Goal: Contribute content: Contribute content

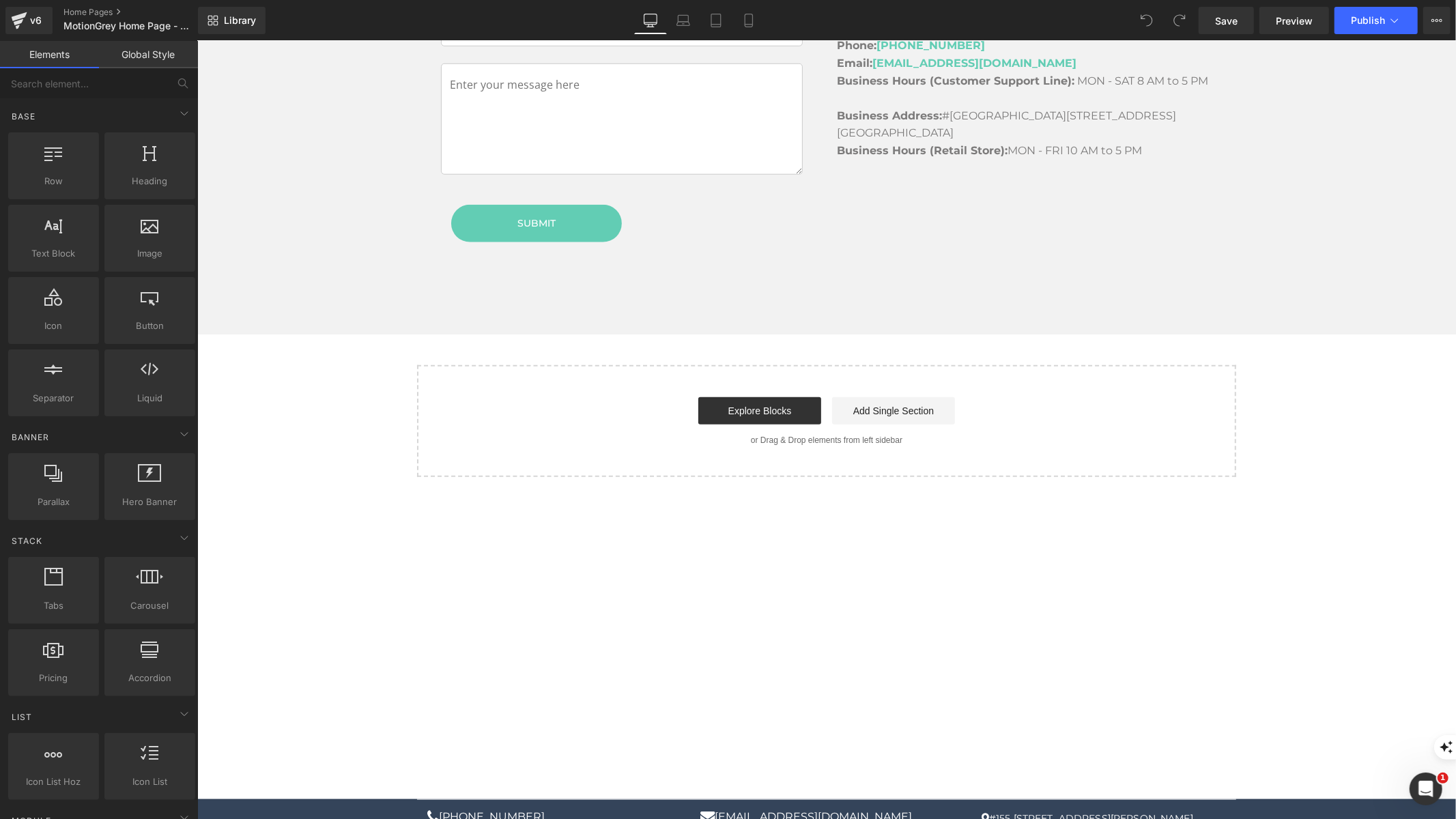
scroll to position [5421, 0]
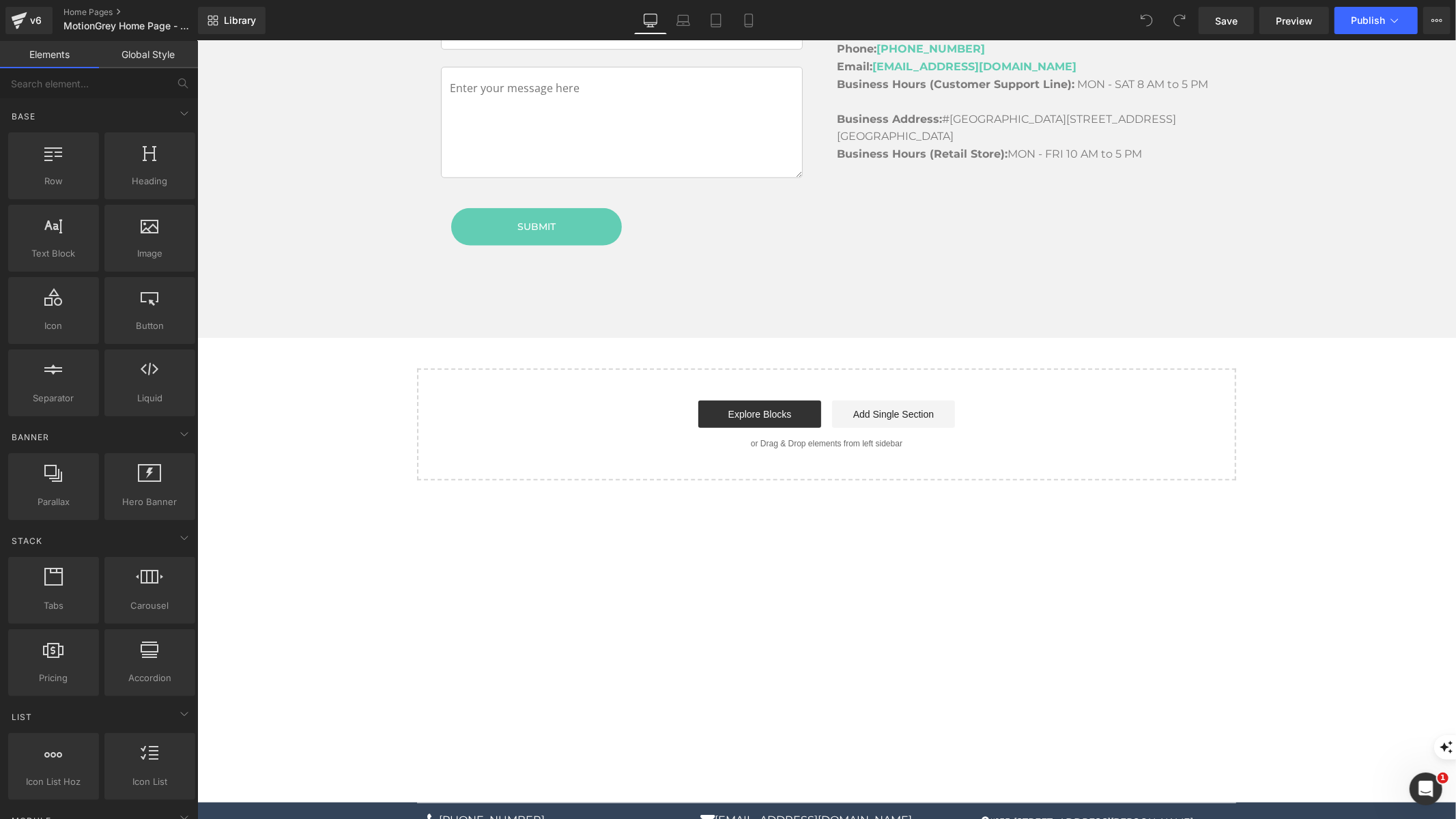
click at [1033, 812] on p "#155 [STREET_ADDRESS][PERSON_NAME]" at bounding box center [1099, 821] width 252 height 17
click at [1035, 812] on p "#155 [STREET_ADDRESS][PERSON_NAME]" at bounding box center [1099, 821] width 252 height 17
drag, startPoint x: 1035, startPoint y: 724, endPoint x: 1034, endPoint y: 731, distance: 7.1
click at [1035, 812] on p "#155 [STREET_ADDRESS][PERSON_NAME]" at bounding box center [1099, 821] width 252 height 17
click at [285, 802] on div "+1 (778)-312-1311 websupport@motiongrey.com #155 6660 Graybar Rd Richmond, BC V…" at bounding box center [826, 822] width 1258 height 41
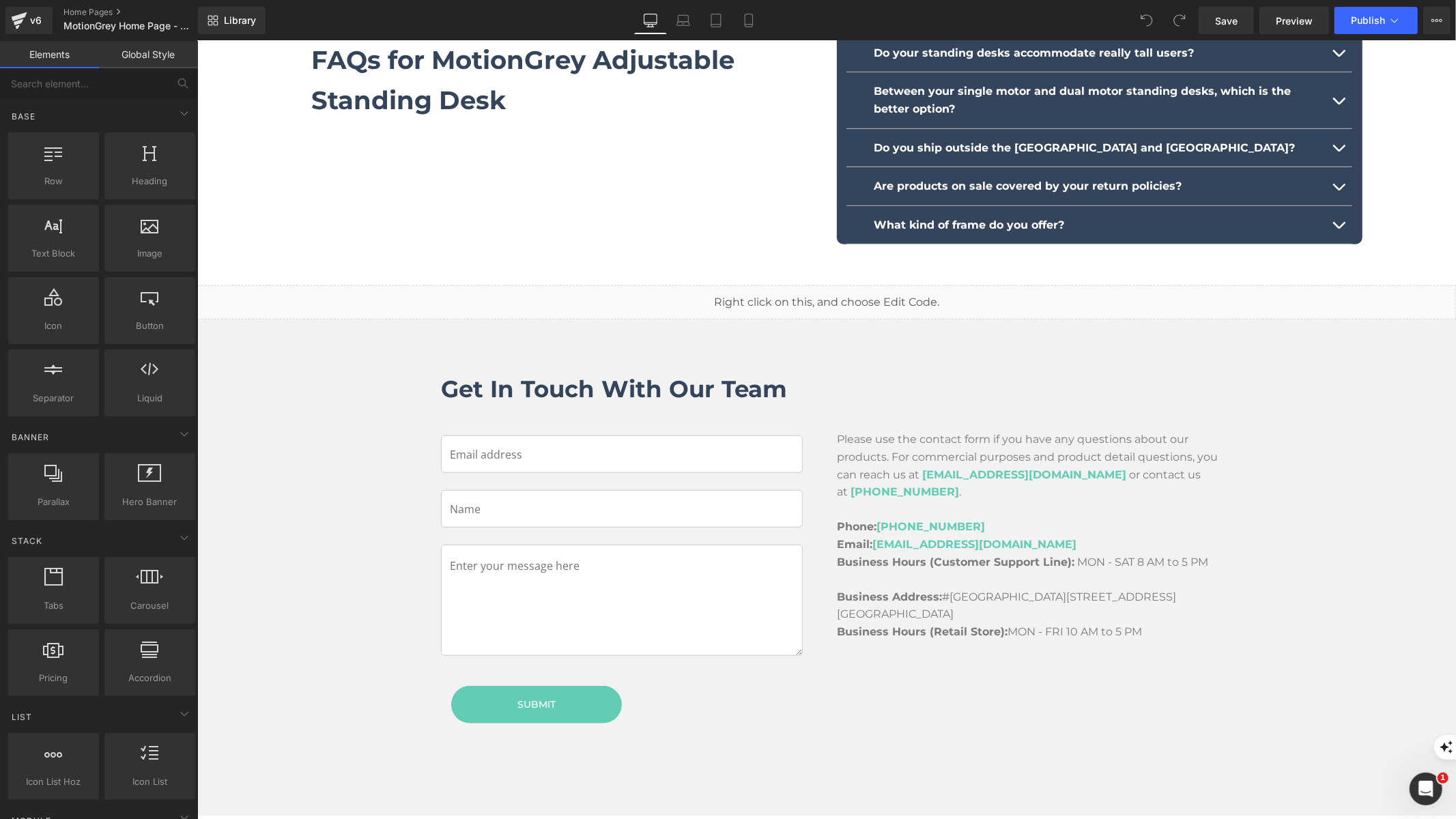
scroll to position [5425, 0]
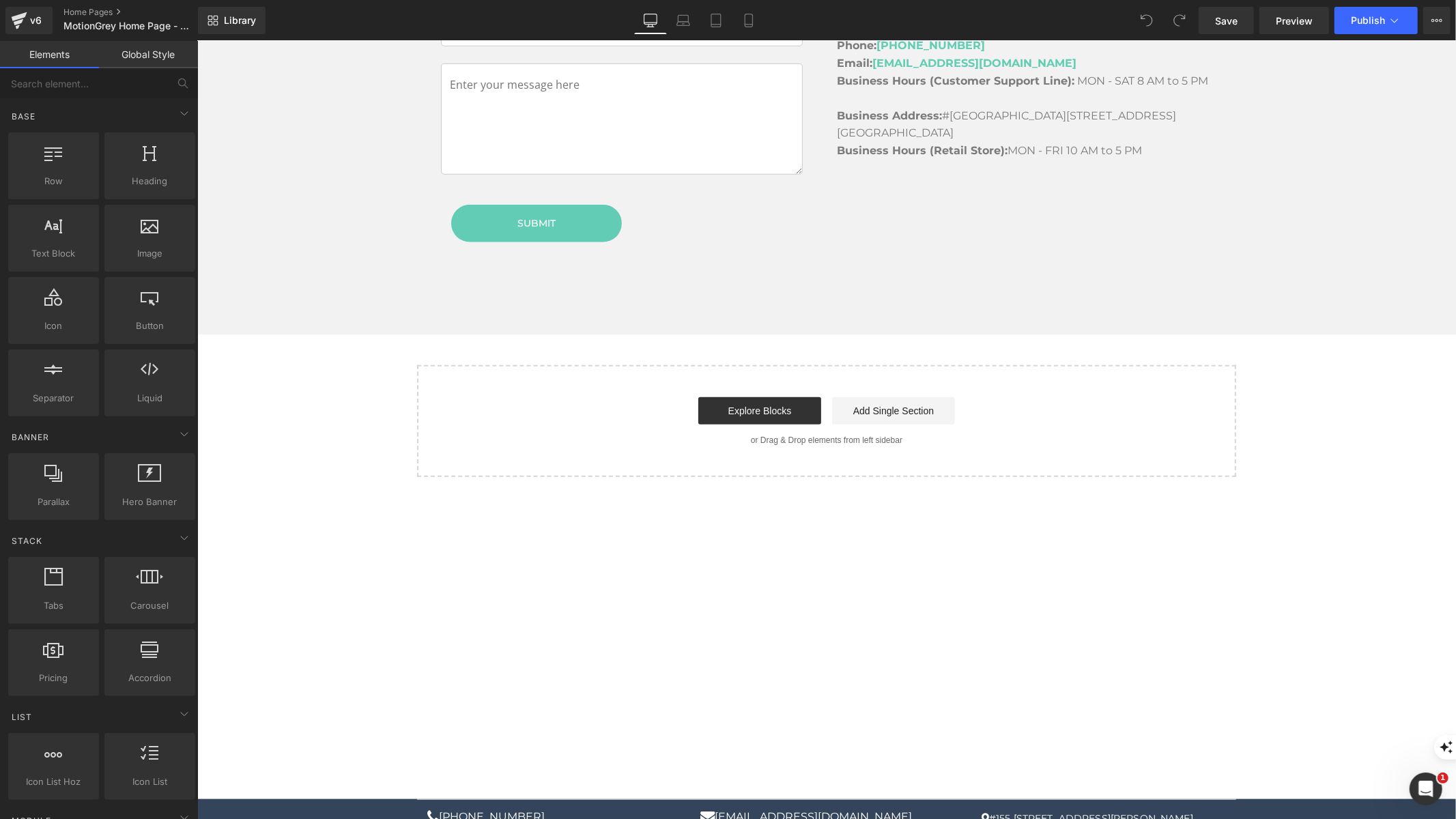
click at [1257, 798] on div "+1 (778)-312-1311 websupport@motiongrey.com #155 6660 Graybar Rd Richmond, BC V…" at bounding box center [826, 819] width 1258 height 41
click at [1186, 798] on div "+1 (778)-312-1311 websupport@motiongrey.com #155 6660 Graybar Rd Richmond, BC V…" at bounding box center [826, 819] width 819 height 41
click at [1183, 798] on div "+1 (778)-312-1311 websupport@motiongrey.com #155 6660 Graybar Rd Richmond, BC V…" at bounding box center [826, 819] width 819 height 41
drag, startPoint x: 1182, startPoint y: 729, endPoint x: 1180, endPoint y: 721, distance: 8.2
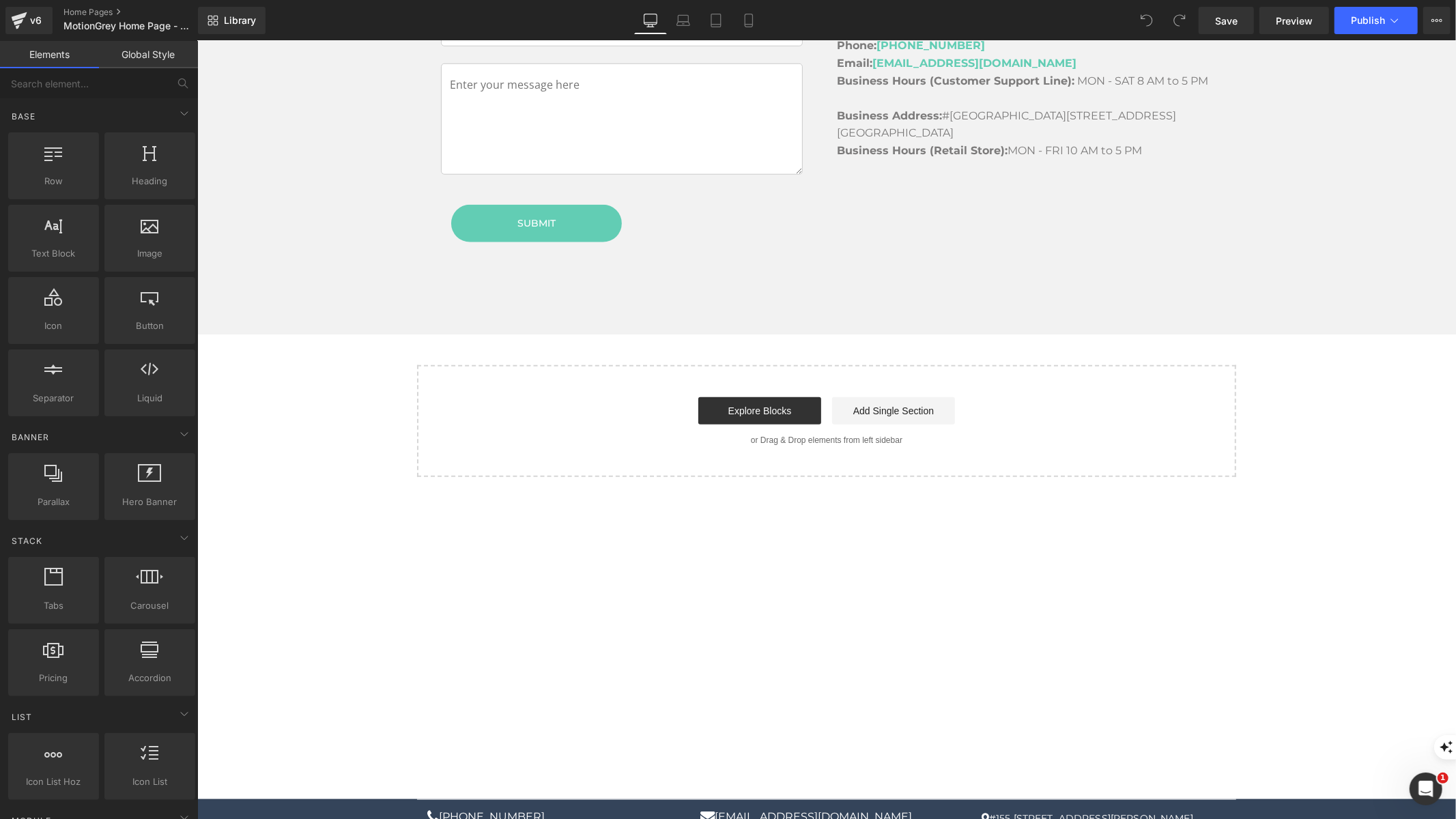
click at [1182, 809] on p "#155 [STREET_ADDRESS][PERSON_NAME]" at bounding box center [1099, 817] width 252 height 17
click at [1180, 809] on p "#155 [STREET_ADDRESS][PERSON_NAME]" at bounding box center [1099, 817] width 252 height 17
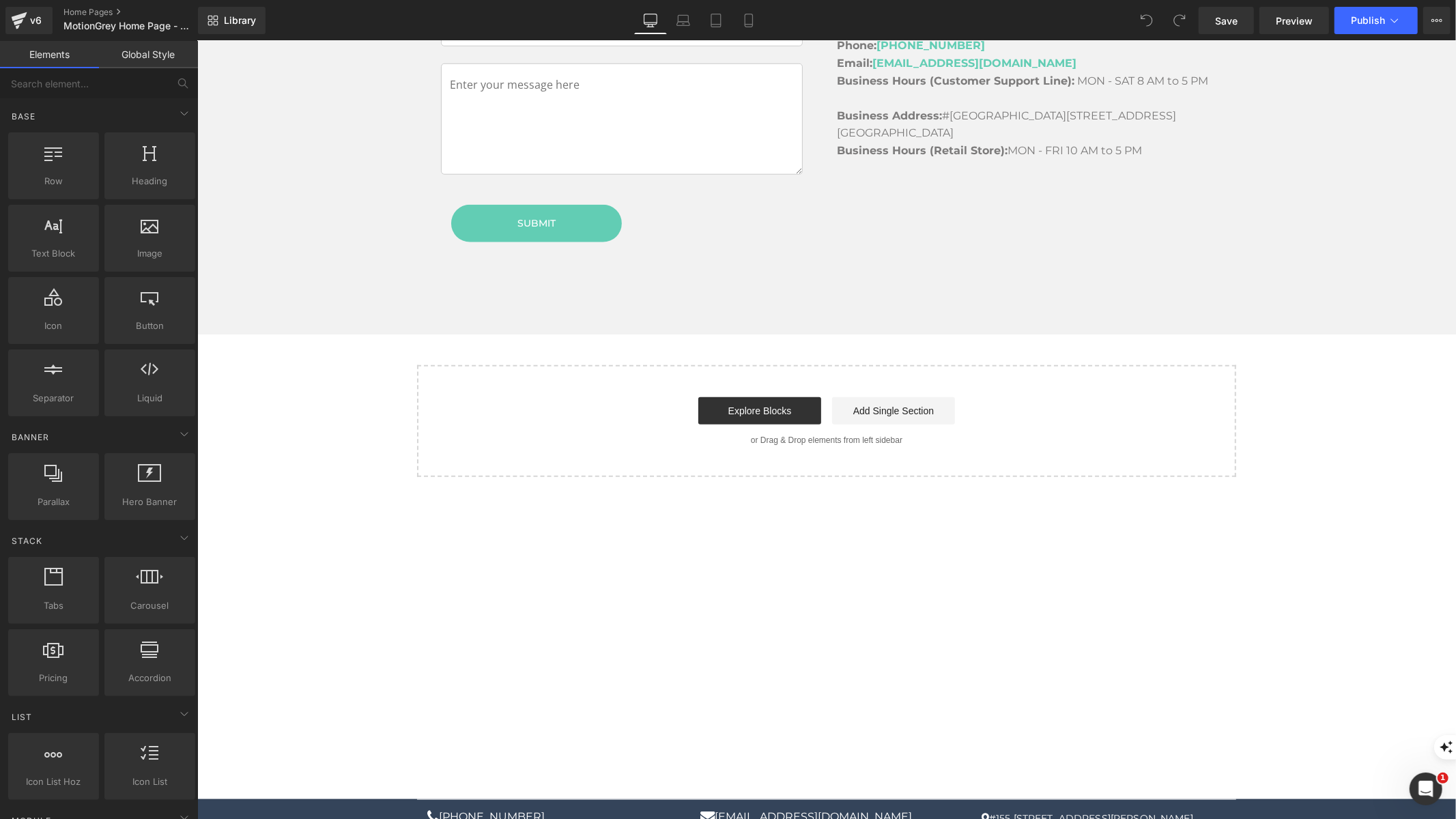
click at [1159, 798] on hr at bounding box center [826, 803] width 819 height 11
click at [1159, 809] on p "#155 [STREET_ADDRESS][PERSON_NAME]" at bounding box center [1099, 817] width 252 height 17
click at [1161, 798] on div "+1 (778)-312-1311 websupport@motiongrey.com #155 6660 Graybar Rd Richmond, BC V…" at bounding box center [826, 819] width 819 height 41
click at [1164, 798] on div "+1 (778)-312-1311 websupport@motiongrey.com #155 6660 Graybar Rd Richmond, BC V…" at bounding box center [826, 819] width 819 height 41
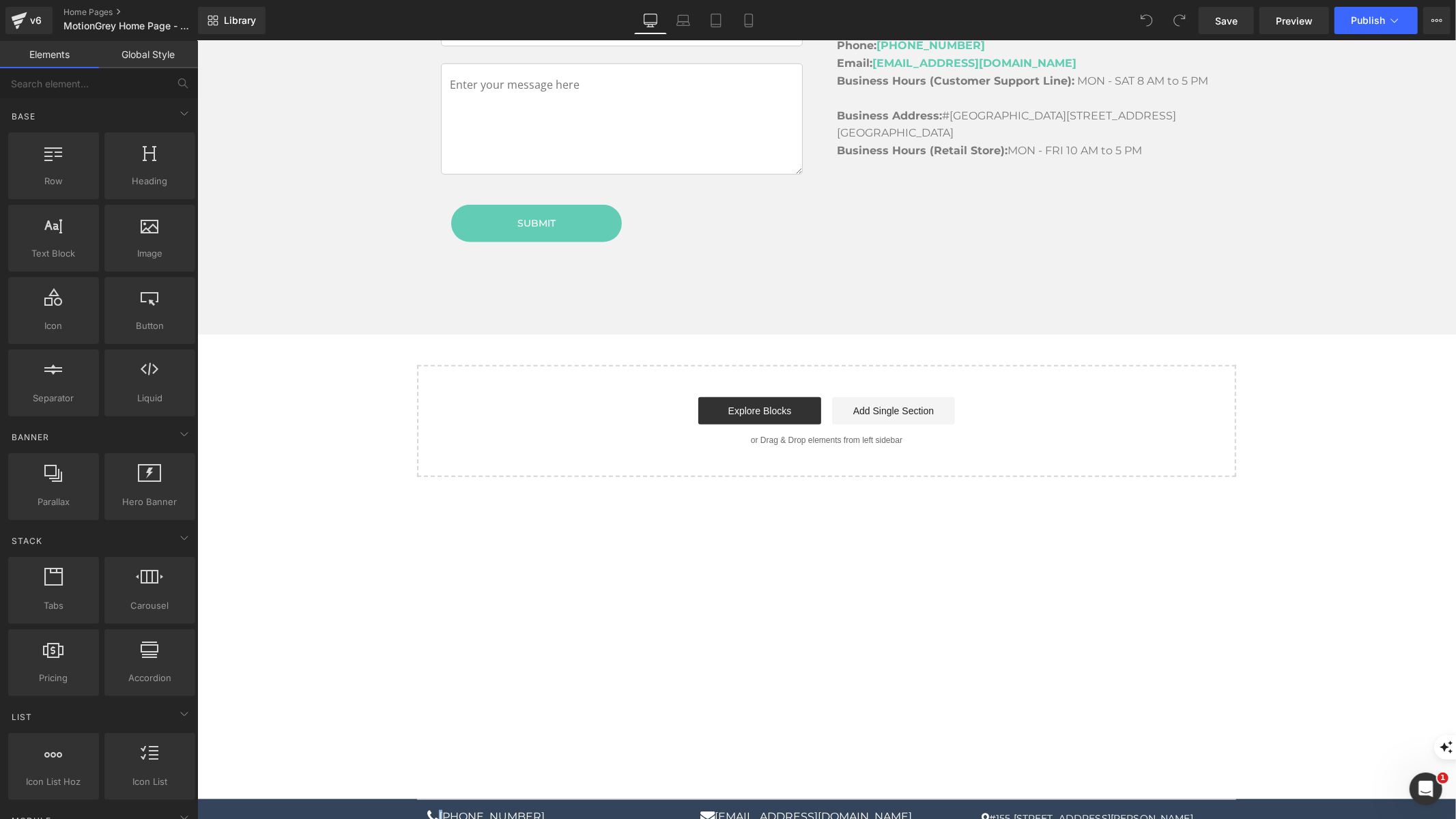
click at [1165, 798] on div "+1 (778)-312-1311 websupport@motiongrey.com #155 6660 Graybar Rd Richmond, BC V…" at bounding box center [826, 819] width 819 height 41
click at [1216, 809] on p "#155 [STREET_ADDRESS][PERSON_NAME]" at bounding box center [1099, 817] width 252 height 17
drag, startPoint x: 1223, startPoint y: 726, endPoint x: 943, endPoint y: 726, distance: 280.0
click at [943, 809] on div "+1 (778)-312-1311 websupport@motiongrey.com #155 6660 Graybar Rd Richmond, BC V…" at bounding box center [826, 819] width 840 height 20
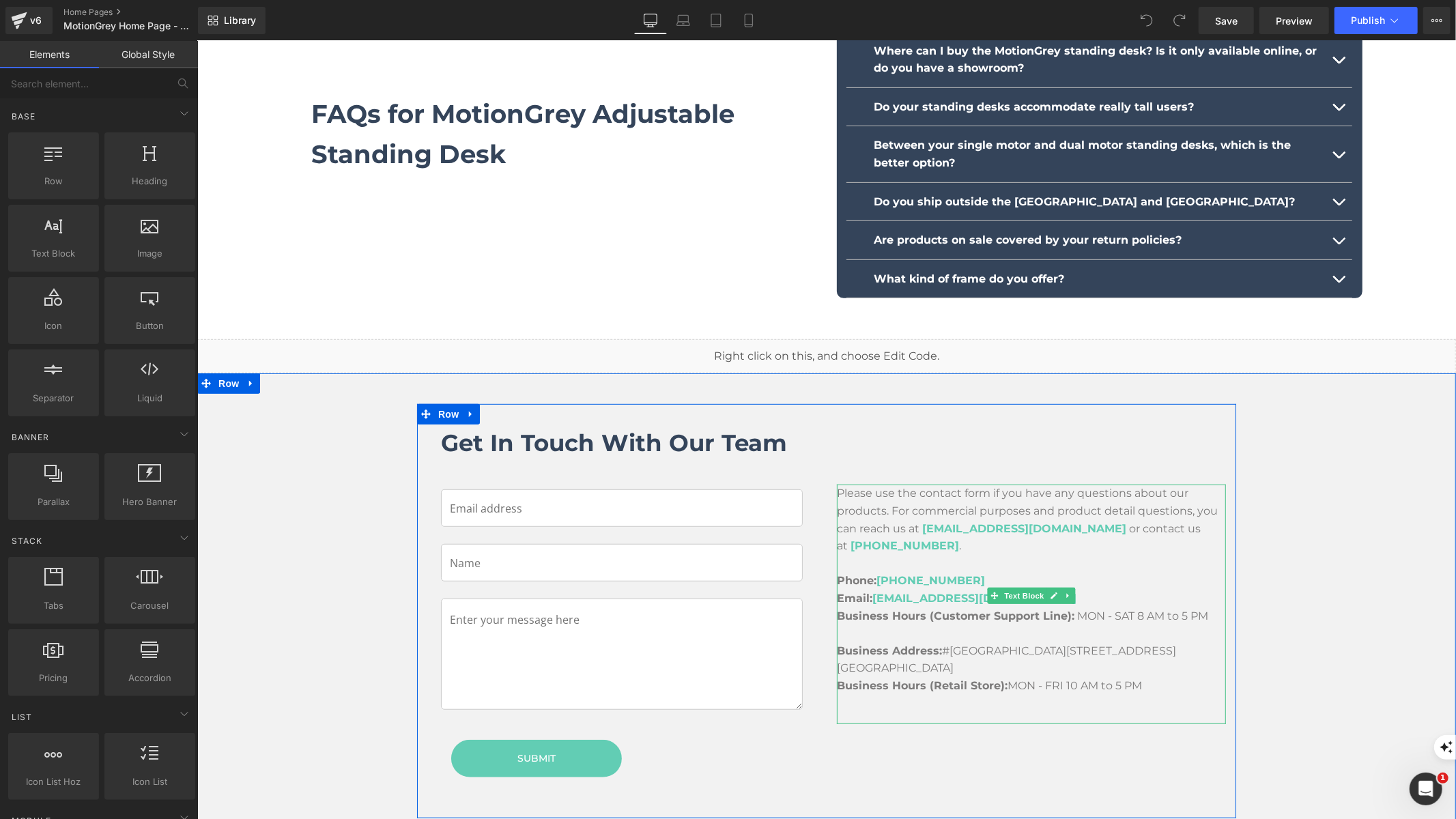
click at [1000, 644] on span "#155 6660 Graybar Road, V6W 1H9 Richmond, BC" at bounding box center [1005, 659] width 339 height 31
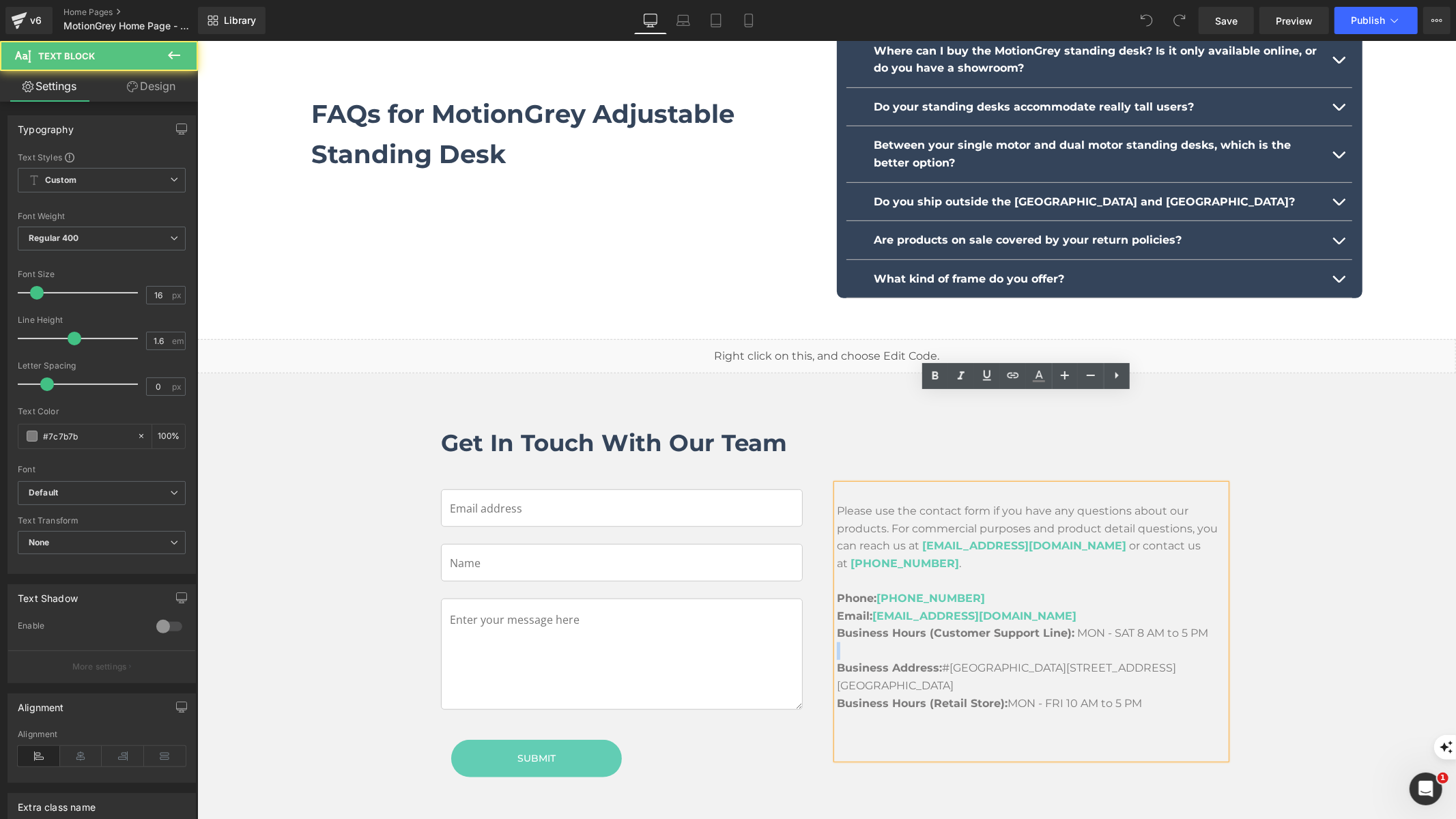
click at [1000, 641] on p at bounding box center [1030, 650] width 389 height 17
drag, startPoint x: 938, startPoint y: 577, endPoint x: 1211, endPoint y: 583, distance: 273.1
click at [1211, 659] on p "Business Address: #155 6660 Graybar Road, V6W 1H9 Richmond, BC" at bounding box center [1030, 676] width 389 height 35
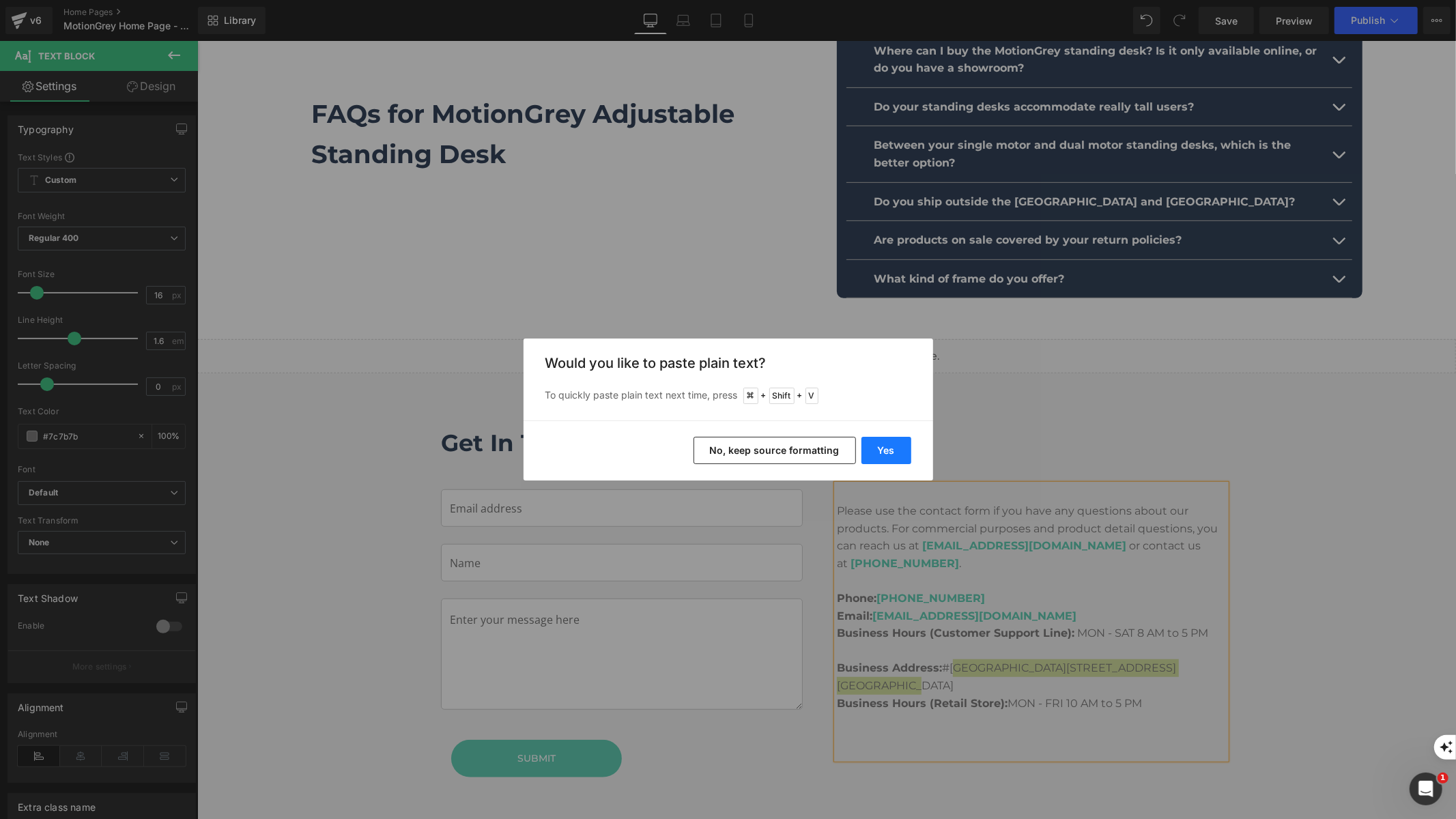
click at [884, 455] on button "Yes" at bounding box center [886, 450] width 50 height 27
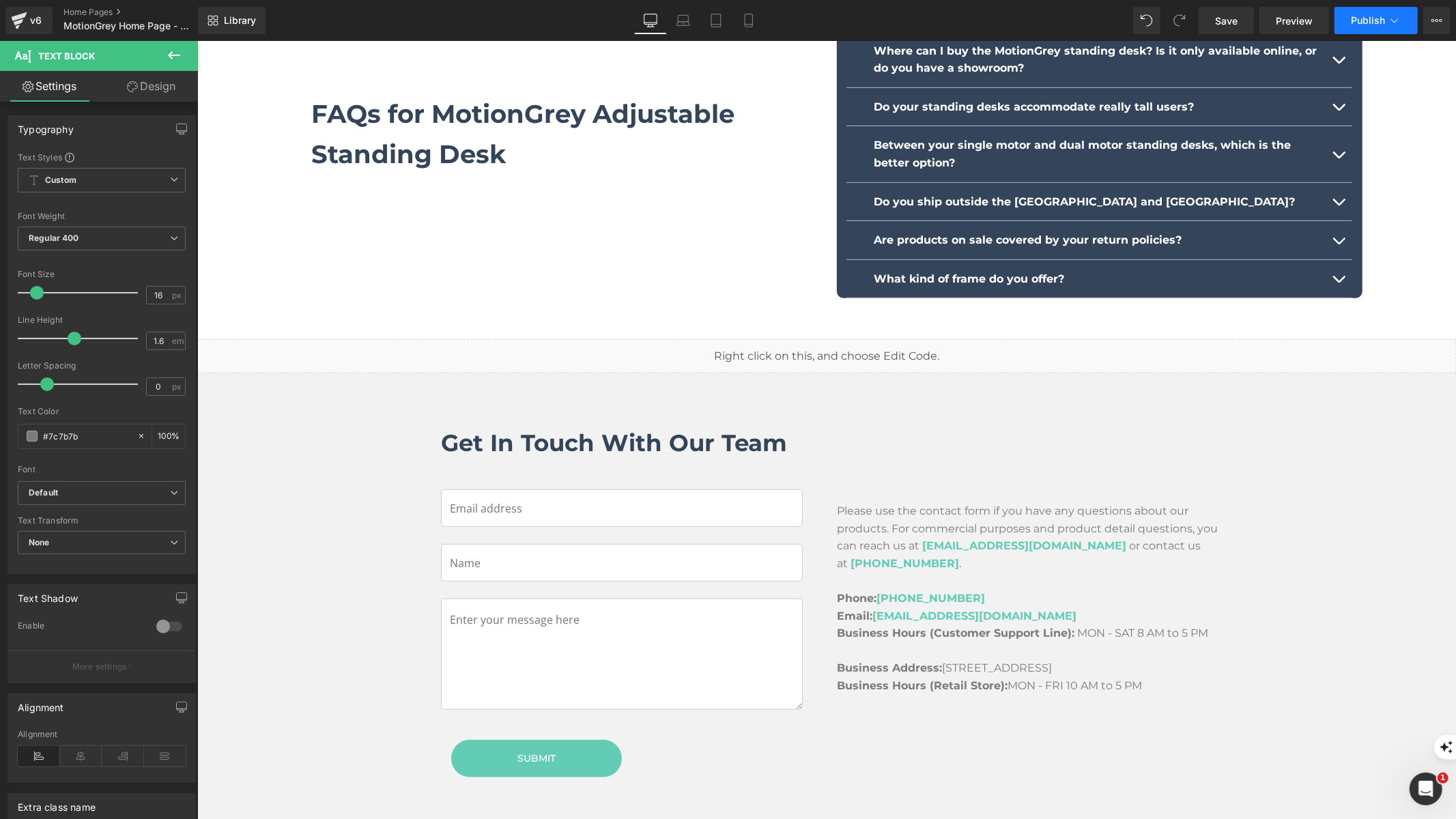
click at [1363, 30] on button "Publish" at bounding box center [1376, 20] width 84 height 27
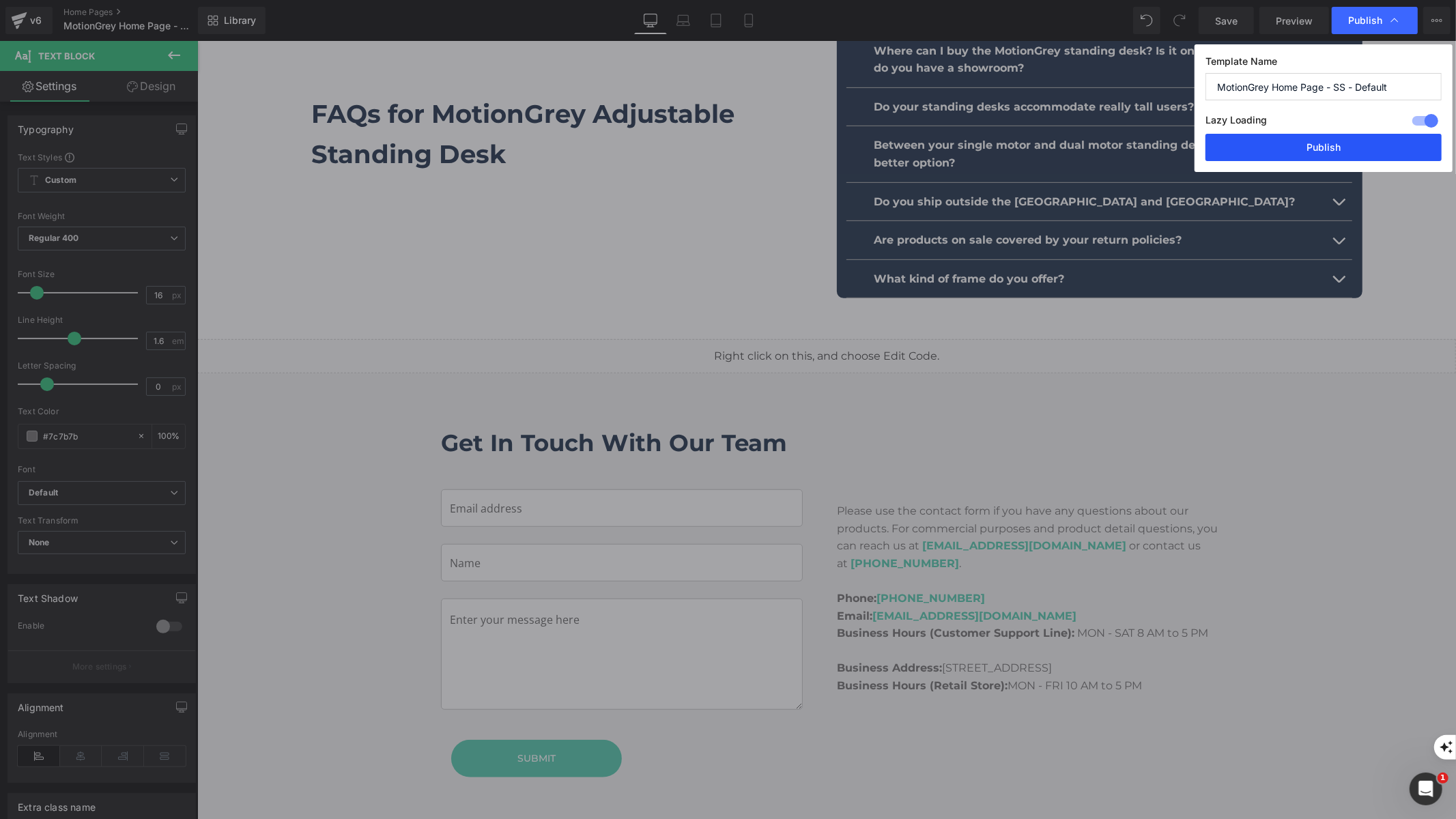
drag, startPoint x: 1346, startPoint y: 145, endPoint x: 1220, endPoint y: 398, distance: 282.6
click at [1346, 145] on button "Publish" at bounding box center [1324, 147] width 236 height 27
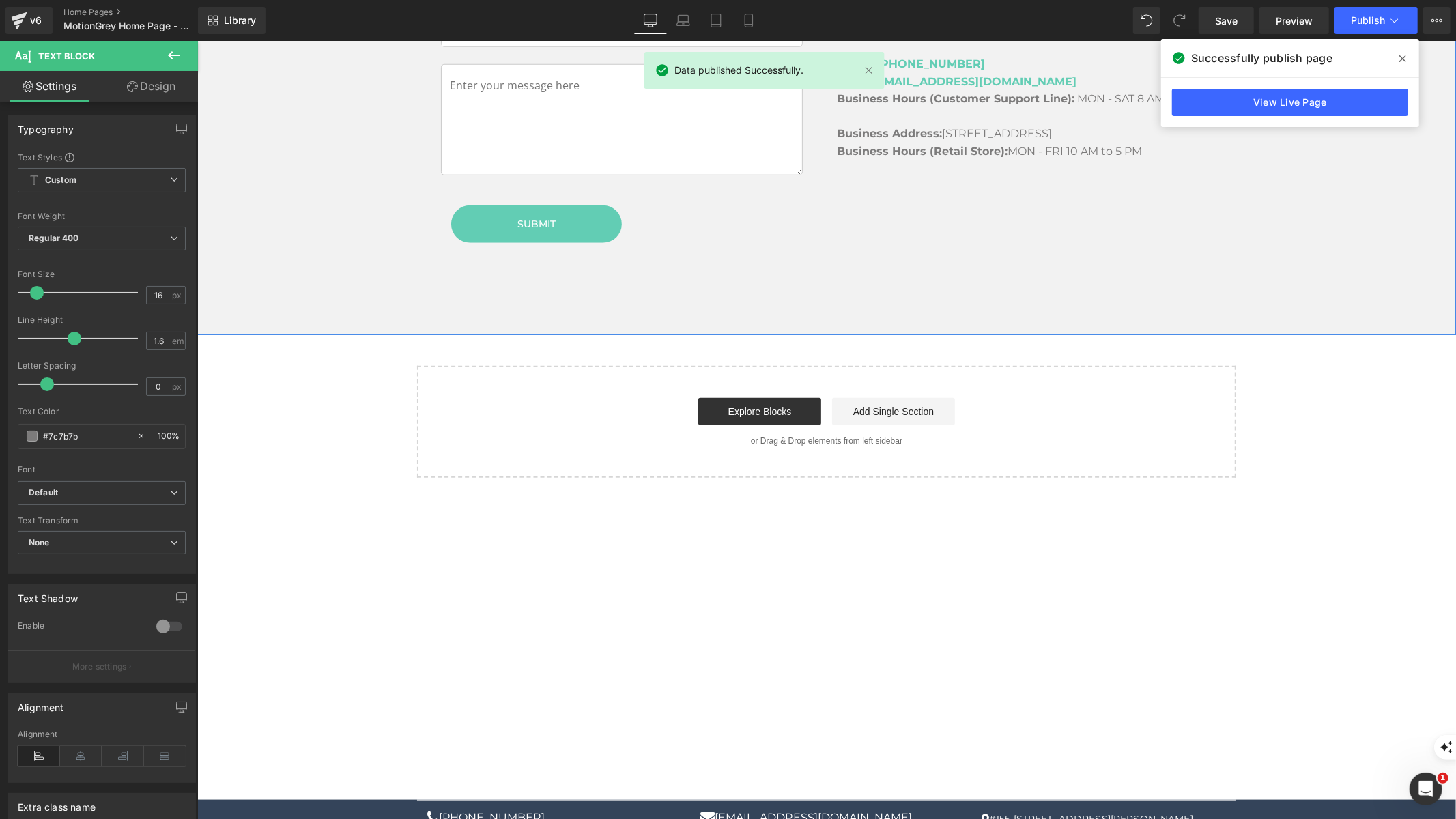
scroll to position [5425, 0]
click at [1114, 809] on p "#155 [STREET_ADDRESS][PERSON_NAME]" at bounding box center [1099, 817] width 252 height 17
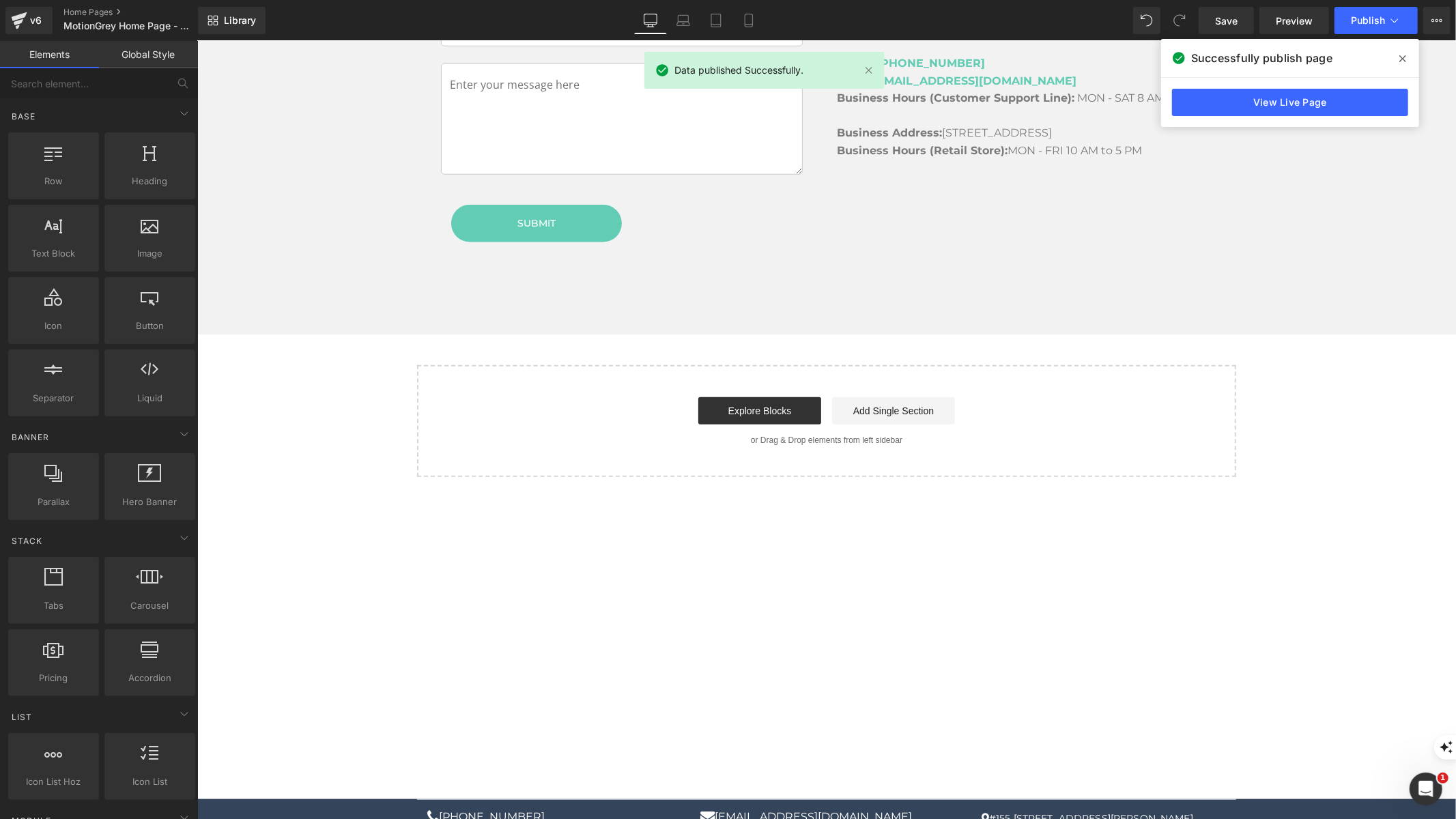
click at [1114, 809] on p "#155 [STREET_ADDRESS][PERSON_NAME]" at bounding box center [1099, 817] width 252 height 17
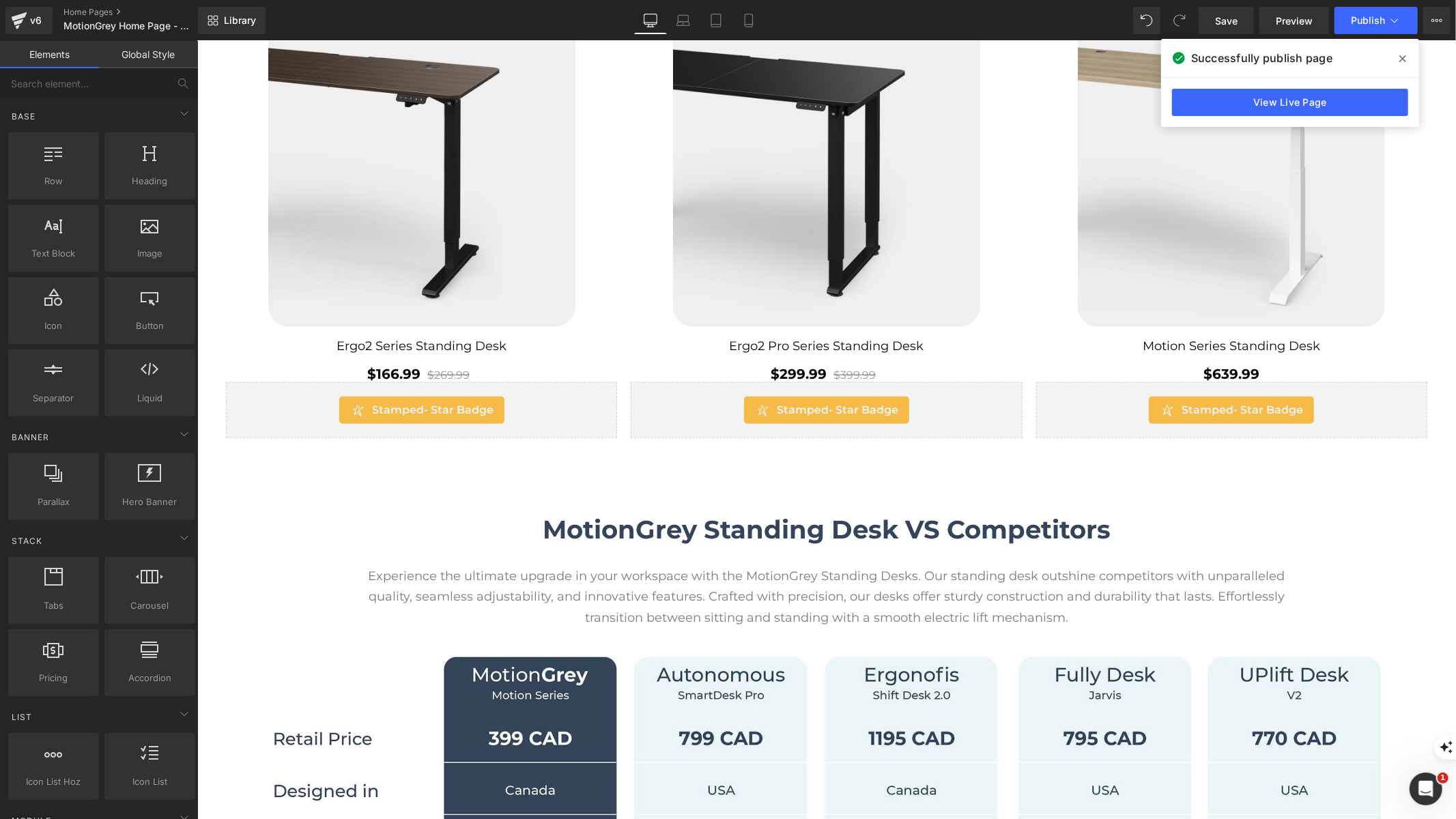
scroll to position [155, 0]
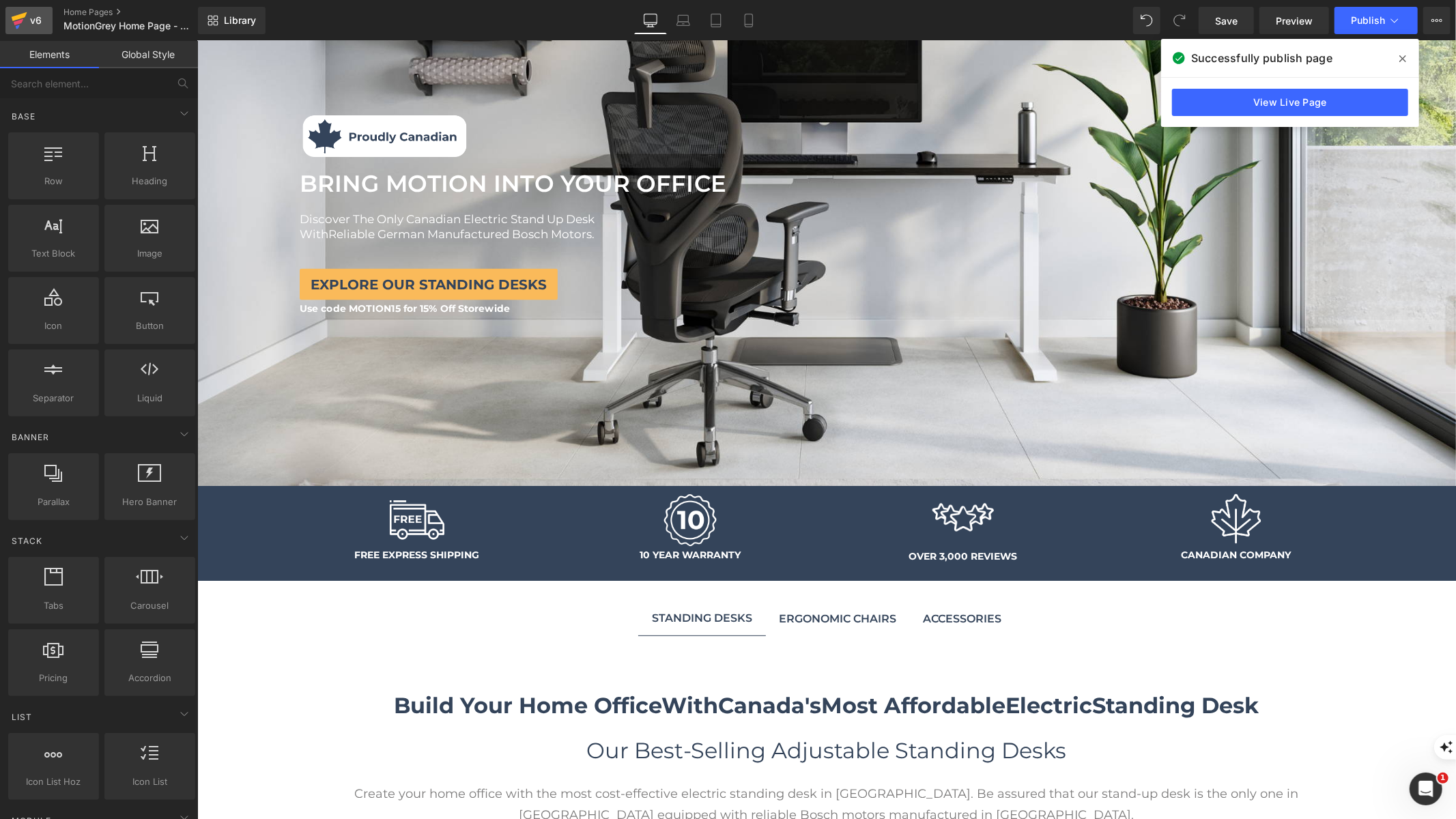
click at [41, 24] on div "v6" at bounding box center [36, 20] width 17 height 17
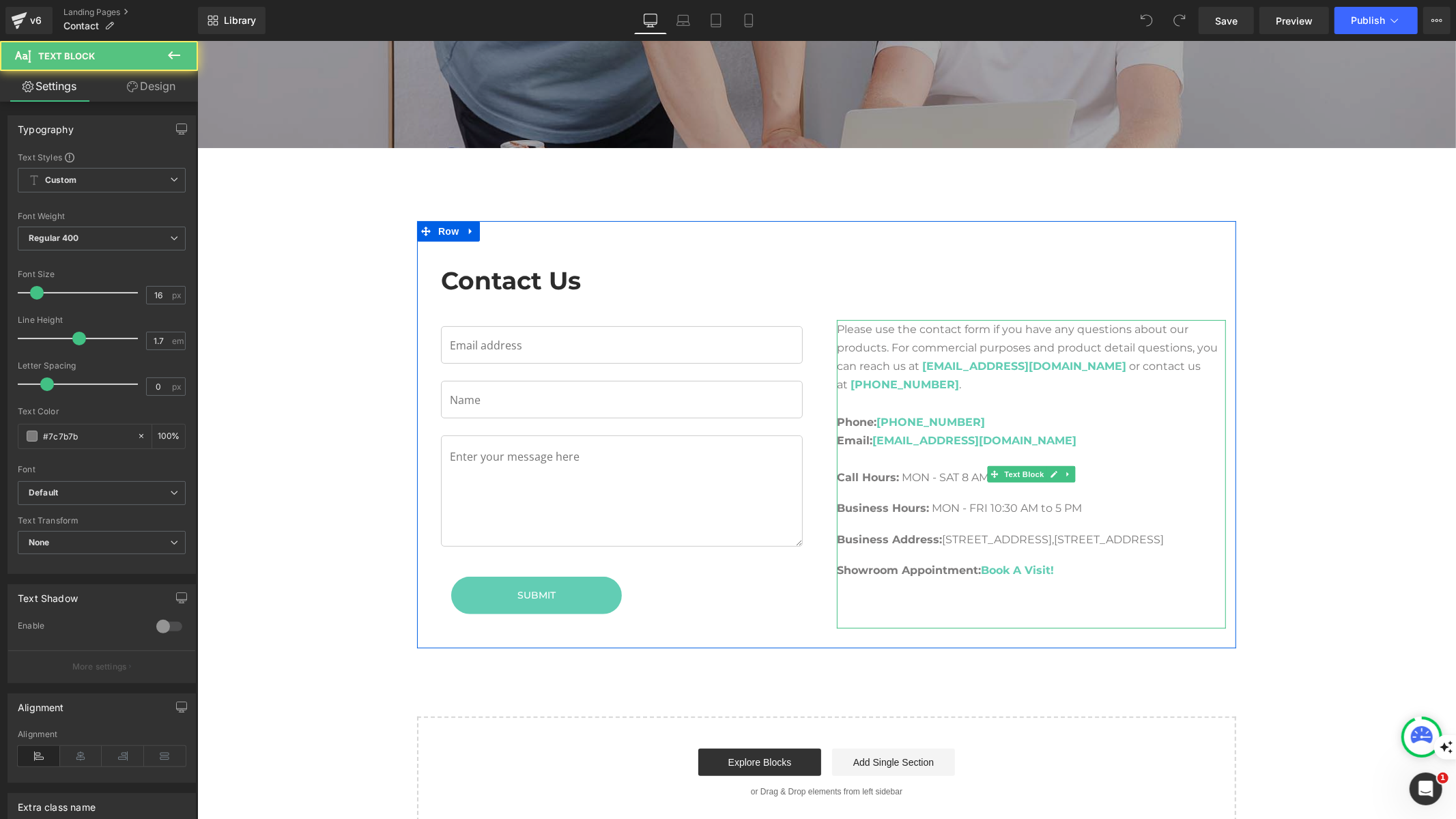
click at [953, 536] on span "121 - 7080 River Rd," at bounding box center [997, 539] width 112 height 13
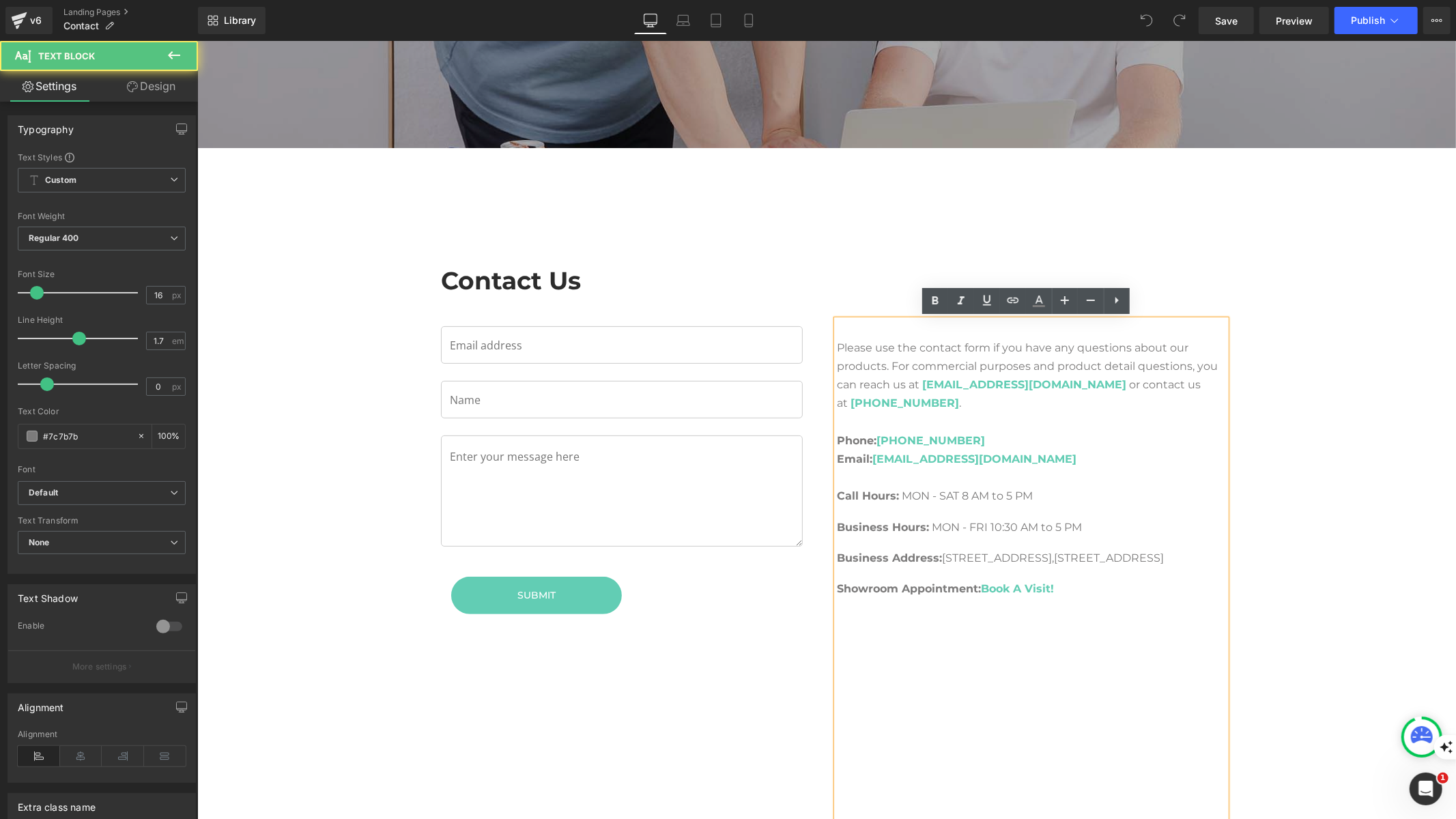
click at [955, 552] on span "121 - 7080 River Rd," at bounding box center [997, 557] width 112 height 13
click at [953, 558] on span "121 - 7080 River Rd," at bounding box center [997, 557] width 112 height 13
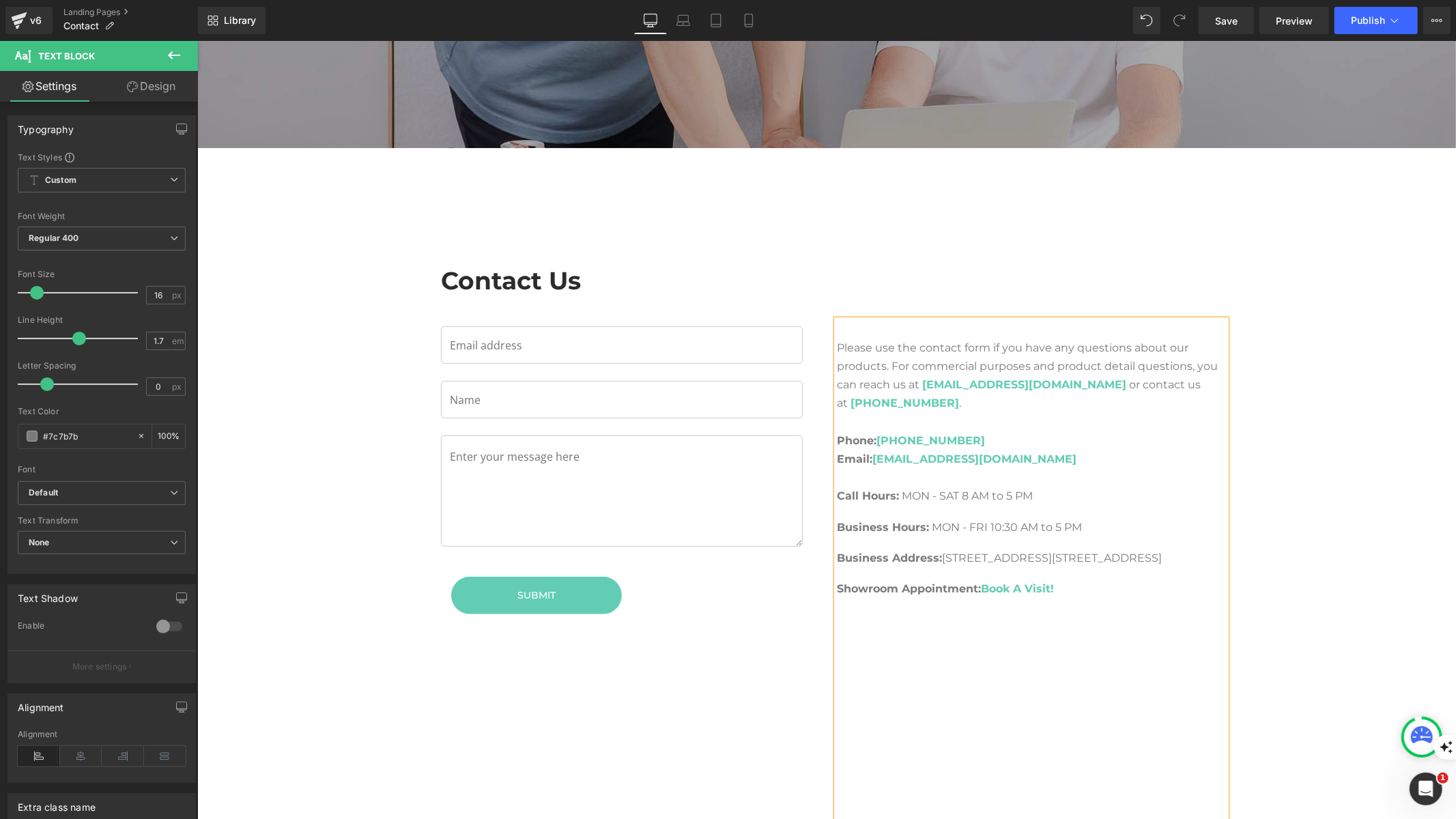
click at [1175, 624] on p at bounding box center [1030, 625] width 389 height 18
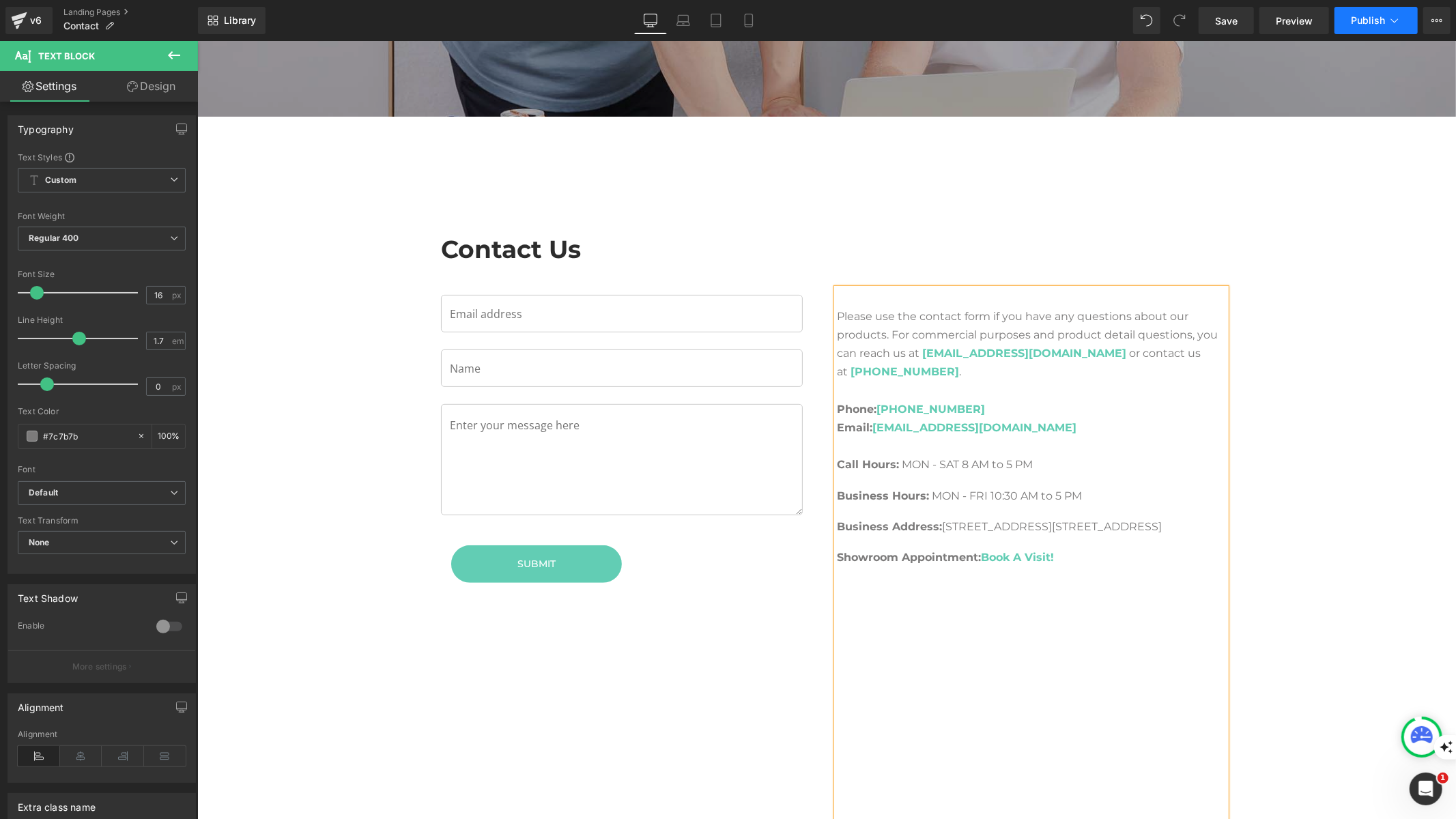
click at [1358, 21] on span "Publish" at bounding box center [1368, 20] width 34 height 11
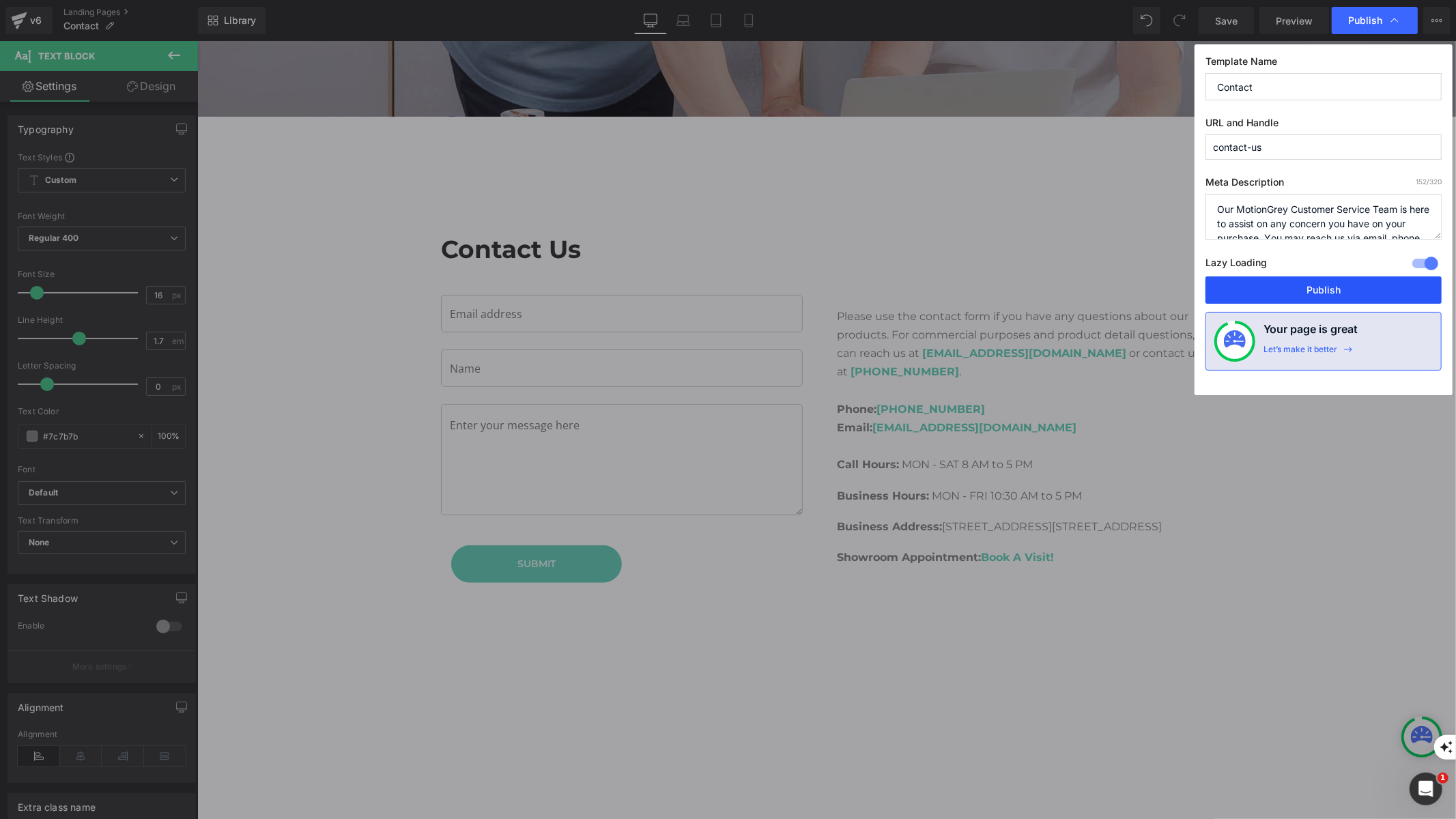
click at [1315, 289] on button "Publish" at bounding box center [1324, 289] width 236 height 27
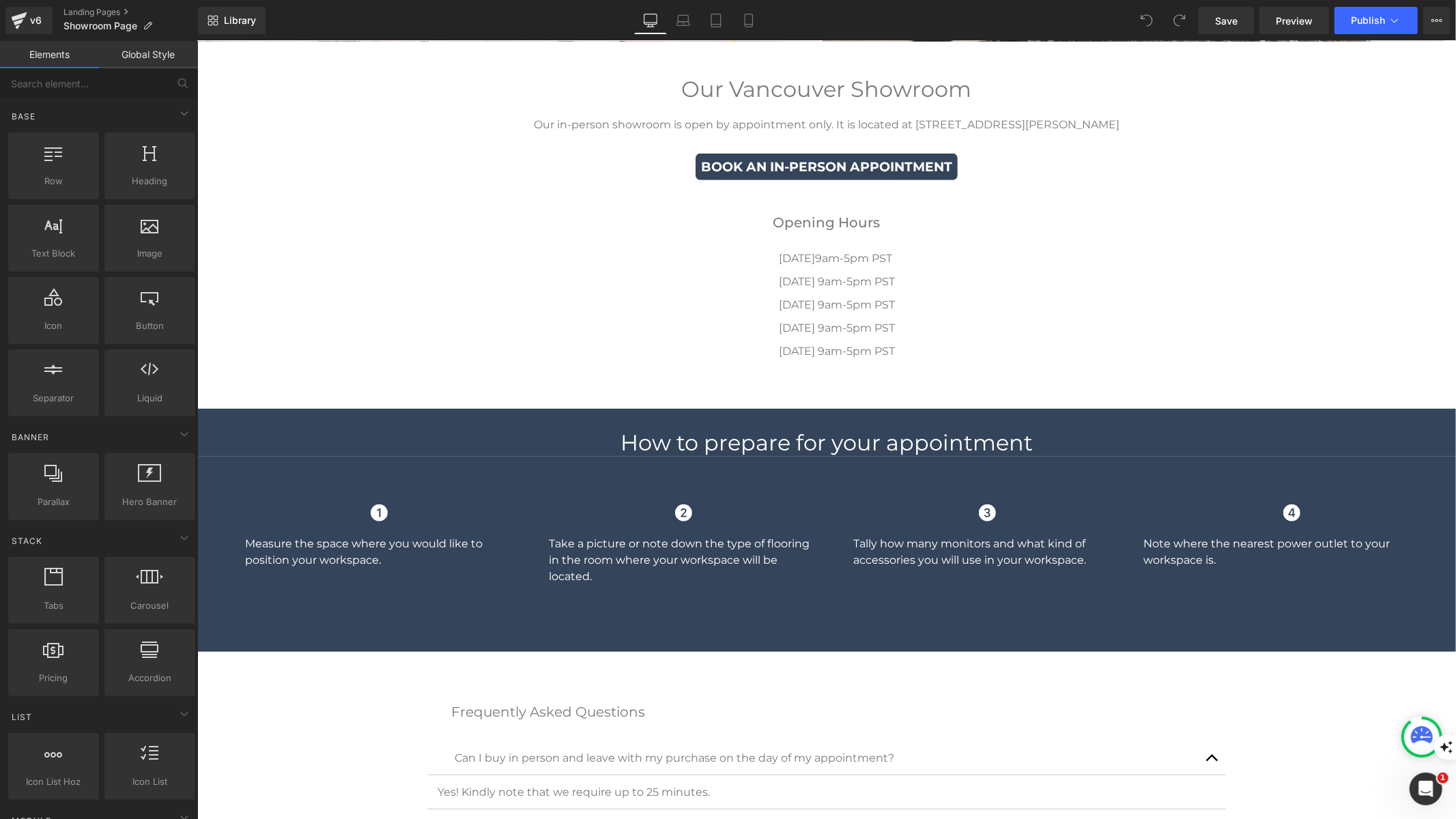
scroll to position [512, 0]
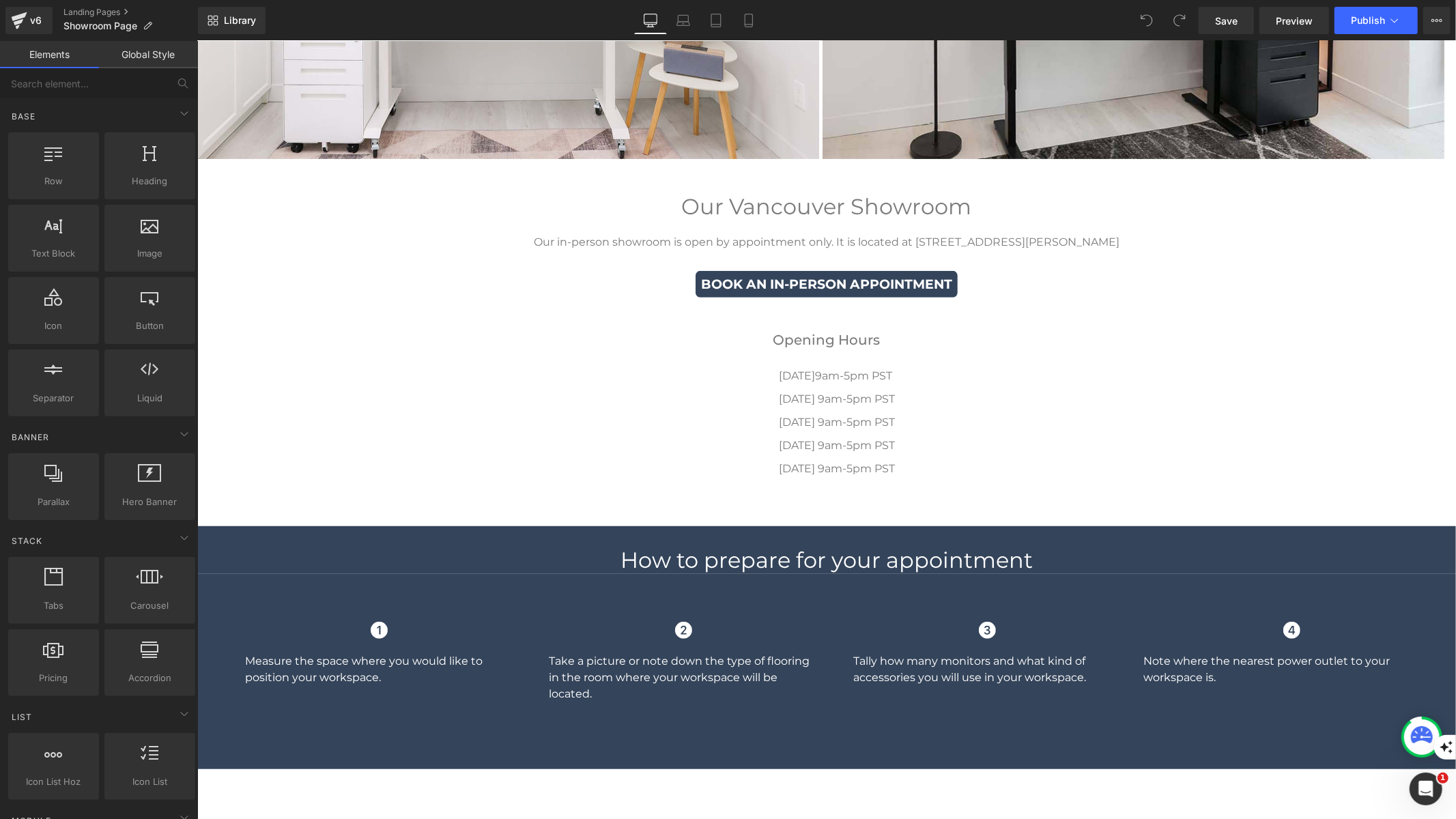
click at [965, 238] on p "Our in-person showroom is open by appointment only. It is located at #160 6660 …" at bounding box center [826, 241] width 744 height 17
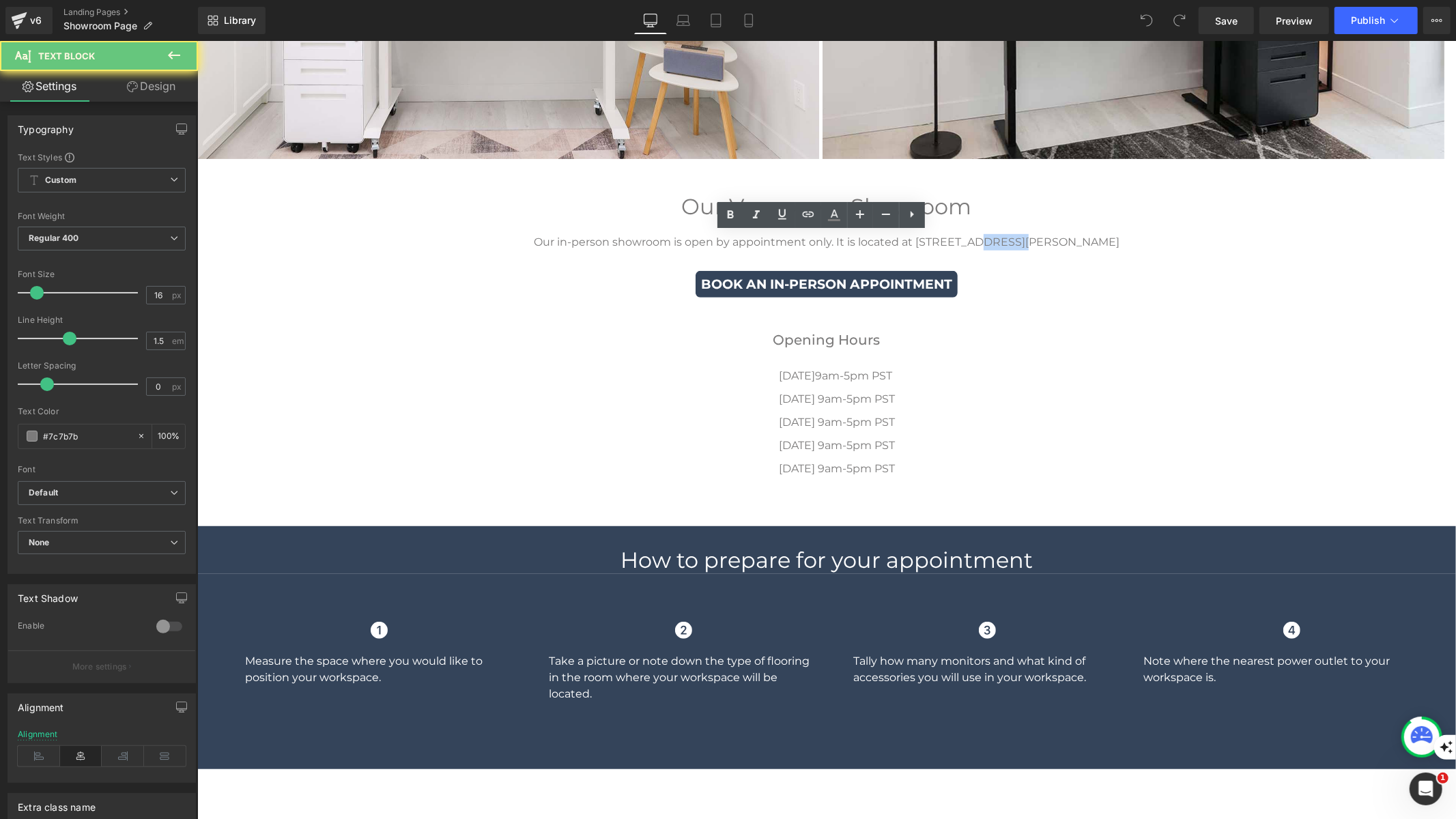
click at [965, 238] on p "Our in-person showroom is open by appointment only. It is located at #160 6660 …" at bounding box center [826, 241] width 744 height 17
click at [919, 246] on p "Our in-person showroom is open by appointment only. It is located at #160 6660 …" at bounding box center [826, 241] width 744 height 17
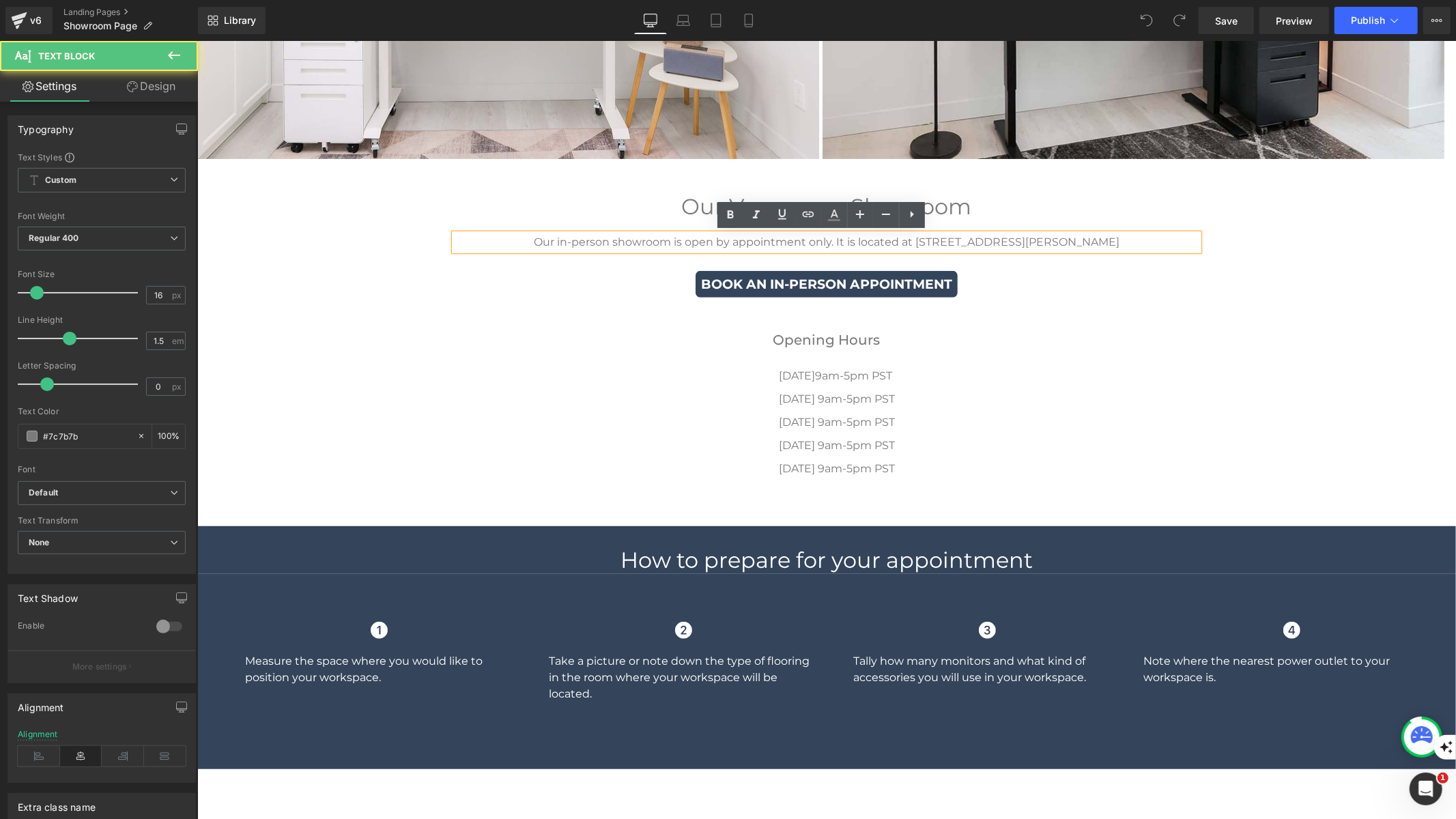
drag, startPoint x: 895, startPoint y: 238, endPoint x: 1143, endPoint y: 250, distance: 248.3
click at [1143, 250] on div "Our in-person showroom is open by appointment only. It is located at #160 6660 …" at bounding box center [826, 241] width 744 height 17
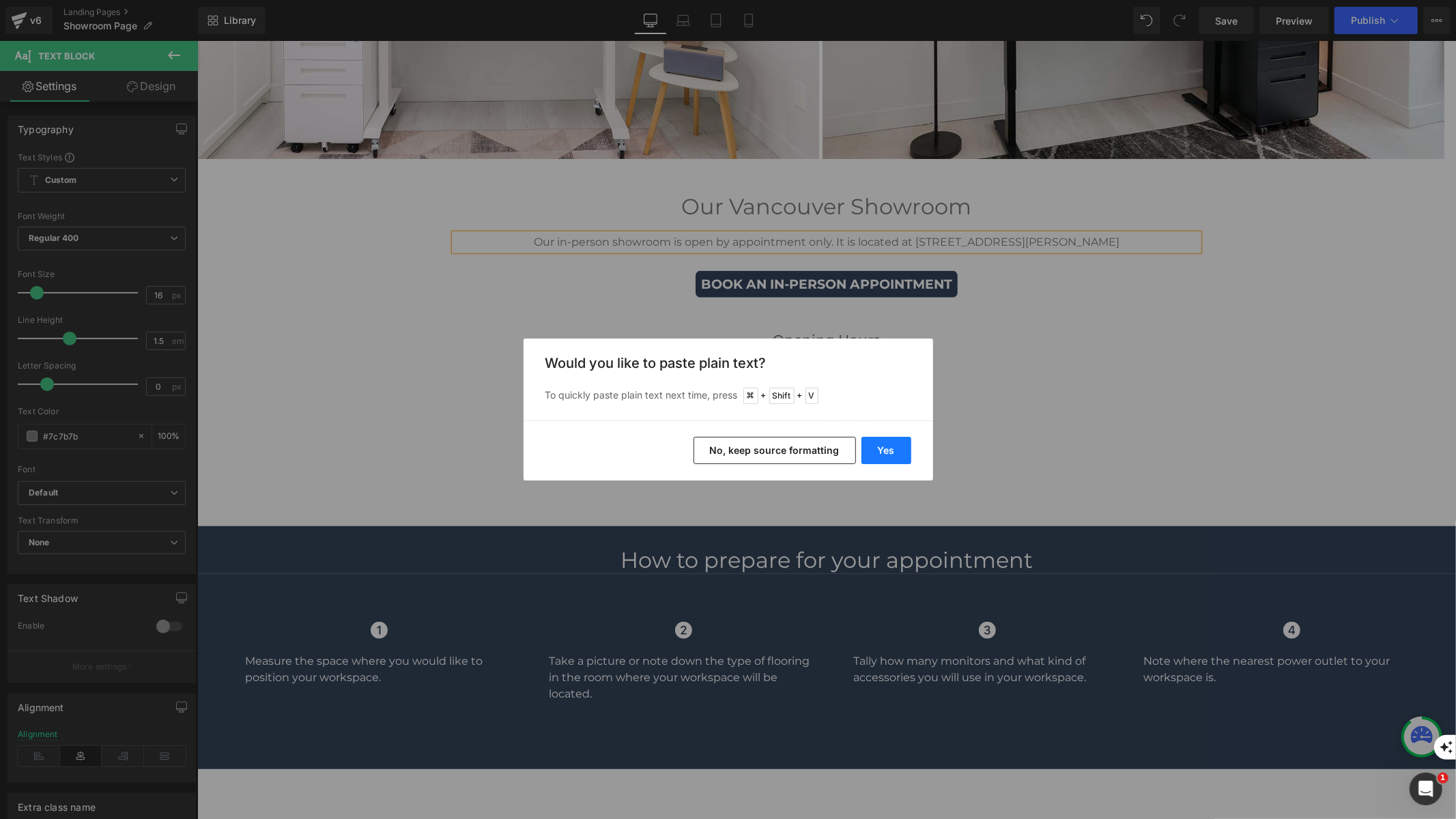
click at [895, 447] on button "Yes" at bounding box center [886, 450] width 50 height 27
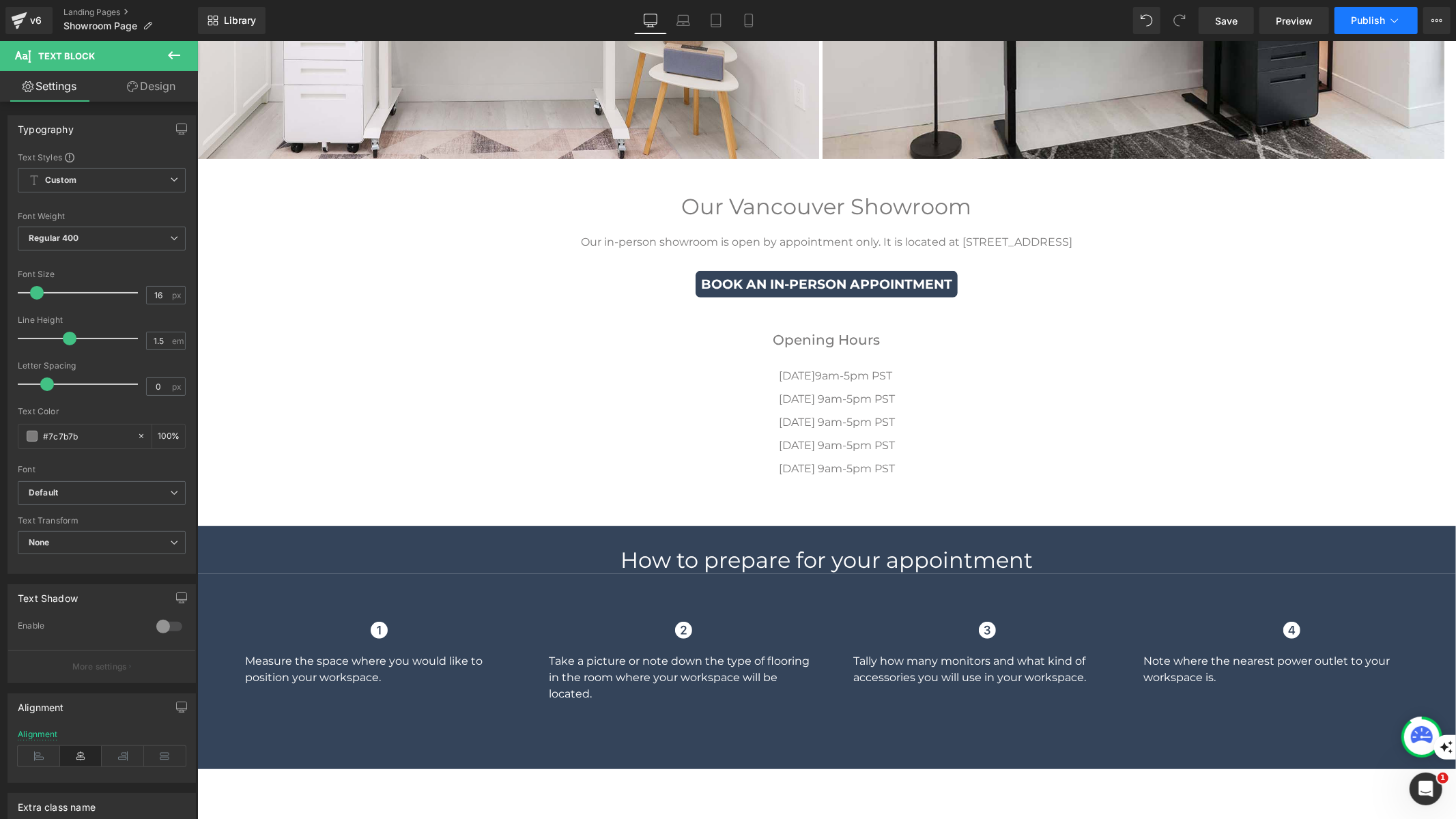
click at [1382, 15] on span "Publish" at bounding box center [1368, 20] width 34 height 11
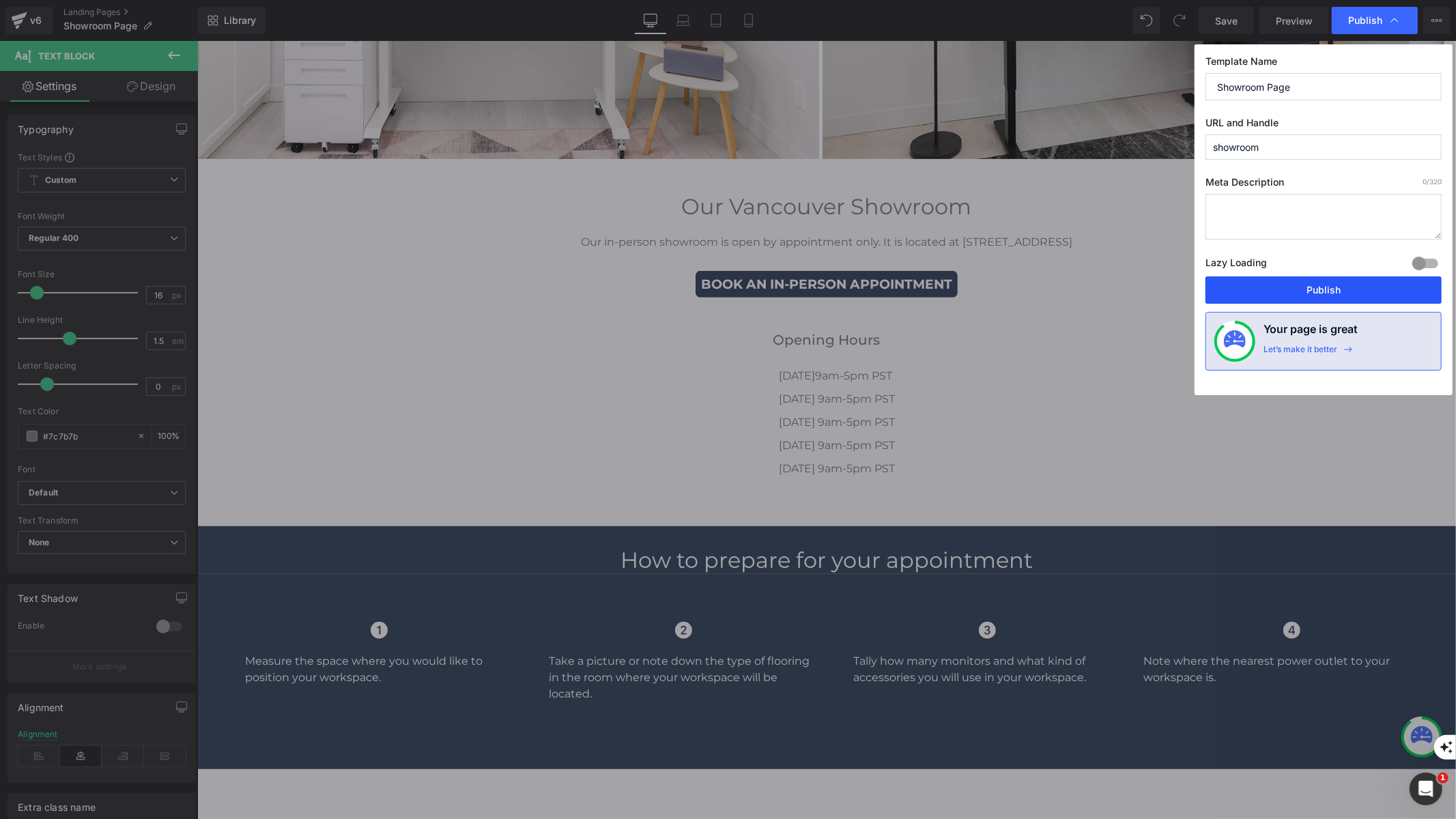
click at [1360, 279] on button "Publish" at bounding box center [1324, 289] width 236 height 27
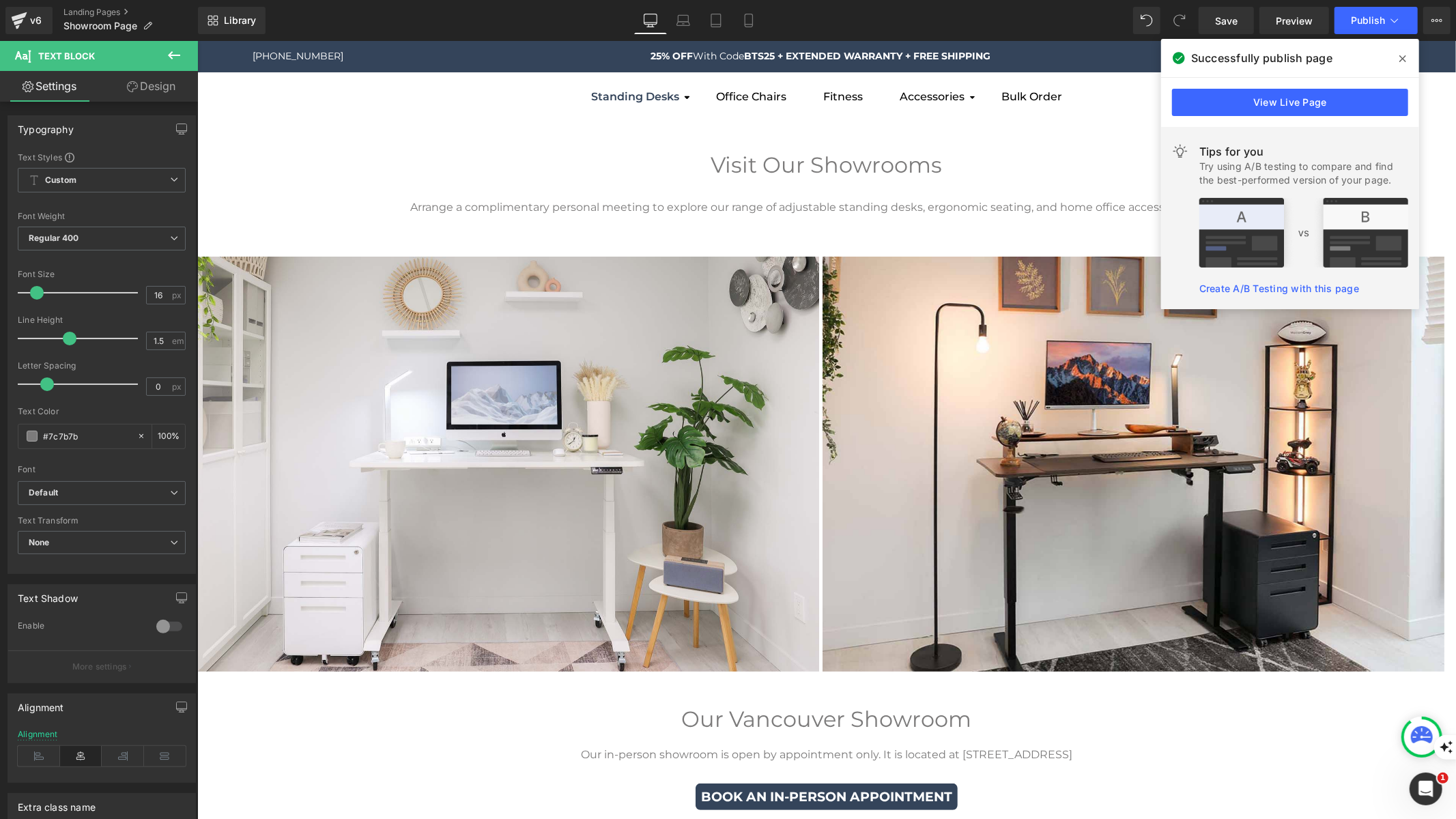
click at [1404, 57] on icon at bounding box center [1403, 59] width 7 height 7
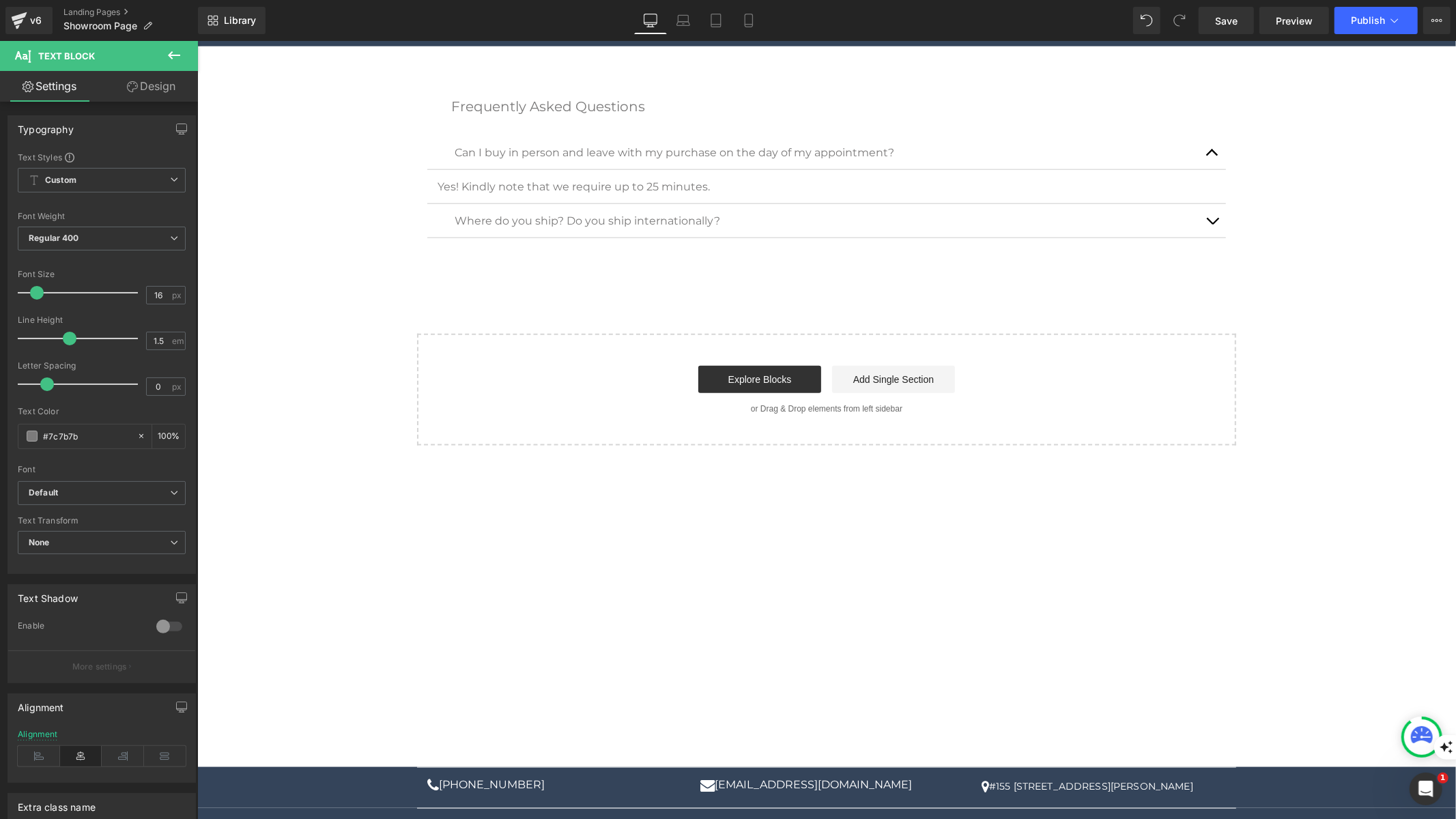
scroll to position [1279, 0]
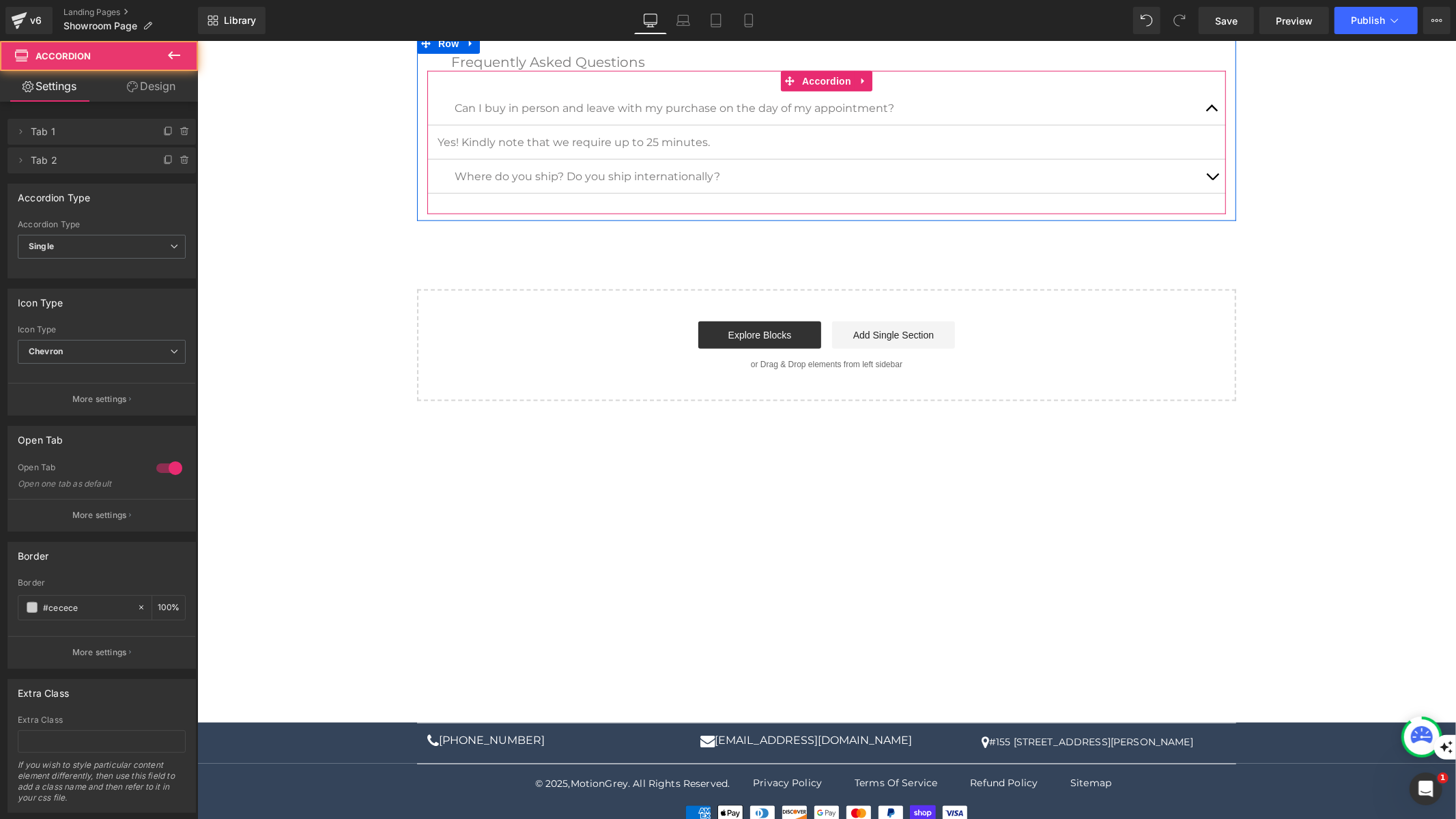
click at [1207, 93] on button "button" at bounding box center [1211, 107] width 27 height 33
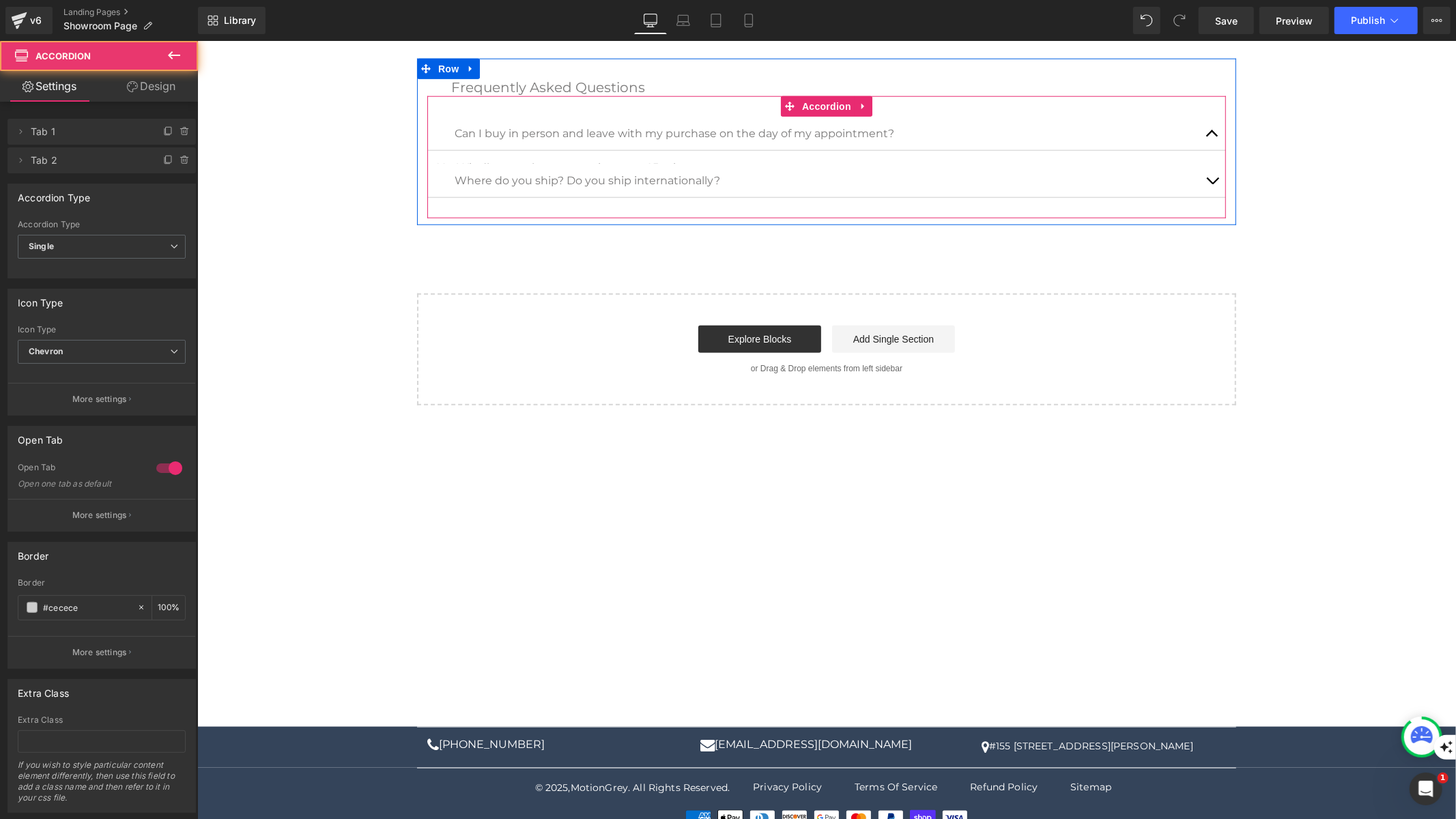
scroll to position [1245, 0]
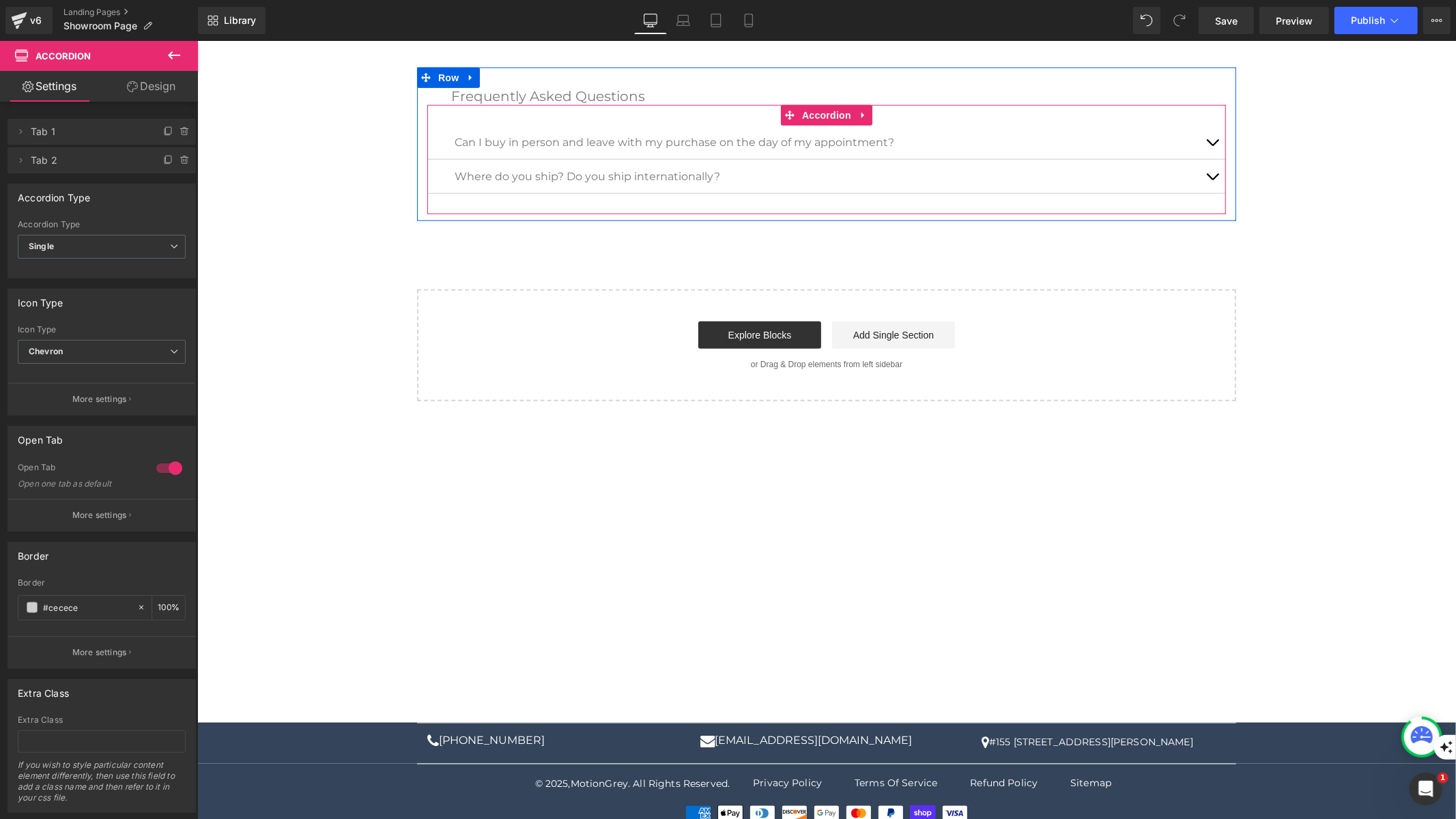
click at [1211, 179] on span "button" at bounding box center [1211, 179] width 0 height 0
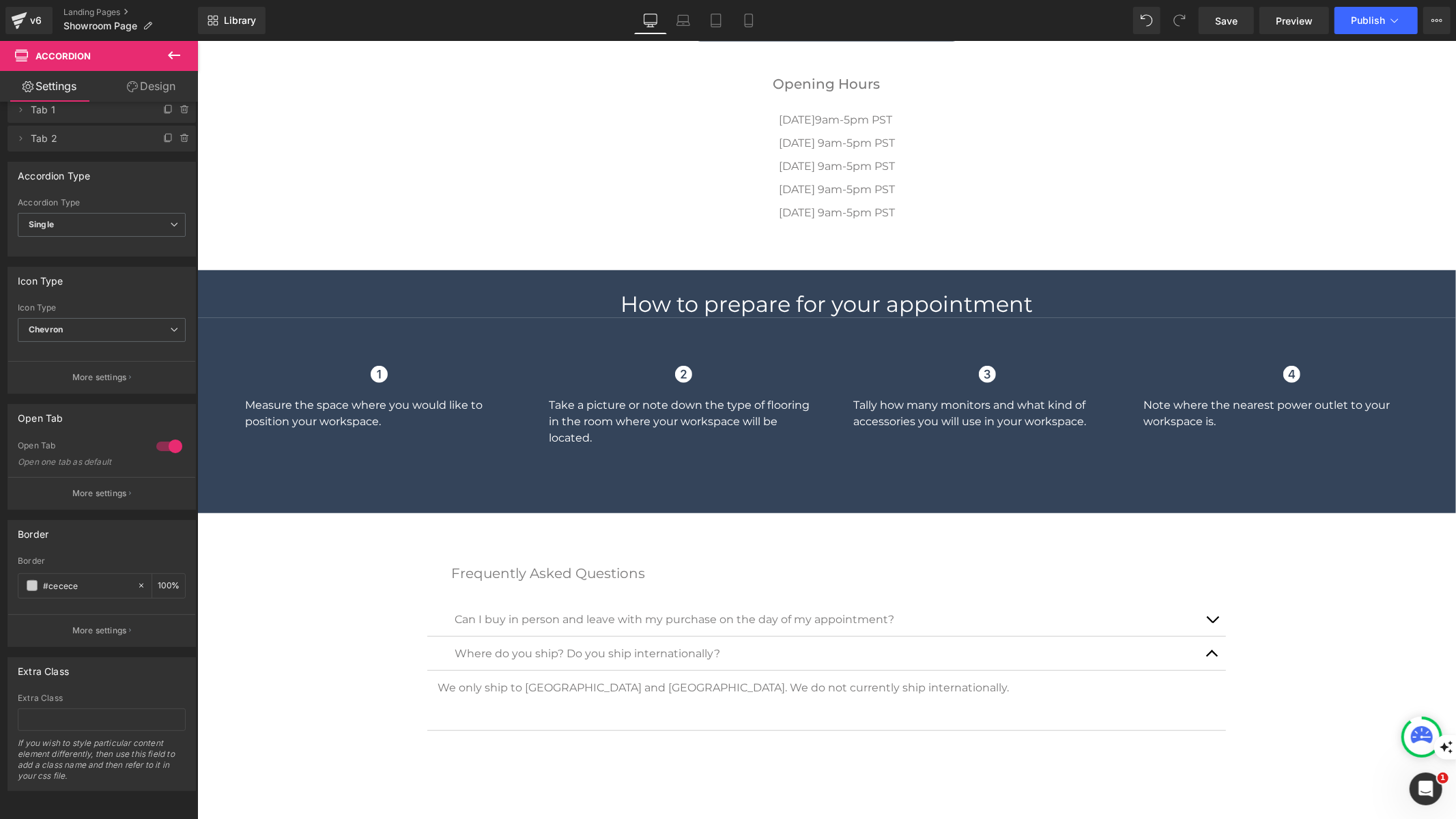
scroll to position [433, 0]
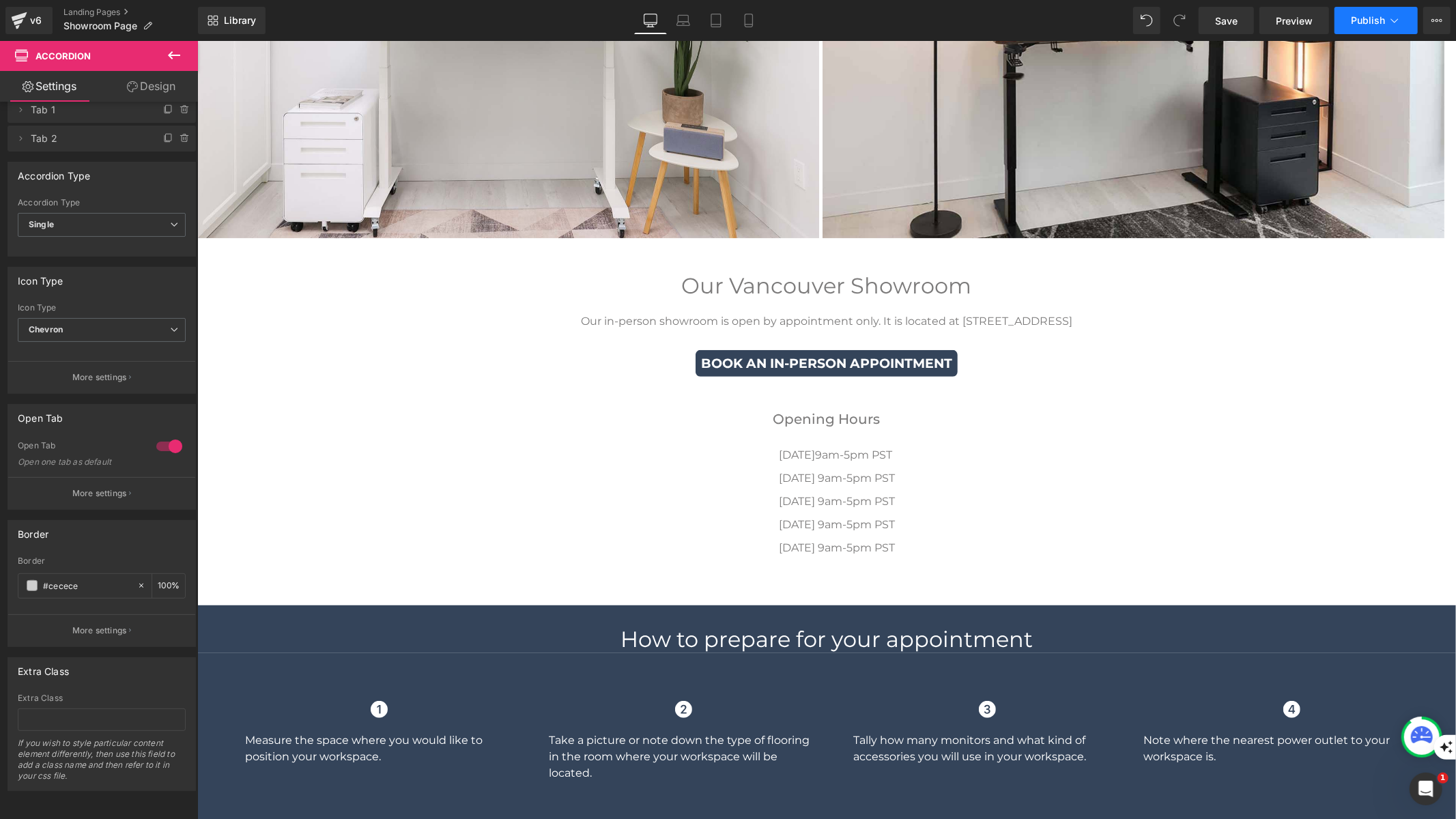
click at [1357, 21] on span "Publish" at bounding box center [1368, 20] width 34 height 11
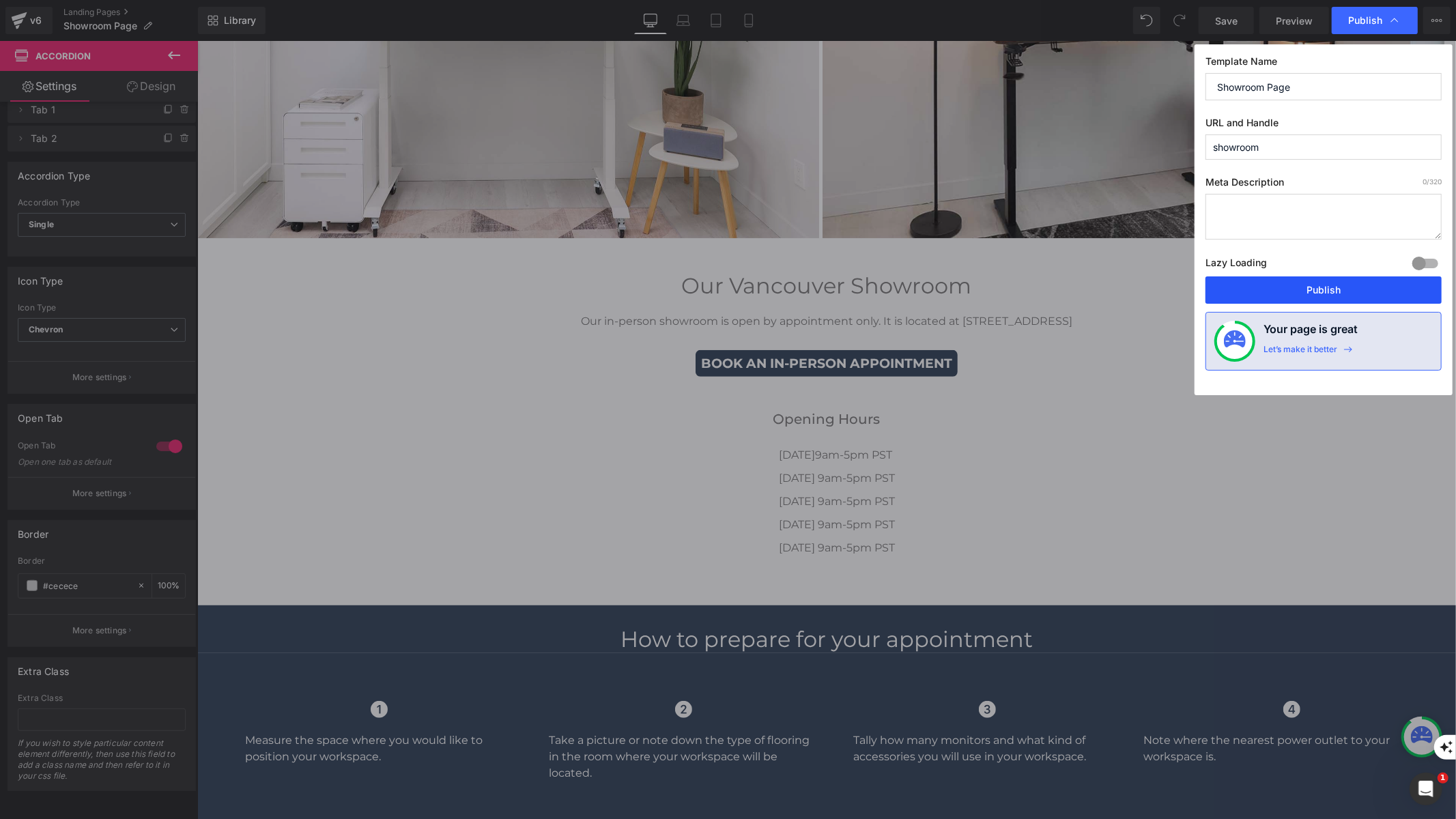
click at [1340, 291] on button "Publish" at bounding box center [1324, 289] width 236 height 27
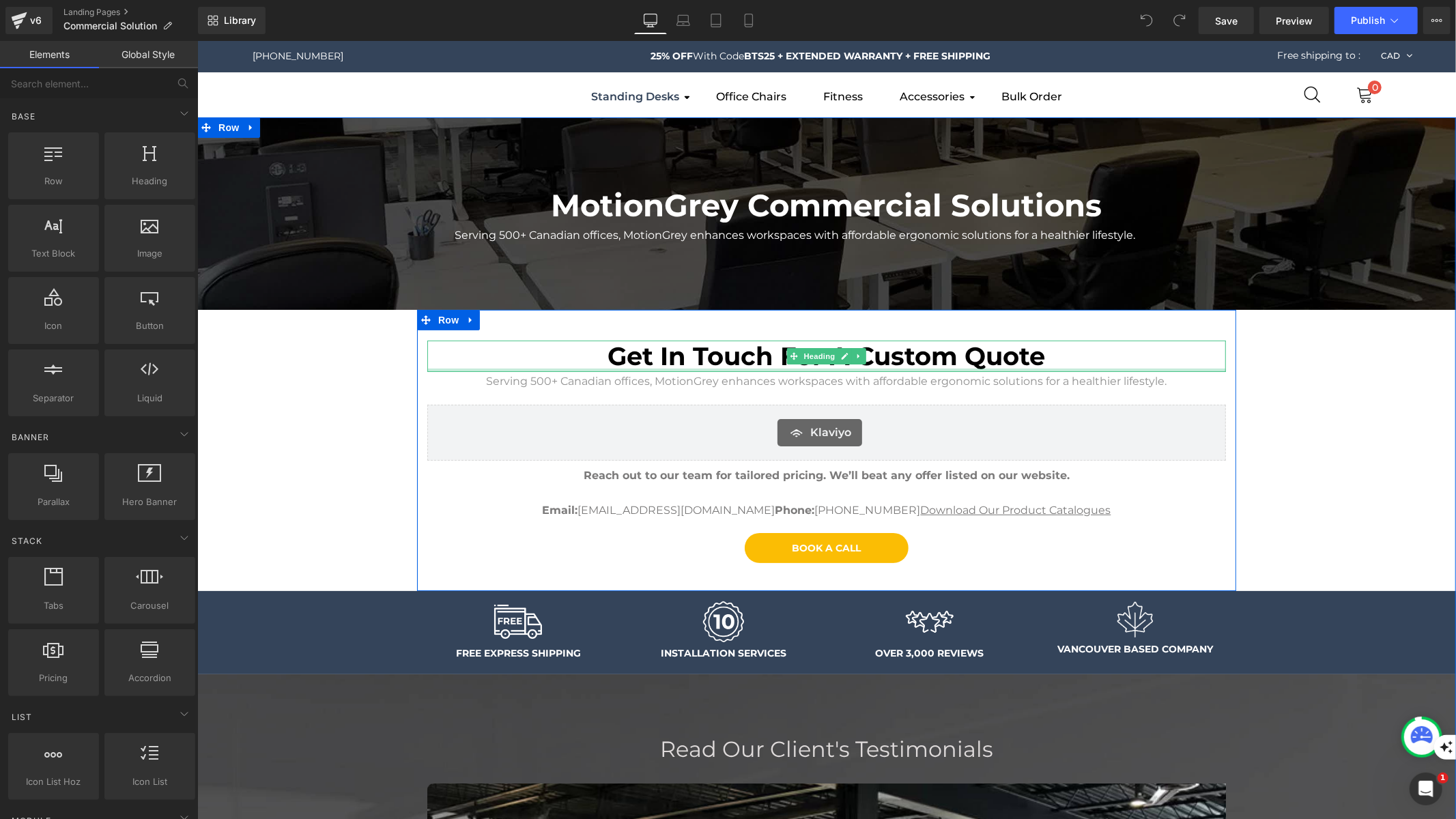
click at [961, 367] on span "Get In Touch For A Custom Quote" at bounding box center [826, 355] width 437 height 31
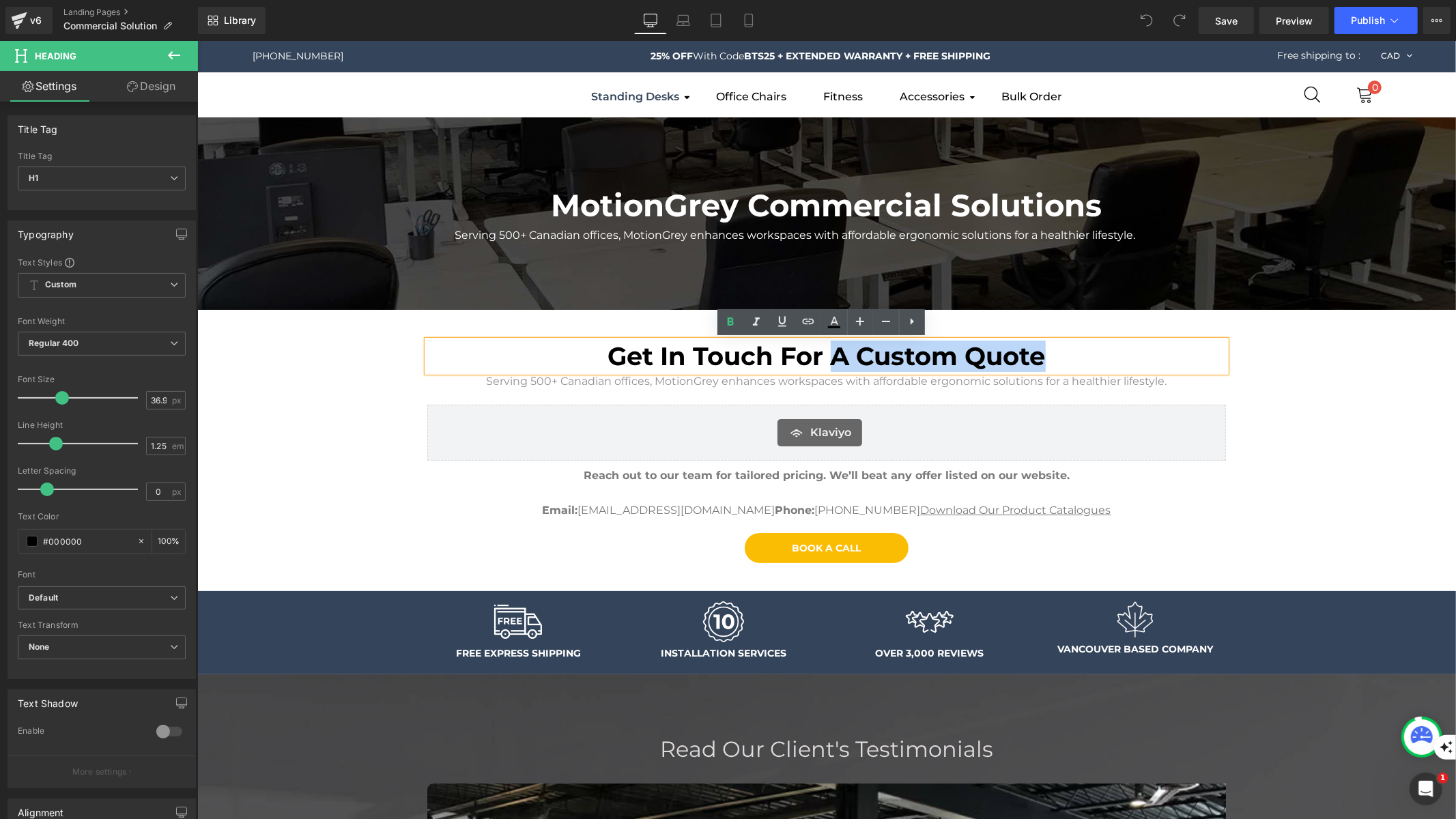
drag, startPoint x: 1083, startPoint y: 347, endPoint x: 824, endPoint y: 350, distance: 259.0
click at [824, 350] on h1 "Get In Touch For A Custom Quote" at bounding box center [826, 355] width 799 height 31
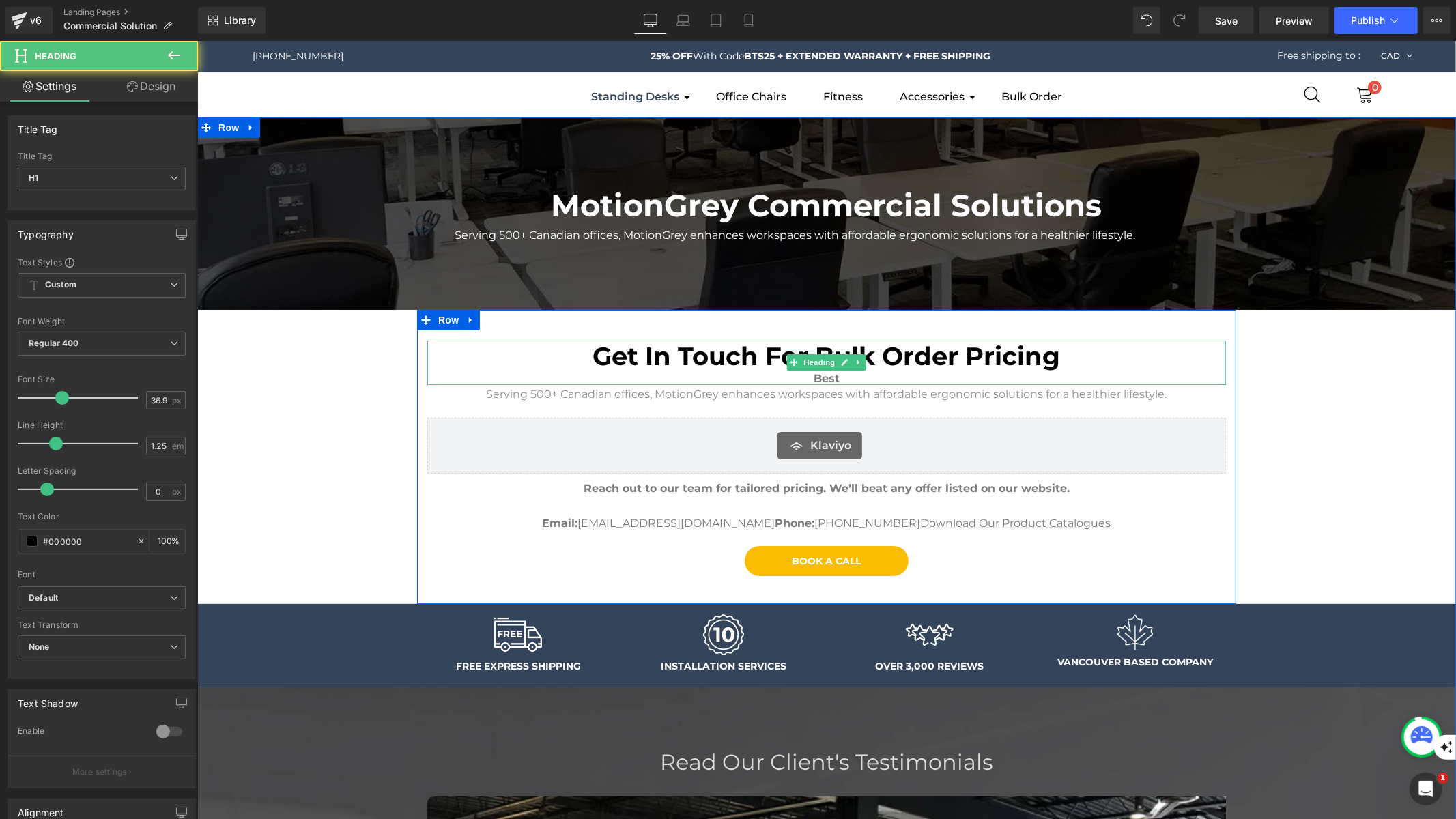
click at [820, 380] on span "Best" at bounding box center [825, 378] width 26 height 13
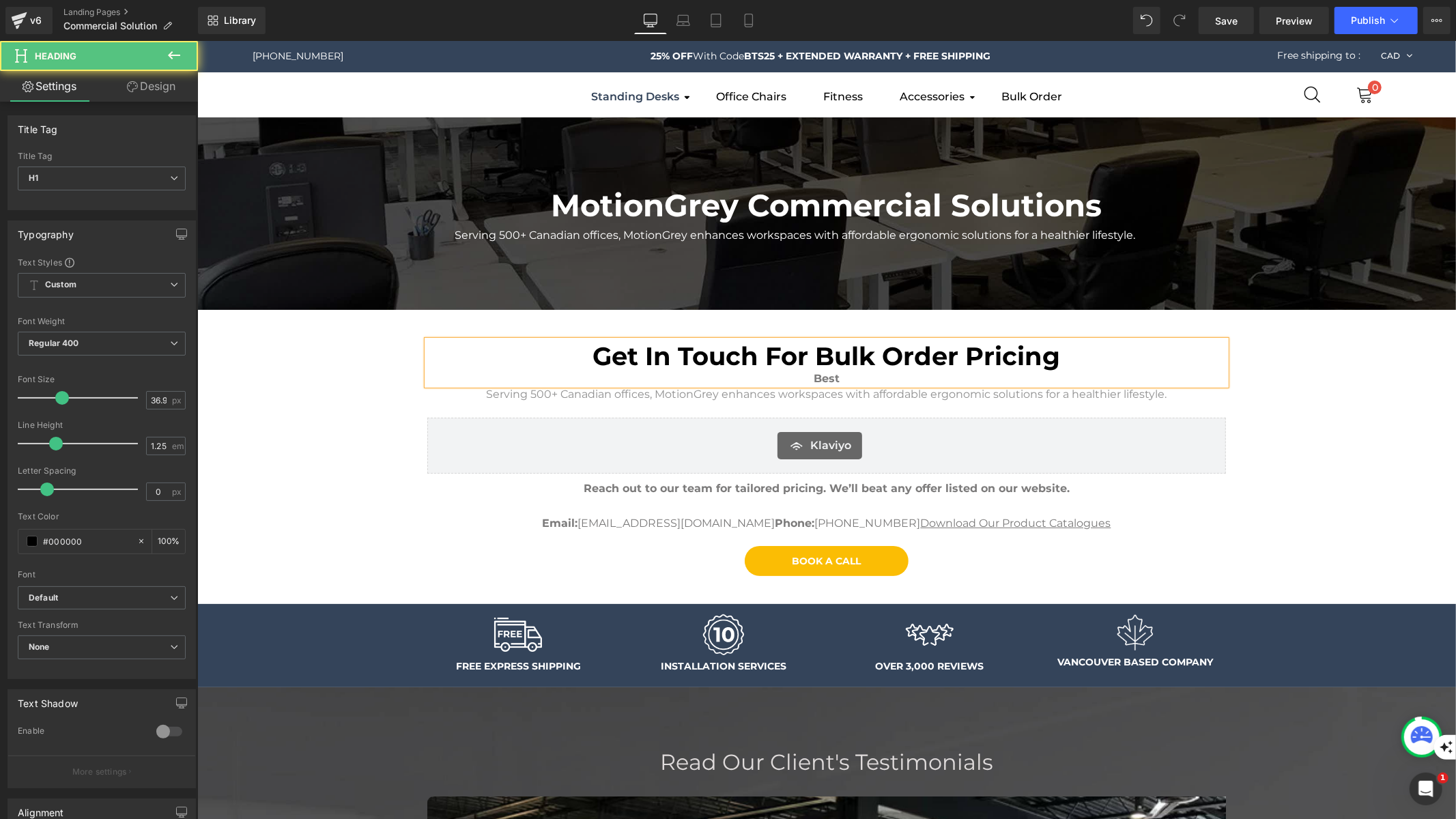
click at [820, 380] on span "Best" at bounding box center [825, 378] width 26 height 13
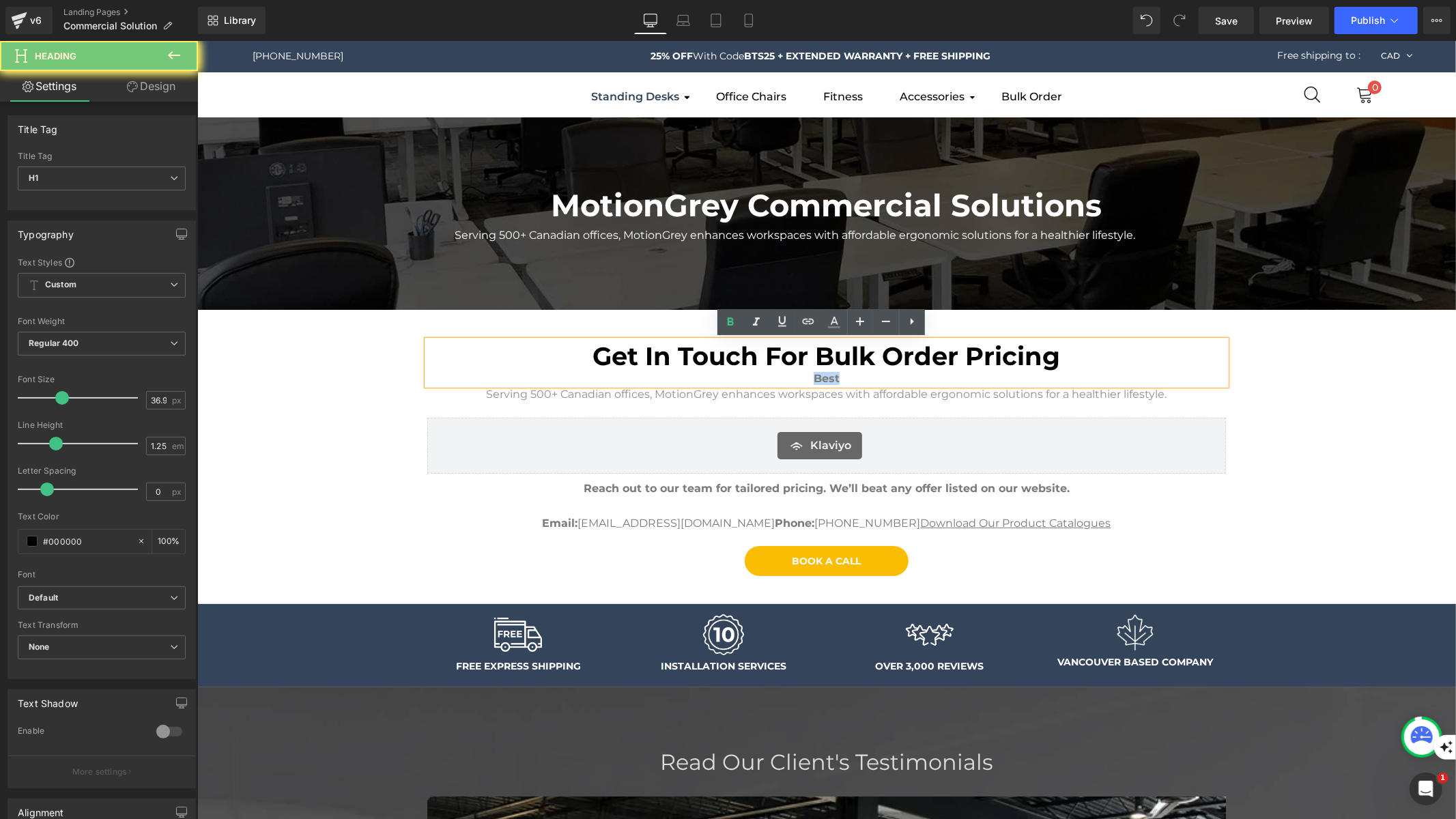
click at [820, 380] on span "Best" at bounding box center [825, 378] width 26 height 13
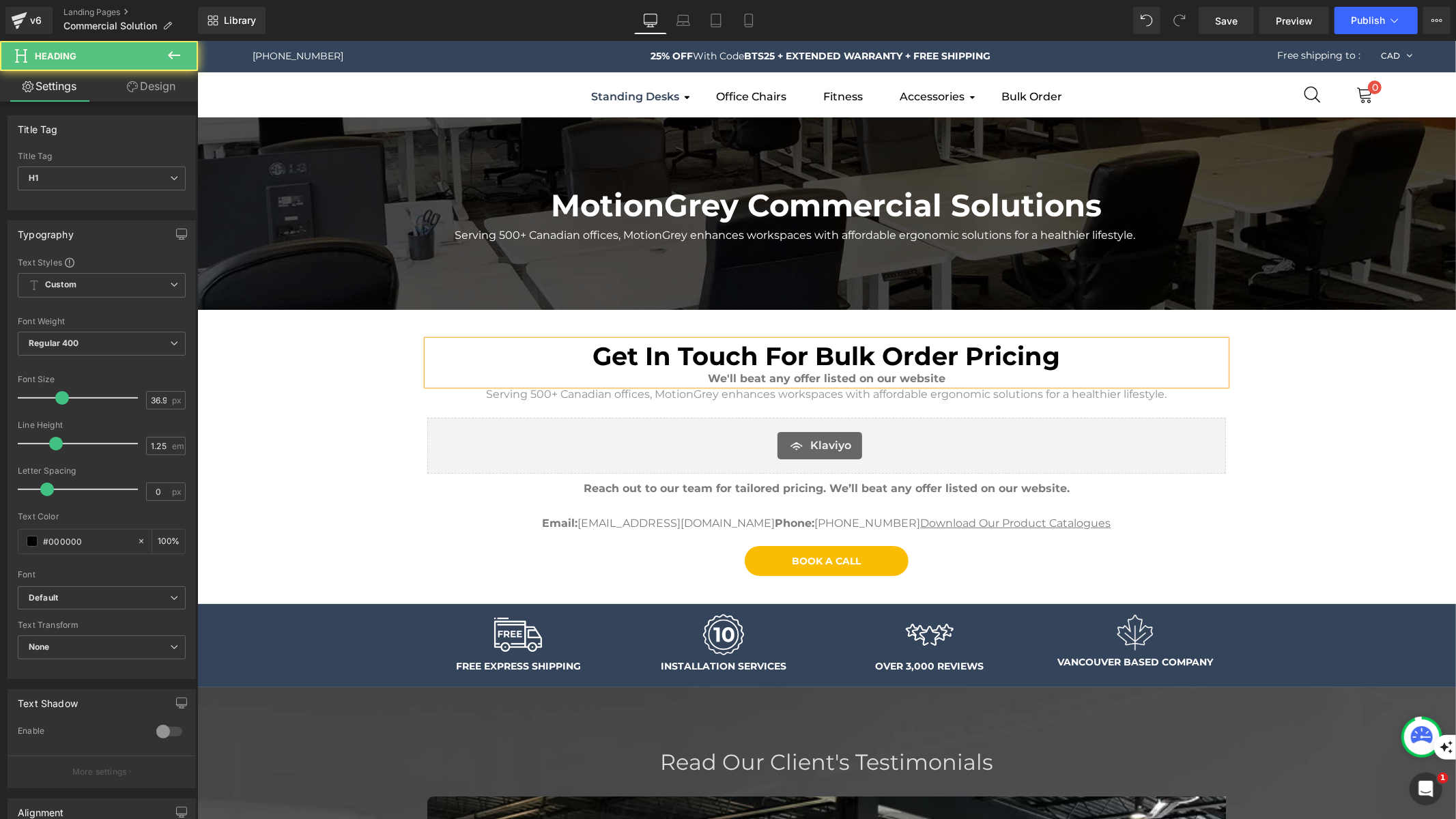
click at [912, 383] on b "We'll beat any offer listed on our website" at bounding box center [825, 378] width 237 height 13
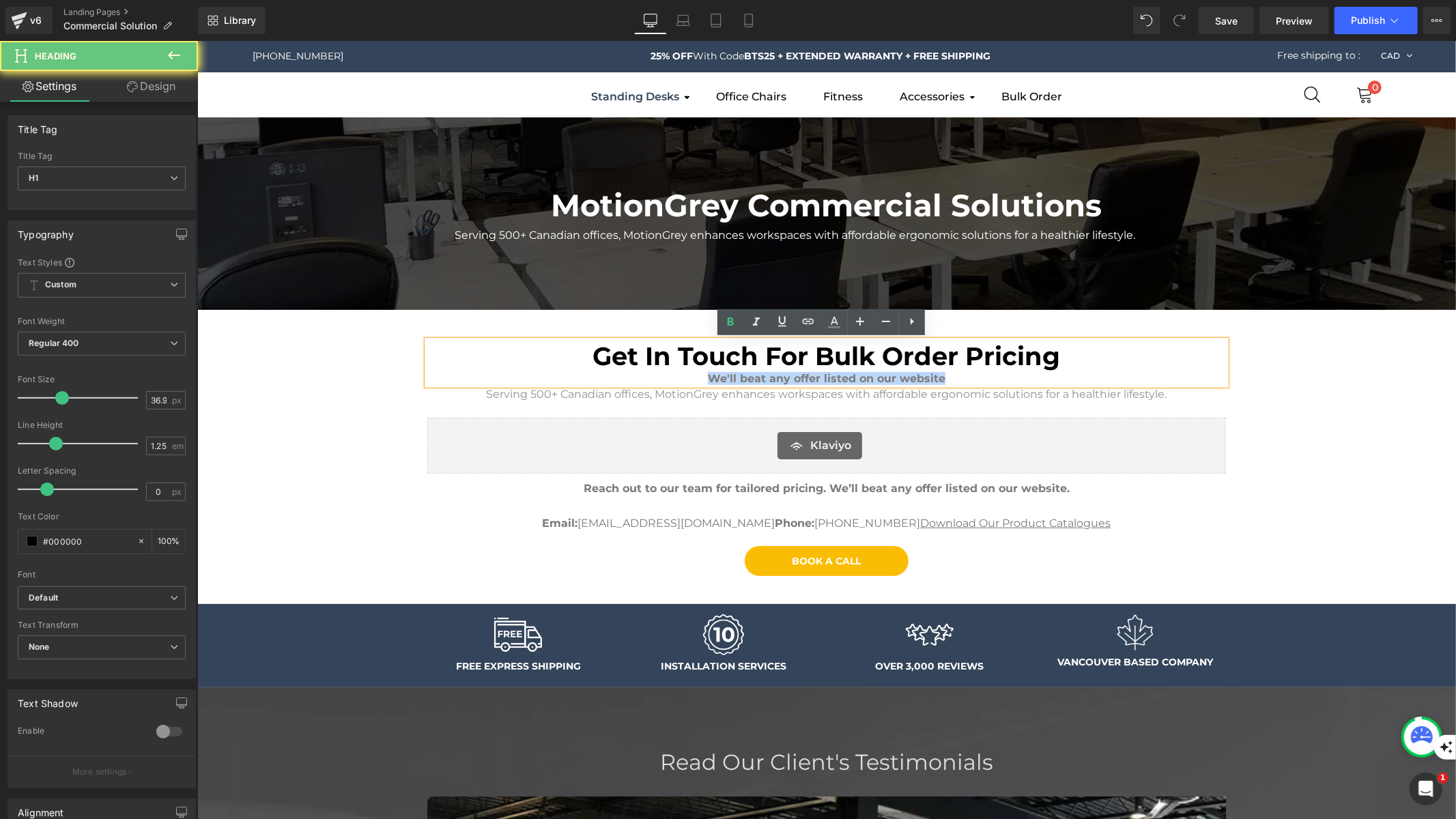
click at [912, 383] on b "We'll beat any offer listed on our website" at bounding box center [825, 378] width 237 height 13
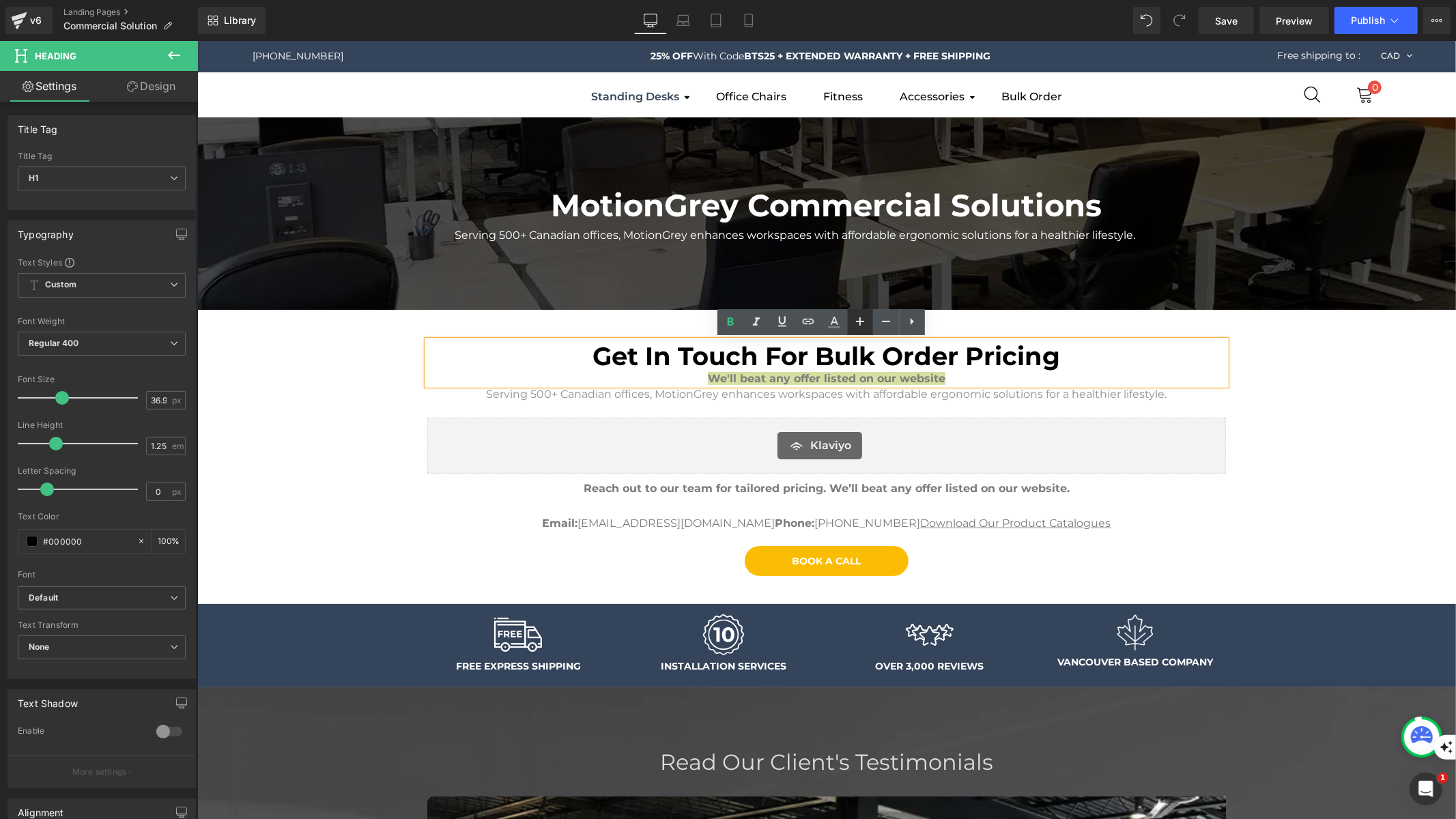
click at [861, 322] on icon at bounding box center [860, 321] width 8 height 8
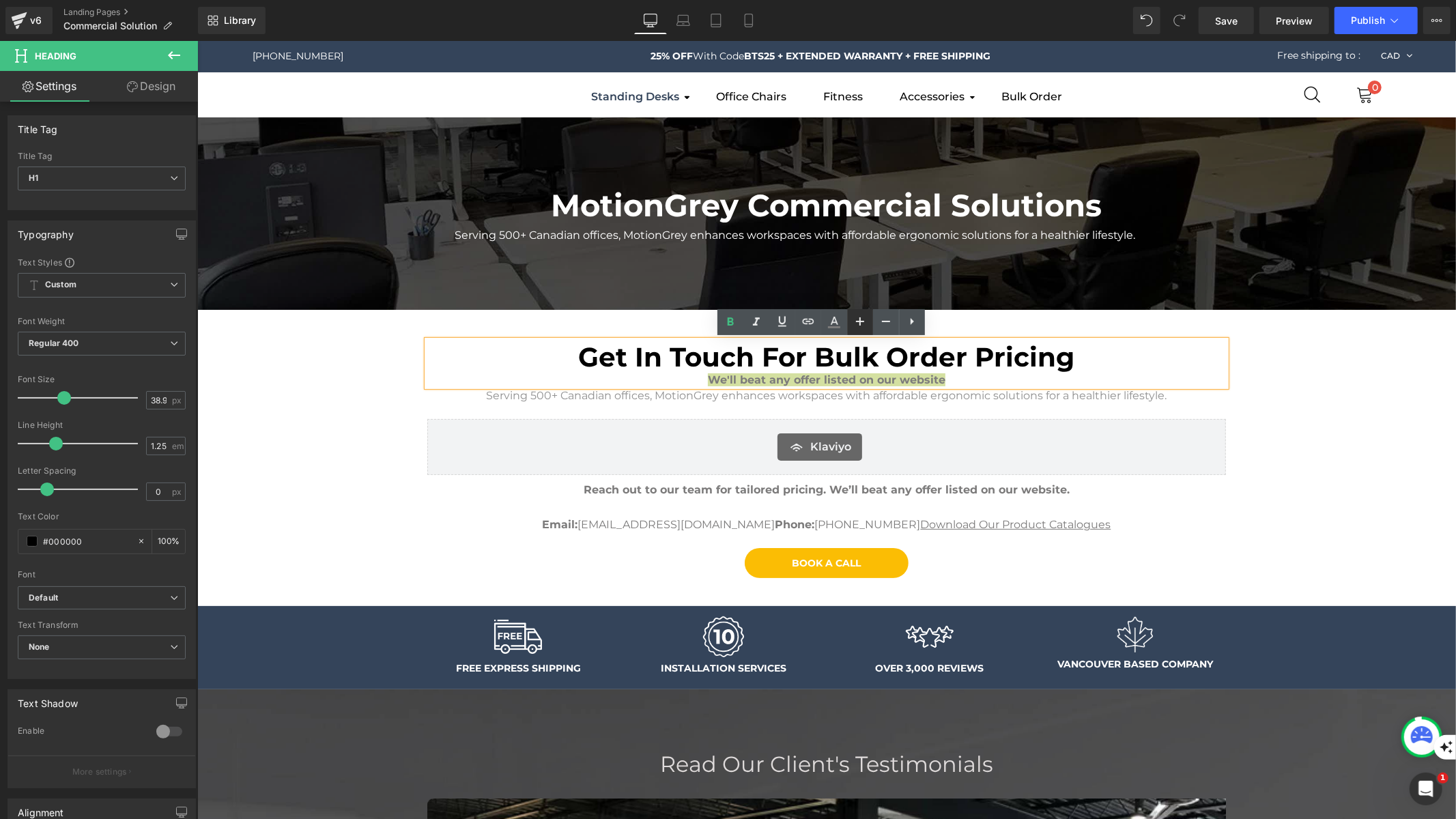
click at [861, 322] on icon at bounding box center [860, 321] width 8 height 8
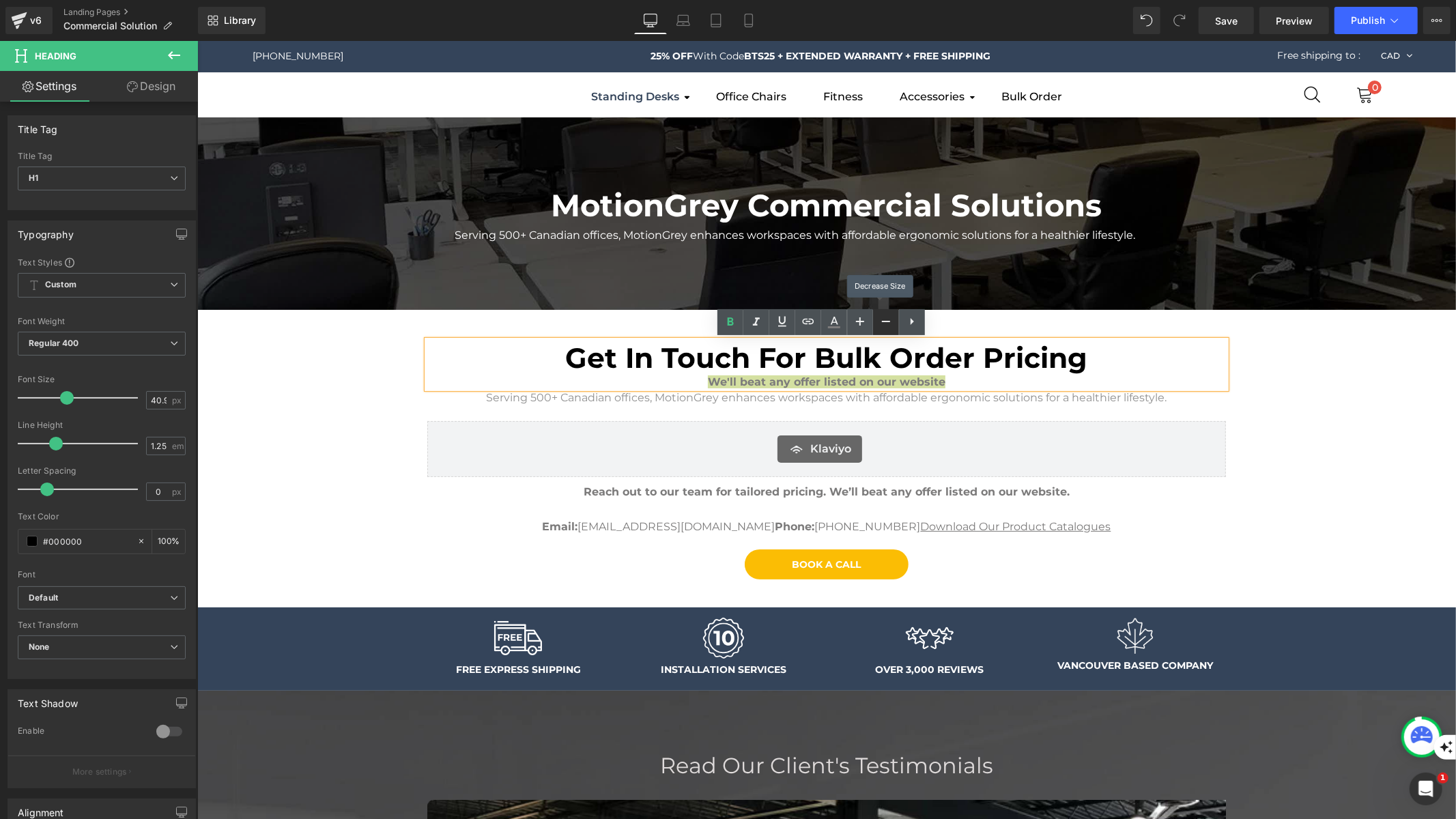
click at [888, 317] on icon at bounding box center [886, 321] width 17 height 17
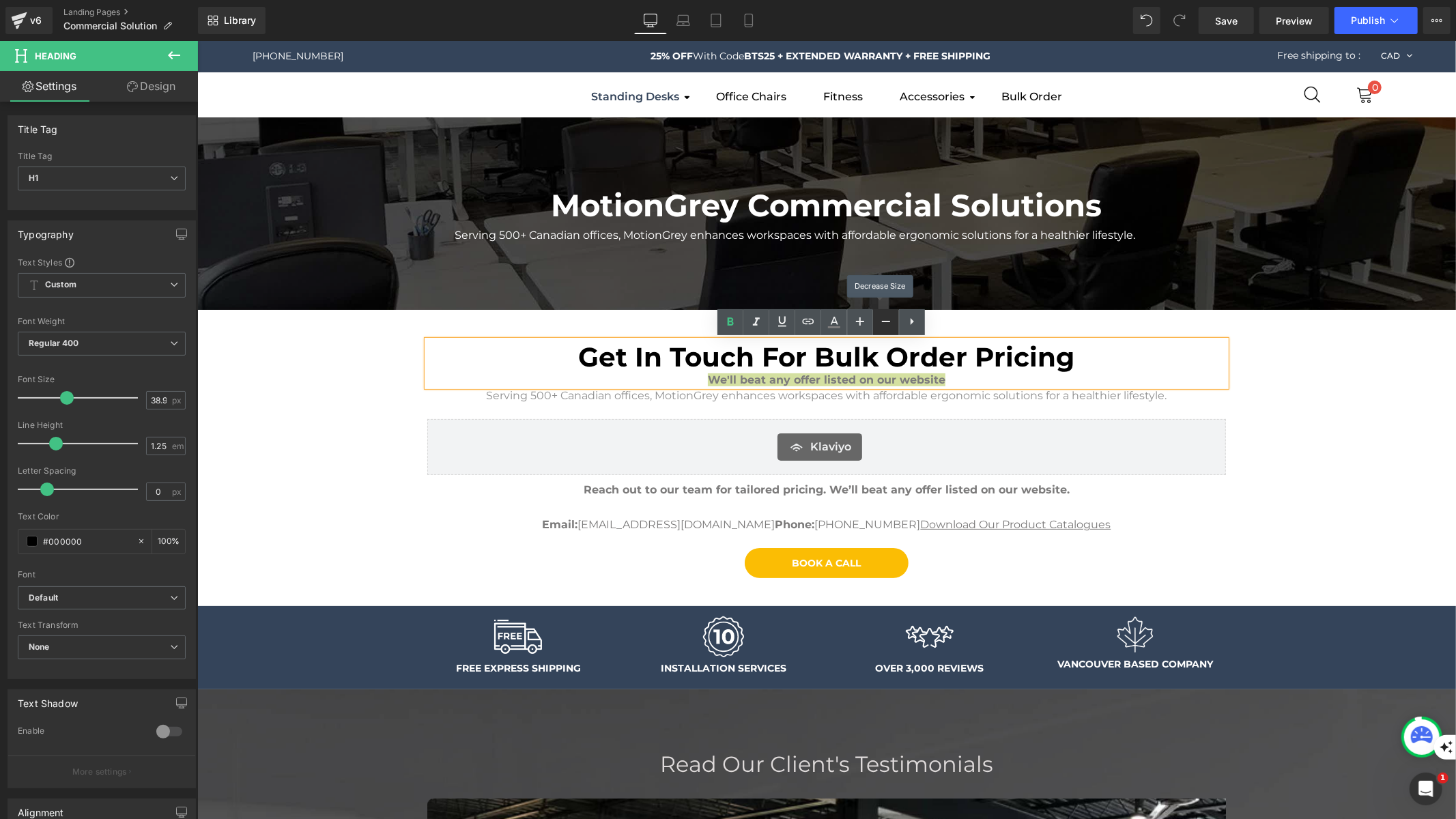
click at [888, 317] on icon at bounding box center [886, 321] width 17 height 17
type input "36.92"
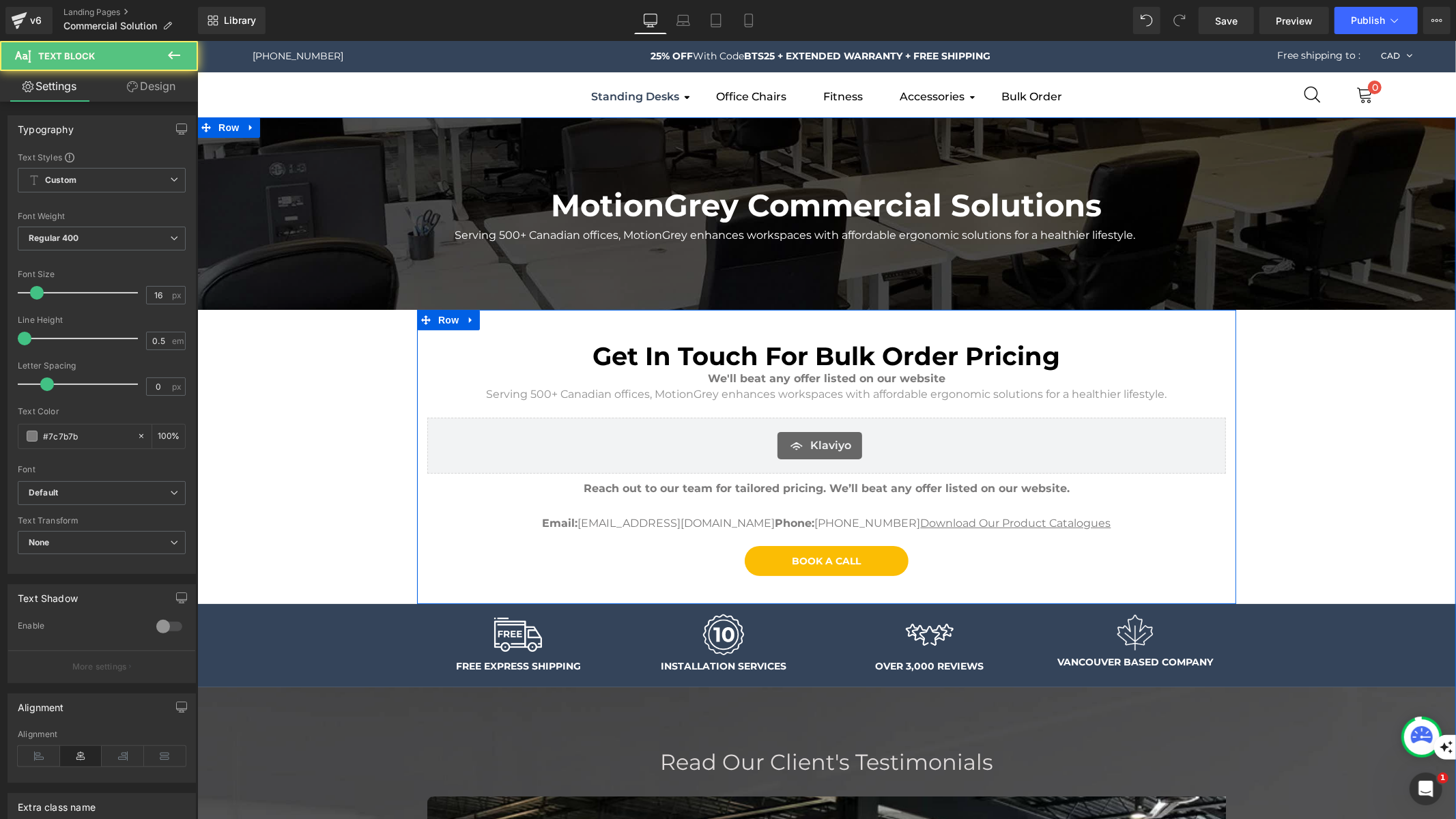
click at [939, 388] on span "Serving 500+ Canadian offices, MotionGrey enhances workspaces with affordable e…" at bounding box center [826, 393] width 680 height 13
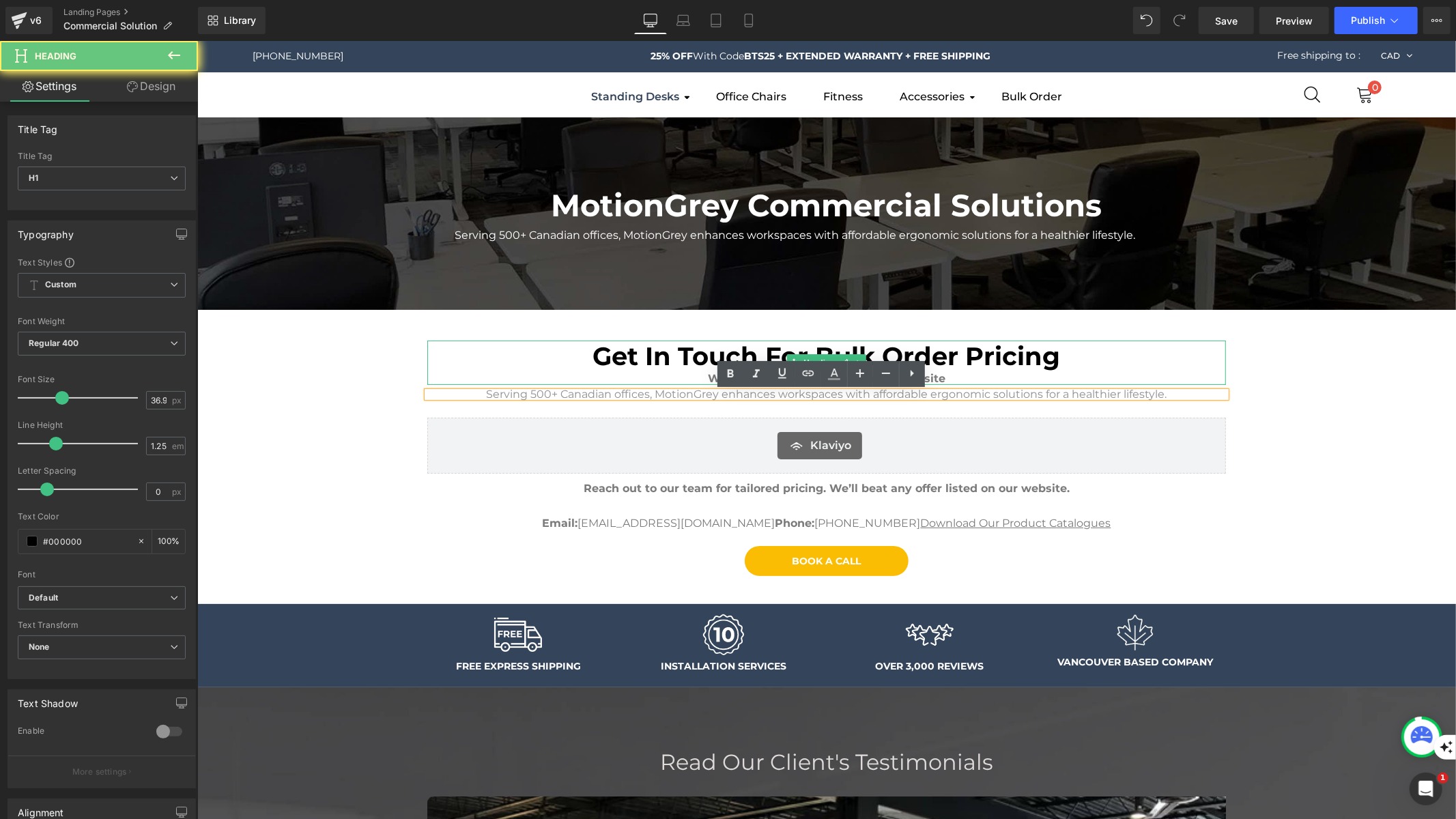
click at [948, 380] on div "We'll beat any offer listed on our website" at bounding box center [826, 378] width 799 height 13
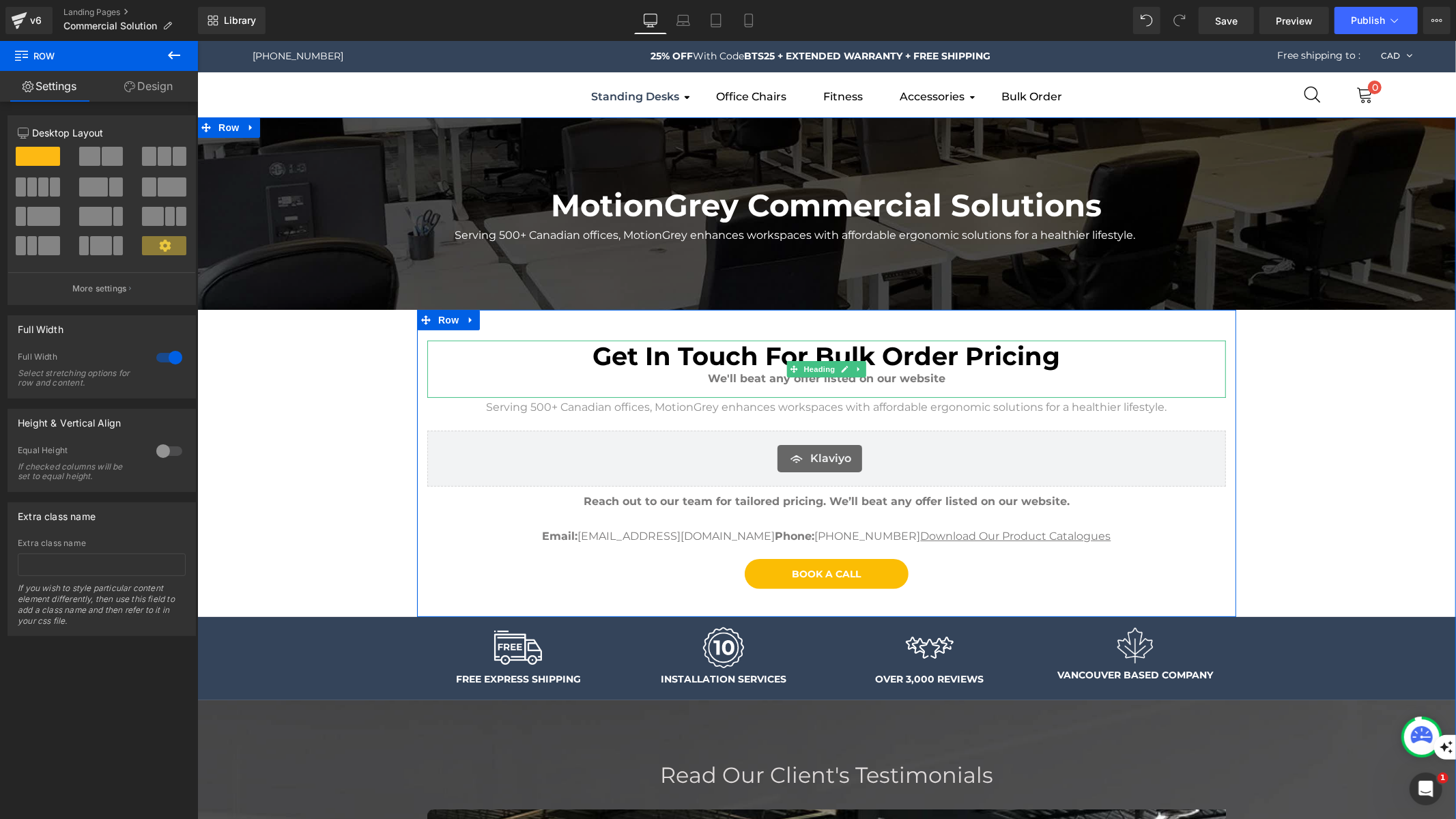
click at [1000, 353] on span "Get In Touch For Bulk Order Pricing" at bounding box center [827, 355] width 468 height 31
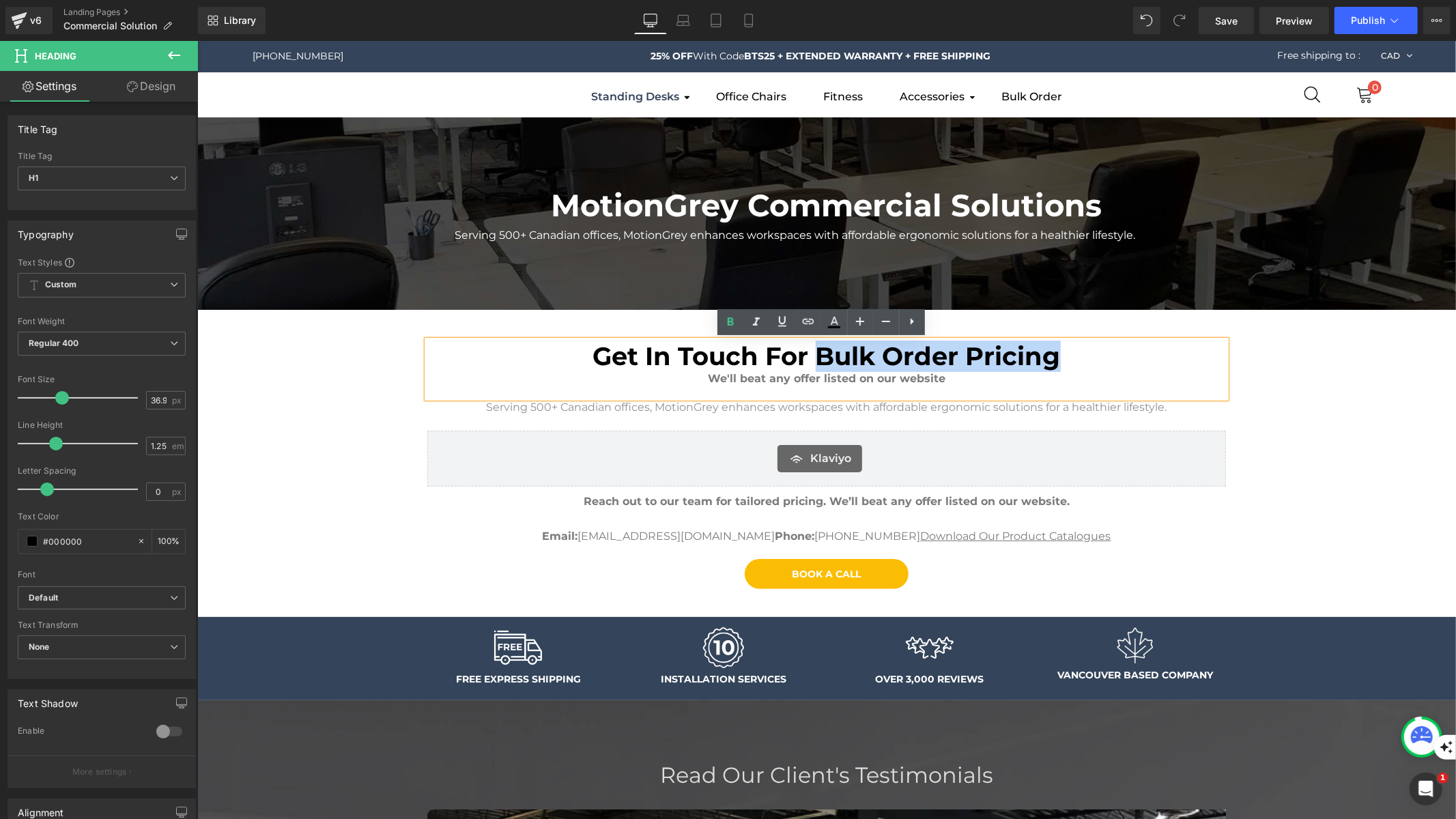
drag, startPoint x: 1074, startPoint y: 358, endPoint x: 812, endPoint y: 358, distance: 262.0
click at [812, 358] on h1 "Get In Touch For Bulk Order Pricing" at bounding box center [826, 355] width 799 height 31
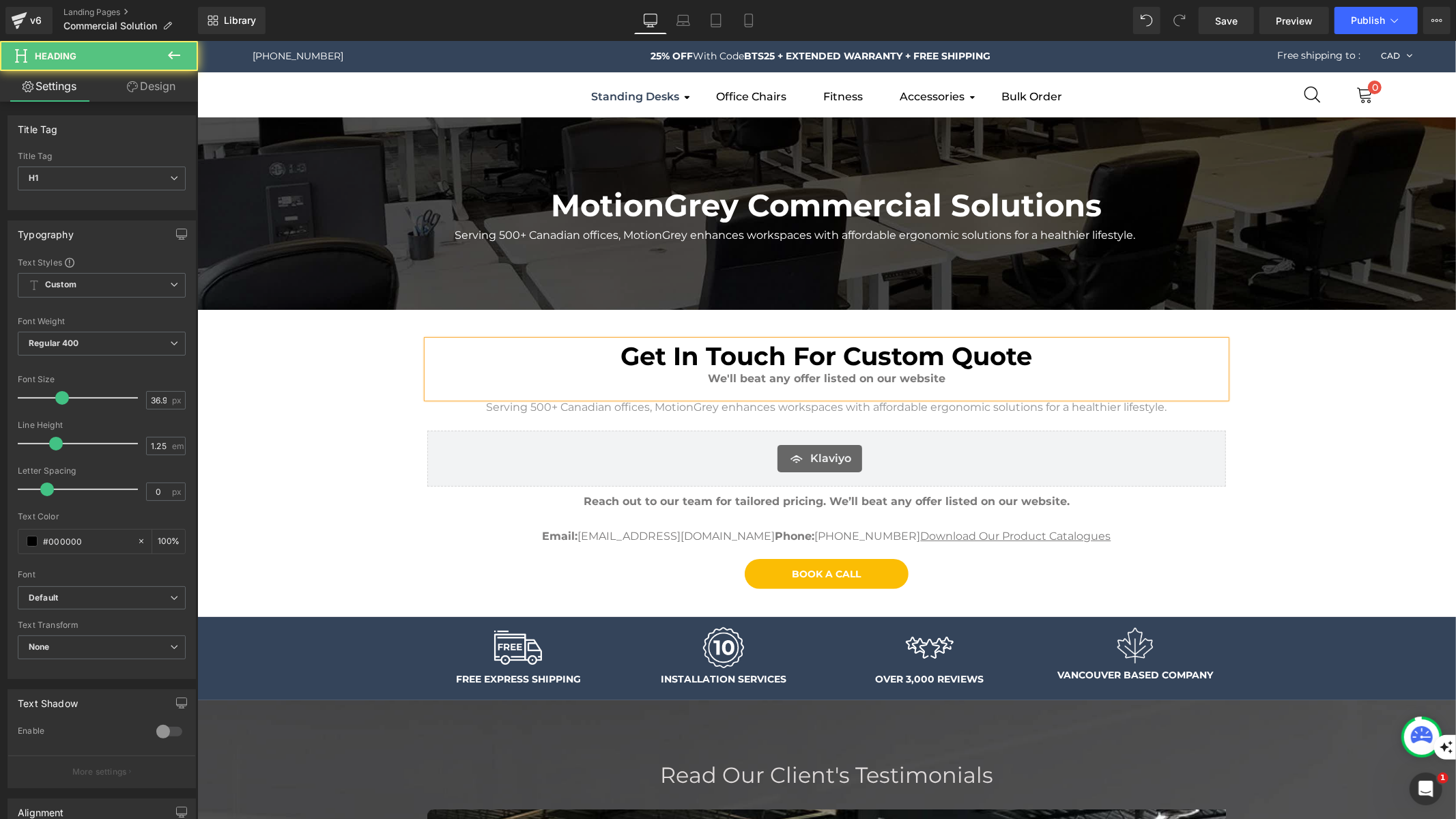
click at [941, 354] on span "Get In Touch For Custom Quote" at bounding box center [826, 355] width 412 height 31
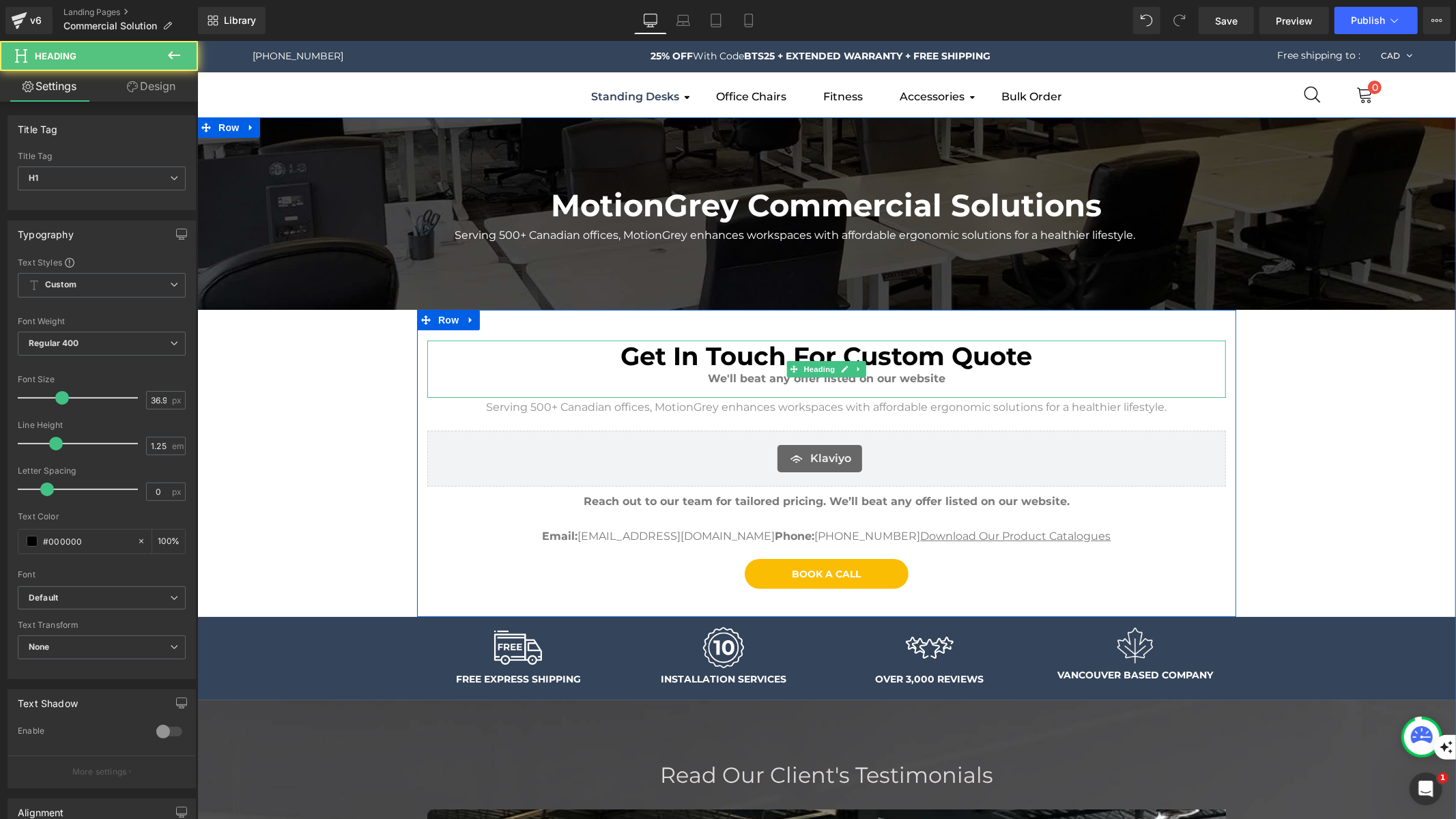
click at [845, 352] on span "Get In Touch For Custom Quote" at bounding box center [826, 355] width 412 height 31
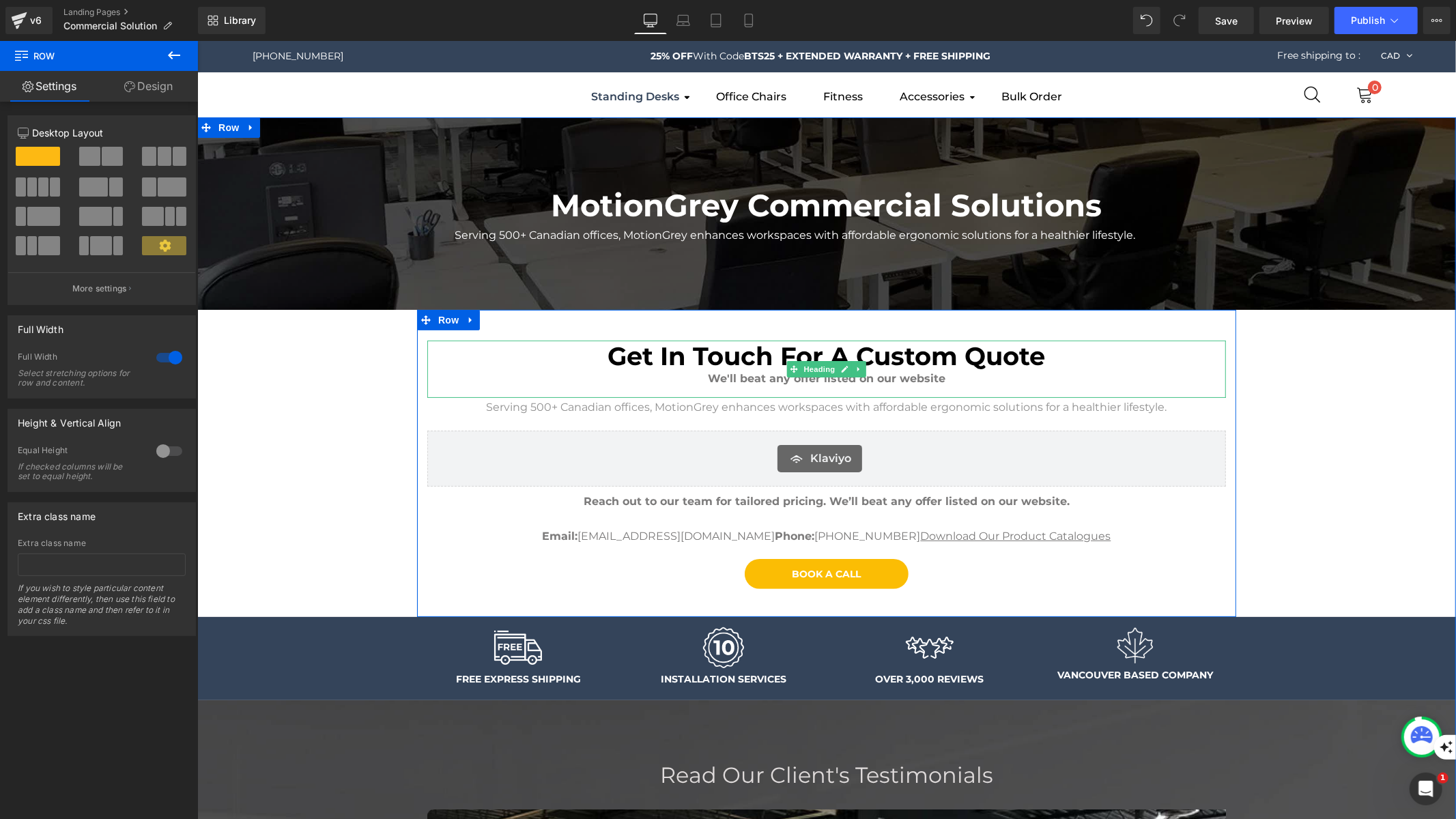
click at [863, 384] on b "We'll beat any offer listed on our website" at bounding box center [825, 378] width 237 height 13
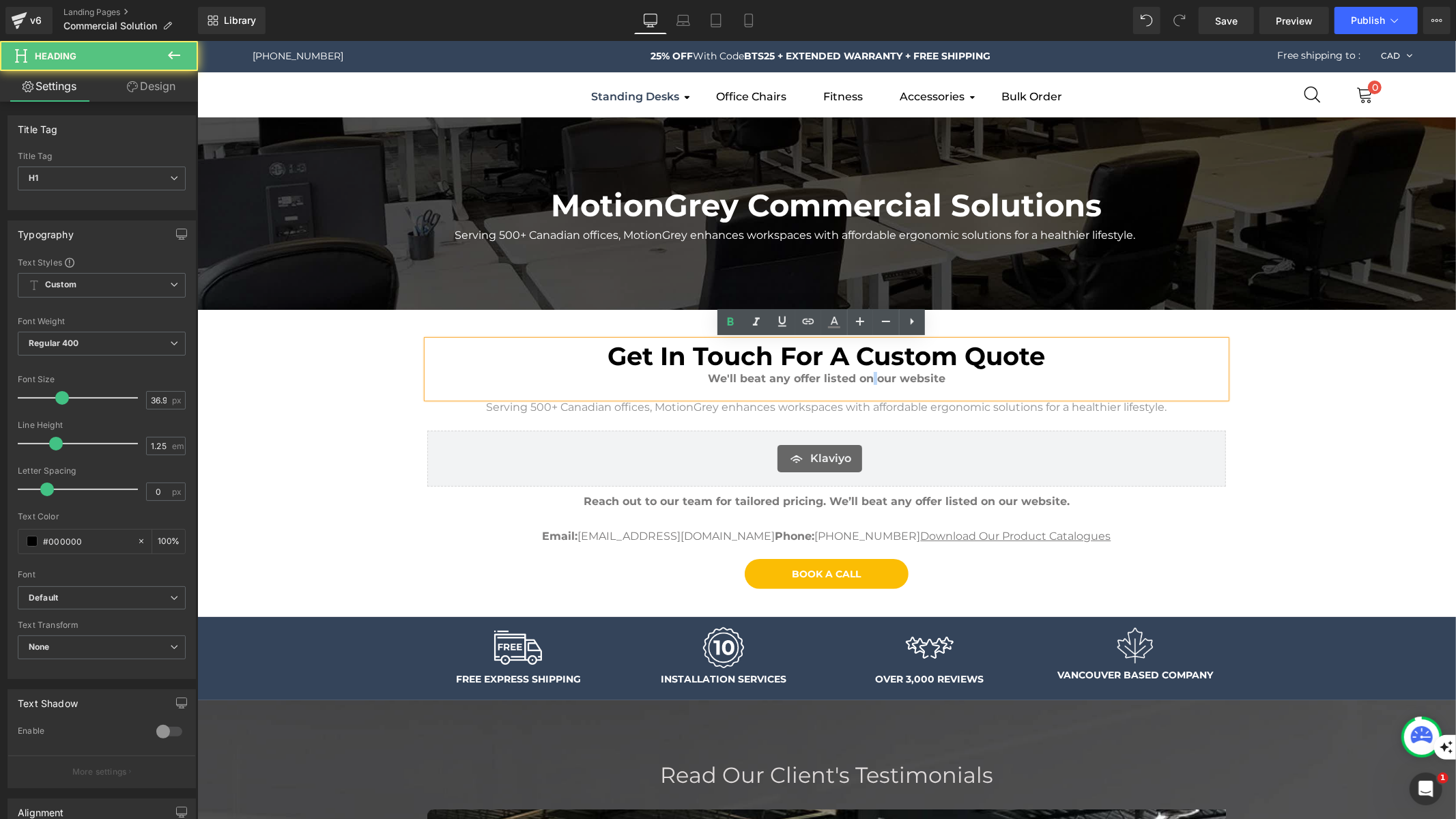
click at [863, 384] on b "We'll beat any offer listed on our website" at bounding box center [825, 378] width 237 height 13
click at [860, 374] on b "We'll beat any offer listed on our website" at bounding box center [825, 378] width 237 height 13
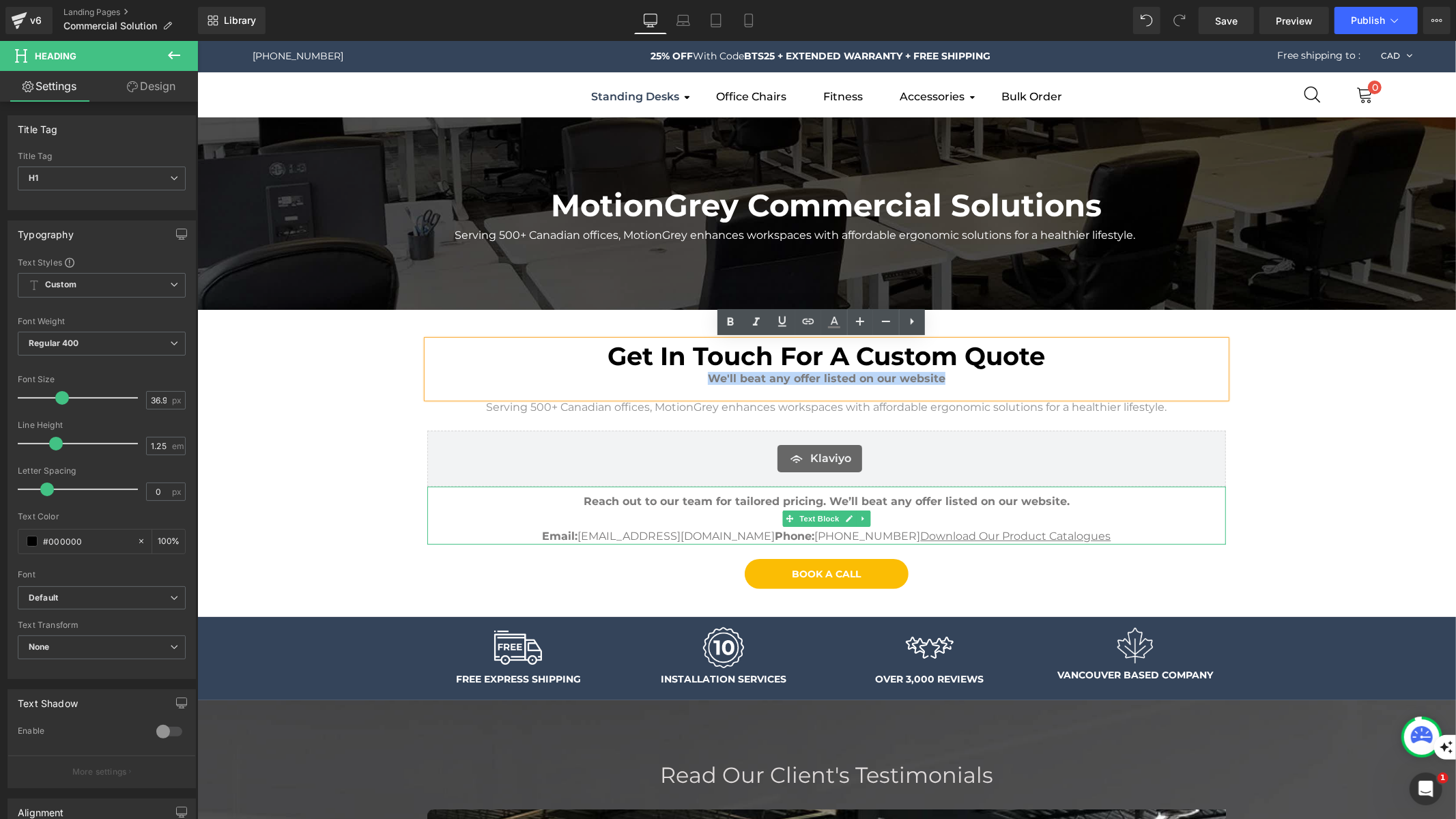
click at [747, 497] on span "Reach out to our team for tailored pricing. We’ll beat any offer listed on our …" at bounding box center [826, 501] width 486 height 13
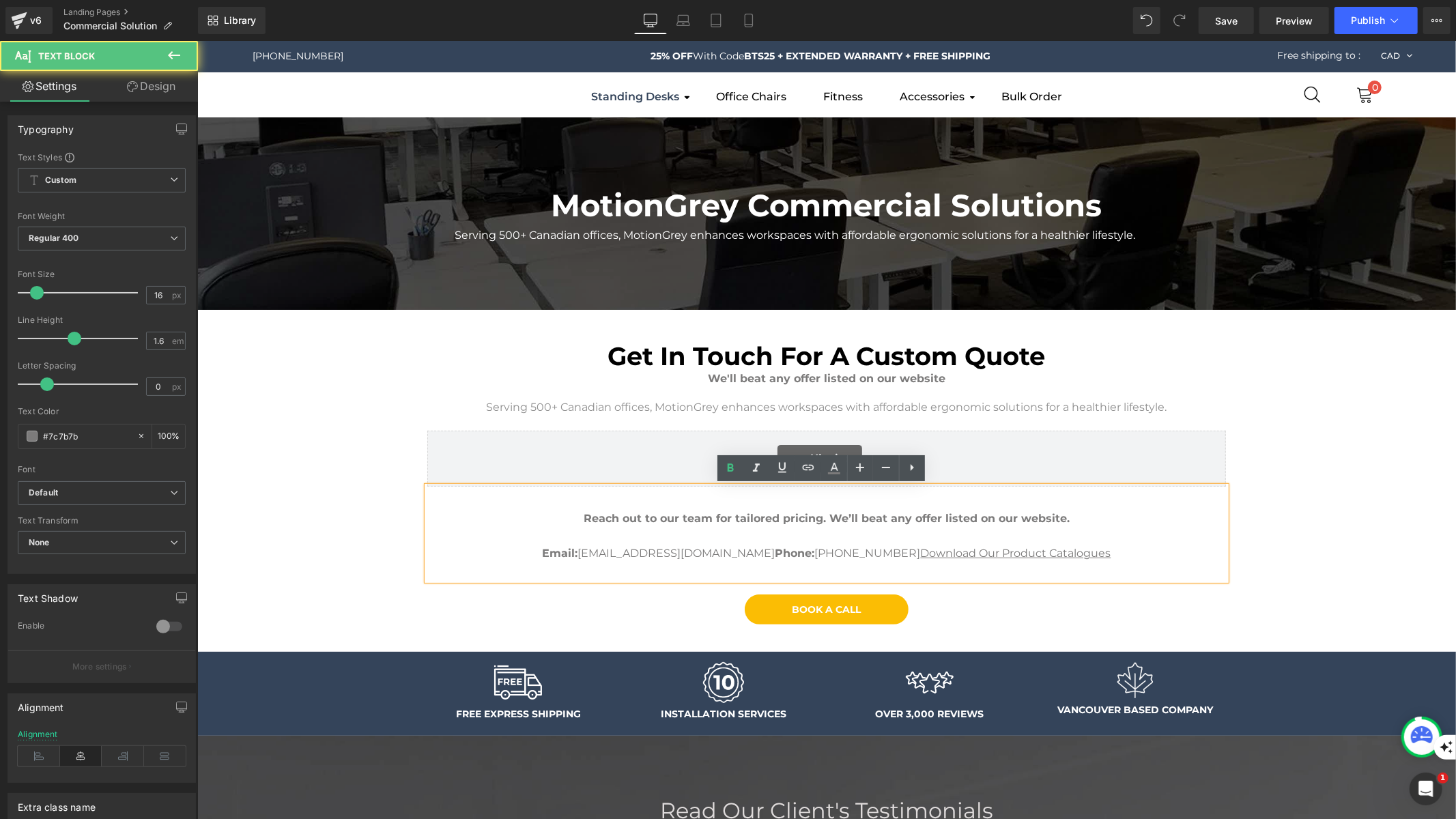
click at [747, 497] on div "Reach out to our team for tailored pricing. We’ll beat any offer listed on our …" at bounding box center [826, 532] width 799 height 93
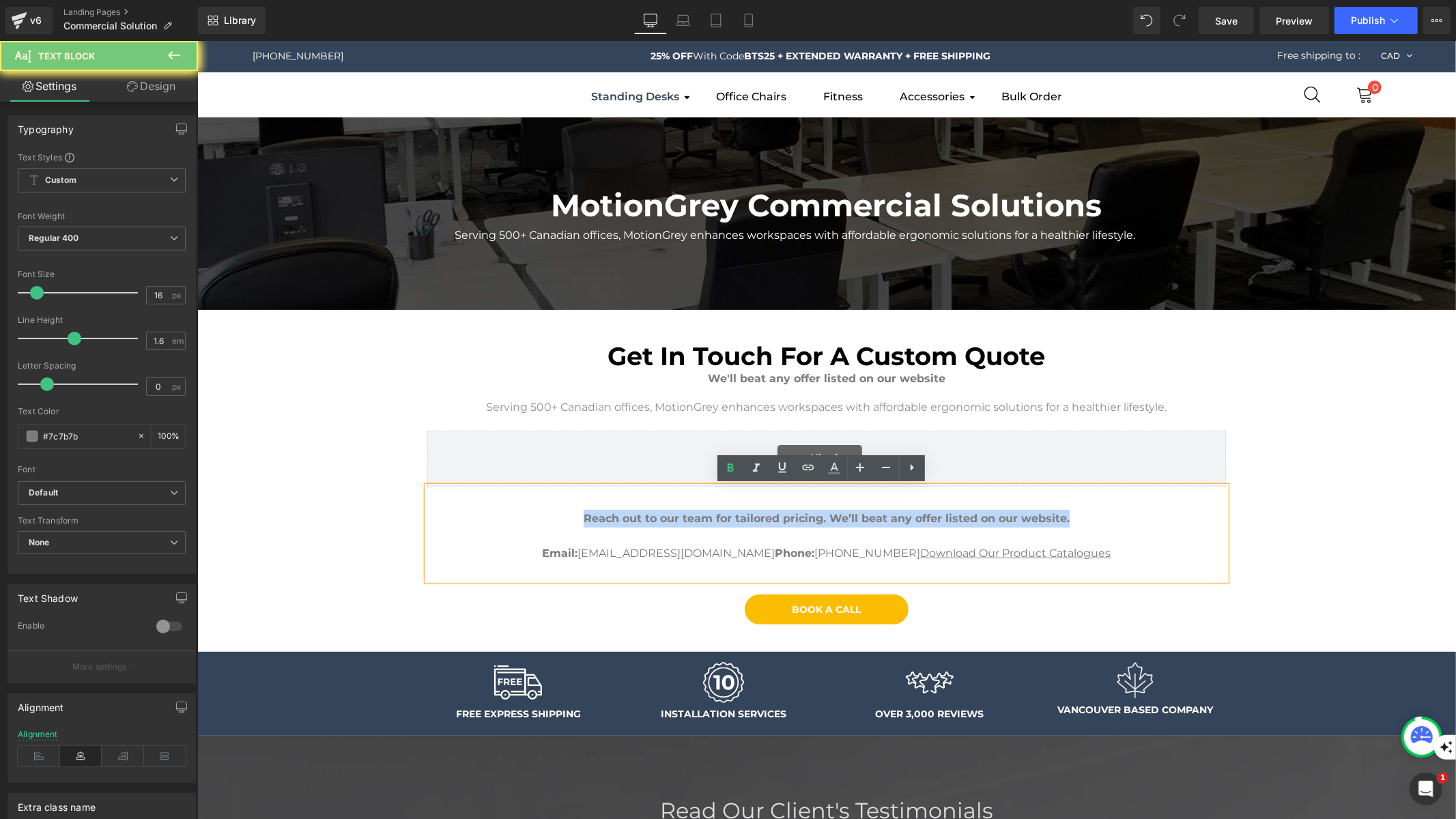
click at [747, 497] on div "Reach out to our team for tailored pricing. We’ll beat any offer listed on our …" at bounding box center [826, 532] width 799 height 93
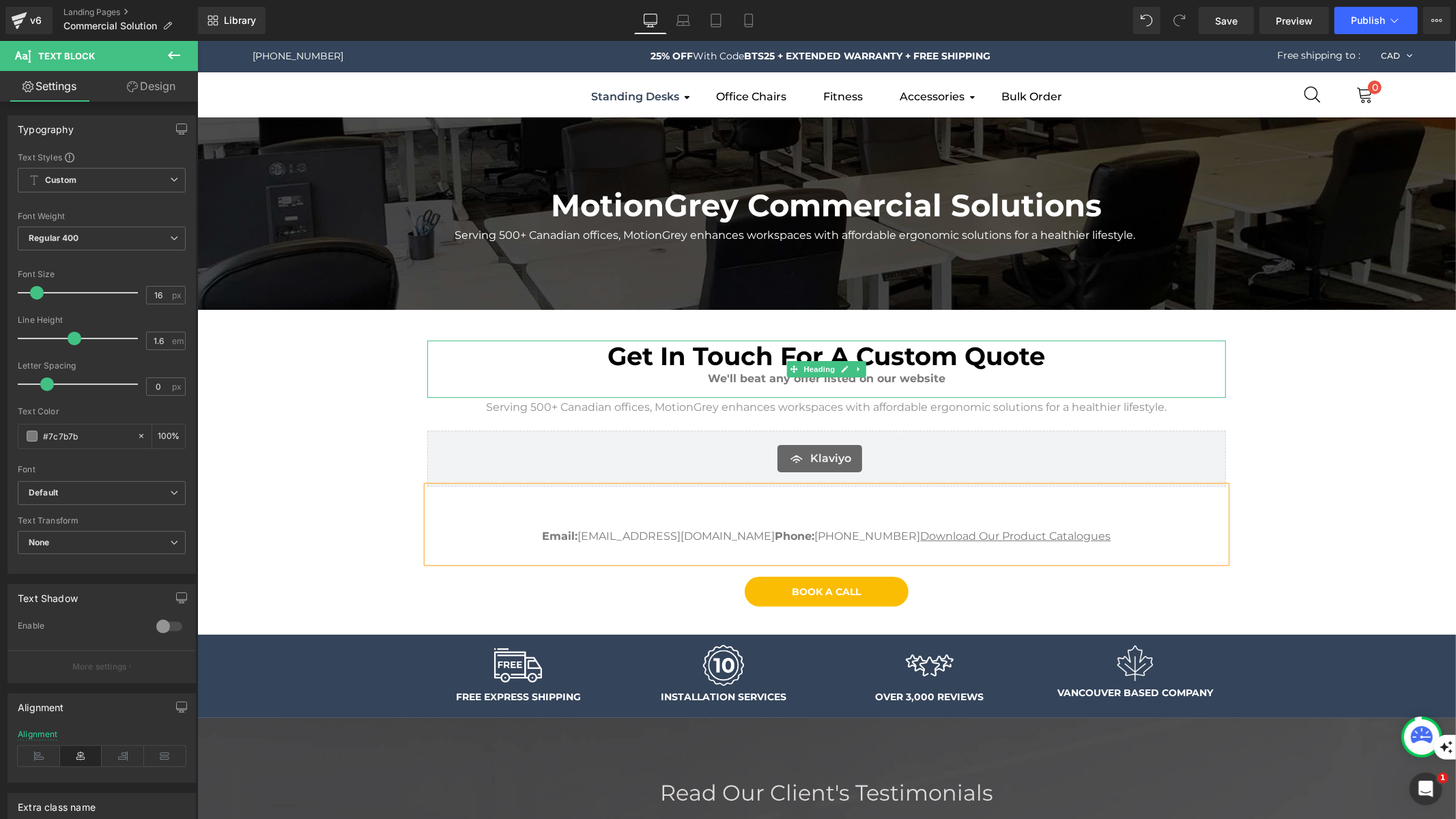
click at [925, 381] on b "We'll beat any offer listed on our website" at bounding box center [825, 378] width 237 height 13
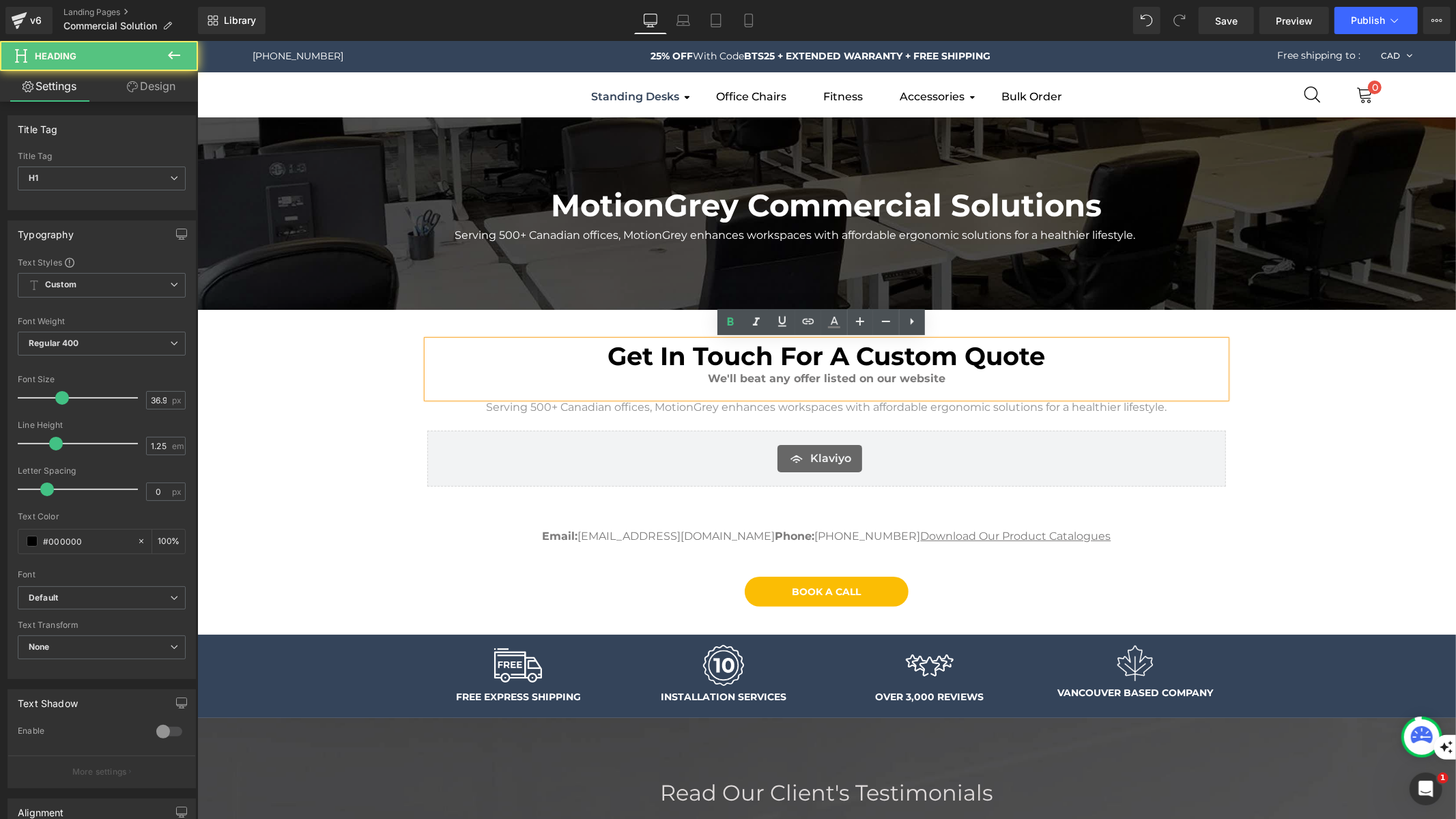
click at [925, 381] on b "We'll beat any offer listed on our website" at bounding box center [825, 378] width 237 height 13
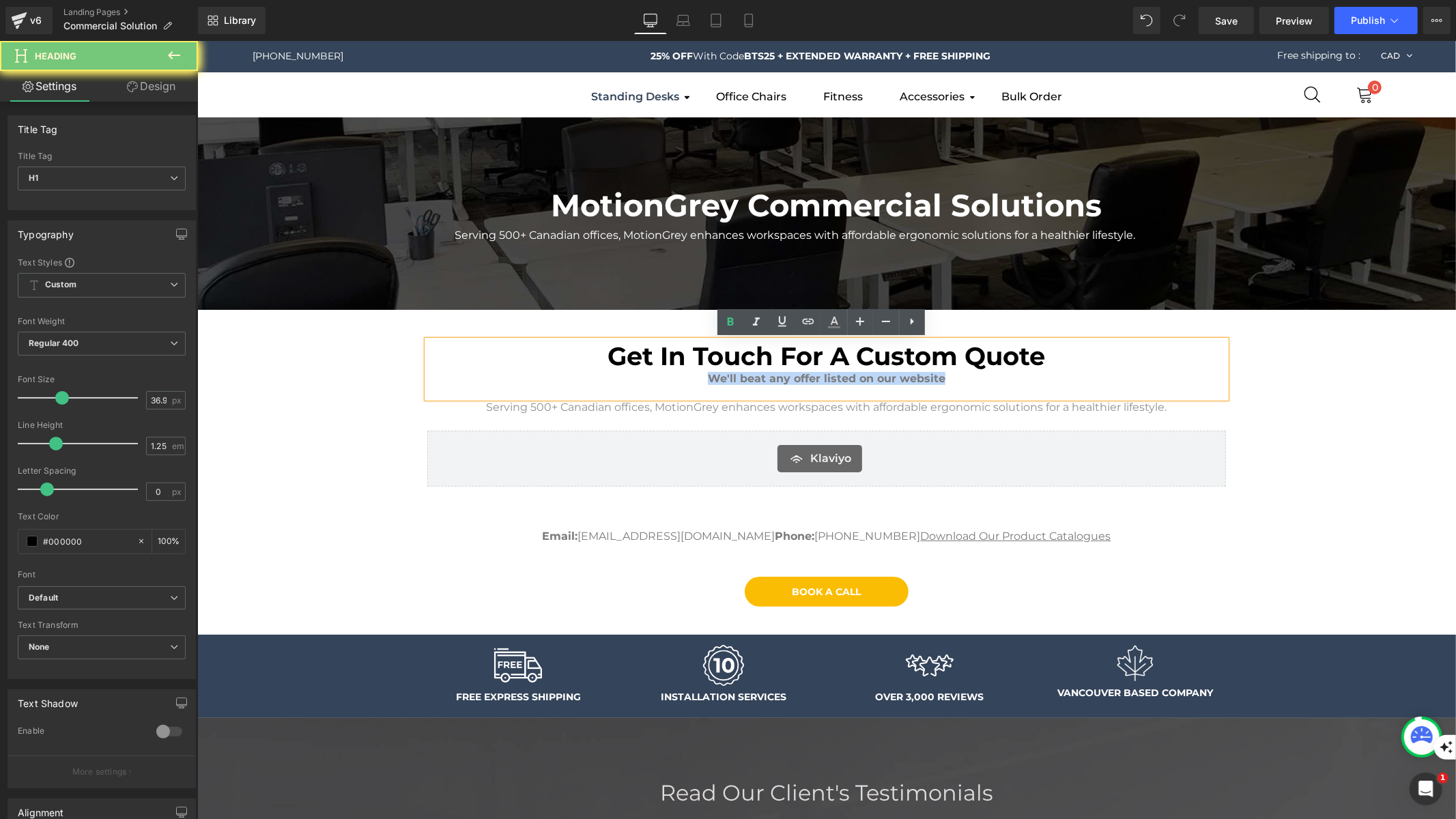
click at [925, 381] on b "We'll beat any offer listed on our website" at bounding box center [825, 378] width 237 height 13
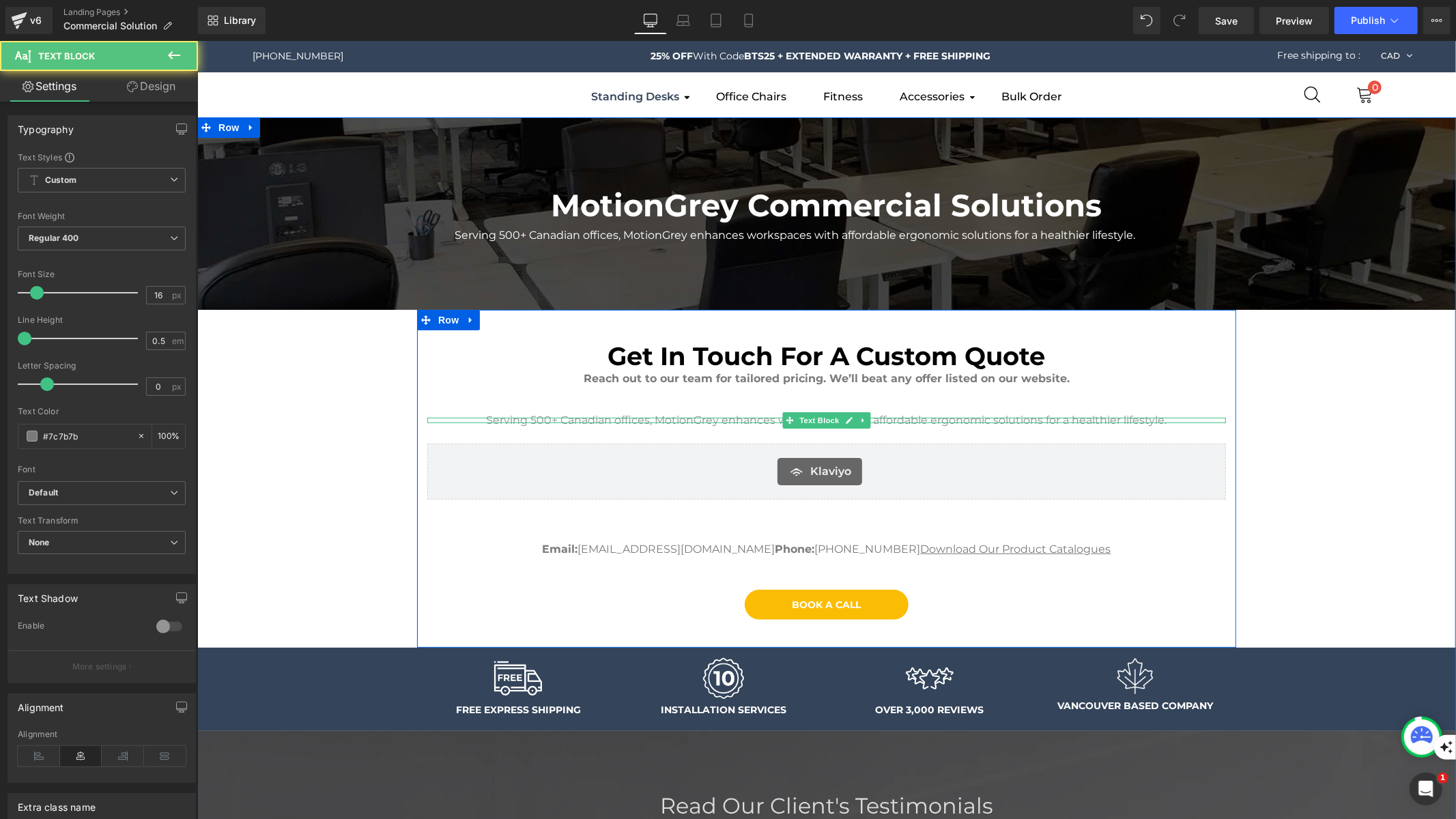
click at [576, 423] on span "Serving 500+ Canadian offices, MotionGrey enhances workspaces with affordable e…" at bounding box center [826, 419] width 680 height 13
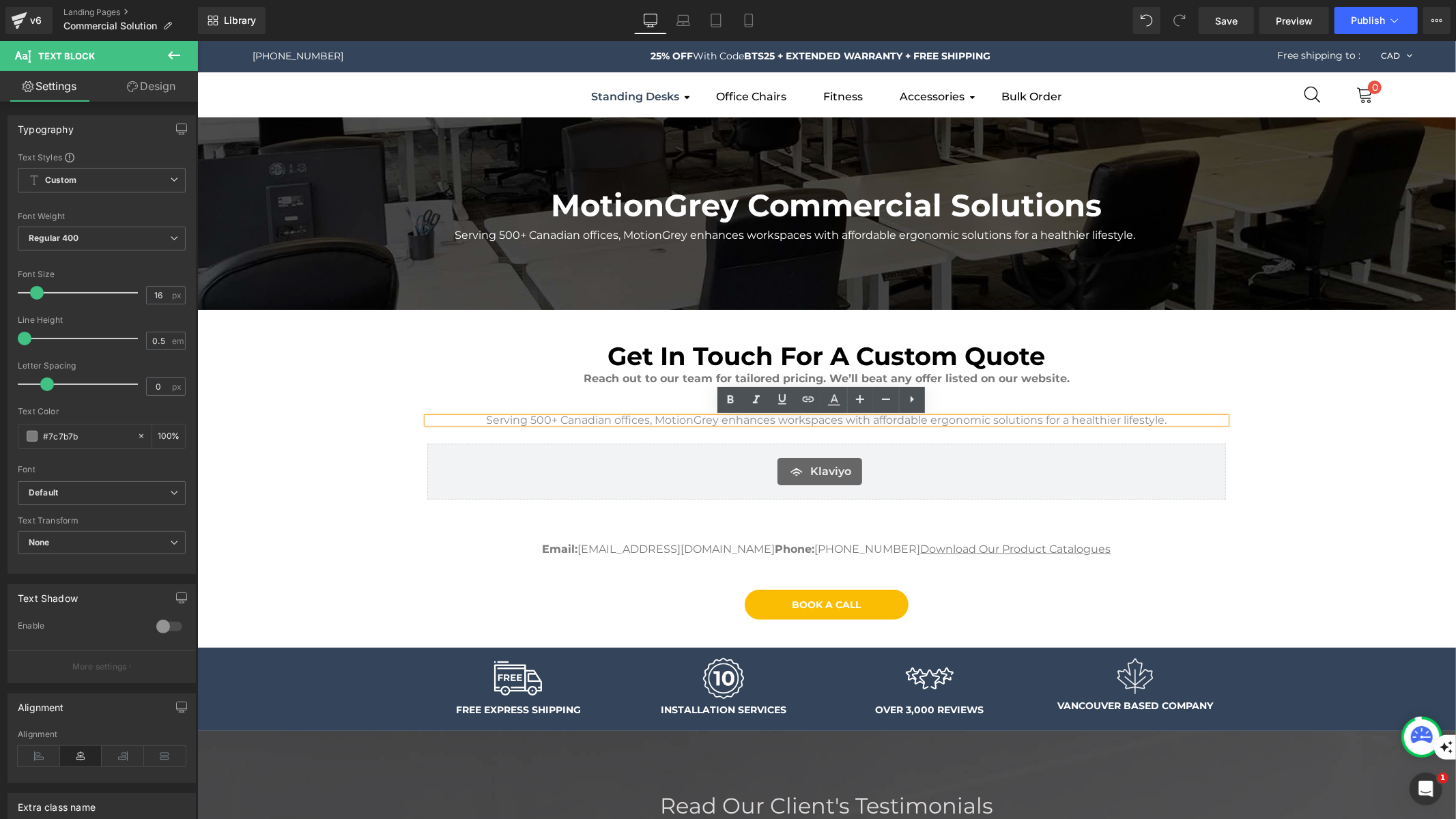
click at [938, 439] on div "Get In Touch For A Custom Quote Reach out to our team for tailored pricing. We’…" at bounding box center [826, 489] width 819 height 300
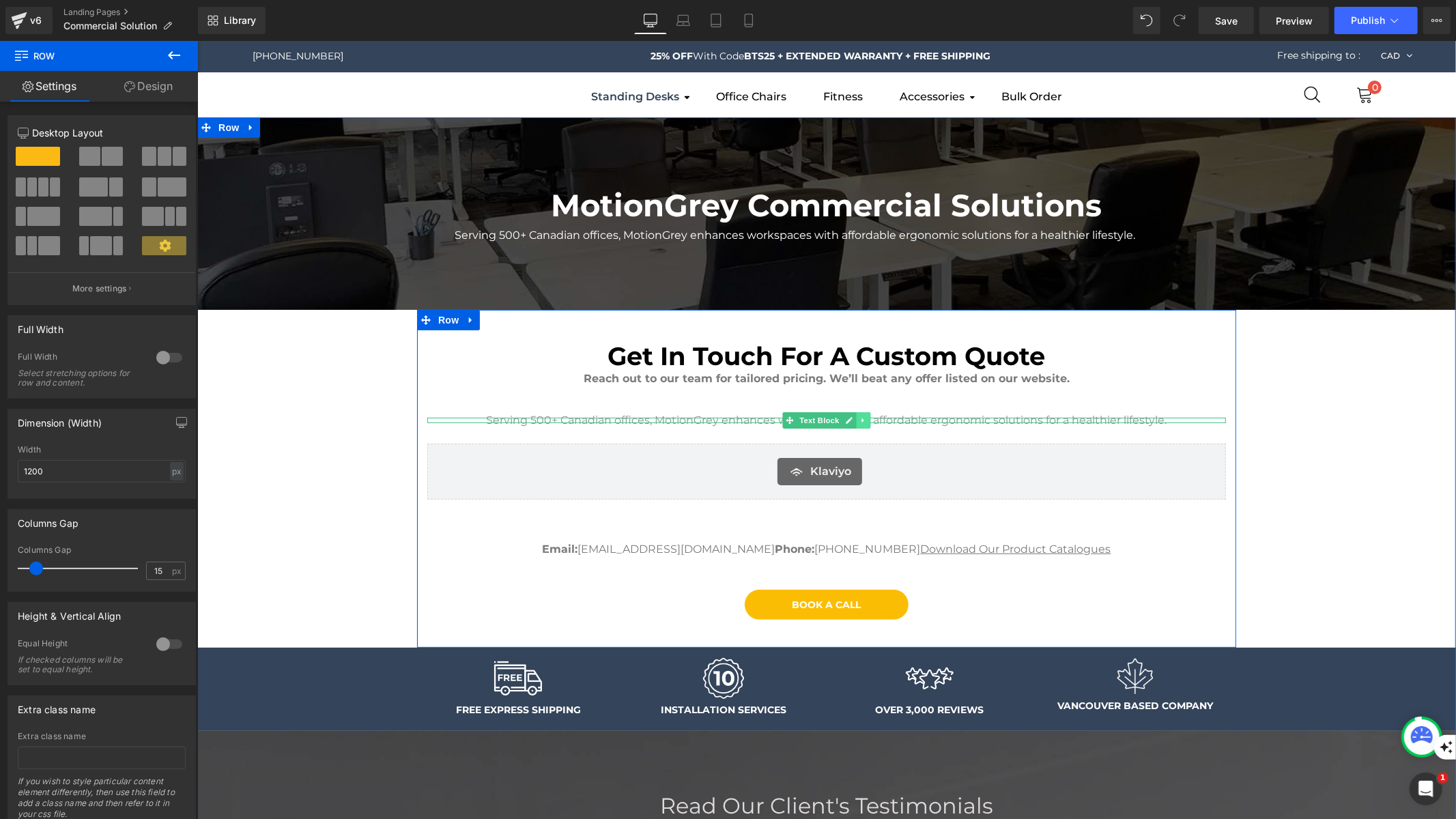
click at [859, 423] on icon at bounding box center [862, 420] width 7 height 8
click at [866, 421] on icon at bounding box center [870, 419] width 7 height 7
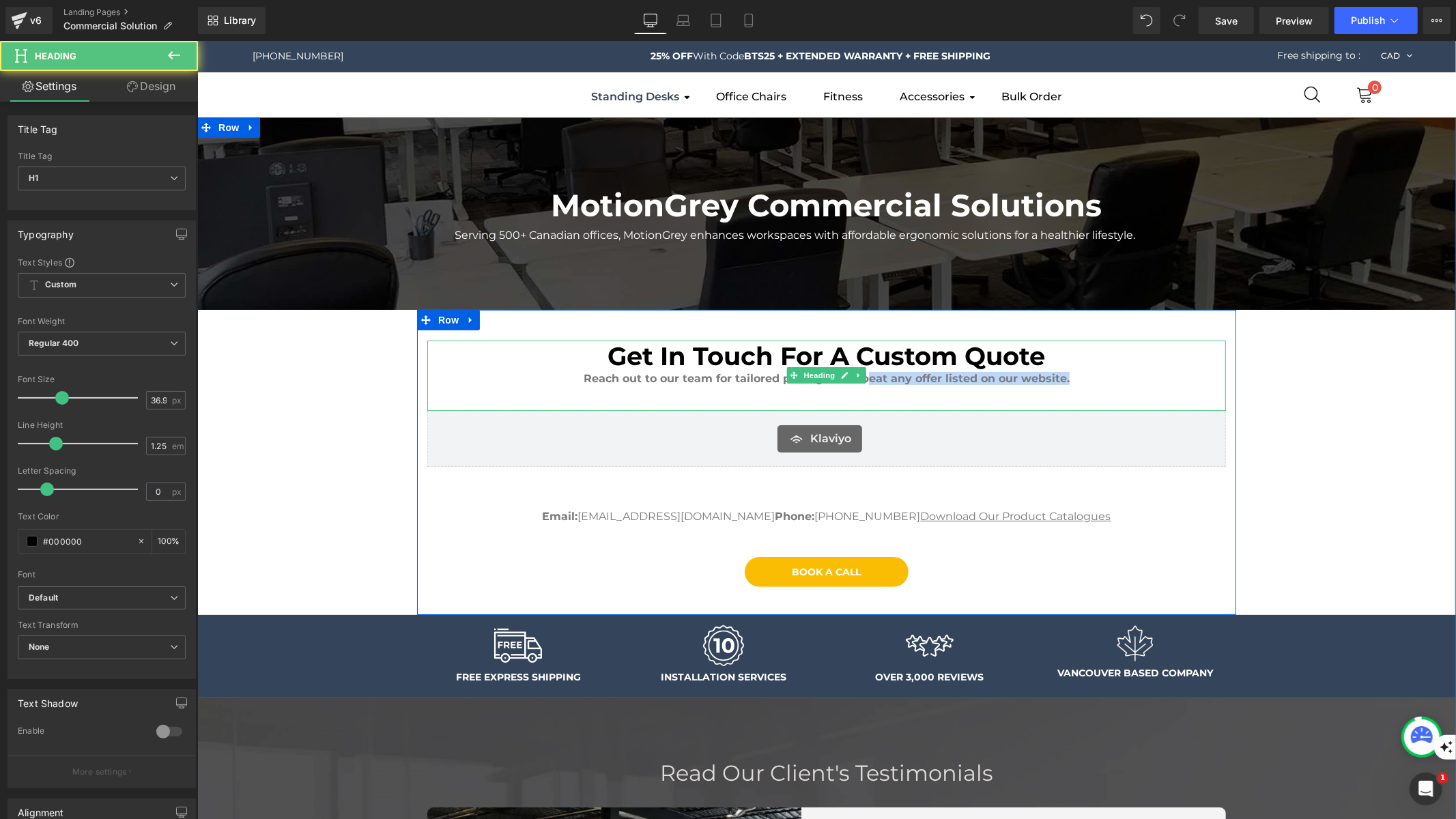
drag, startPoint x: 1069, startPoint y: 379, endPoint x: 864, endPoint y: 379, distance: 205.0
click at [864, 379] on div "Reach out to our team for tailored pricing. We’ll beat any offer listed on our …" at bounding box center [826, 378] width 799 height 13
click at [624, 395] on div at bounding box center [826, 391] width 799 height 13
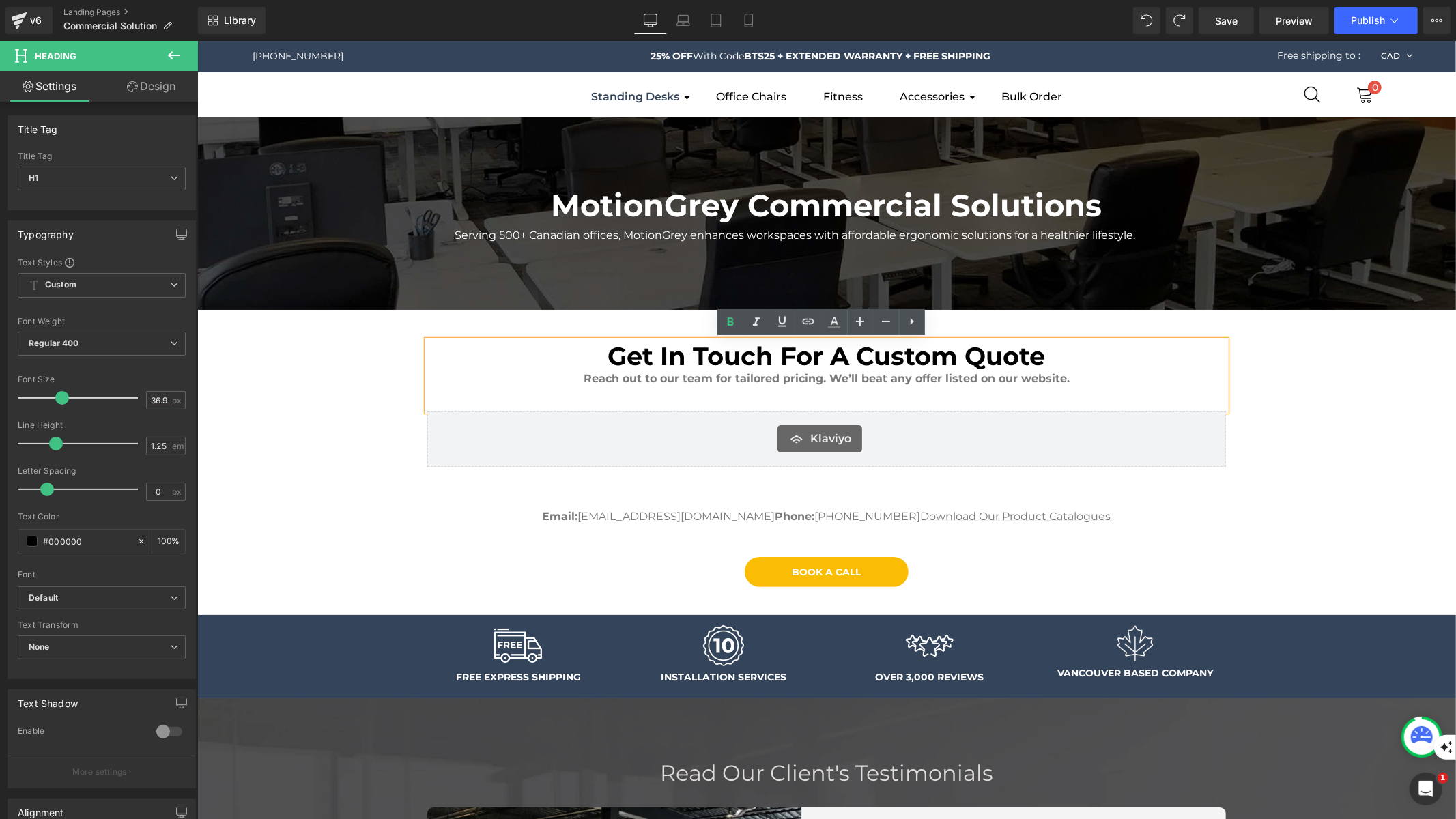
click at [1028, 377] on b "Reach out to our team for tailored pricing. We’ll beat any offer listed on our …" at bounding box center [826, 378] width 486 height 13
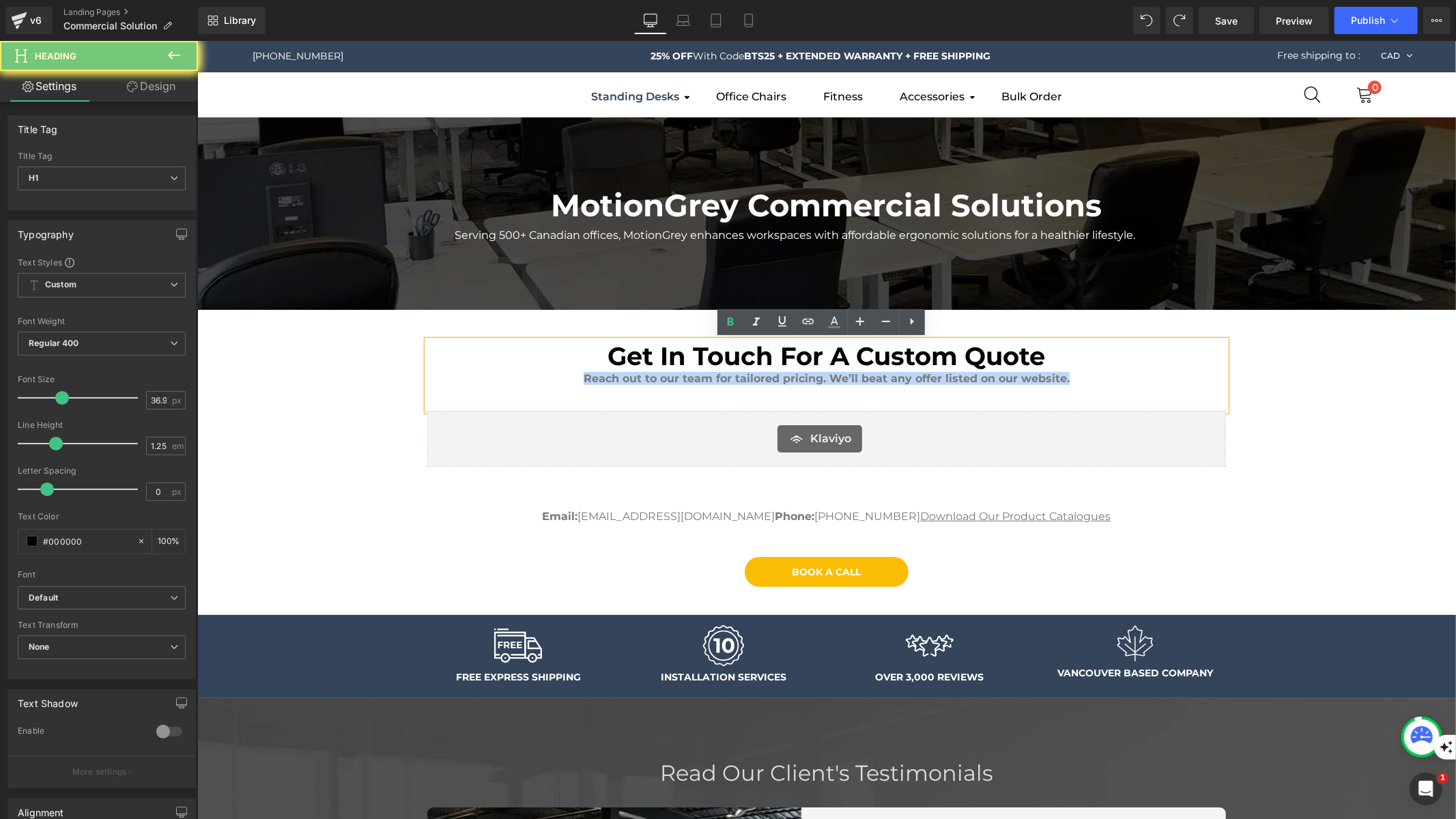
click at [1028, 377] on b "Reach out to our team for tailored pricing. We’ll beat any offer listed on our …" at bounding box center [826, 378] width 486 height 13
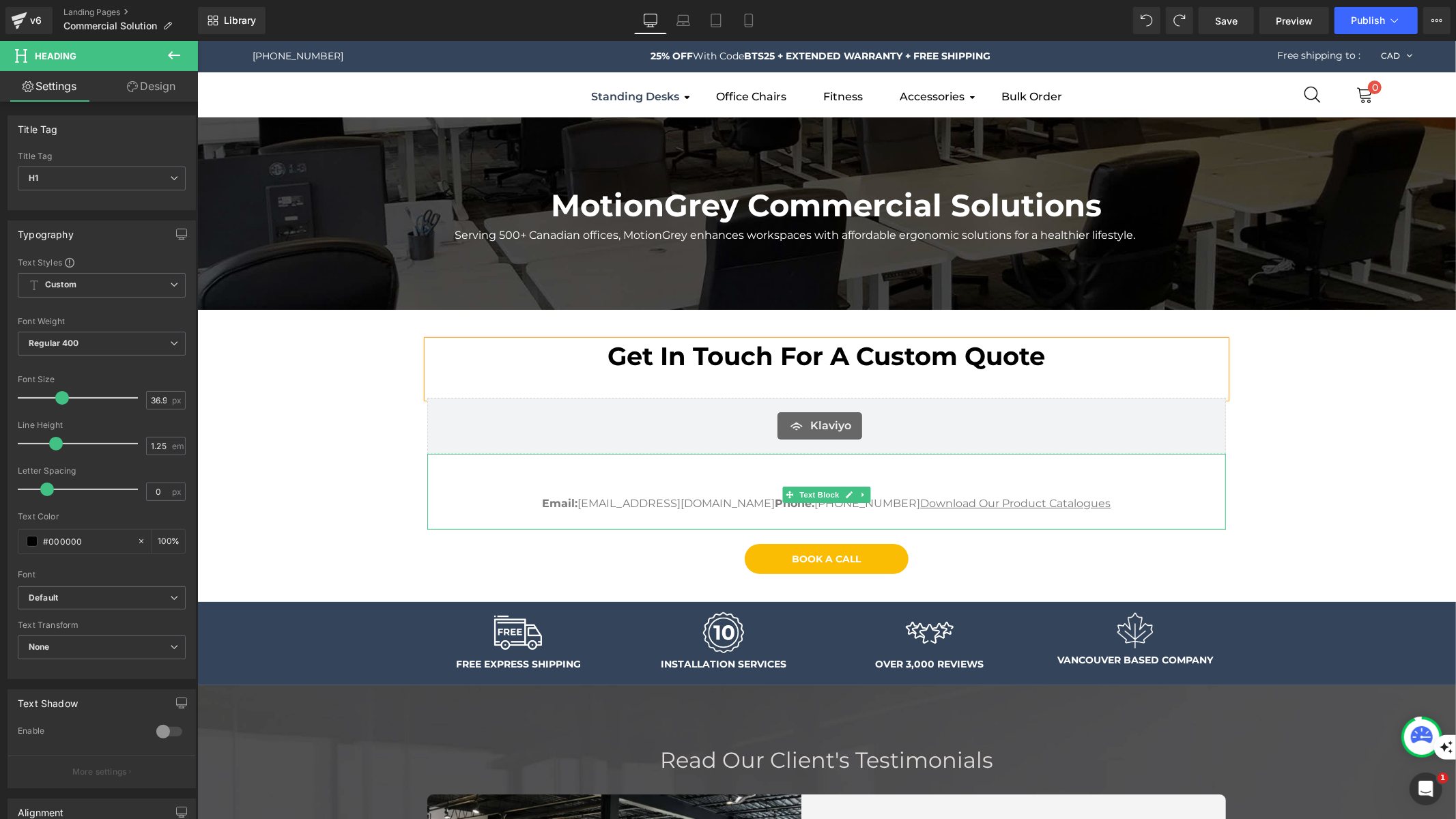
click at [813, 476] on p at bounding box center [826, 484] width 799 height 17
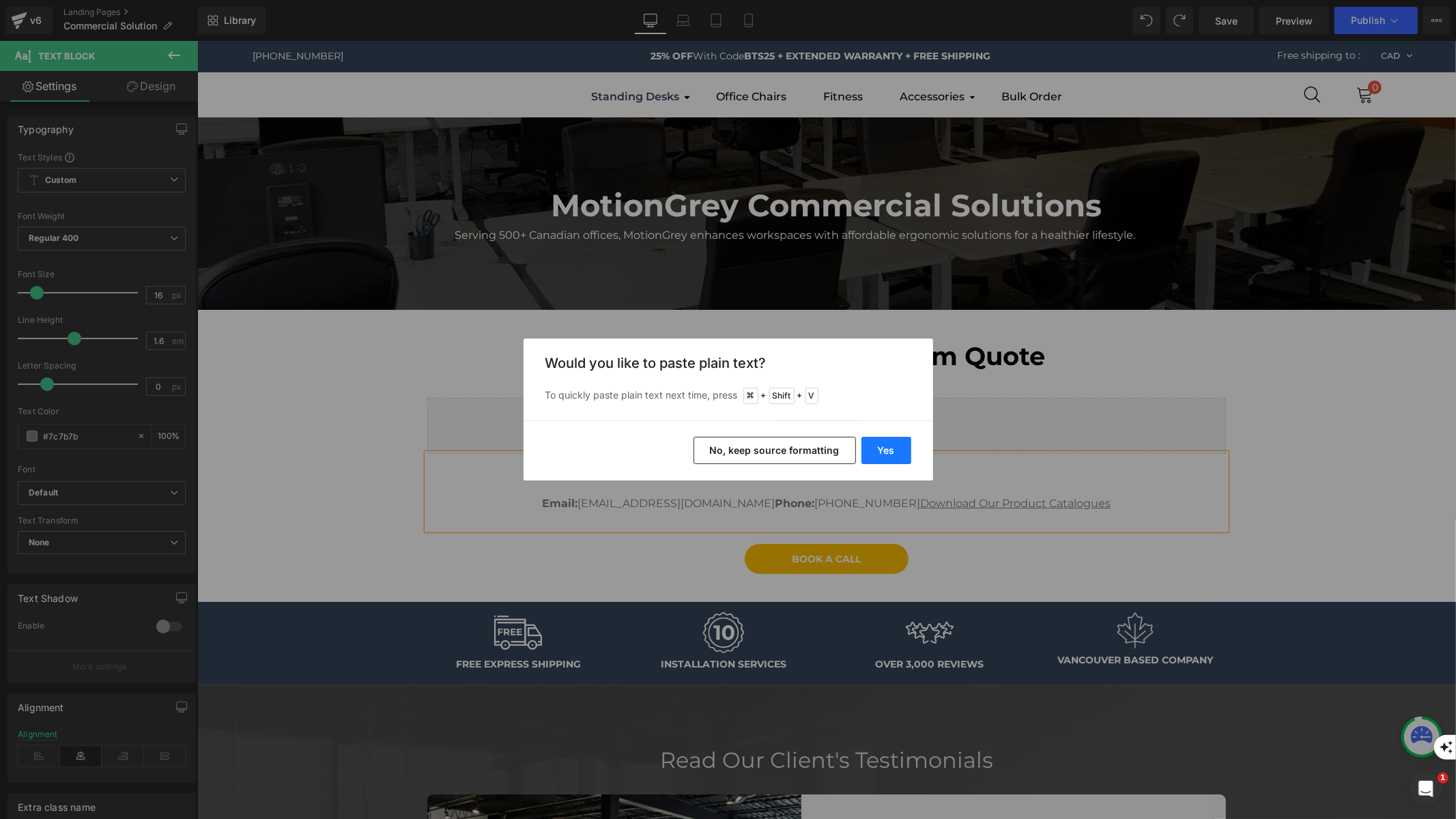
click at [885, 445] on button "Yes" at bounding box center [886, 450] width 50 height 27
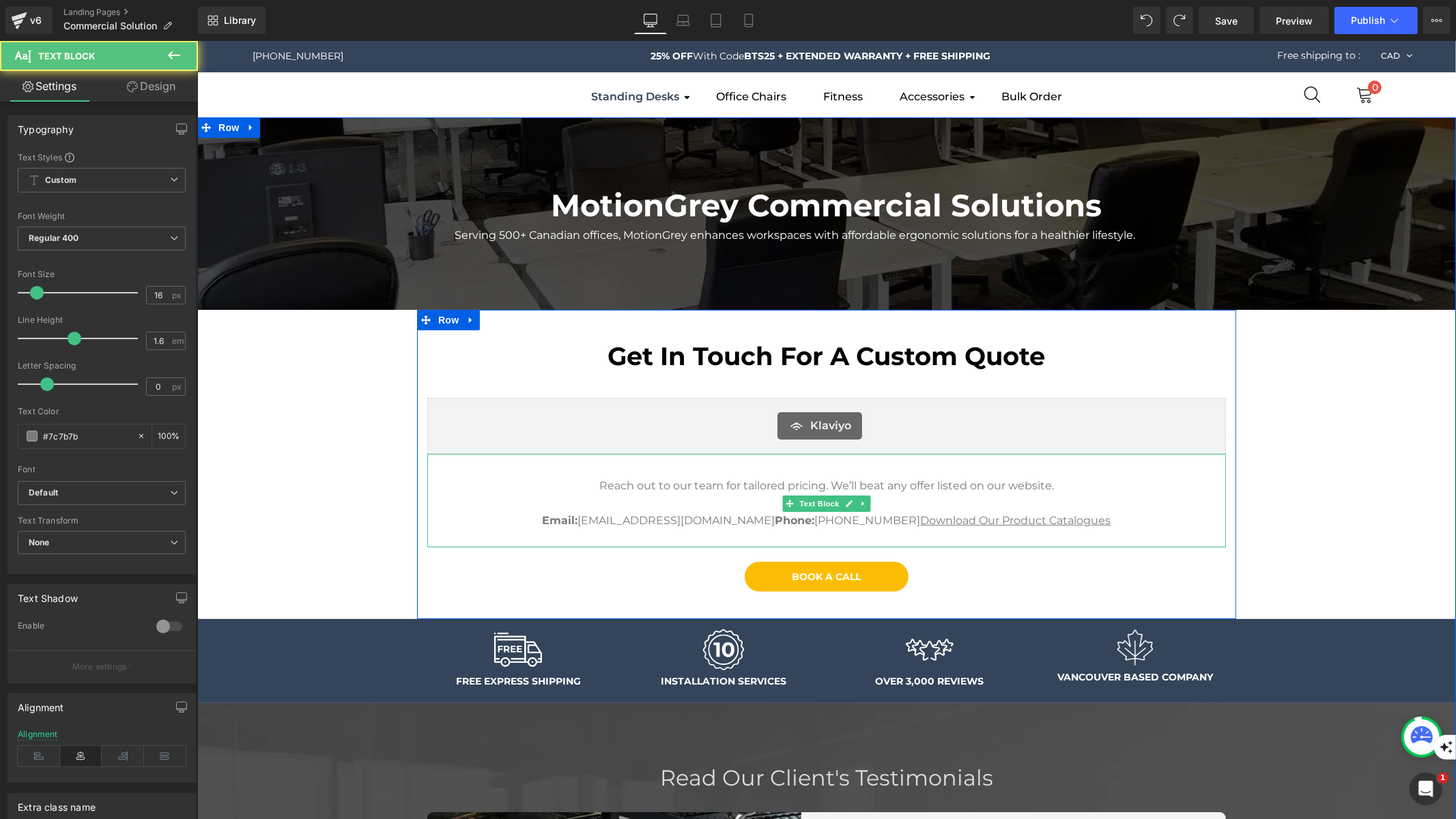
click at [681, 488] on p "Reach out to our team for tailored pricing. We’ll beat any offer listed on our …" at bounding box center [826, 484] width 799 height 17
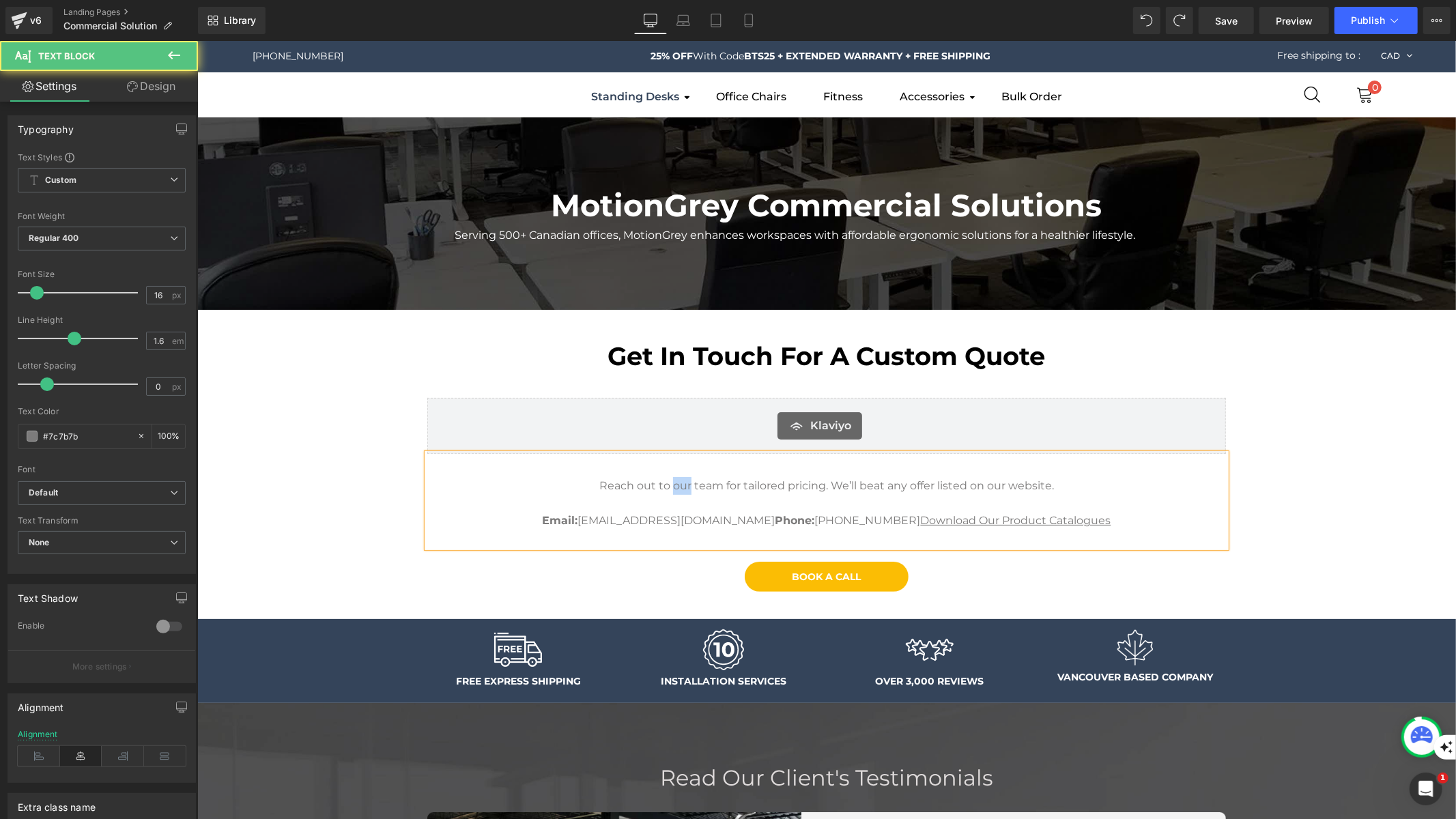
click at [681, 488] on p "Reach out to our team for tailored pricing. We’ll beat any offer listed on our …" at bounding box center [826, 484] width 799 height 17
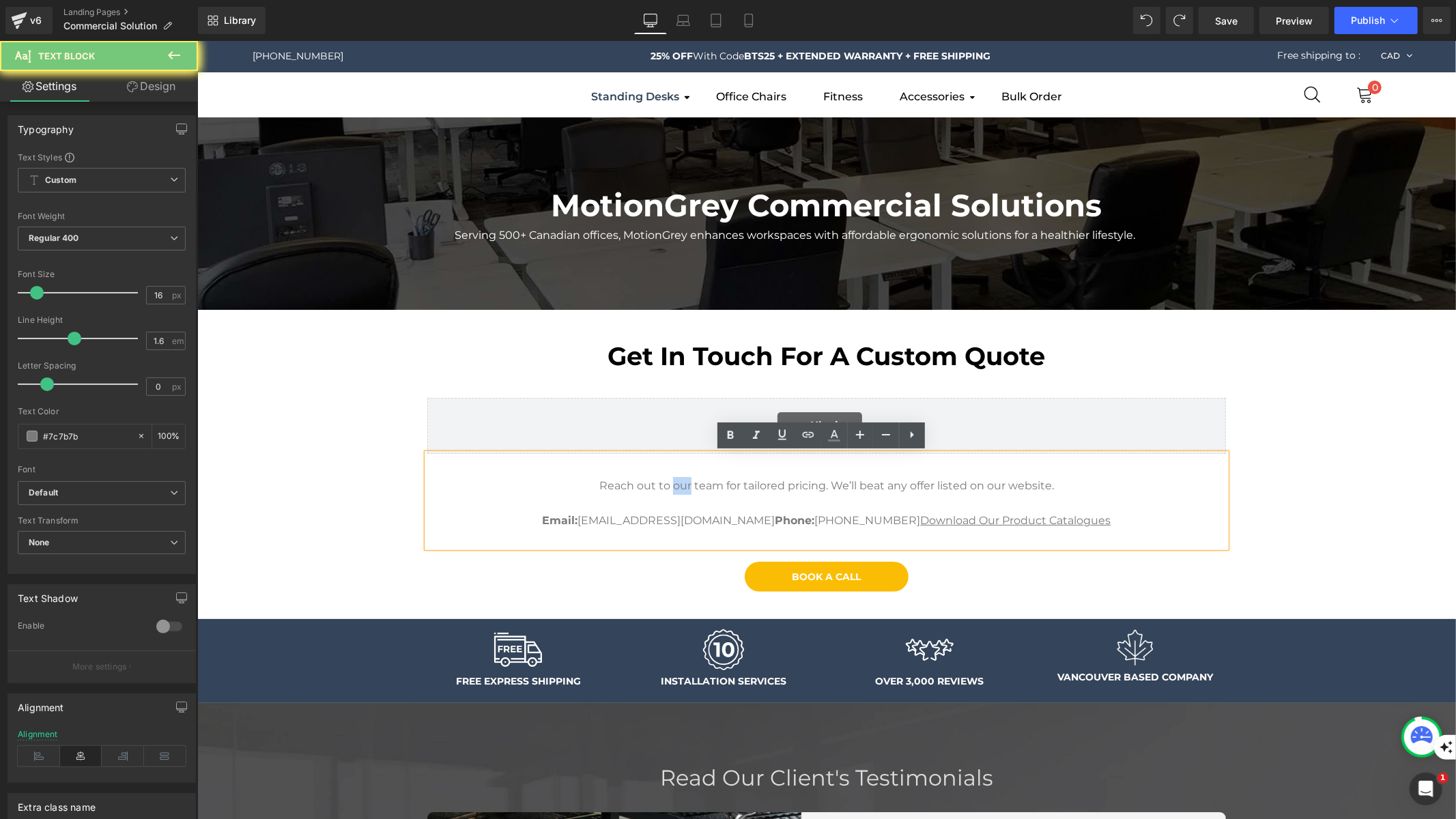
click at [681, 488] on p "Reach out to our team for tailored pricing. We’ll beat any offer listed on our …" at bounding box center [826, 484] width 799 height 17
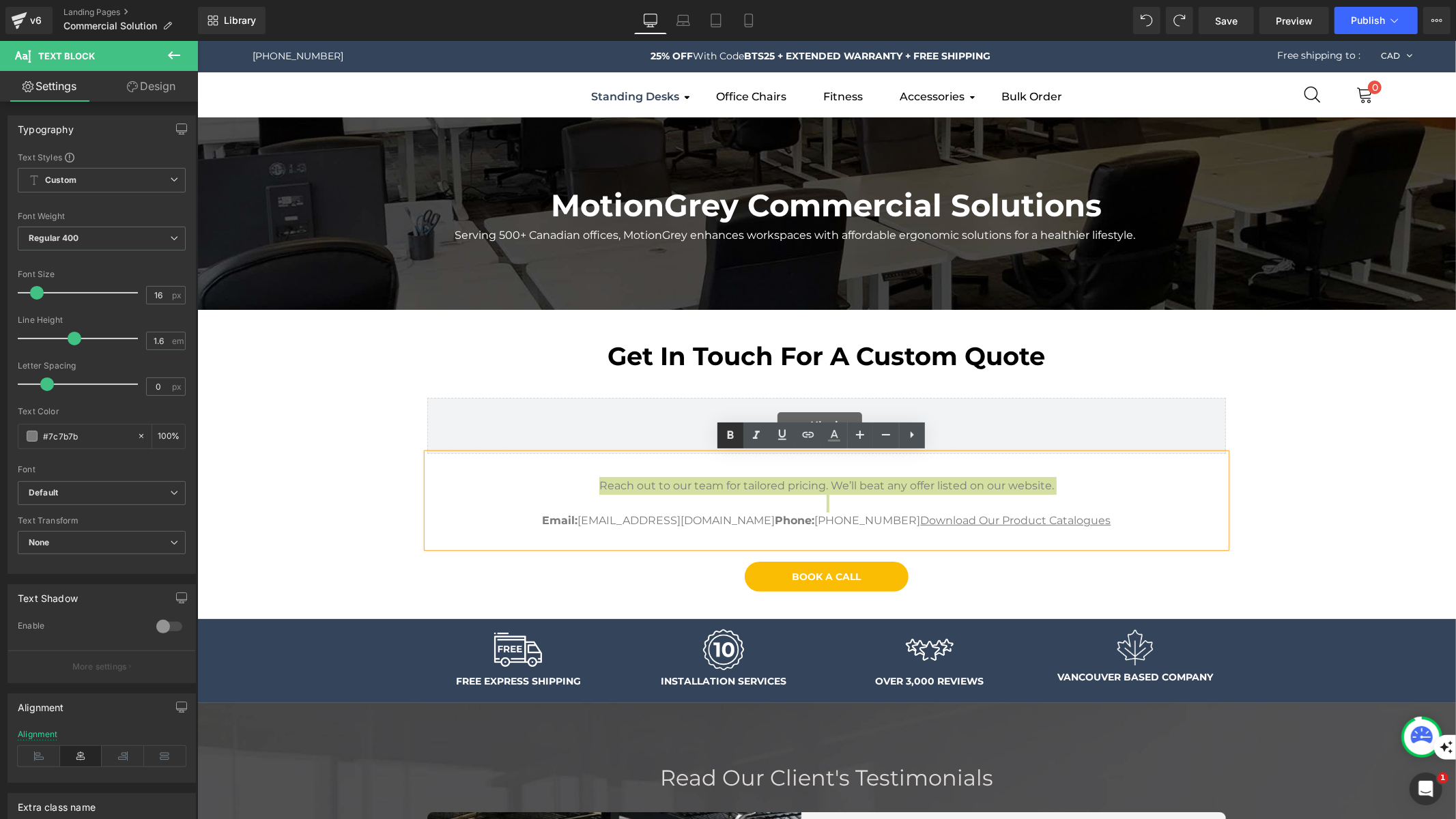
click at [733, 428] on icon at bounding box center [731, 436] width 17 height 17
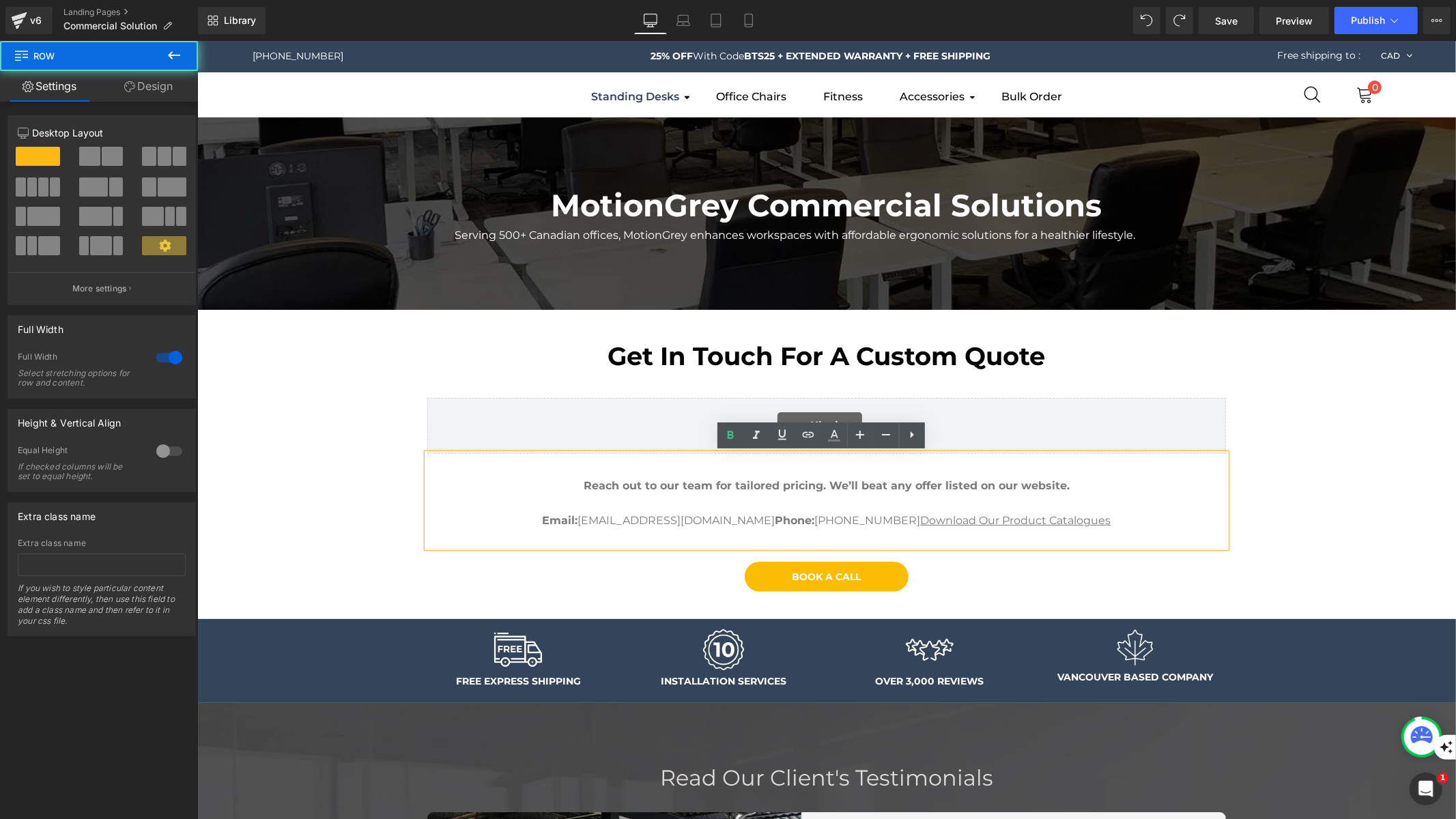
click at [352, 464] on div "MotionGrey Commercial Solutions Heading Serving 500+ Canadian offices, MotionGr…" at bounding box center [826, 701] width 1258 height 1169
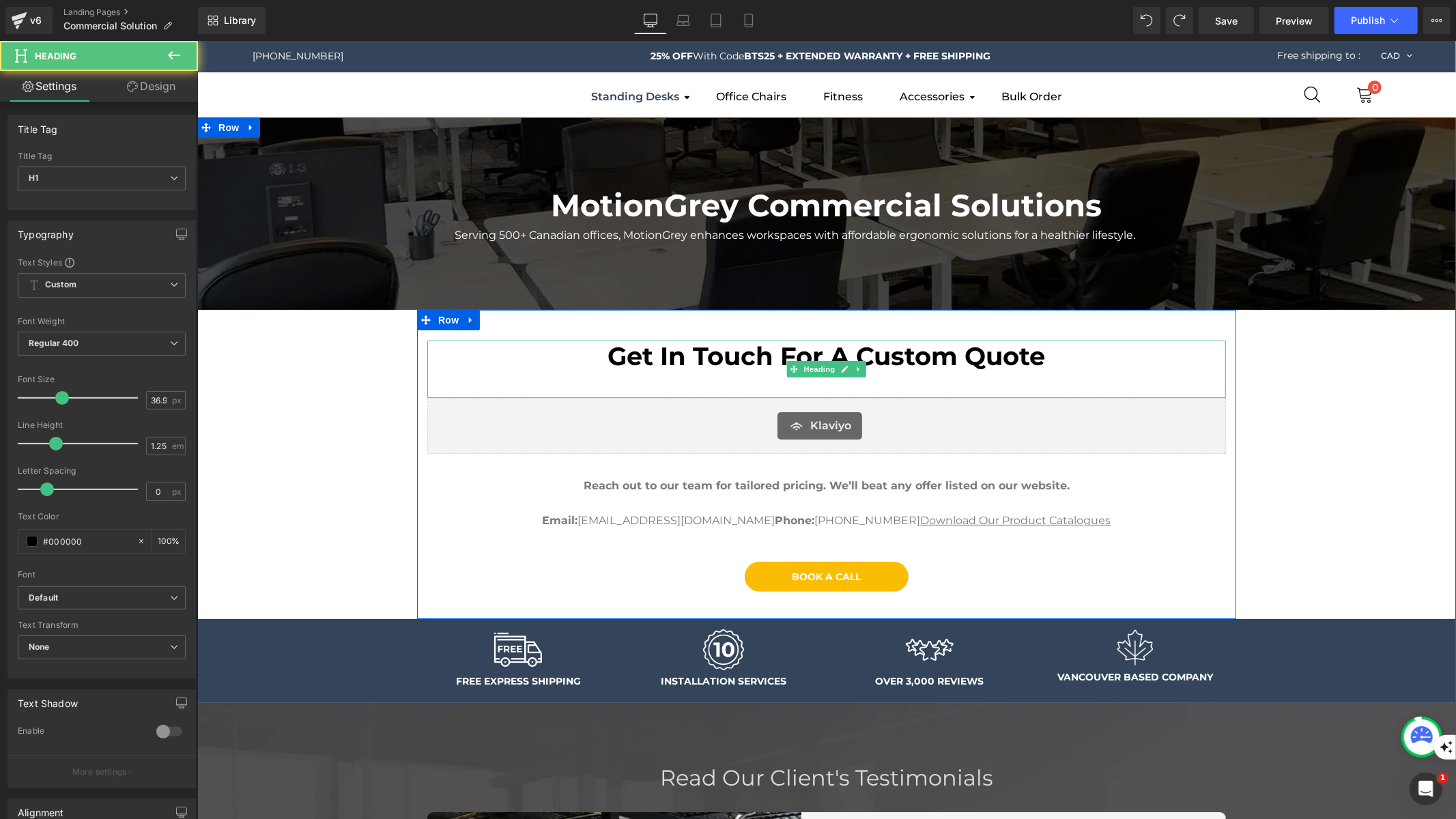
click at [818, 387] on div at bounding box center [826, 391] width 799 height 13
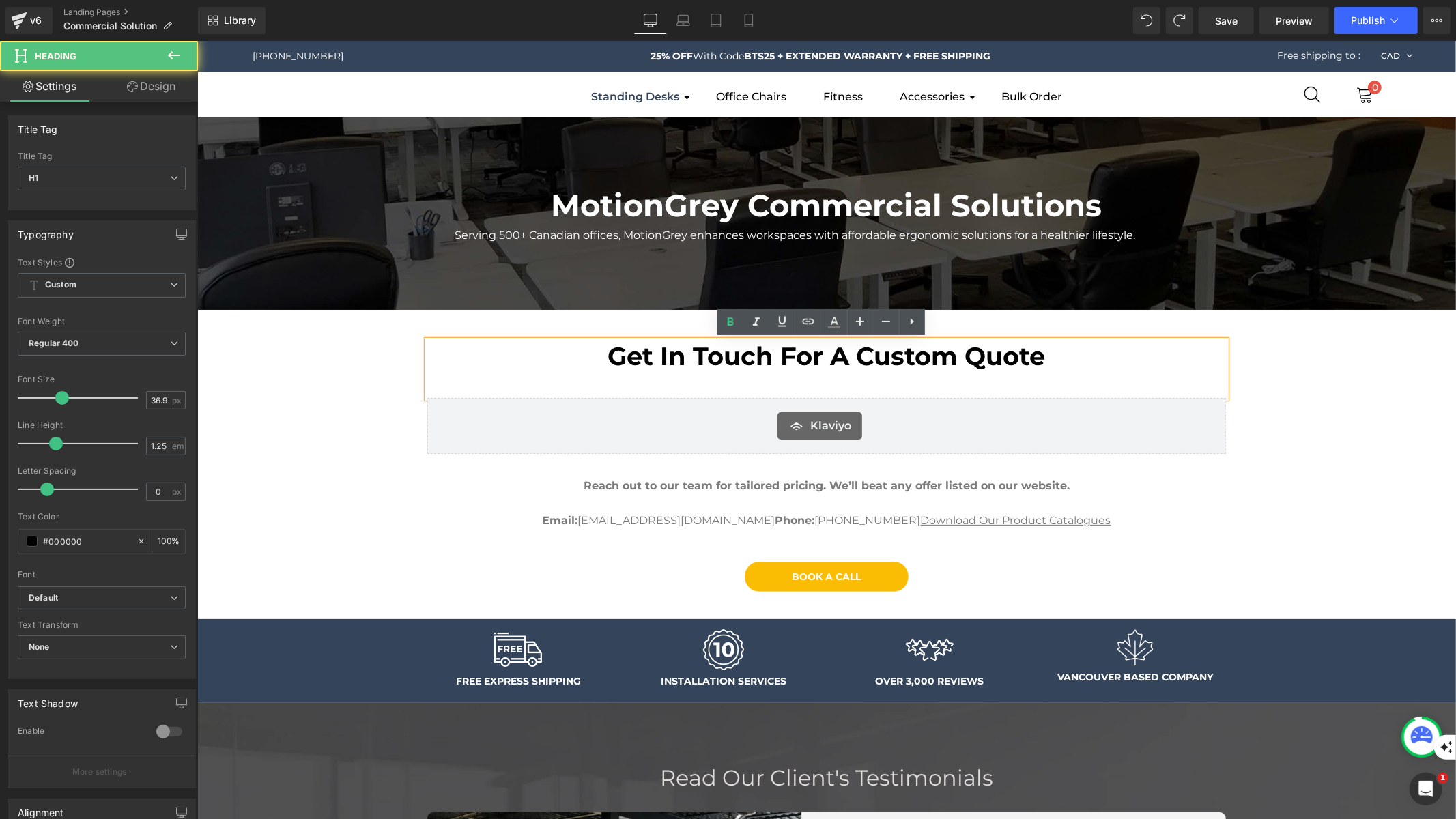
click at [833, 382] on div at bounding box center [826, 378] width 799 height 13
click at [748, 486] on strong "Reach out to our team for tailored pricing. We’ll beat any offer listed on our …" at bounding box center [826, 485] width 486 height 13
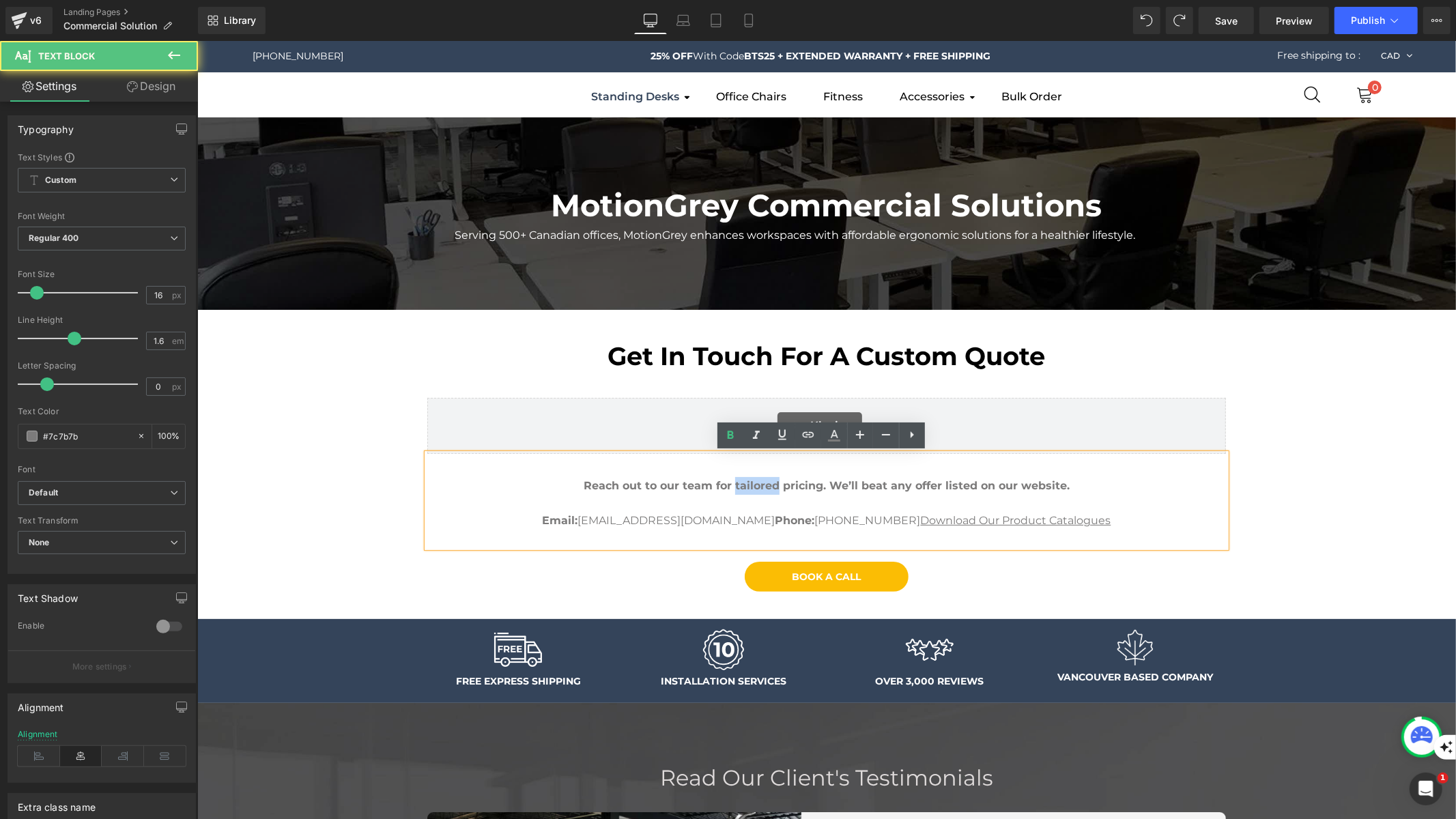
click at [748, 486] on strong "Reach out to our team for tailored pricing. We’ll beat any offer listed on our …" at bounding box center [826, 485] width 486 height 13
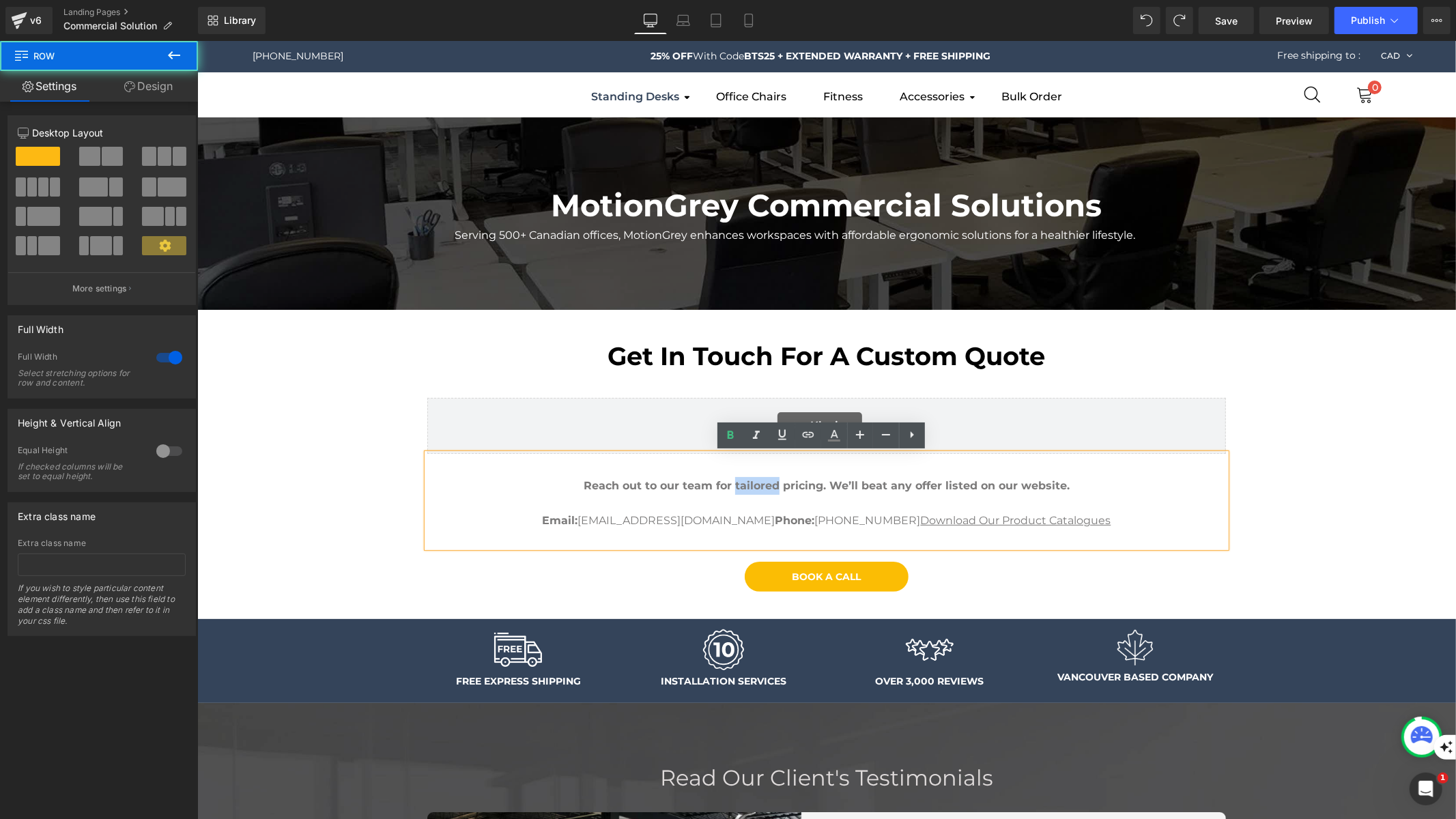
click at [1270, 493] on div "MotionGrey Commercial Solutions Heading Serving 500+ Canadian offices, MotionGr…" at bounding box center [826, 701] width 1258 height 1169
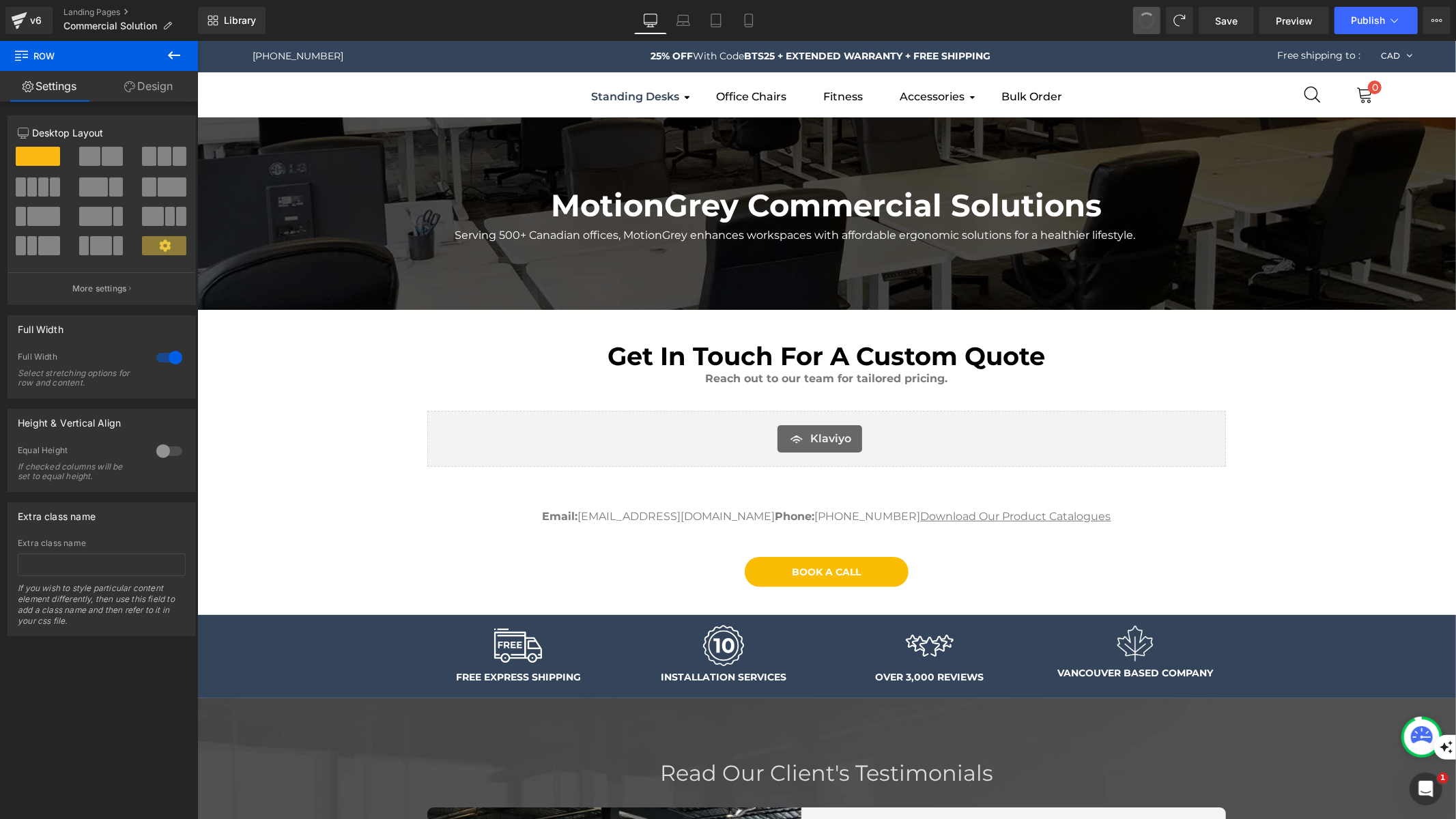
click at [1150, 26] on span at bounding box center [1147, 20] width 21 height 21
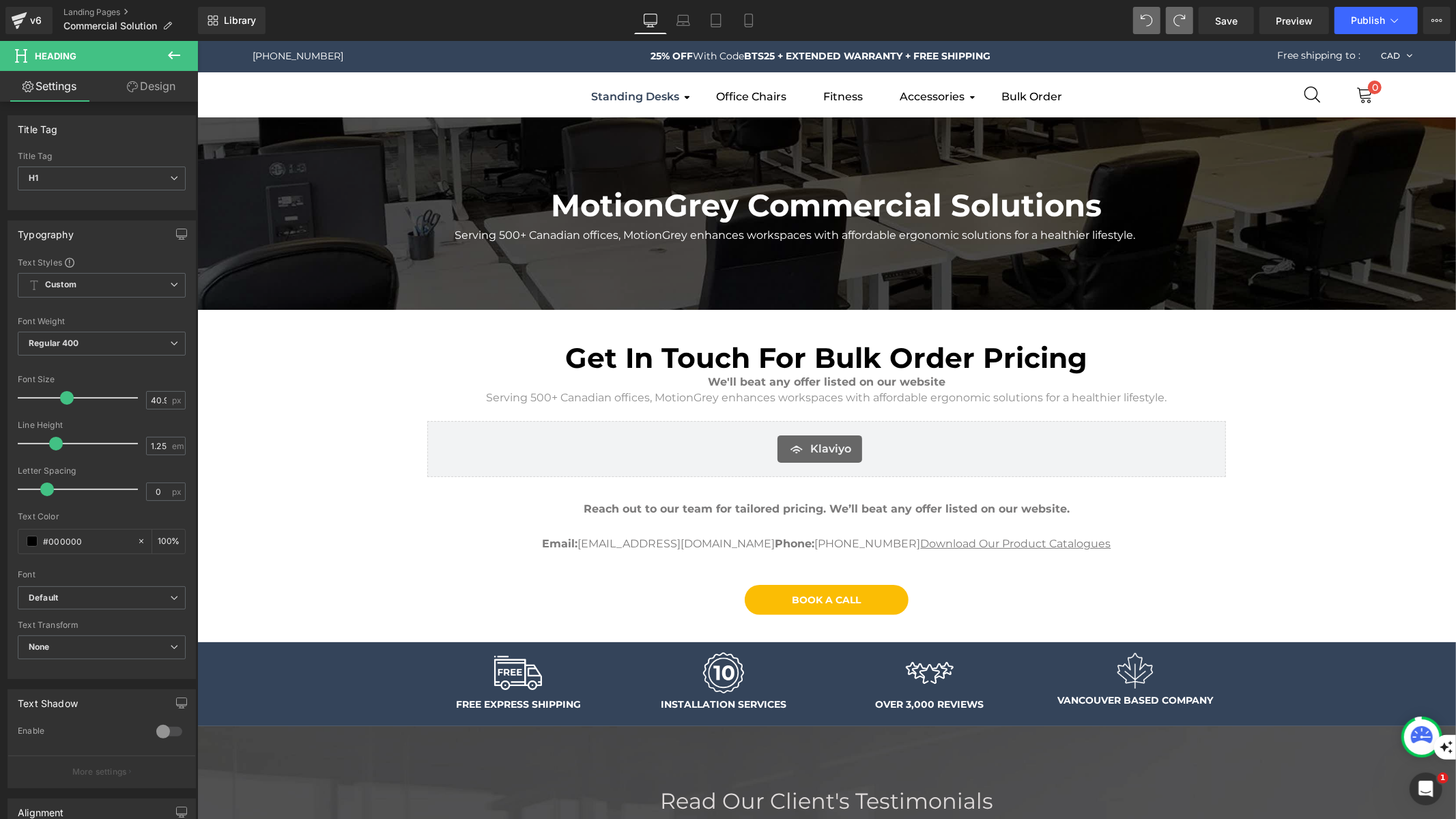
type input "36.92"
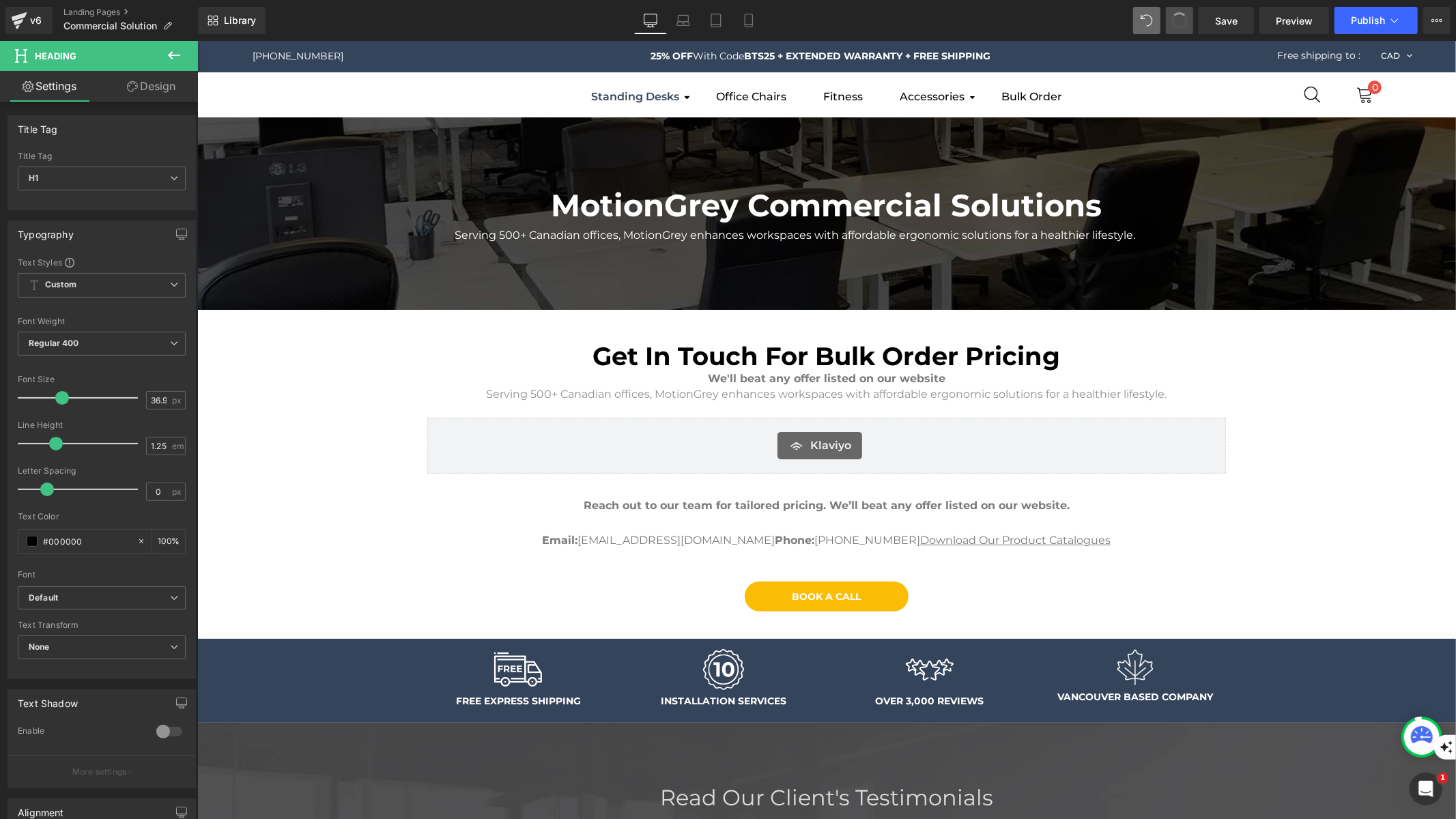
click at [1179, 21] on span at bounding box center [1179, 21] width 22 height 22
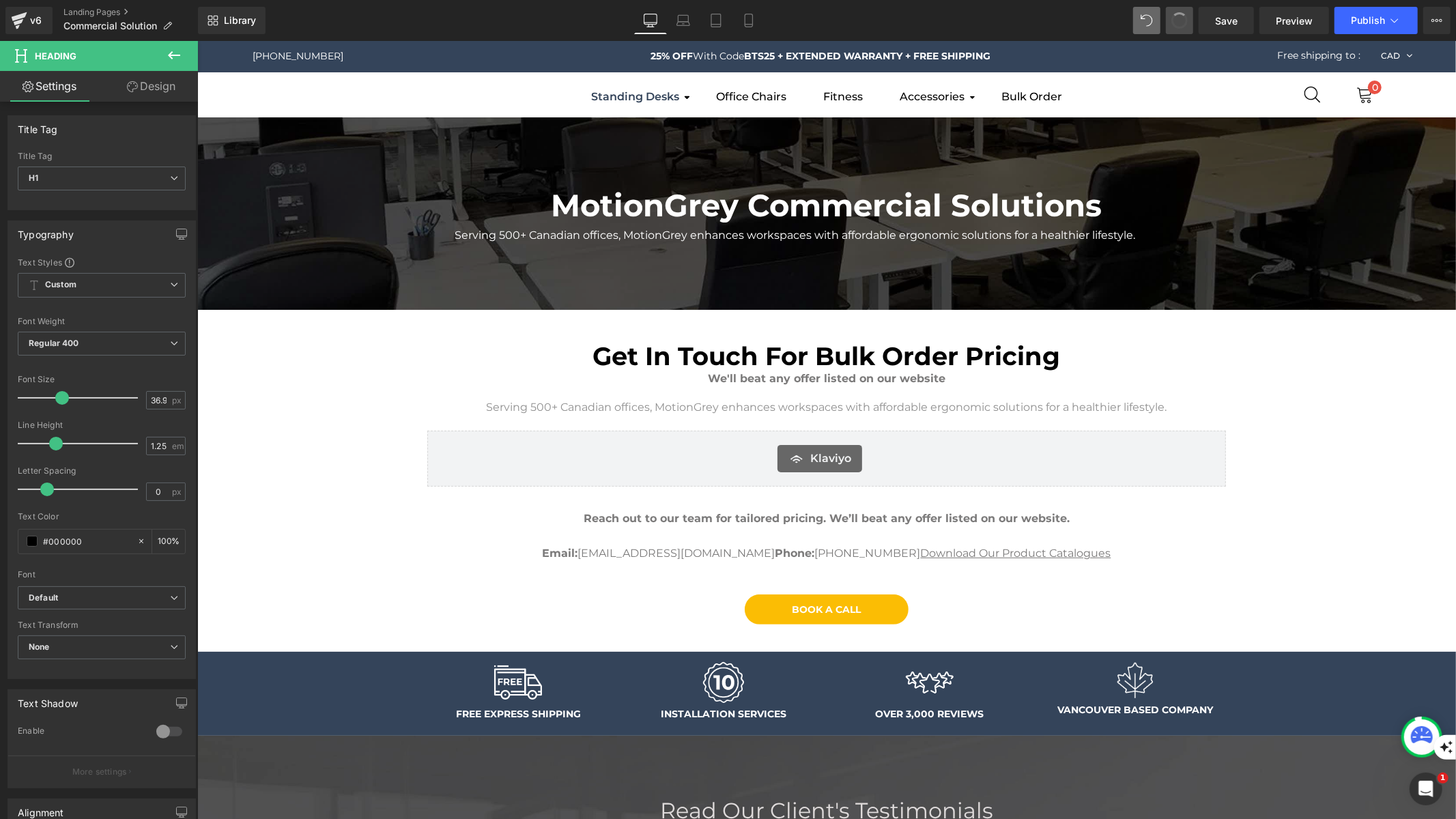
click at [1179, 21] on span at bounding box center [1180, 21] width 23 height 23
click at [1179, 21] on span at bounding box center [1179, 21] width 21 height 21
click at [1179, 21] on span at bounding box center [1179, 21] width 22 height 22
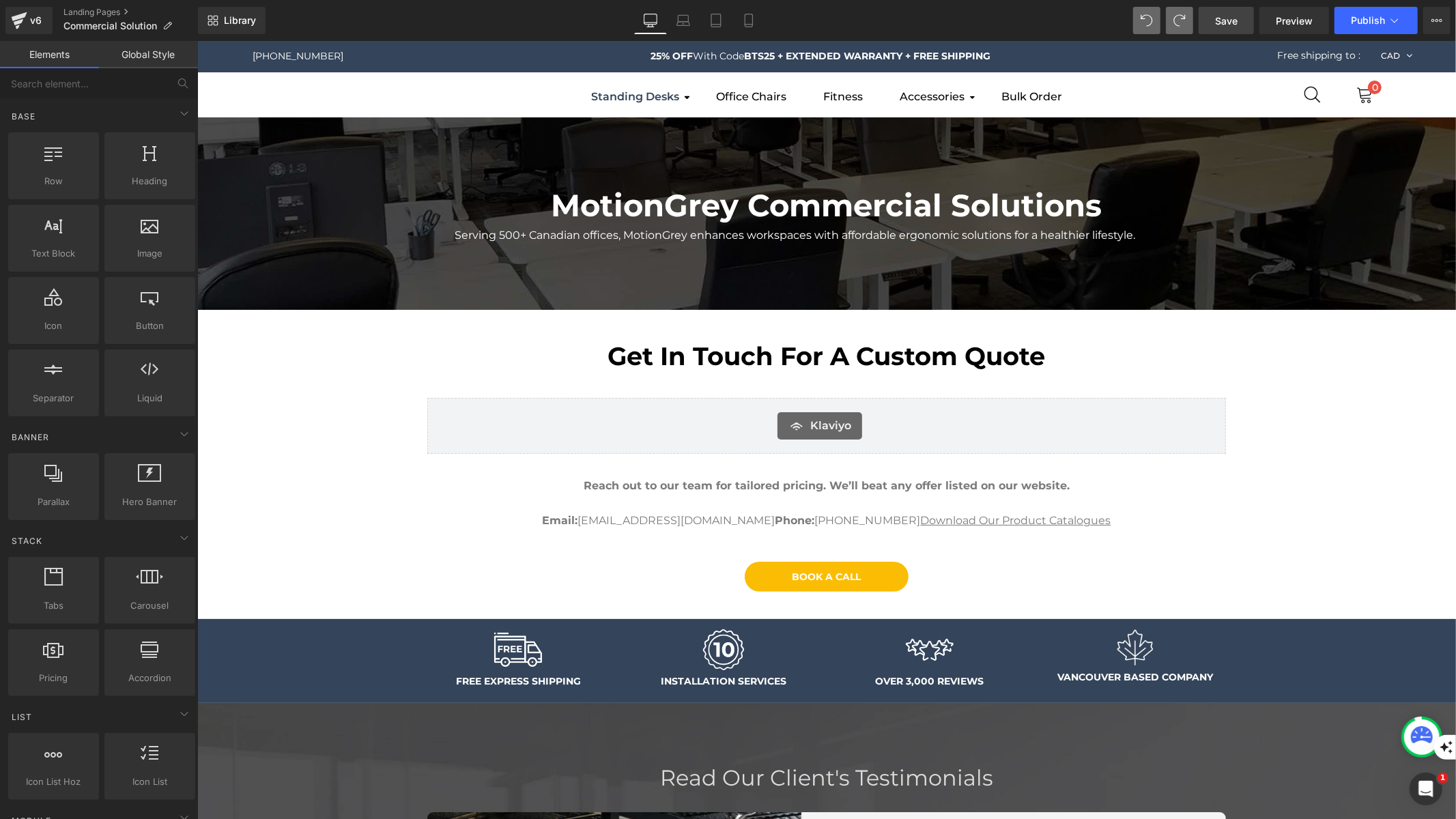
click at [1233, 28] on link "Save" at bounding box center [1226, 20] width 55 height 27
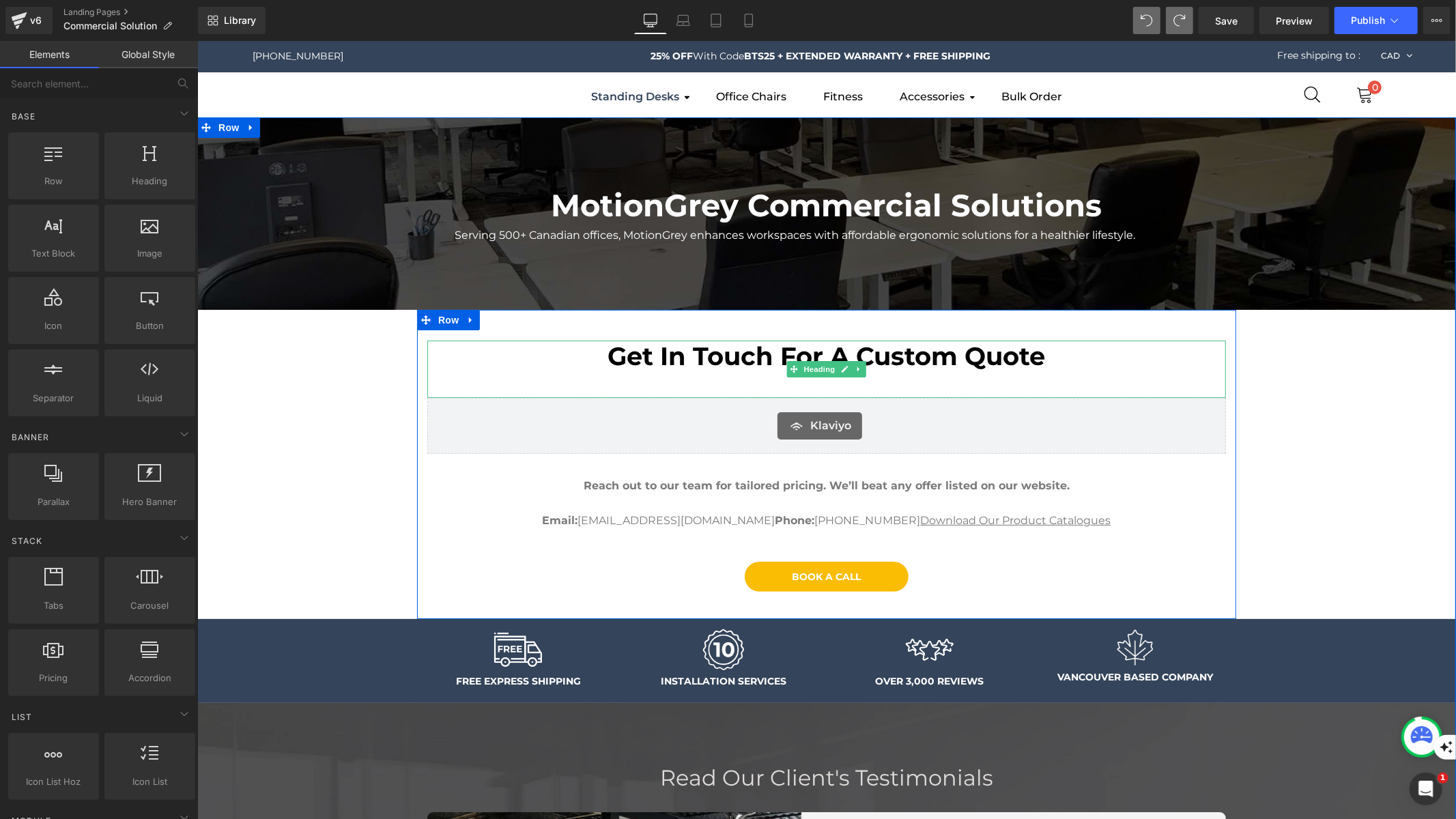
click at [976, 374] on div at bounding box center [826, 378] width 799 height 13
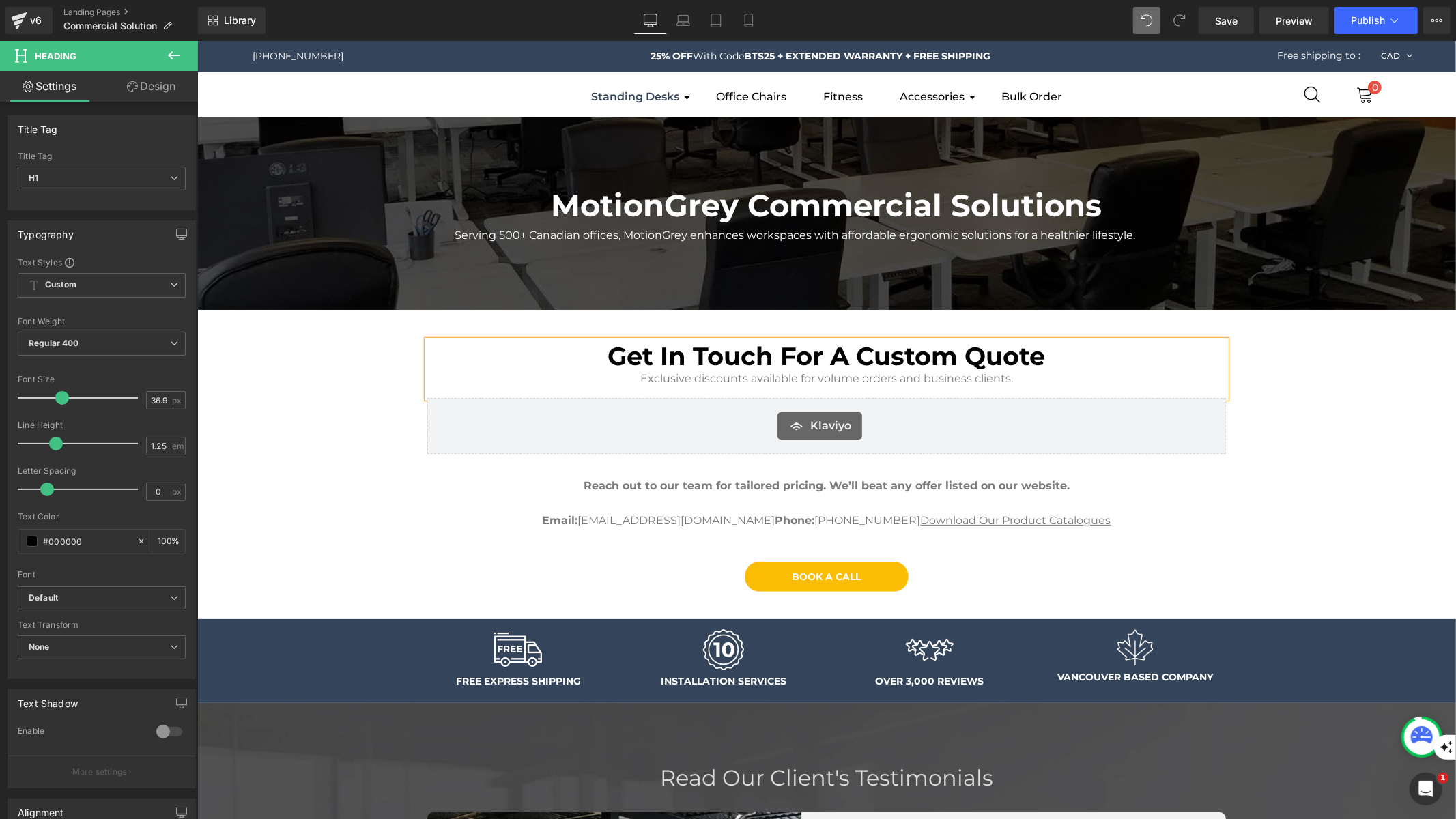
click at [1237, 580] on div "MotionGrey Commercial Solutions Heading Serving 500+ Canadian offices, MotionGr…" at bounding box center [826, 701] width 1258 height 1169
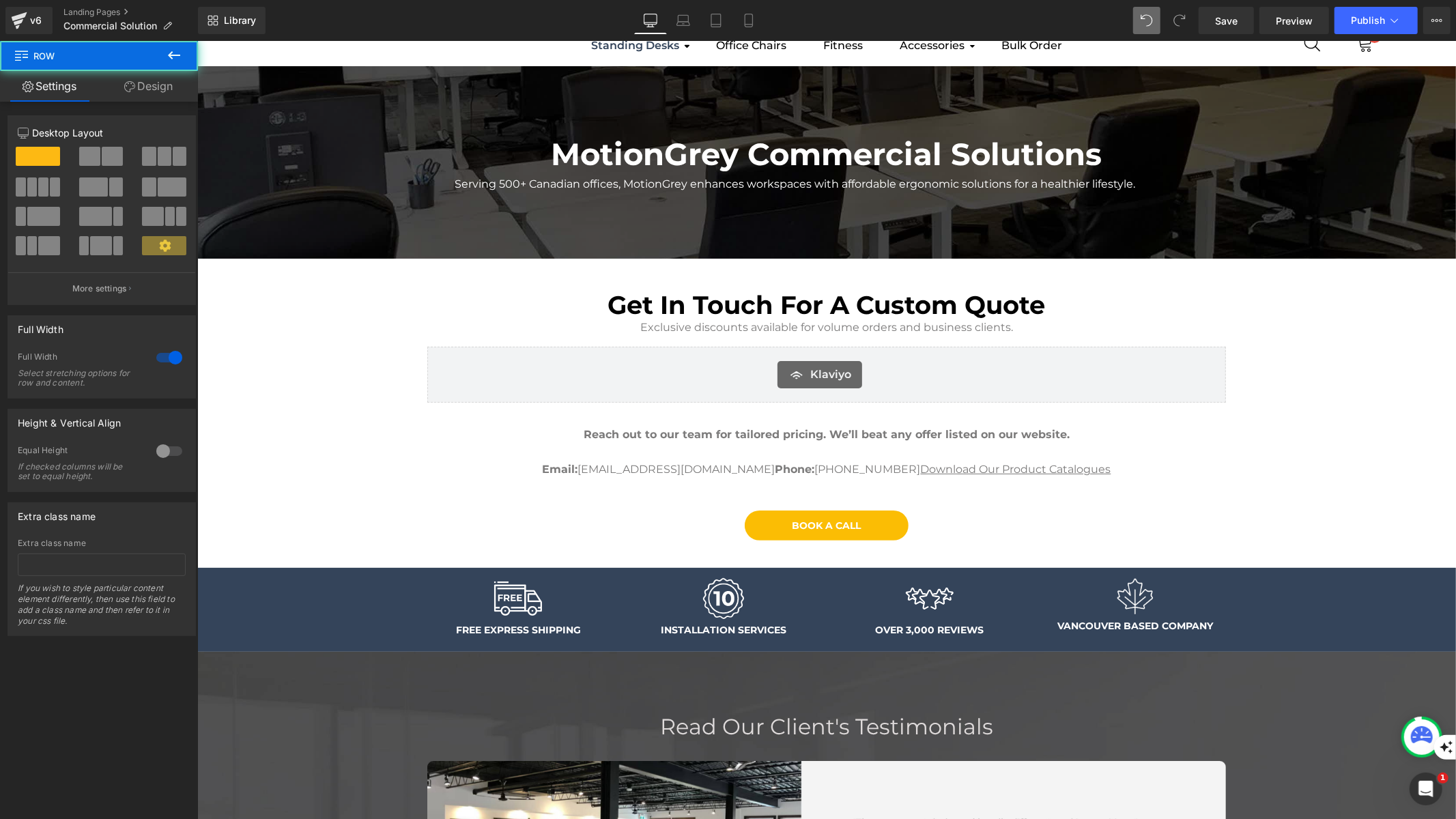
scroll to position [69, 0]
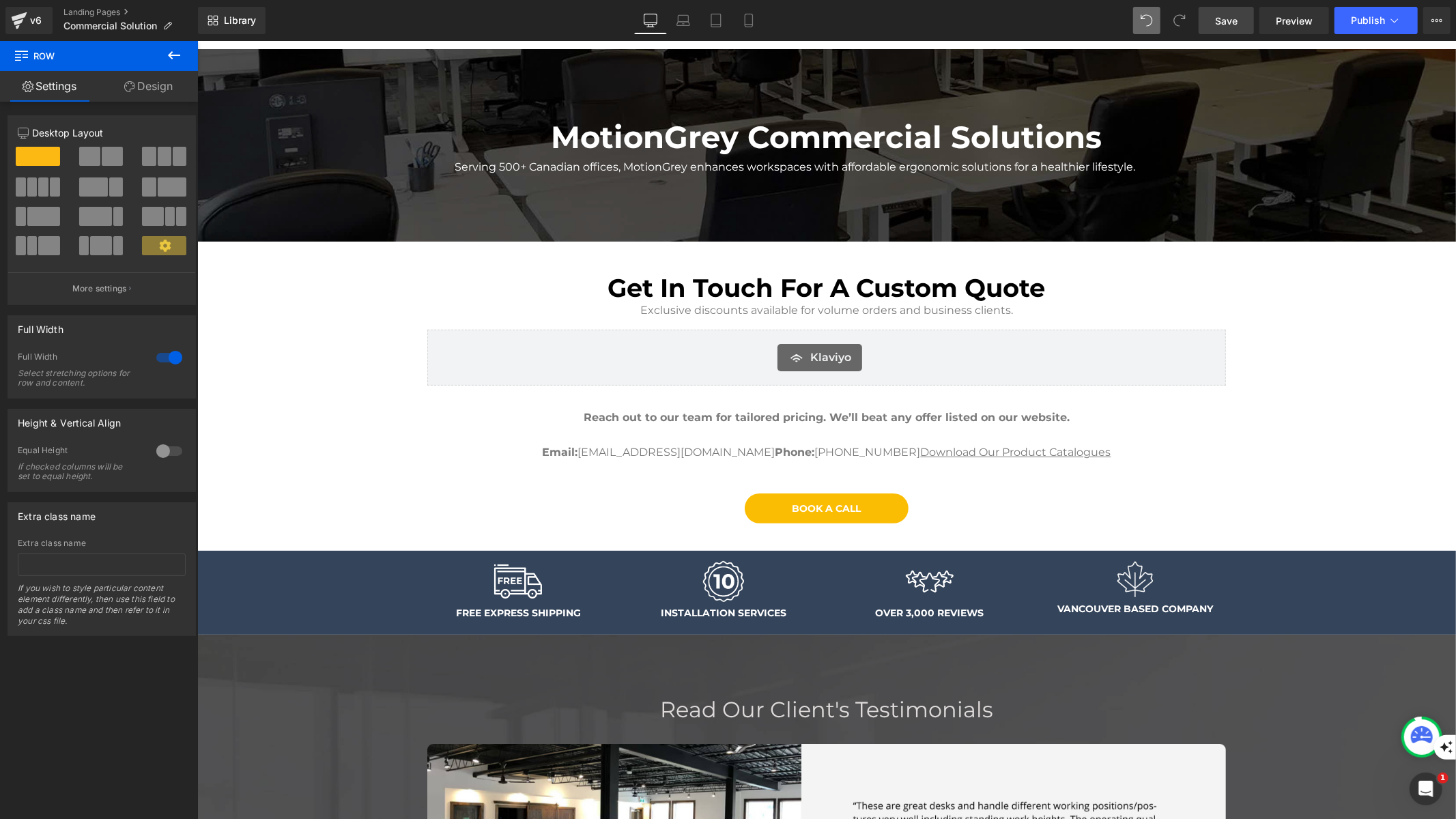
click at [1224, 25] on span "Save" at bounding box center [1226, 21] width 22 height 14
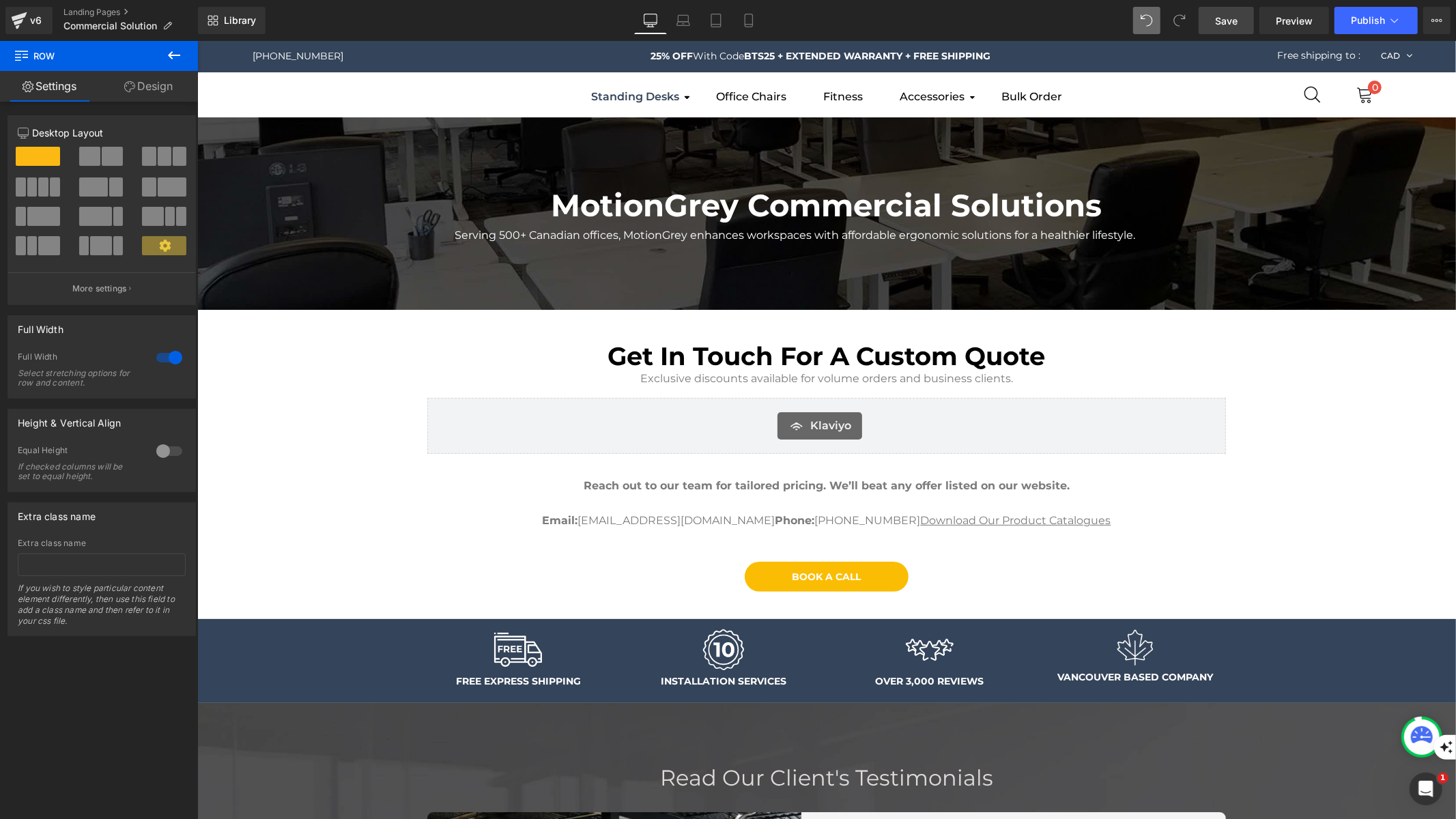
scroll to position [2, 0]
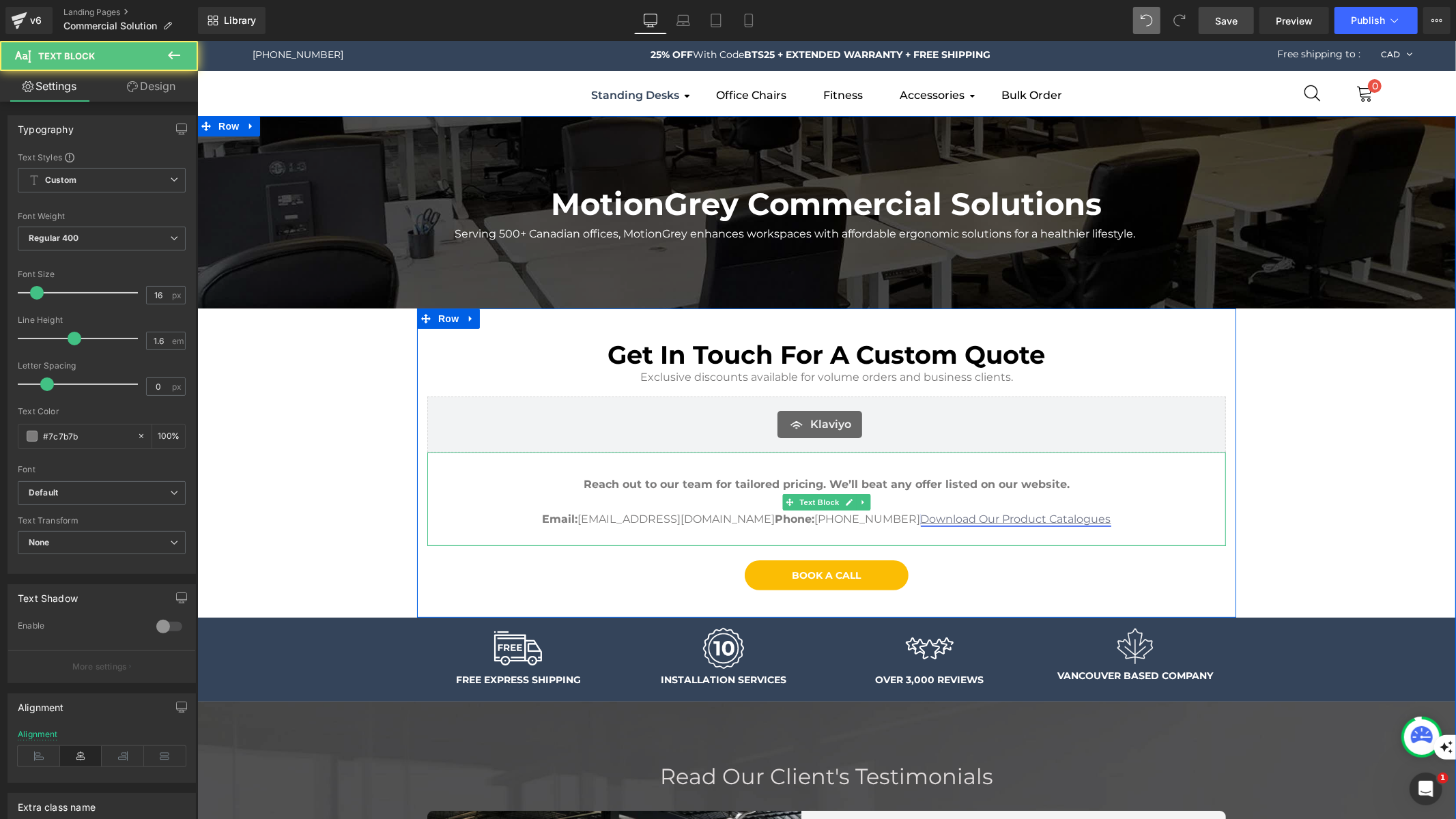
click at [1034, 520] on link "Download Our Product Catalogues" at bounding box center [1015, 518] width 190 height 13
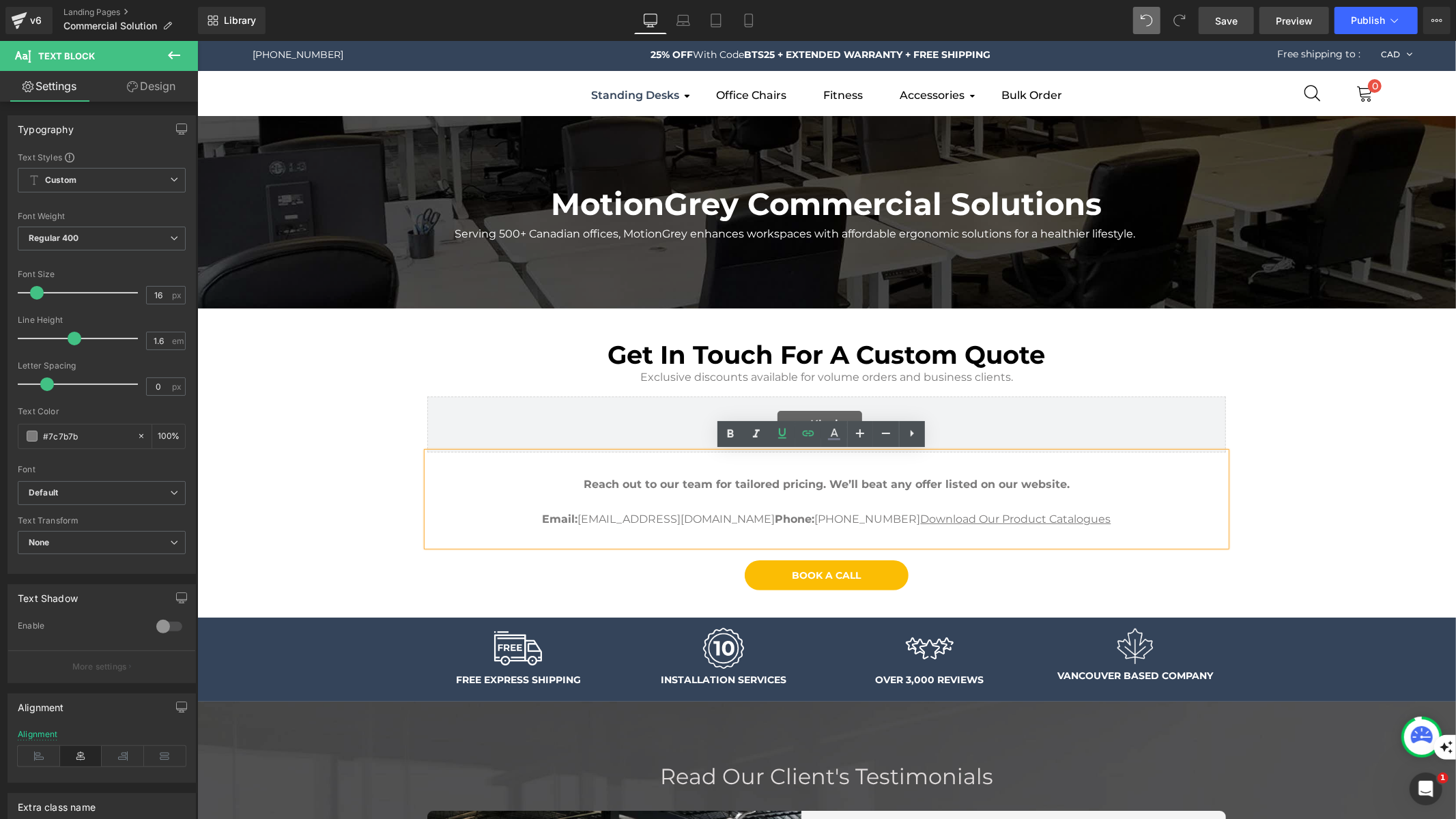
click at [1282, 28] on link "Preview" at bounding box center [1294, 20] width 69 height 27
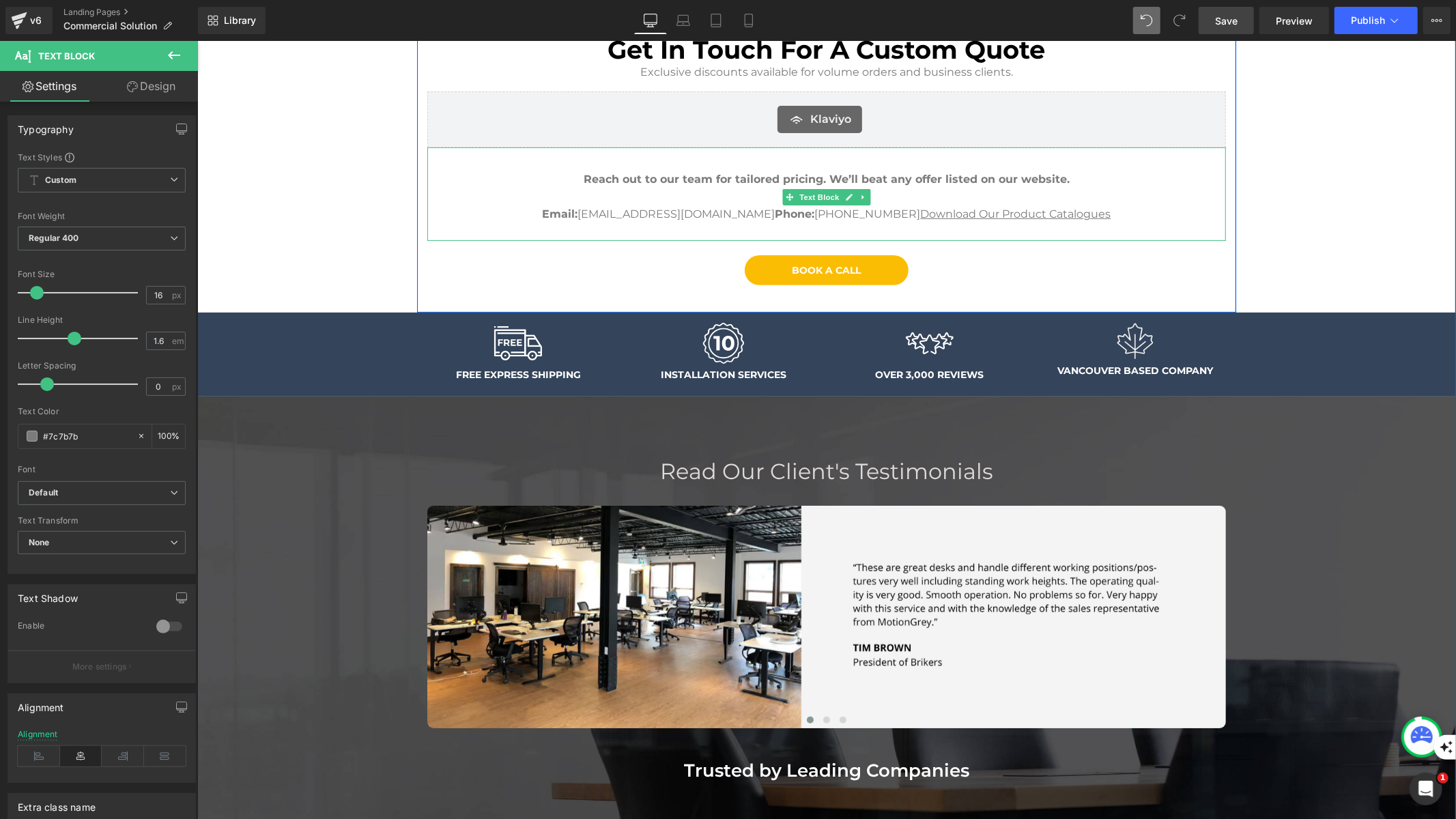
scroll to position [324, 0]
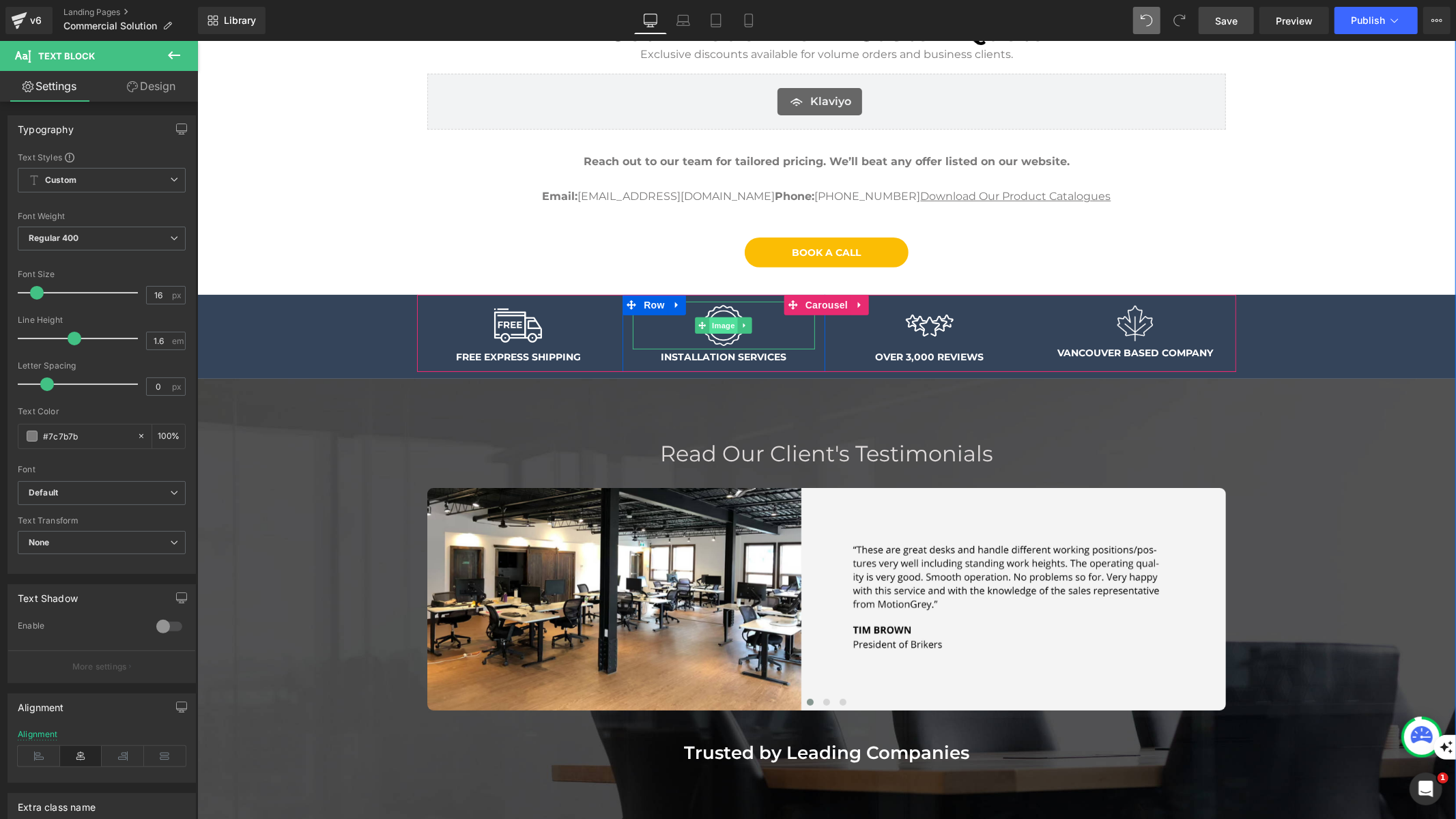
click at [718, 325] on span "Image" at bounding box center [723, 325] width 29 height 17
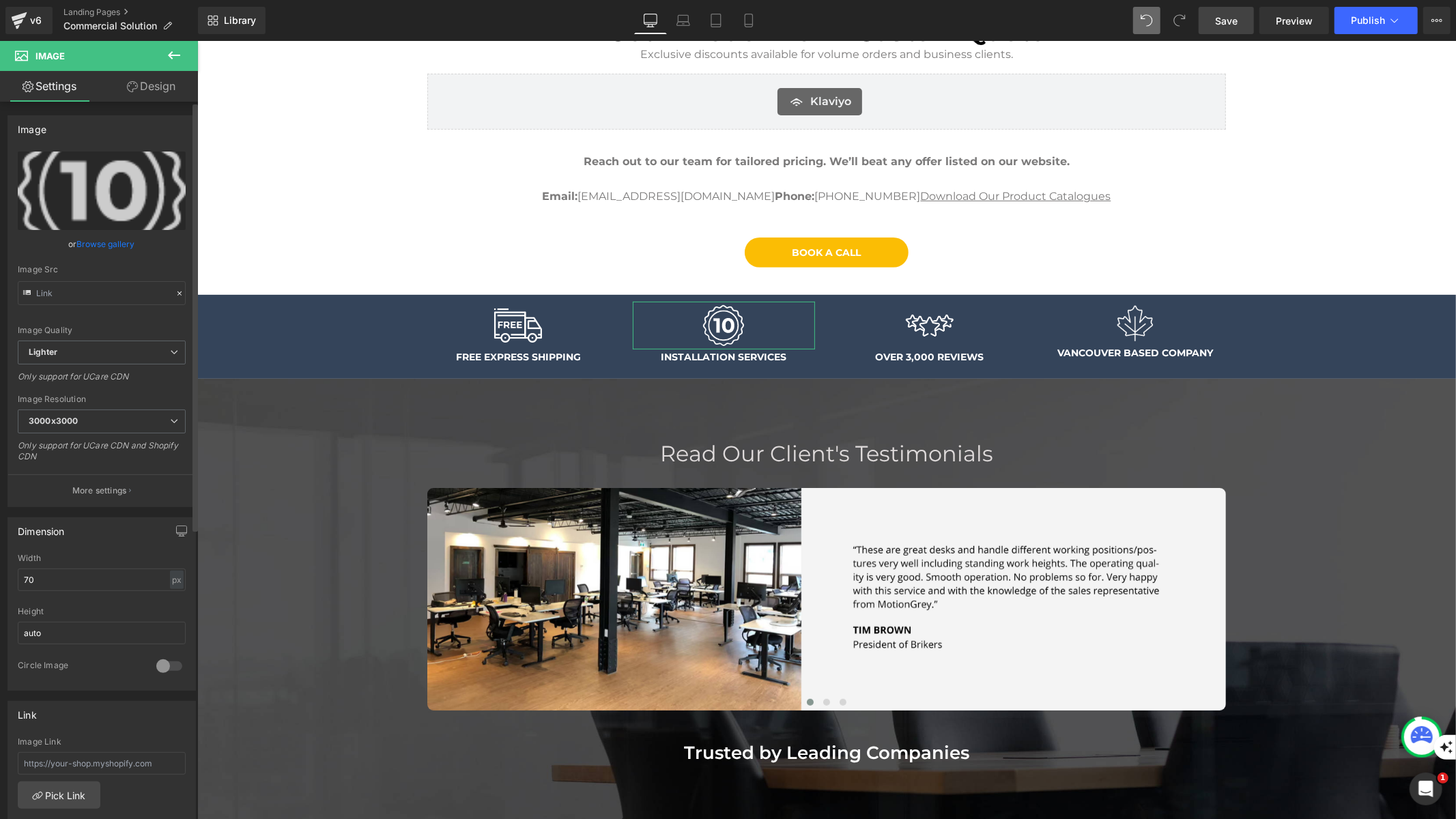
click at [100, 238] on link "Browse gallery" at bounding box center [106, 244] width 58 height 24
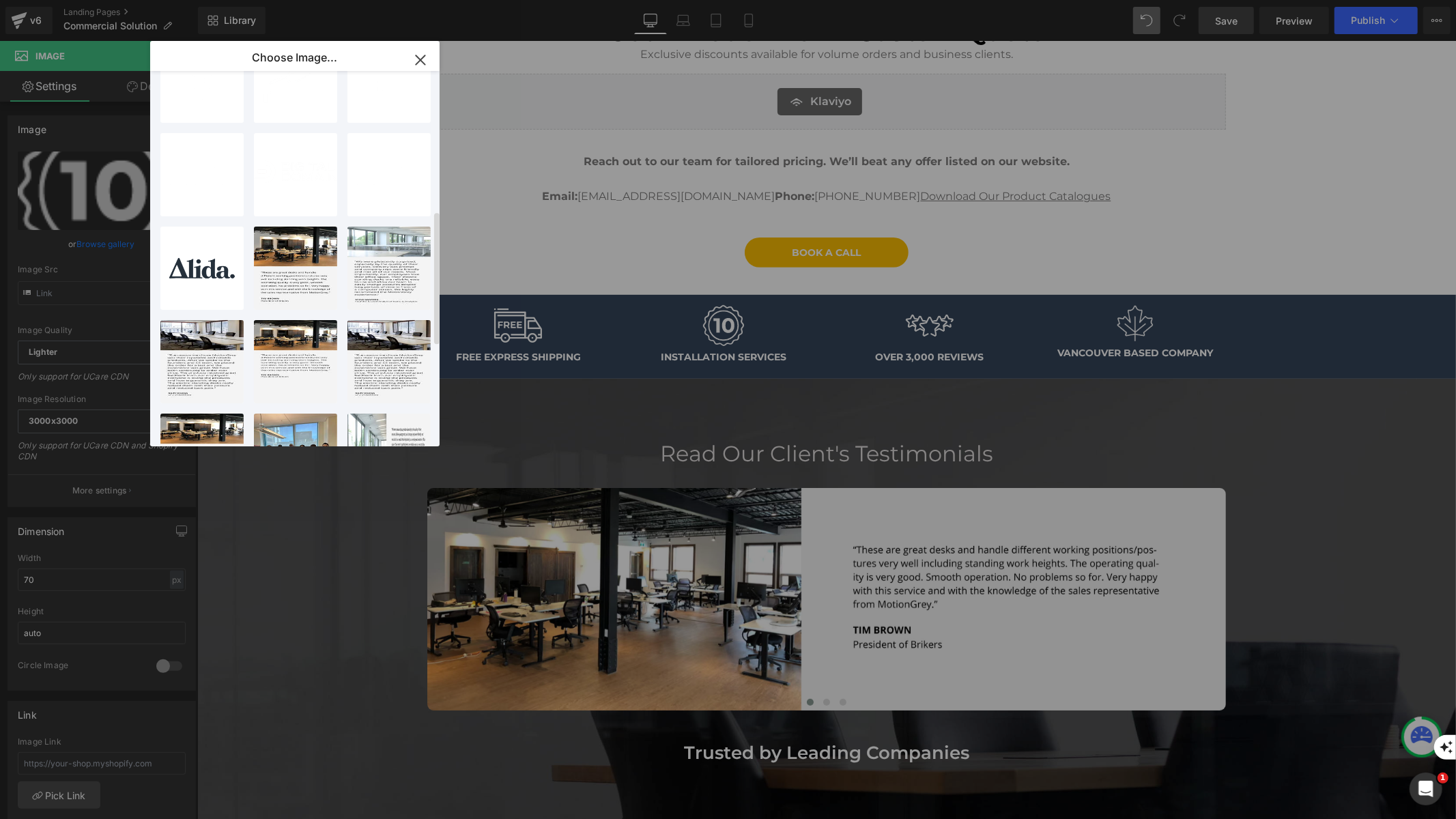
scroll to position [0, 0]
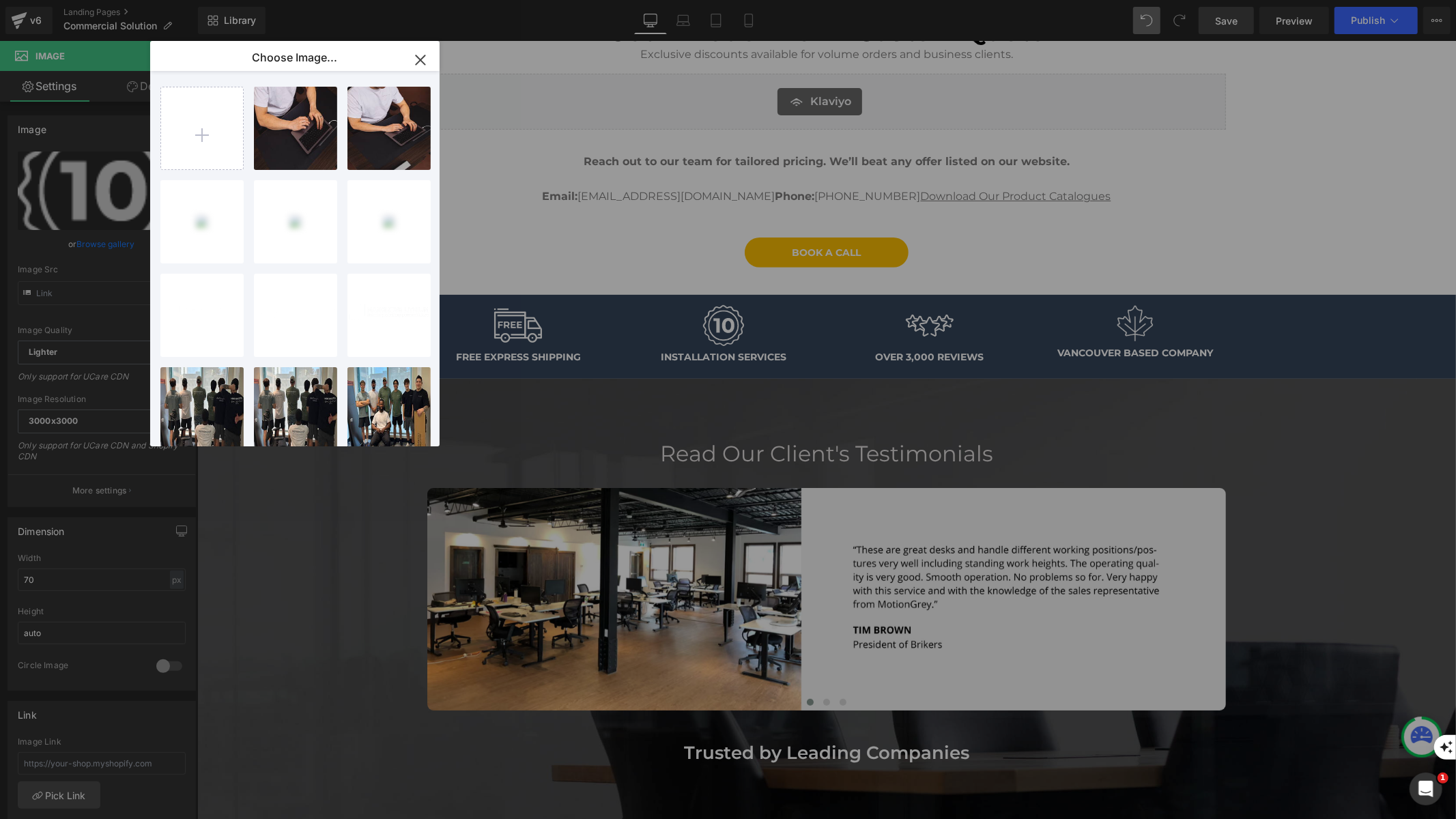
drag, startPoint x: 420, startPoint y: 57, endPoint x: 277, endPoint y: 173, distance: 184.1
click at [420, 57] on icon "button" at bounding box center [420, 60] width 21 height 21
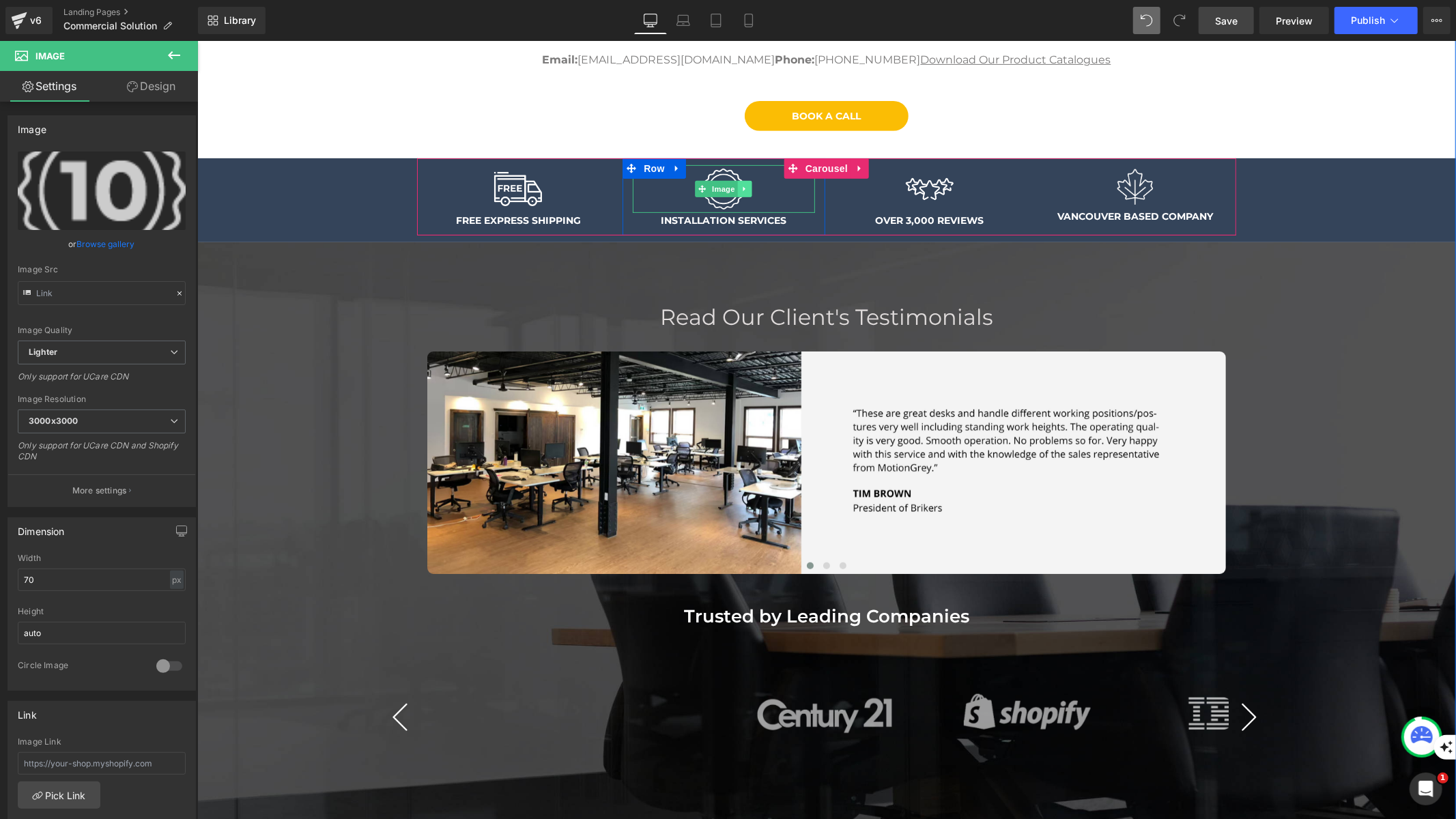
scroll to position [459, 0]
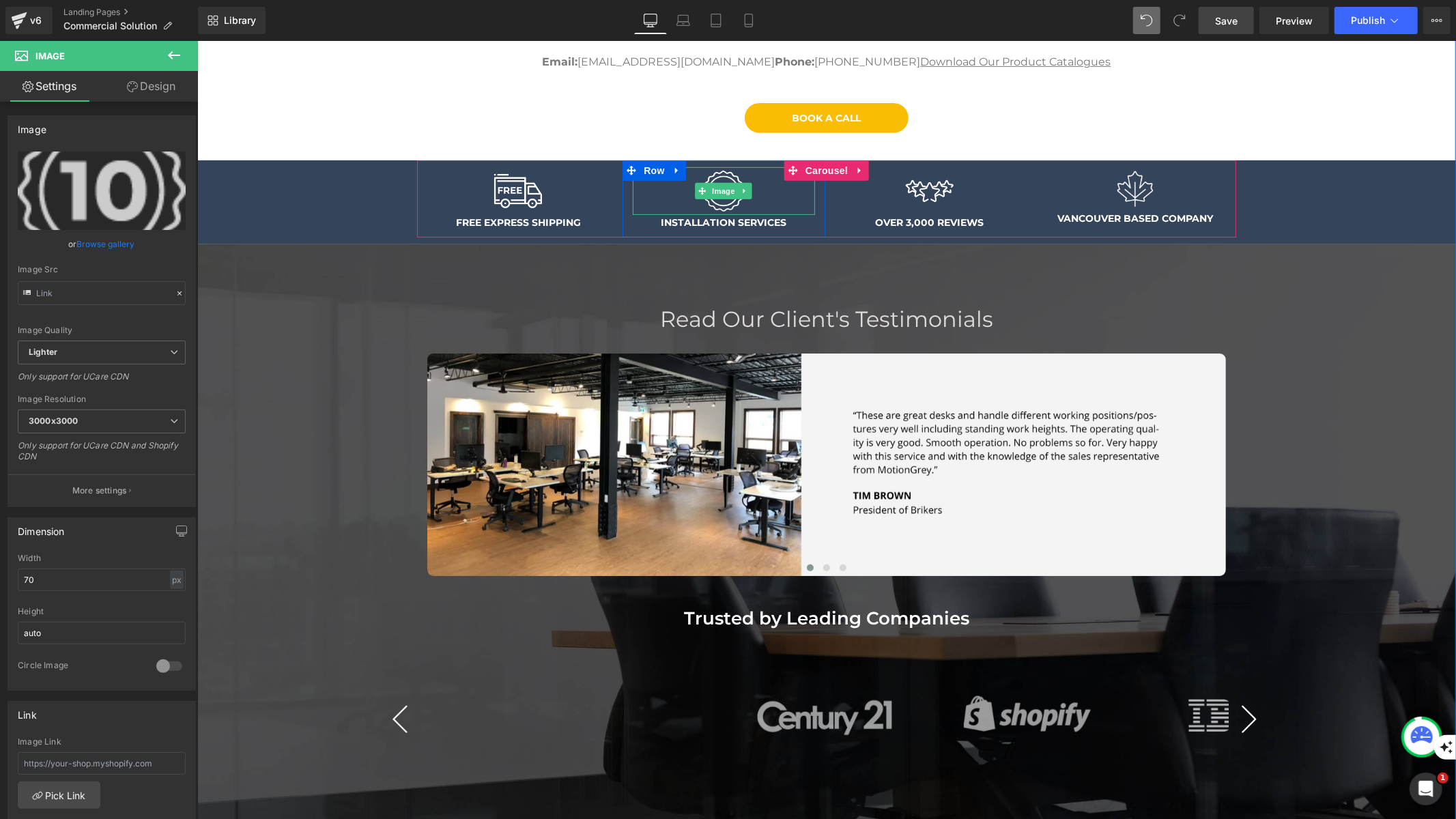
click at [757, 199] on div at bounding box center [723, 190] width 182 height 48
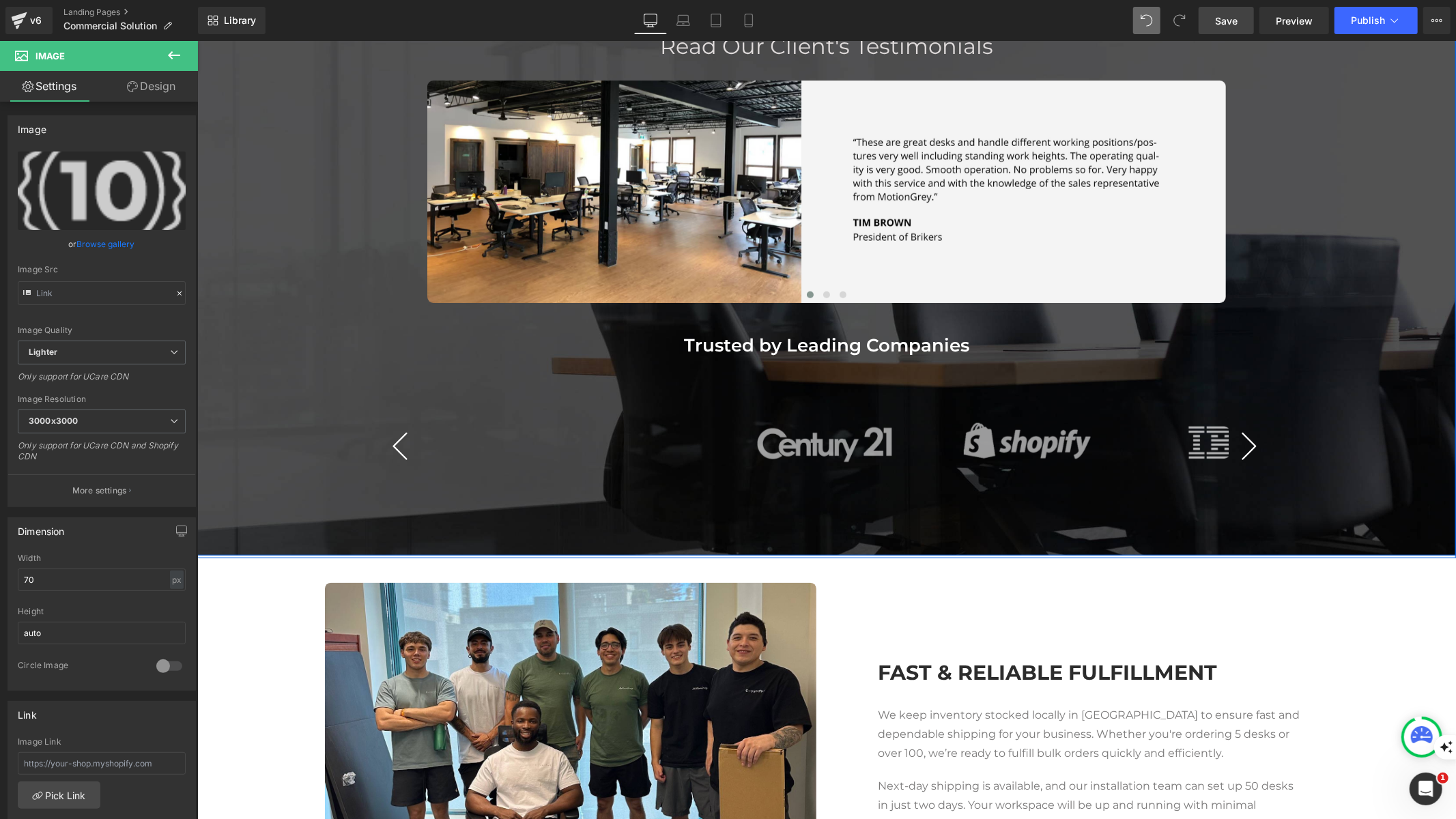
scroll to position [743, 0]
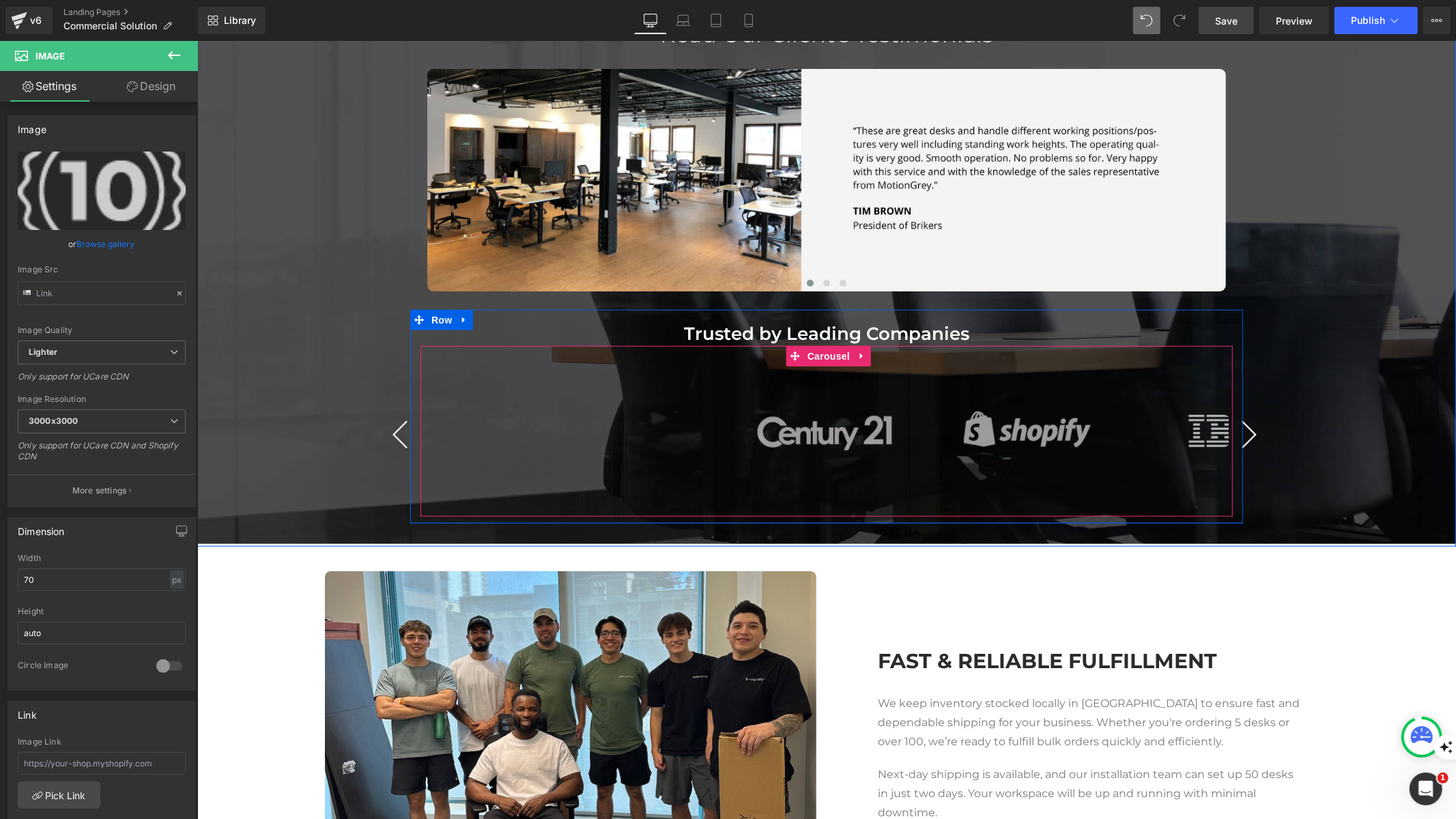
click at [1244, 427] on button "›" at bounding box center [1248, 434] width 41 height 41
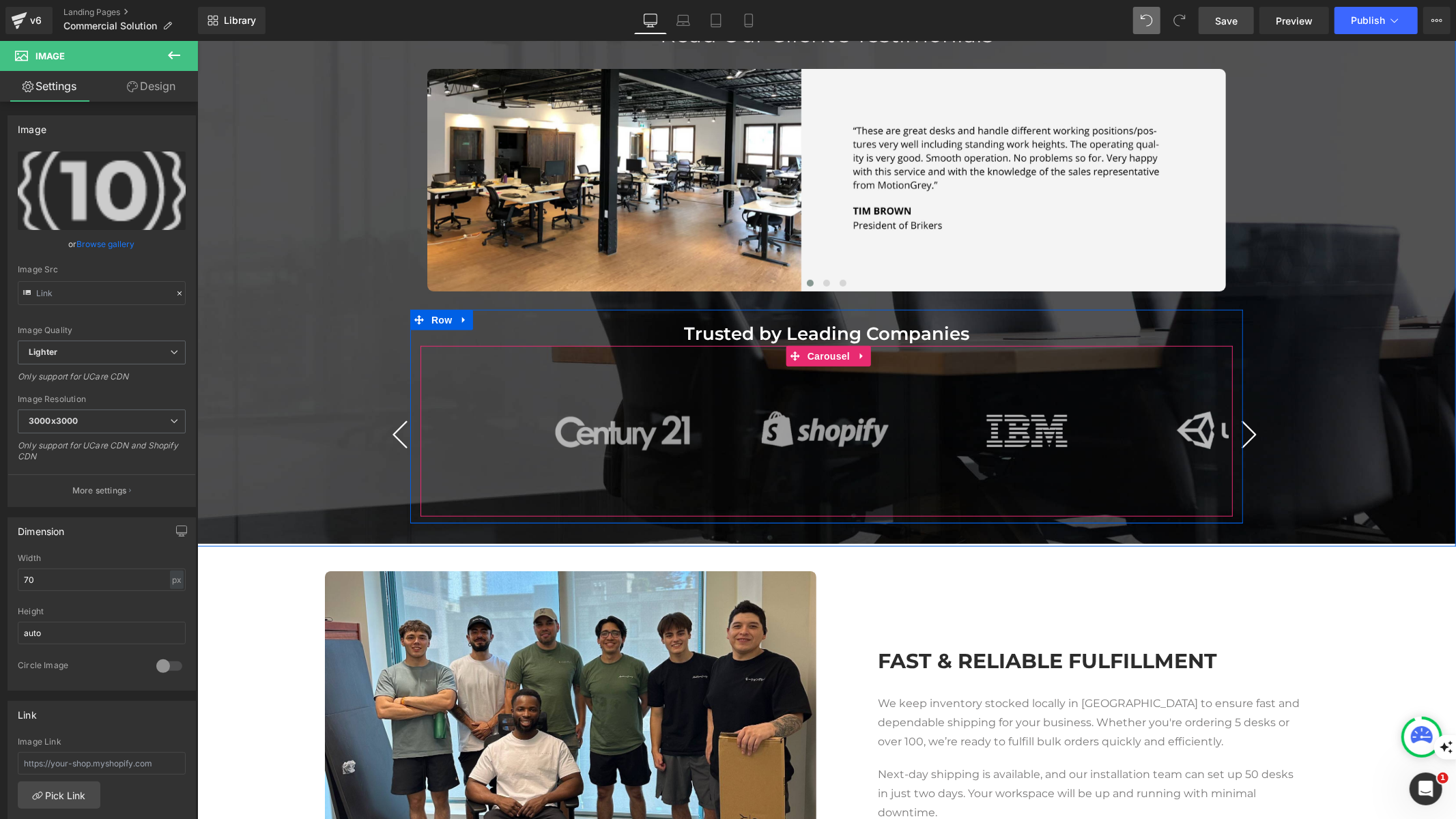
click at [1244, 427] on button "›" at bounding box center [1248, 434] width 41 height 41
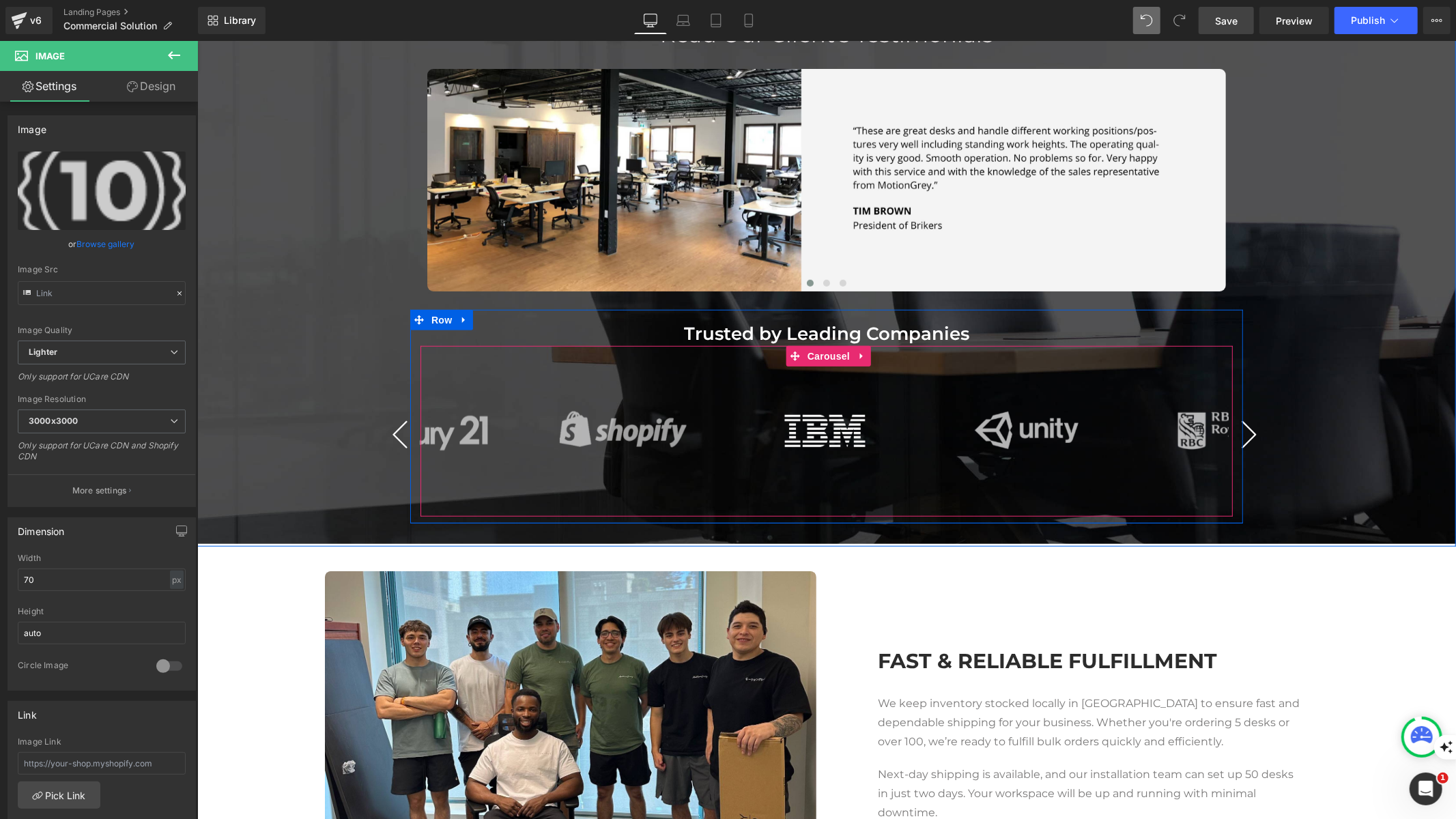
click at [1244, 427] on button "›" at bounding box center [1248, 434] width 41 height 41
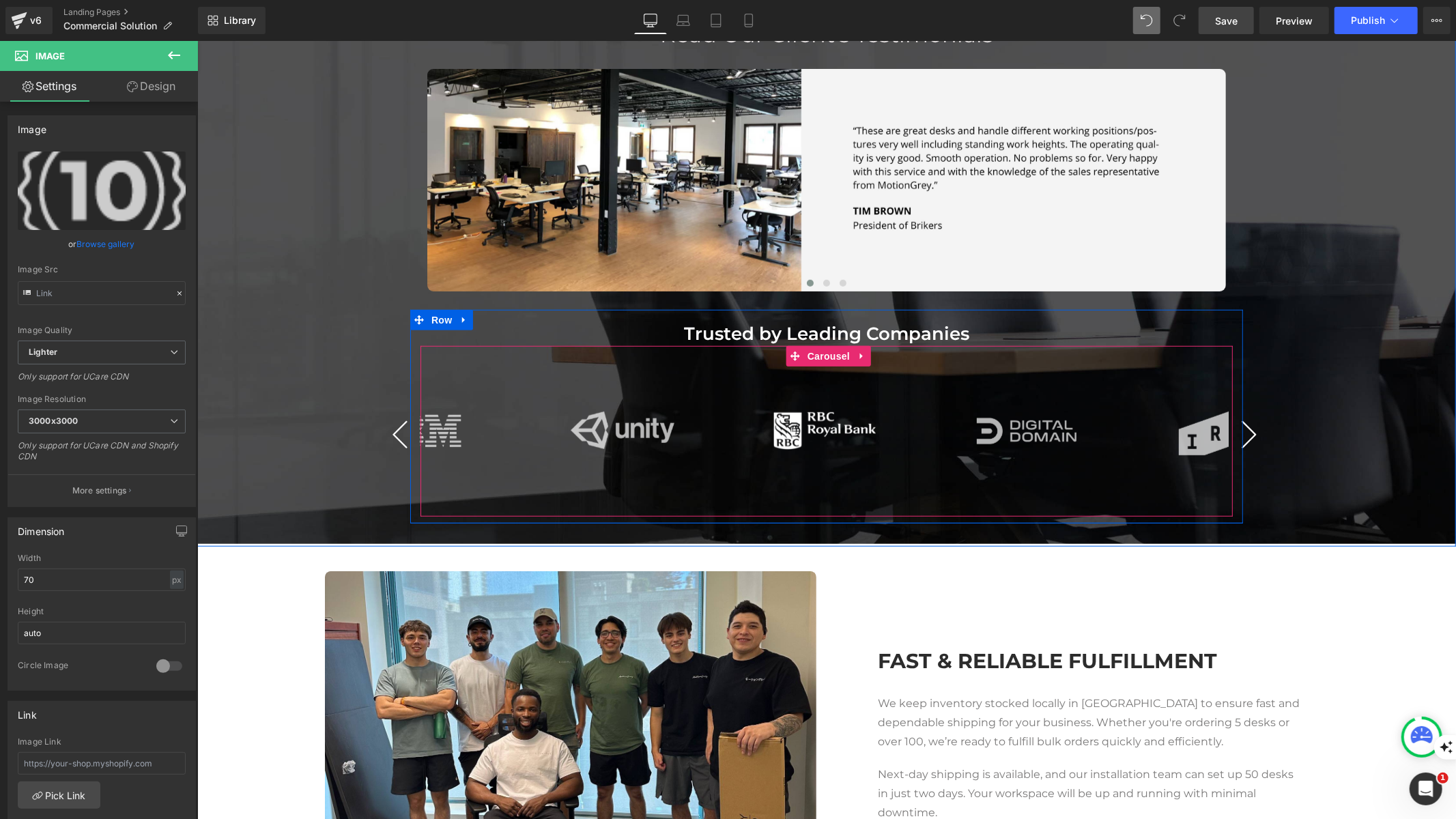
click at [1244, 427] on button "›" at bounding box center [1248, 434] width 41 height 41
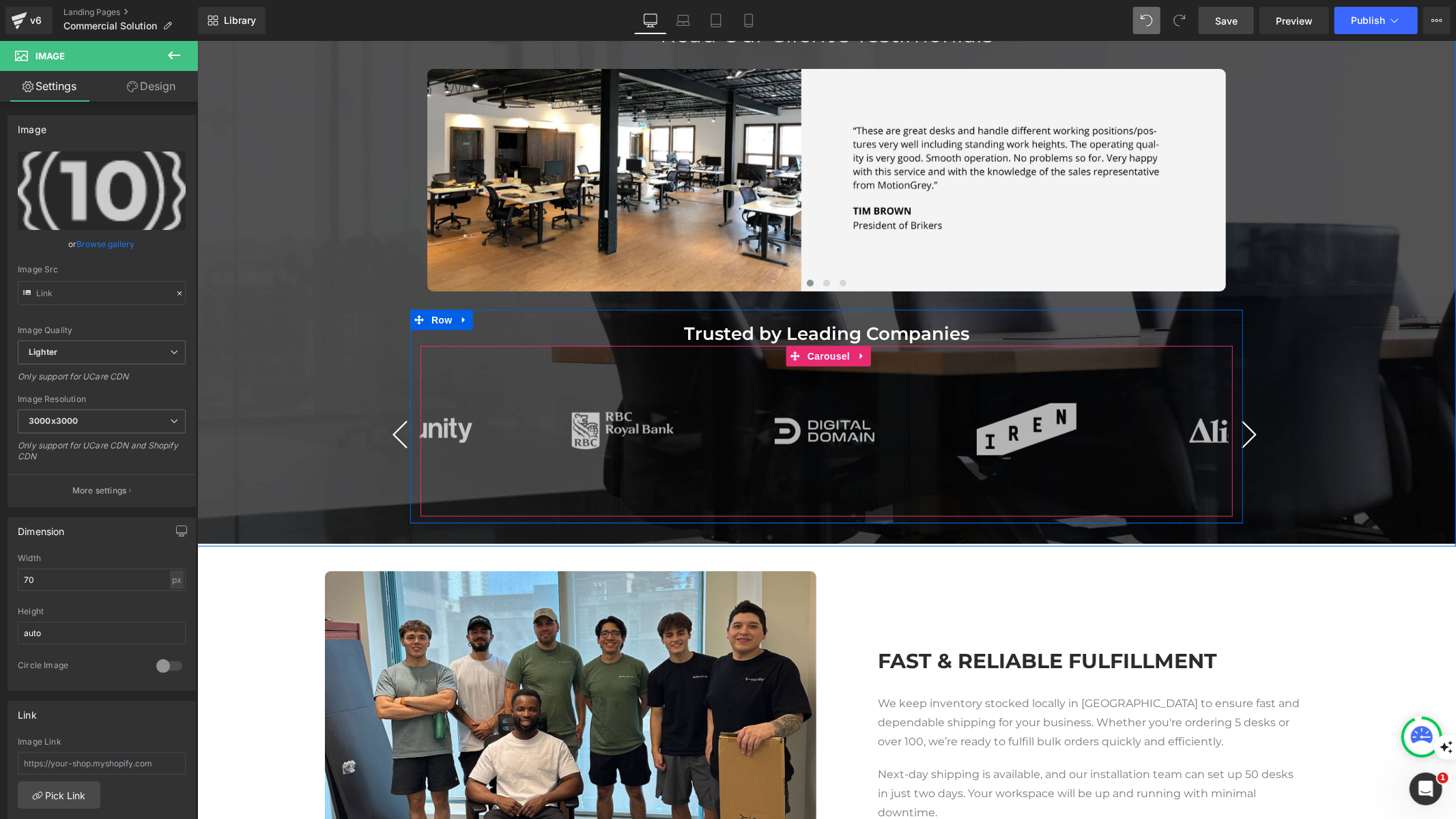
click at [1244, 427] on button "›" at bounding box center [1248, 434] width 41 height 41
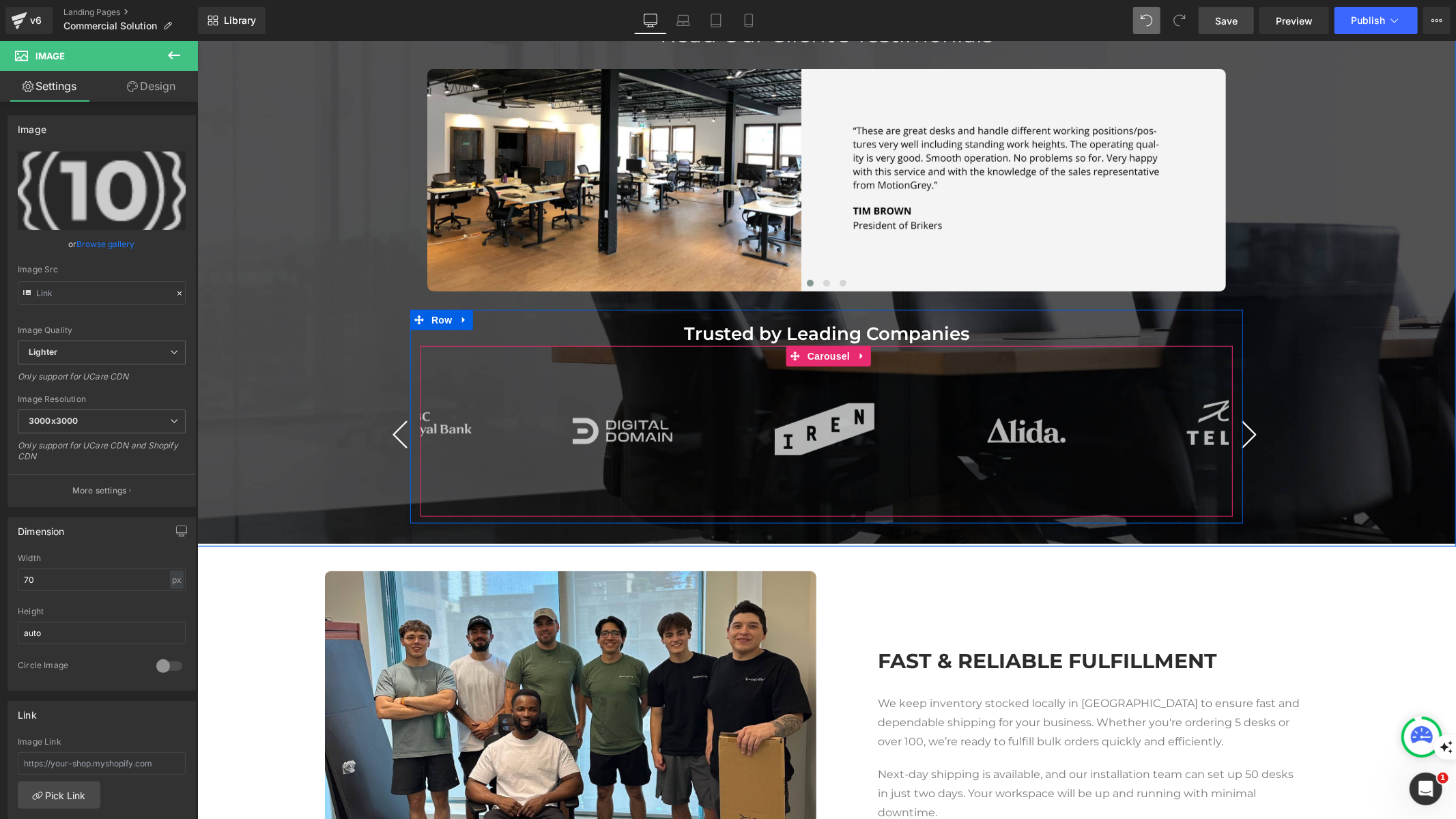
click at [1243, 427] on button "›" at bounding box center [1248, 434] width 41 height 41
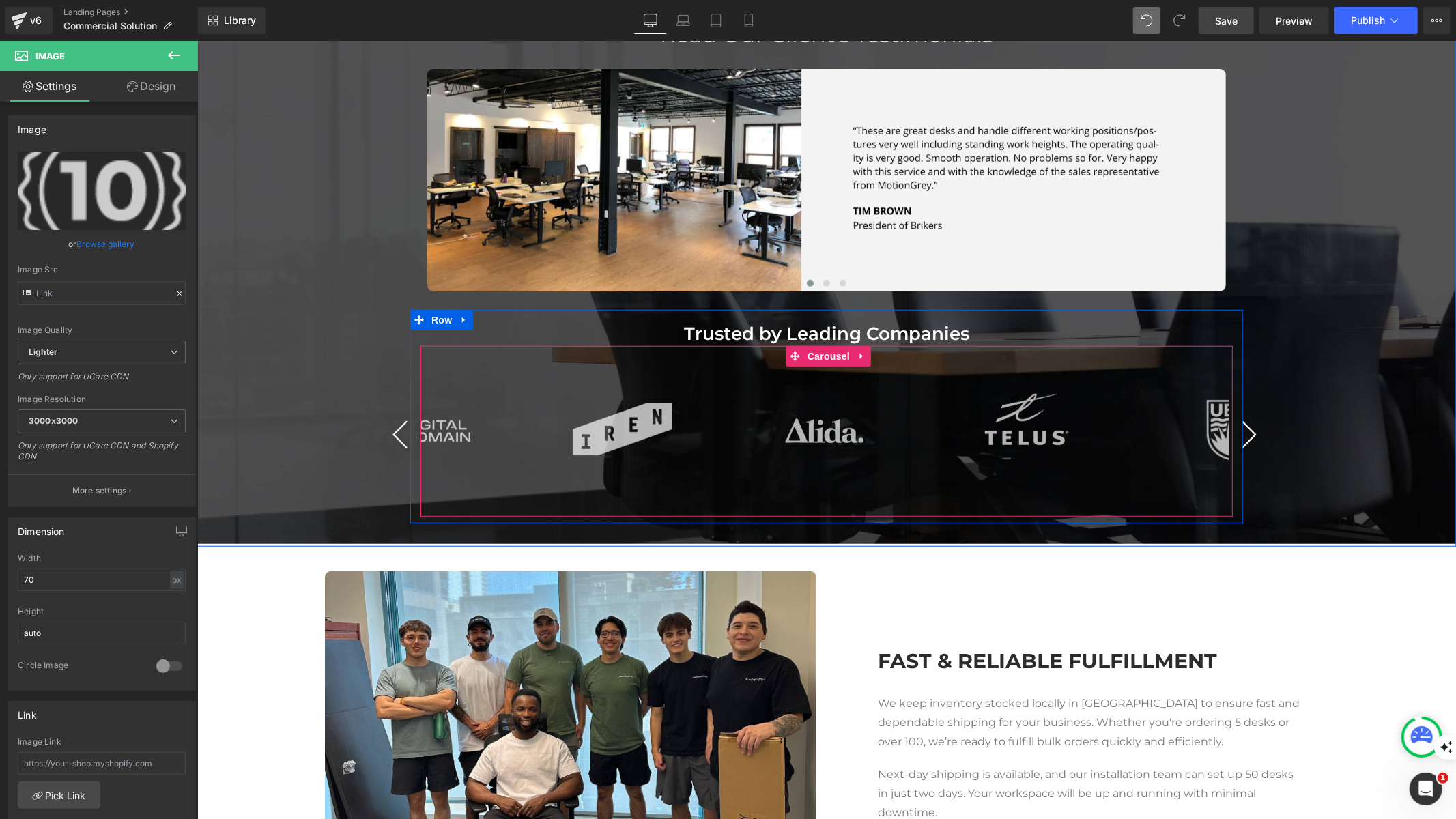
click at [1243, 427] on button "›" at bounding box center [1248, 434] width 41 height 41
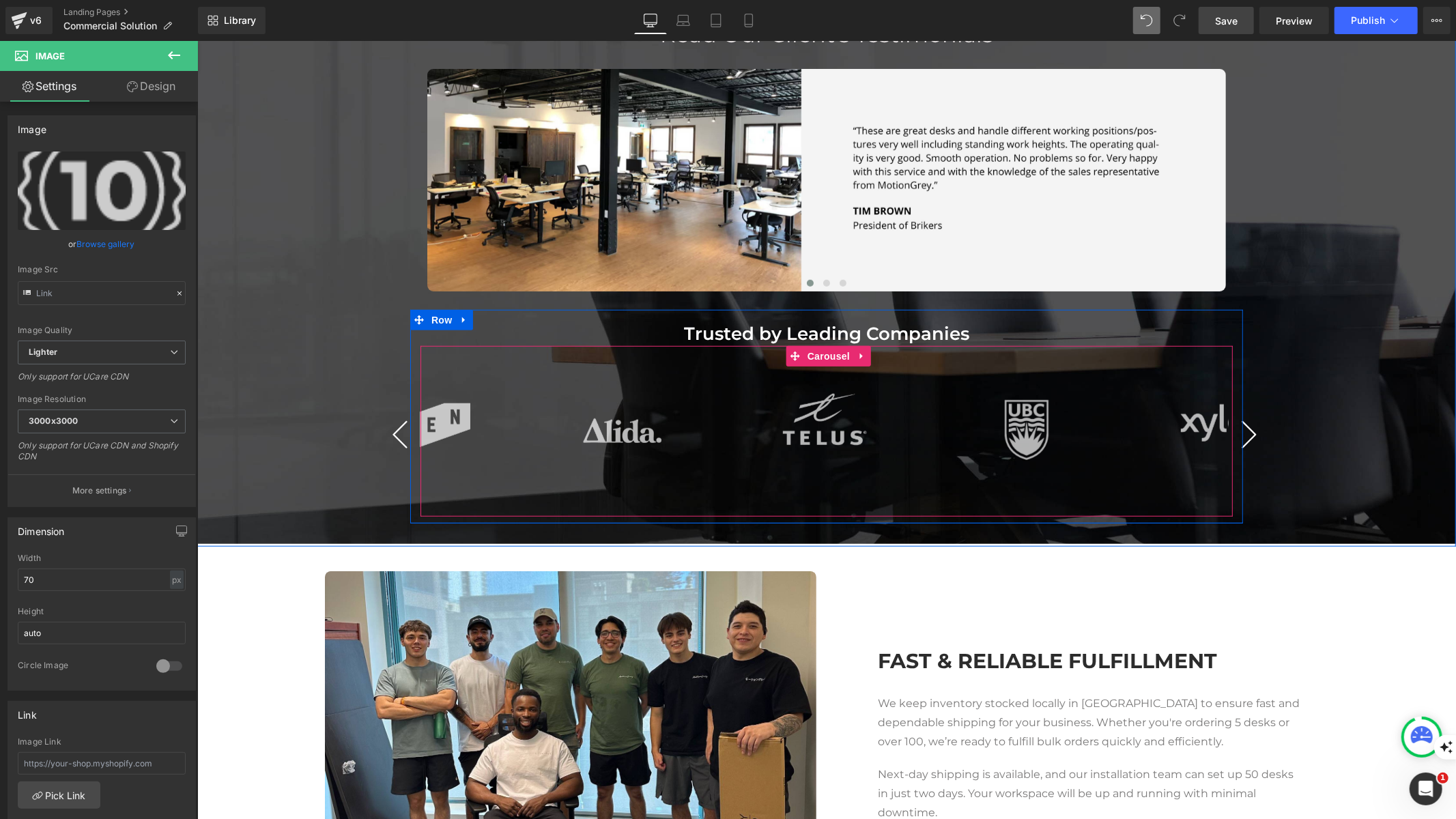
click at [1243, 427] on button "›" at bounding box center [1248, 434] width 41 height 41
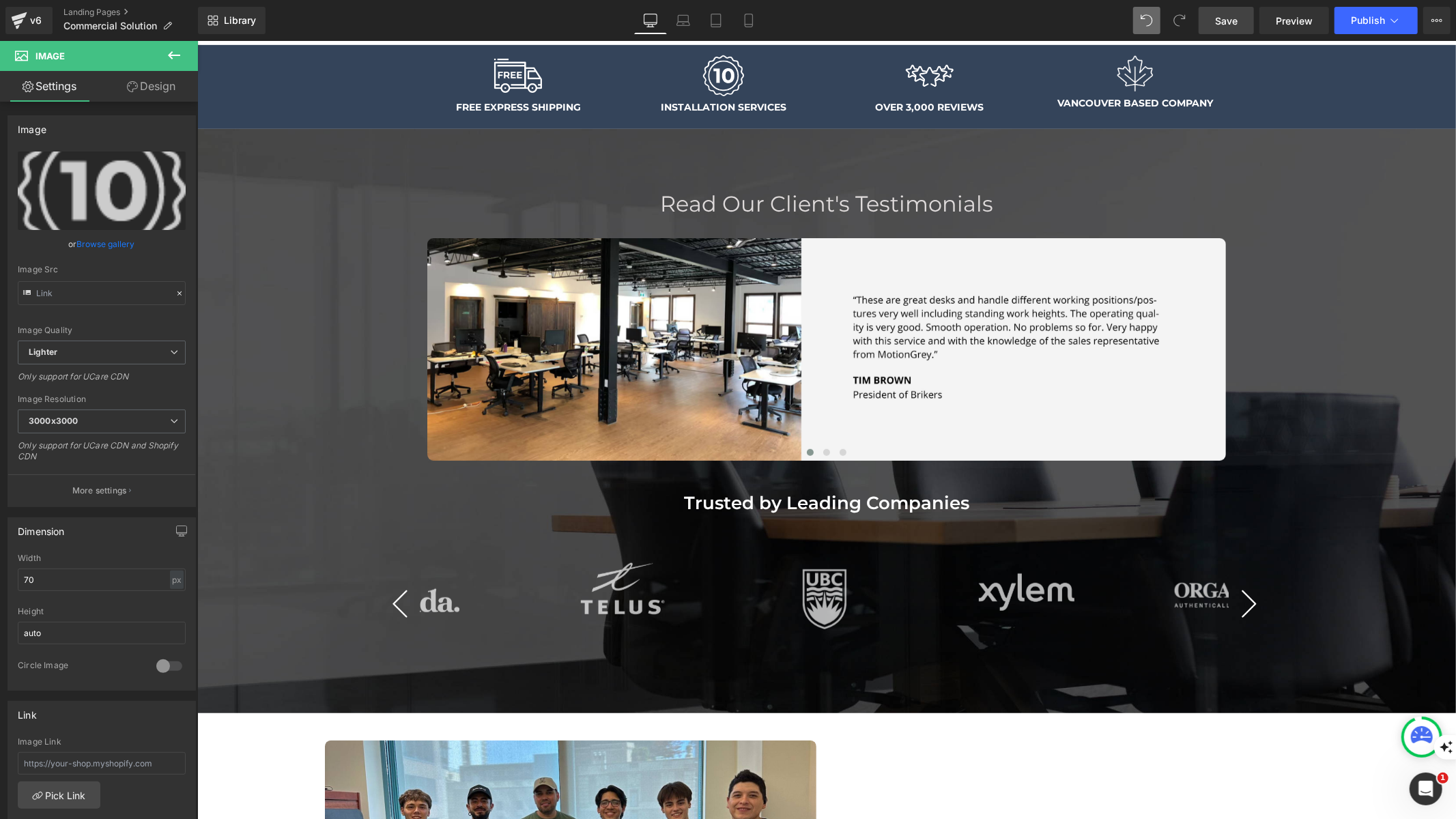
scroll to position [605, 0]
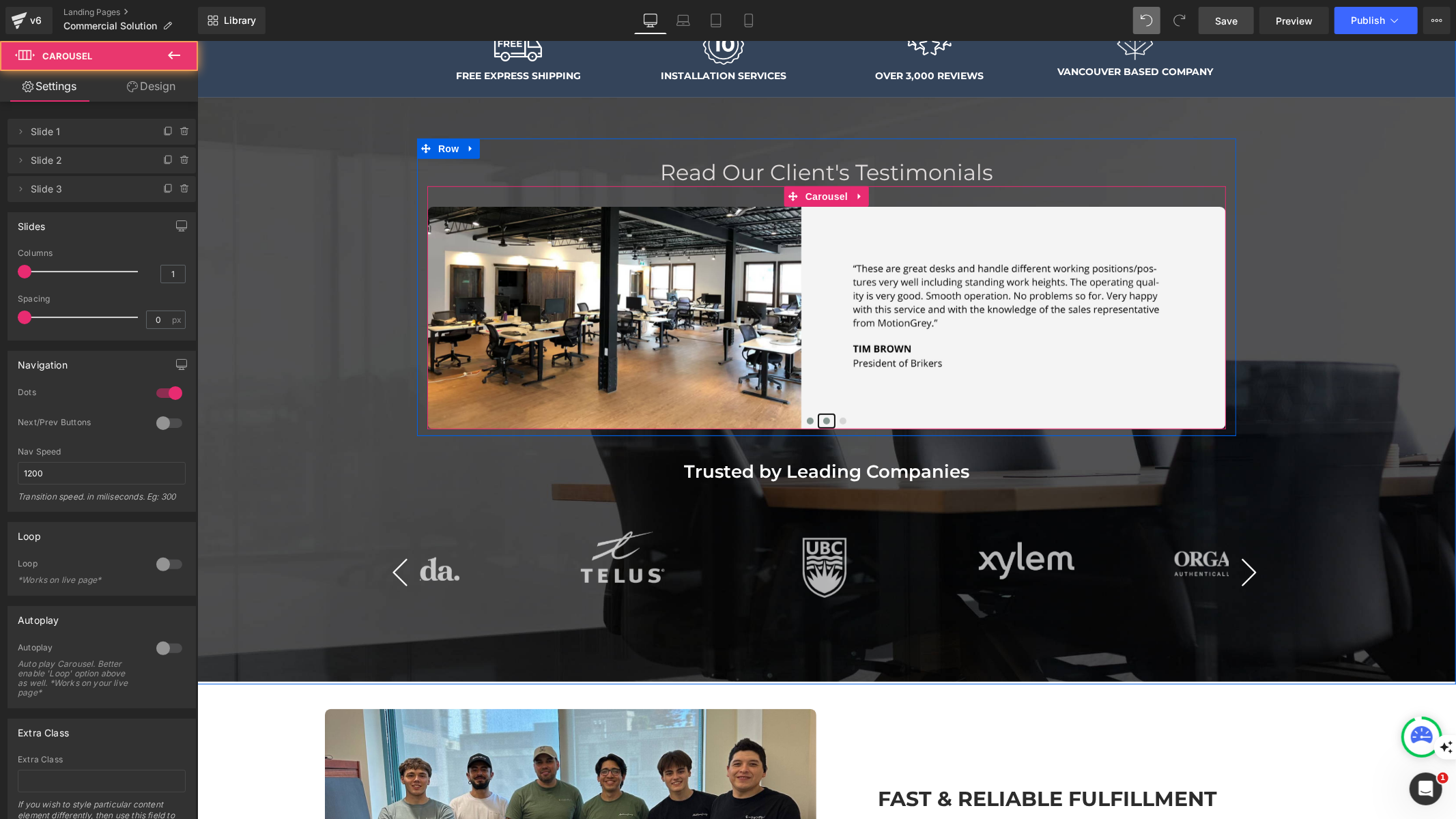
click at [823, 418] on span at bounding box center [826, 420] width 7 height 7
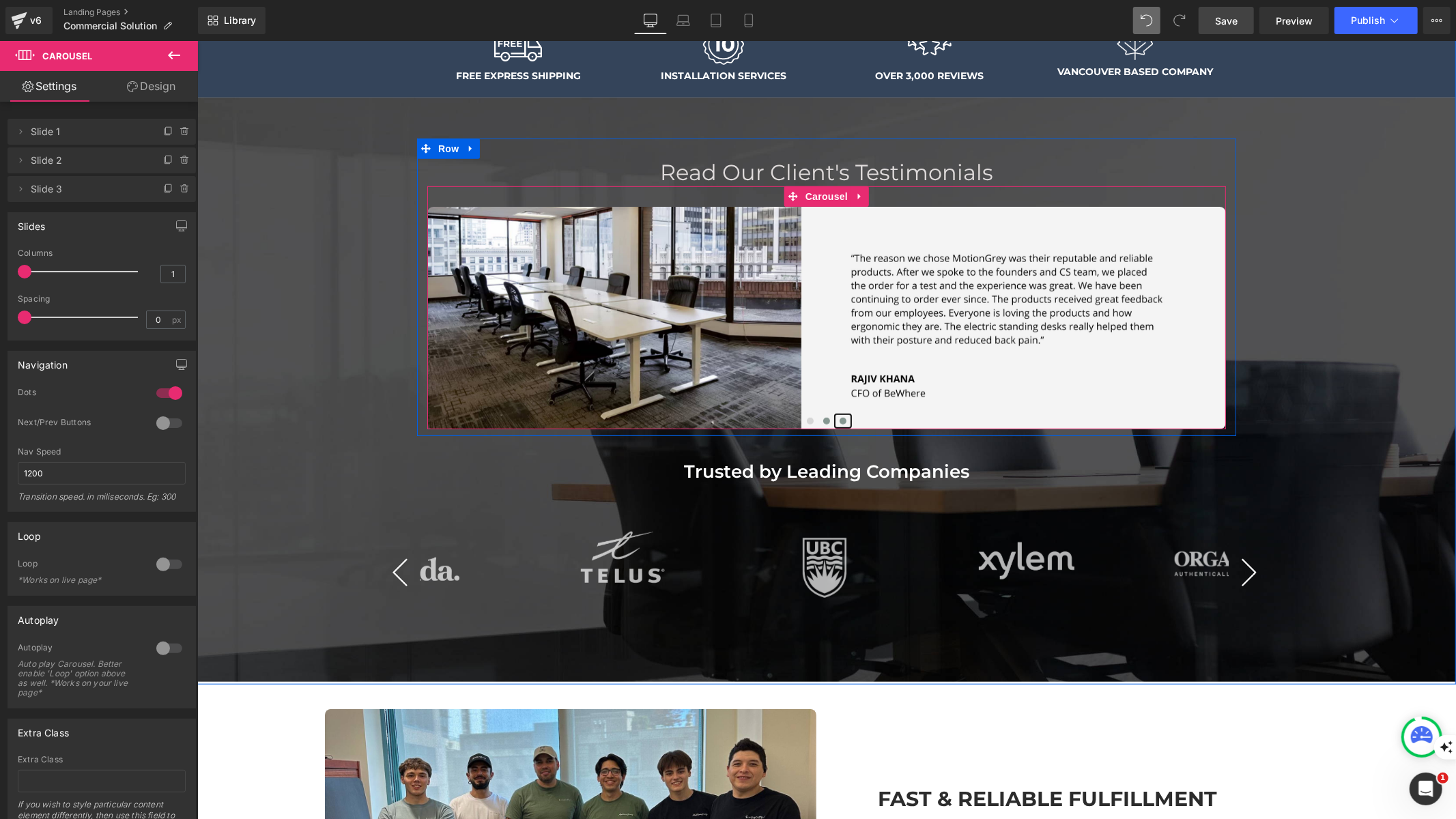
click at [843, 419] on button at bounding box center [843, 420] width 17 height 14
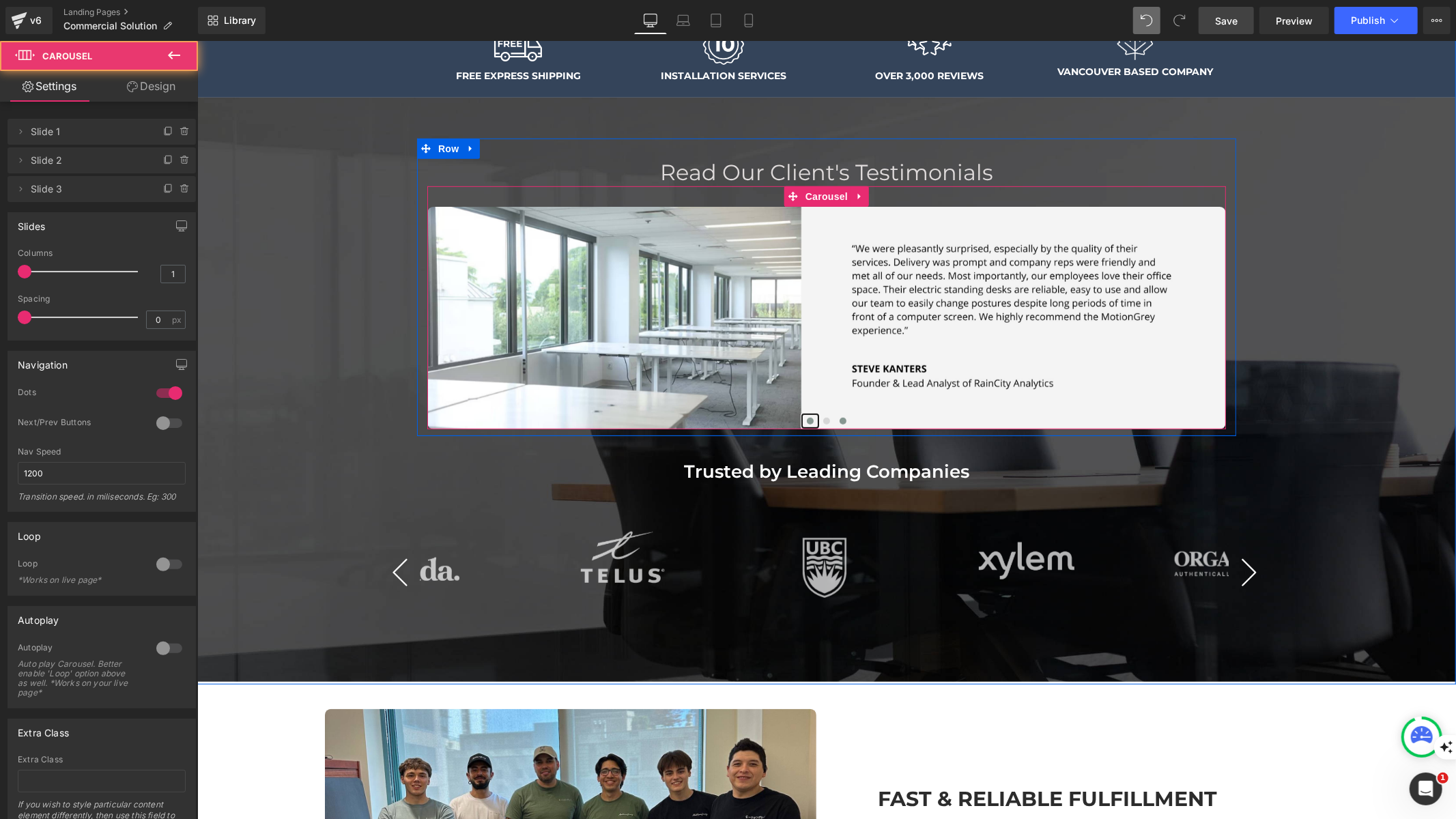
click at [806, 413] on button at bounding box center [809, 420] width 17 height 14
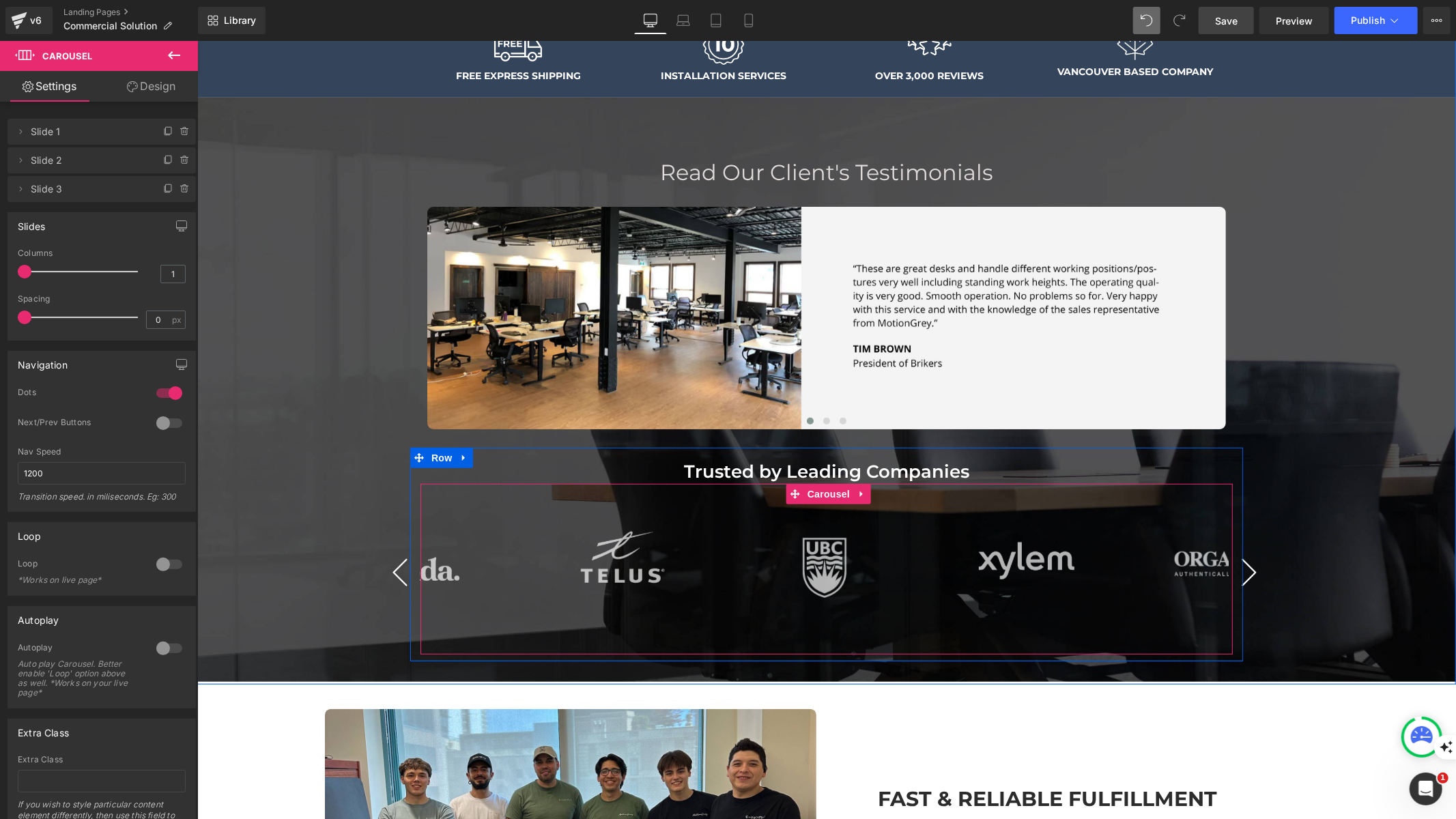
click at [1251, 568] on button "›" at bounding box center [1248, 572] width 41 height 41
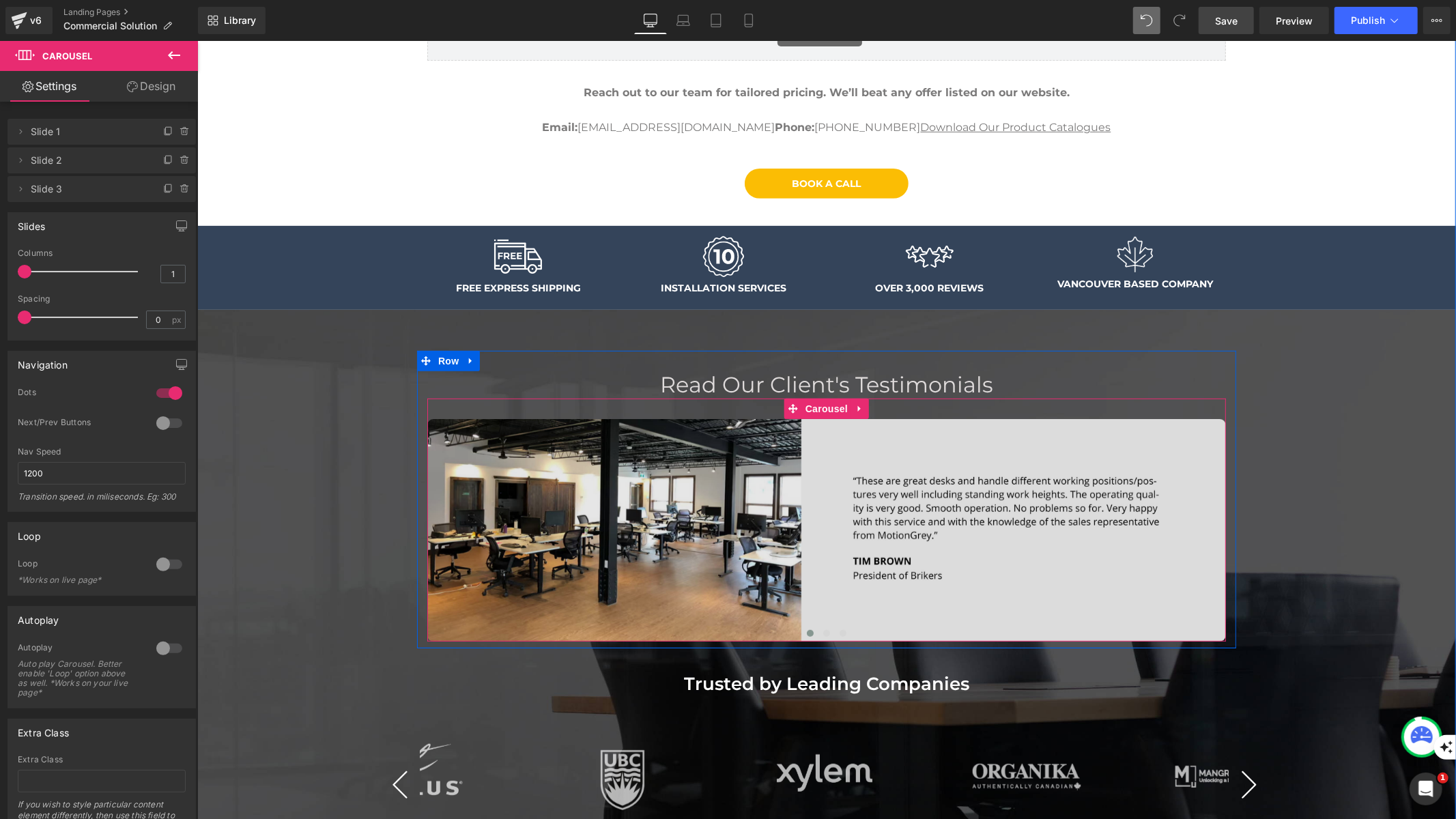
scroll to position [400, 0]
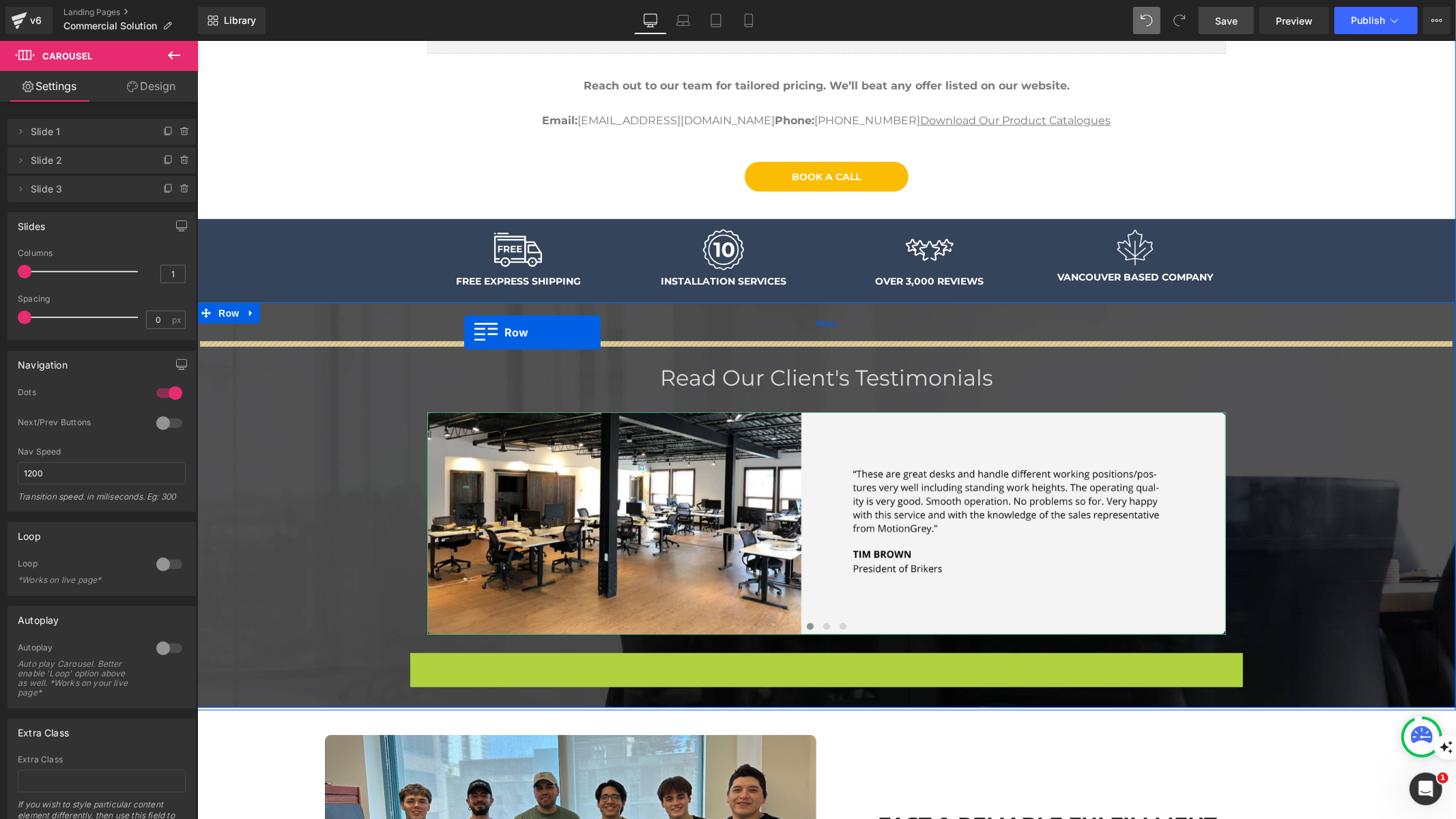
drag, startPoint x: 436, startPoint y: 659, endPoint x: 464, endPoint y: 332, distance: 328.2
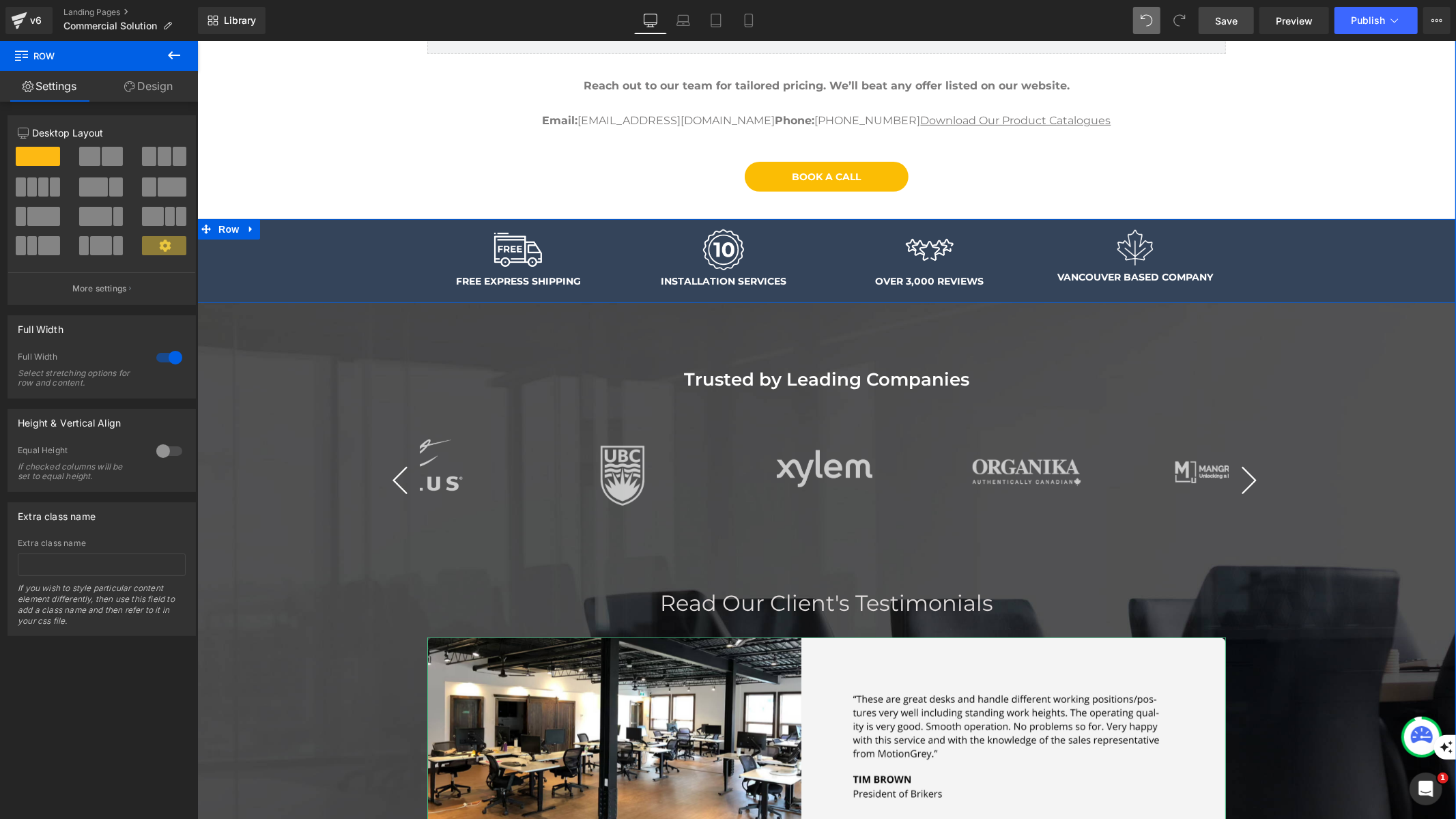
drag, startPoint x: 301, startPoint y: 260, endPoint x: 285, endPoint y: 271, distance: 19.4
click at [285, 271] on div "Image FREE EXPRESS SHIPPING Text Block Row Image INSTALLATION SERVICES Text Blo…" at bounding box center [826, 260] width 1258 height 83
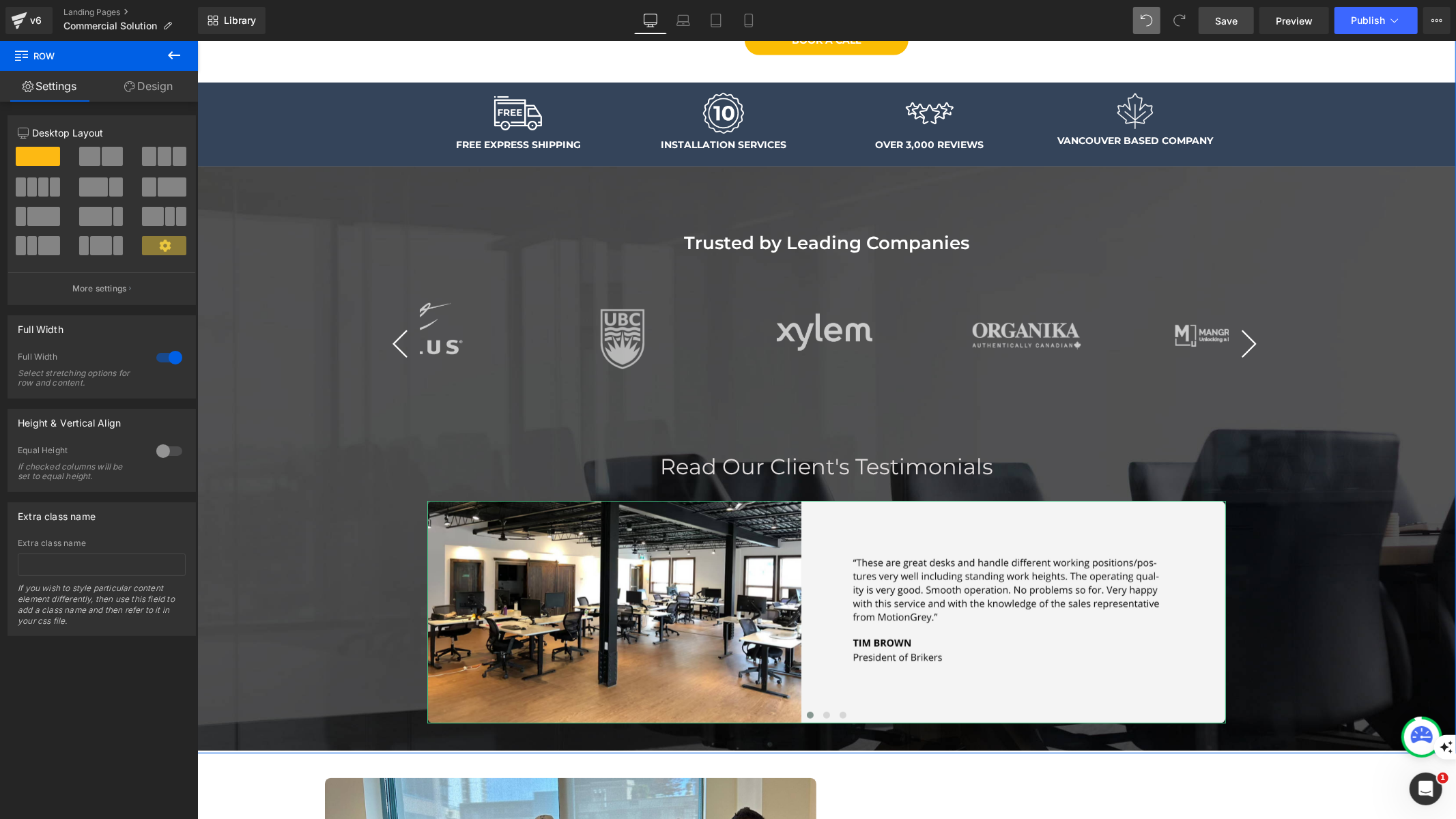
scroll to position [536, 0]
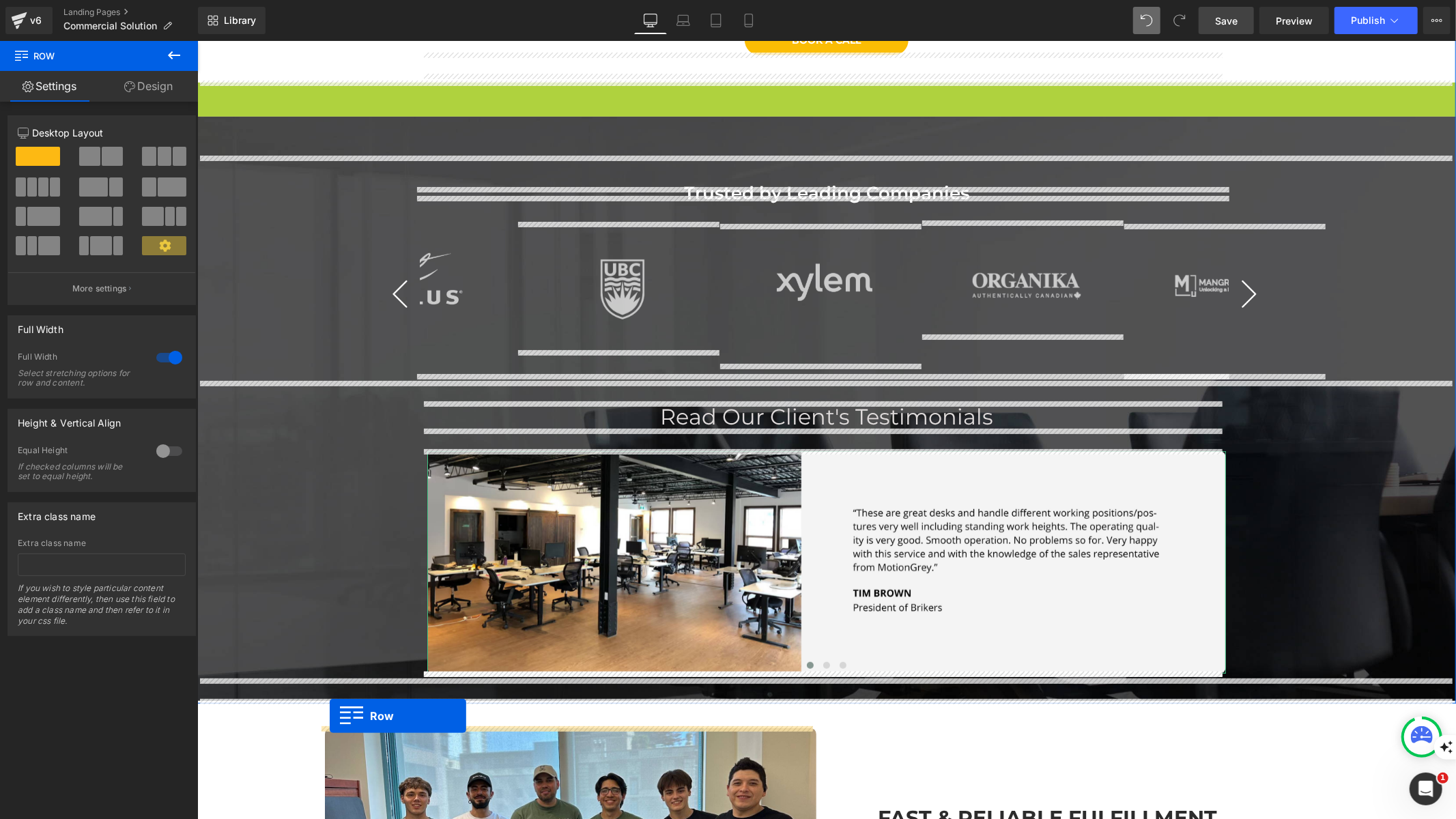
drag, startPoint x: 225, startPoint y: 100, endPoint x: 329, endPoint y: 715, distance: 623.7
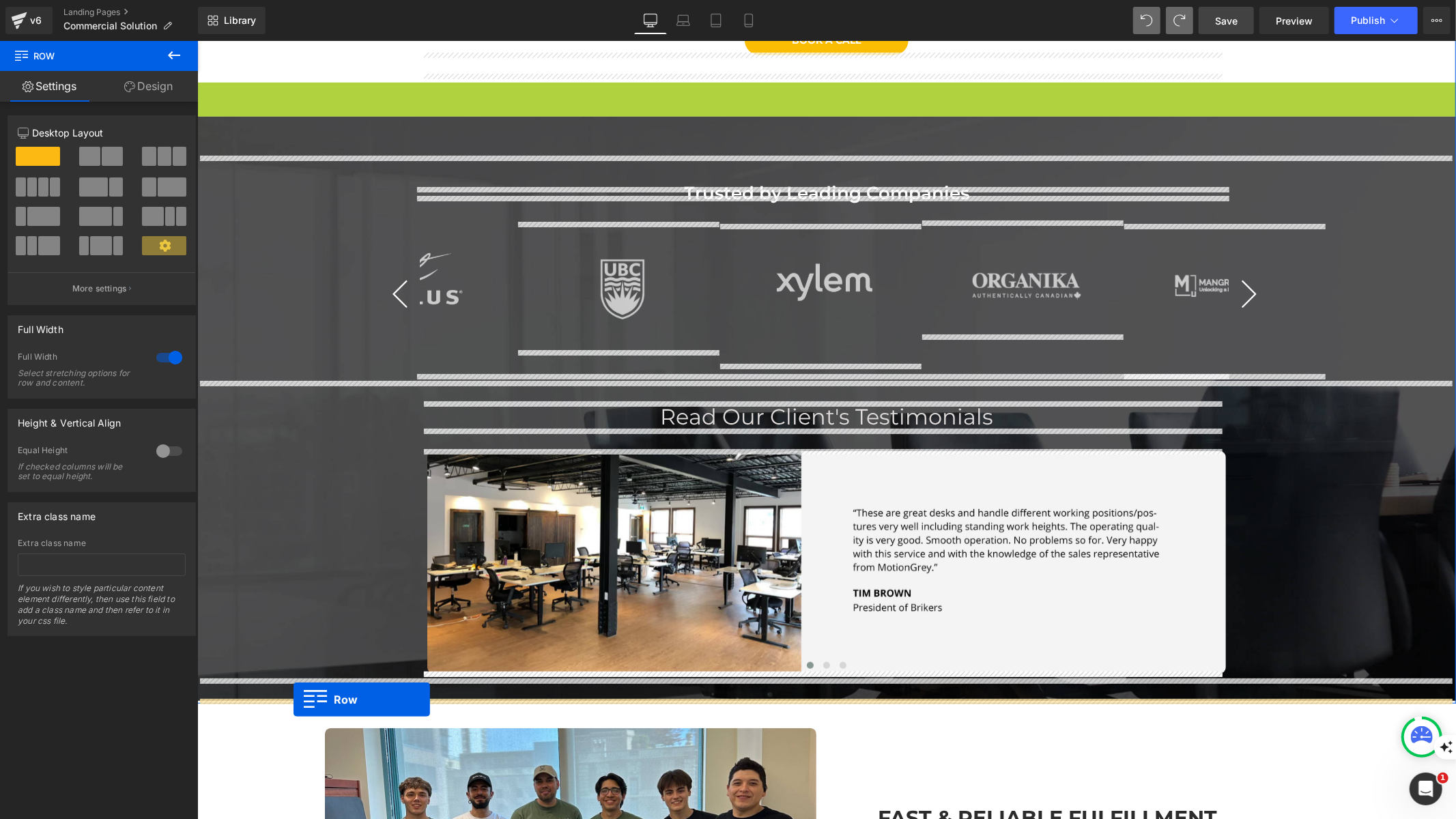
drag, startPoint x: 217, startPoint y: 92, endPoint x: 293, endPoint y: 698, distance: 610.7
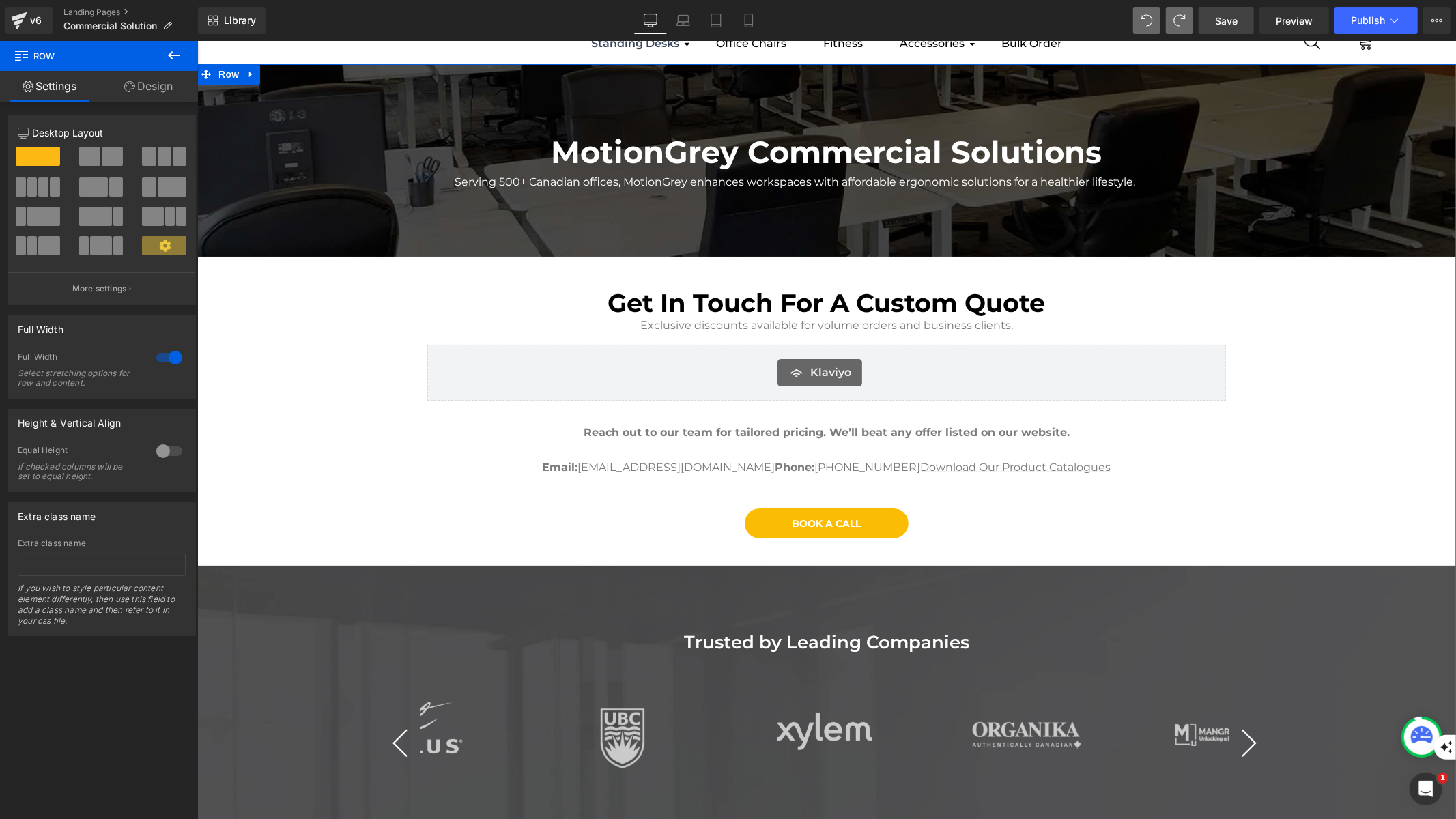
scroll to position [0, 0]
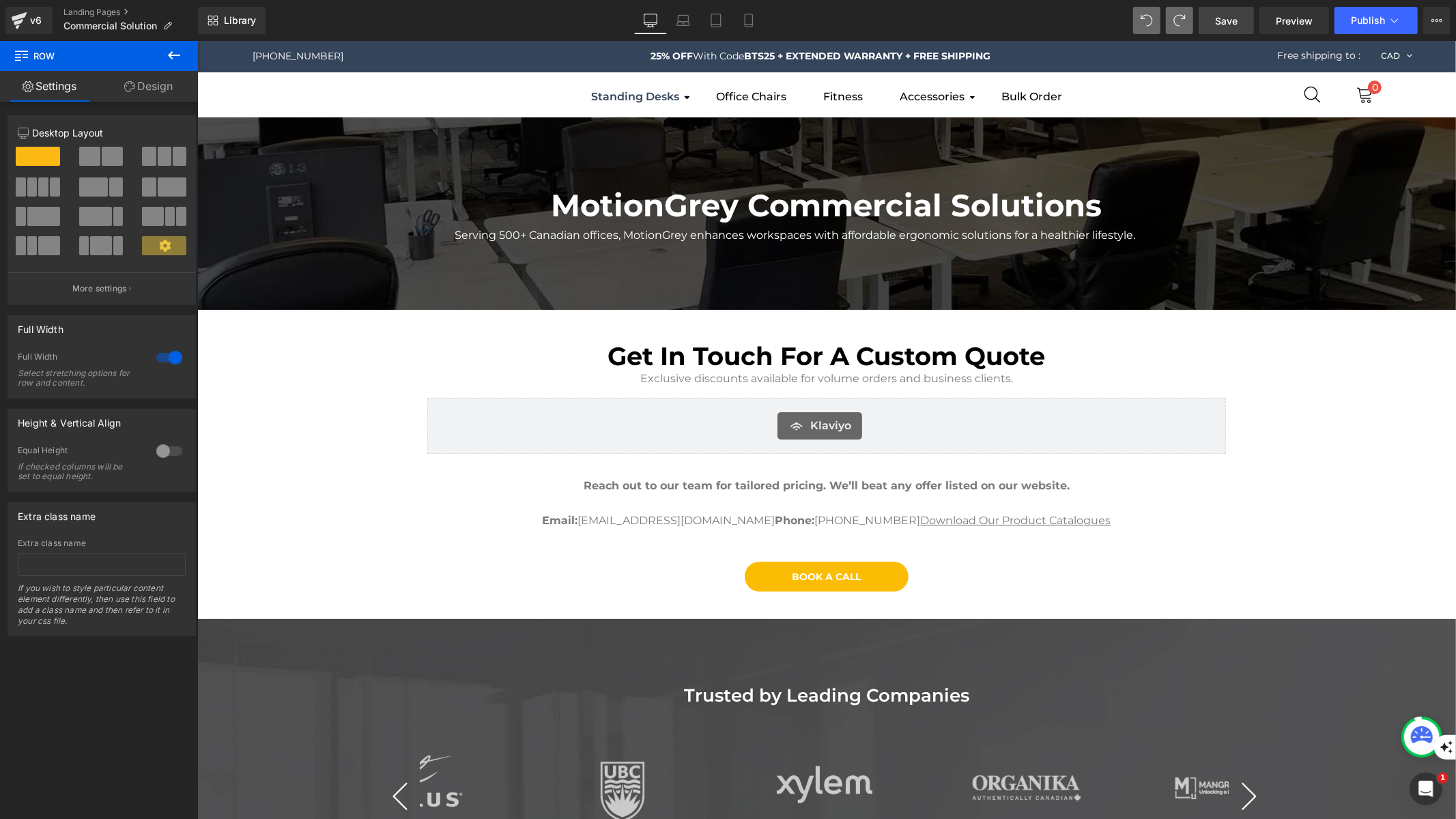
click at [1229, 16] on span "Save" at bounding box center [1226, 21] width 22 height 14
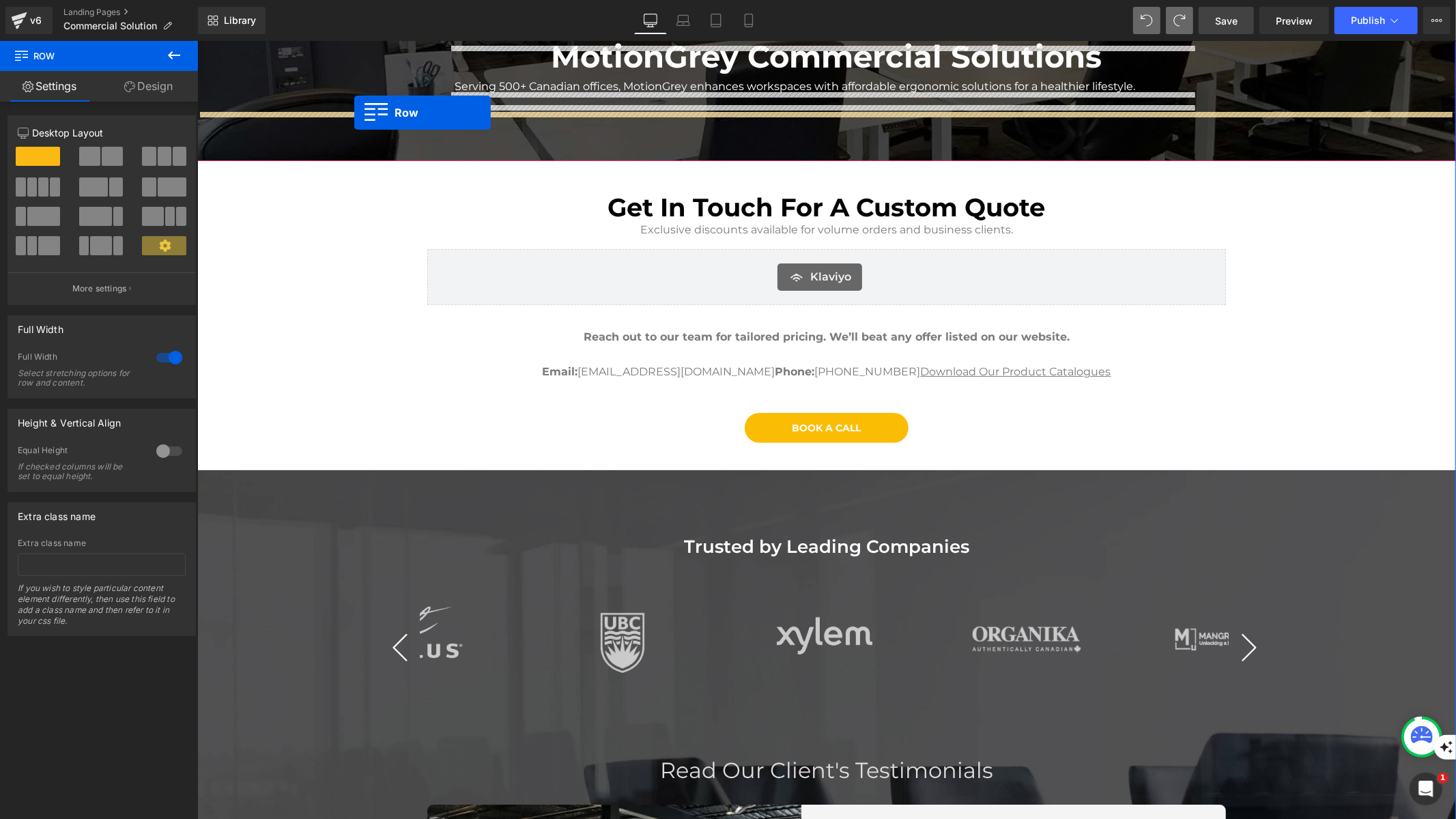
scroll to position [135, 0]
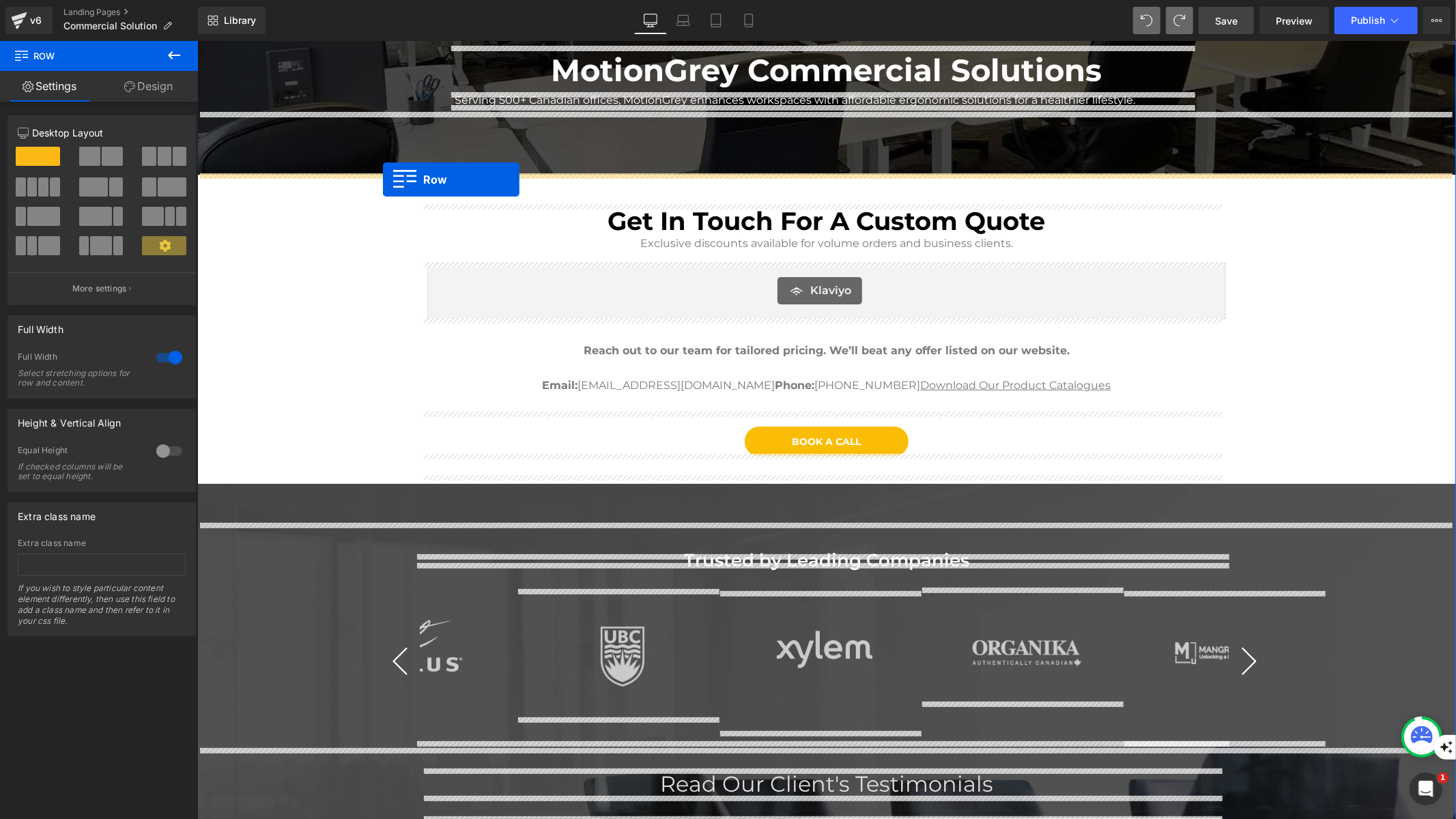
drag, startPoint x: 217, startPoint y: 143, endPoint x: 382, endPoint y: 179, distance: 168.9
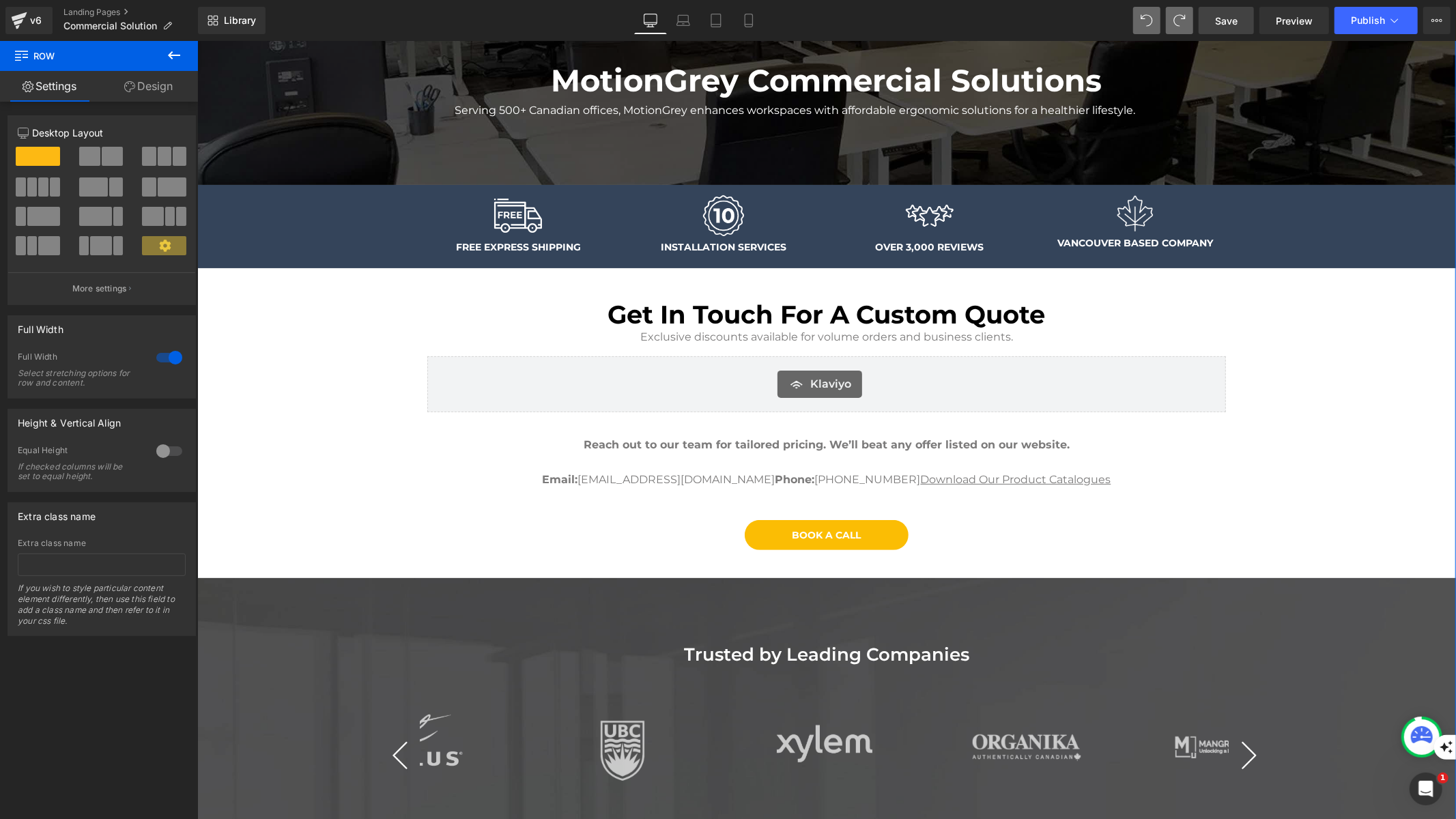
scroll to position [41, 0]
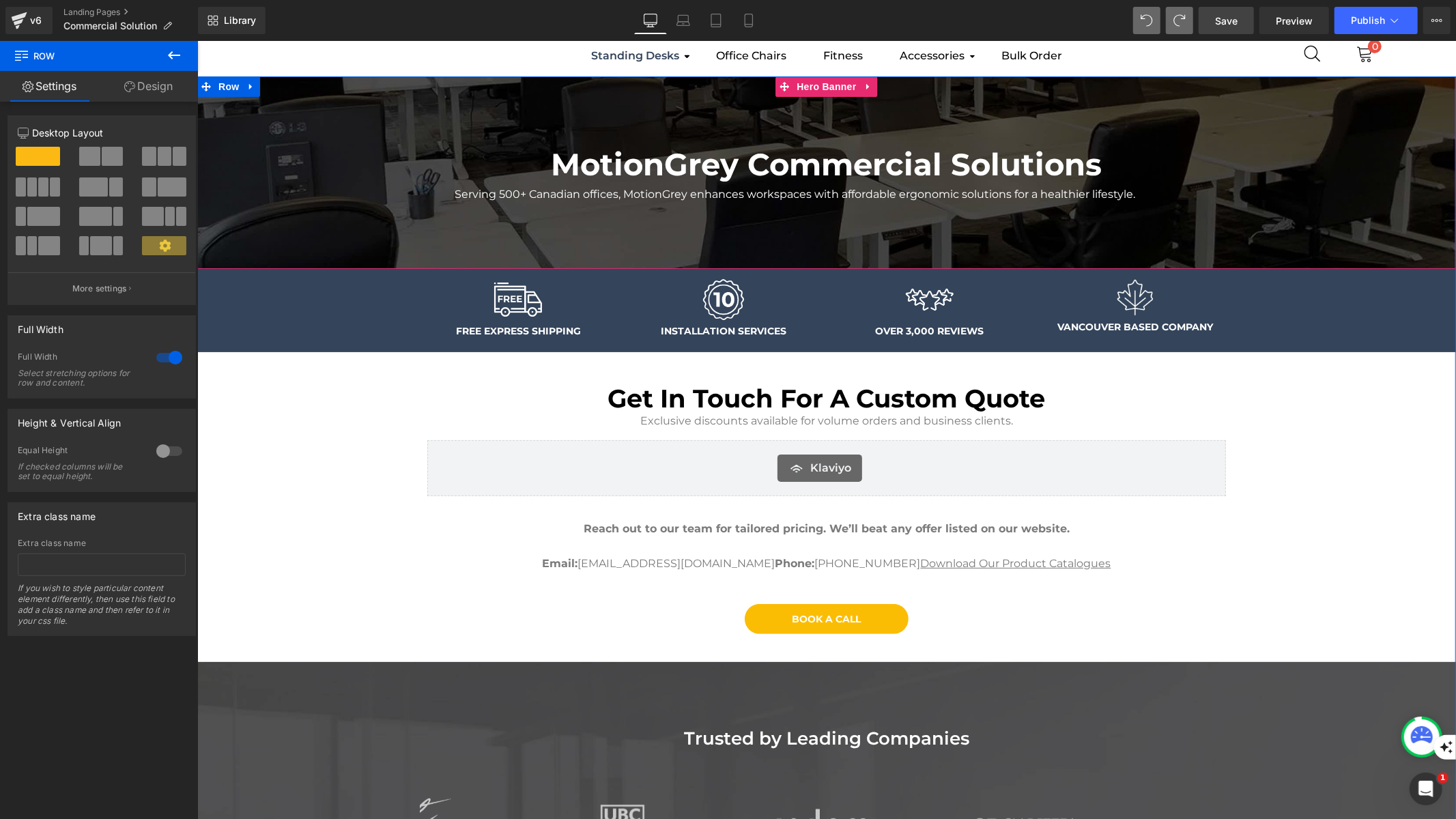
click at [736, 85] on div at bounding box center [826, 172] width 1258 height 193
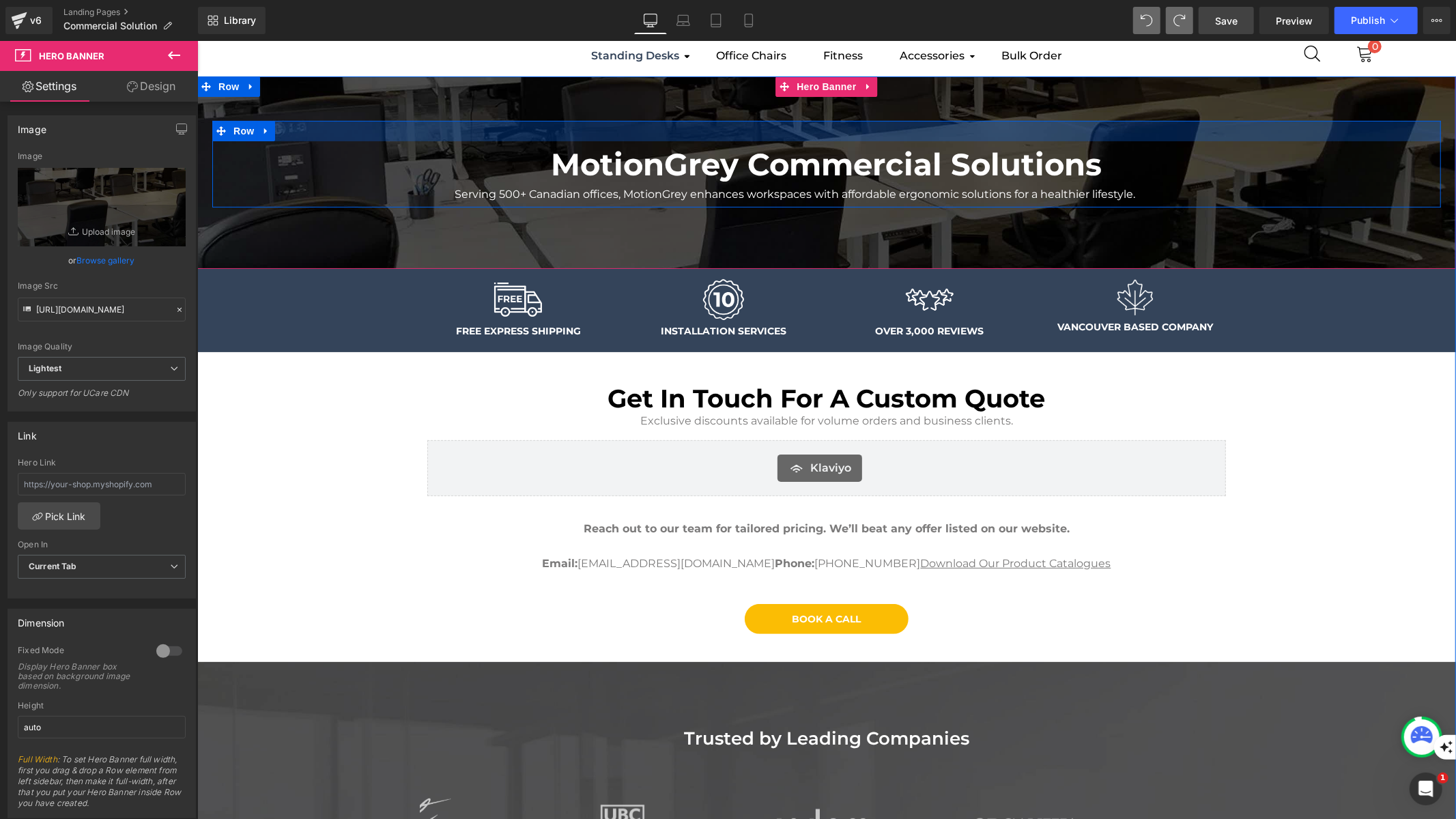
click at [661, 133] on div at bounding box center [826, 130] width 1229 height 21
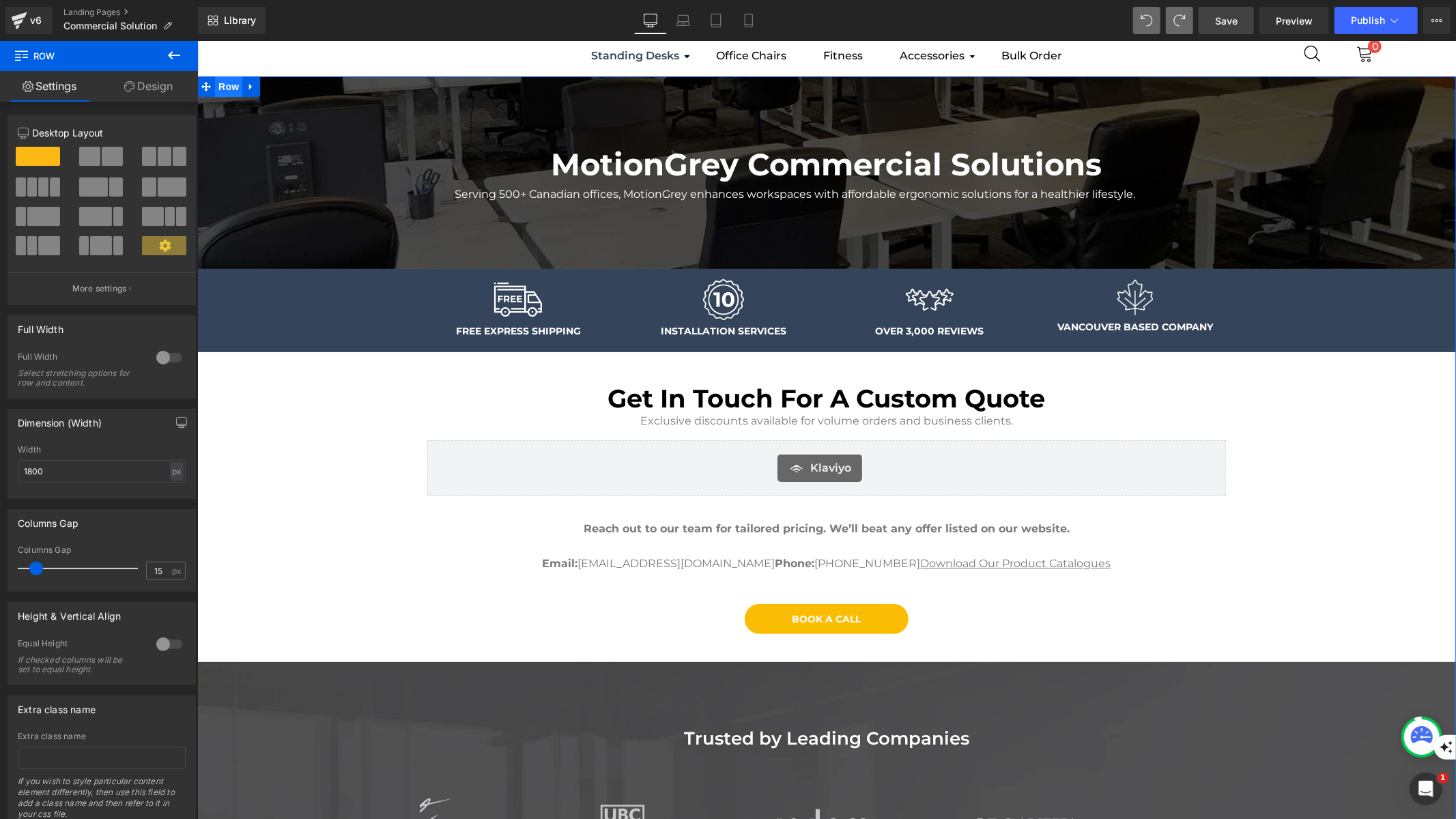
click at [217, 88] on span "Row" at bounding box center [227, 86] width 27 height 21
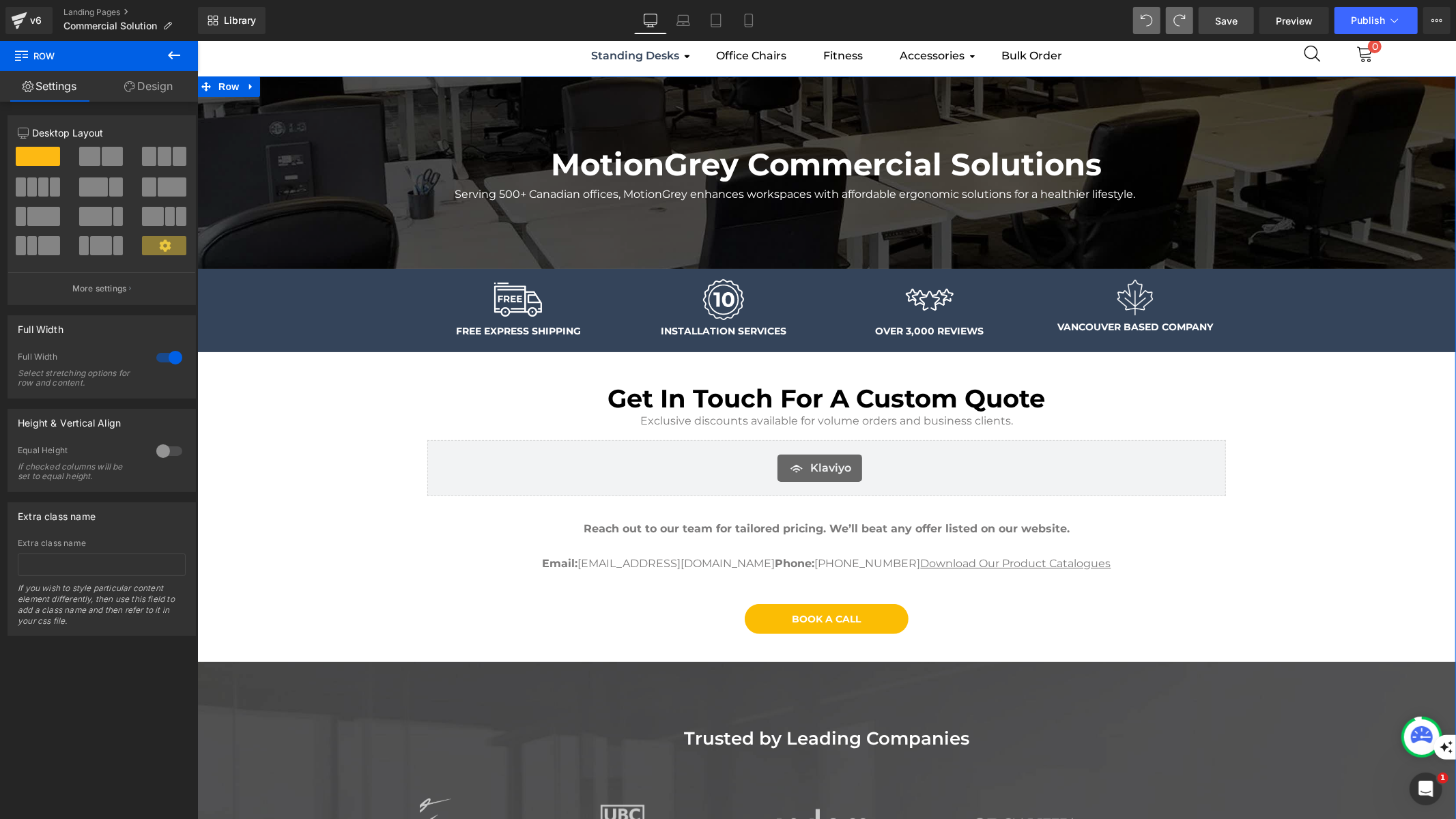
click at [143, 81] on link "Design" at bounding box center [149, 86] width 99 height 31
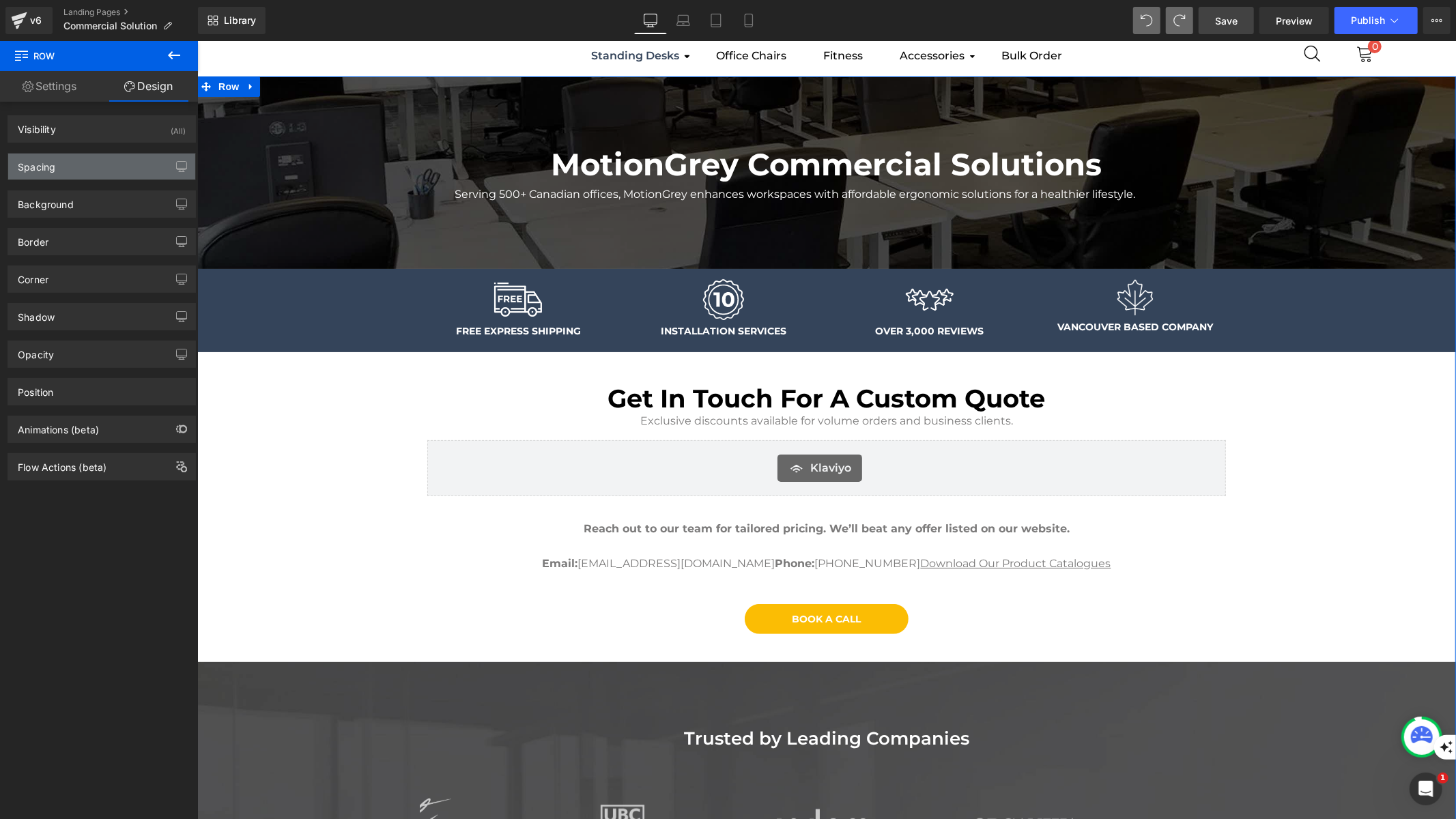
click at [118, 178] on div "Spacing" at bounding box center [102, 166] width 187 height 26
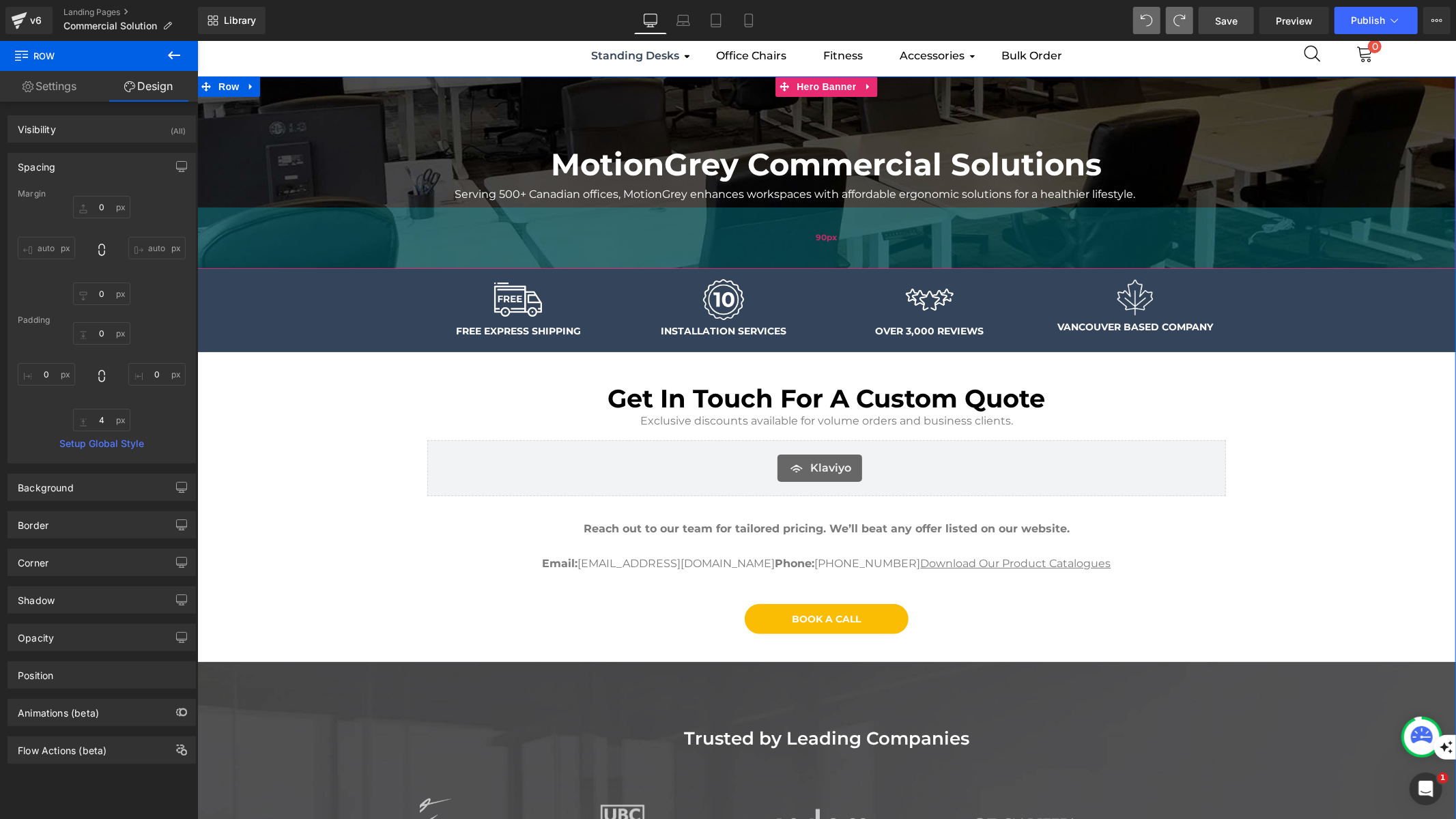
click at [593, 217] on div "90px" at bounding box center [826, 237] width 1258 height 61
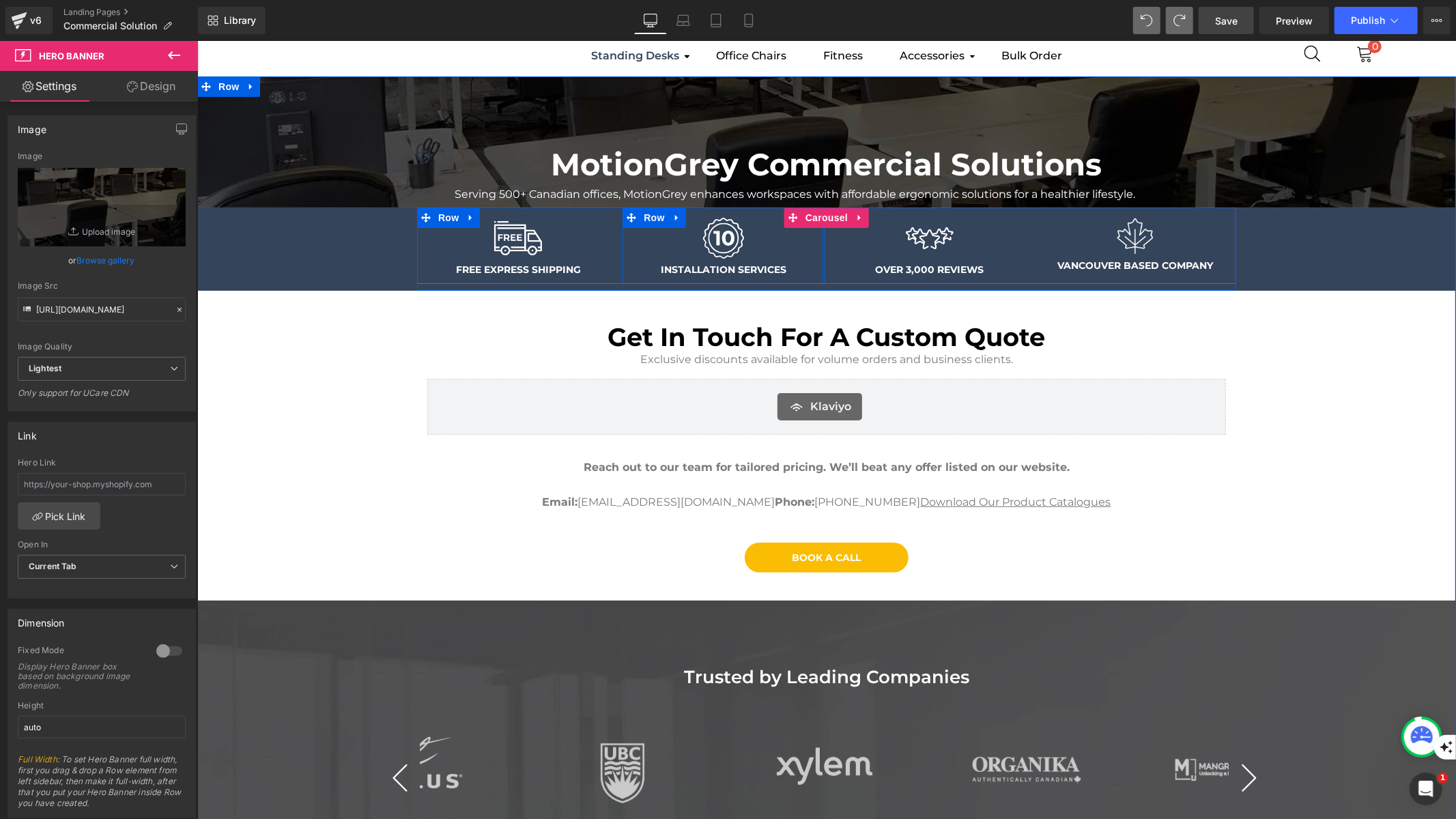
drag, startPoint x: 821, startPoint y: 247, endPoint x: 818, endPoint y: 256, distance: 9.5
click at [818, 256] on div "MotionGrey Commercial Solutions Heading Serving 500+ Canadian offices, MotionGr…" at bounding box center [826, 630] width 1258 height 1108
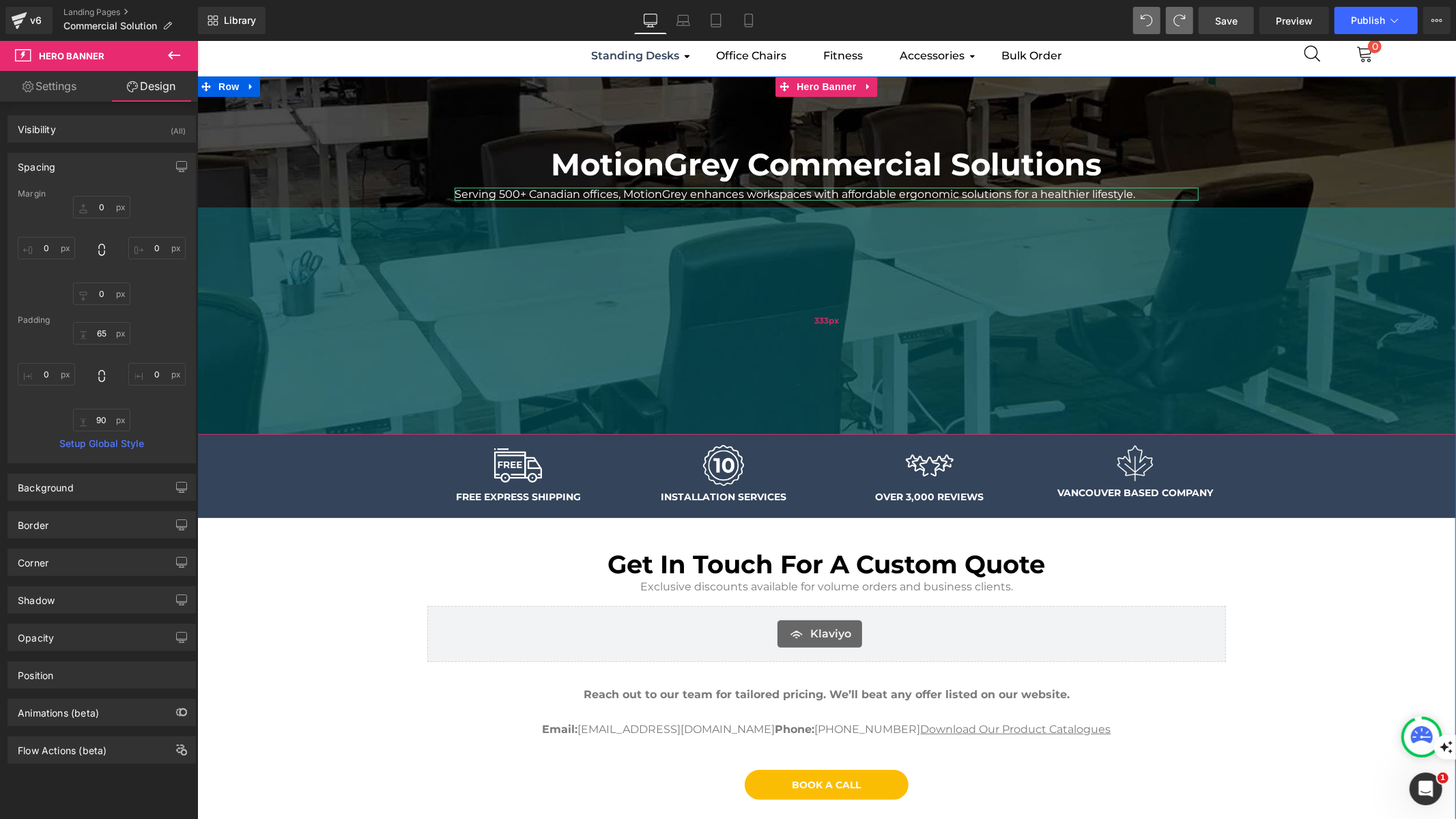
drag, startPoint x: 820, startPoint y: 249, endPoint x: 818, endPoint y: 414, distance: 165.0
click at [818, 414] on div "333px" at bounding box center [826, 320] width 1258 height 227
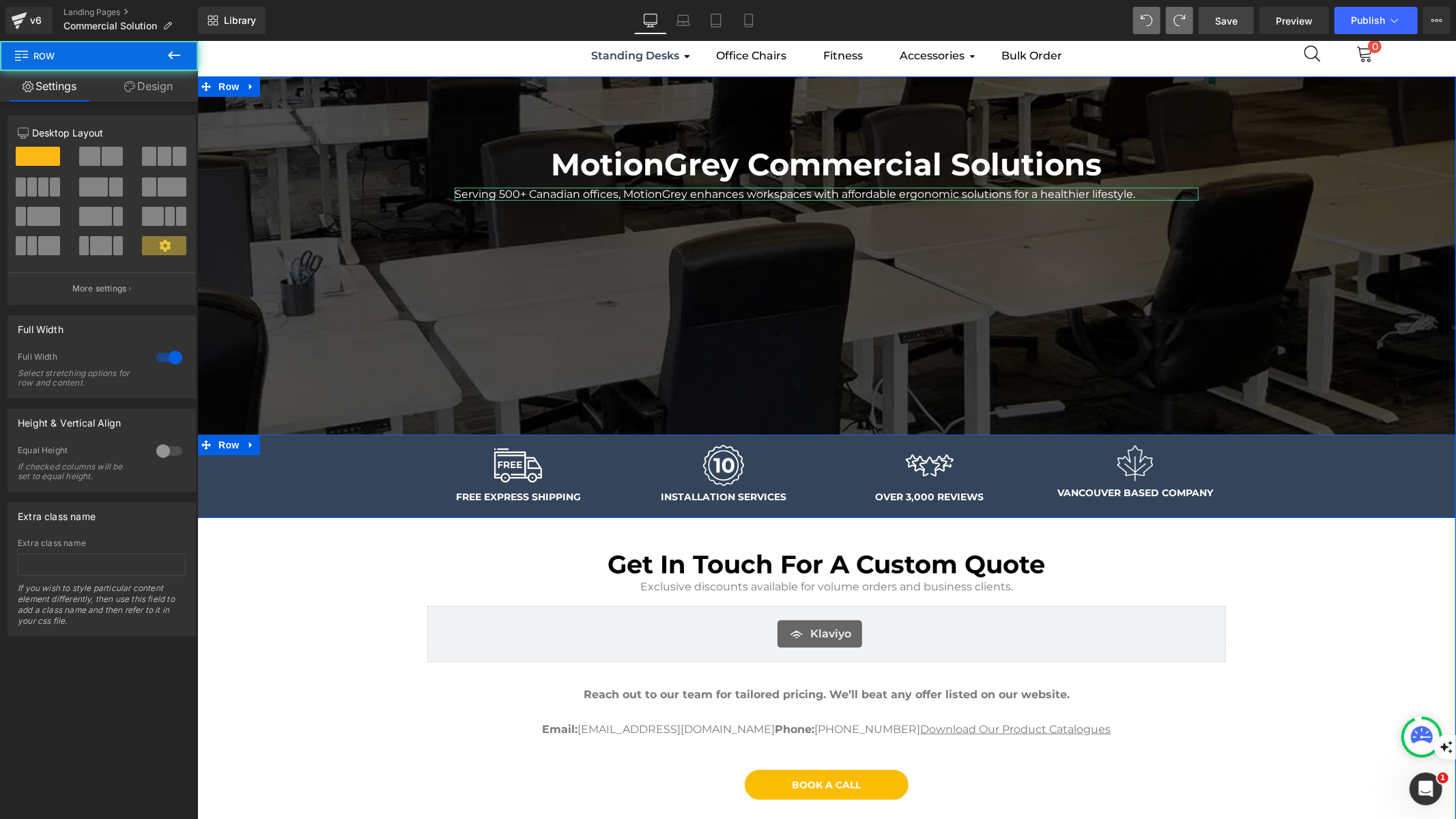
click at [1372, 610] on div "MotionGrey Commercial Solutions Heading Serving 500+ Canadian offices, MotionGr…" at bounding box center [826, 744] width 1258 height 1336
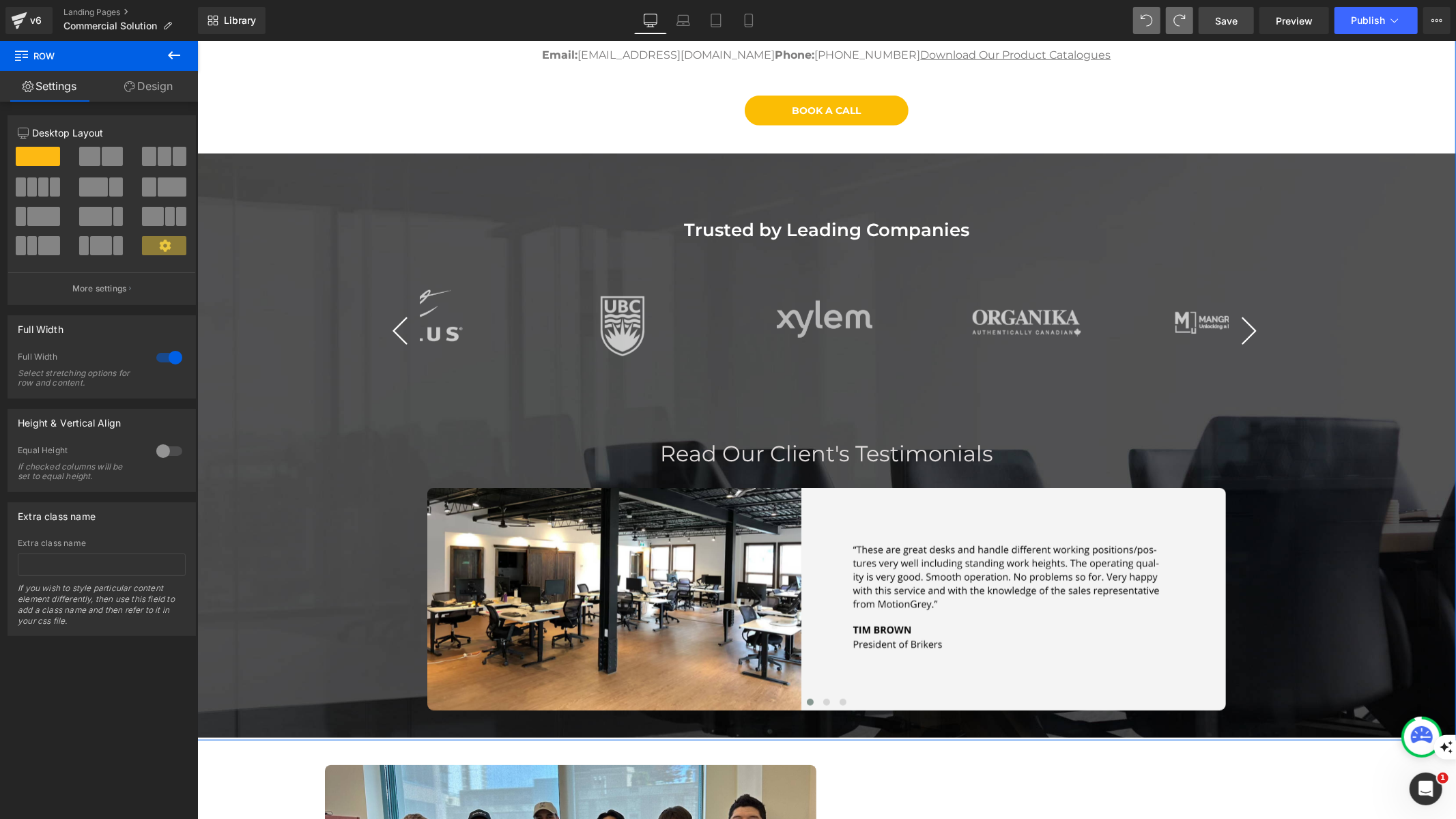
scroll to position [718, 0]
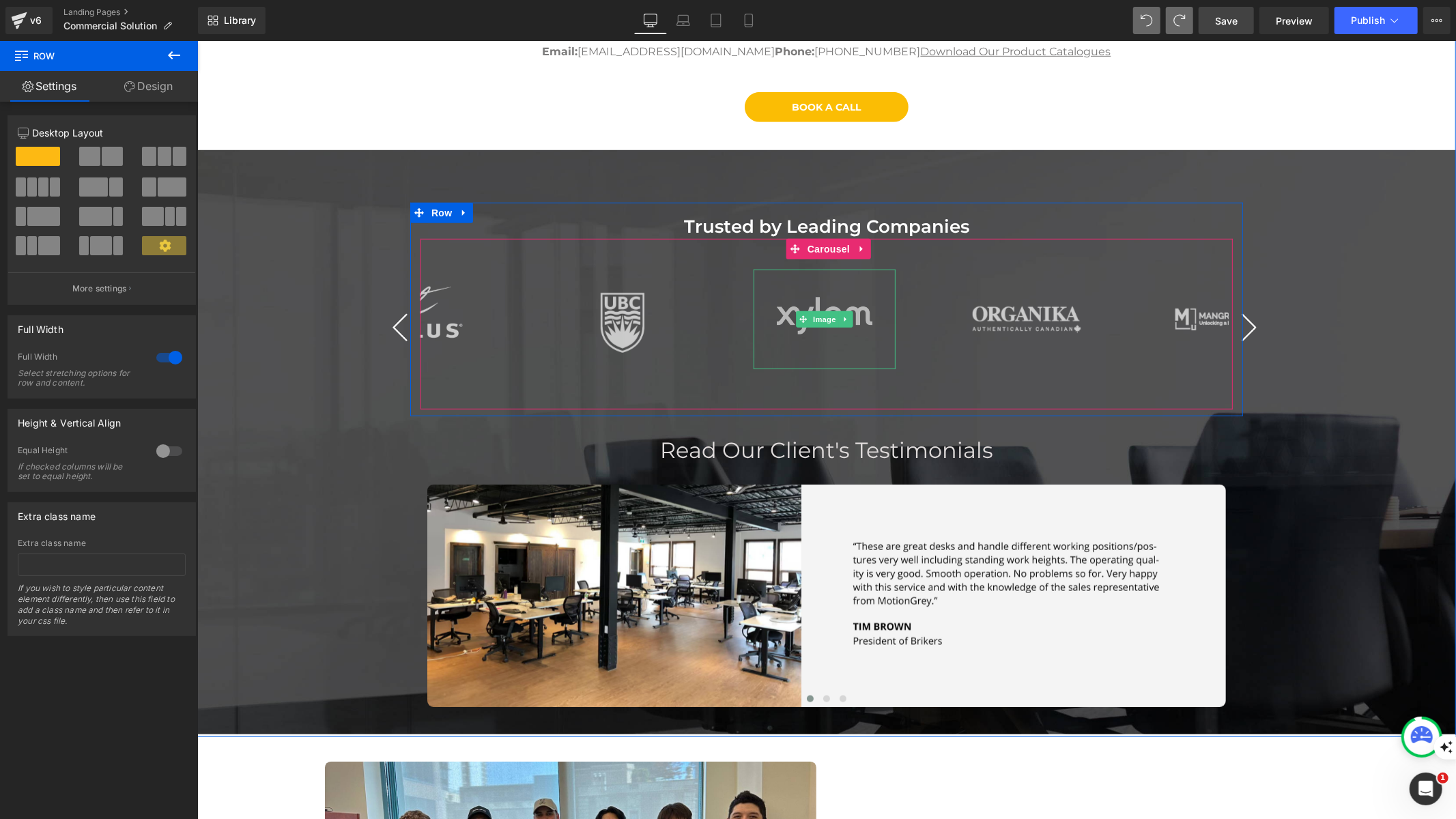
click at [801, 283] on img at bounding box center [823, 318] width 100 height 100
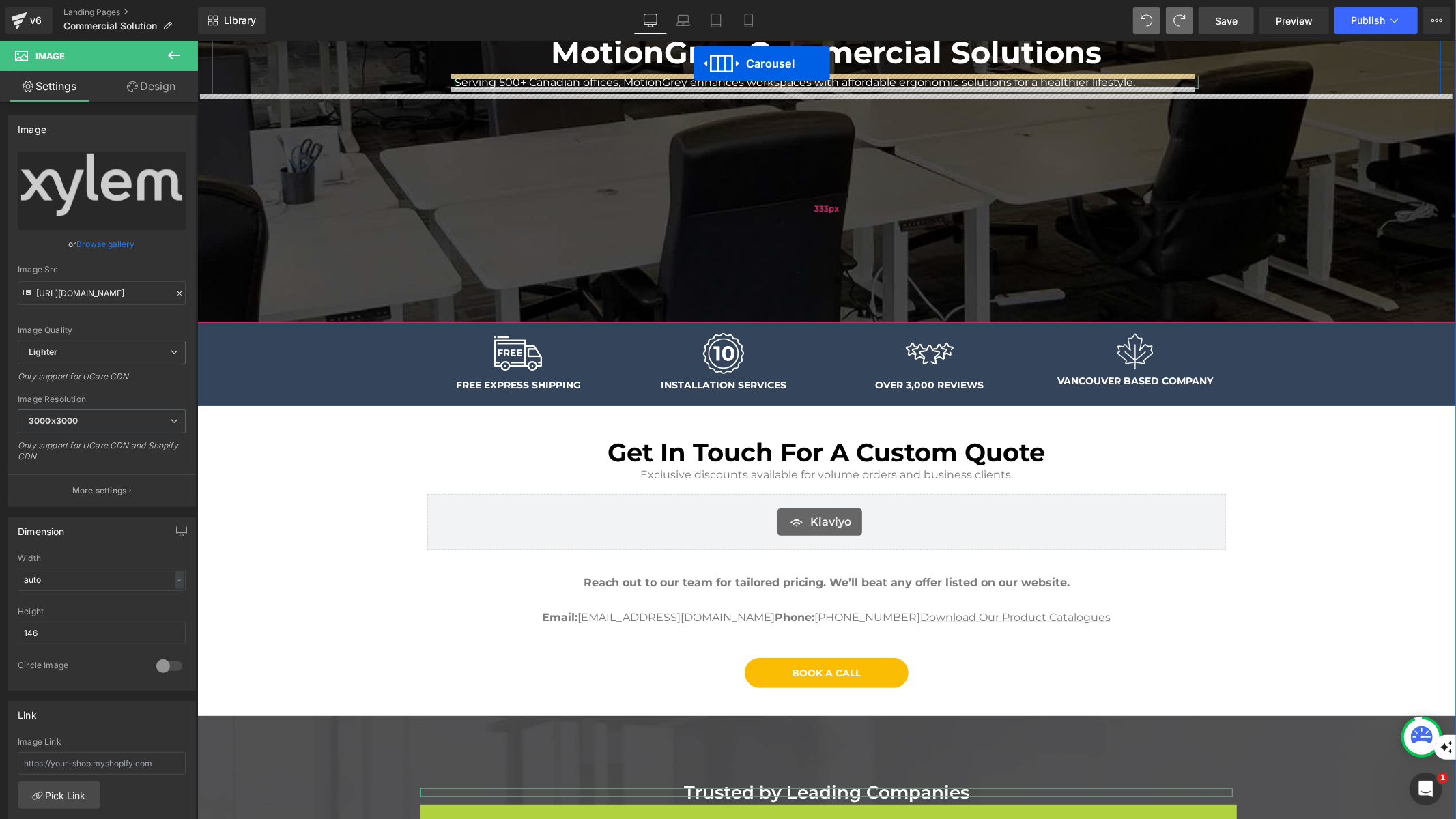
scroll to position [139, 0]
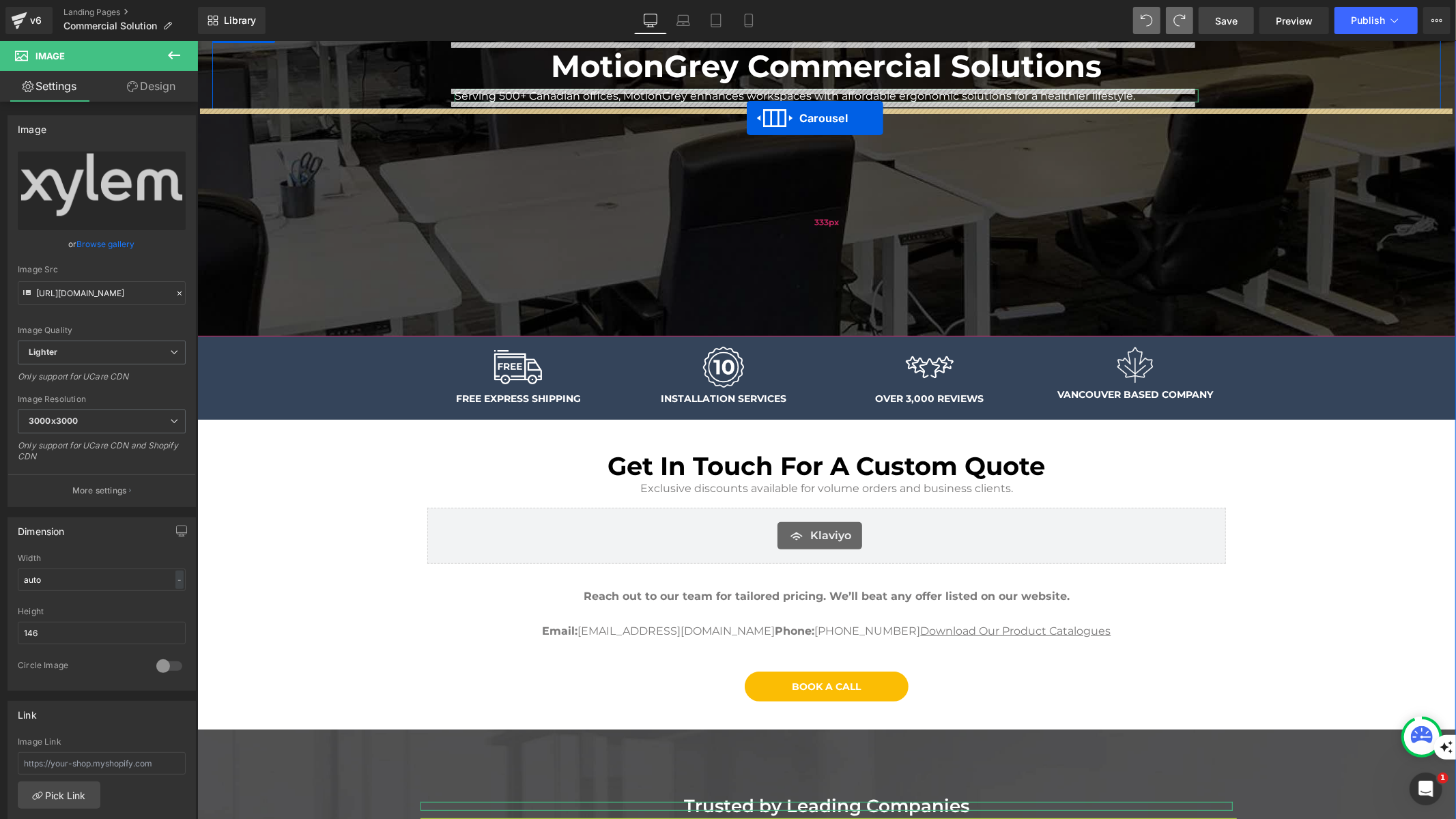
drag, startPoint x: 812, startPoint y: 251, endPoint x: 746, endPoint y: 117, distance: 149.4
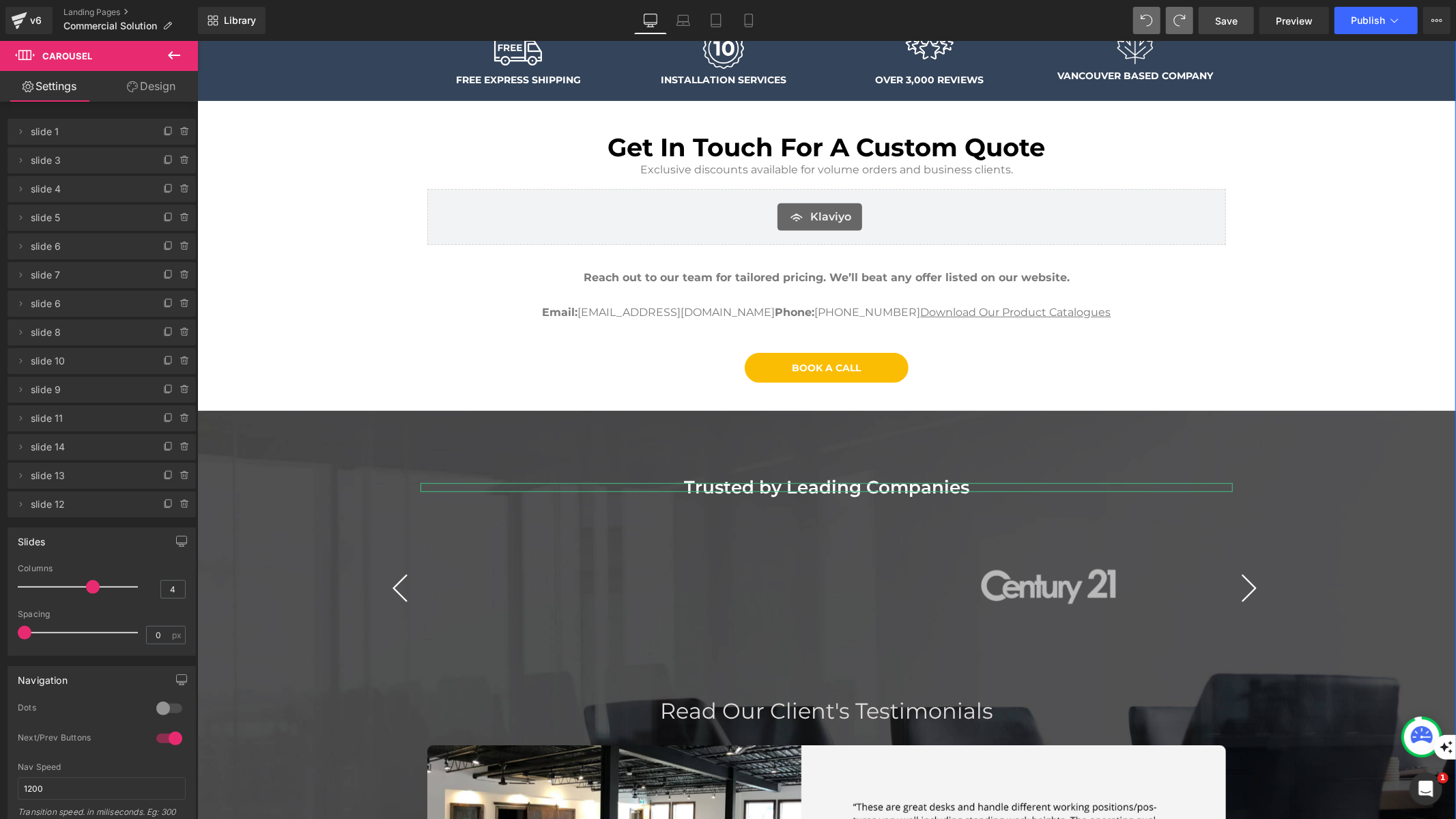
scroll to position [0, 0]
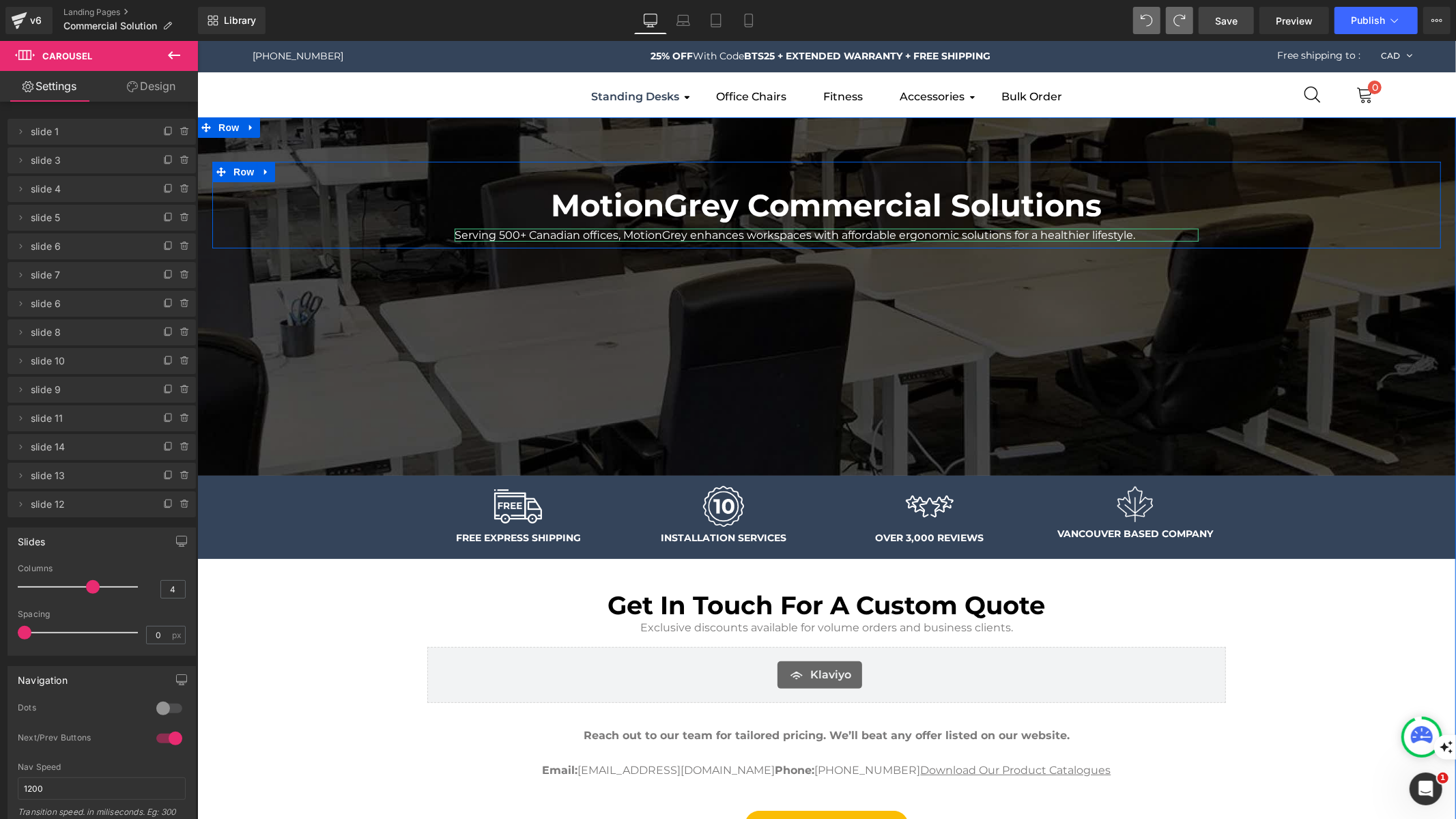
click at [913, 424] on div "MotionGrey Commercial Solutions Heading Serving 500+ Canadian offices, MotionGr…" at bounding box center [826, 295] width 1258 height 358
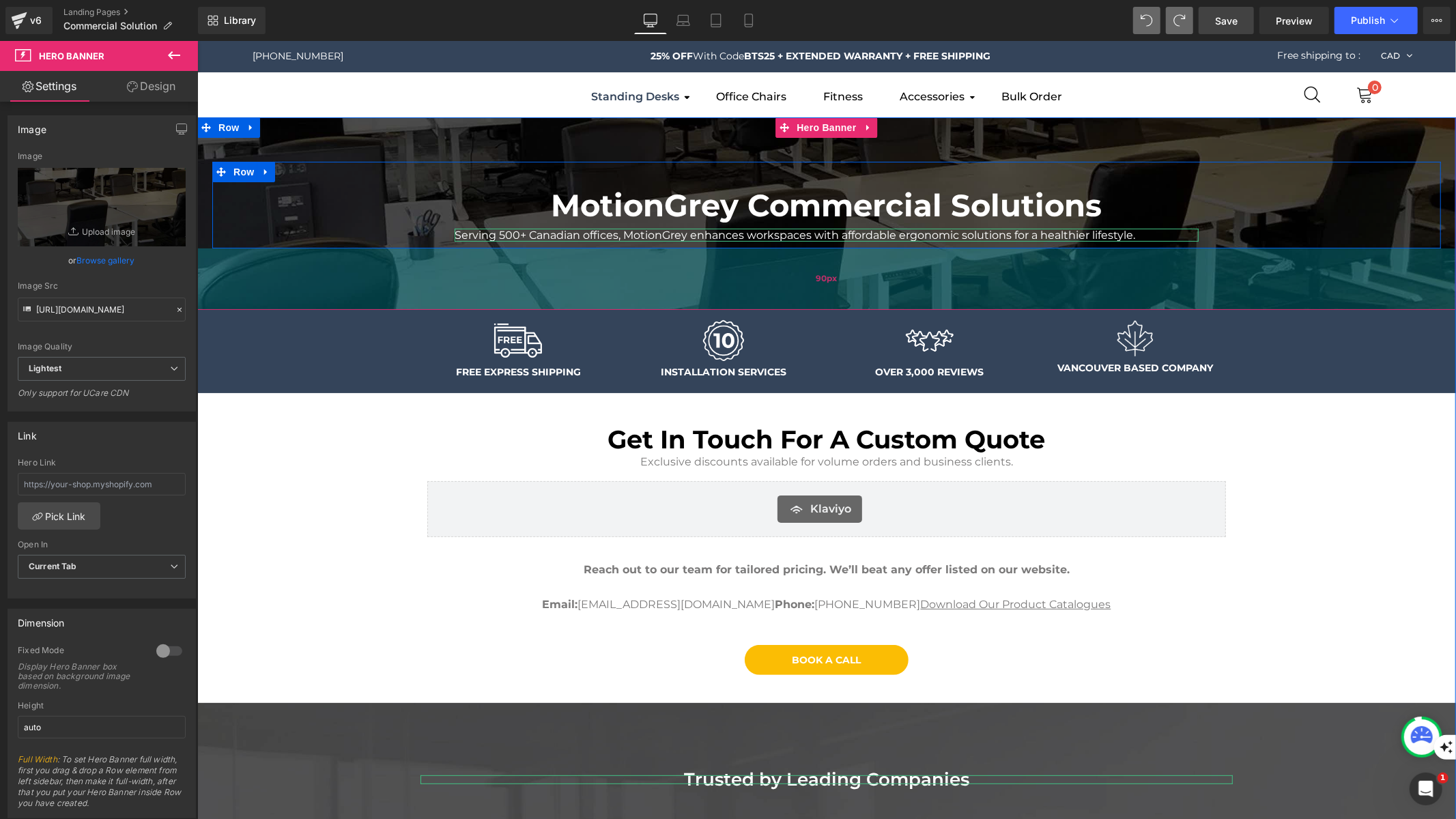
drag, startPoint x: 840, startPoint y: 456, endPoint x: 816, endPoint y: 290, distance: 167.7
click at [816, 290] on div "90px" at bounding box center [826, 279] width 1258 height 61
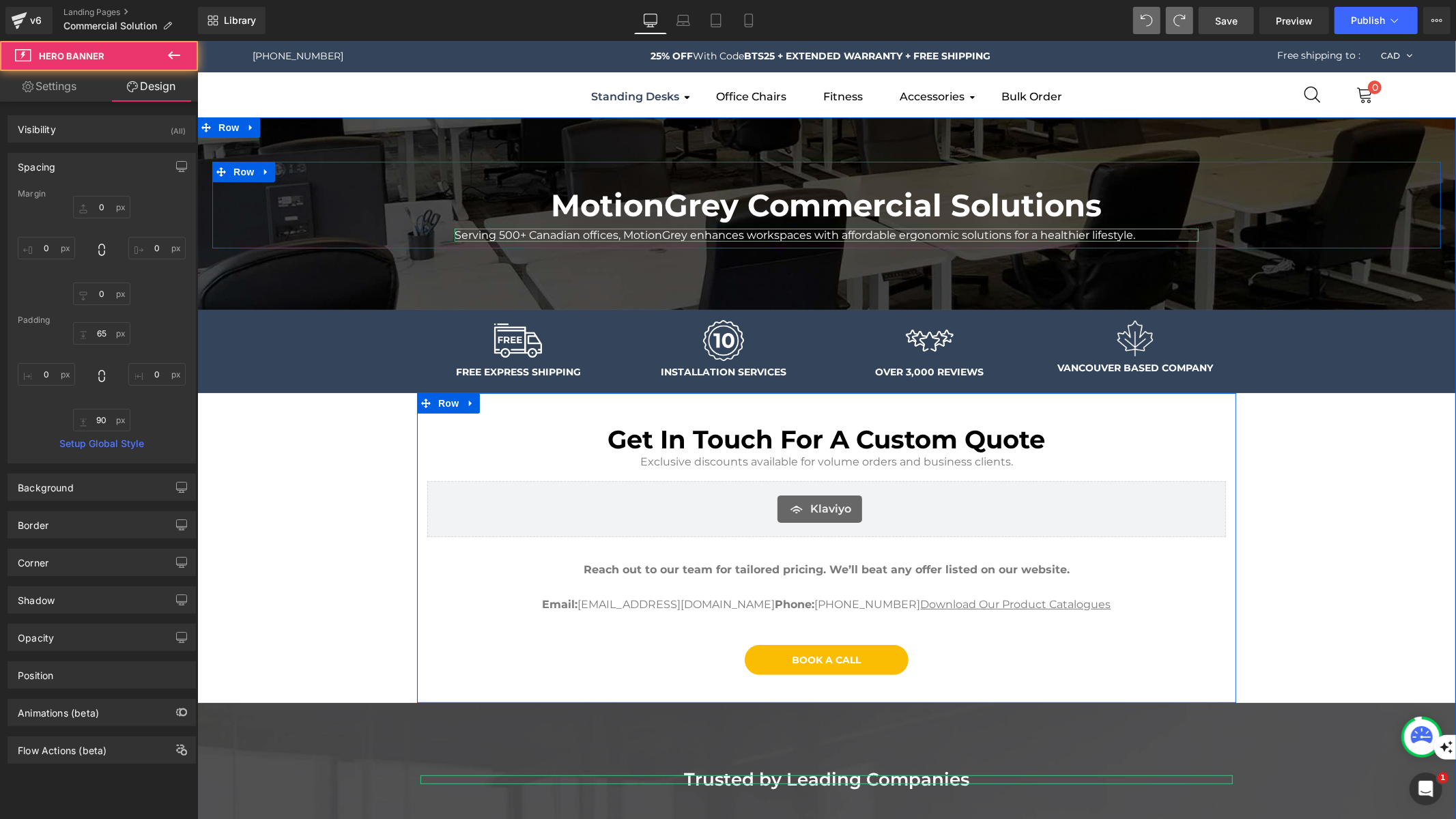
click at [1311, 515] on div "MotionGrey Commercial Solutions Heading Serving 500+ Canadian offices, MotionGr…" at bounding box center [826, 701] width 1258 height 1169
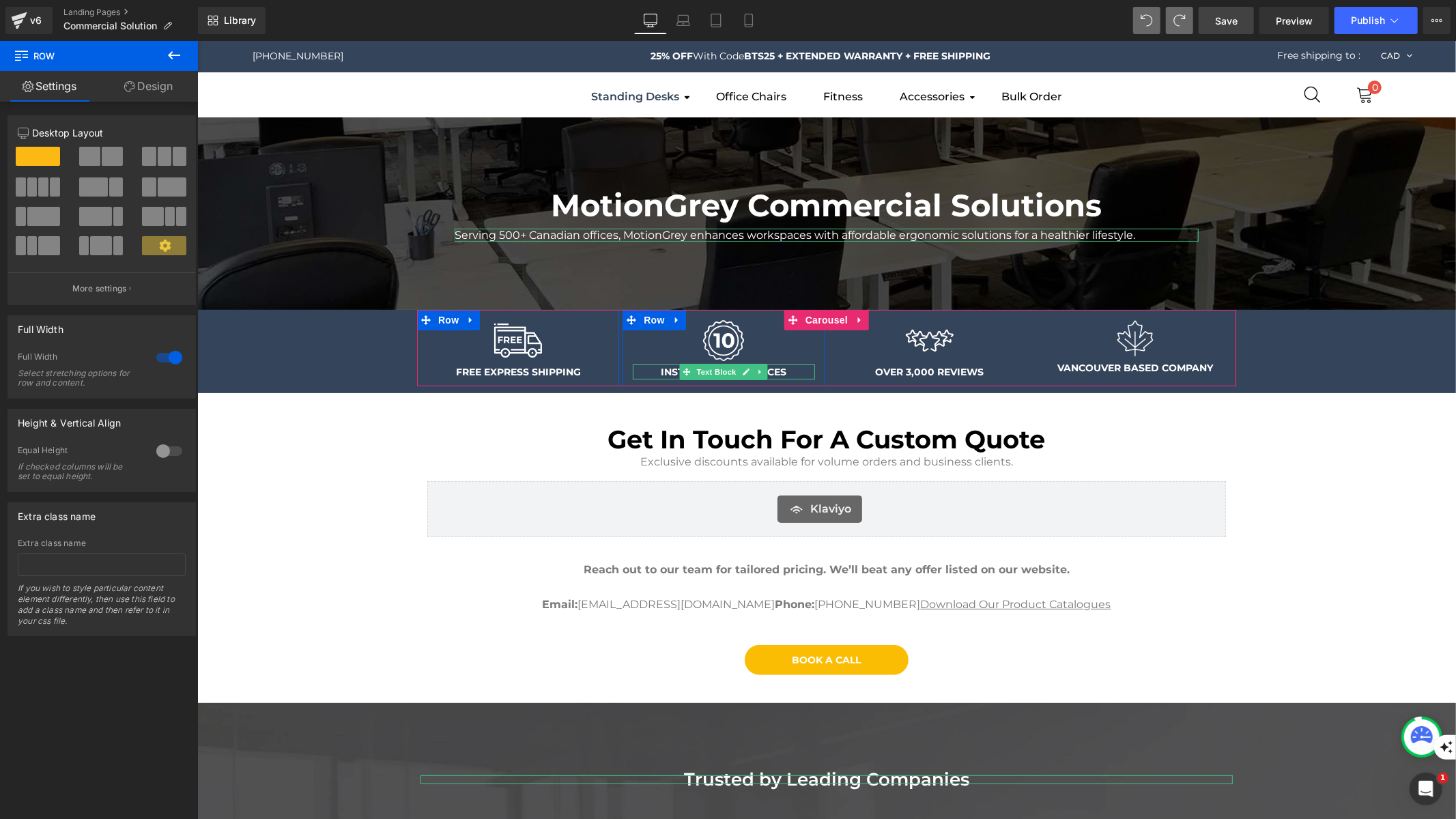
click at [1229, 24] on span "Save" at bounding box center [1226, 21] width 22 height 14
click at [1301, 21] on span "Preview" at bounding box center [1294, 21] width 37 height 14
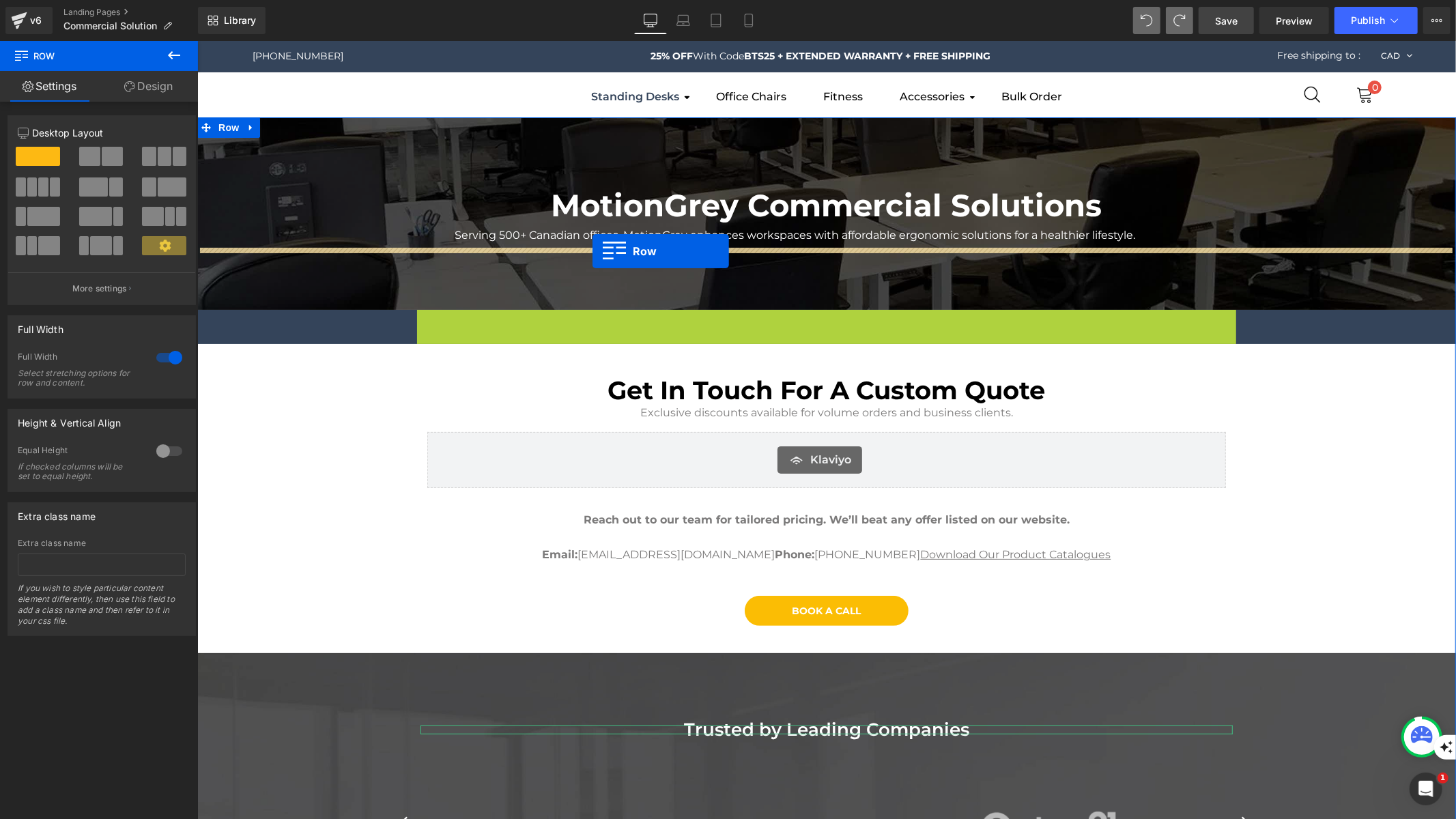
drag, startPoint x: 439, startPoint y: 321, endPoint x: 592, endPoint y: 250, distance: 168.7
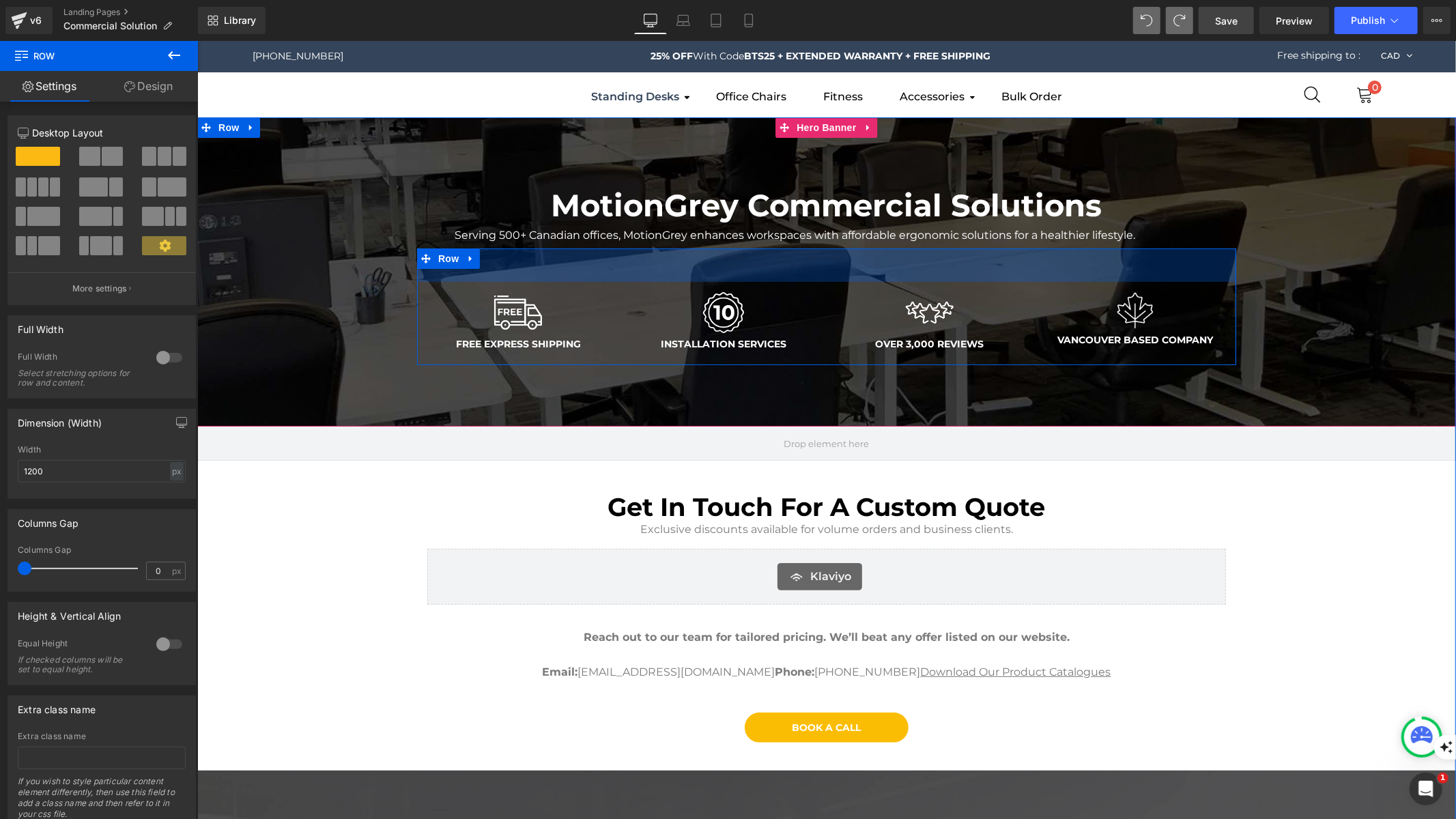
drag, startPoint x: 908, startPoint y: 249, endPoint x: 903, endPoint y: 282, distance: 33.4
click at [903, 282] on div "Image FREE EXPRESS SHIPPING Text Block Row Image INSTALLATION SERVICES Text Blo…" at bounding box center [826, 306] width 819 height 117
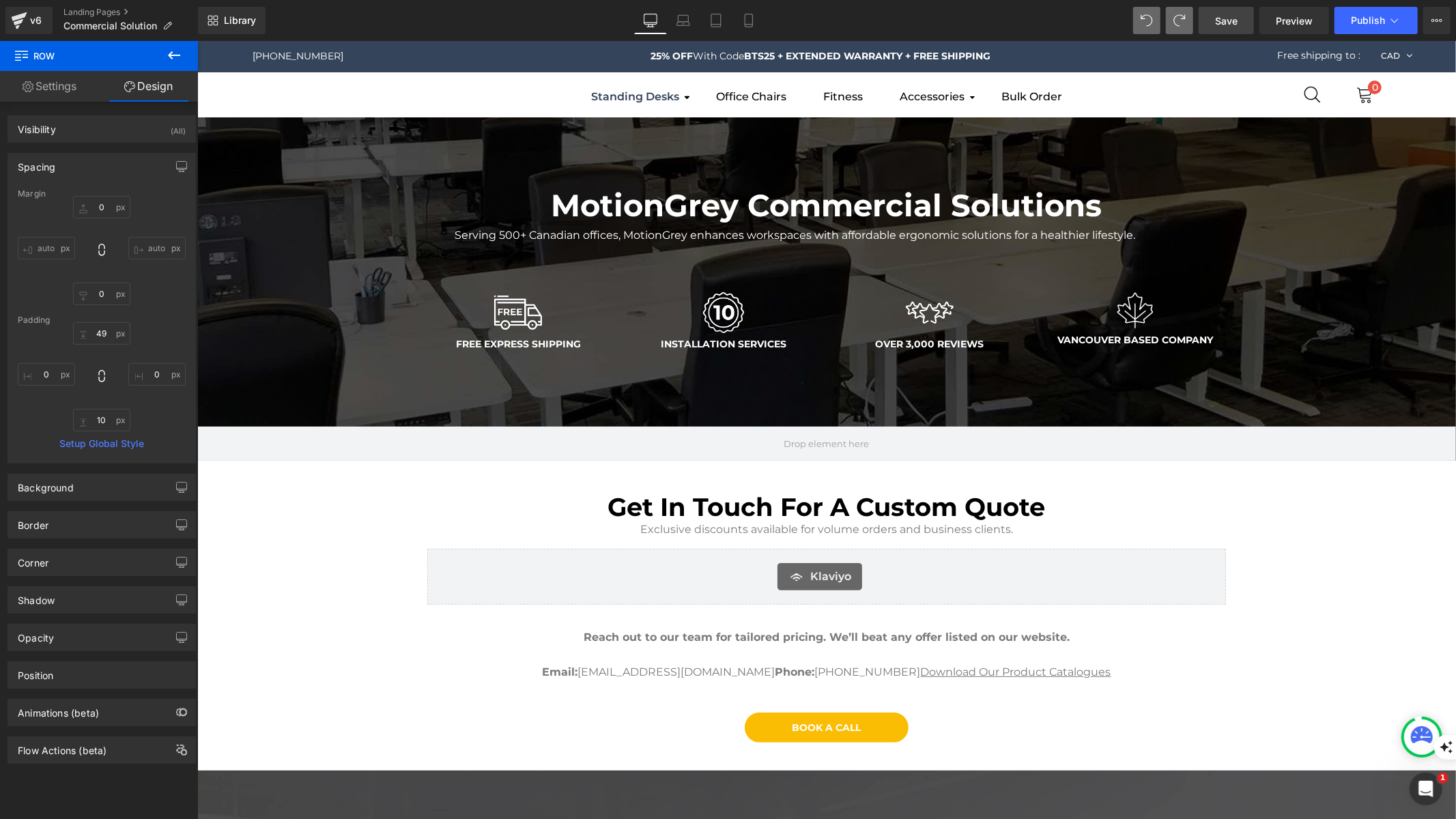
click at [1220, 26] on span "Save" at bounding box center [1226, 21] width 22 height 14
click at [1290, 19] on span "Preview" at bounding box center [1294, 21] width 37 height 14
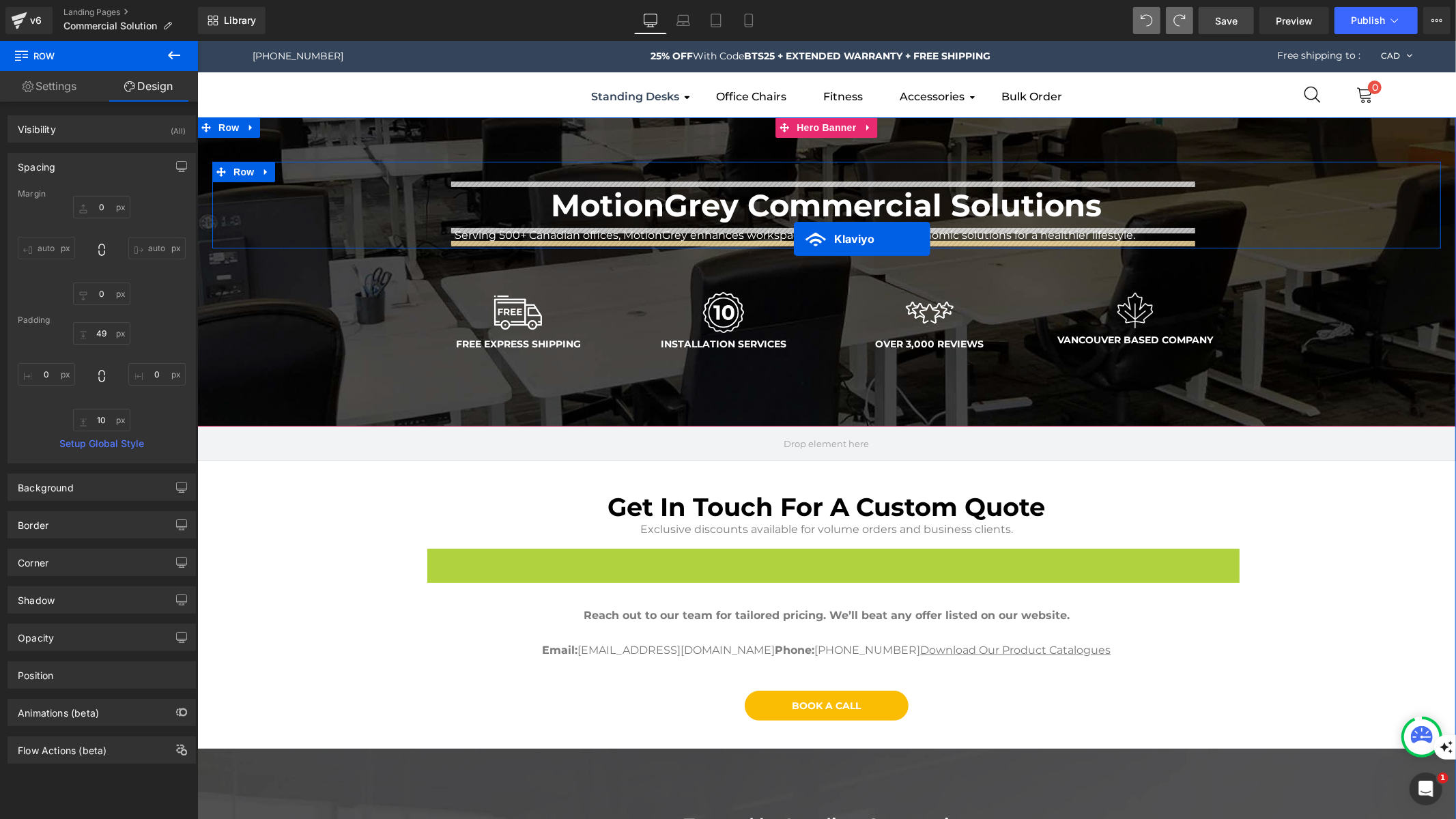
drag, startPoint x: 817, startPoint y: 559, endPoint x: 793, endPoint y: 238, distance: 321.9
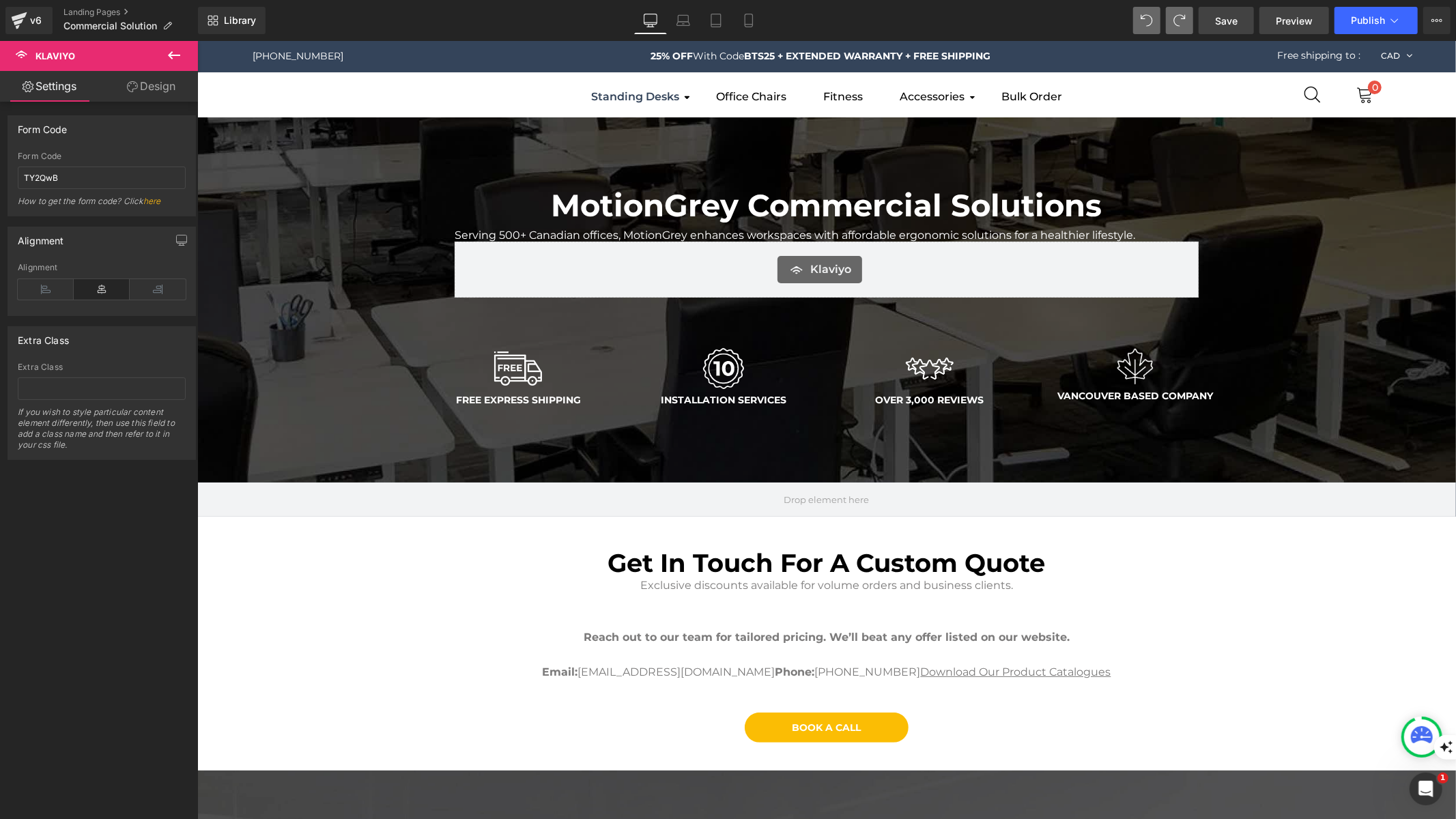
click at [1299, 22] on span "Preview" at bounding box center [1294, 21] width 37 height 14
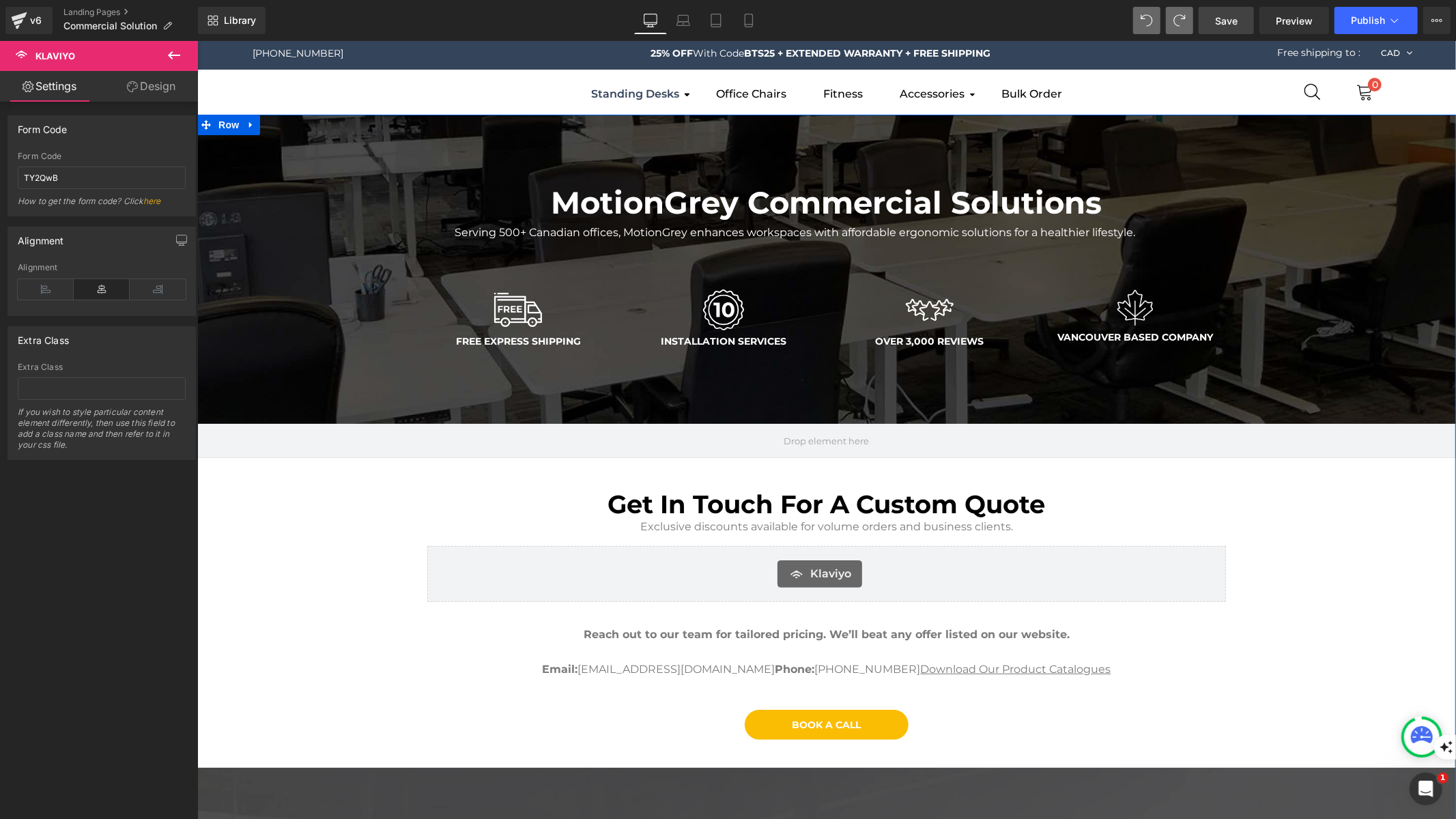
scroll to position [6, 0]
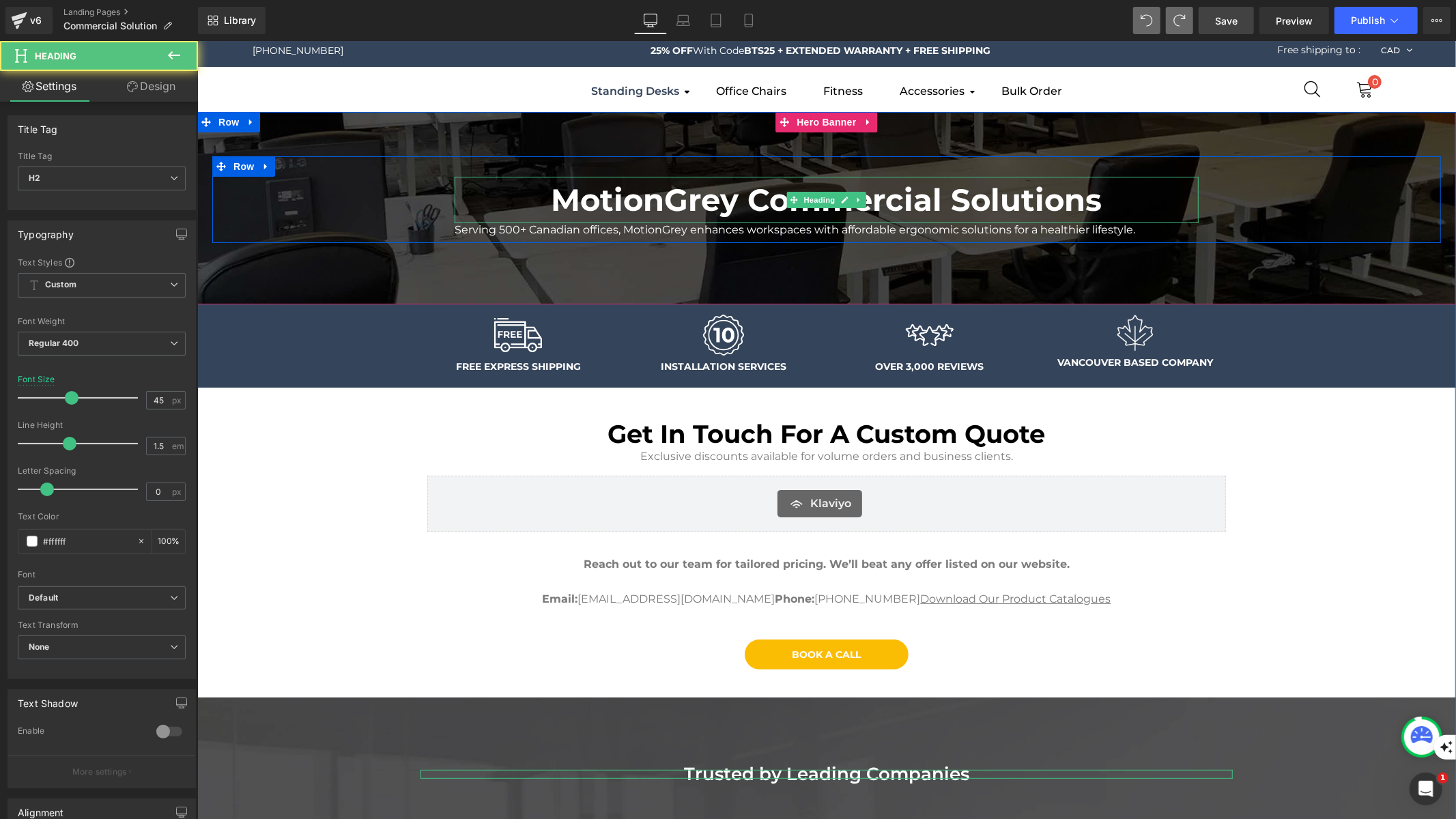
click at [965, 195] on b "MotionGrey Commercial Solutions" at bounding box center [826, 198] width 551 height 37
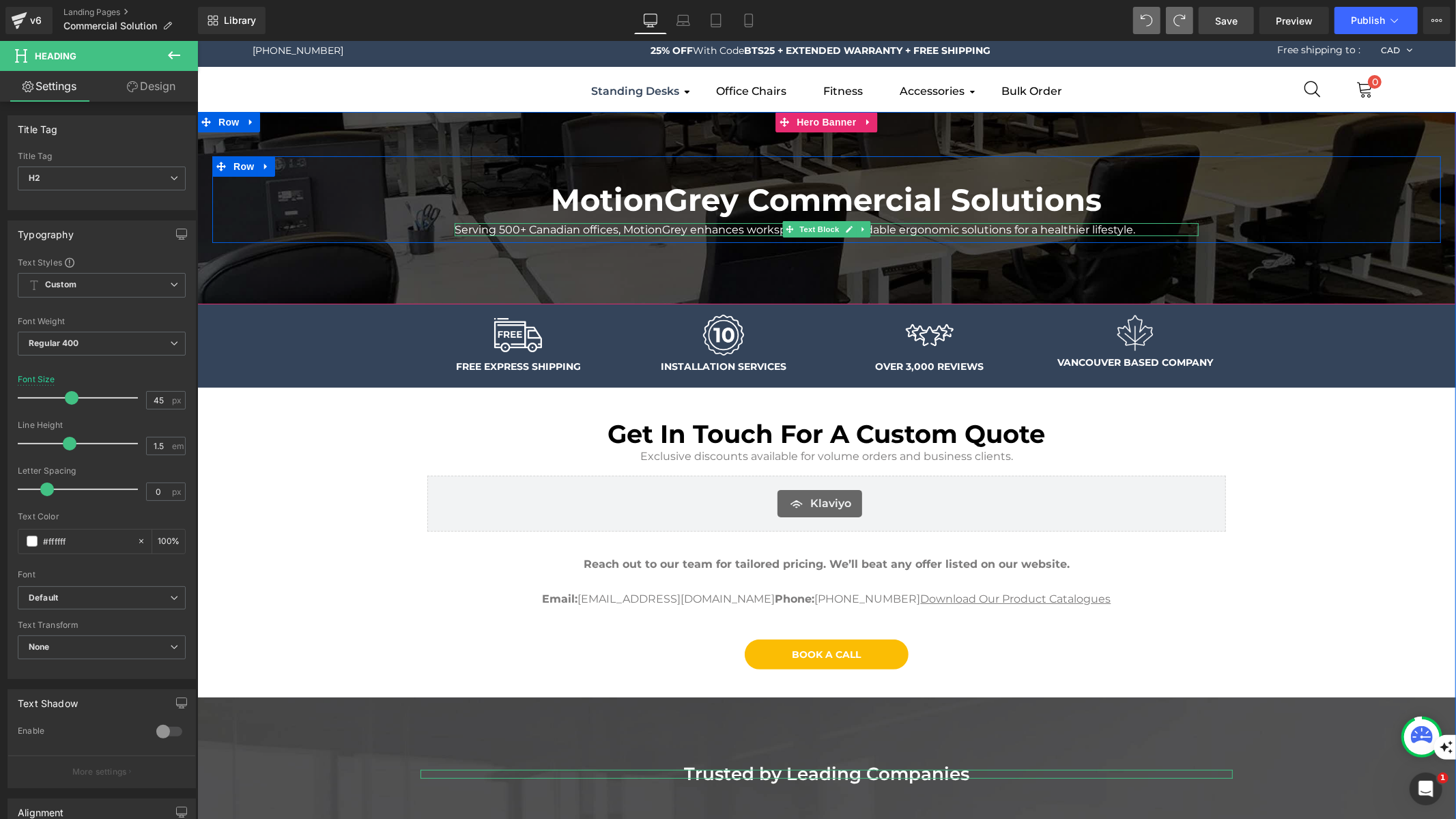
click at [782, 233] on span at bounding box center [789, 229] width 14 height 17
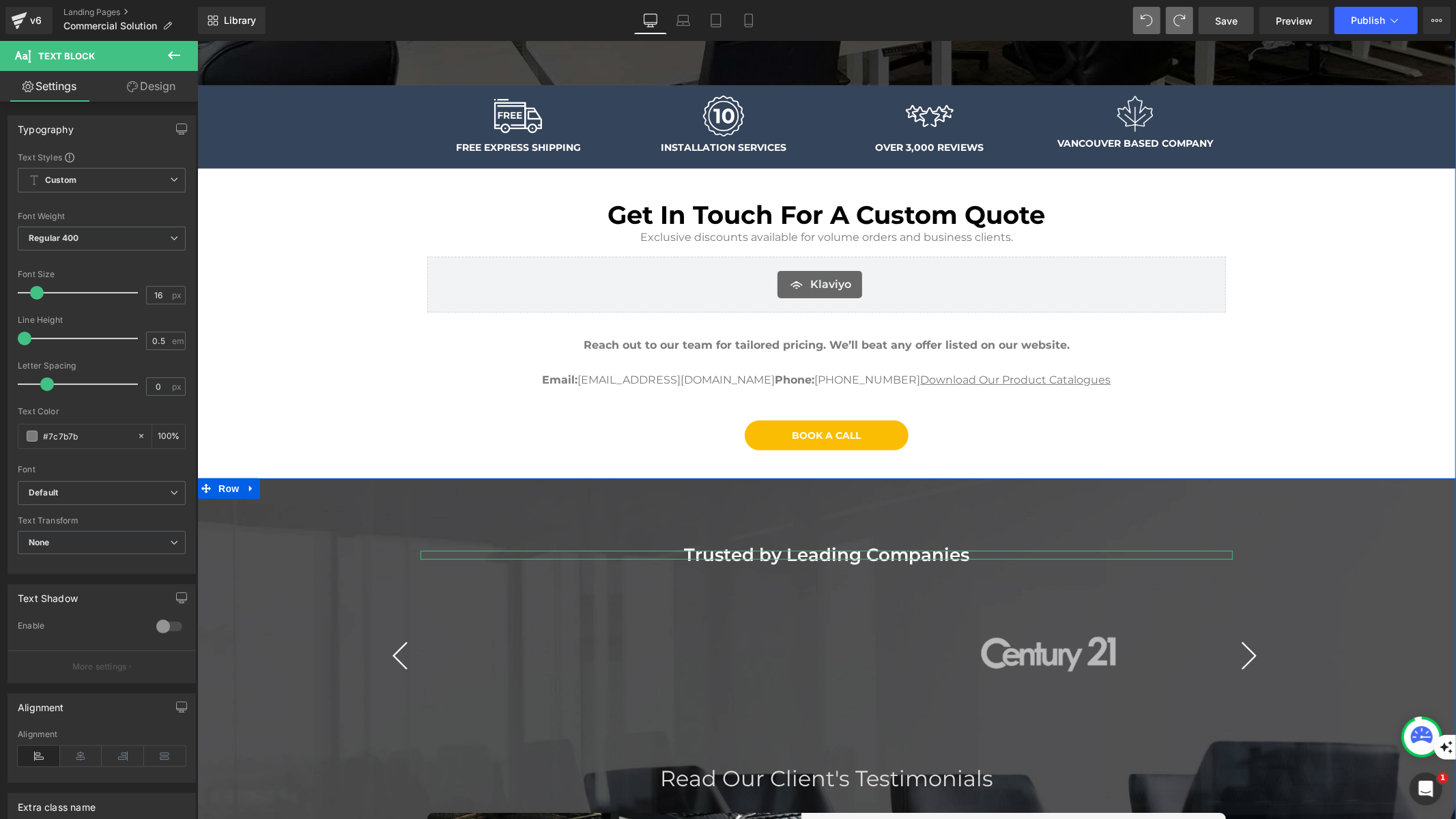
scroll to position [0, 0]
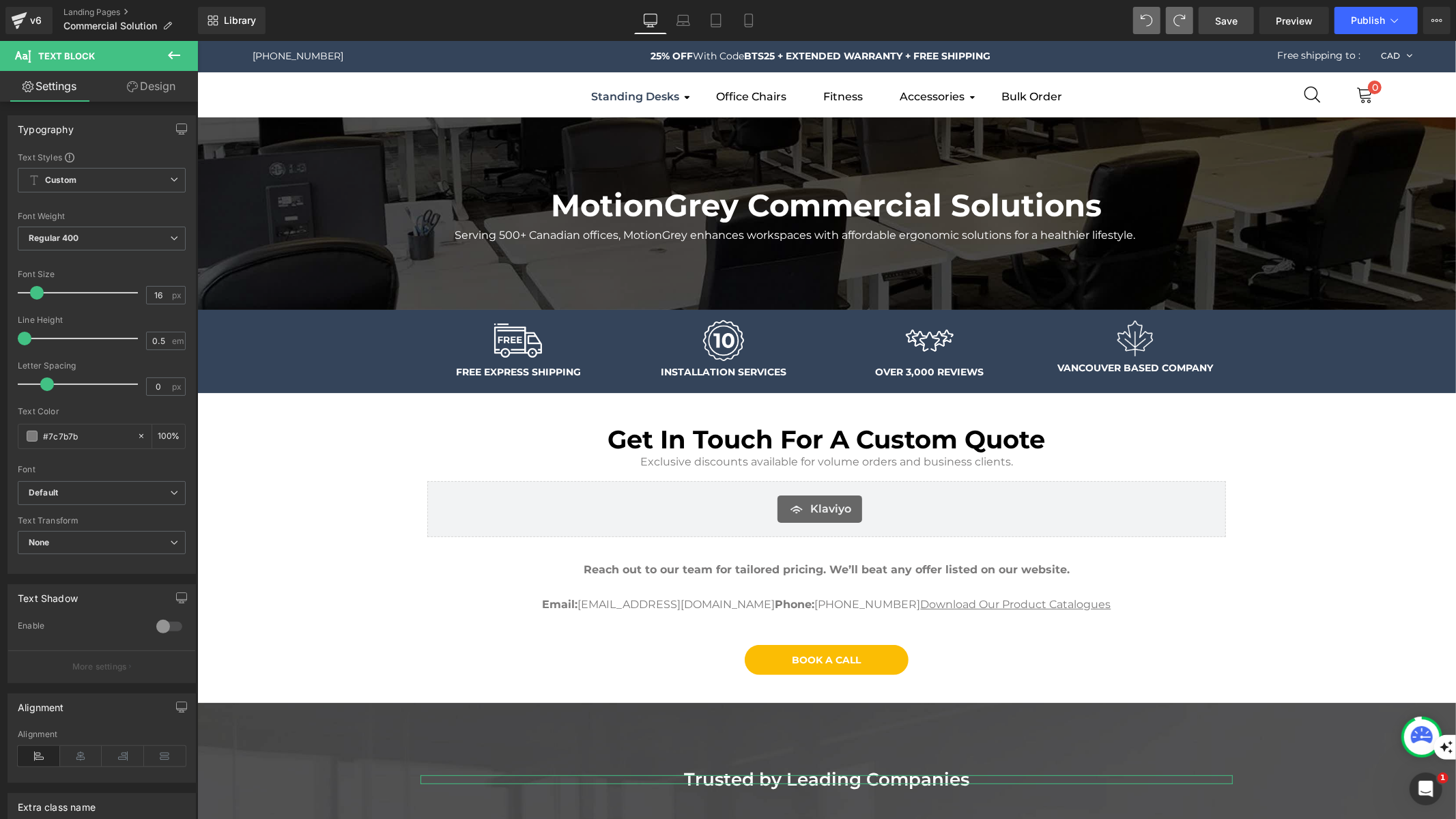
click at [170, 55] on icon at bounding box center [174, 55] width 12 height 8
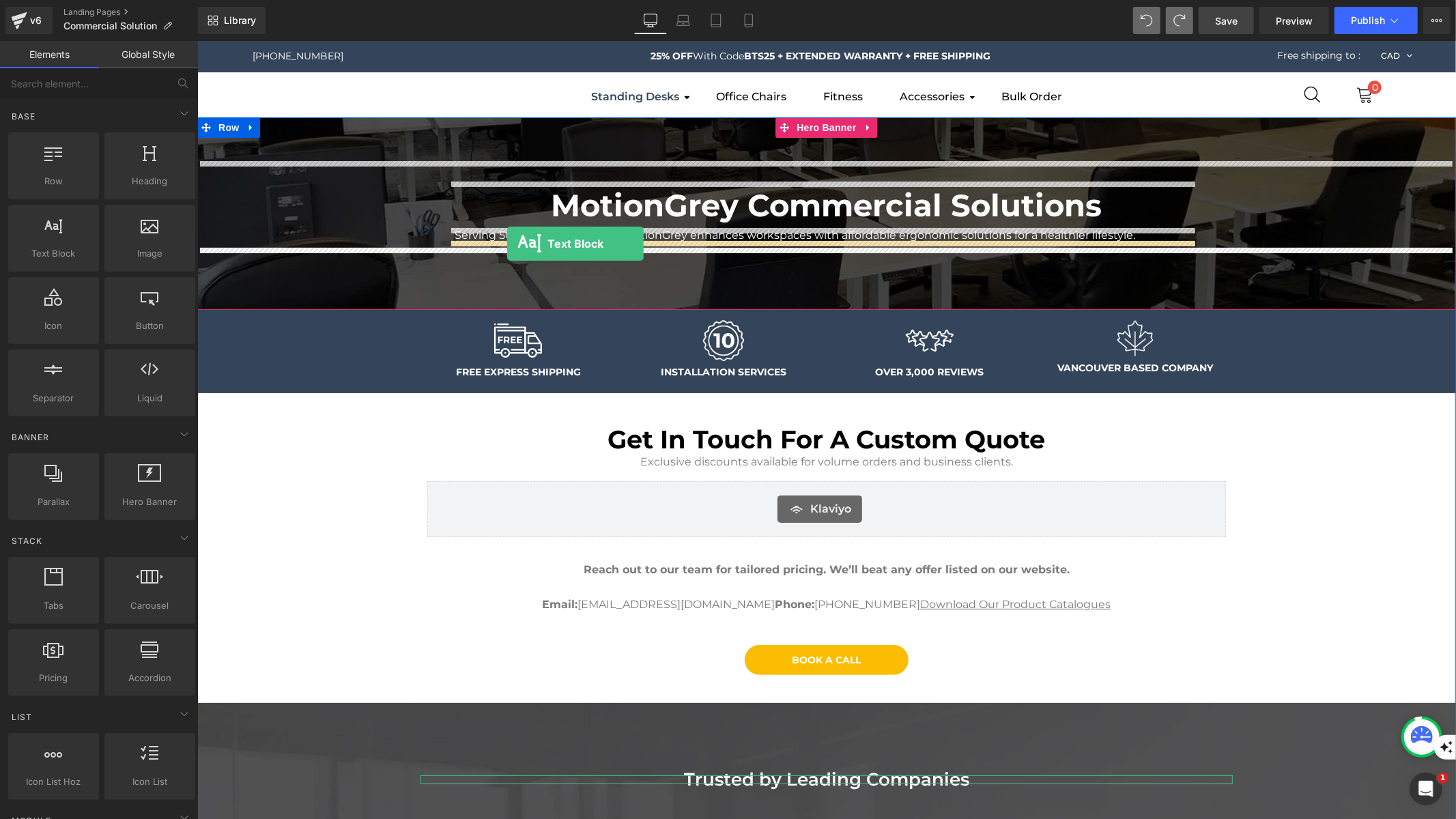
drag, startPoint x: 249, startPoint y: 277, endPoint x: 507, endPoint y: 243, distance: 260.2
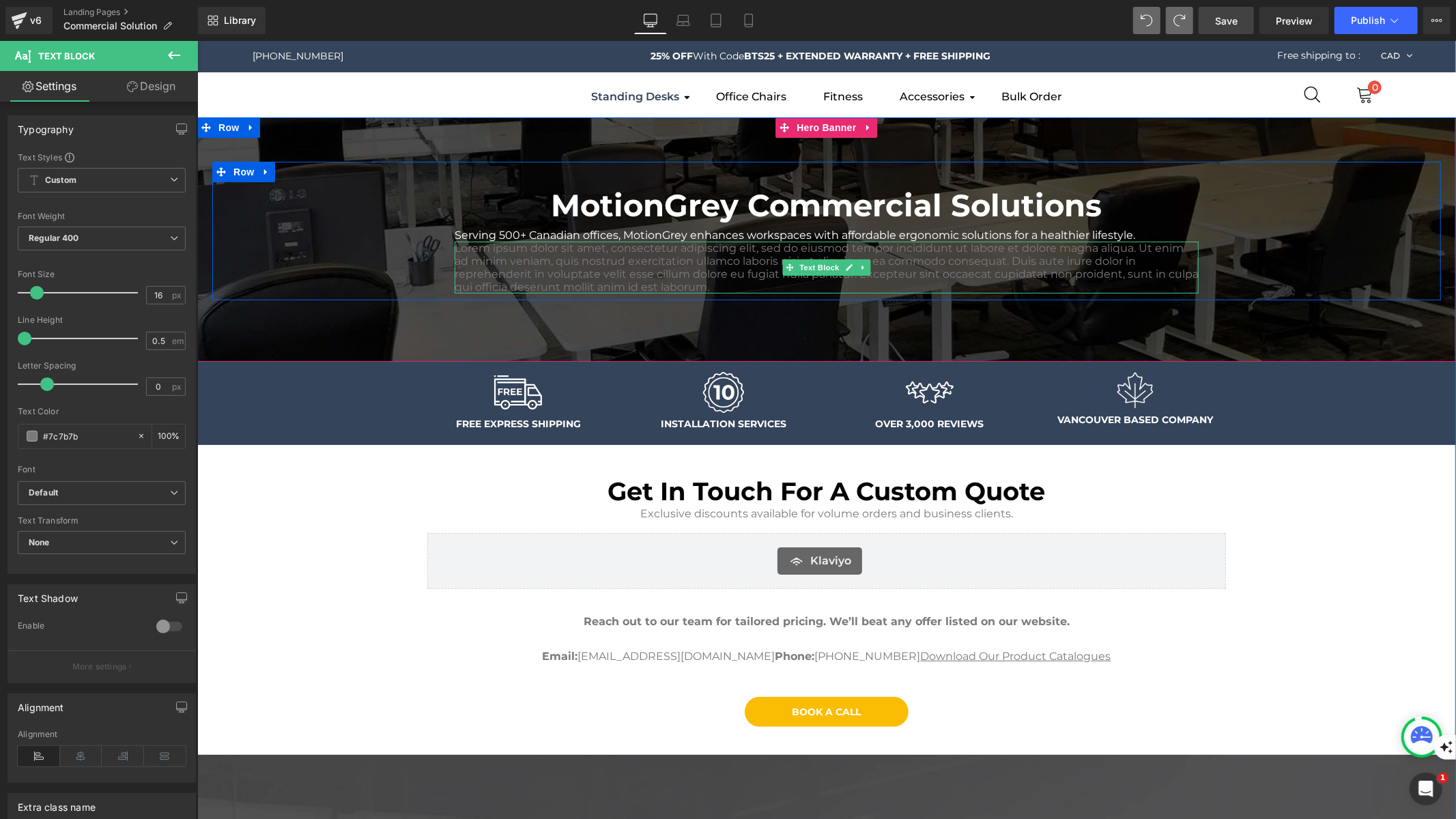
click at [667, 264] on p "Lorem ipsum dolor sit amet, consectetur adipiscing elit, sed do eiusmod tempor …" at bounding box center [826, 266] width 744 height 52
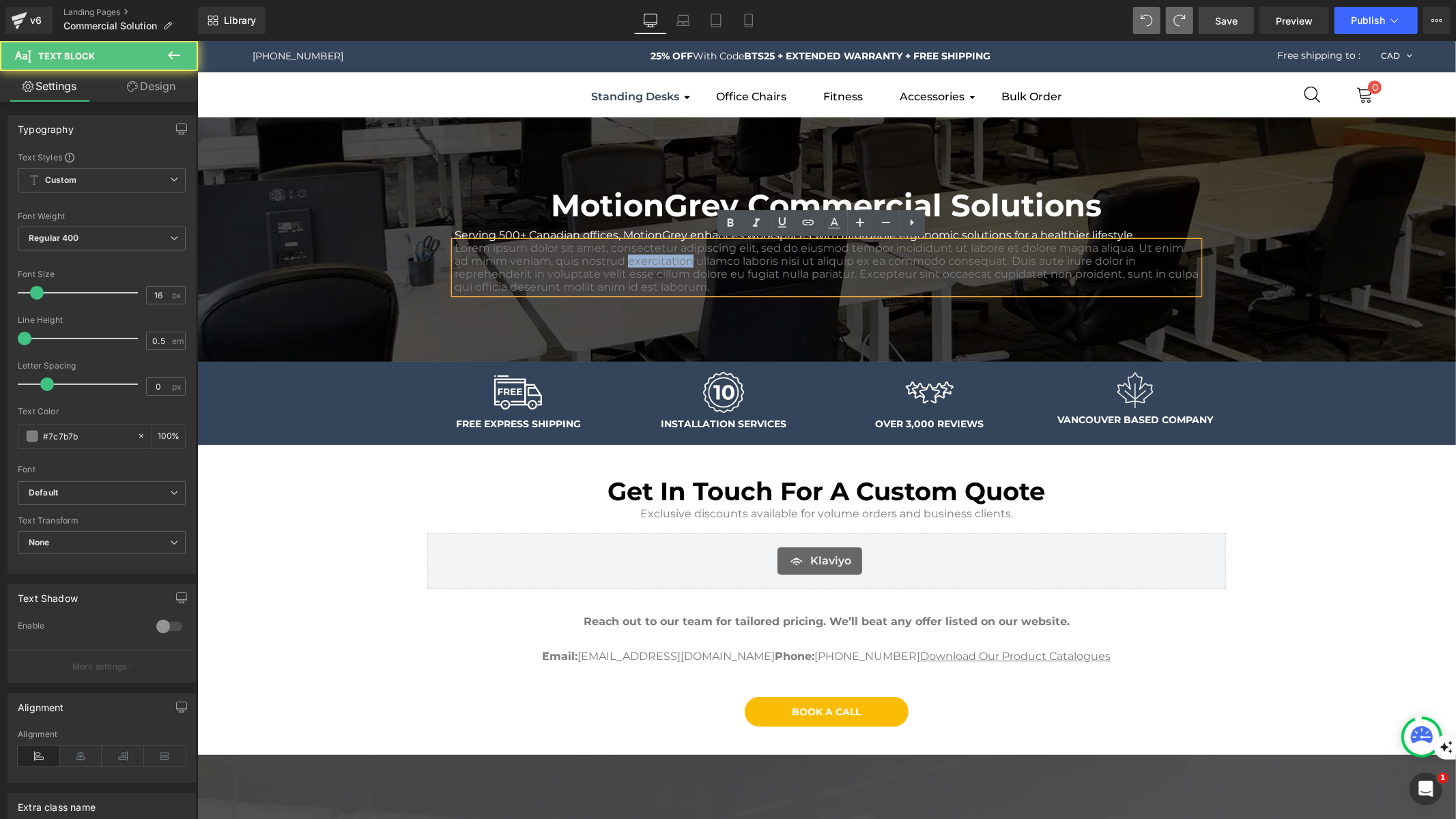
click at [667, 264] on p "Lorem ipsum dolor sit amet, consectetur adipiscing elit, sed do eiusmod tempor …" at bounding box center [826, 266] width 744 height 52
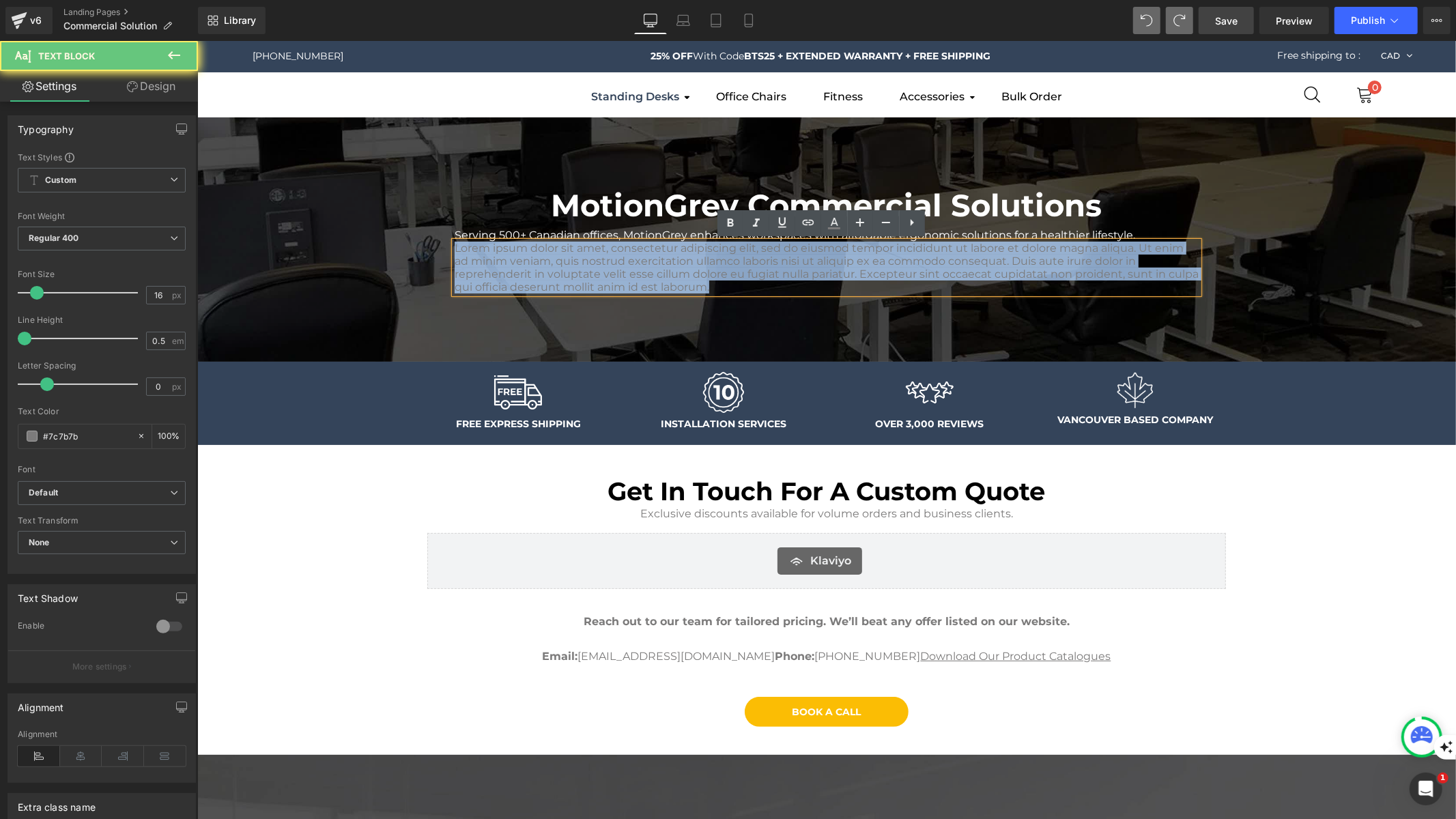
click at [667, 264] on p "Lorem ipsum dolor sit amet, consectetur adipiscing elit, sed do eiusmod tempor …" at bounding box center [826, 266] width 744 height 52
click at [332, 170] on div "MotionGrey Commercial Solutions Heading Serving 500+ Canadian offices, MotionGr…" at bounding box center [826, 231] width 1229 height 139
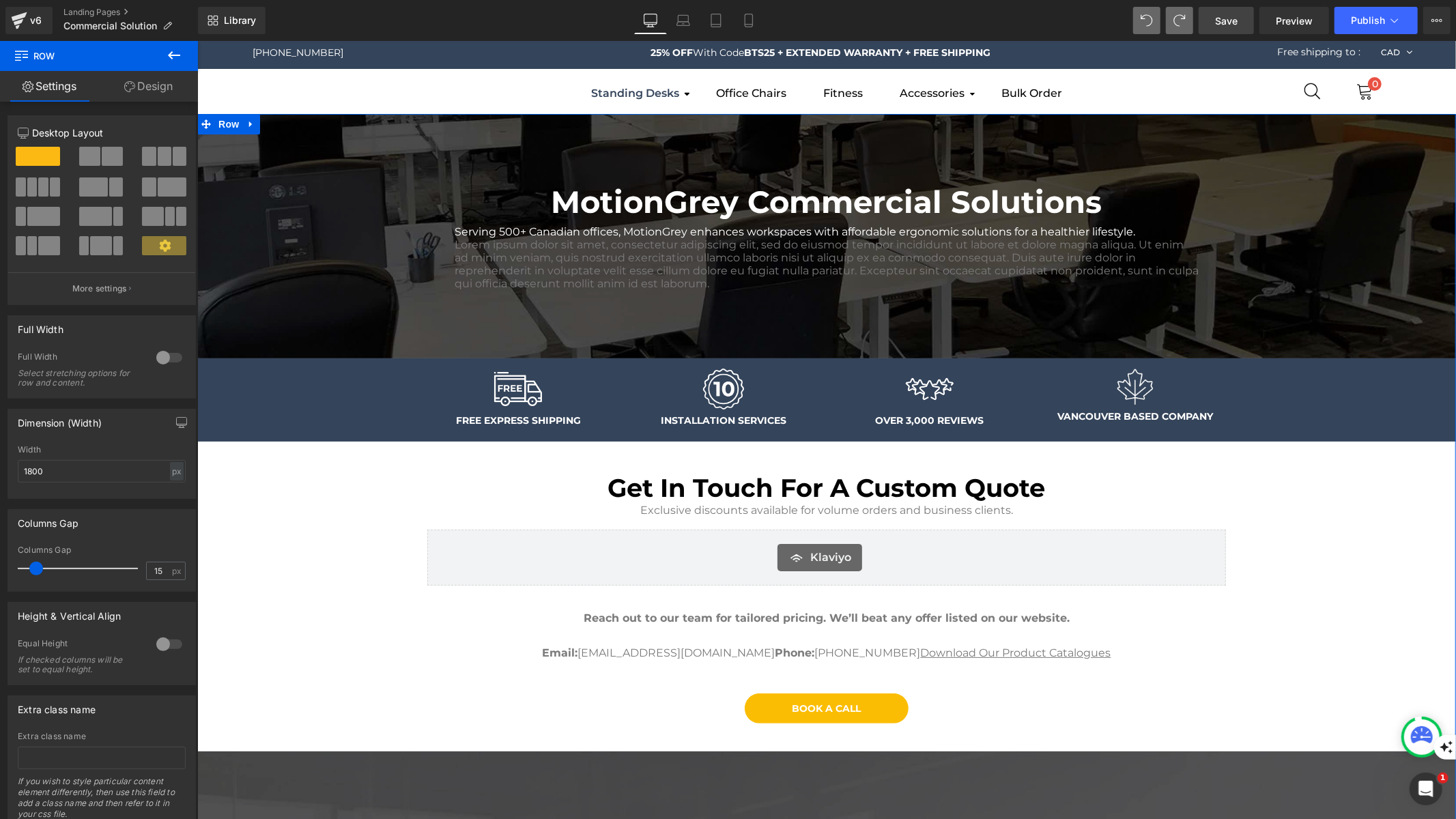
scroll to position [26, 0]
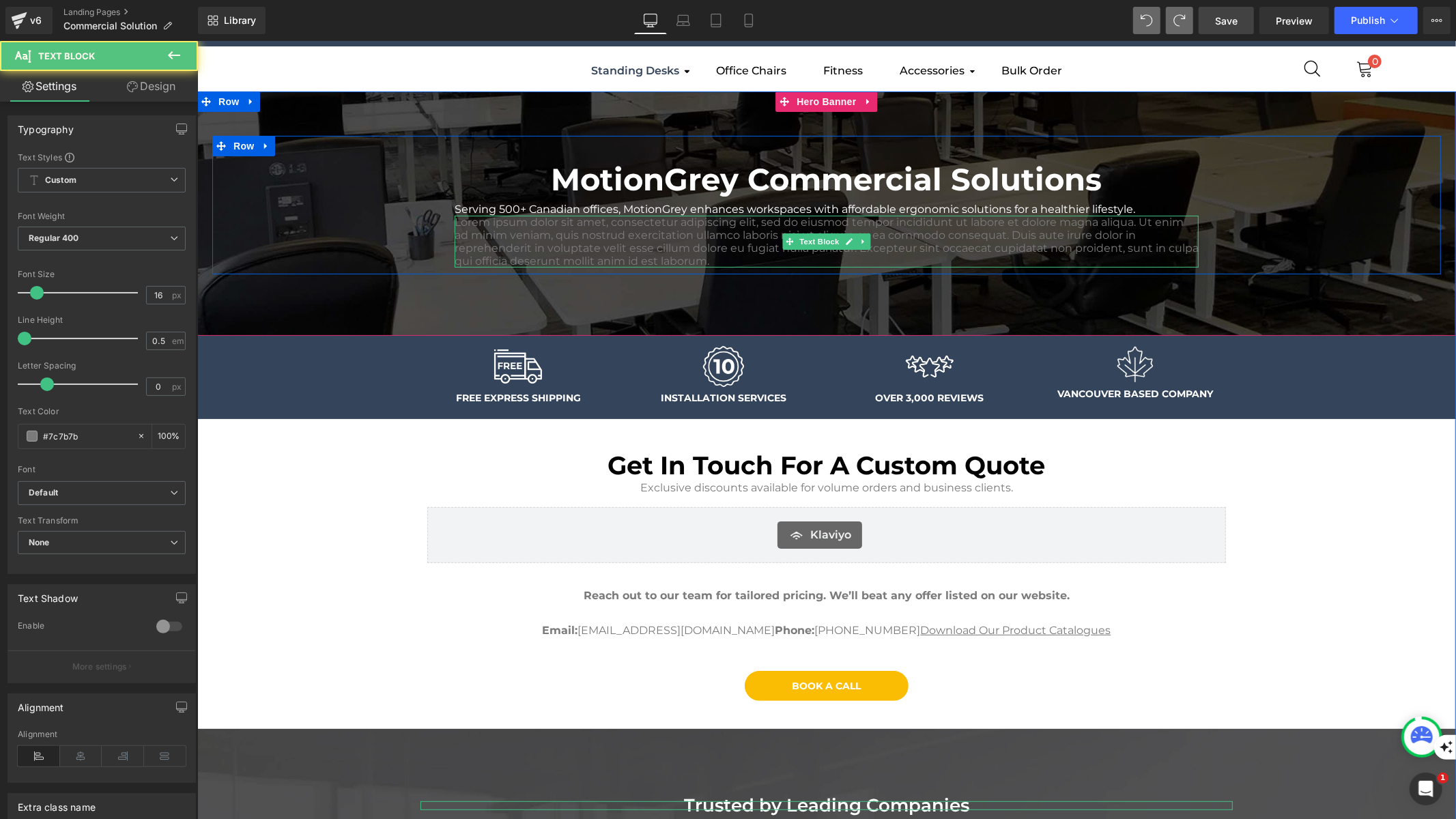
click at [730, 245] on p "Lorem ipsum dolor sit amet, consectetur adipiscing elit, sed do eiusmod tempor …" at bounding box center [826, 240] width 744 height 52
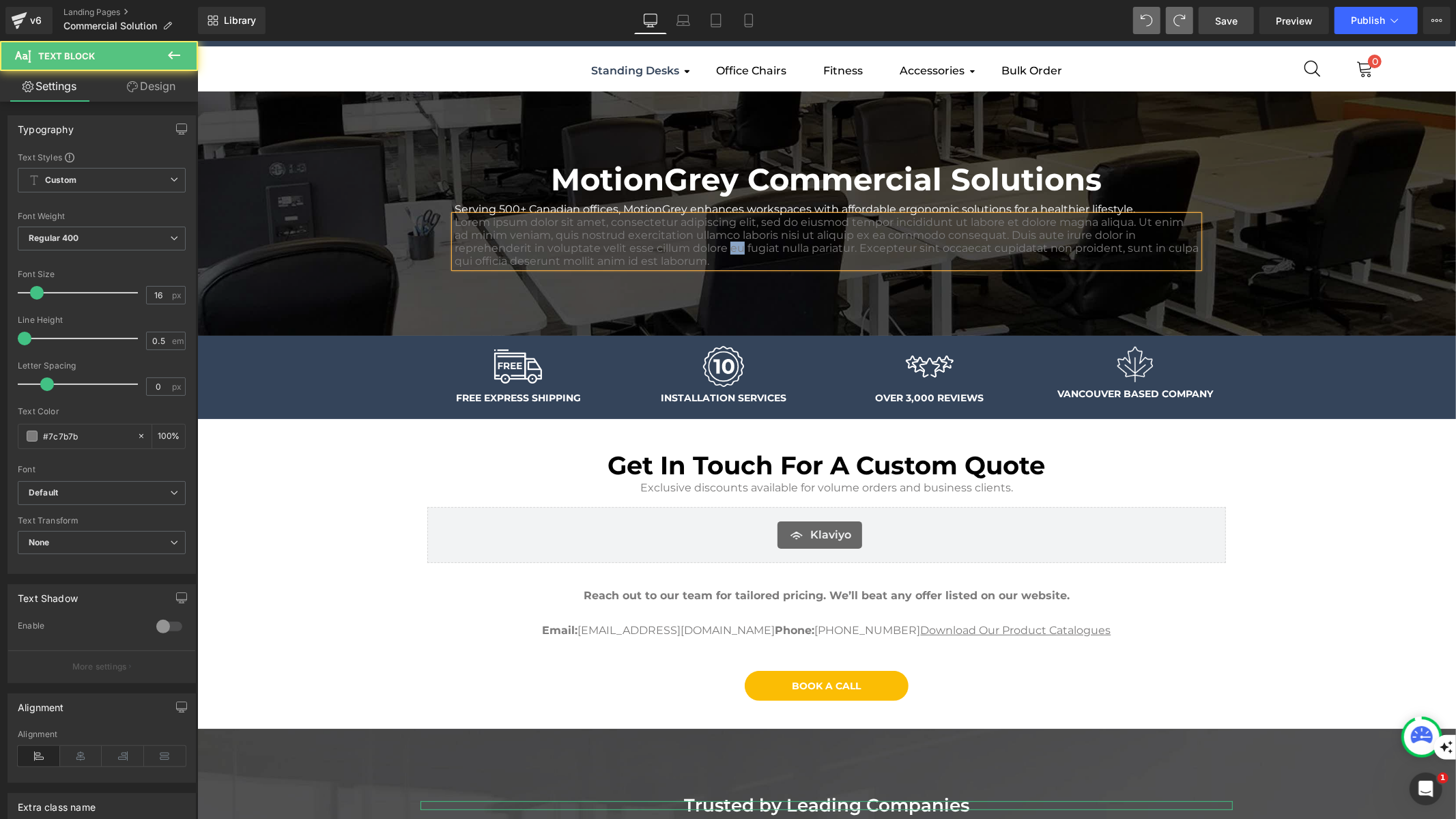
click at [730, 245] on p "Lorem ipsum dolor sit amet, consectetur adipiscing elit, sed do eiusmod tempor …" at bounding box center [826, 240] width 744 height 52
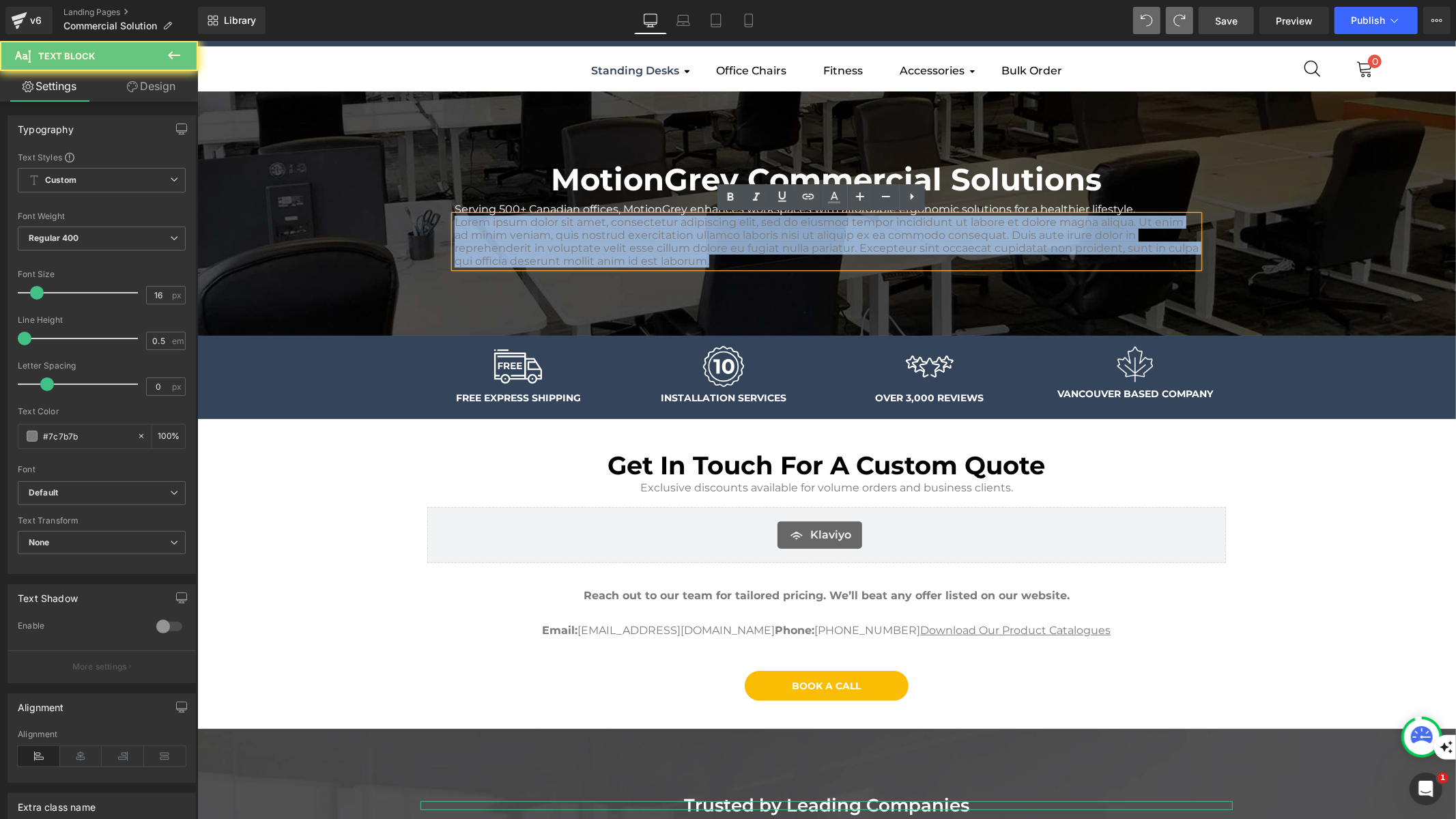
click at [730, 245] on p "Lorem ipsum dolor sit amet, consectetur adipiscing elit, sed do eiusmod tempor …" at bounding box center [826, 240] width 744 height 52
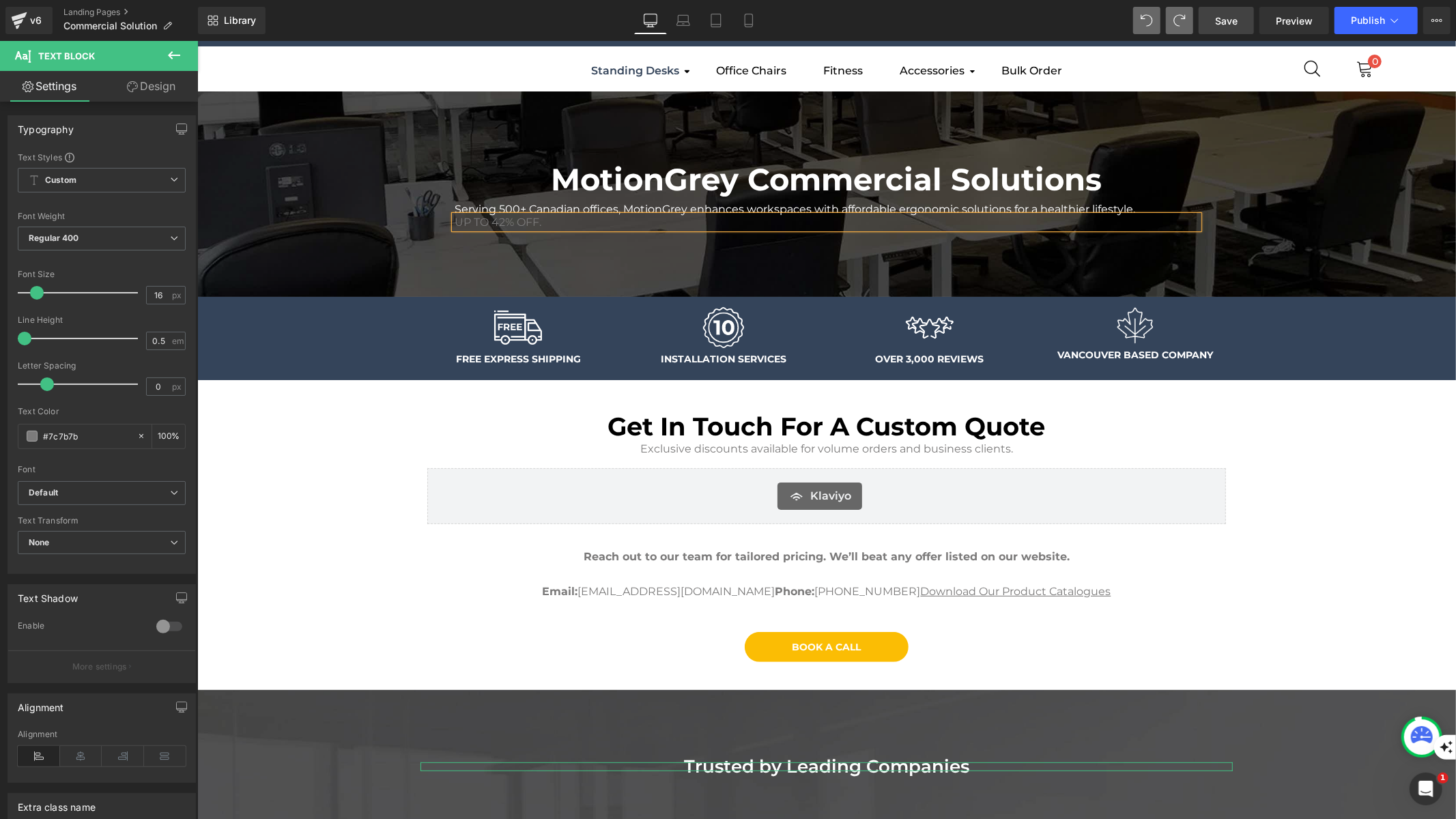
click at [492, 215] on div "UP TO 42% OFF." at bounding box center [826, 221] width 744 height 13
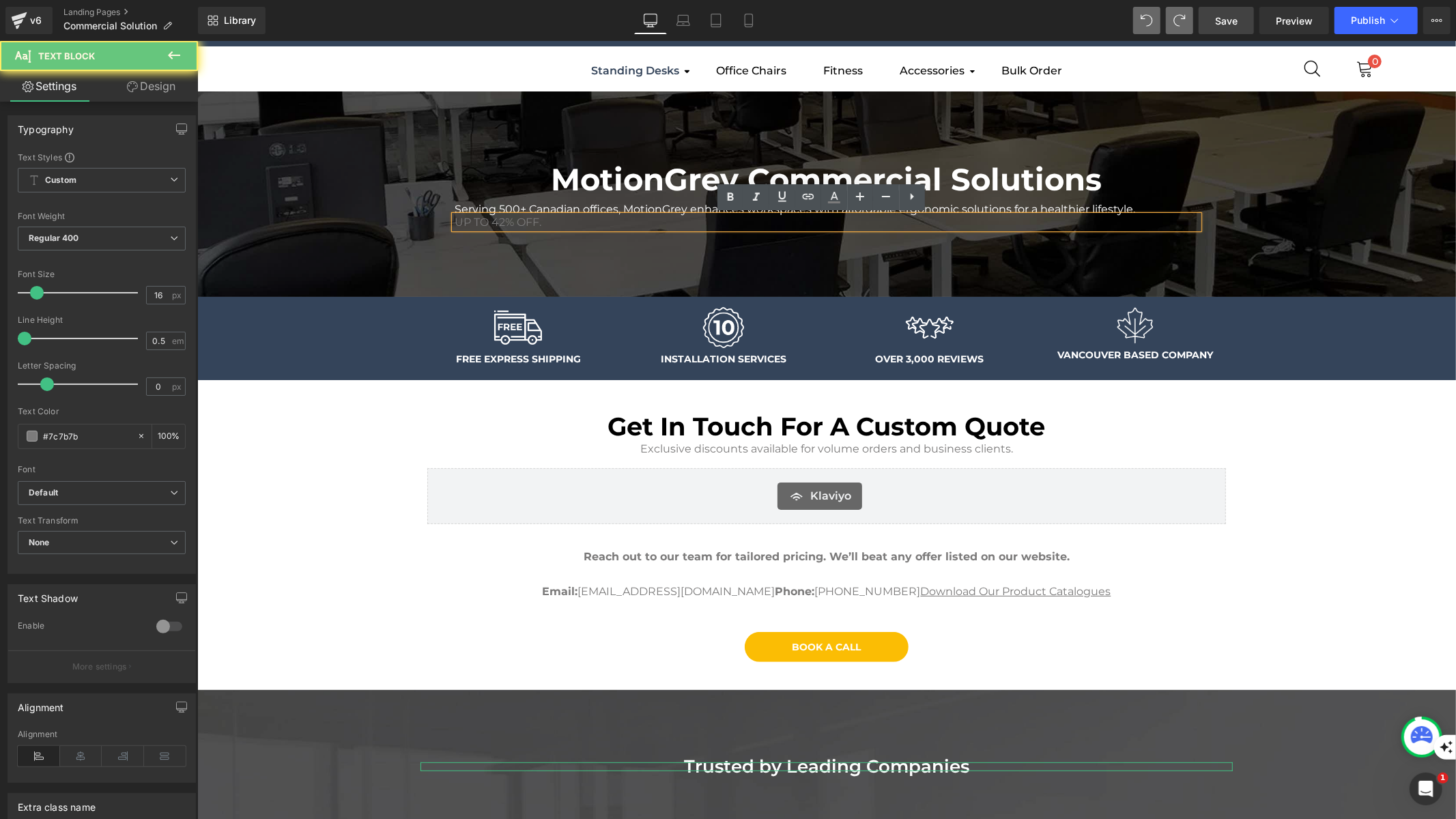
click at [492, 215] on div "UP TO 42% OFF." at bounding box center [826, 221] width 744 height 13
click at [734, 198] on icon at bounding box center [731, 198] width 17 height 17
click at [861, 190] on icon at bounding box center [860, 197] width 17 height 17
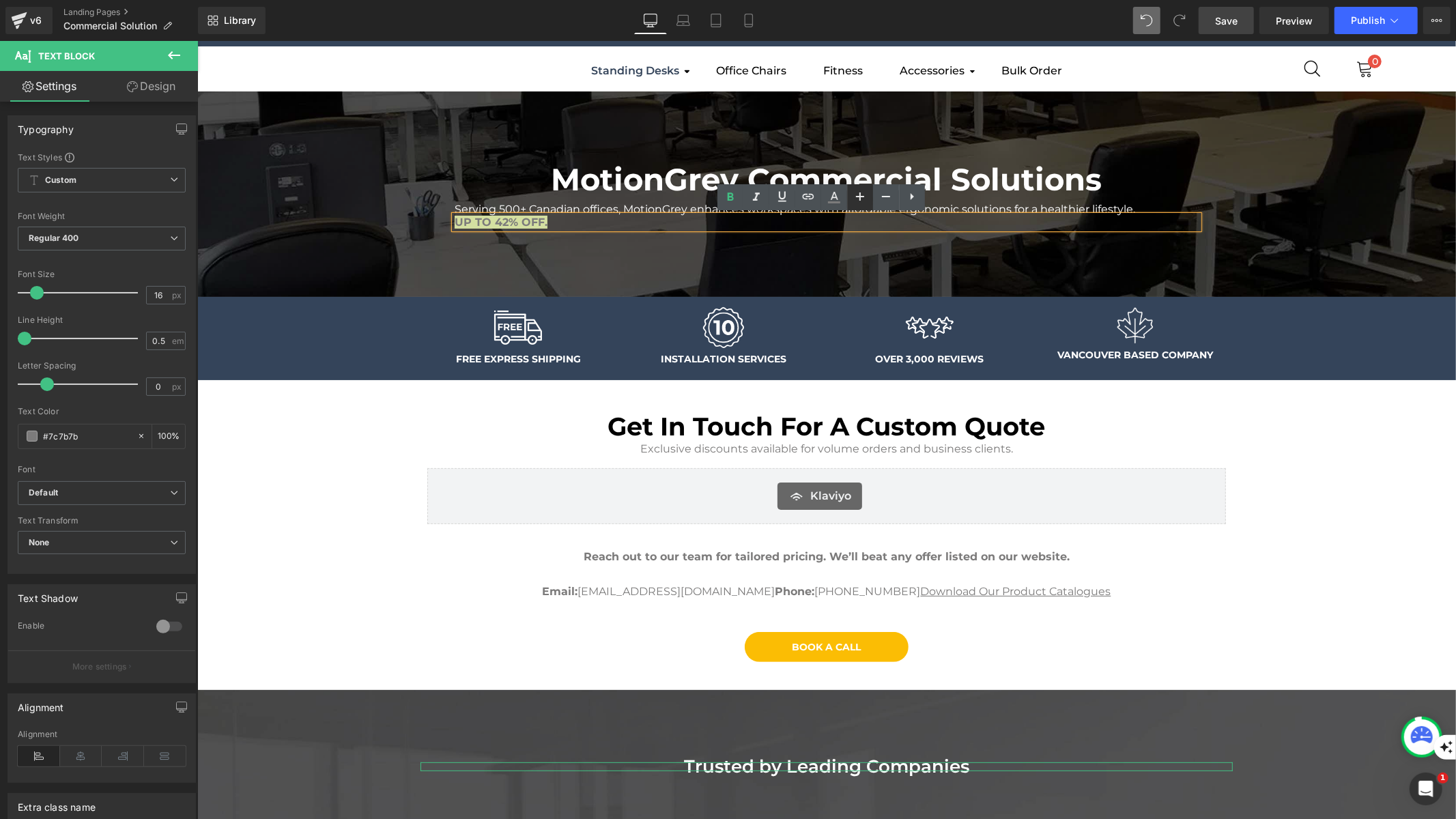
click at [861, 190] on icon at bounding box center [860, 197] width 17 height 17
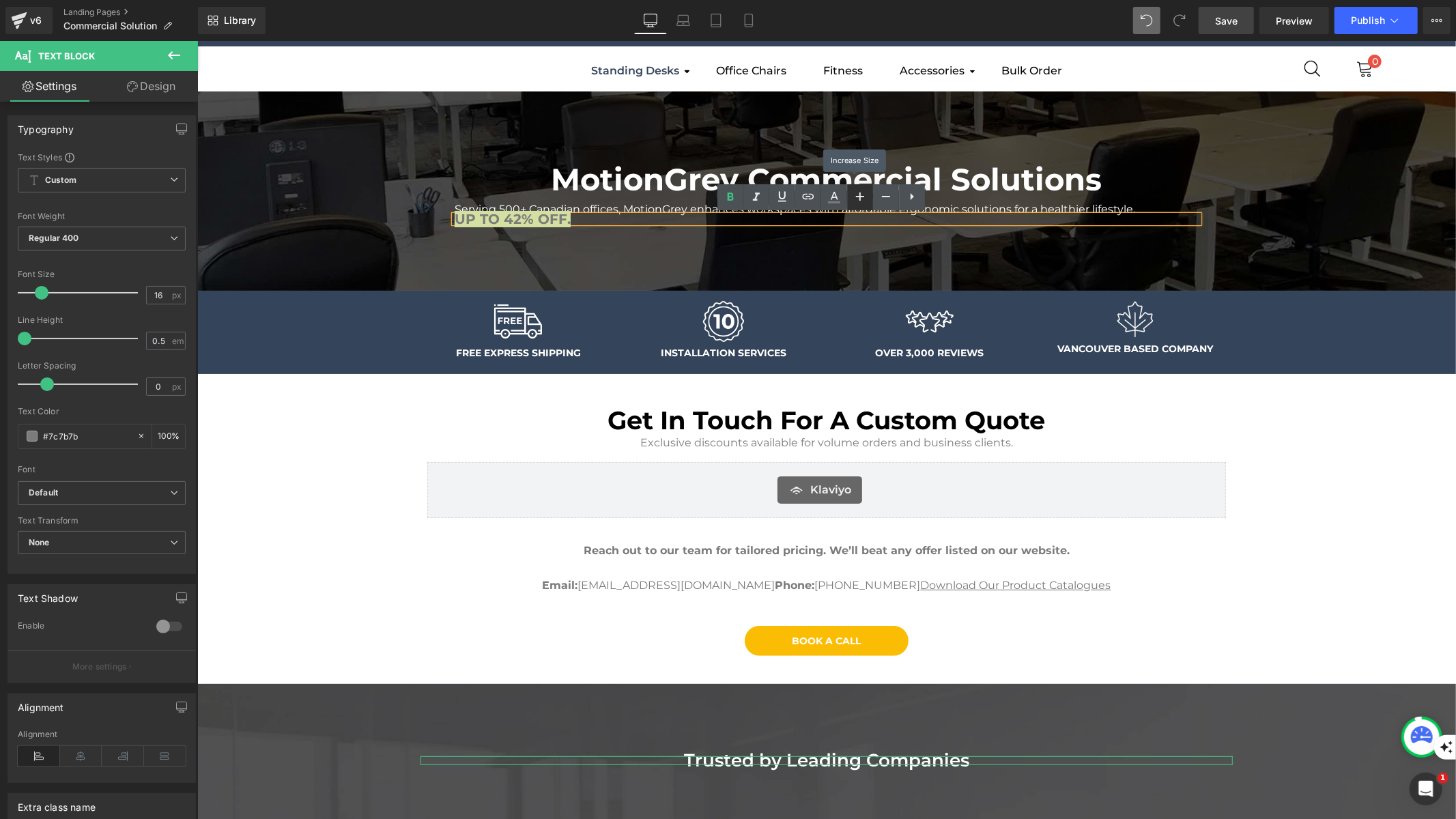
click at [861, 190] on icon at bounding box center [860, 197] width 17 height 17
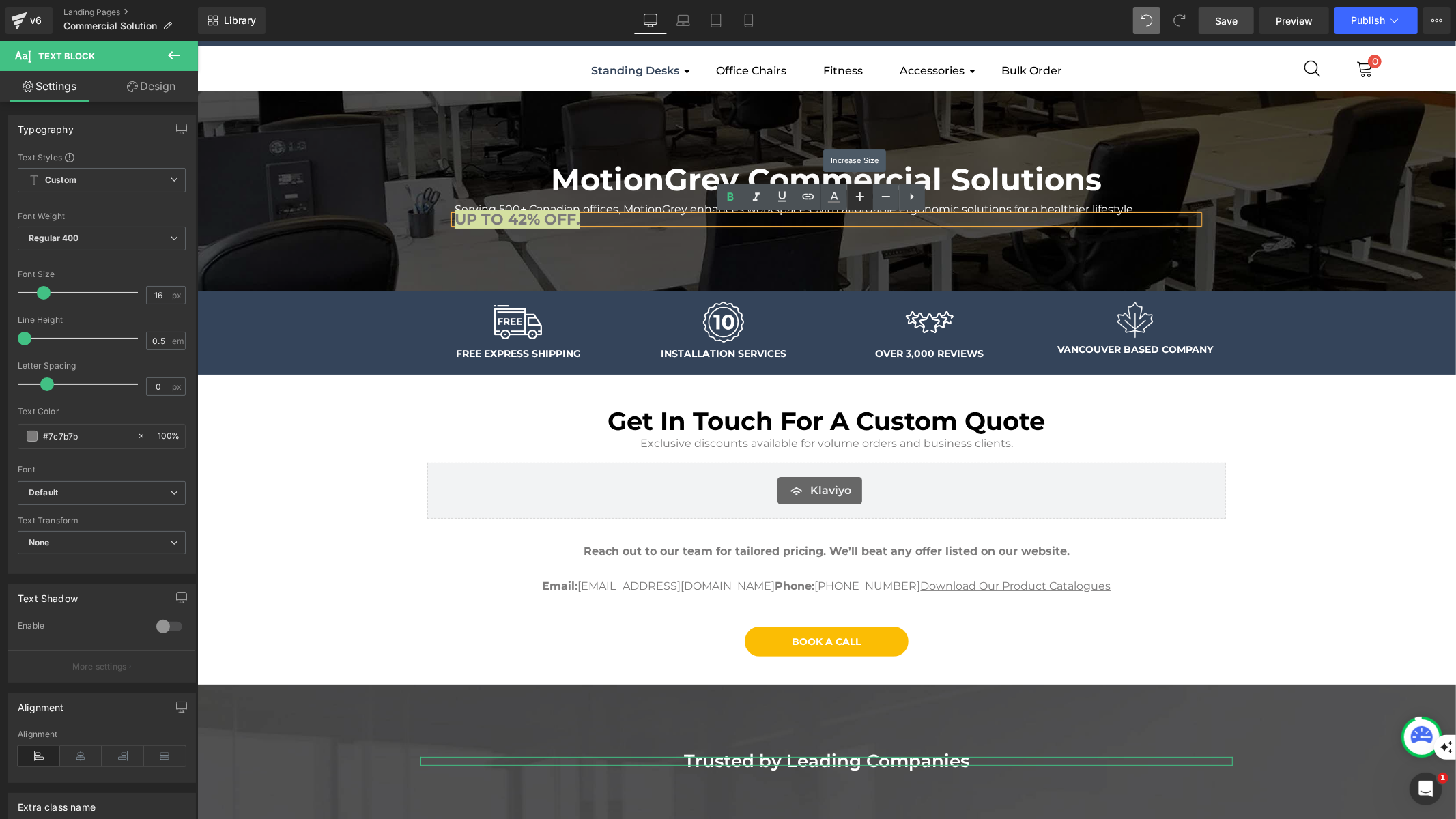
click at [861, 190] on icon at bounding box center [860, 197] width 17 height 17
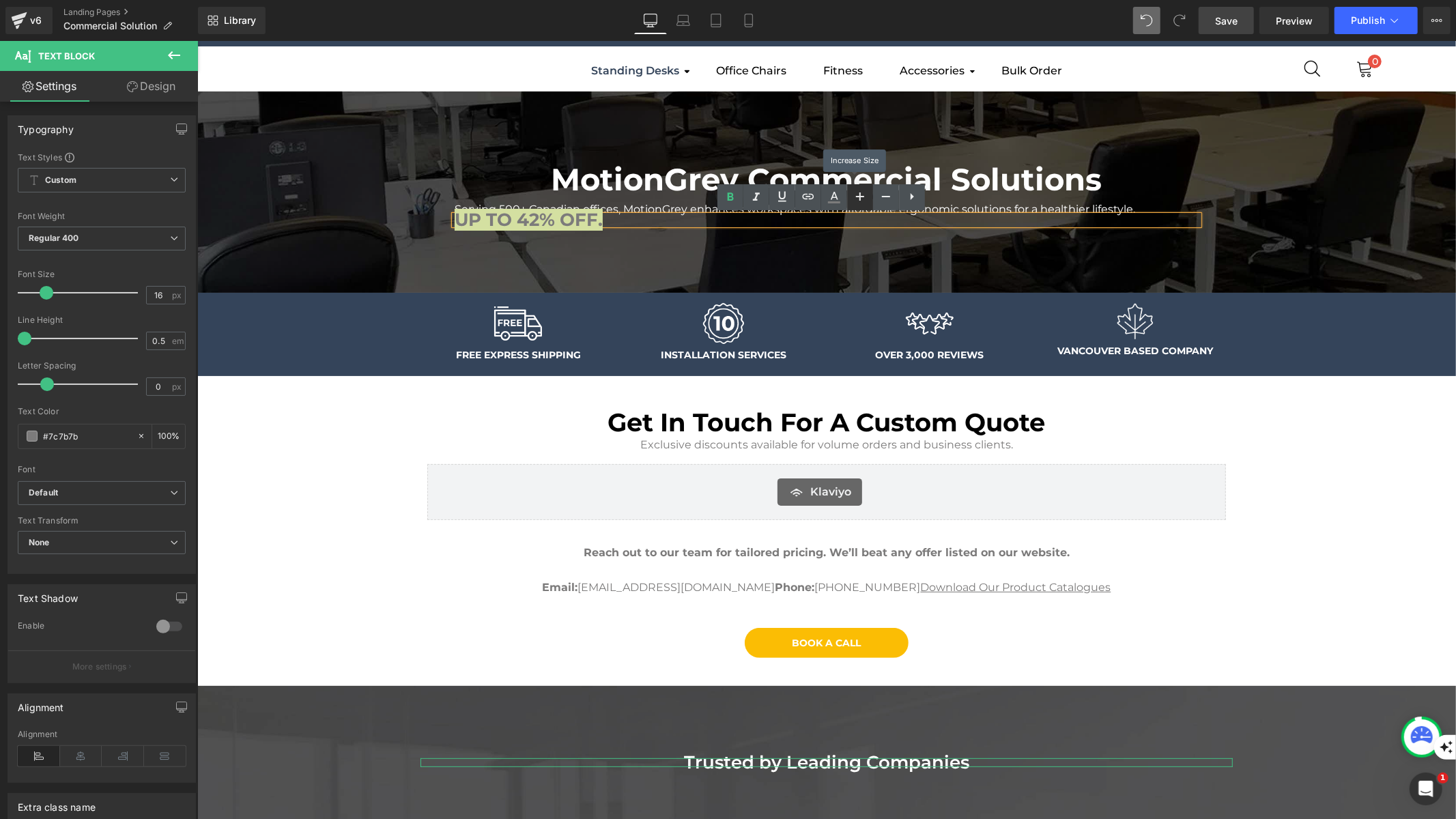
click at [861, 190] on icon at bounding box center [860, 197] width 17 height 17
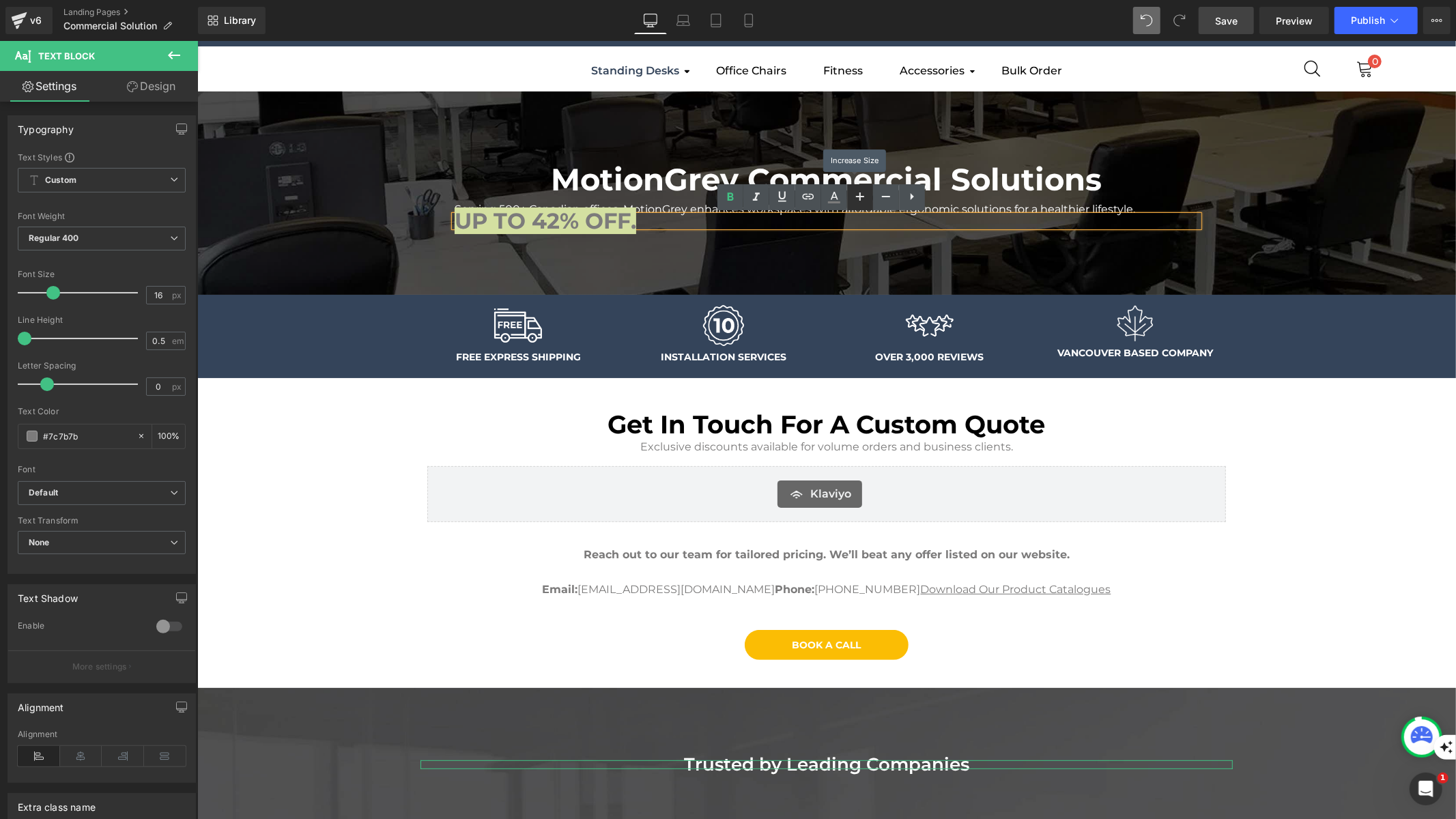
click at [861, 190] on icon at bounding box center [860, 197] width 17 height 17
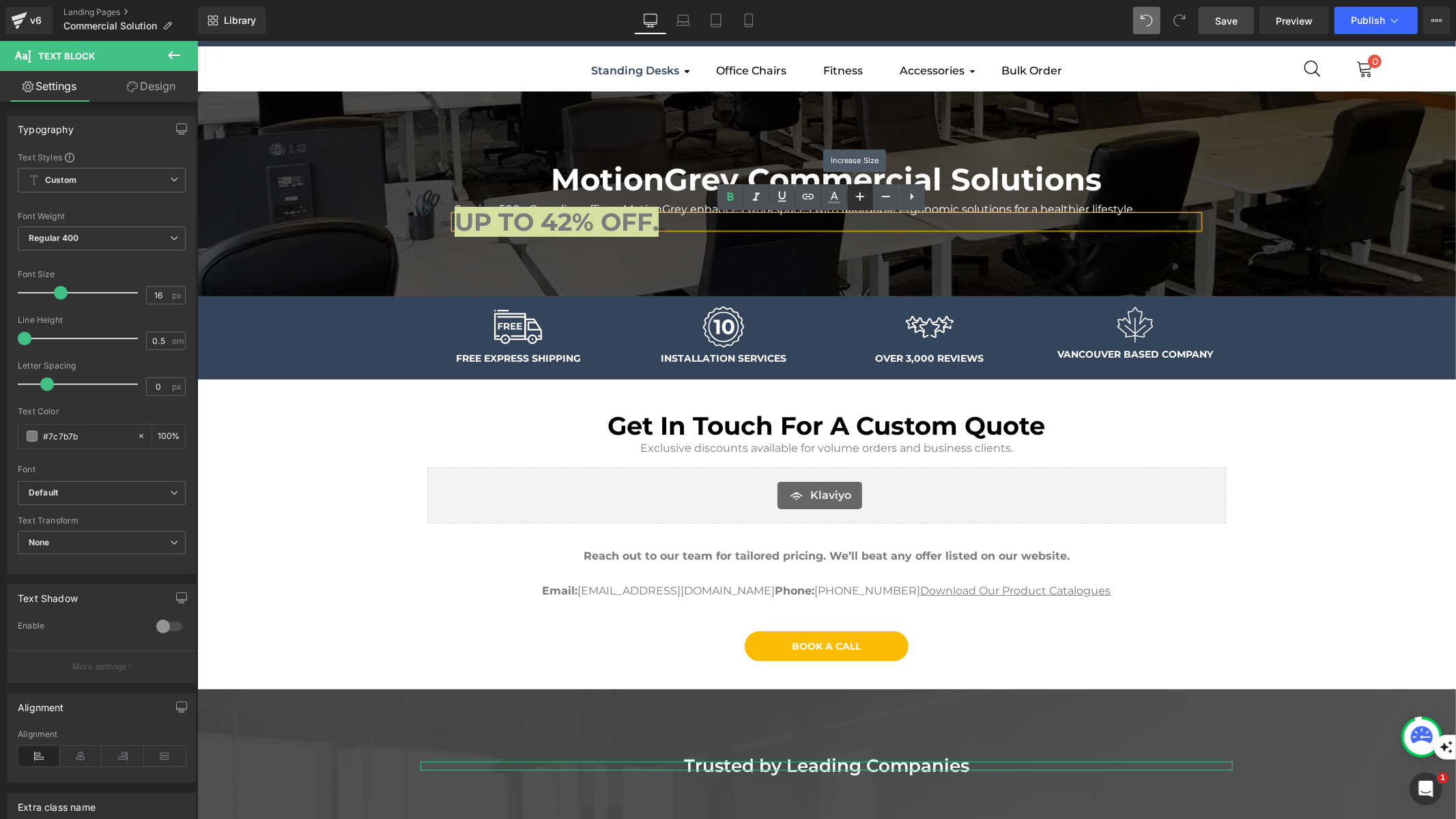
click at [861, 190] on icon at bounding box center [860, 197] width 17 height 17
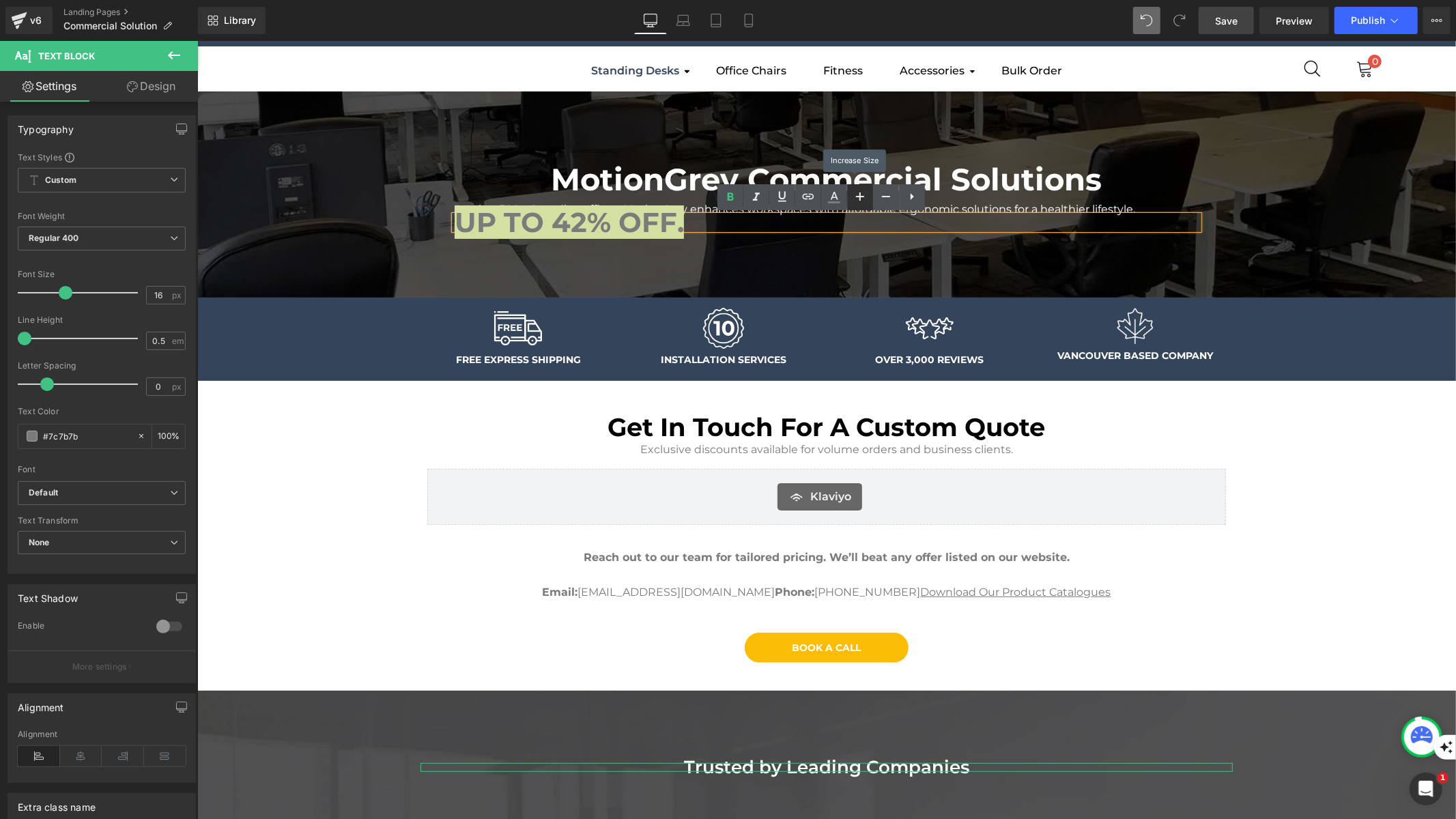
click at [861, 190] on icon at bounding box center [860, 197] width 17 height 17
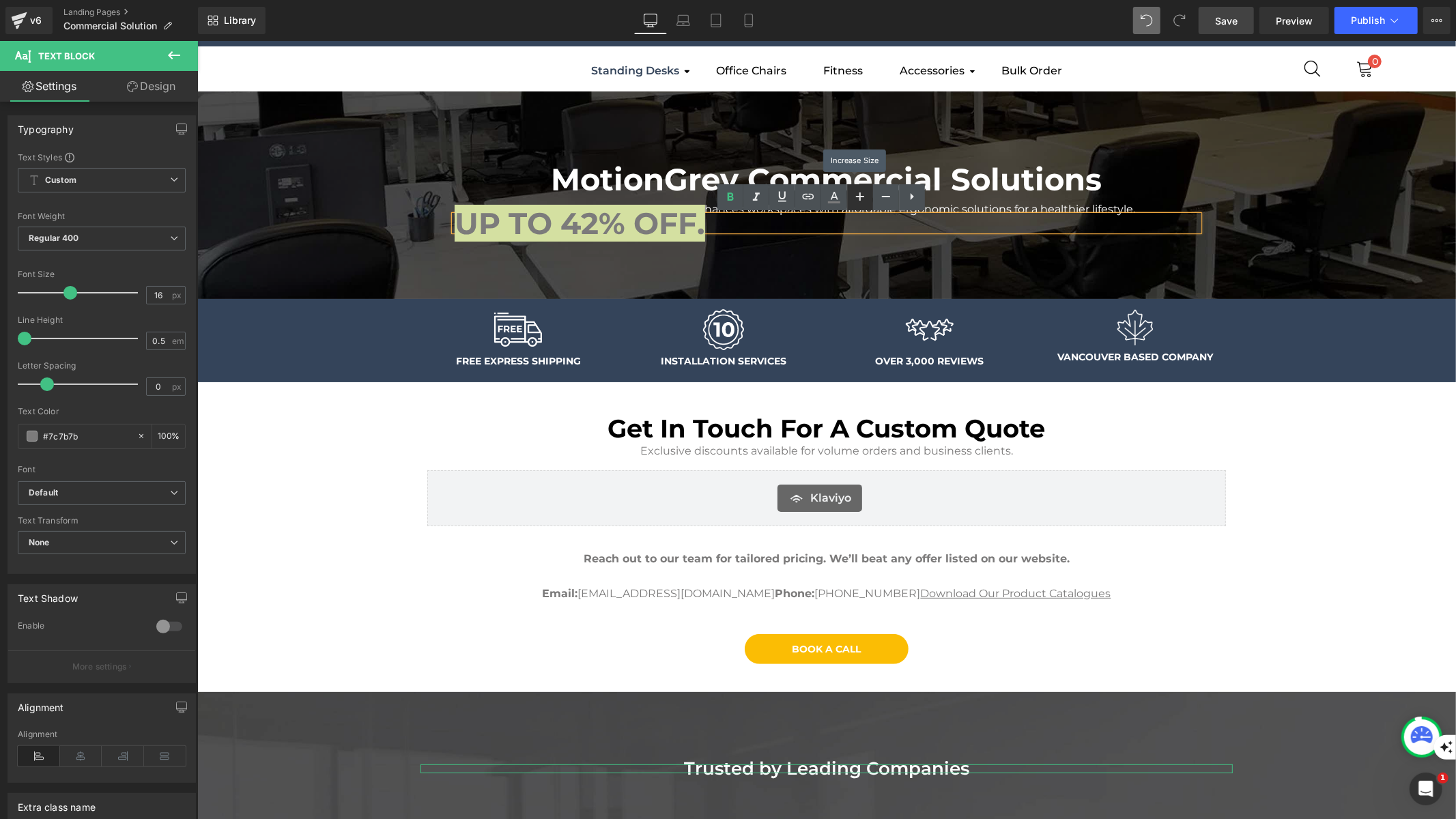
click at [861, 190] on icon at bounding box center [860, 197] width 17 height 17
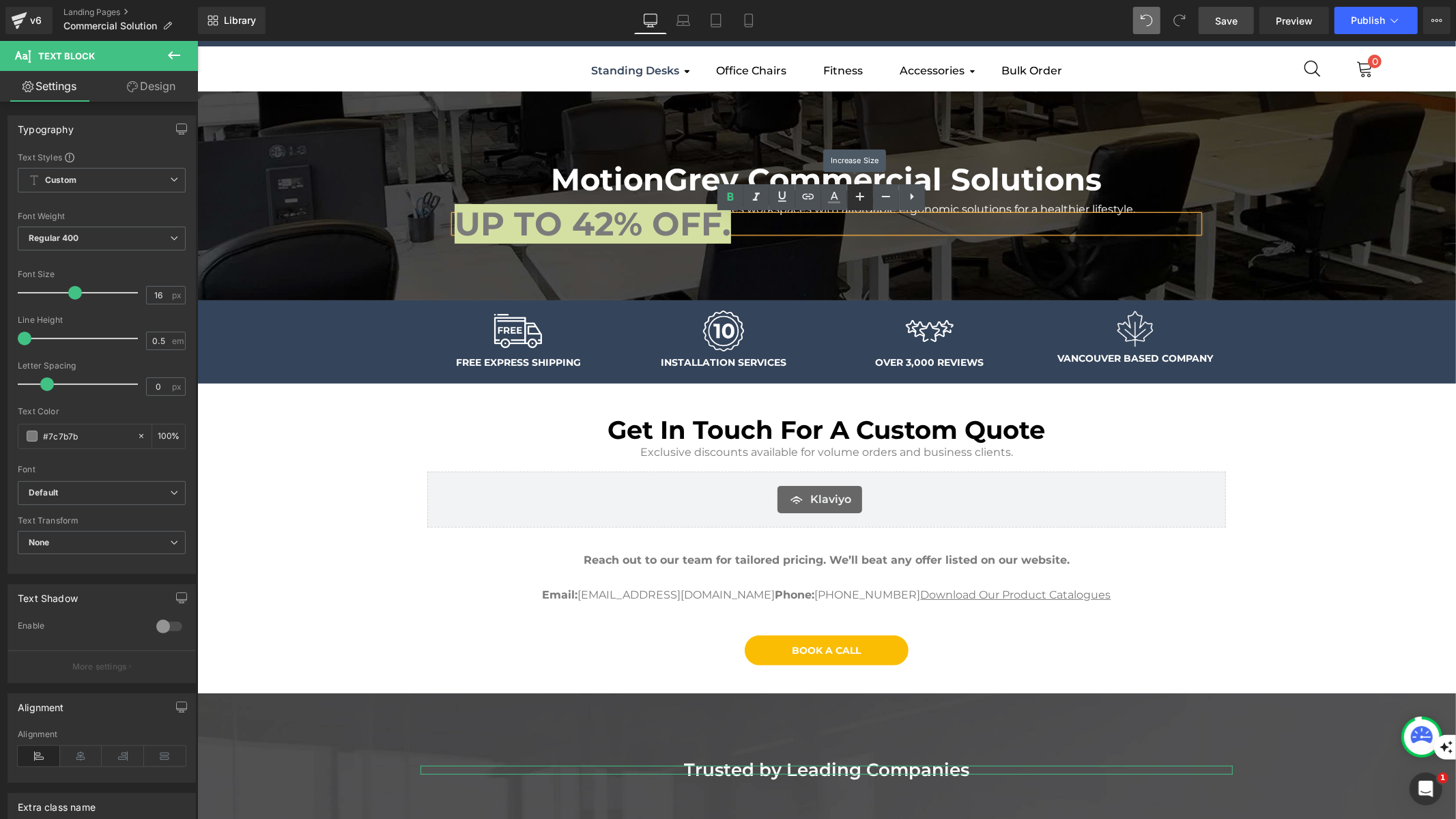
click at [861, 190] on icon at bounding box center [860, 197] width 17 height 17
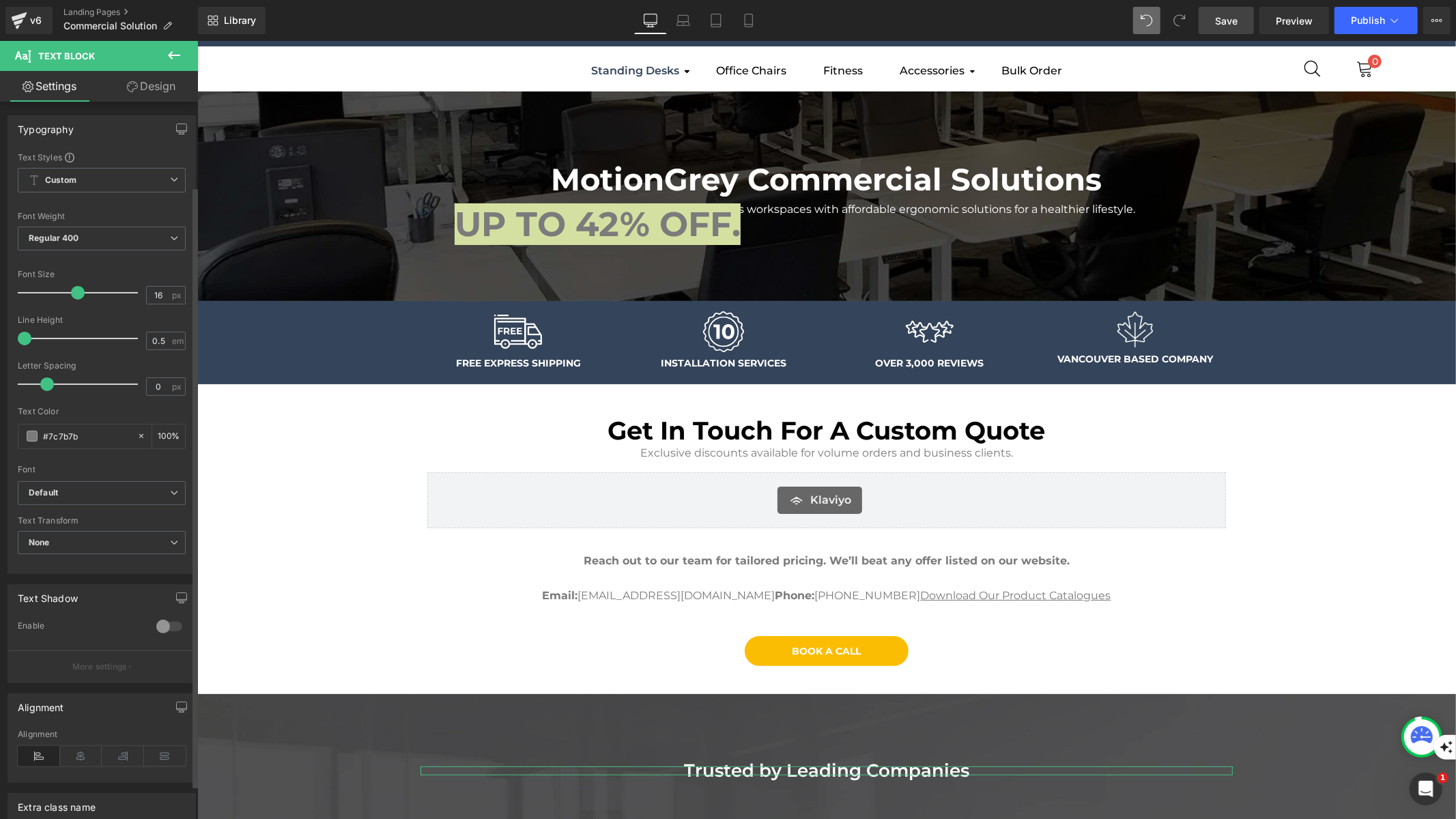
scroll to position [140, 0]
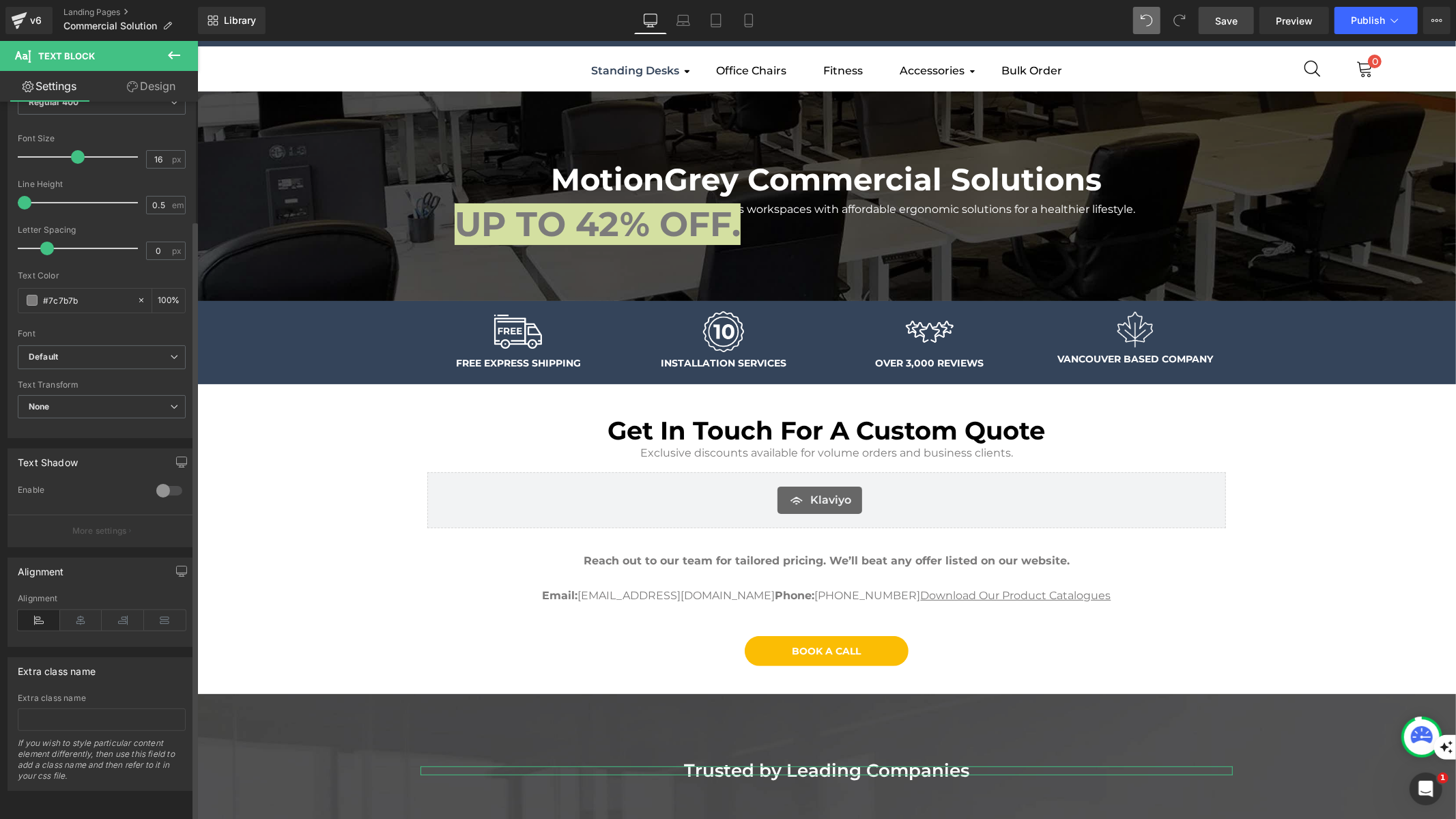
click at [86, 598] on div "Alignment" at bounding box center [101, 620] width 168 height 53
click at [80, 610] on icon at bounding box center [81, 620] width 42 height 21
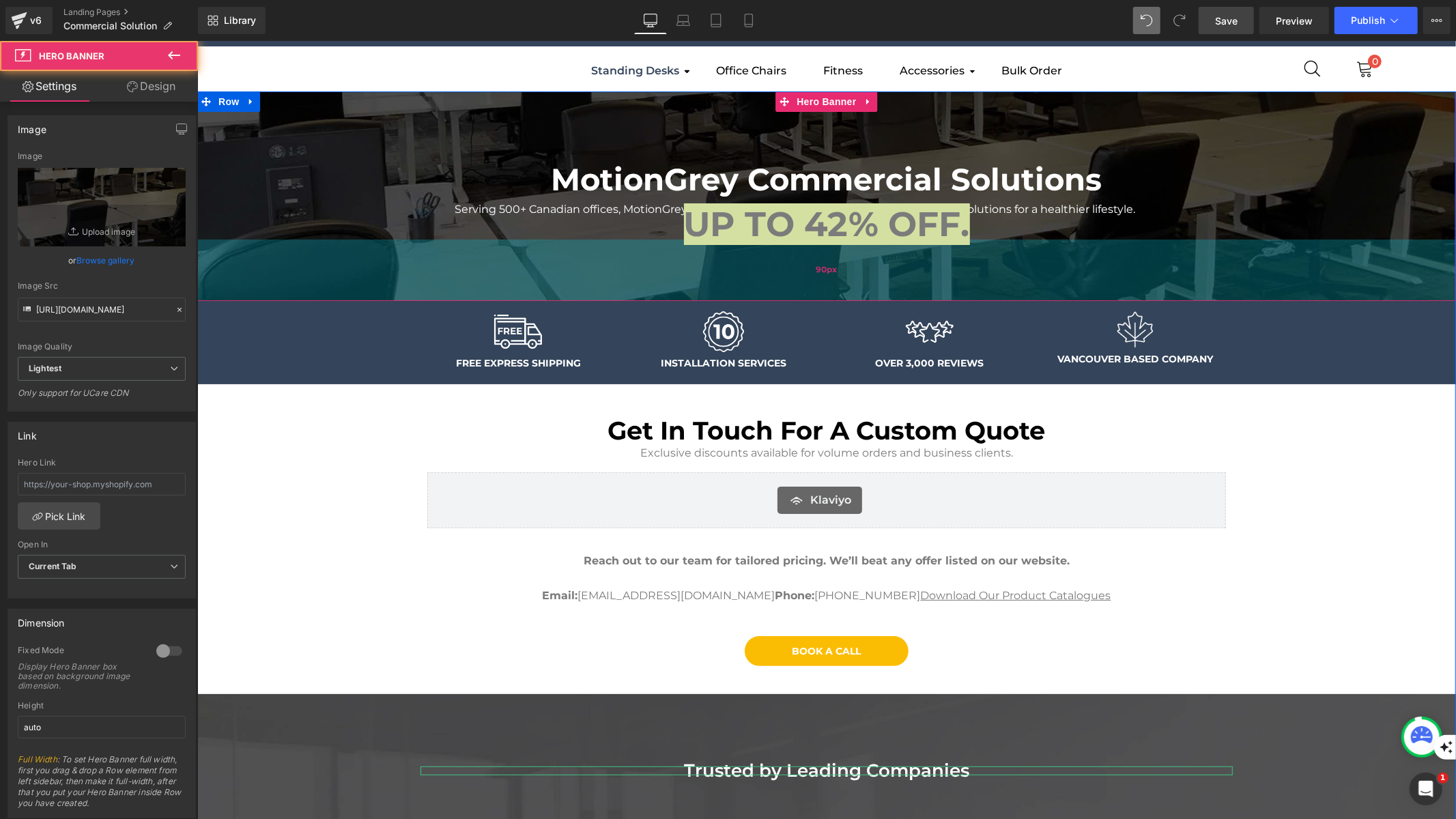
click at [816, 264] on span "90px" at bounding box center [827, 269] width 21 height 10
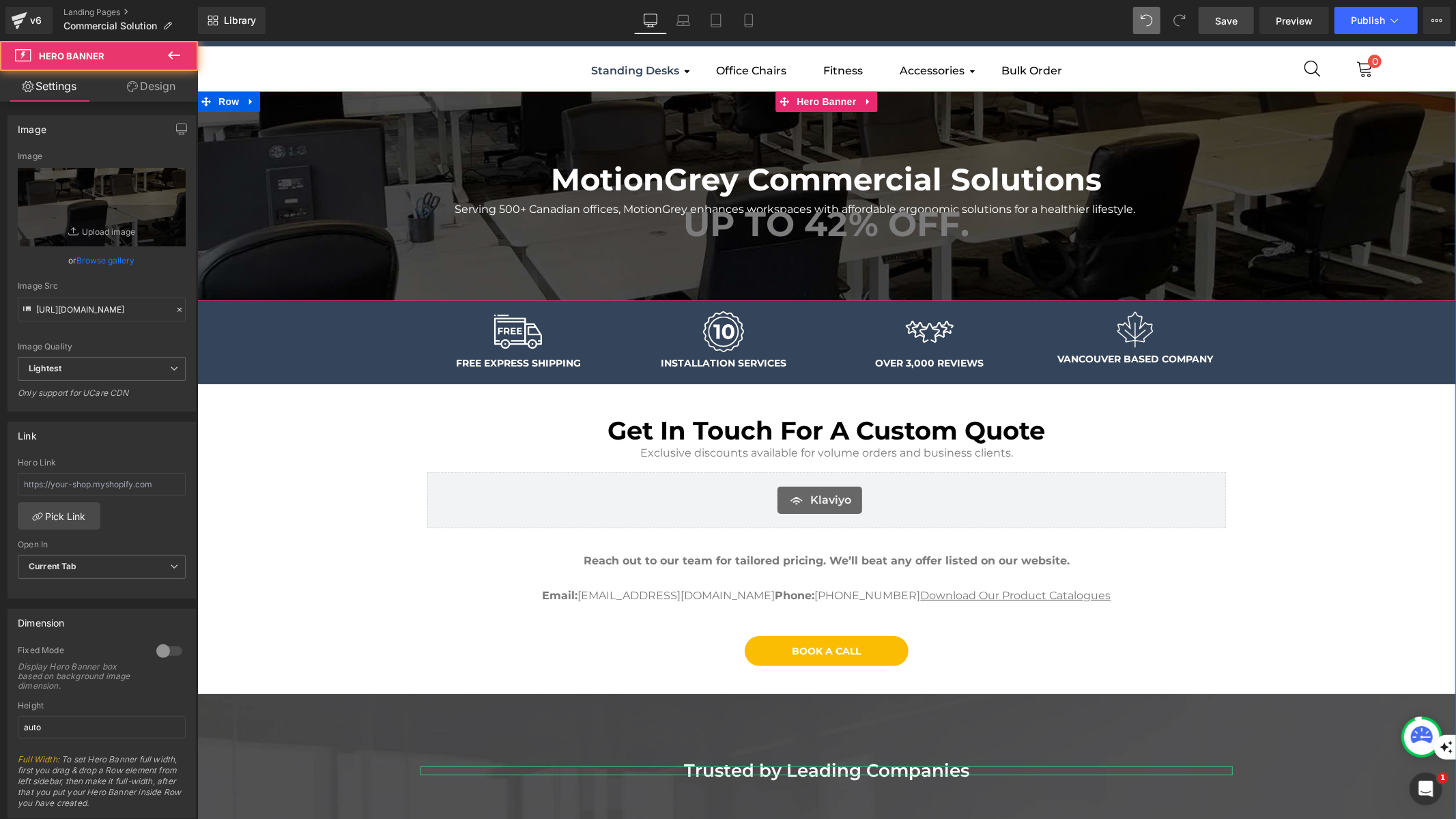
click at [570, 231] on div "MotionGrey Commercial Solutions Heading Serving 500+ Canadian offices, MotionGr…" at bounding box center [826, 186] width 1229 height 103
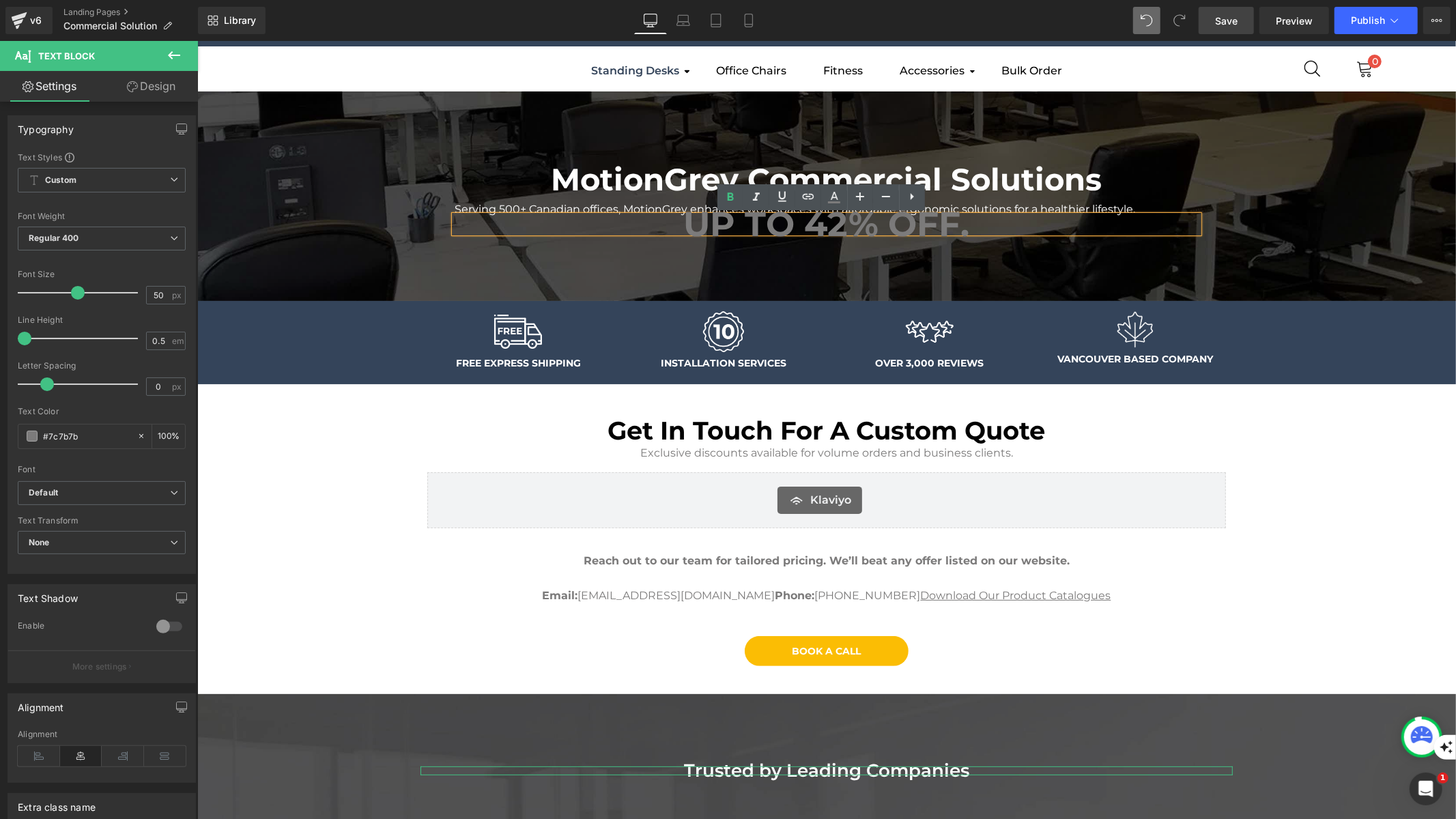
click at [814, 225] on strong "UP TO 42% OFF." at bounding box center [826, 223] width 286 height 41
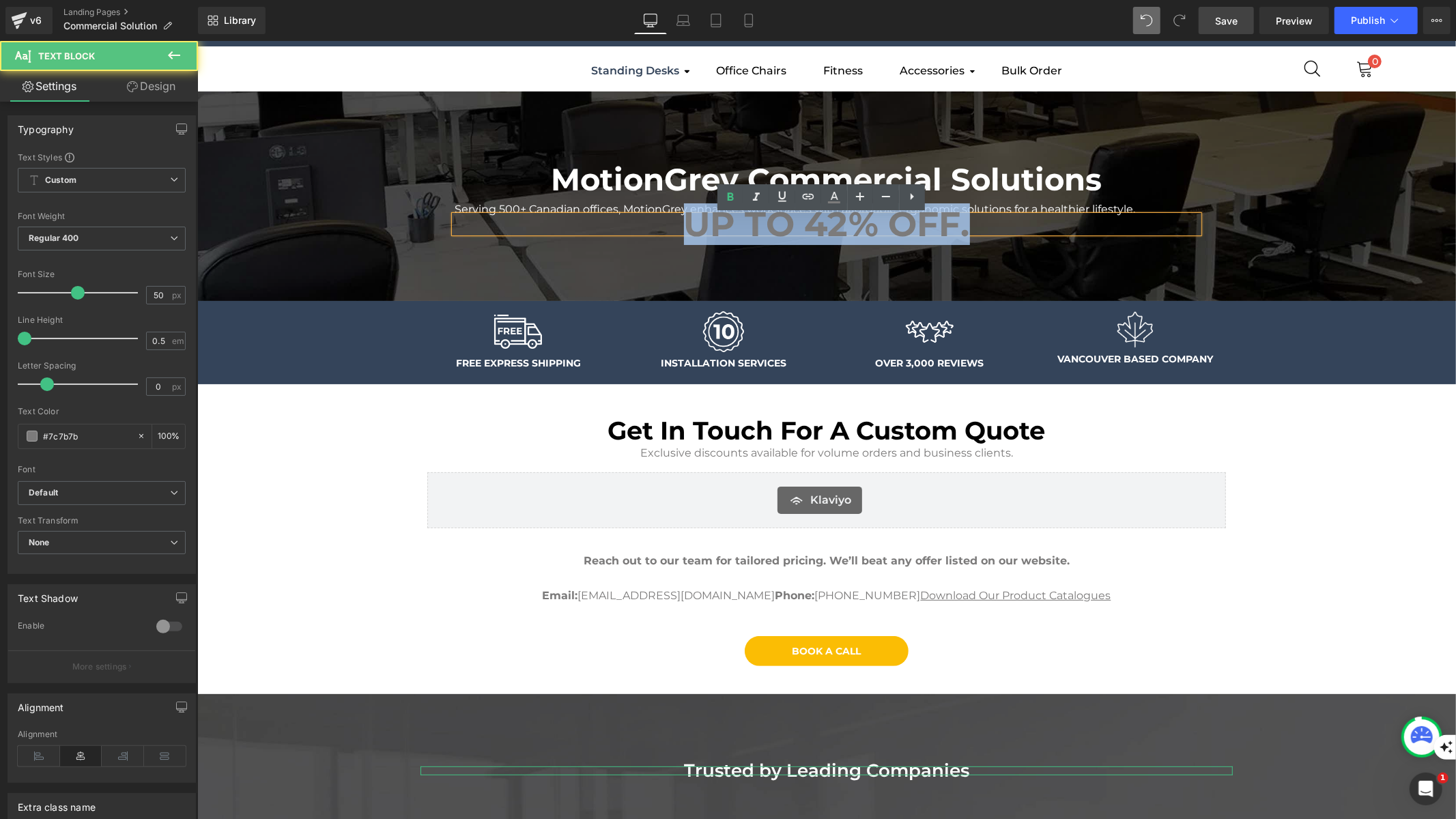
click at [814, 225] on strong "UP TO 42% OFF." at bounding box center [826, 223] width 286 height 41
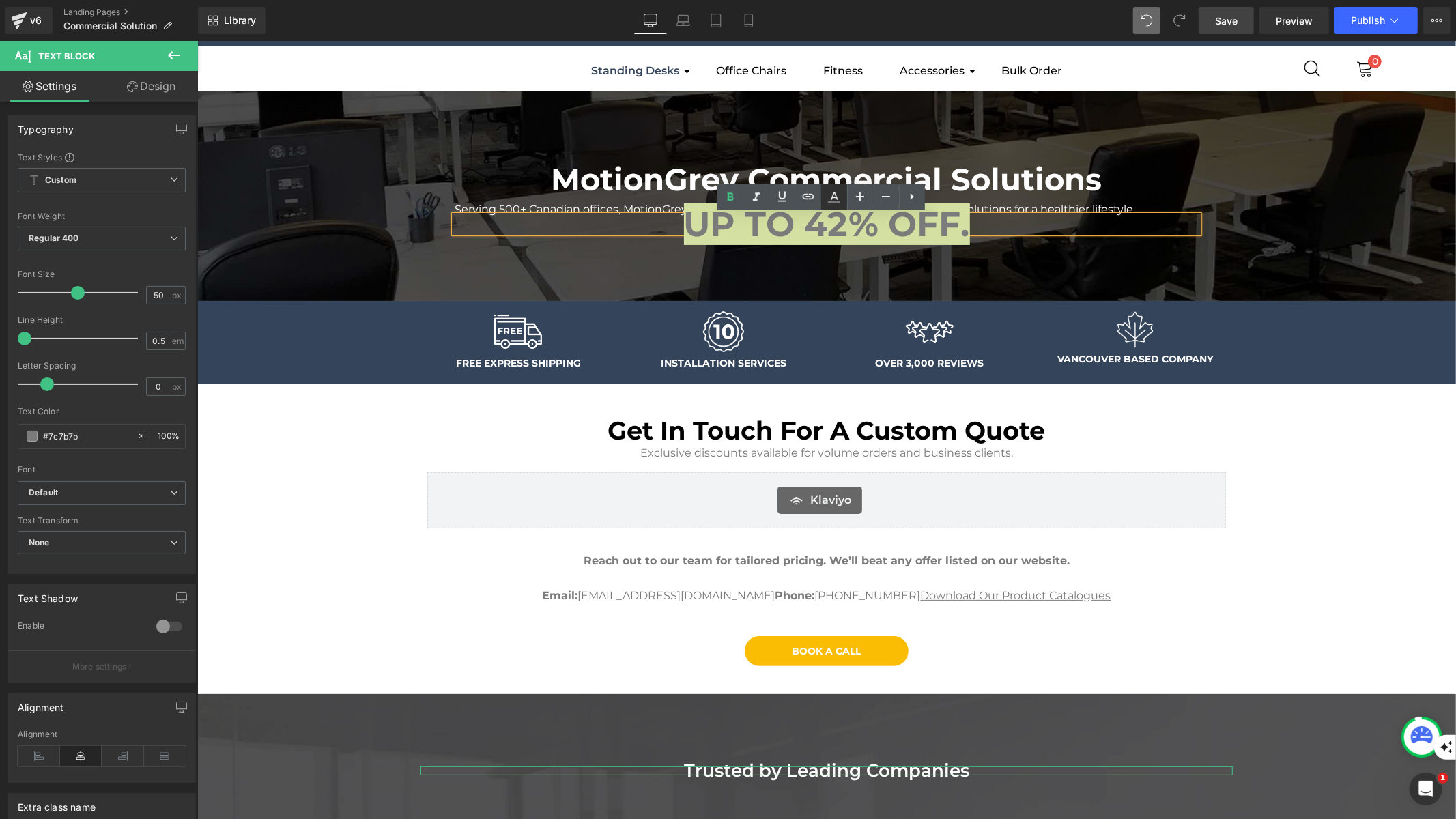
click at [836, 198] on icon at bounding box center [834, 196] width 7 height 8
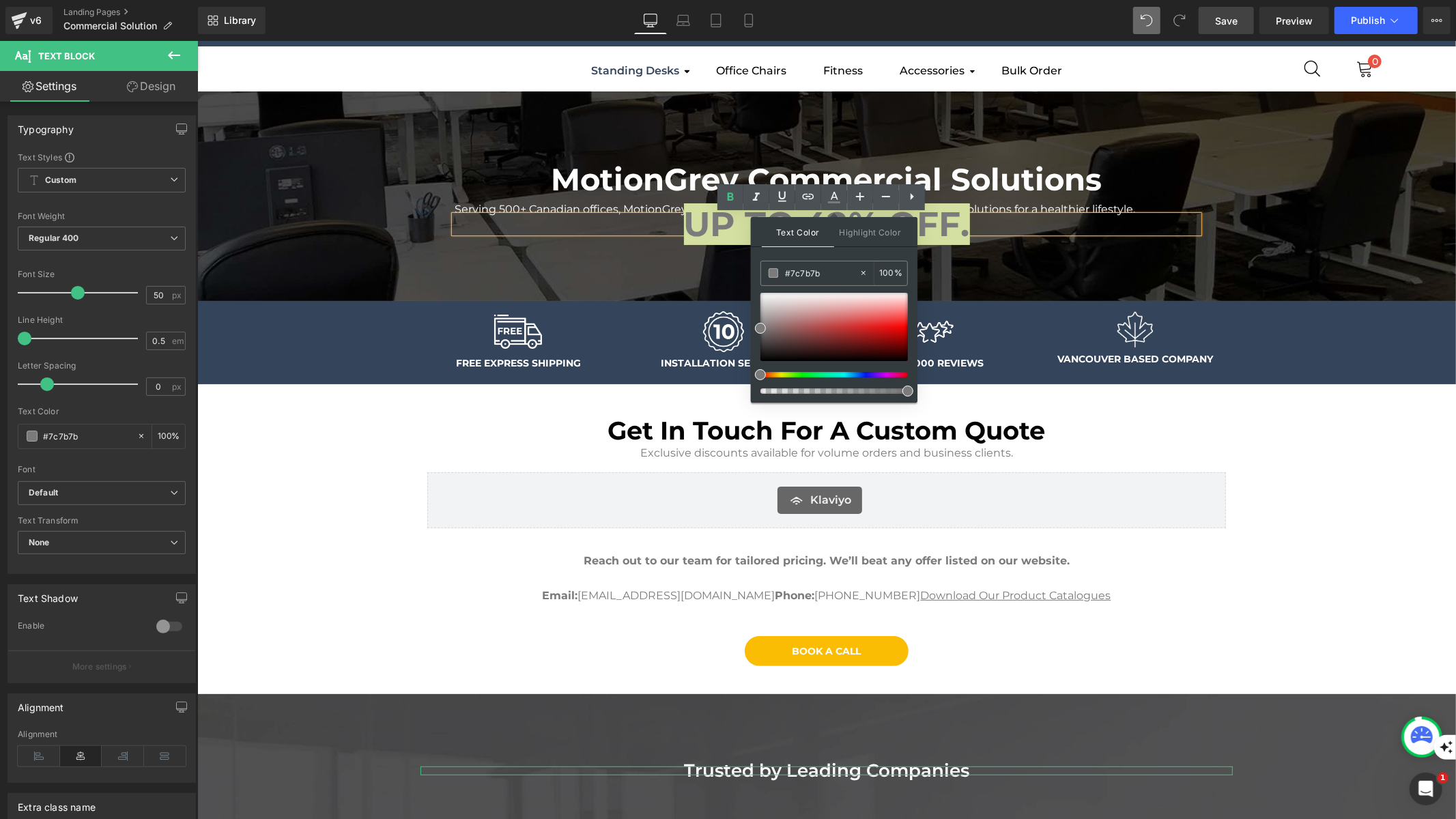
drag, startPoint x: 757, startPoint y: 321, endPoint x: 757, endPoint y: 264, distance: 57.0
click at [757, 264] on div "Text Color Highlight Color #333333 #7c7b7b 100 % transparent 0 %" at bounding box center [833, 310] width 166 height 186
drag, startPoint x: 761, startPoint y: 326, endPoint x: 763, endPoint y: 279, distance: 47.0
click at [763, 279] on div "#7c7b7b 100 %" at bounding box center [834, 331] width 147 height 142
drag, startPoint x: 957, startPoint y: 335, endPoint x: 699, endPoint y: 277, distance: 264.4
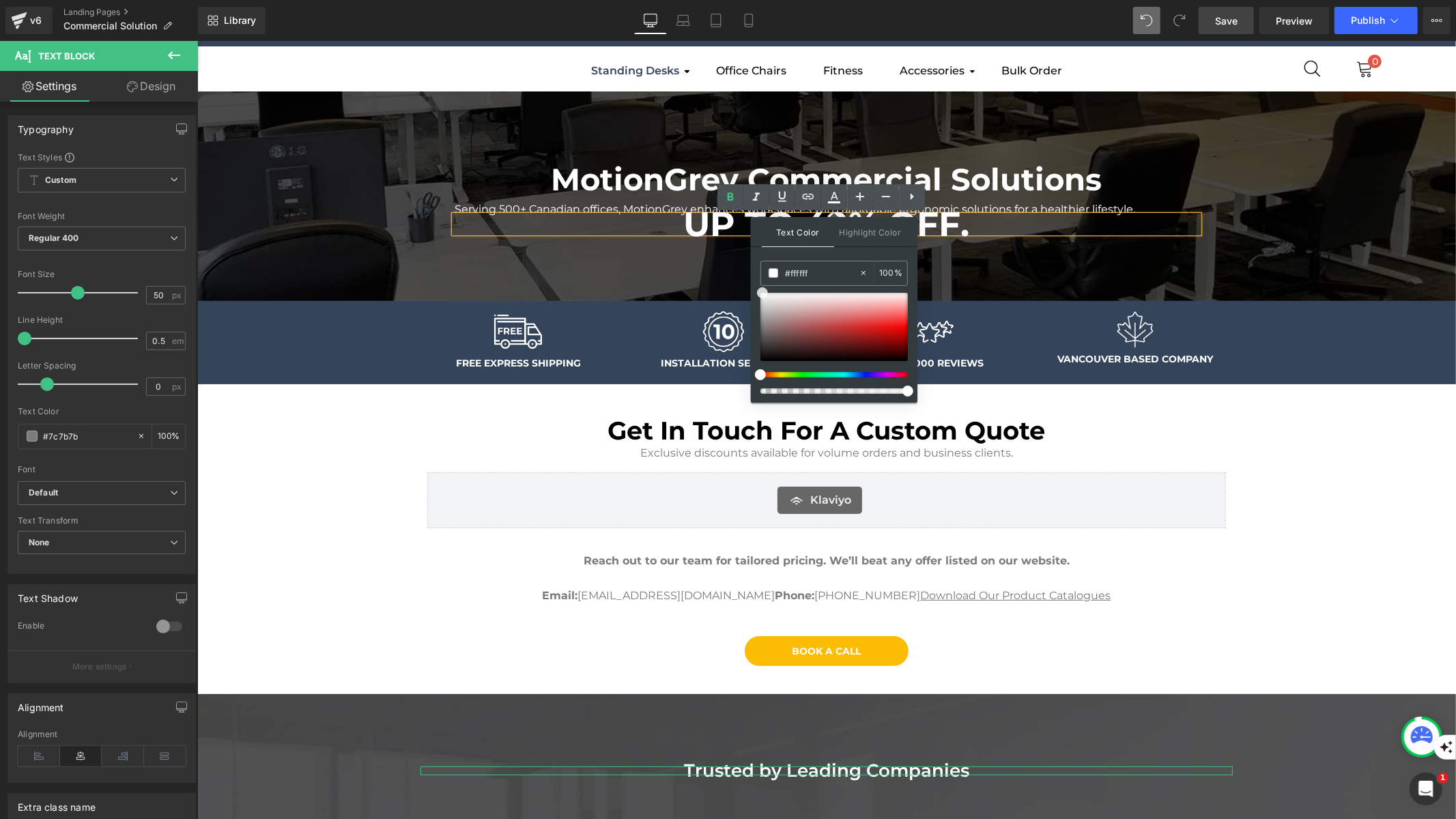
click at [671, 272] on div at bounding box center [826, 195] width 1258 height 209
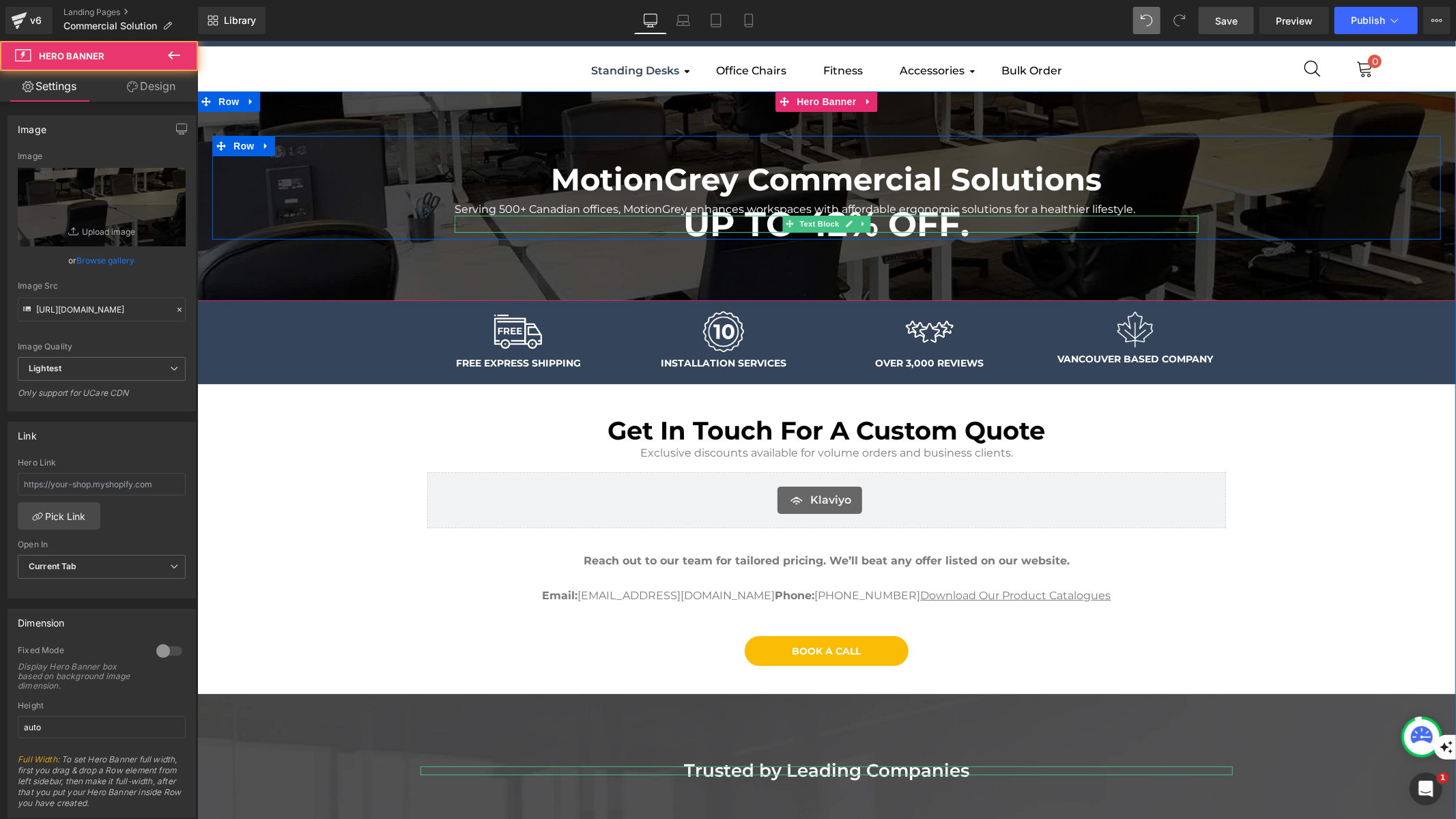
click at [823, 221] on span "Text Block" at bounding box center [819, 223] width 45 height 17
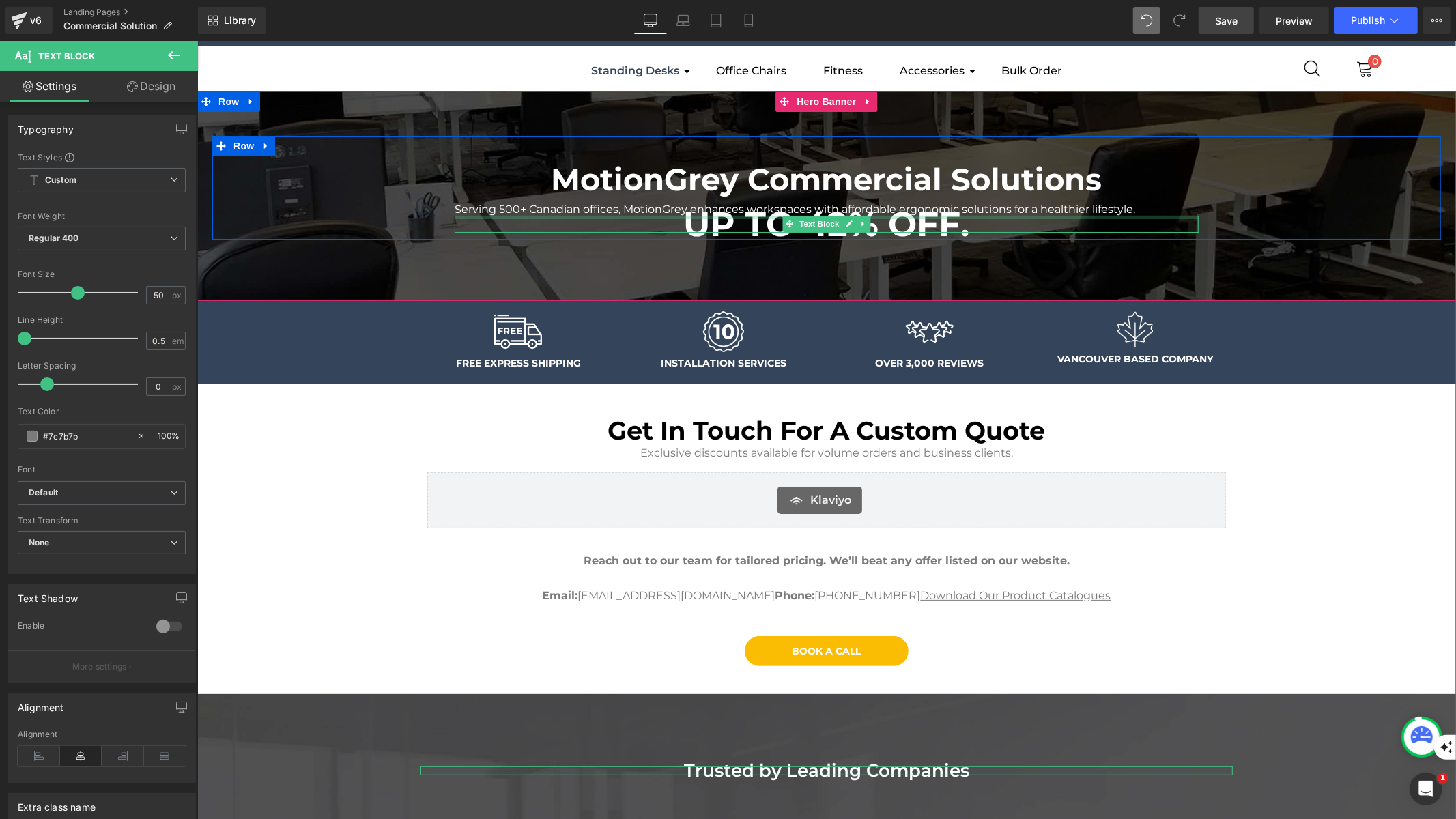
click at [909, 217] on div at bounding box center [826, 217] width 744 height 3
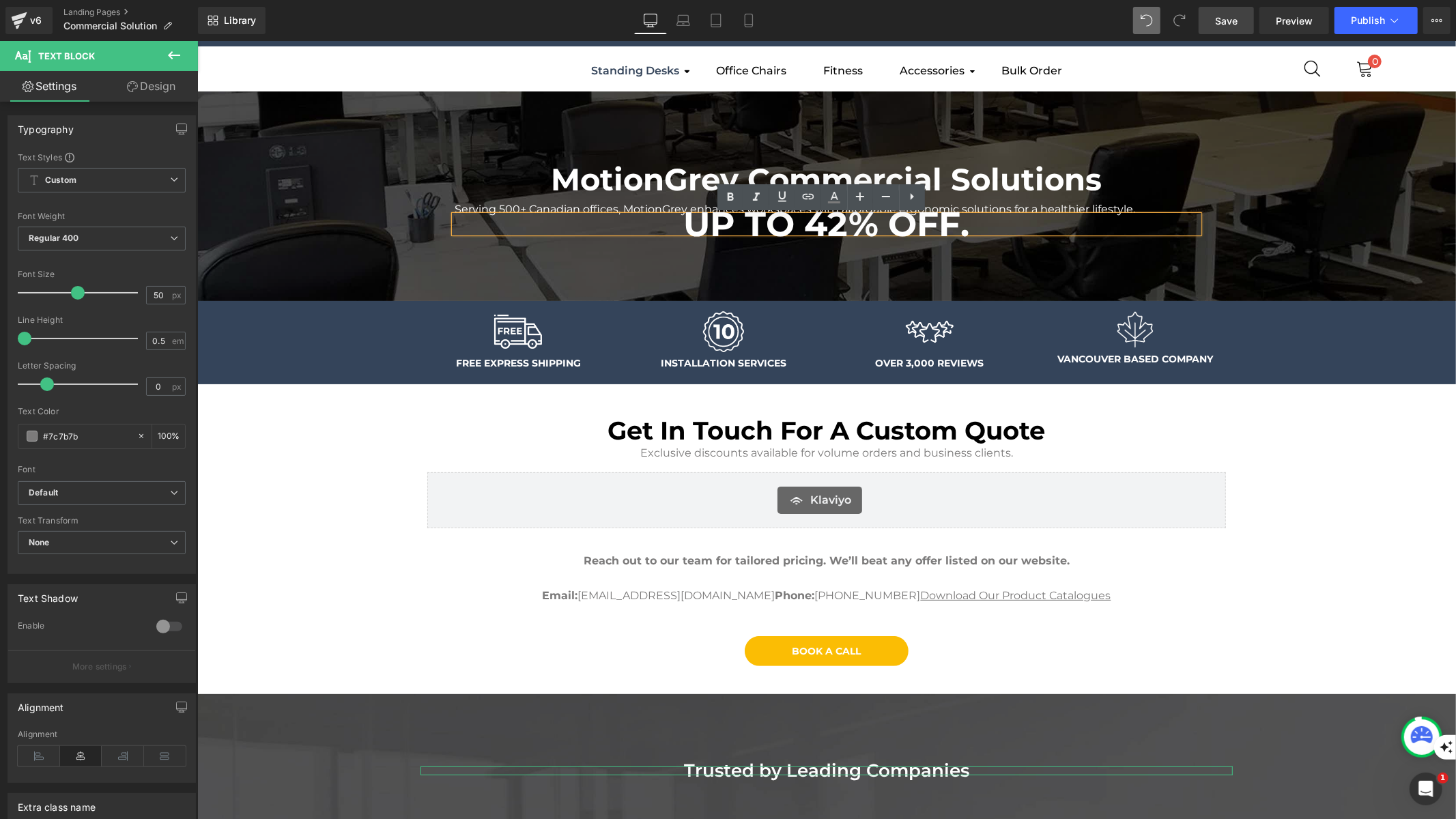
click at [910, 212] on strong "UP TO 42% OFF." at bounding box center [826, 223] width 286 height 41
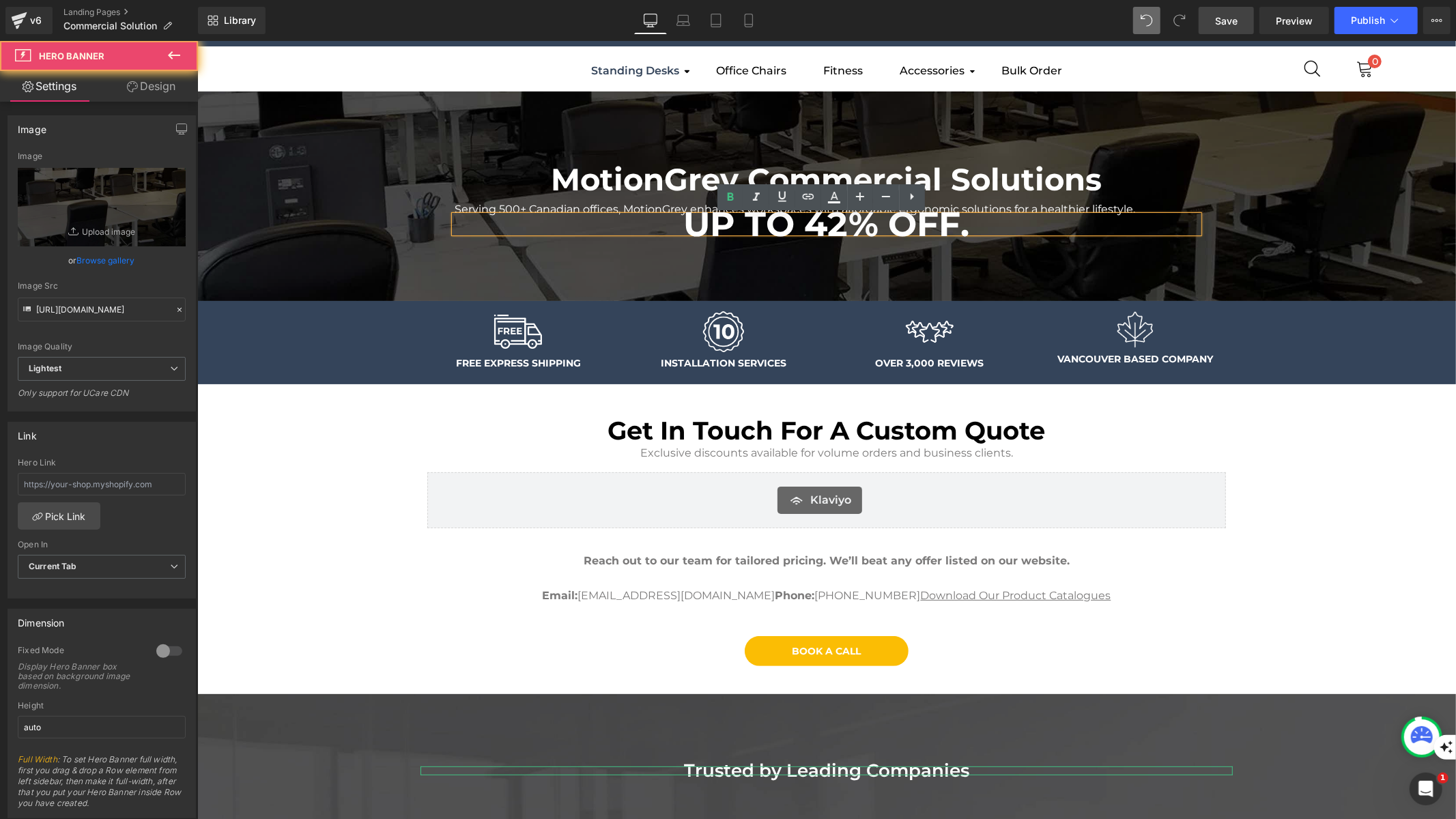
click at [1014, 295] on div at bounding box center [826, 195] width 1258 height 209
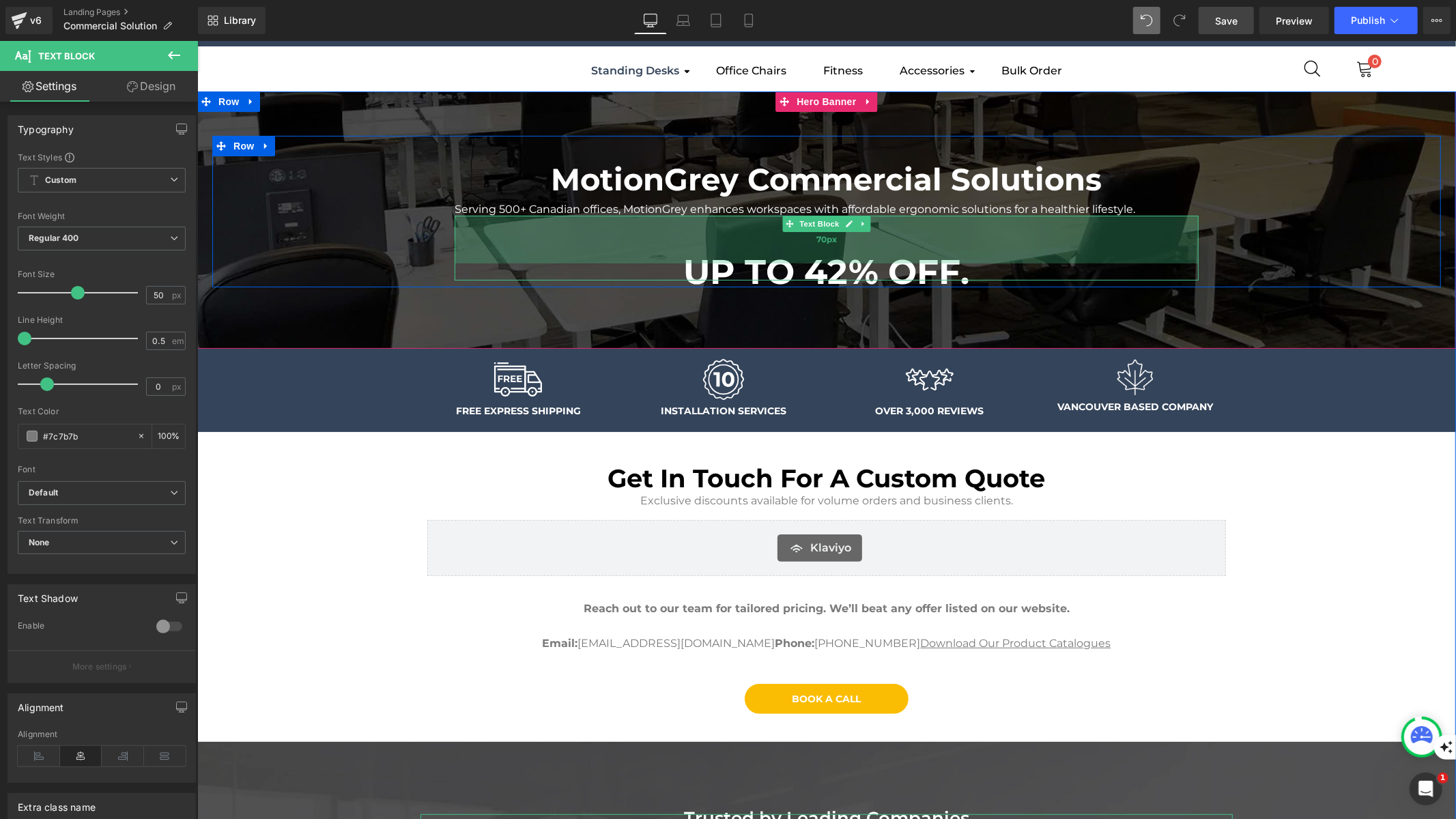
drag, startPoint x: 961, startPoint y: 214, endPoint x: 947, endPoint y: 261, distance: 49.0
click at [947, 261] on div "70px" at bounding box center [826, 239] width 744 height 48
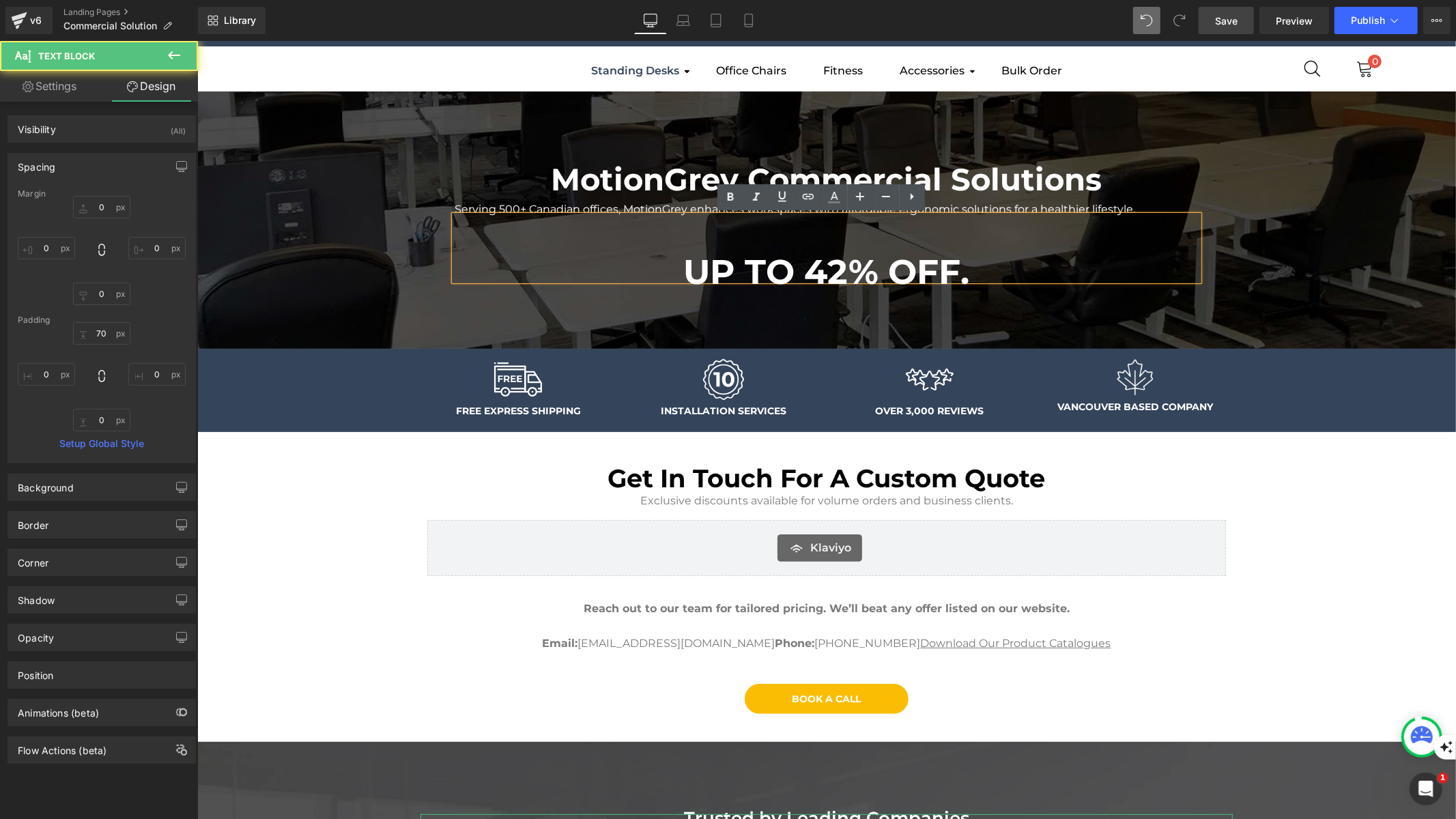
click at [288, 299] on div at bounding box center [826, 219] width 1258 height 257
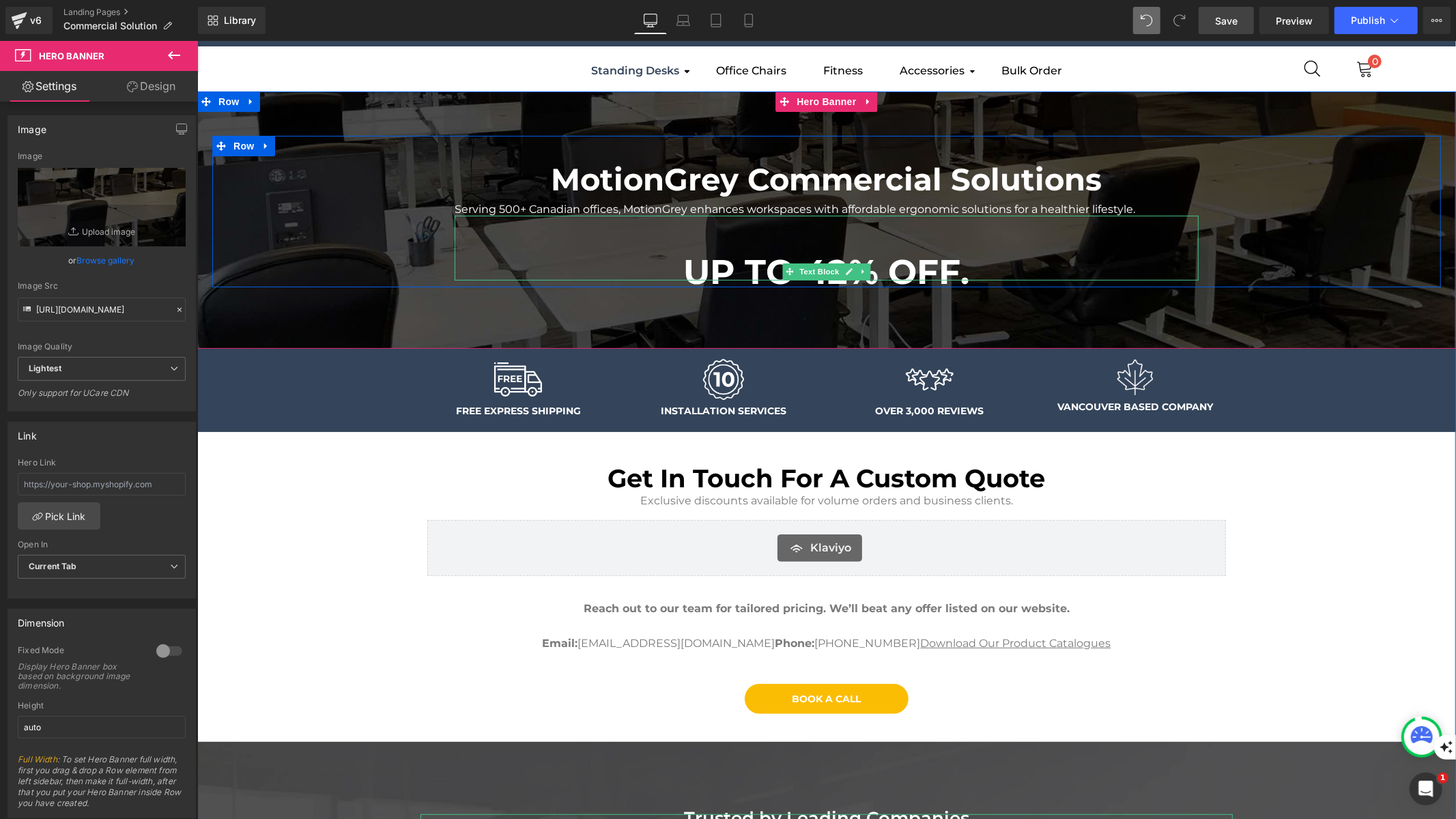
click at [964, 264] on p "UP TO 42% OFF." at bounding box center [826, 271] width 744 height 17
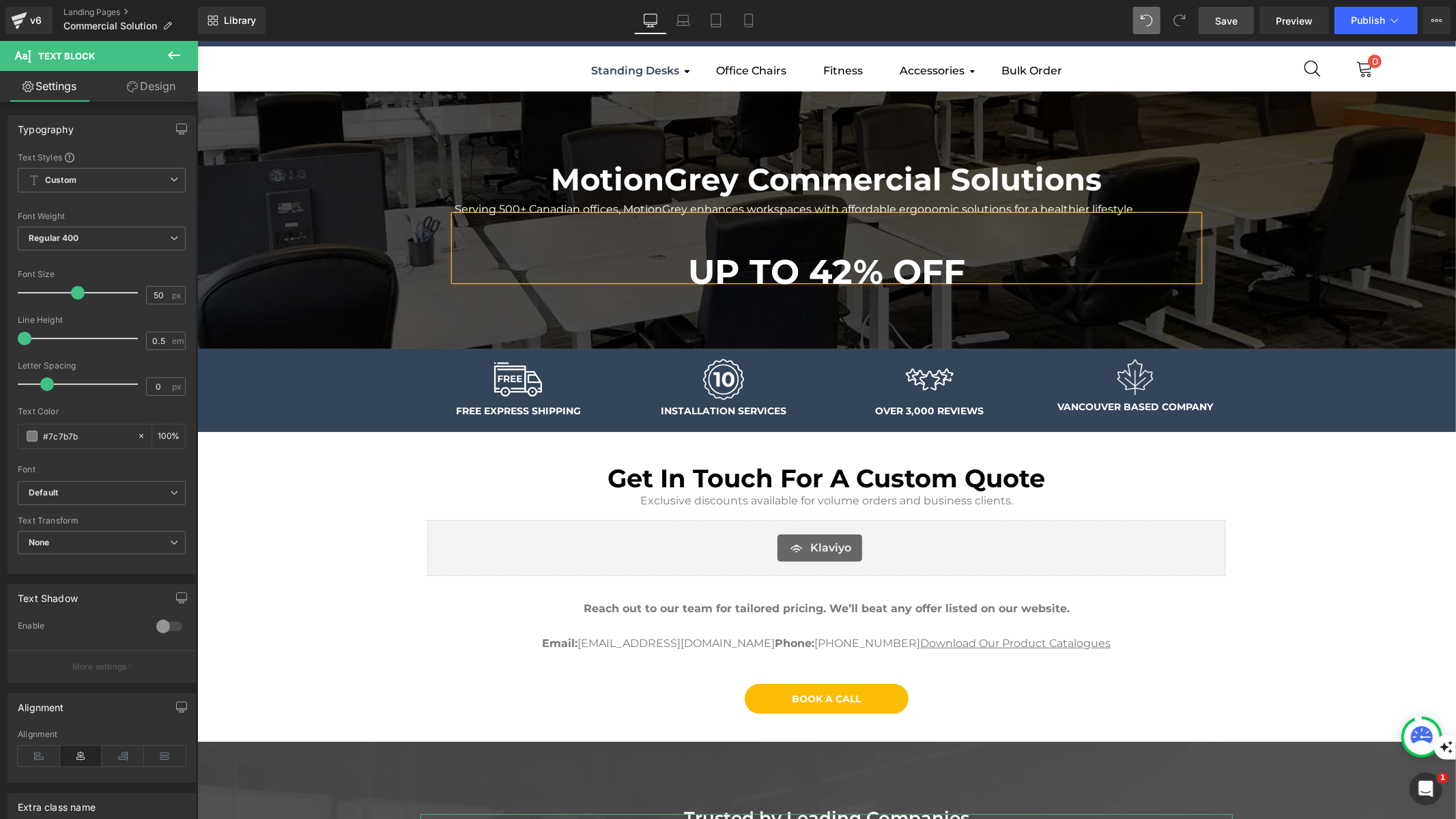
click at [546, 339] on div at bounding box center [826, 219] width 1258 height 257
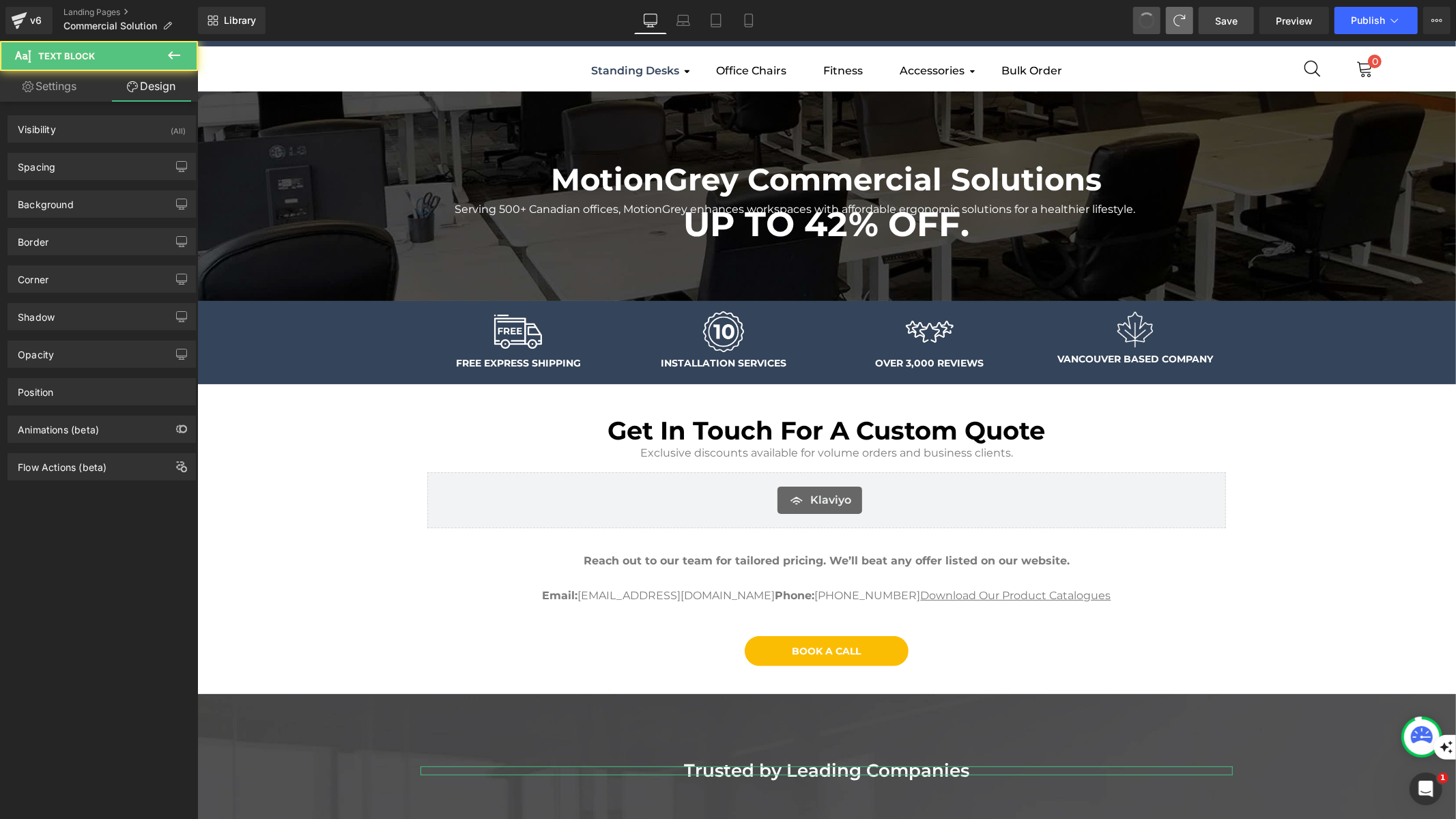
click at [1145, 25] on span at bounding box center [1147, 21] width 23 height 23
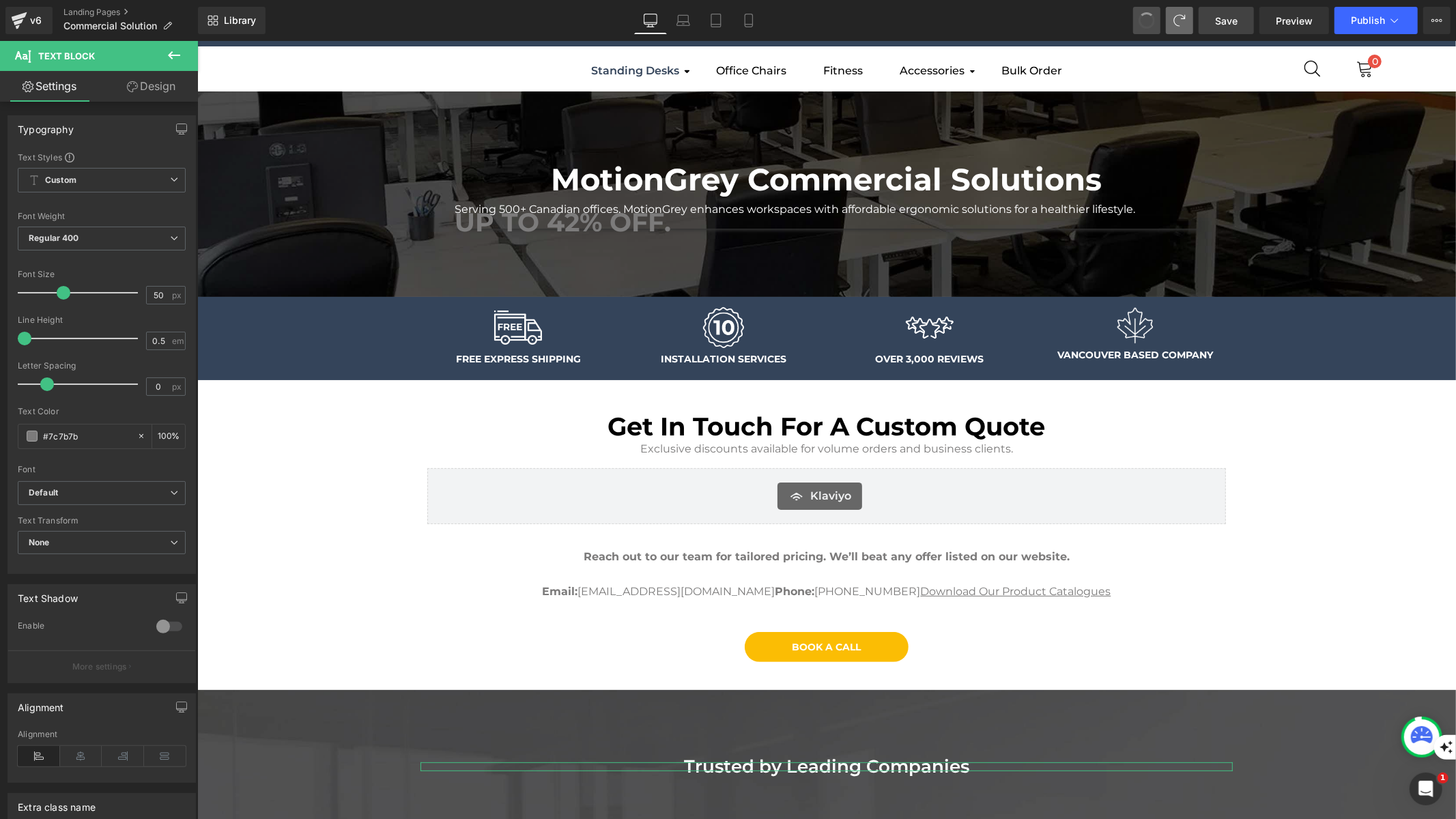
click at [1145, 25] on span at bounding box center [1146, 20] width 17 height 17
click at [1145, 25] on span at bounding box center [1147, 21] width 21 height 21
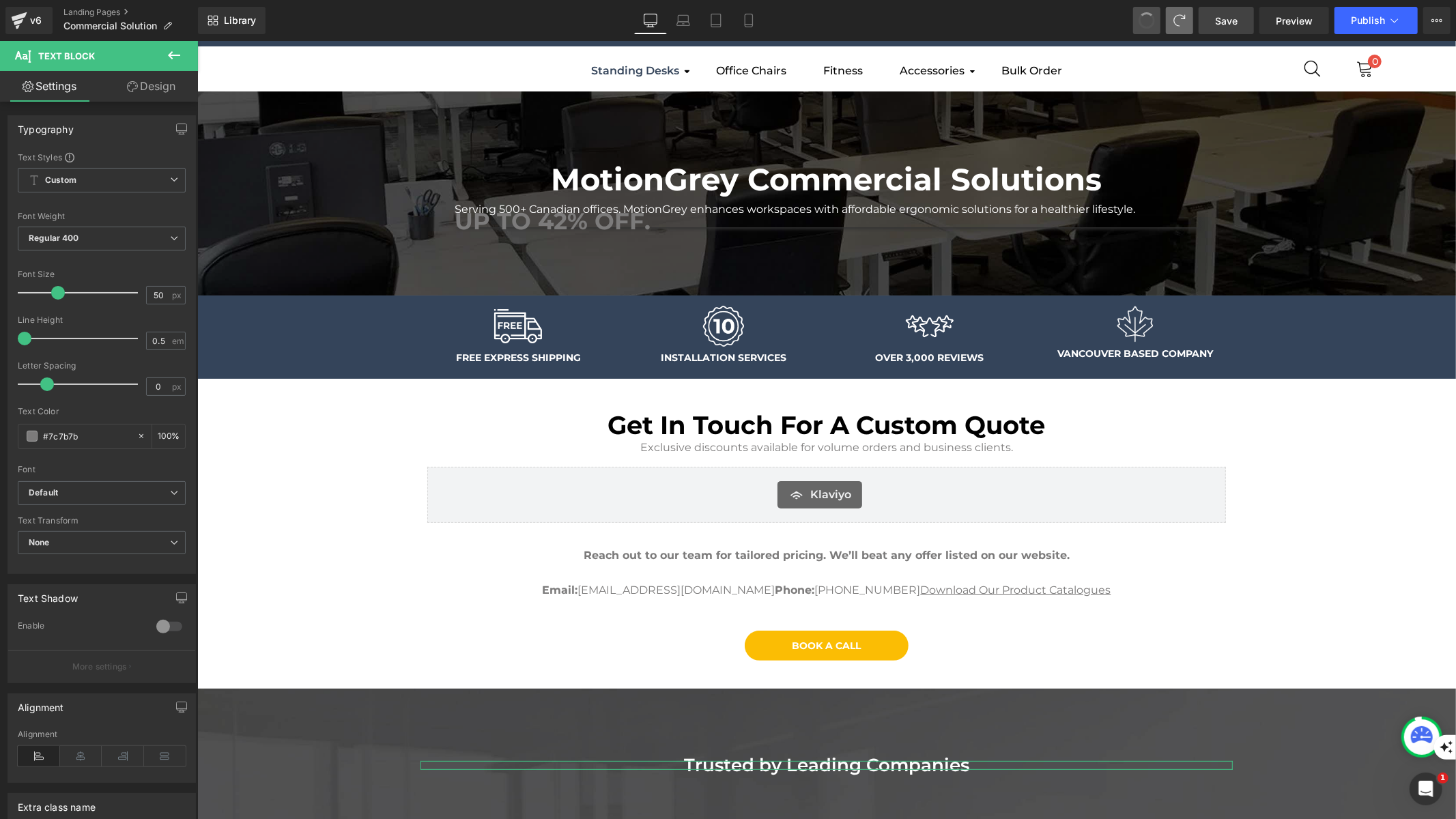
click at [1145, 25] on span at bounding box center [1146, 20] width 19 height 19
click at [1145, 25] on span at bounding box center [1147, 21] width 23 height 23
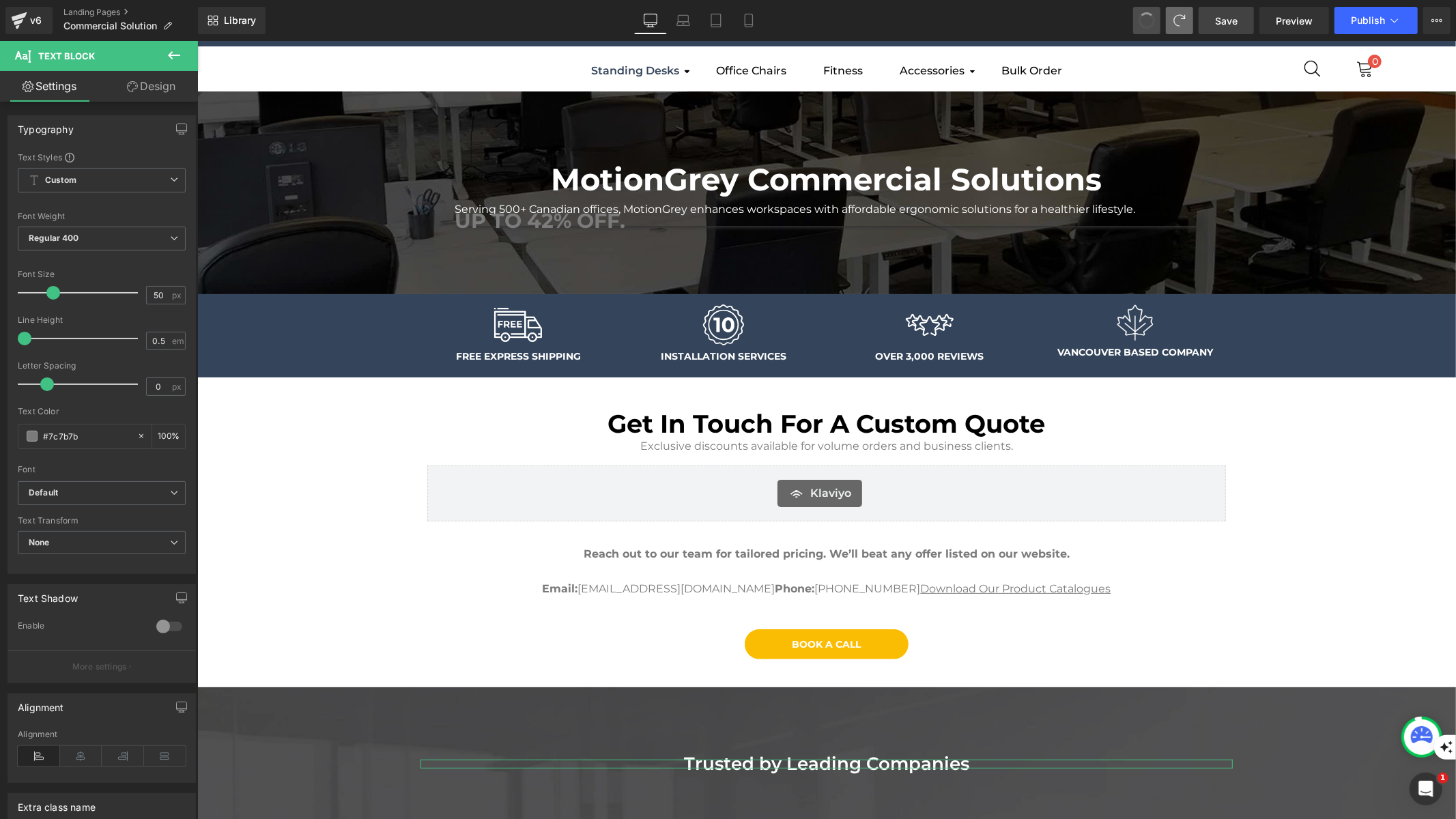
click at [1145, 25] on span at bounding box center [1147, 20] width 21 height 21
click at [1145, 25] on span at bounding box center [1146, 20] width 17 height 17
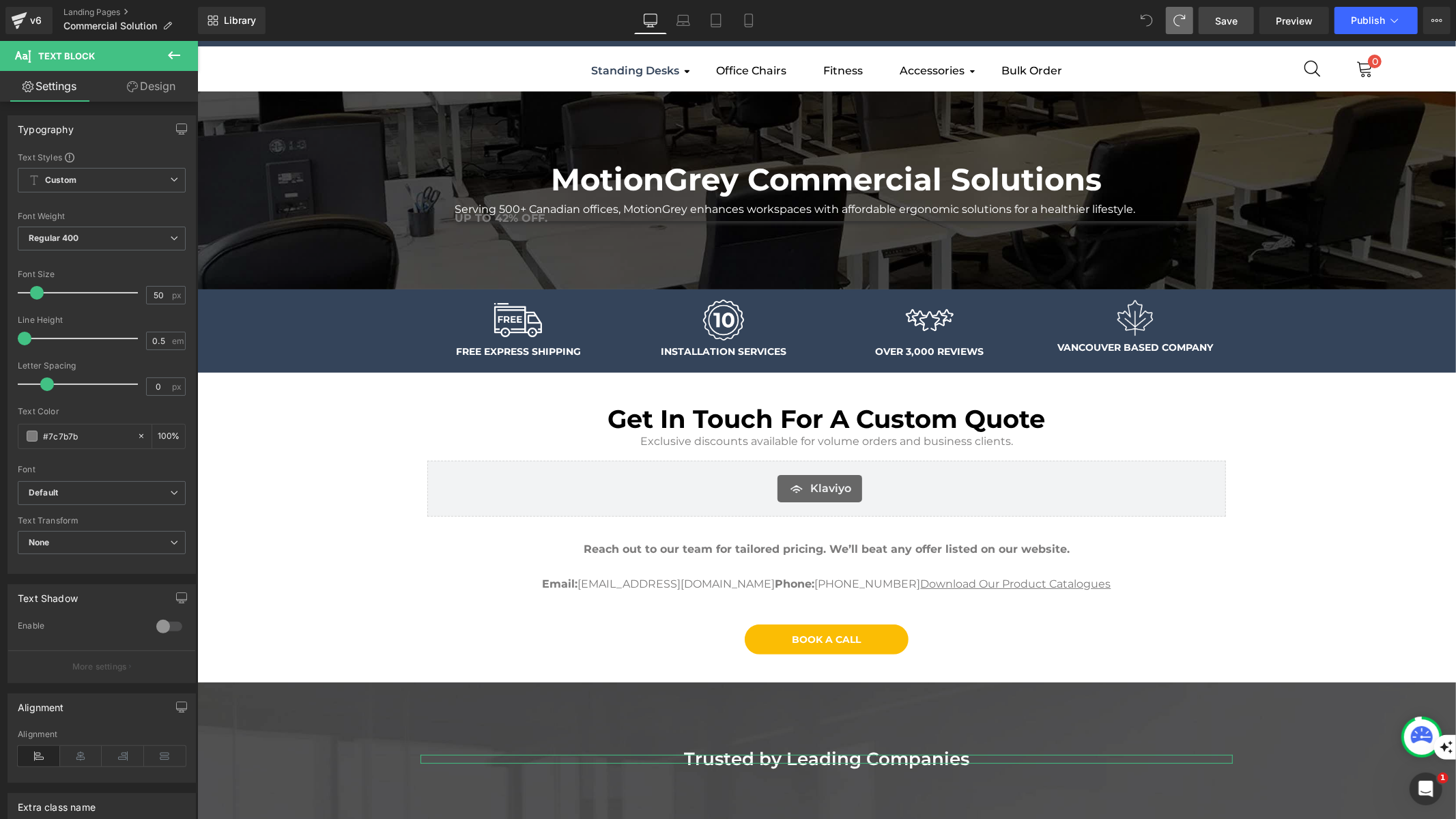
click at [1145, 25] on icon at bounding box center [1147, 20] width 12 height 12
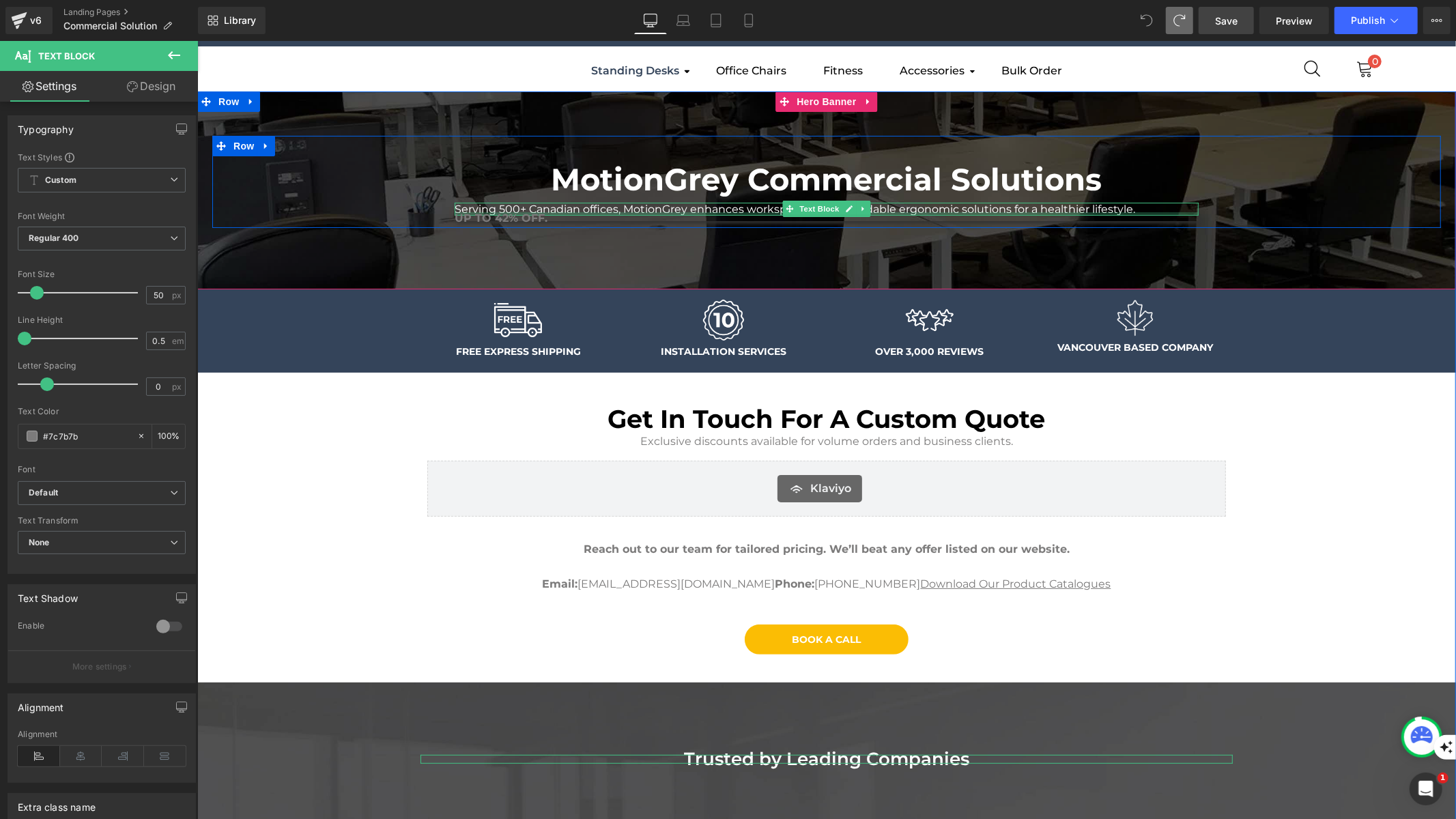
click at [947, 212] on div at bounding box center [826, 213] width 744 height 3
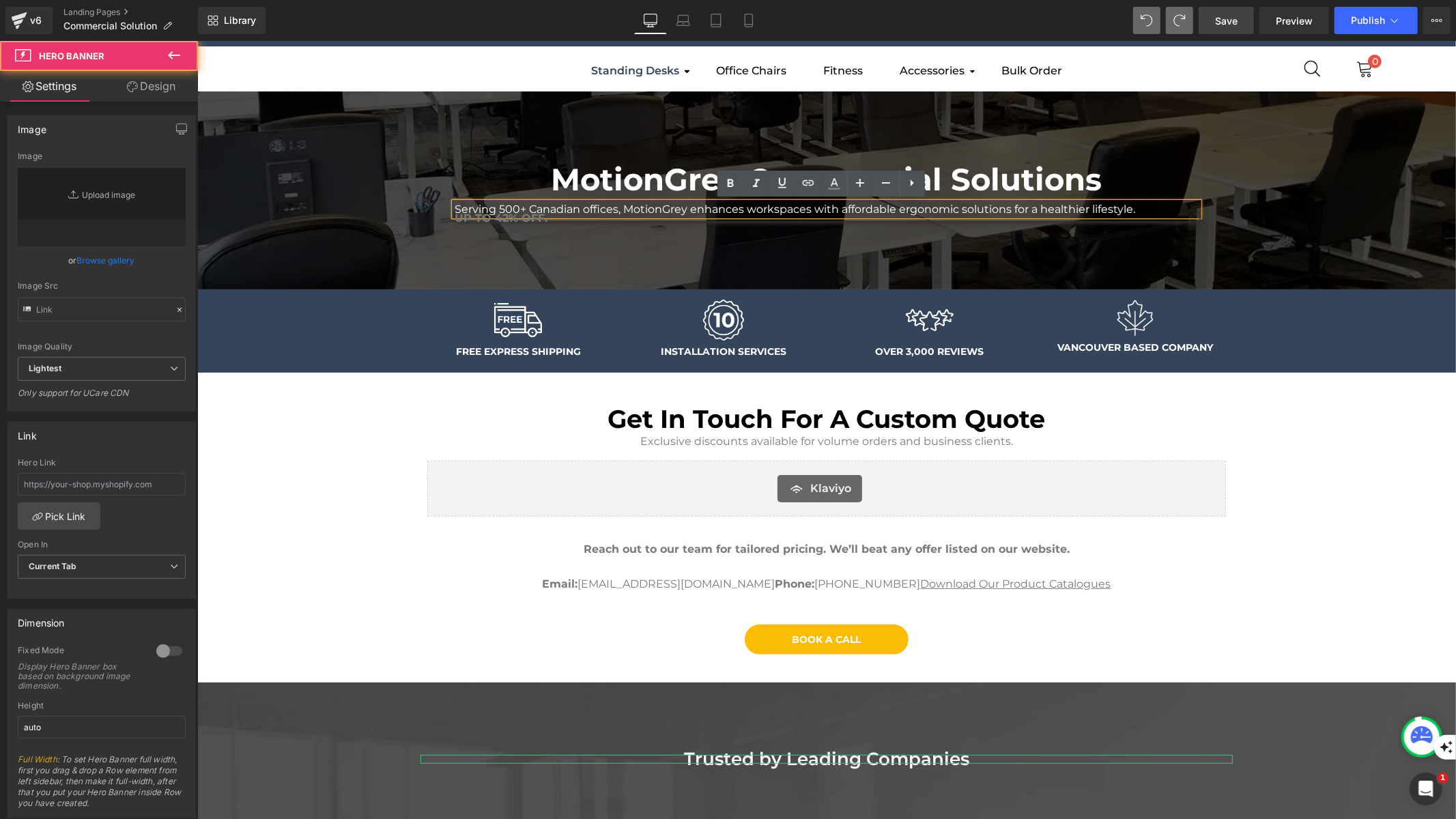
click at [520, 239] on div at bounding box center [826, 189] width 1258 height 198
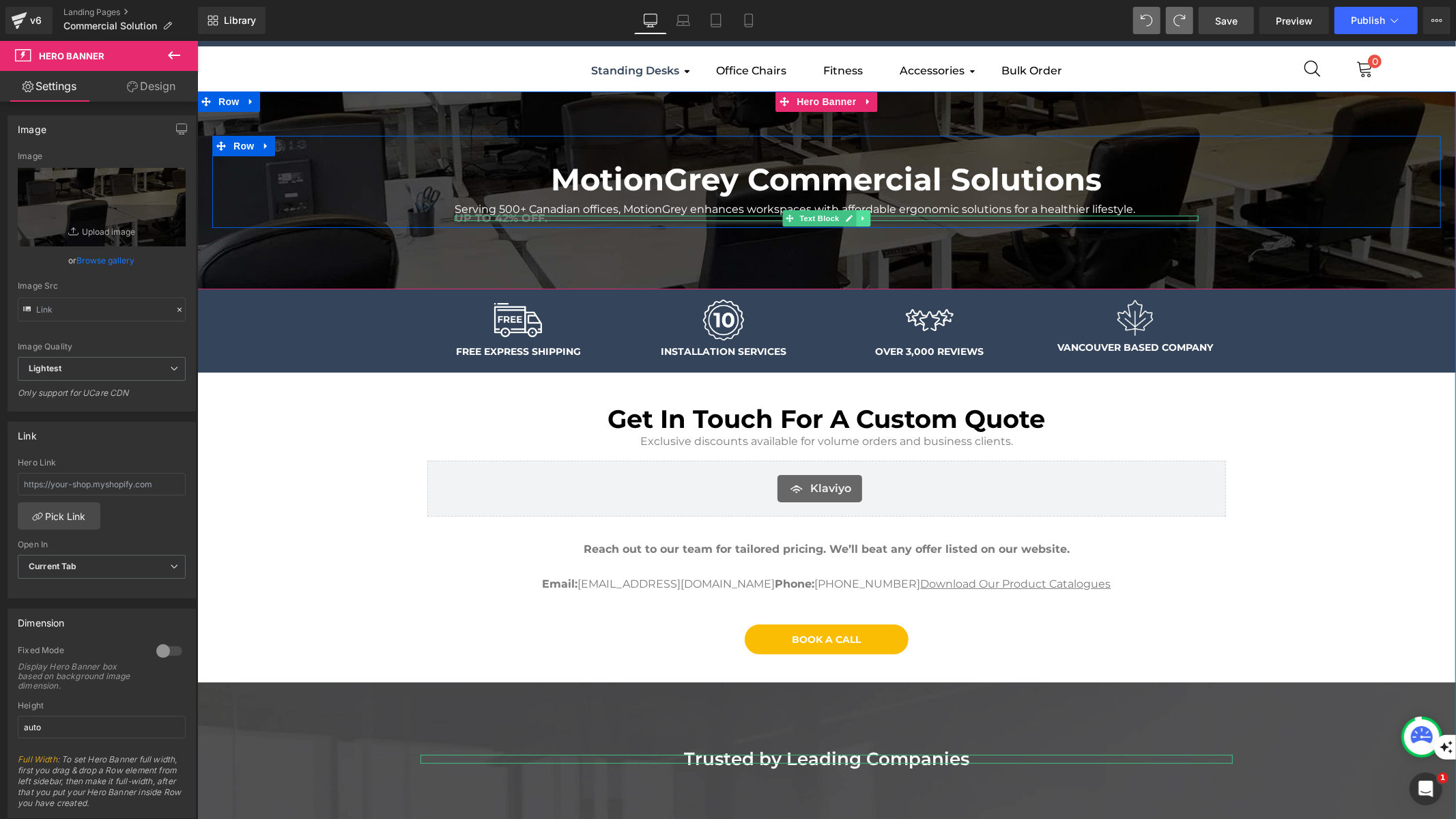
click at [856, 216] on link at bounding box center [862, 217] width 14 height 17
click at [866, 217] on icon at bounding box center [870, 217] width 7 height 7
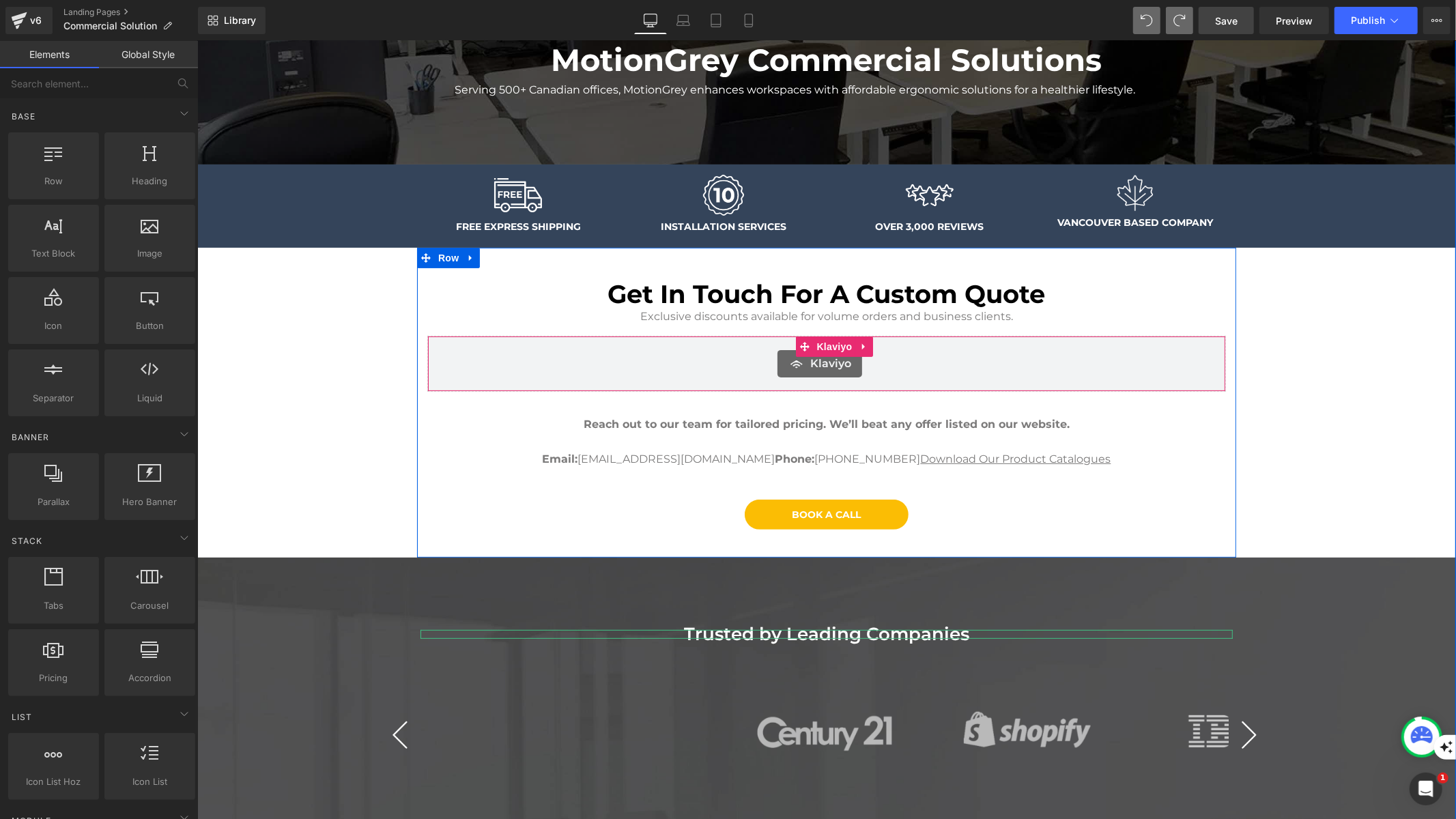
scroll to position [288, 0]
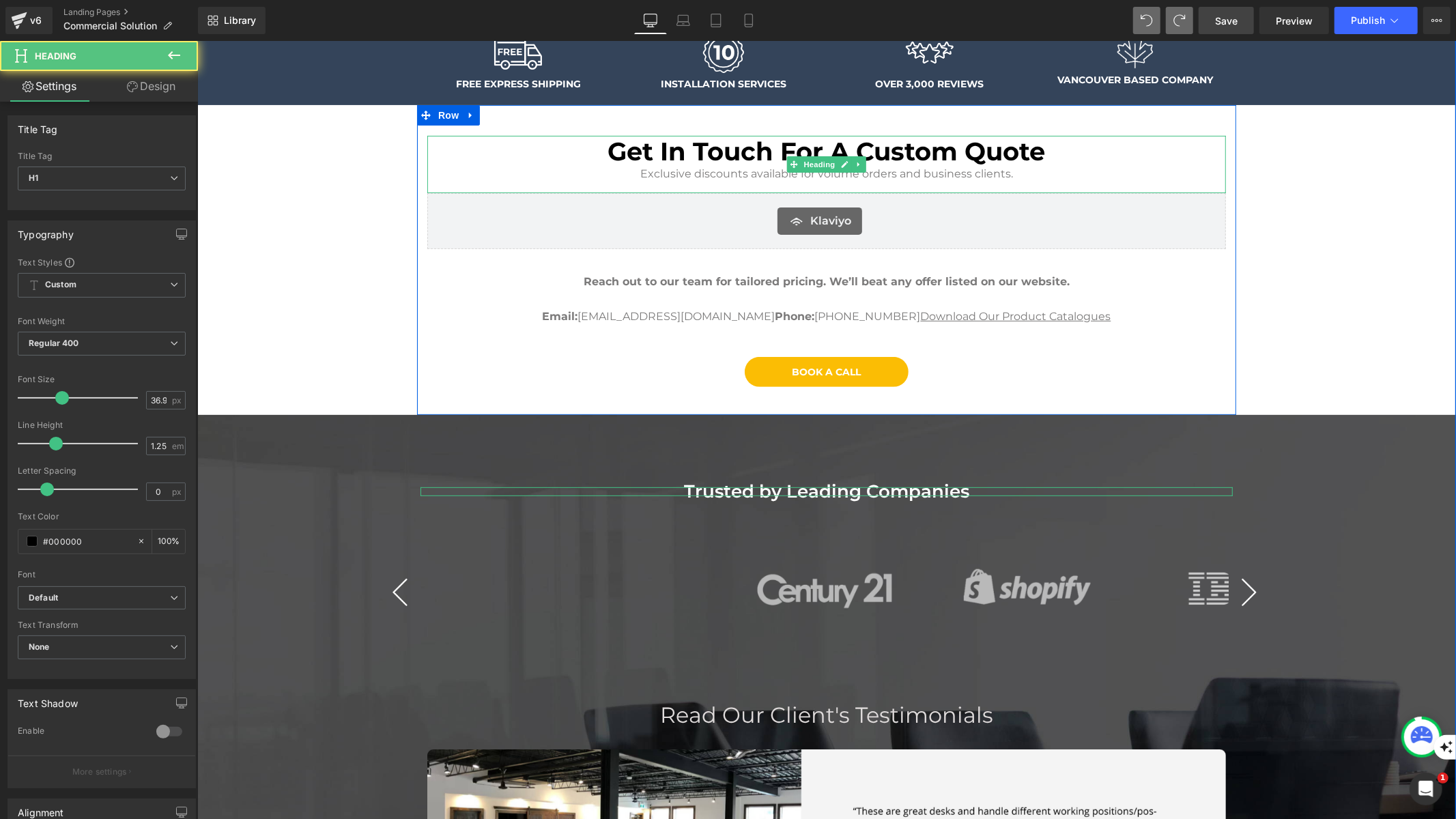
click at [695, 176] on div "Exclusive discounts available for volume orders and business clients." at bounding box center [826, 173] width 799 height 13
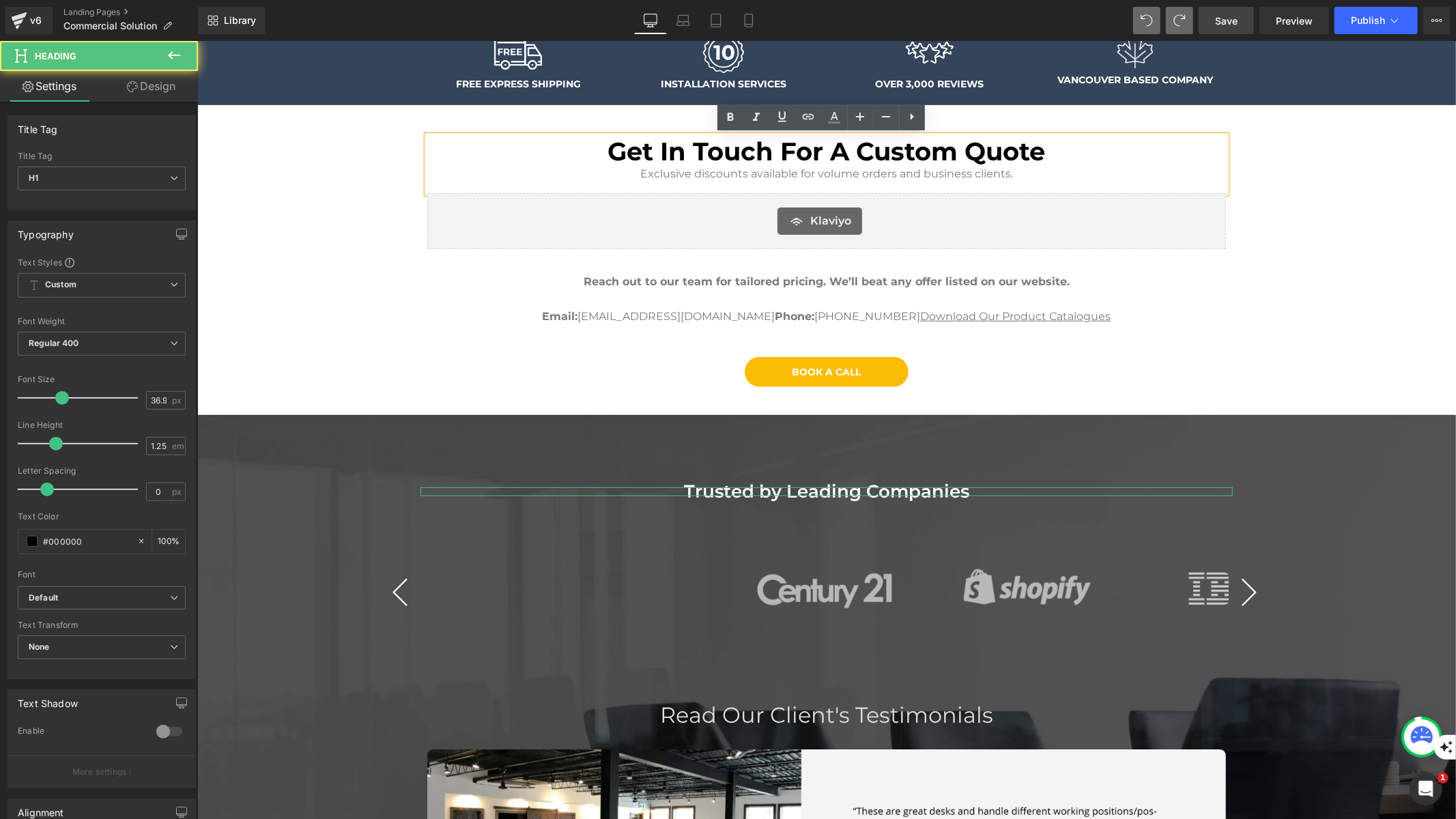
click at [1004, 172] on div "Exclusive discounts available for volume orders and business clients." at bounding box center [826, 173] width 799 height 13
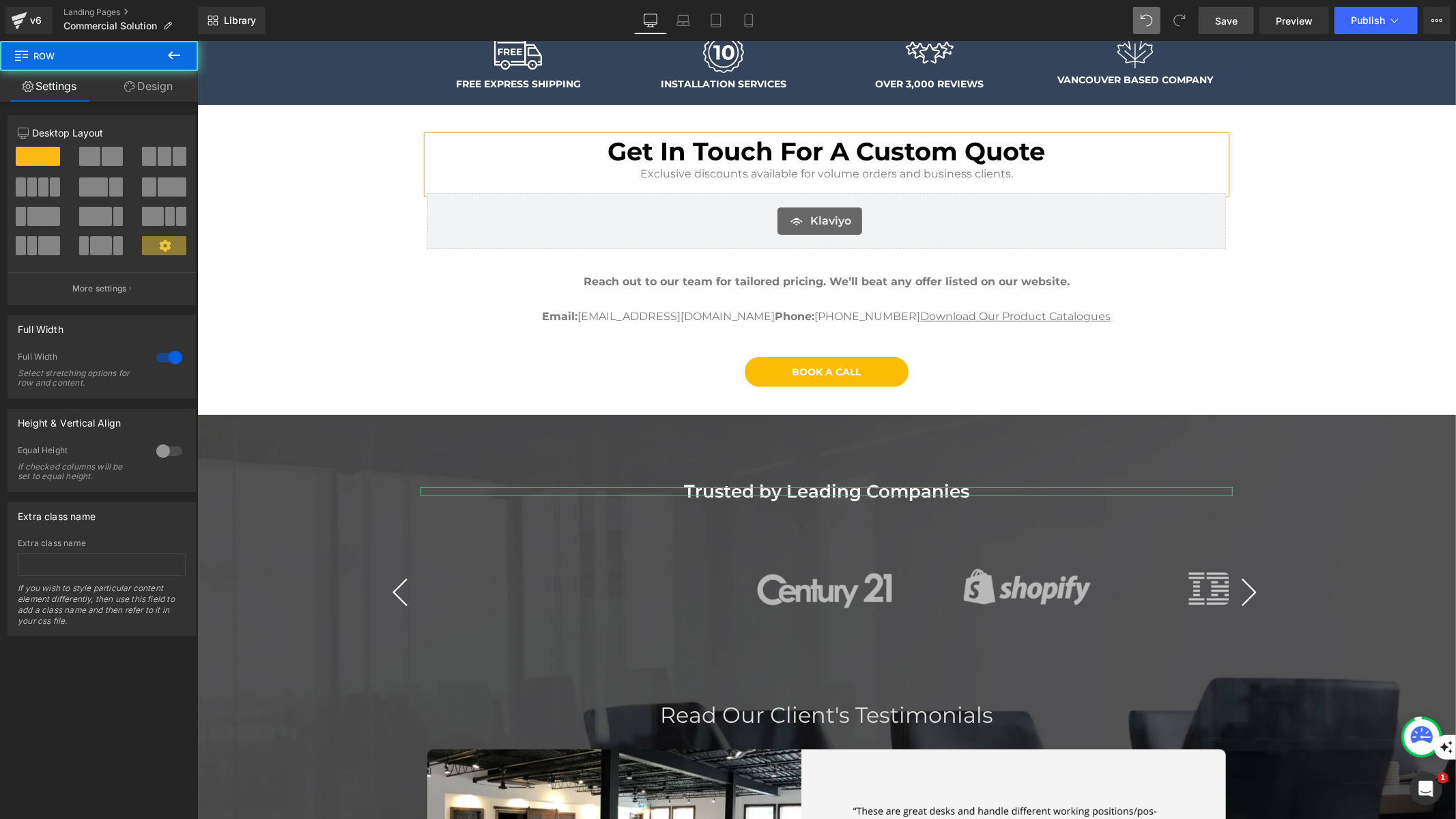
click at [1305, 304] on div "MotionGrey Commercial Solutions Heading Serving 500+ Canadian offices, MotionGr…" at bounding box center [826, 413] width 1258 height 1169
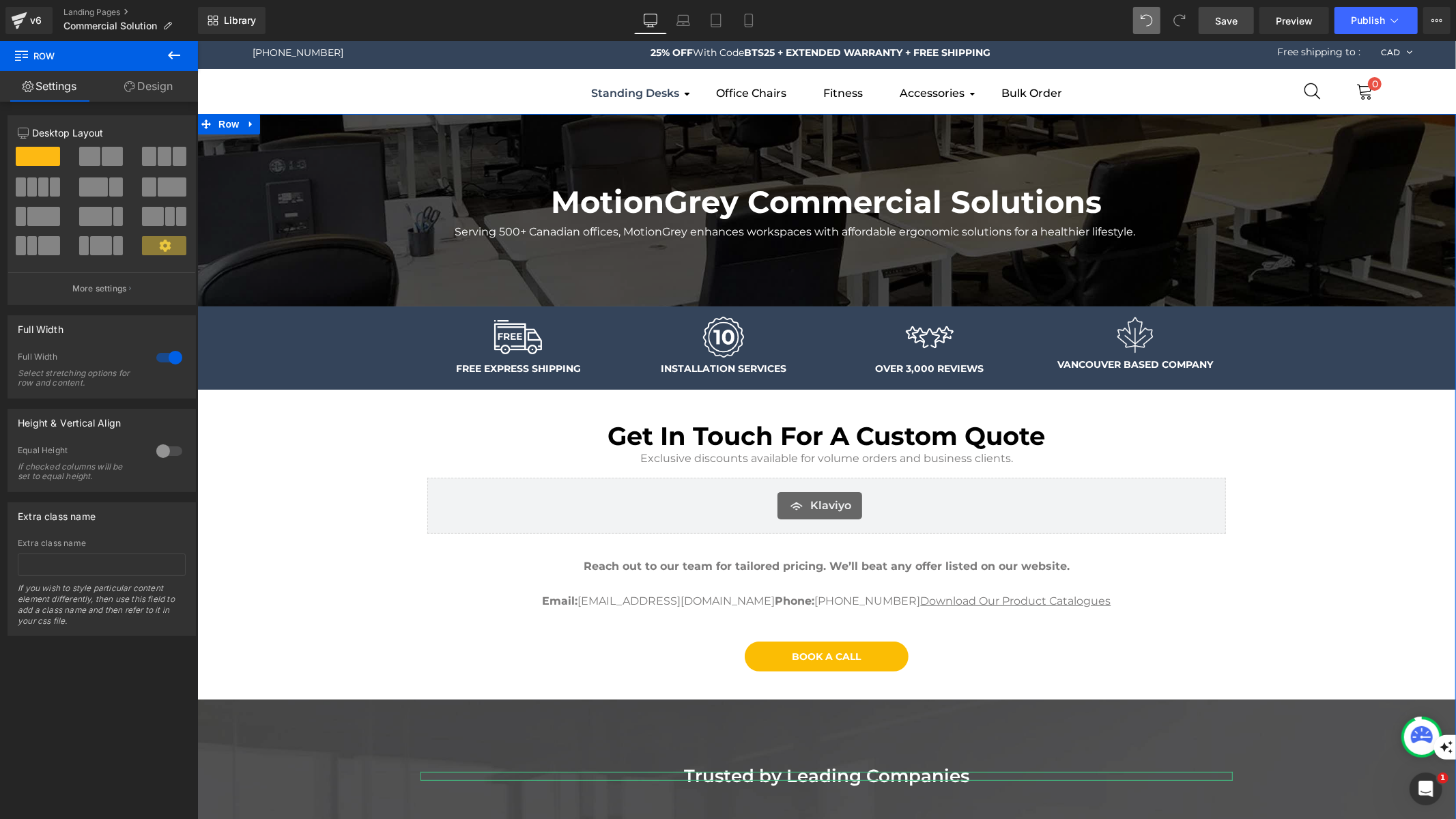
scroll to position [0, 0]
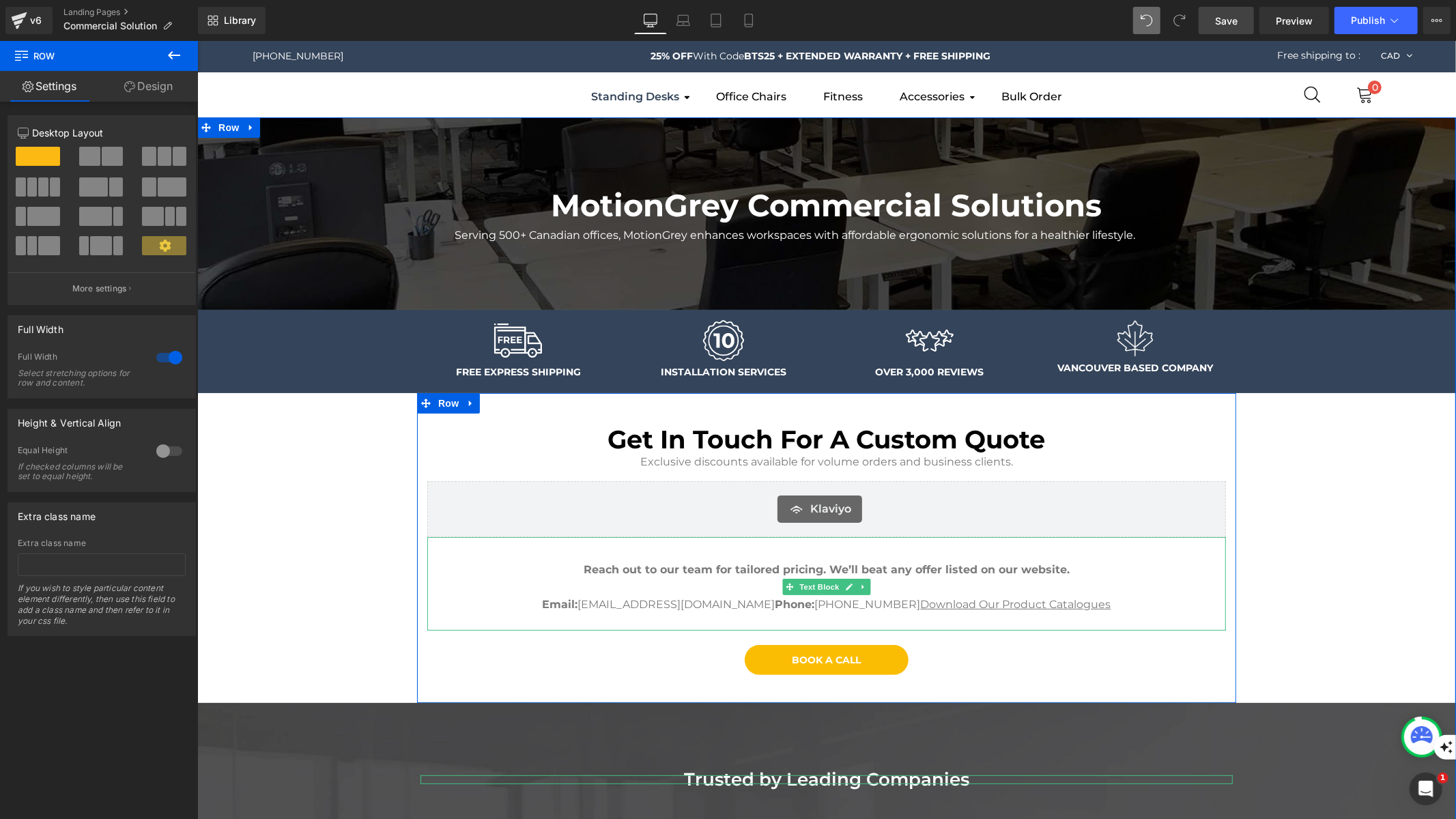
click at [785, 564] on strong "Reach out to our team for tailored pricing. We’ll beat any offer listed on our …" at bounding box center [826, 569] width 486 height 13
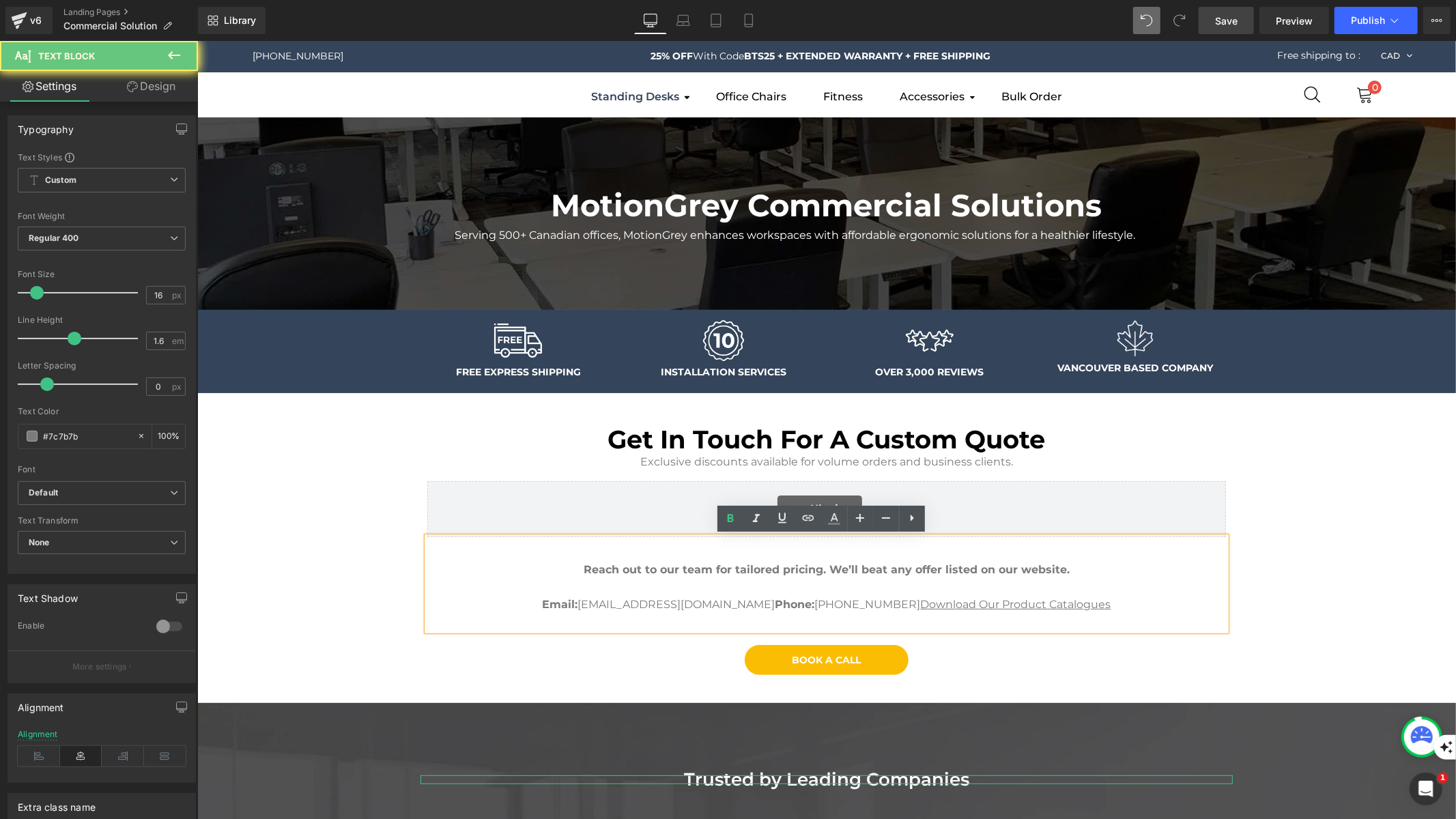
click at [819, 569] on strong "Reach out to our team for tailored pricing. We’ll beat any offer listed on our …" at bounding box center [826, 569] width 486 height 13
click at [817, 564] on strong "Reach out to our team for tailored pricing. We’ll beat any offer listed on our …" at bounding box center [826, 569] width 486 height 13
click at [925, 564] on strong "Reach out to our team for tailored pricing. We’ll beat any offer listed on our …" at bounding box center [826, 569] width 486 height 13
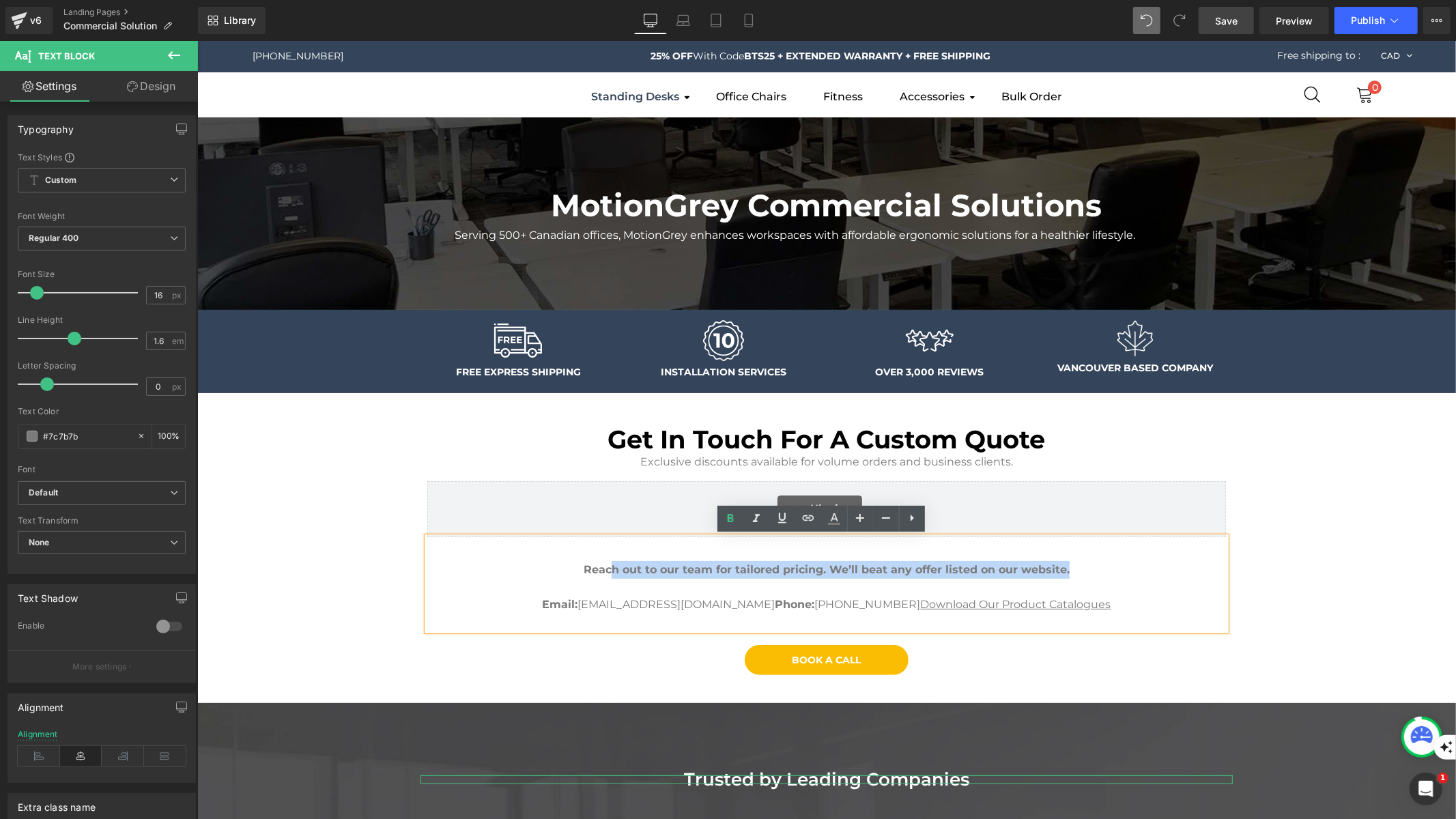
drag, startPoint x: 1074, startPoint y: 566, endPoint x: 605, endPoint y: 564, distance: 469.0
click at [605, 564] on p "Reach out to our team for tailored pricing. We’ll beat any offer listed on our …" at bounding box center [826, 569] width 799 height 17
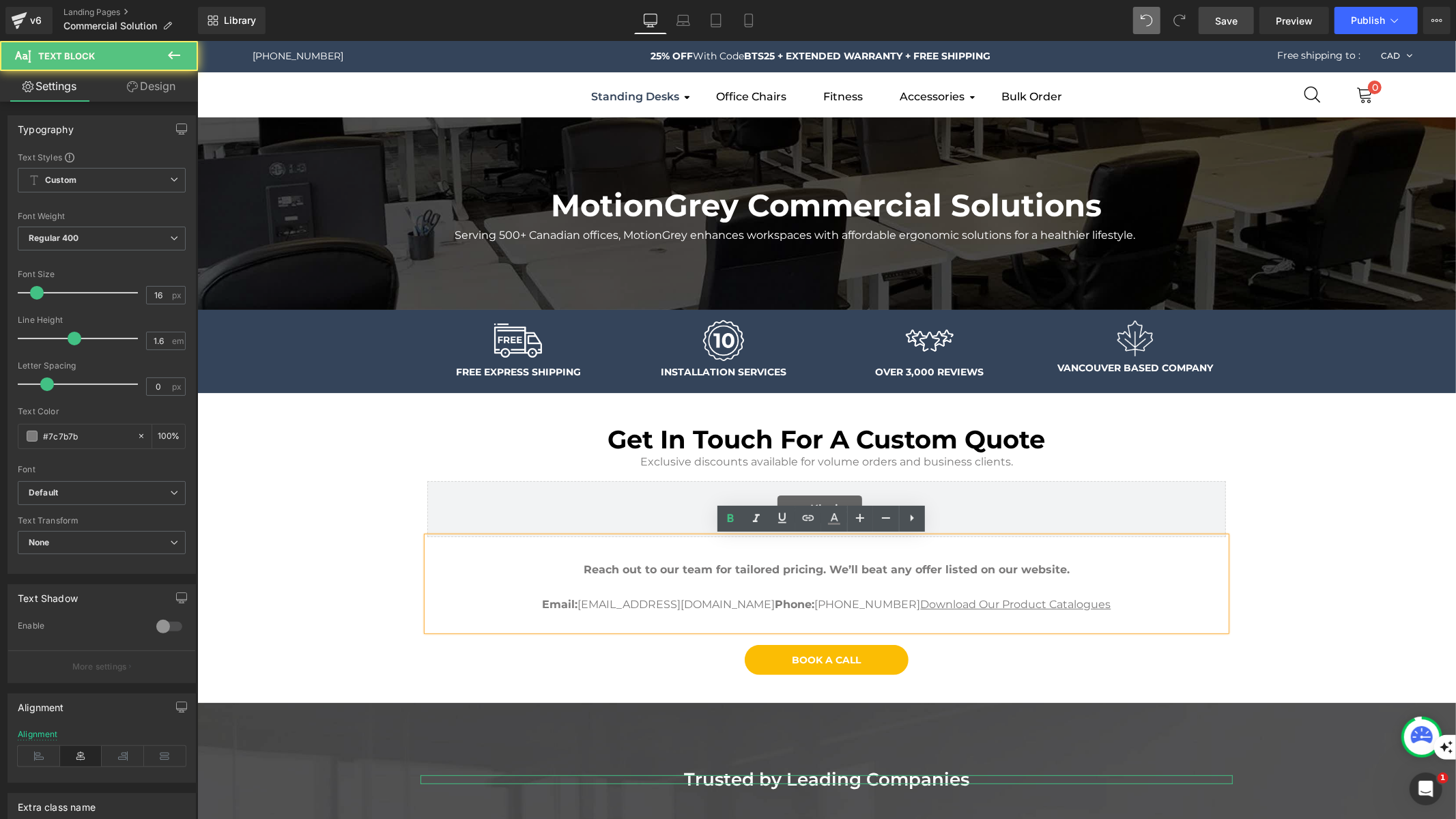
click at [561, 565] on p "Reach out to our team for tailored pricing. We’ll beat any offer listed on our …" at bounding box center [826, 569] width 799 height 17
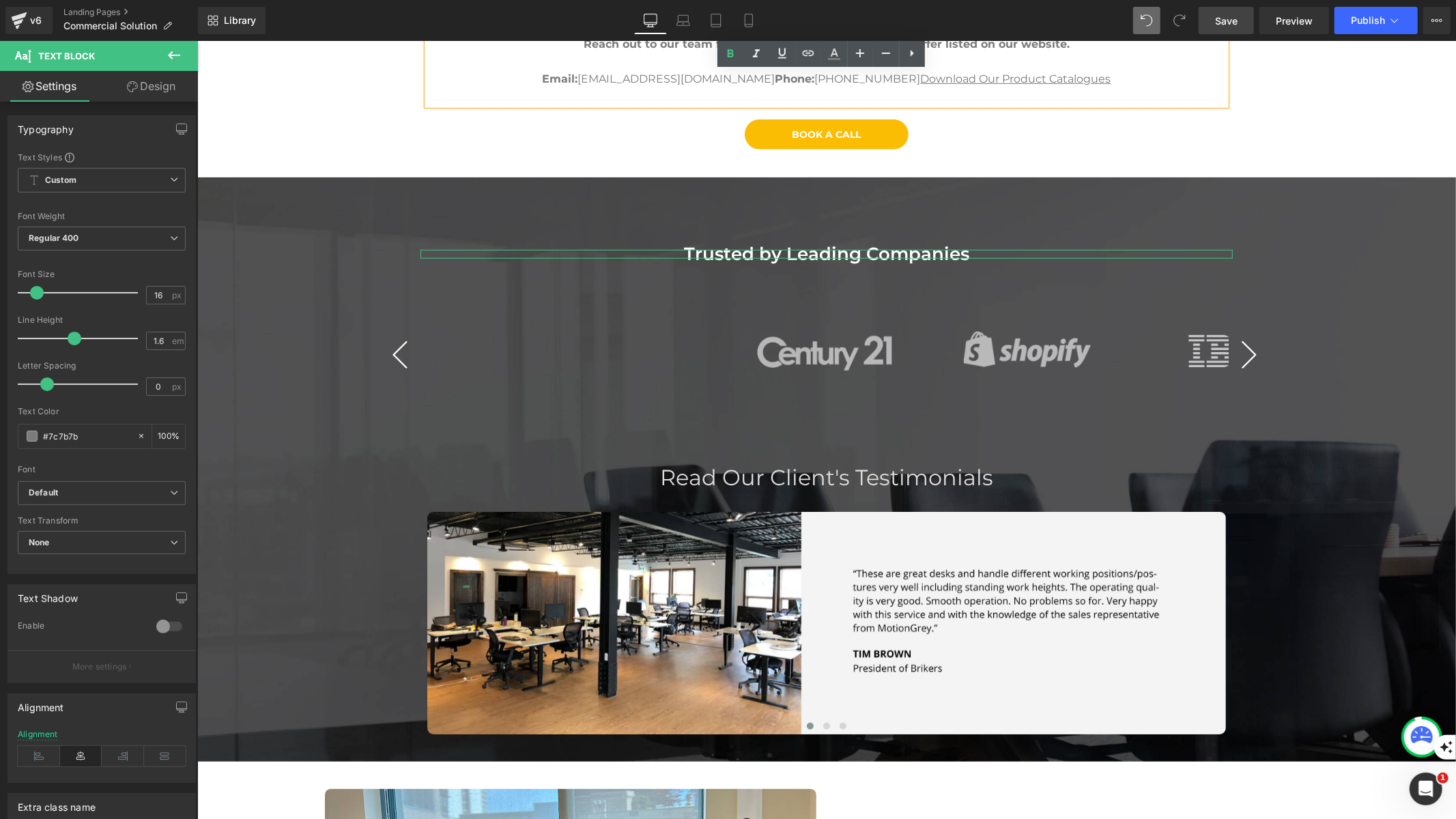
scroll to position [604, 0]
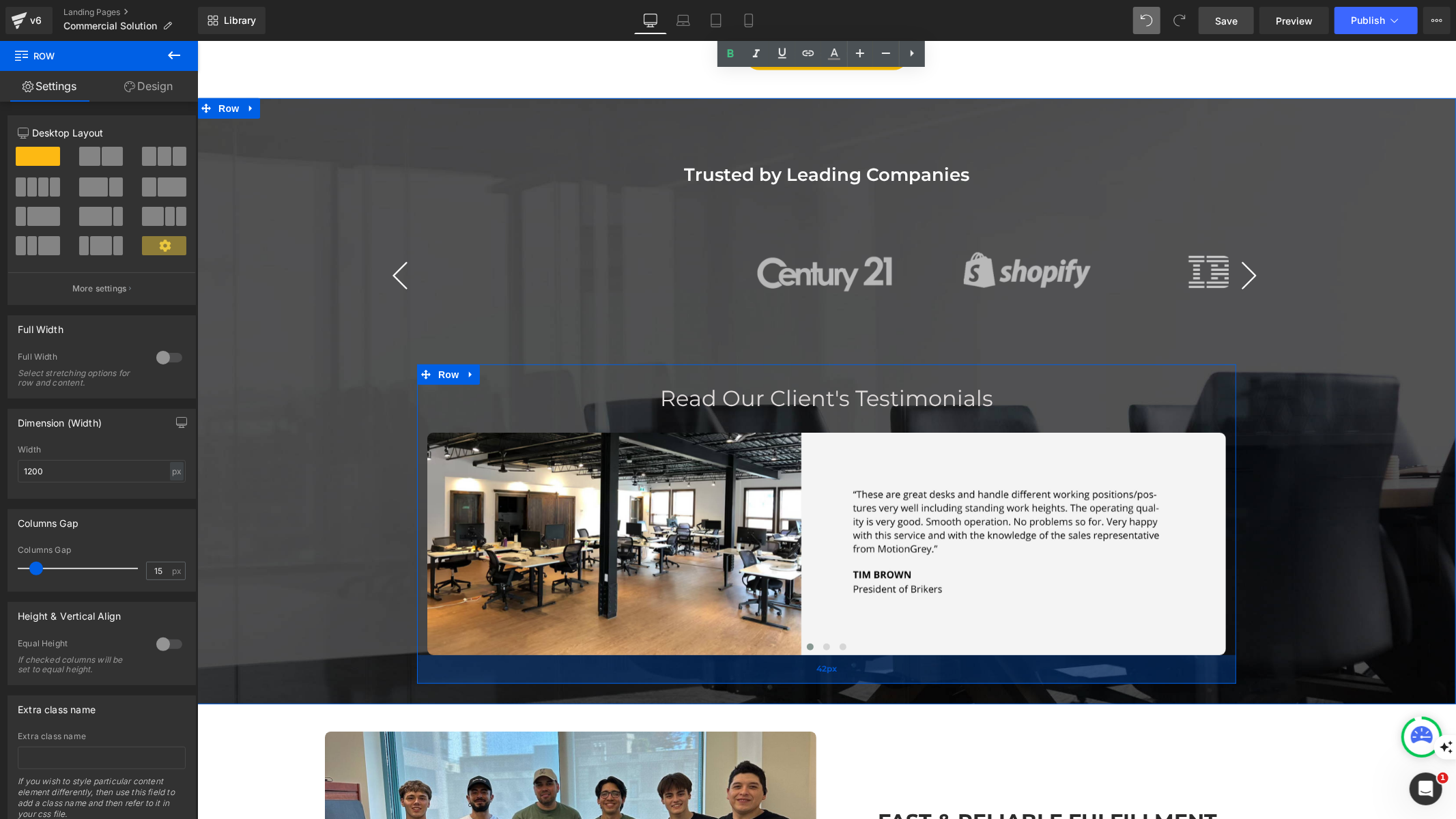
drag, startPoint x: 738, startPoint y: 655, endPoint x: 738, endPoint y: 678, distance: 23.0
click at [738, 678] on div "42px" at bounding box center [826, 669] width 819 height 29
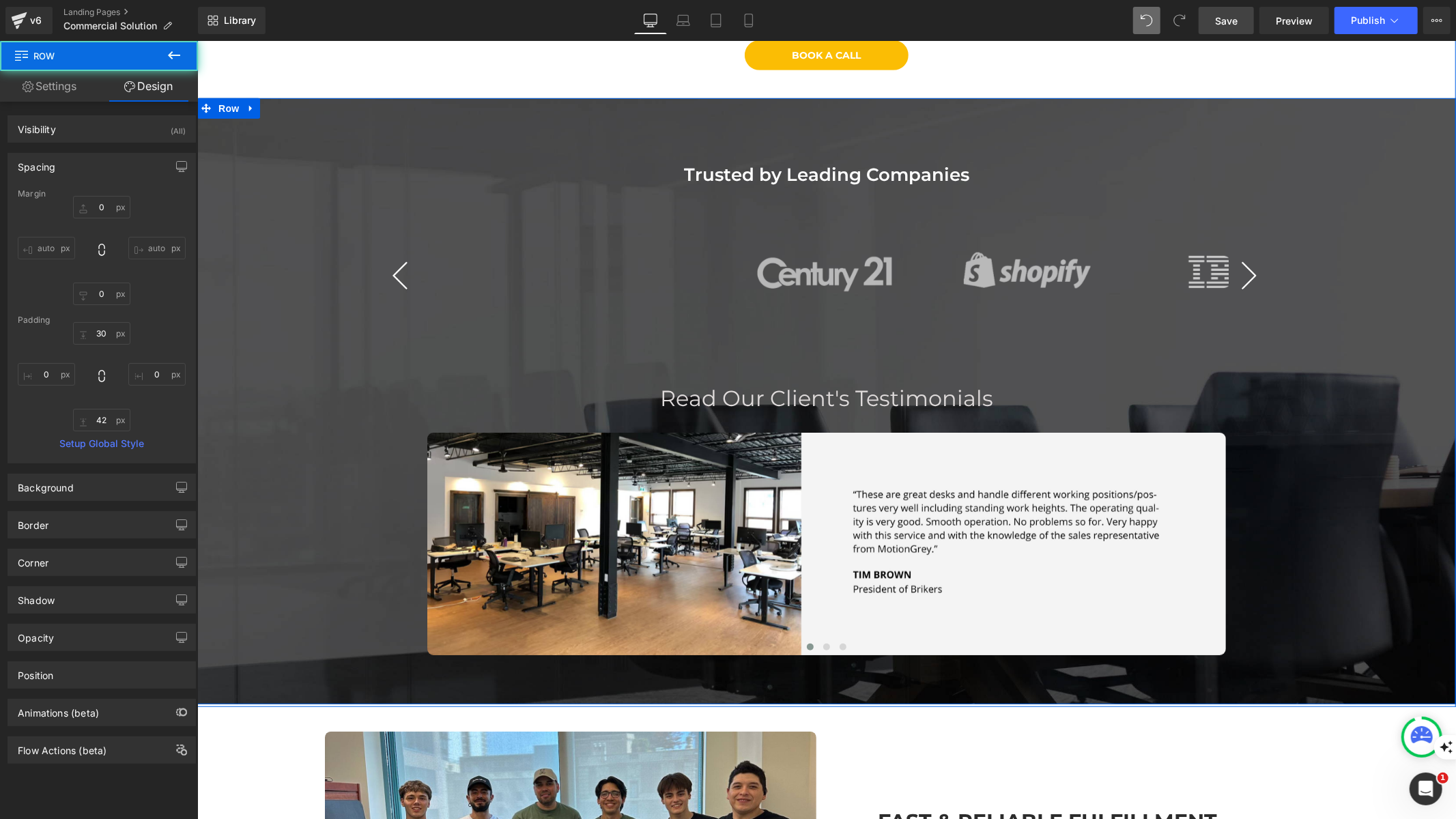
click at [363, 499] on div "Trusted by Leading Companies Text Block Image Image Image" at bounding box center [826, 411] width 1258 height 545
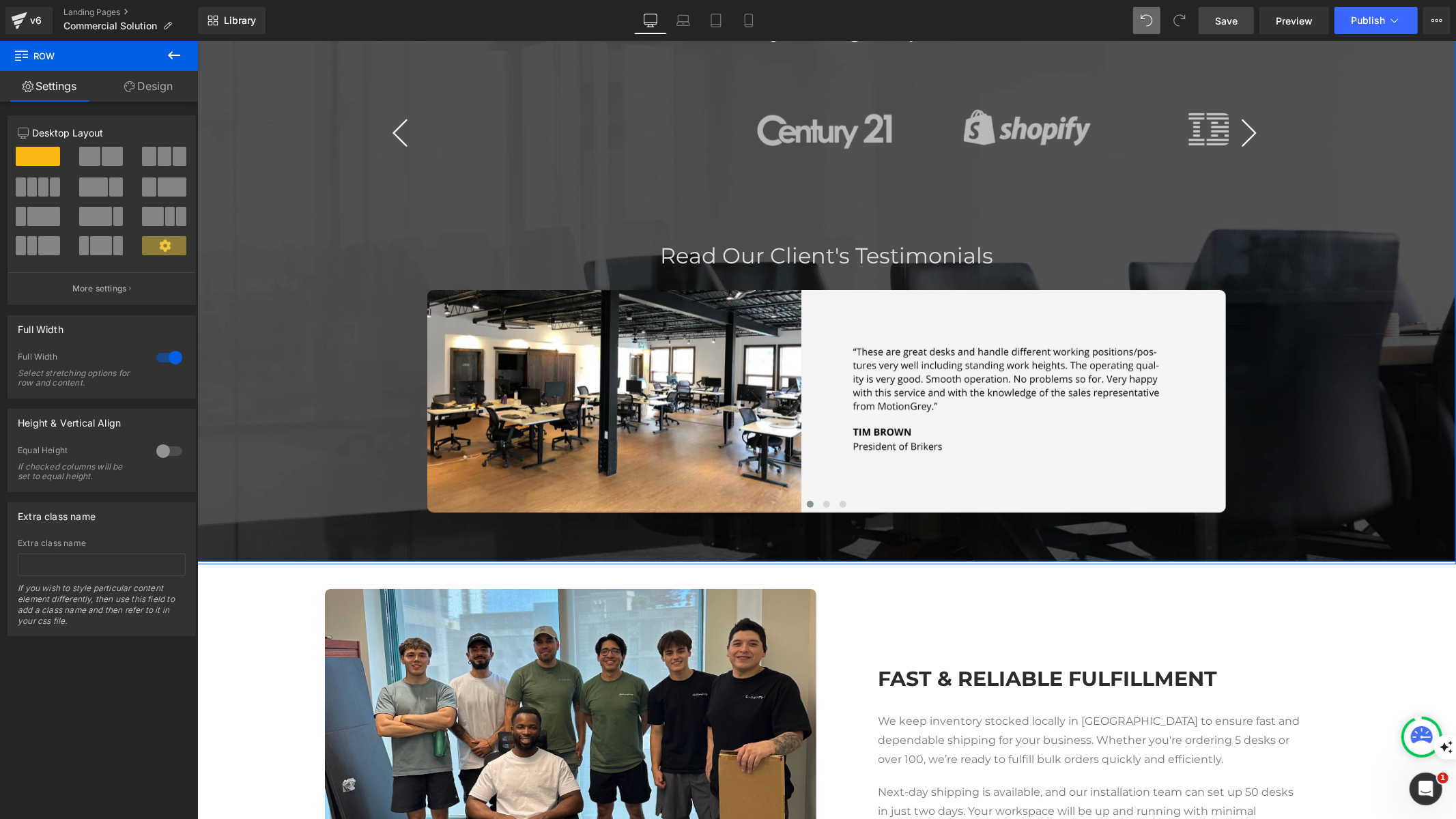
scroll to position [753, 0]
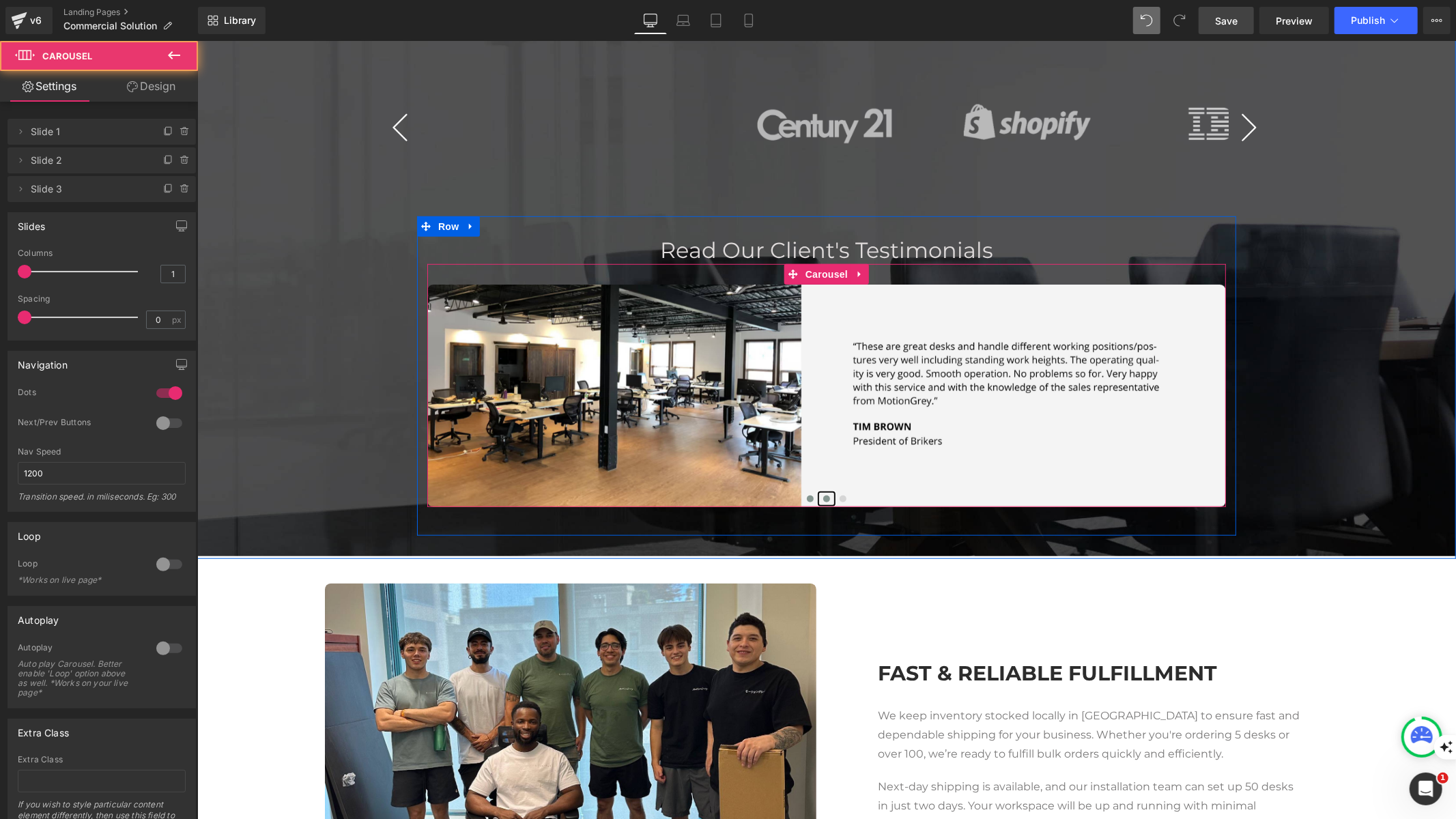
click at [823, 495] on span at bounding box center [826, 498] width 7 height 7
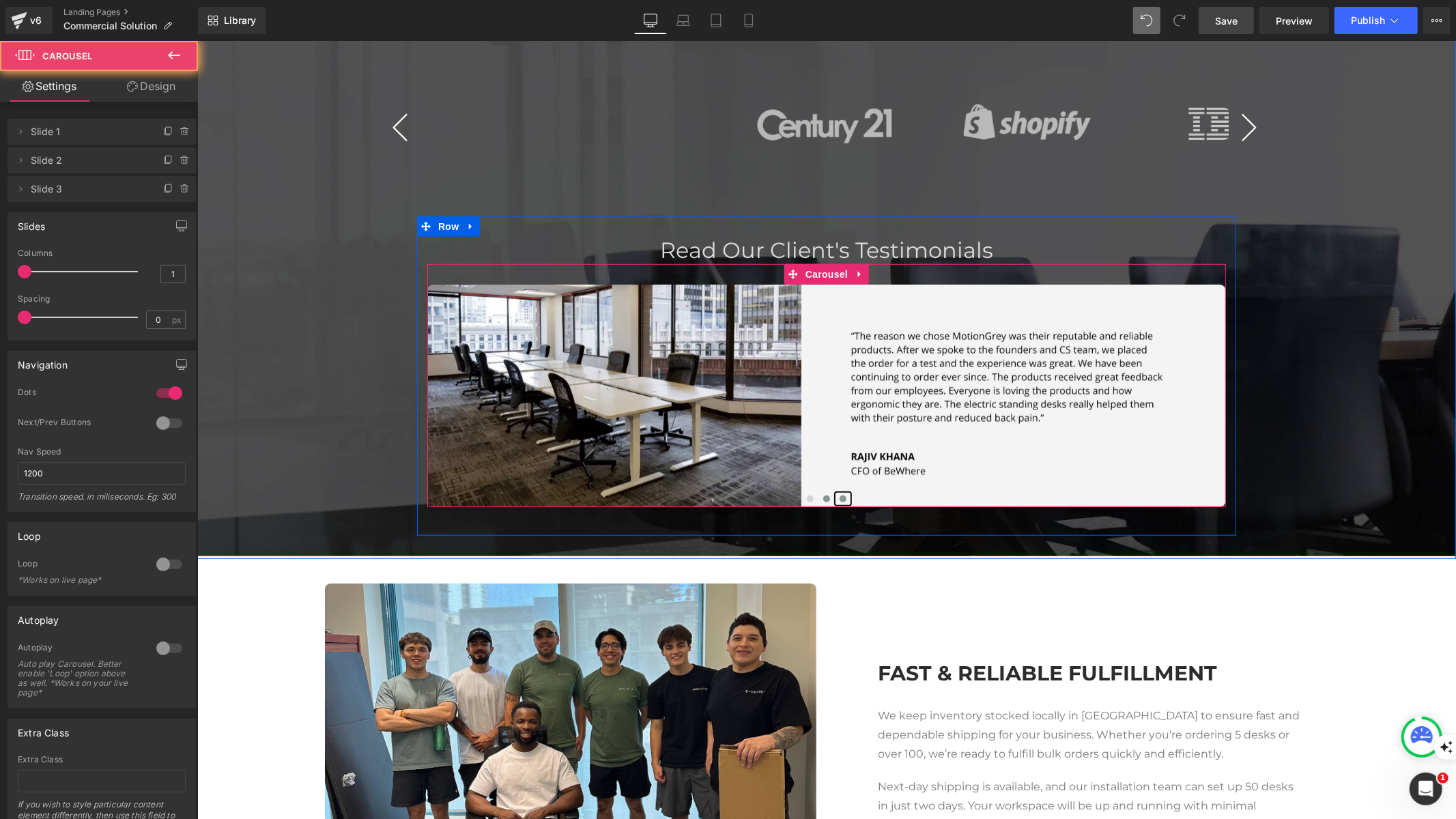
click at [834, 495] on button at bounding box center [843, 498] width 17 height 14
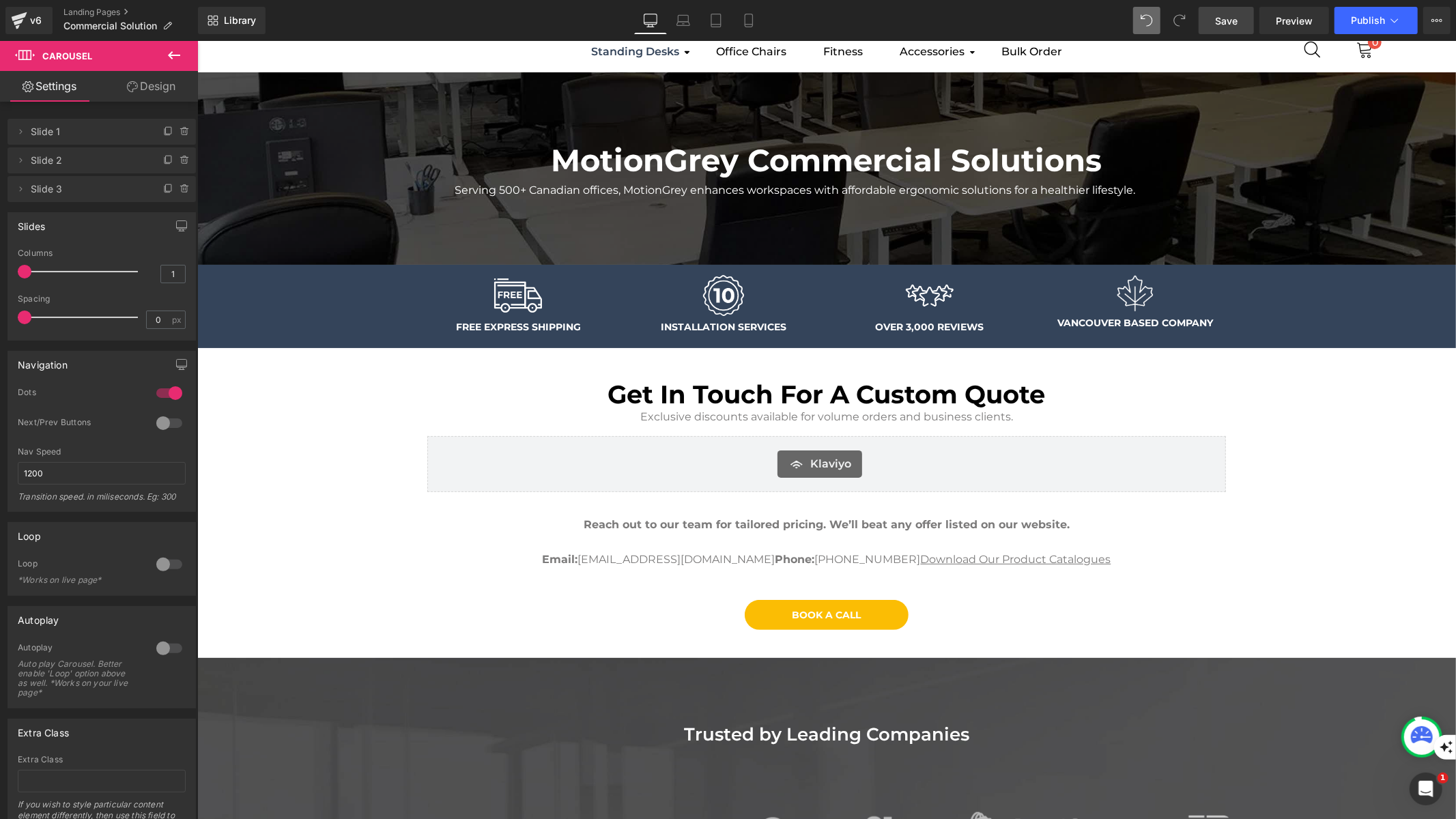
scroll to position [53, 0]
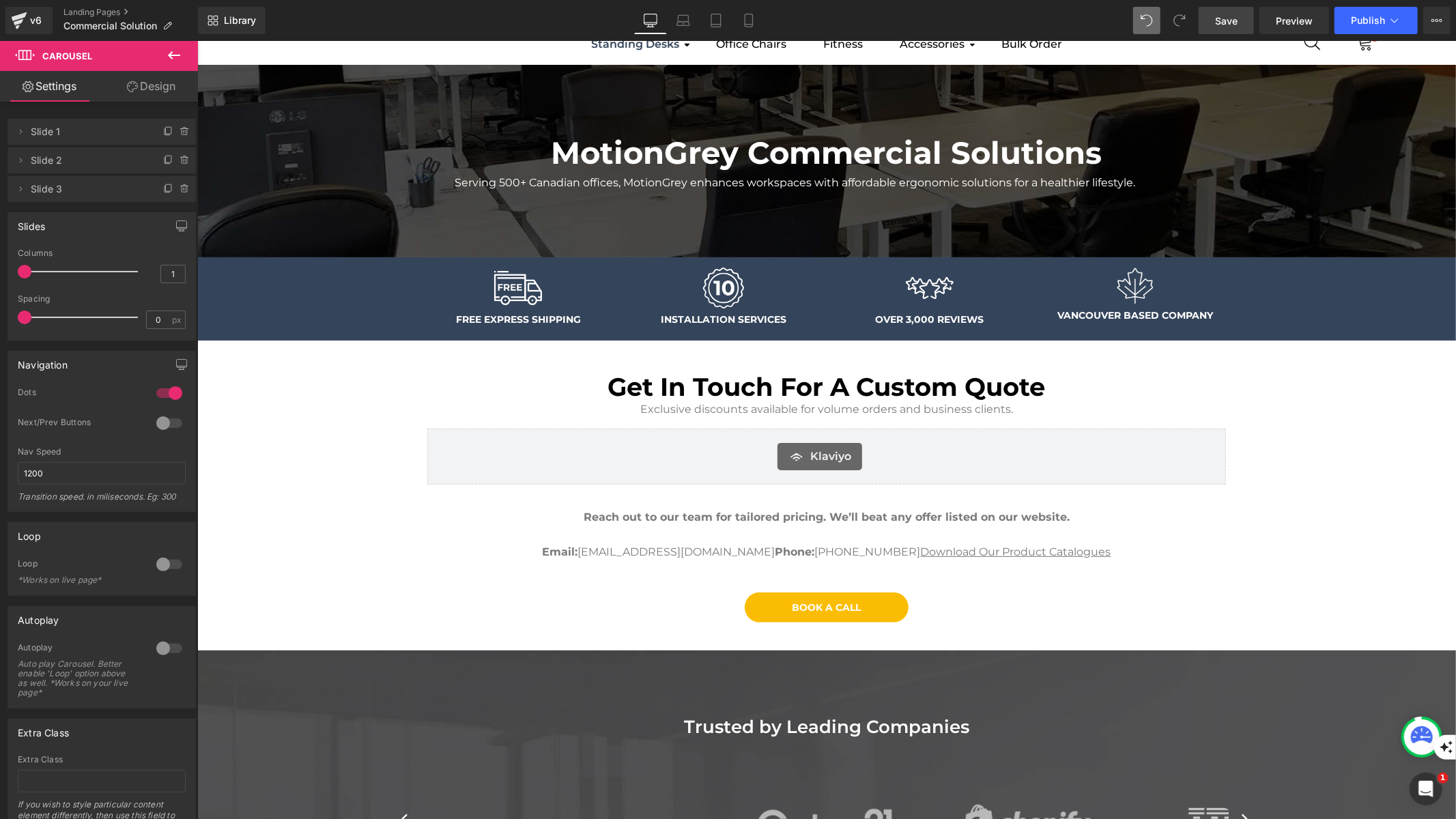
click at [1232, 25] on span "Save" at bounding box center [1226, 21] width 22 height 14
click at [617, 178] on span "Serving 500+ Canadian offices, MotionGrey enhances workspaces with affordable e…" at bounding box center [794, 182] width 680 height 13
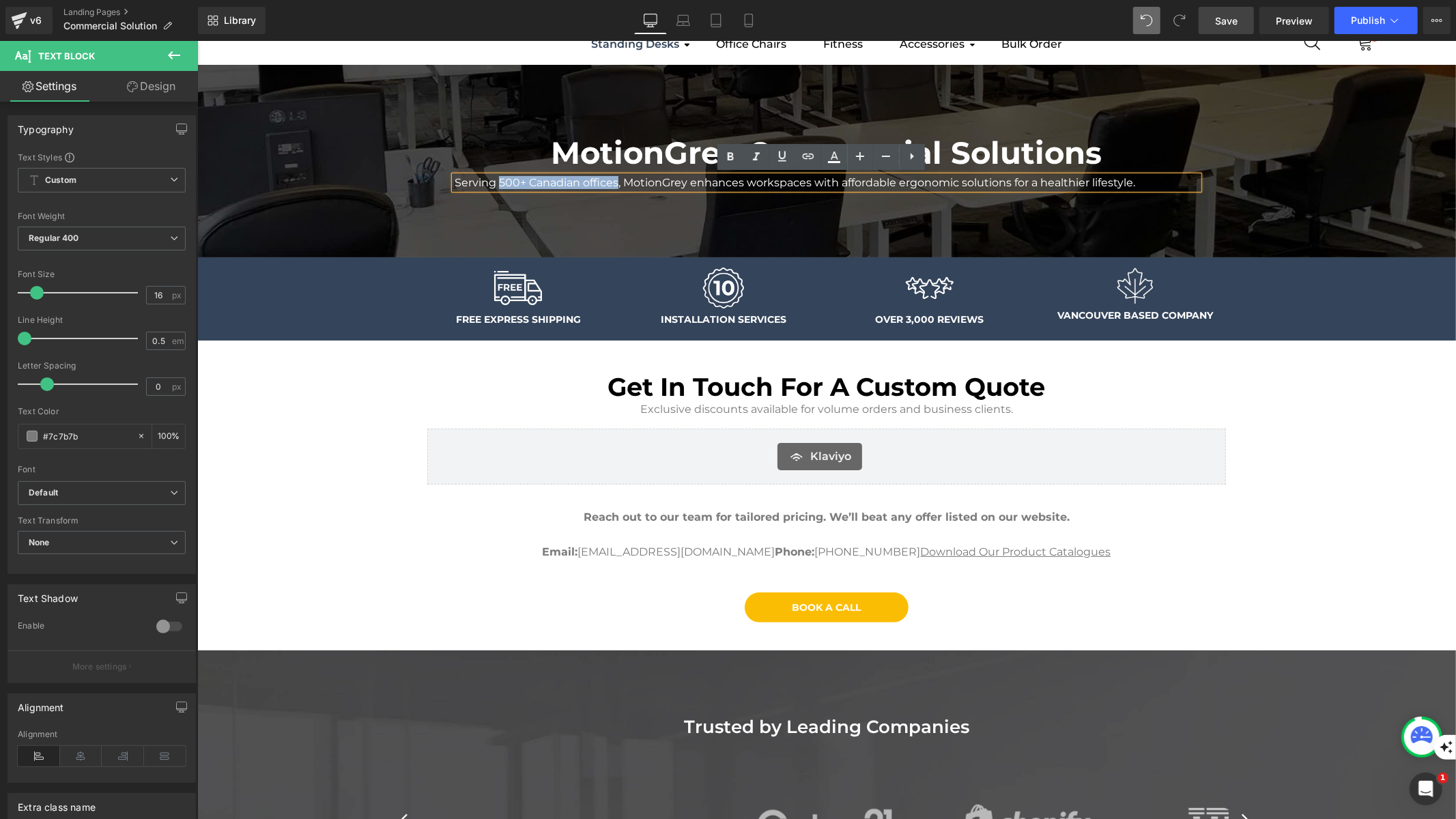
drag, startPoint x: 494, startPoint y: 179, endPoint x: 613, endPoint y: 179, distance: 119.0
click at [613, 179] on span "Serving 500+ Canadian offices, MotionGrey enhances workspaces with affordable e…" at bounding box center [794, 182] width 680 height 13
click at [724, 160] on icon at bounding box center [731, 157] width 17 height 17
drag, startPoint x: 448, startPoint y: 179, endPoint x: 493, endPoint y: 181, distance: 45.0
click at [494, 181] on span "Serving 500+ Canadian offices , MotionGrey enhances workspaces with affordable …" at bounding box center [797, 182] width 686 height 13
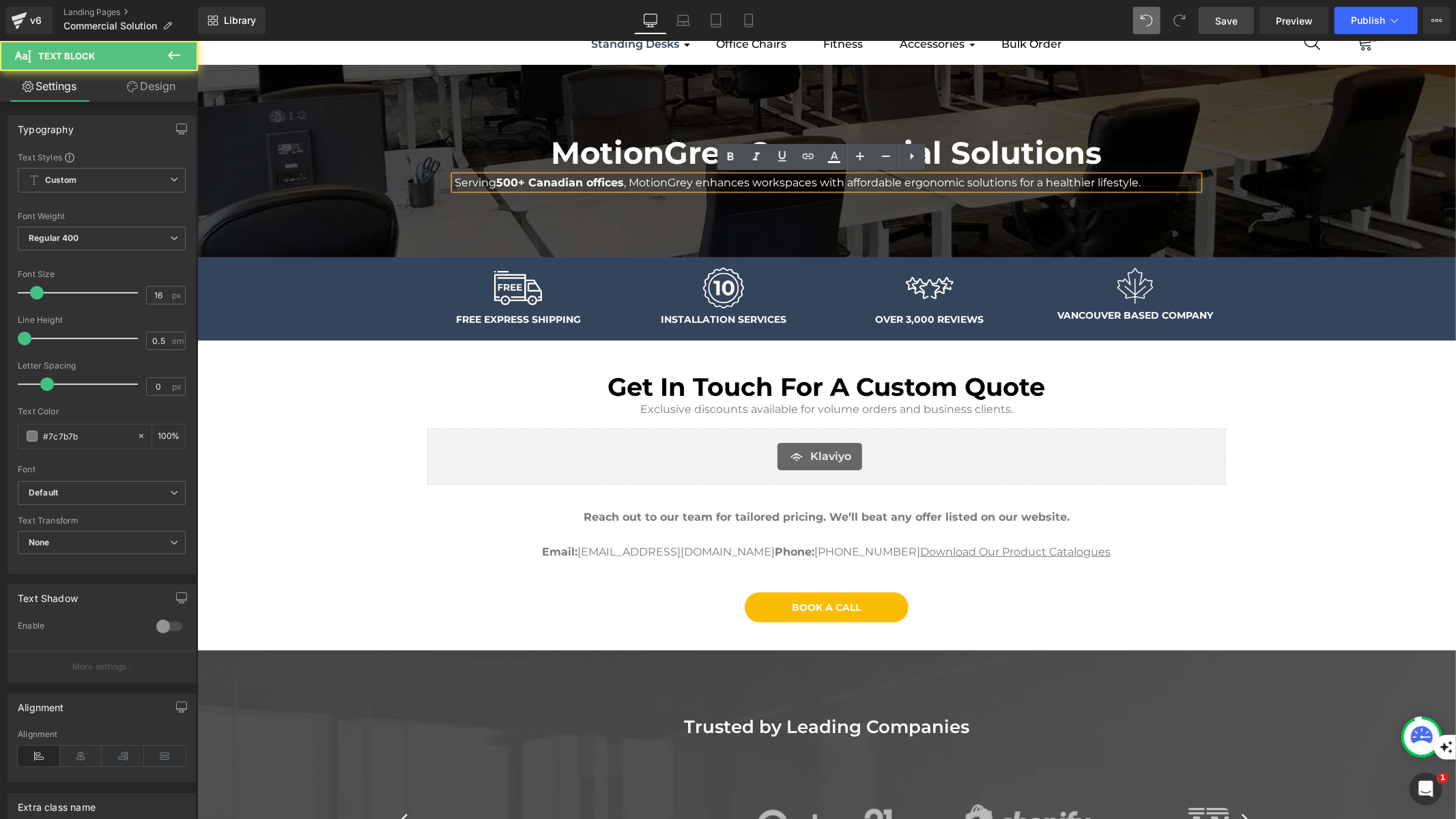
click at [491, 181] on span "Serving 500+ Canadian offices , MotionGrey enhances workspaces with affordable …" at bounding box center [797, 182] width 686 height 13
drag, startPoint x: 490, startPoint y: 182, endPoint x: 449, endPoint y: 182, distance: 41.0
click at [454, 182] on span "Serving 500+ Canadian offices , MotionGrey enhances workspaces with affordable …" at bounding box center [797, 182] width 686 height 13
click at [733, 160] on icon at bounding box center [731, 157] width 17 height 17
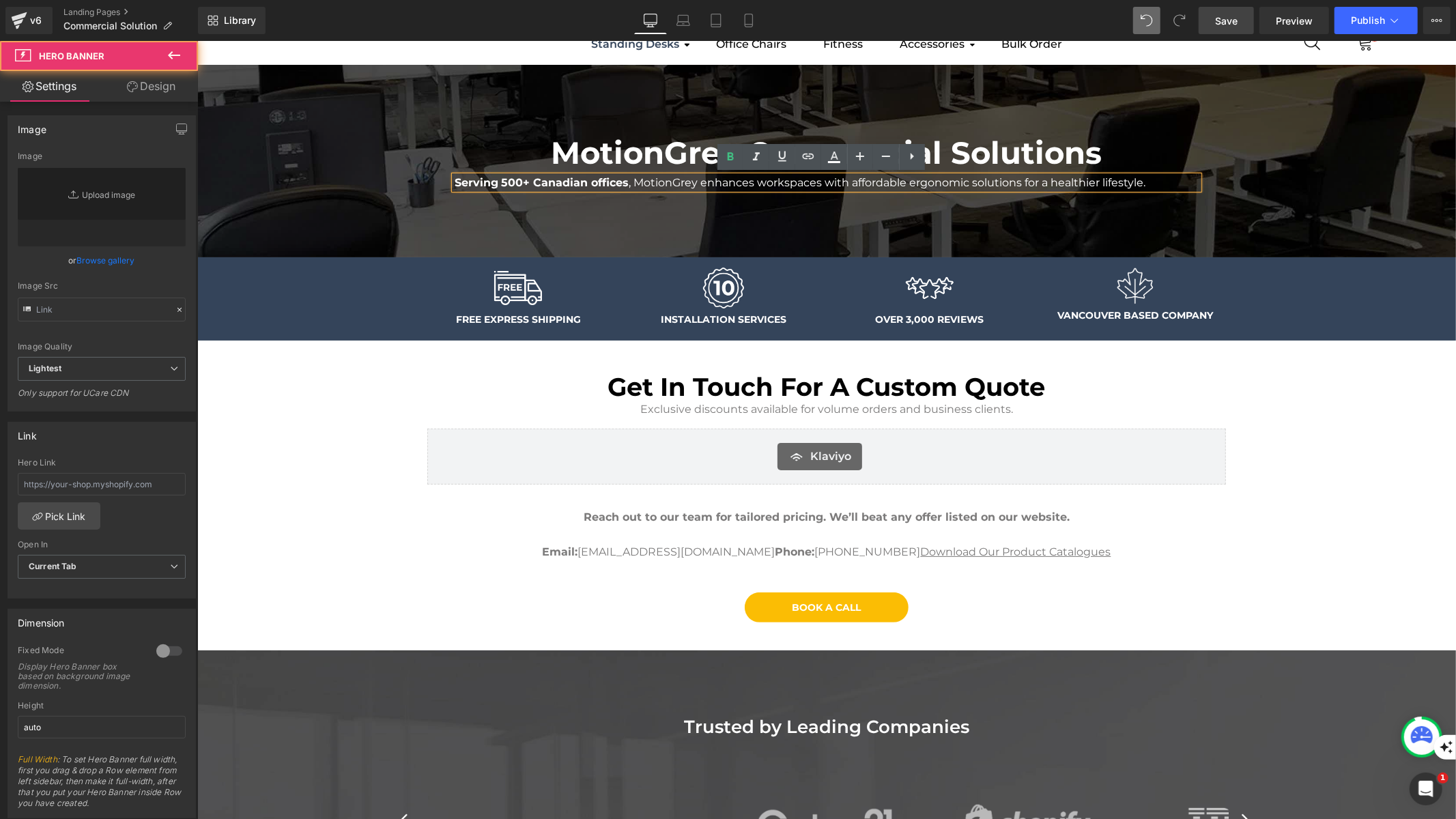
click at [691, 226] on div at bounding box center [826, 160] width 1258 height 193
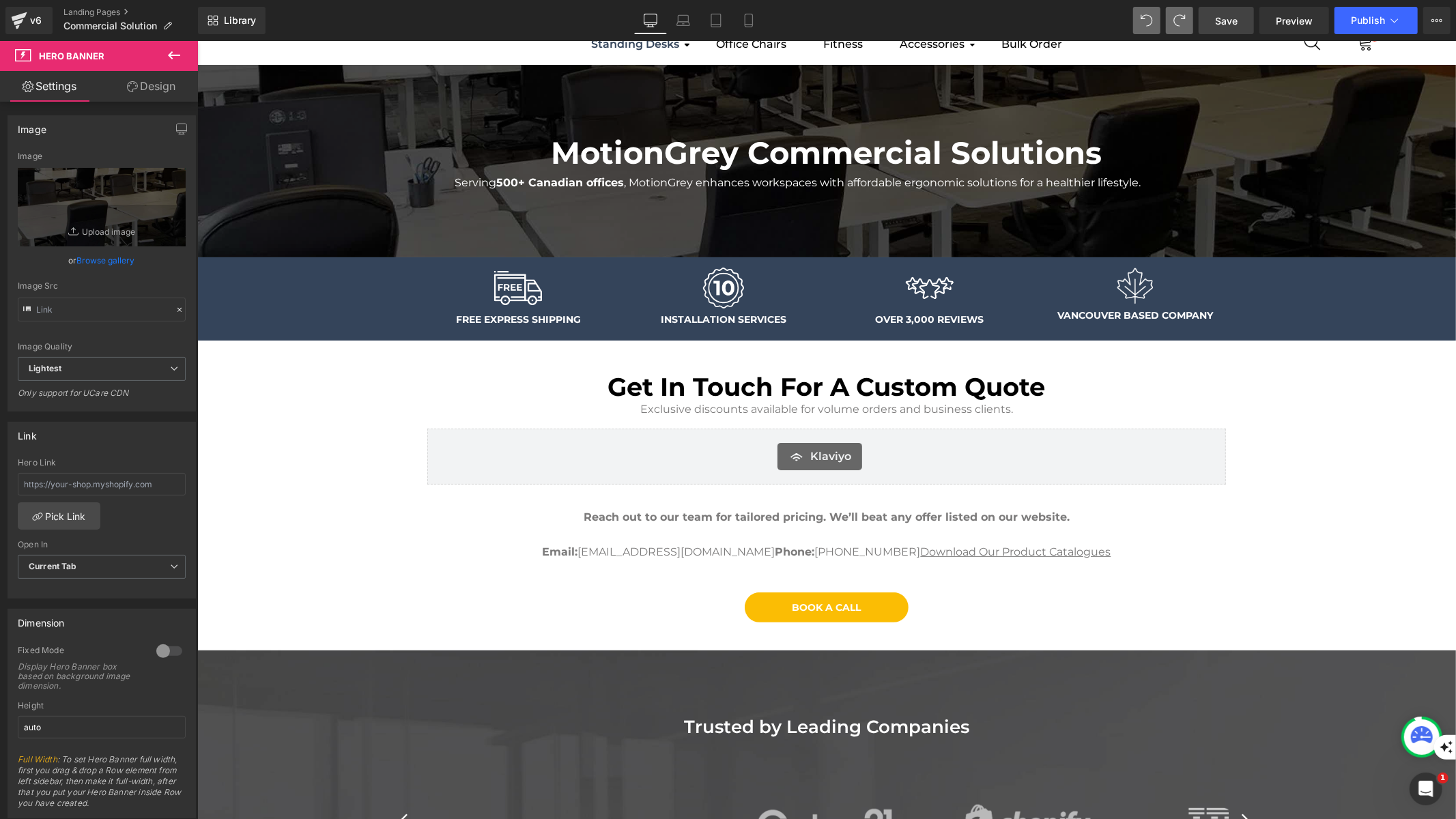
click at [1224, 21] on span "Save" at bounding box center [1226, 21] width 22 height 14
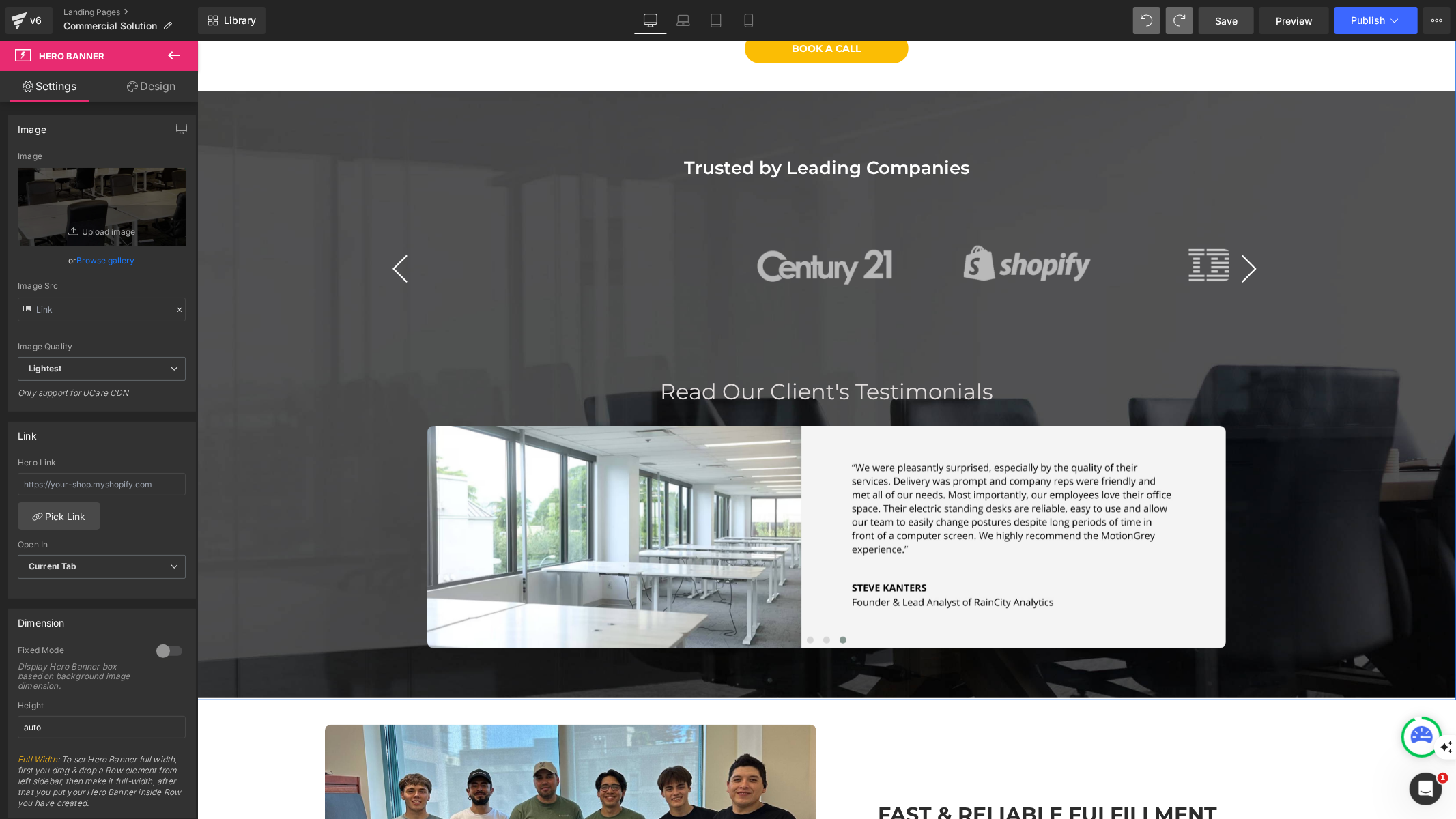
scroll to position [614, 0]
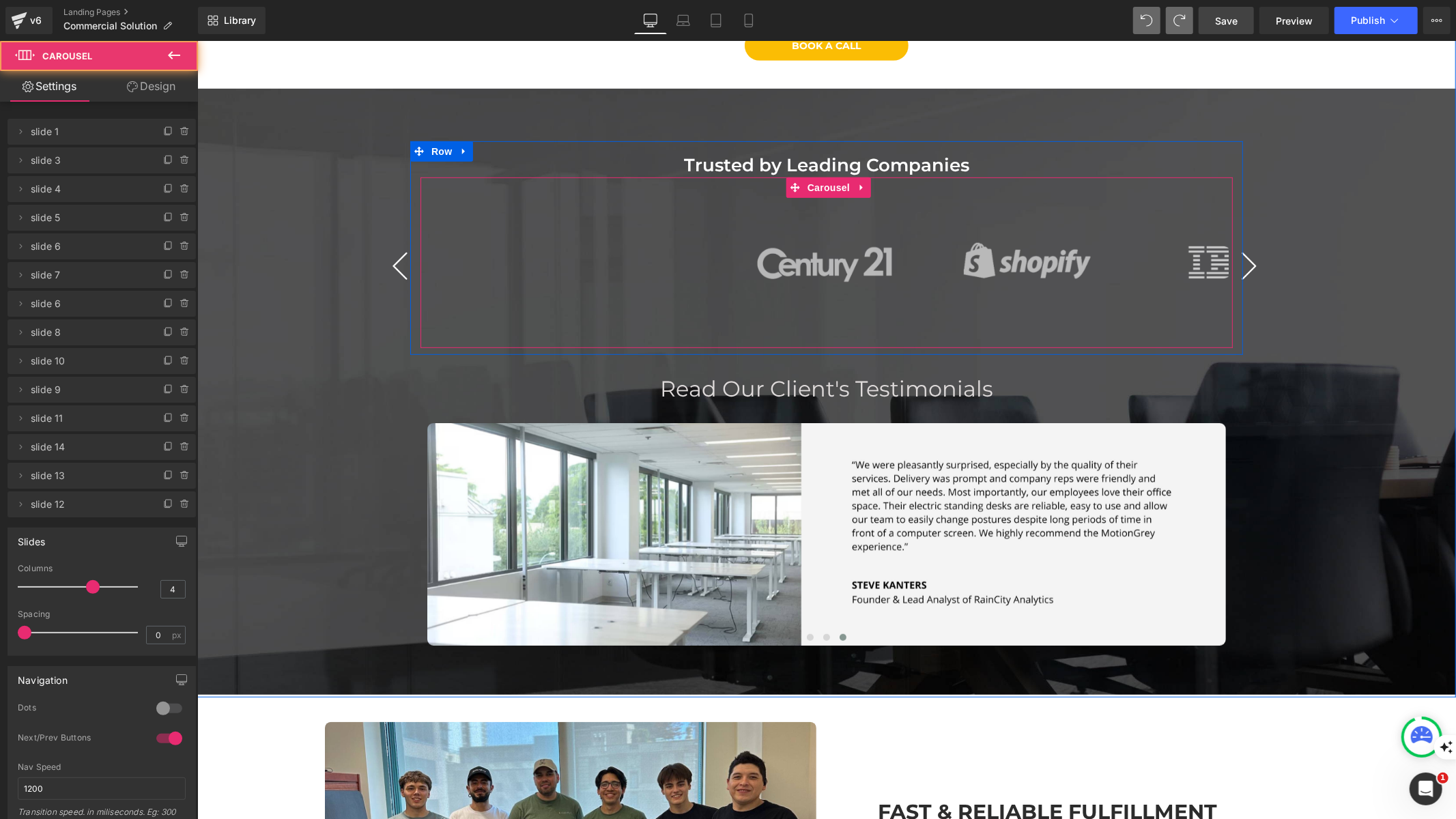
click at [710, 336] on div "Image Image Image Image Image" at bounding box center [824, 273] width 809 height 150
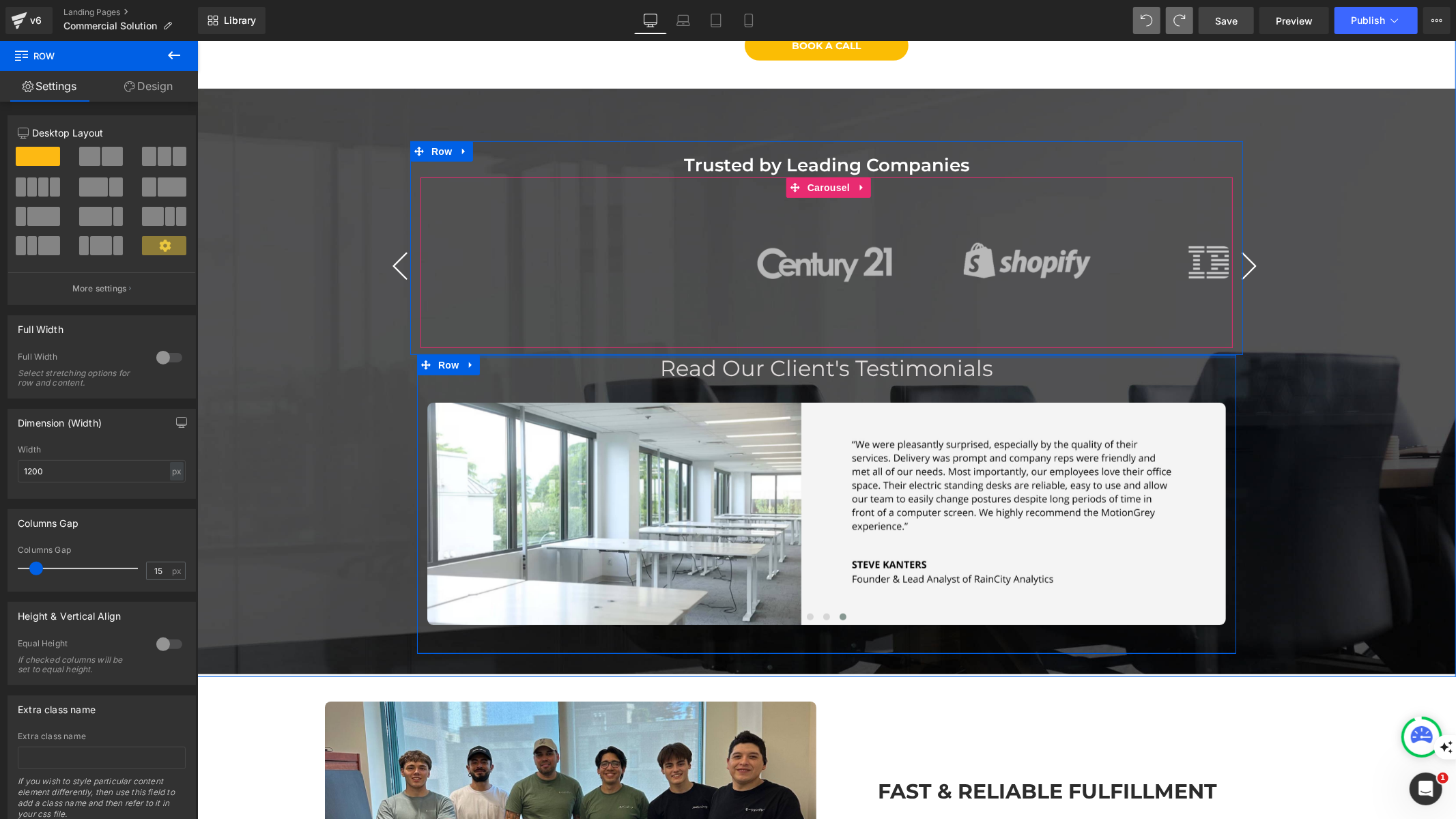
drag, startPoint x: 719, startPoint y: 370, endPoint x: 719, endPoint y: 333, distance: 37.0
click at [719, 333] on div "Trusted by Leading Companies Text Block Image Image Image" at bounding box center [826, 391] width 1258 height 524
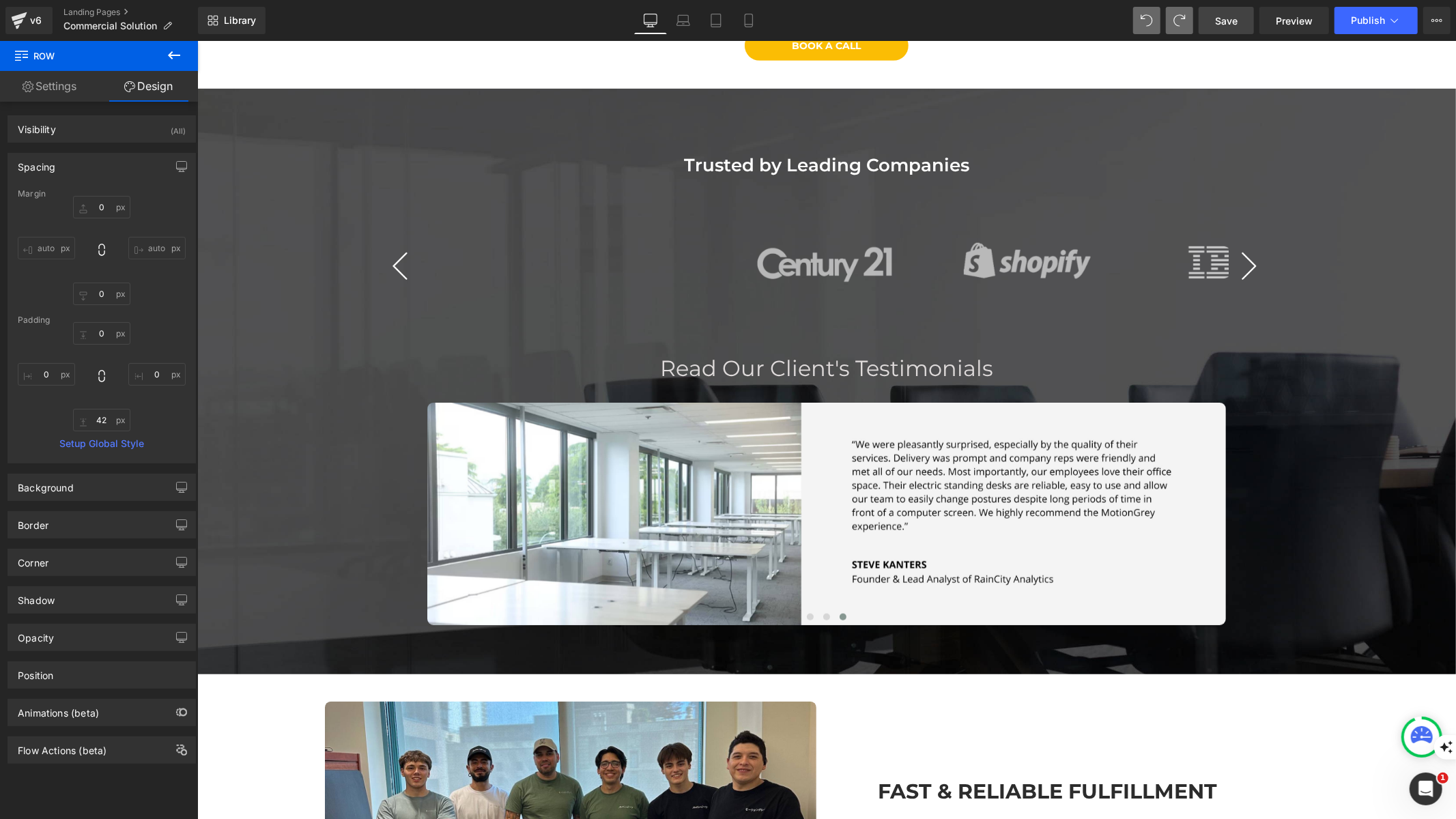
click at [1232, 17] on span "Save" at bounding box center [1226, 21] width 22 height 14
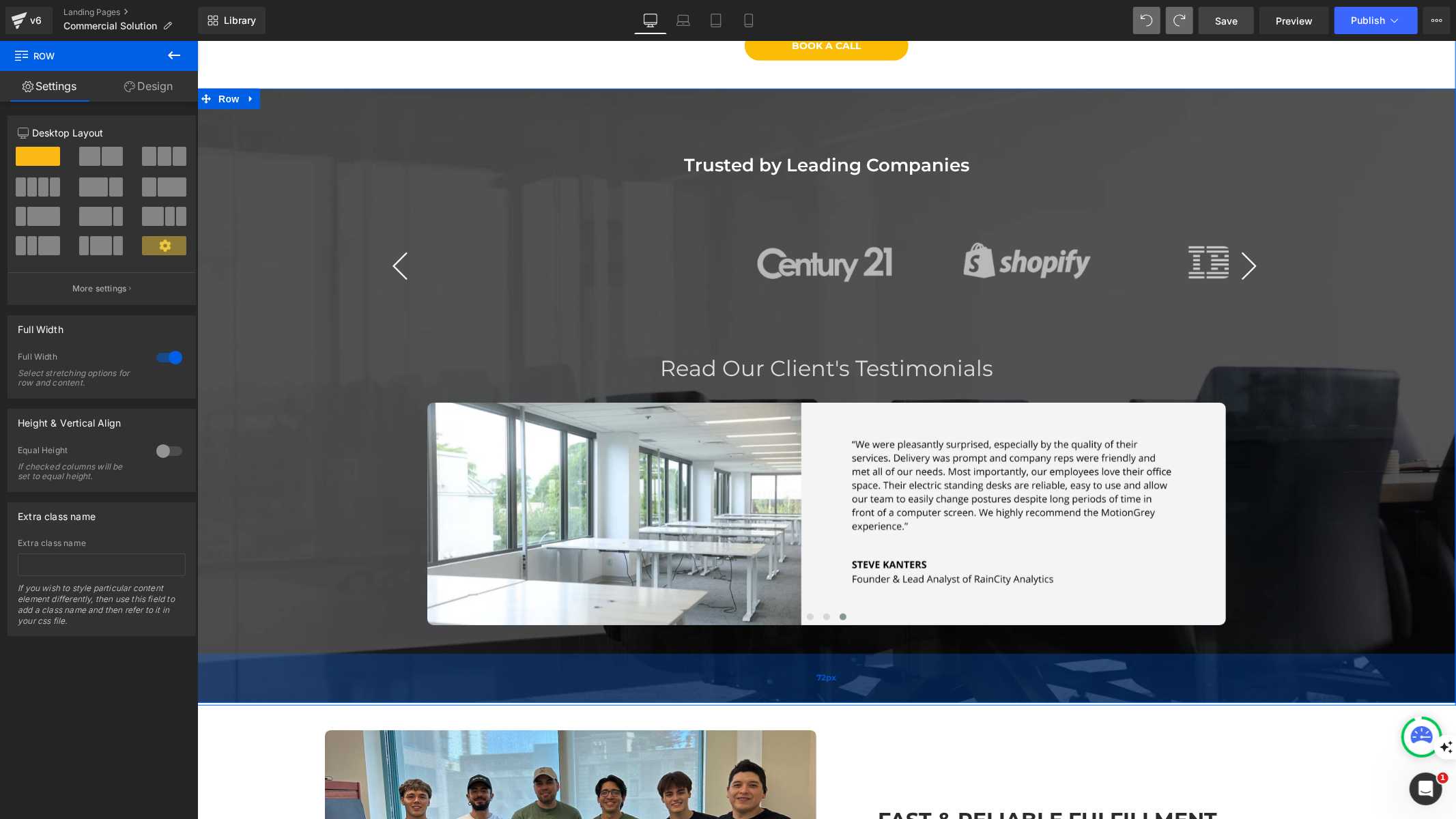
drag, startPoint x: 800, startPoint y: 658, endPoint x: 804, endPoint y: 685, distance: 27.3
click at [804, 685] on div "72px" at bounding box center [826, 677] width 1258 height 49
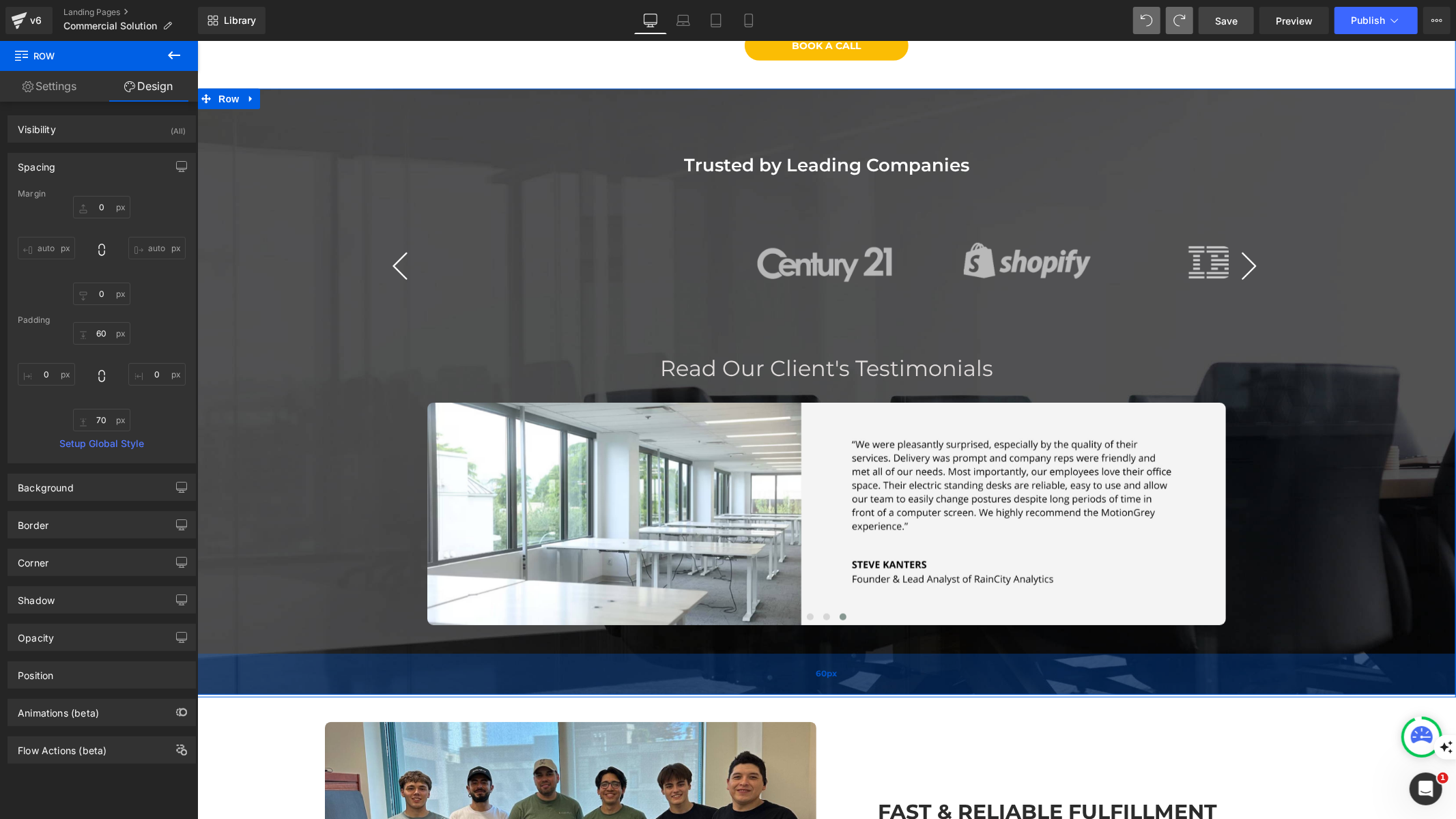
click at [795, 671] on div "60px" at bounding box center [826, 674] width 1258 height 41
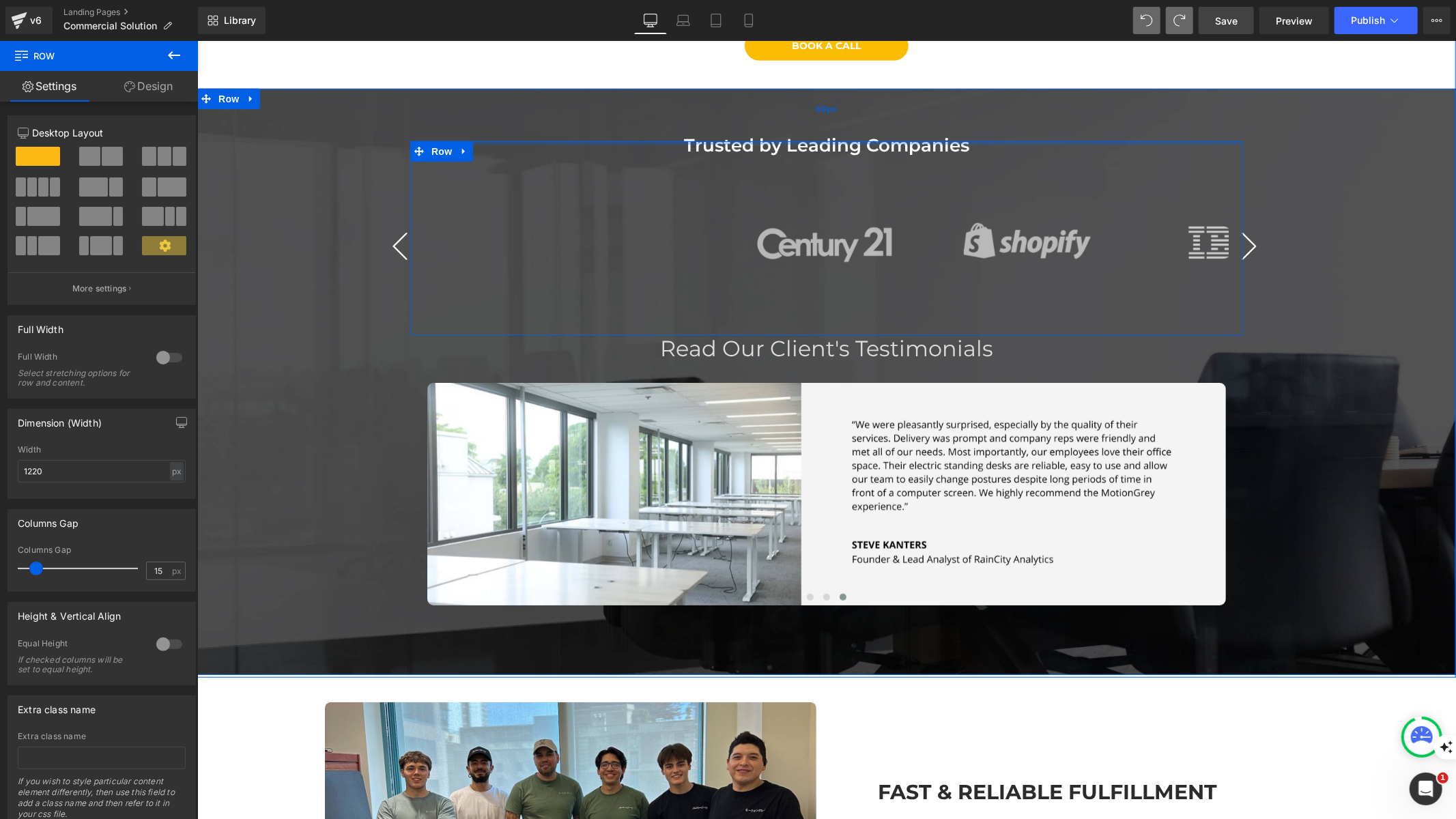
drag, startPoint x: 907, startPoint y: 146, endPoint x: 908, endPoint y: 122, distance: 24.0
click at [908, 122] on div "Trusted by Leading Companies Text Block Image Image Image" at bounding box center [826, 381] width 1258 height 586
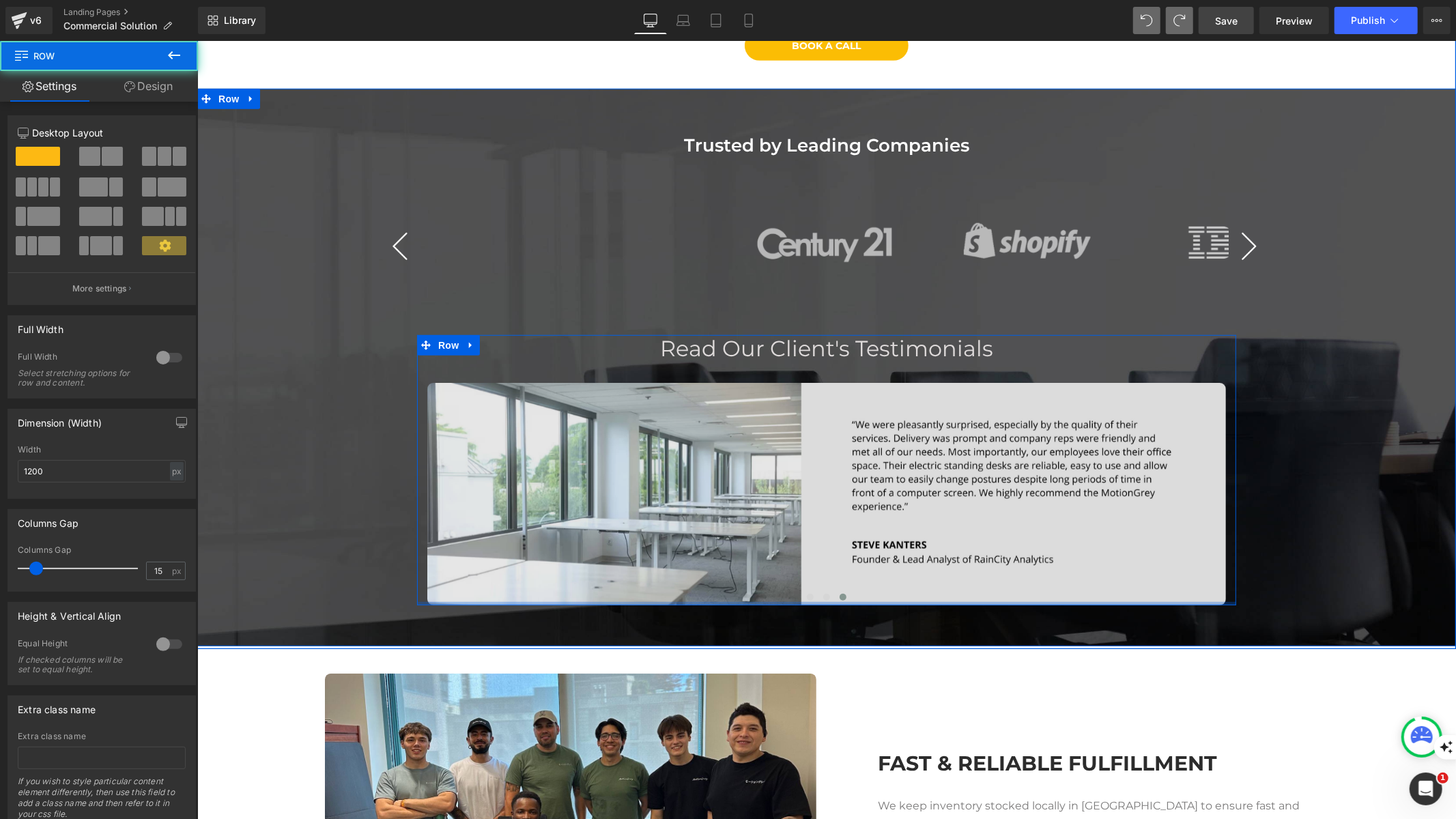
drag, startPoint x: 799, startPoint y: 619, endPoint x: 793, endPoint y: 572, distance: 47.4
click at [793, 572] on div "Read Our Client's Testimonials Heading Image Image Image ‹ › Carousel Image Ima…" at bounding box center [826, 469] width 819 height 270
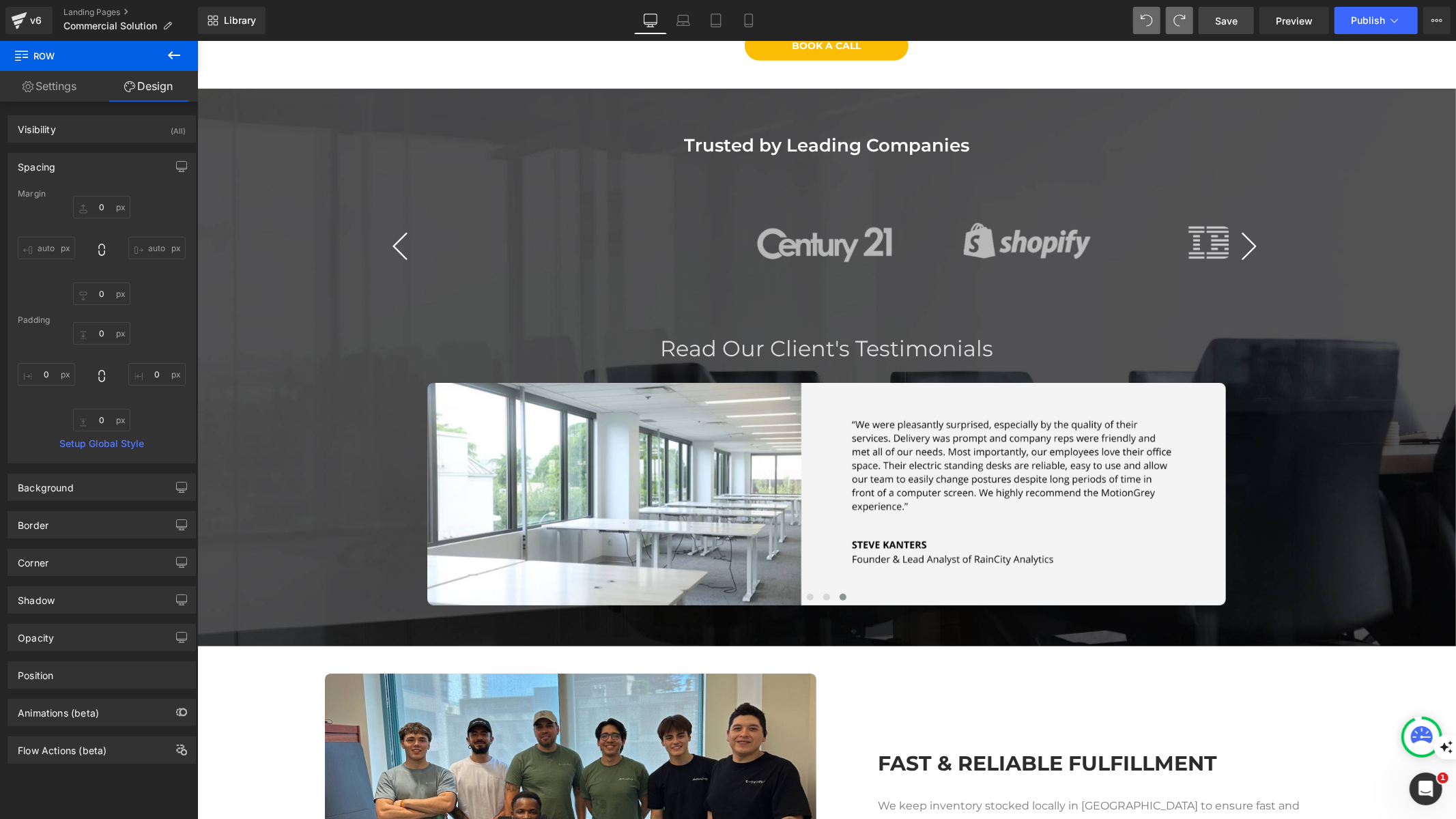
click at [1227, 21] on span "Save" at bounding box center [1226, 21] width 22 height 14
click at [742, 140] on div "Trusted by Leading Companies" at bounding box center [826, 145] width 812 height 9
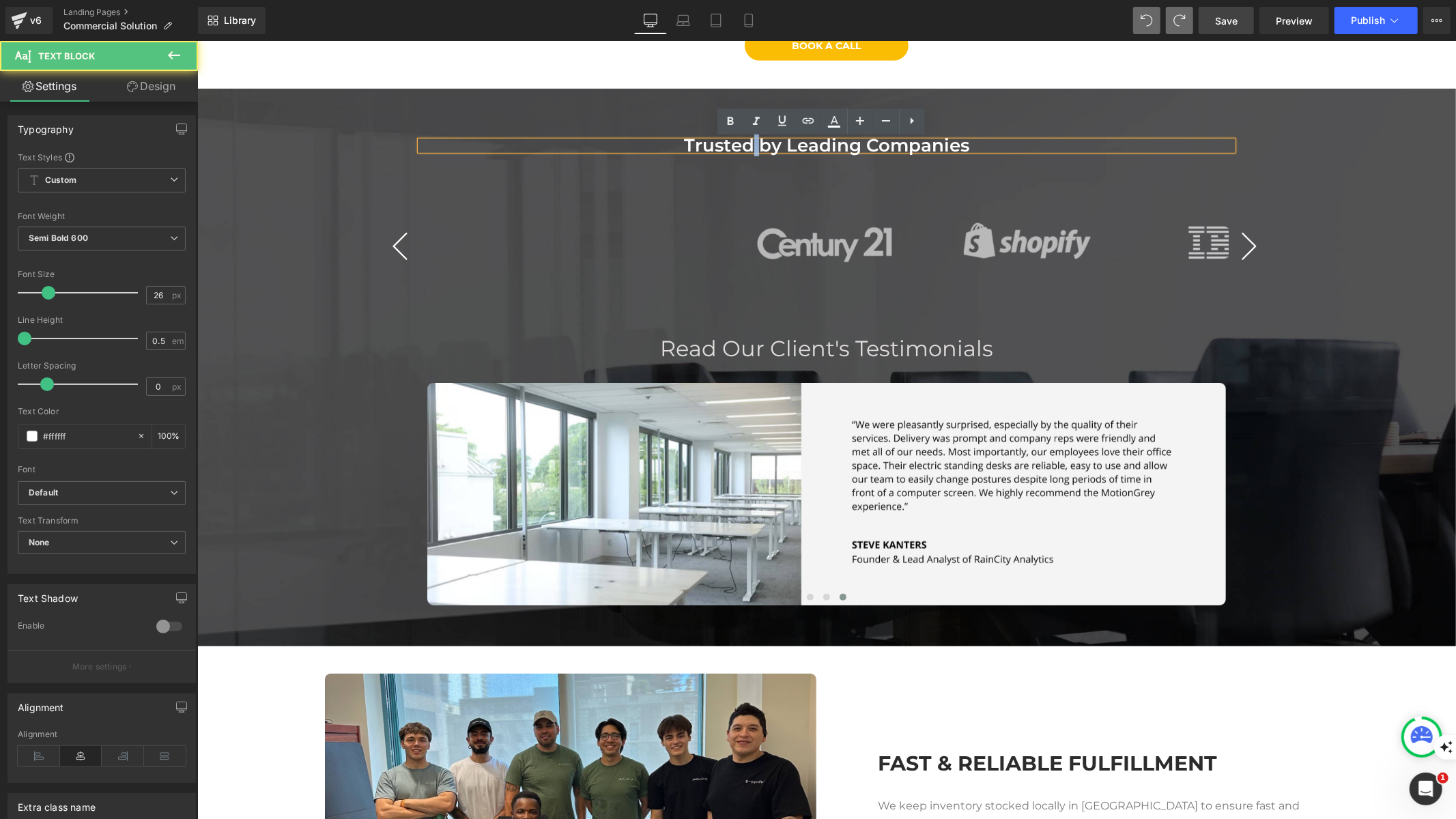
click at [742, 140] on div "Trusted by Leading Companies" at bounding box center [826, 145] width 812 height 9
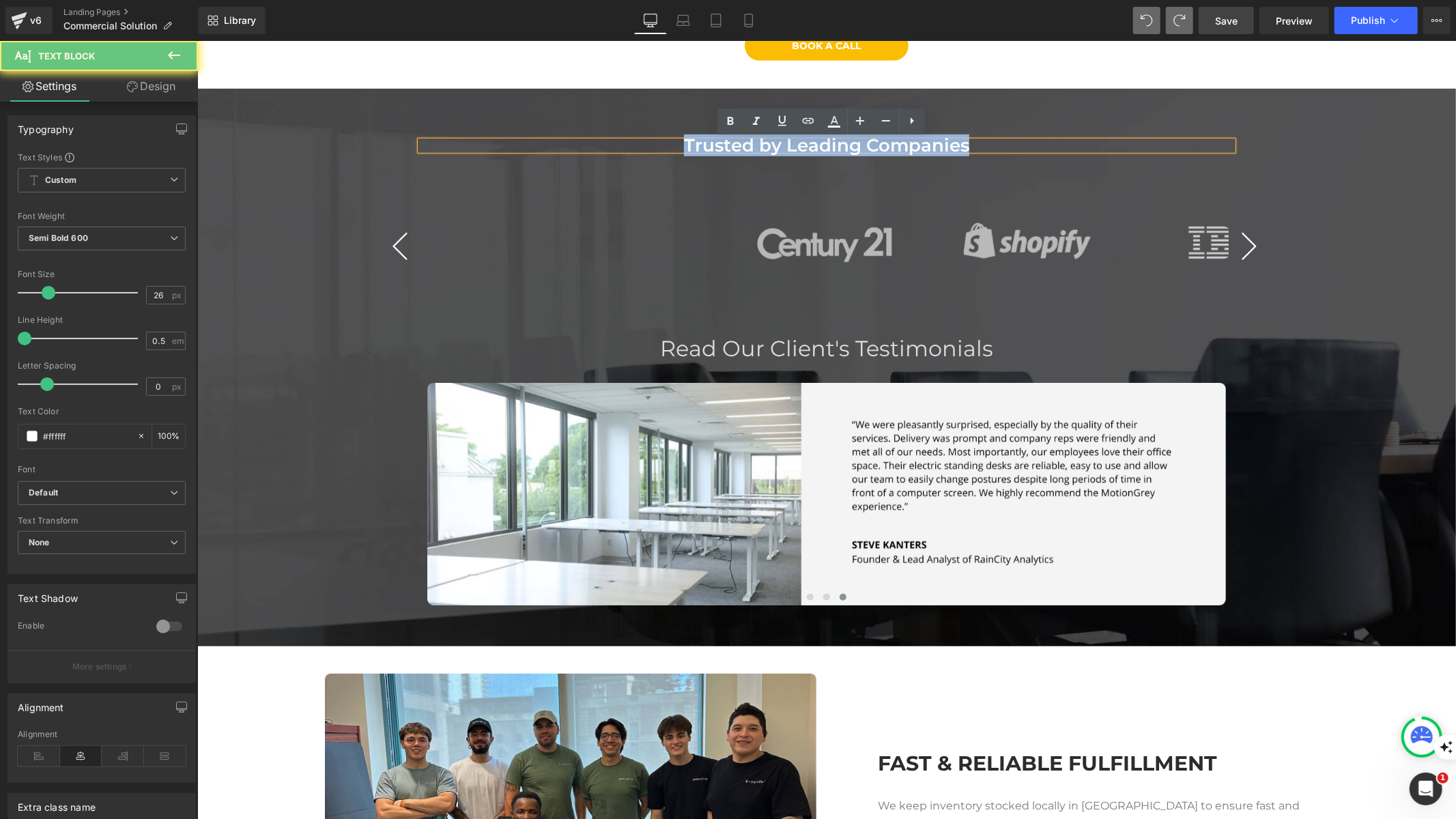
click at [742, 140] on div "Trusted by Leading Companies" at bounding box center [826, 145] width 812 height 9
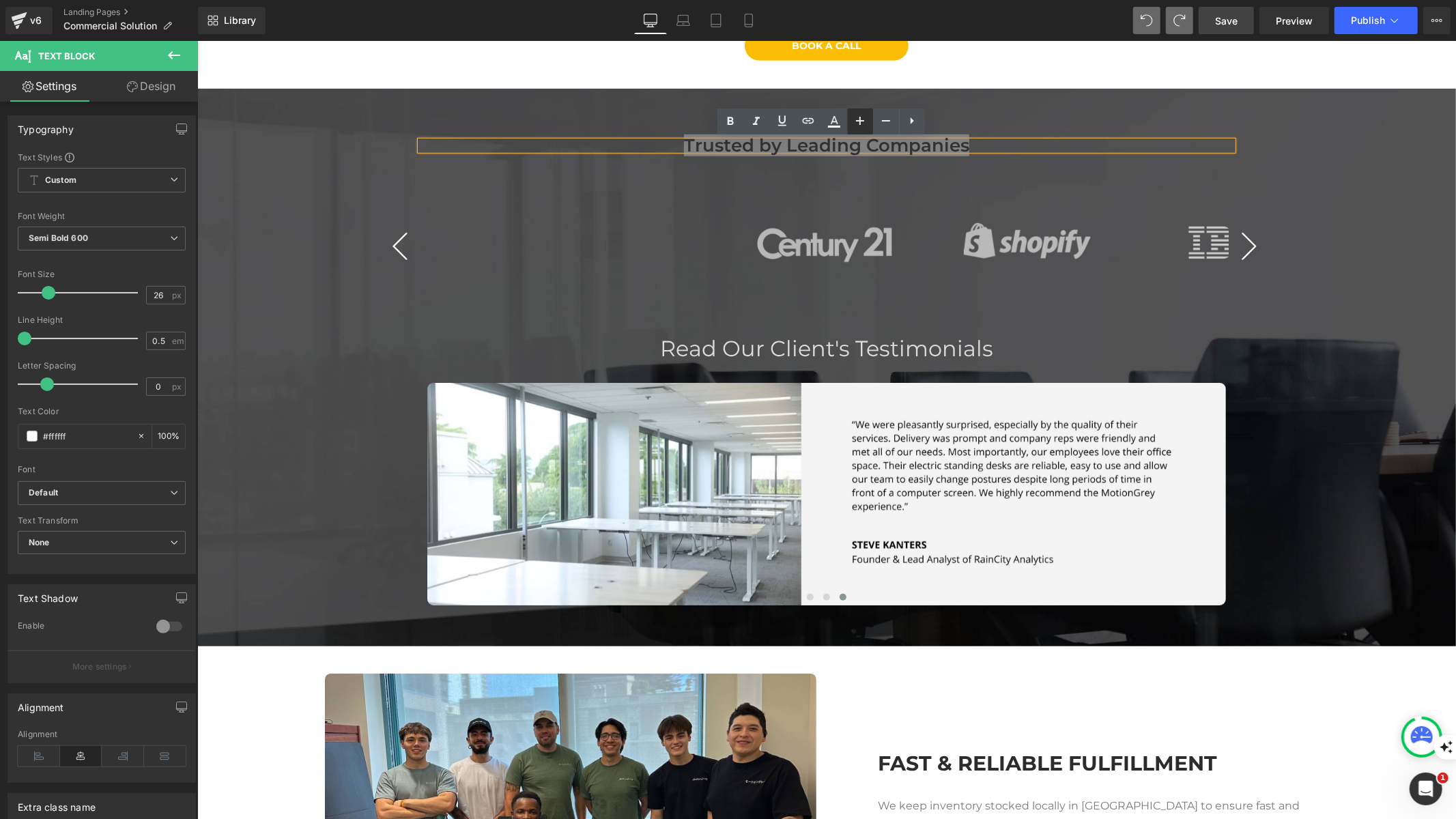
click at [862, 121] on icon at bounding box center [860, 121] width 17 height 17
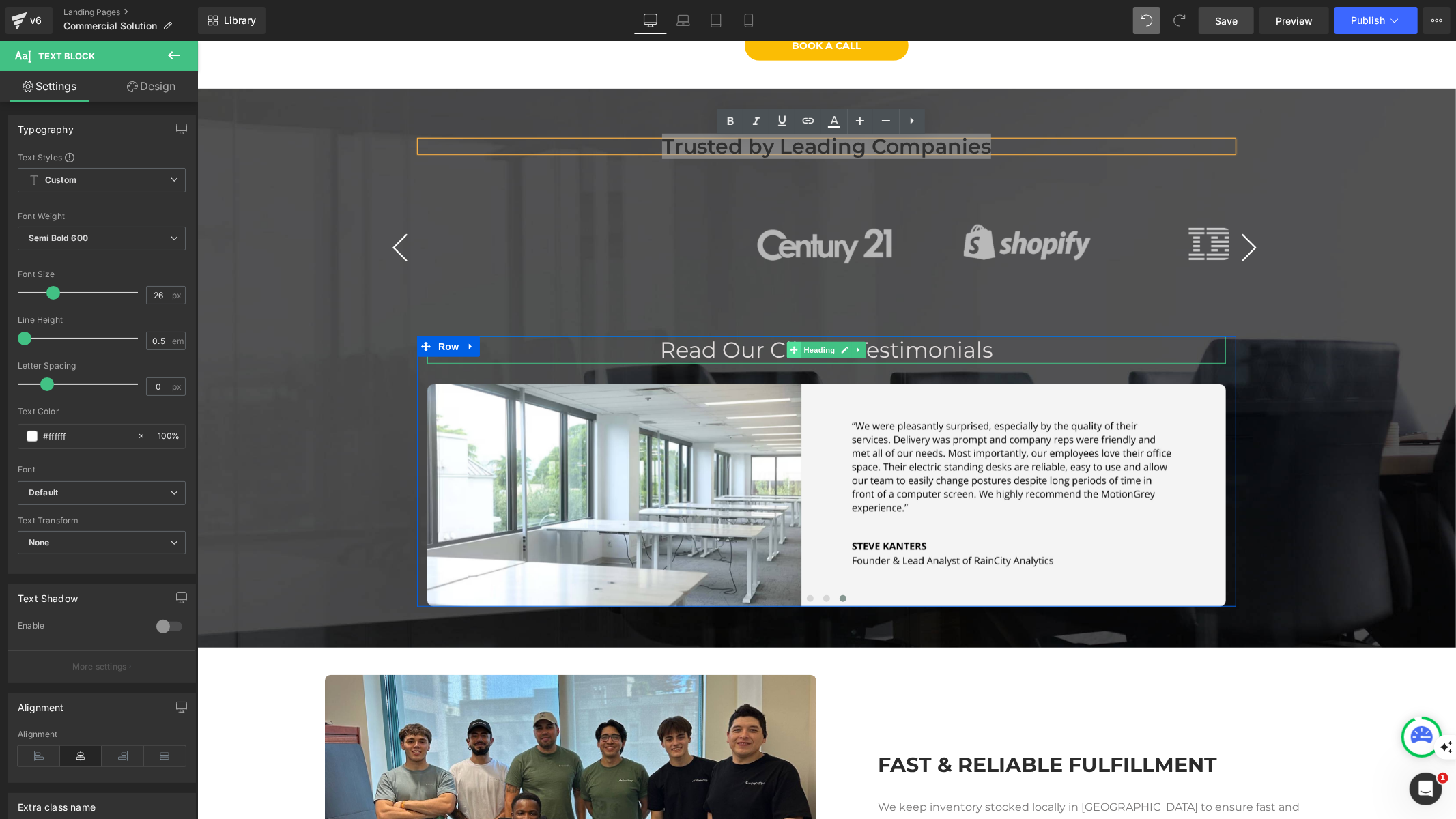
click at [789, 352] on span at bounding box center [793, 350] width 14 height 17
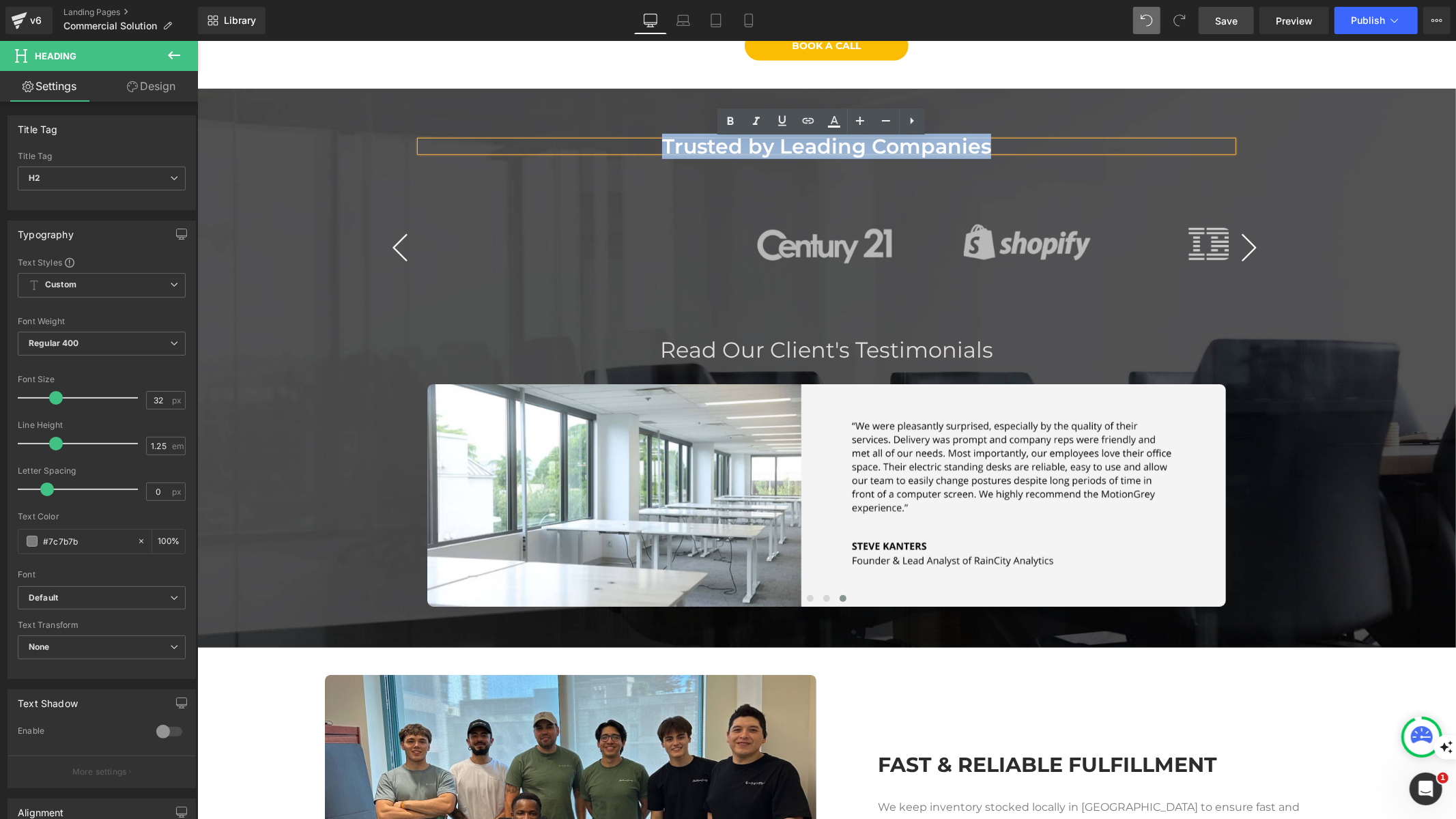
click at [886, 141] on div "Trusted by Leading Companies" at bounding box center [826, 145] width 812 height 10
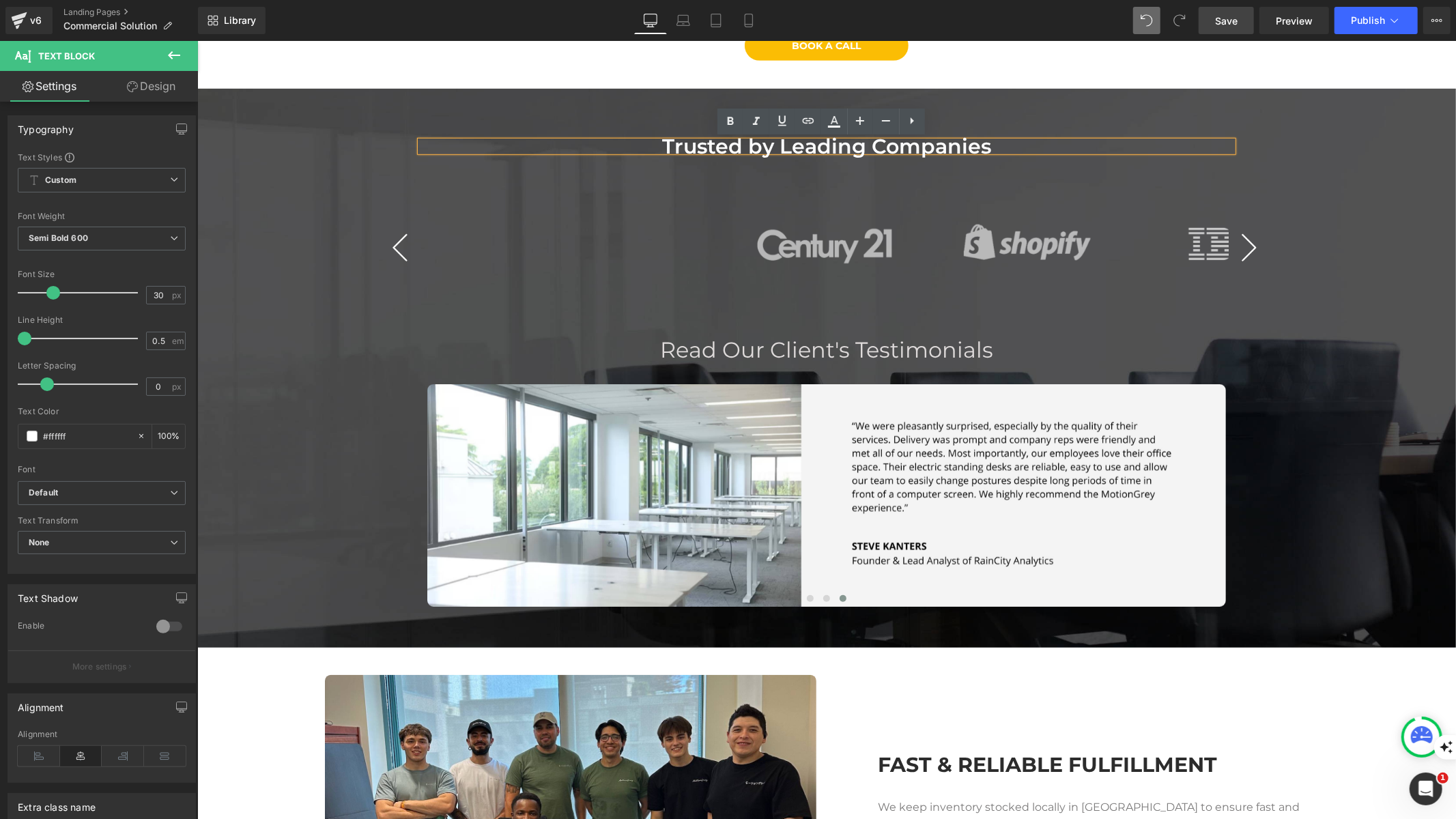
click at [914, 145] on div "Trusted by Leading Companies" at bounding box center [826, 145] width 812 height 10
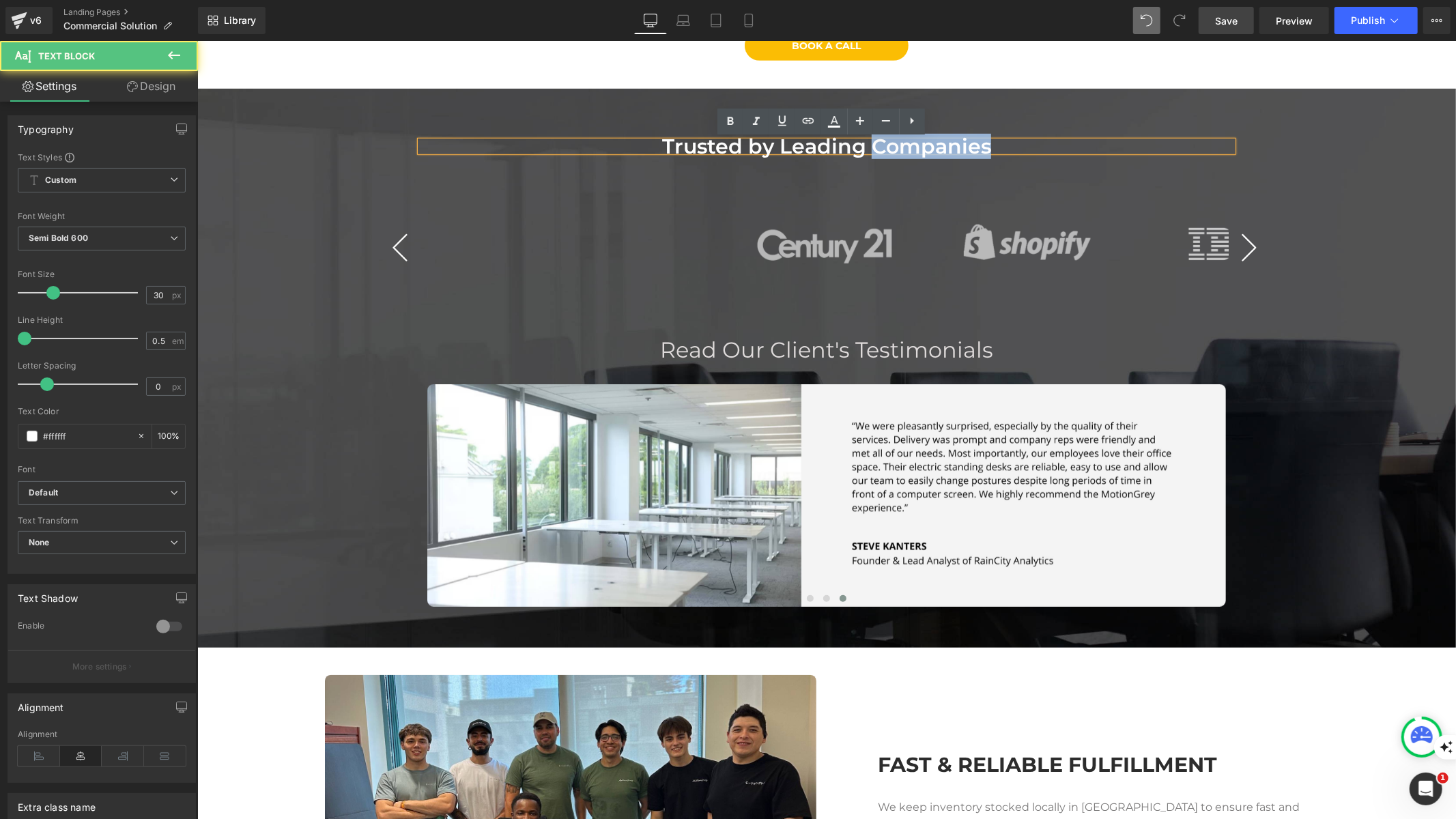
click at [914, 145] on div "Trusted by Leading Companies" at bounding box center [826, 145] width 812 height 10
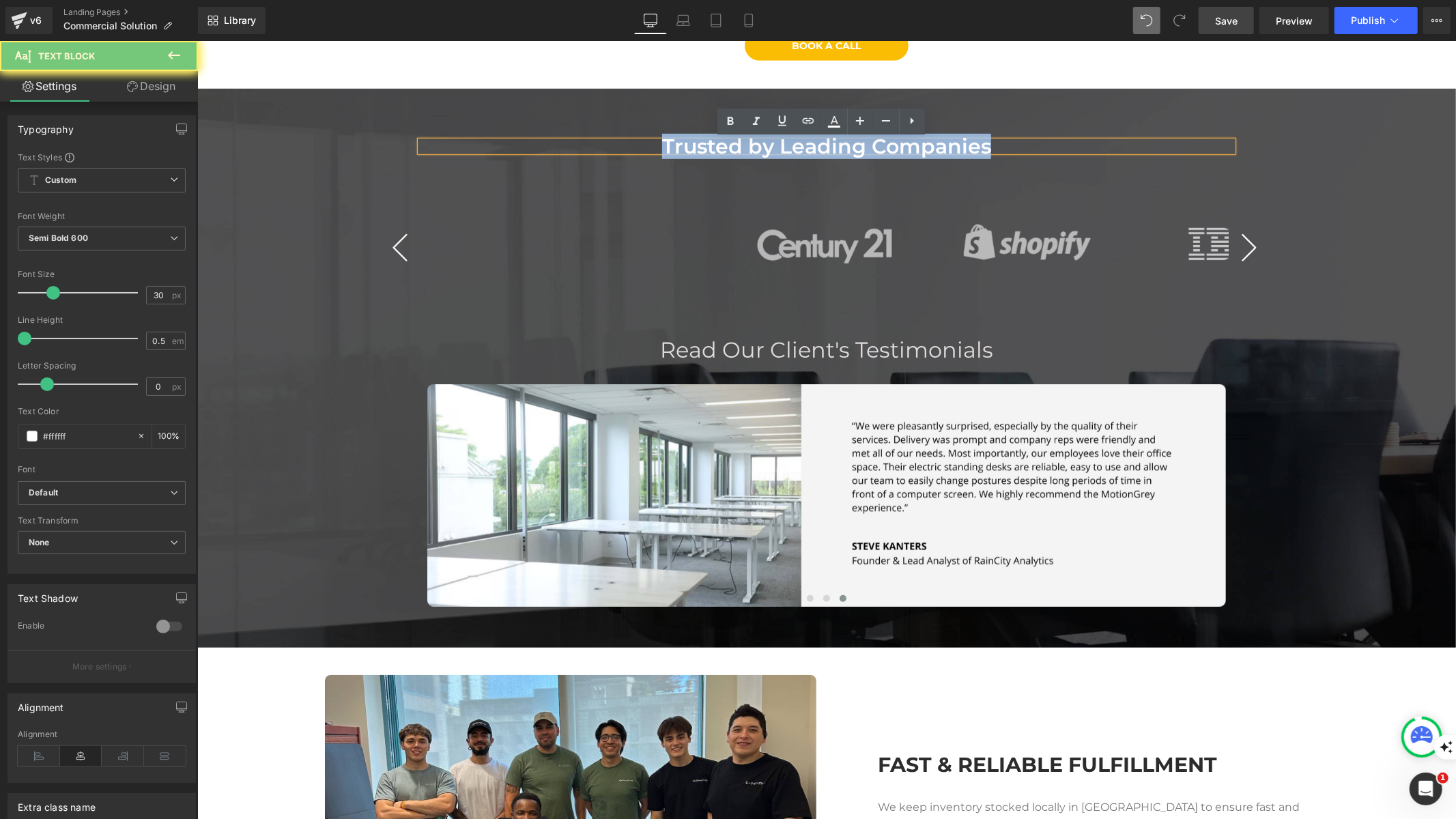
click at [914, 145] on div "Trusted by Leading Companies" at bounding box center [826, 145] width 812 height 10
copy div "Trusted by Leading Companies"
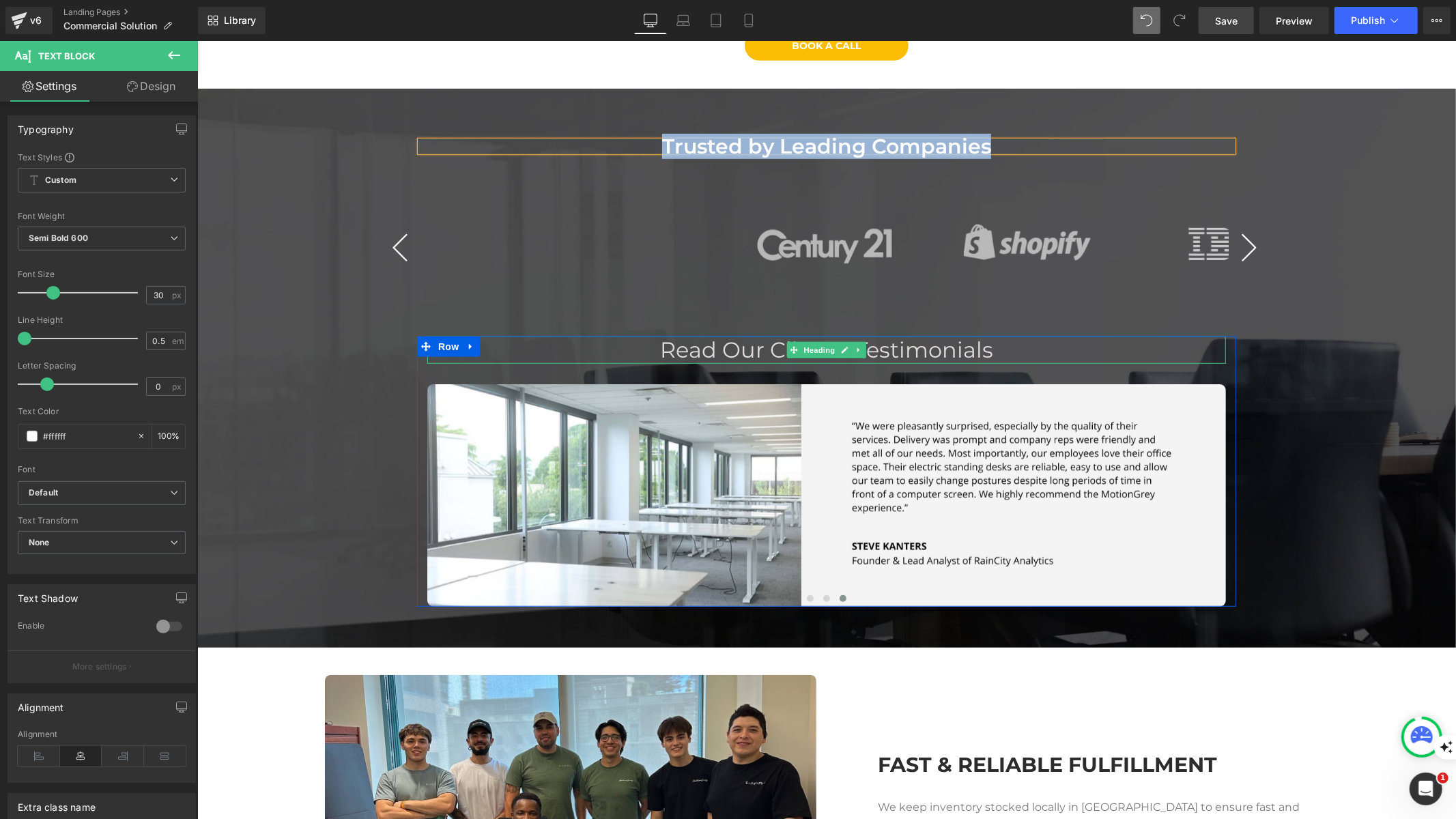
click at [864, 346] on span "Read Our Client's Testimonials" at bounding box center [826, 349] width 333 height 26
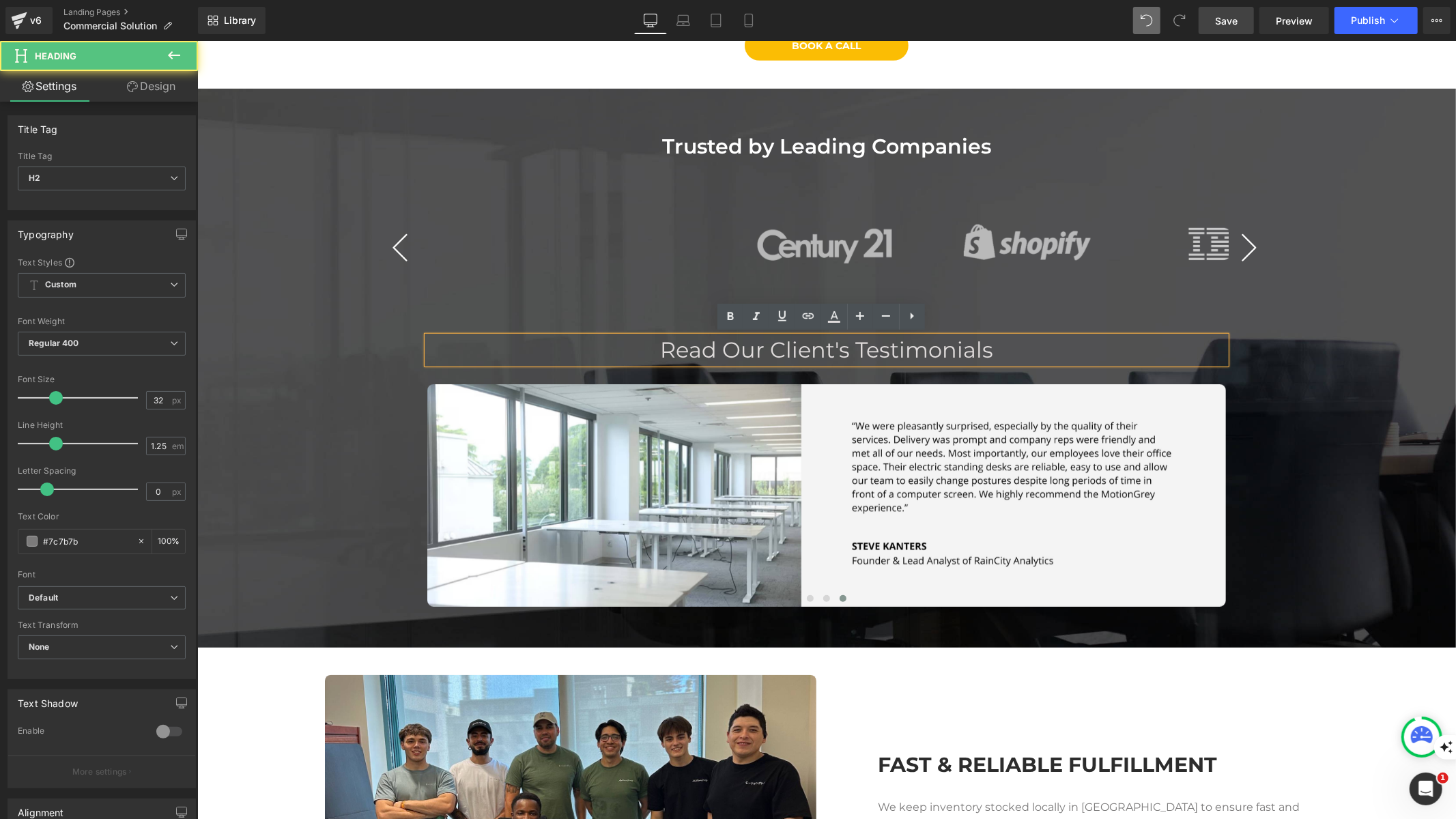
click at [909, 351] on span "Read Our Client's Testimonials" at bounding box center [826, 349] width 333 height 26
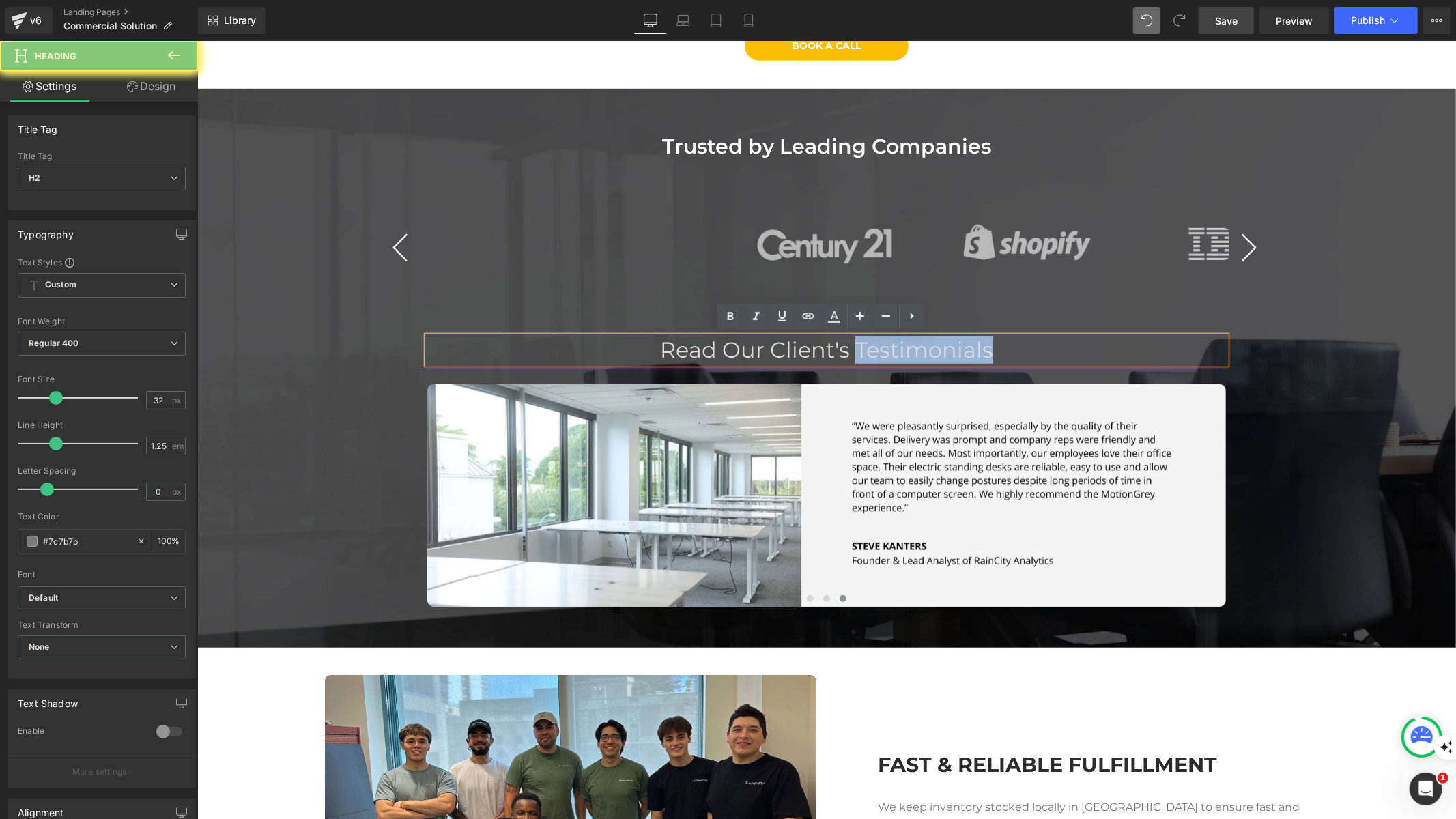
click at [909, 351] on span "Read Our Client's Testimonials" at bounding box center [826, 349] width 333 height 26
click at [1004, 342] on h2 "Read Our Client's Testimonials" at bounding box center [826, 349] width 799 height 27
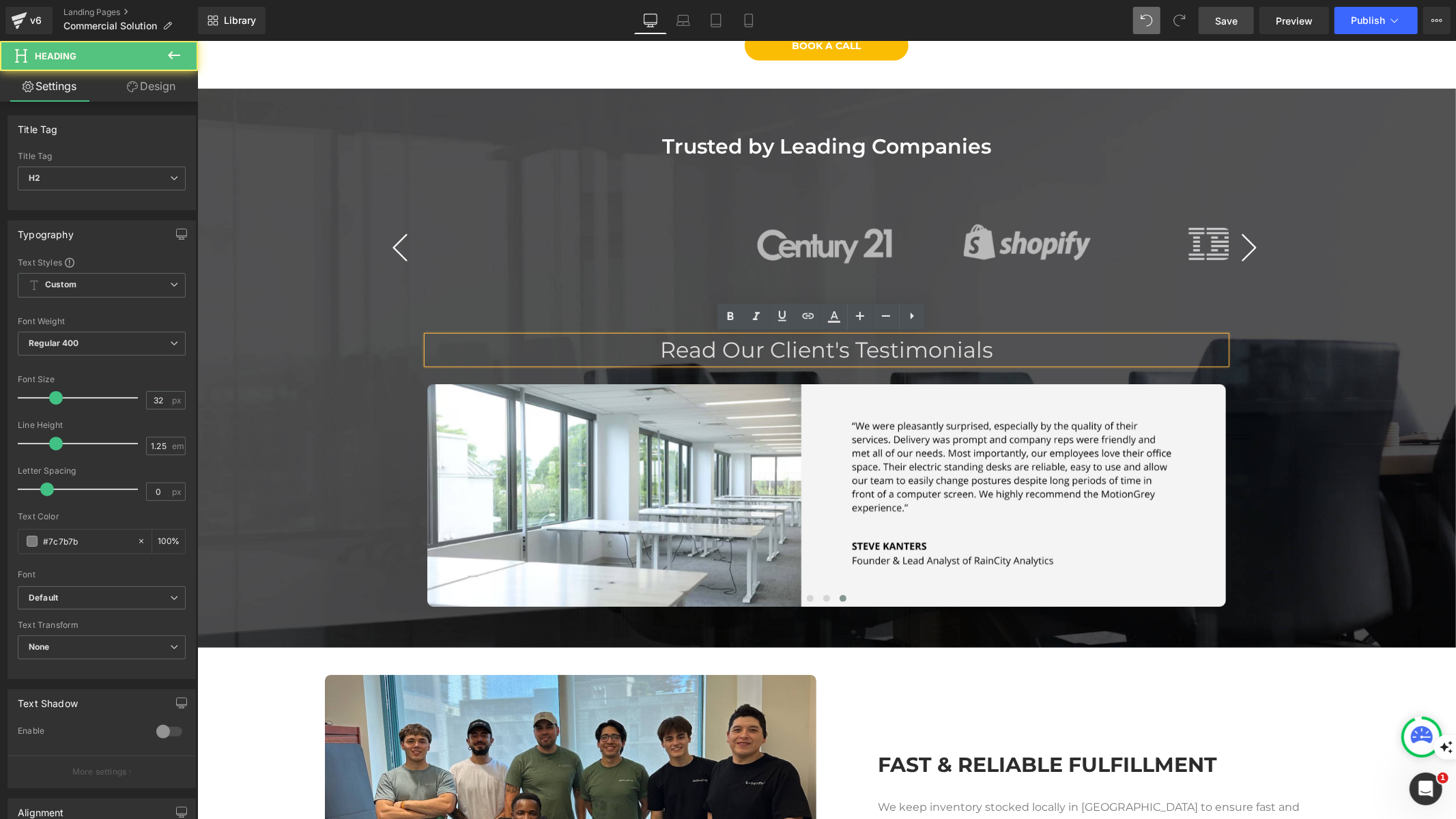
paste div
click at [695, 350] on span "Read Our Client's Testimonials" at bounding box center [826, 349] width 333 height 26
click at [744, 358] on span "Read Our Client's Testimonials" at bounding box center [826, 349] width 333 height 26
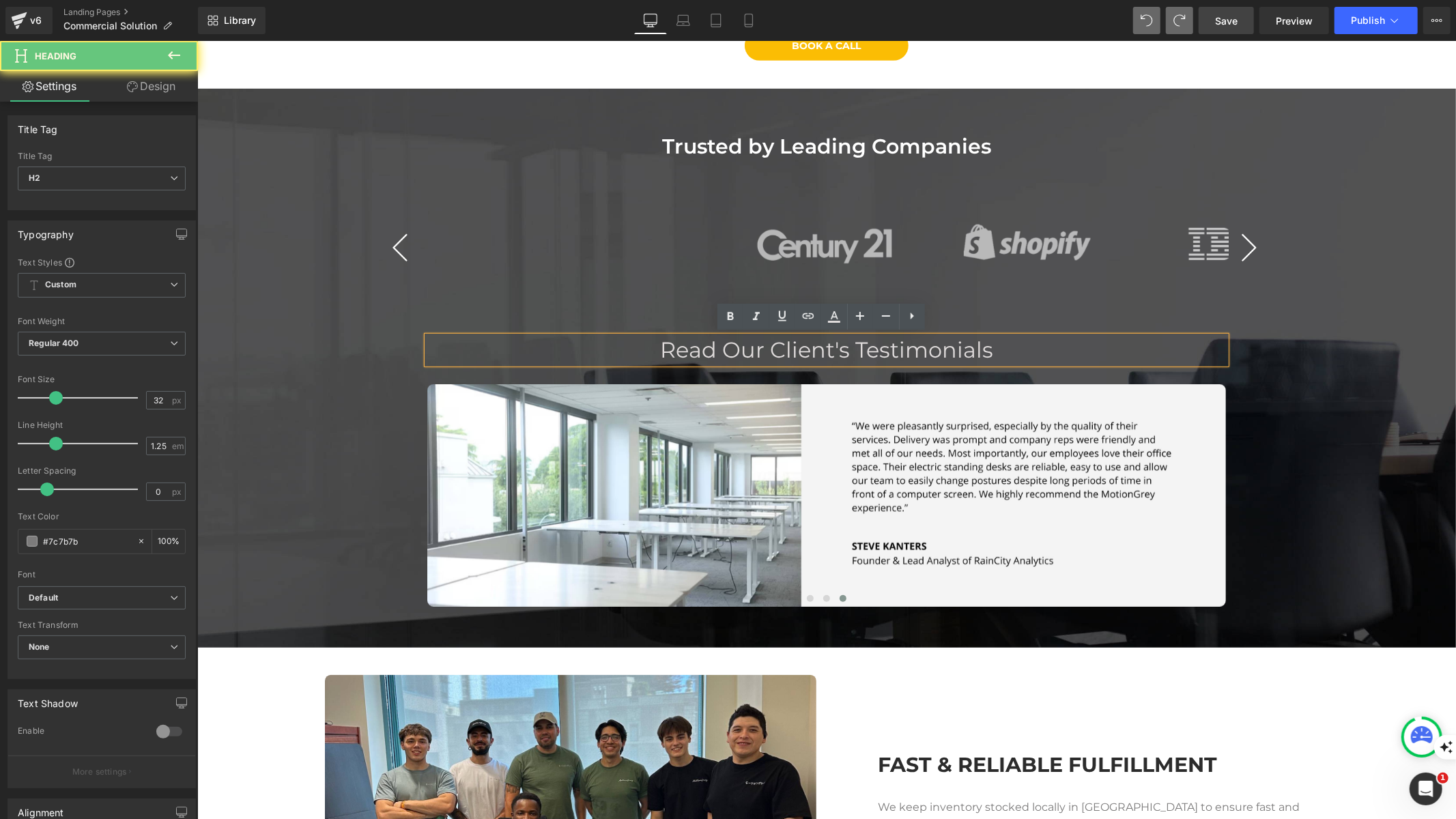
click at [744, 358] on span "Read Our Client's Testimonials" at bounding box center [826, 349] width 333 height 26
click at [734, 318] on icon at bounding box center [731, 317] width 17 height 17
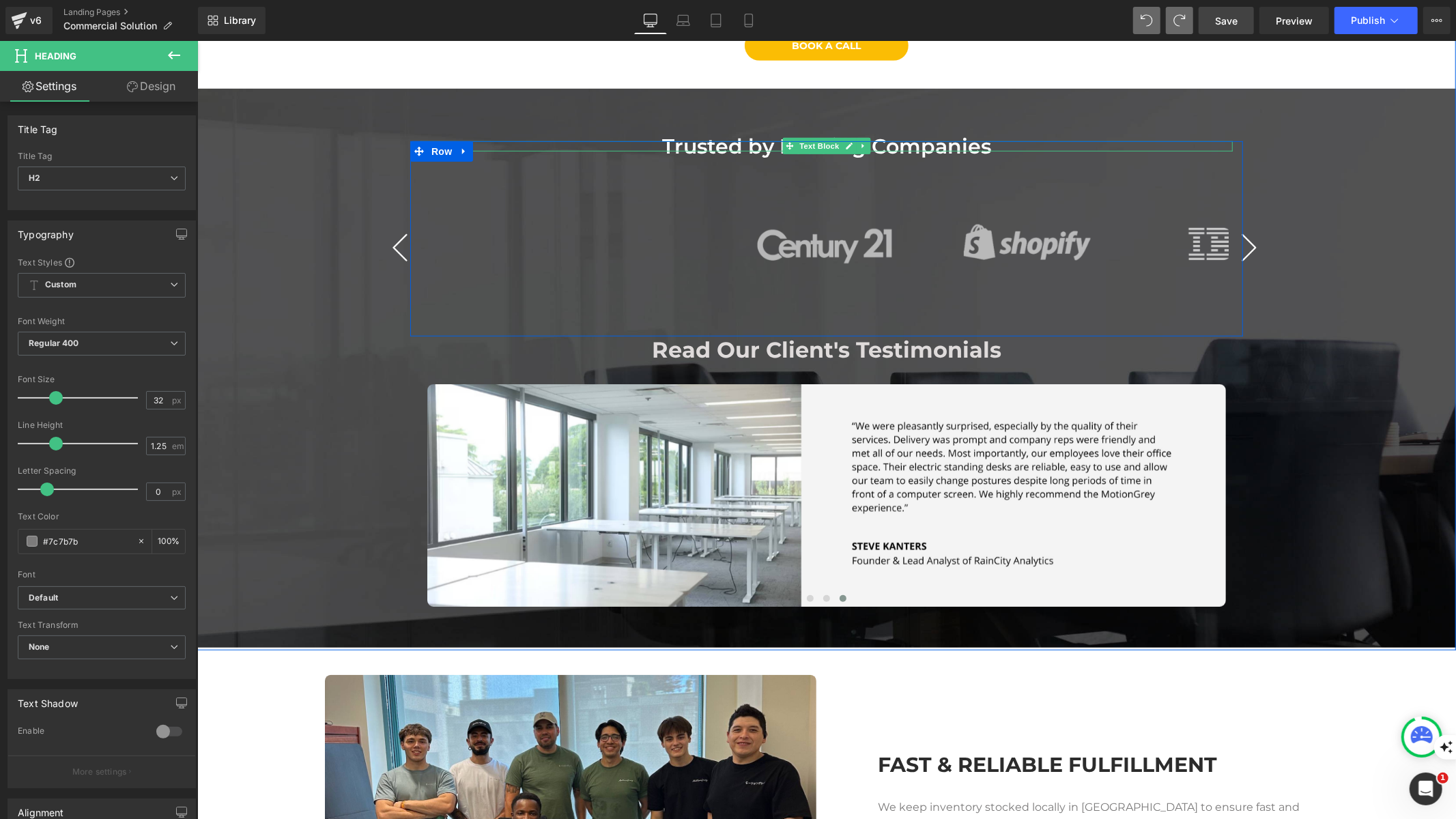
click at [732, 140] on div "Trusted by Leading Companies" at bounding box center [826, 145] width 812 height 10
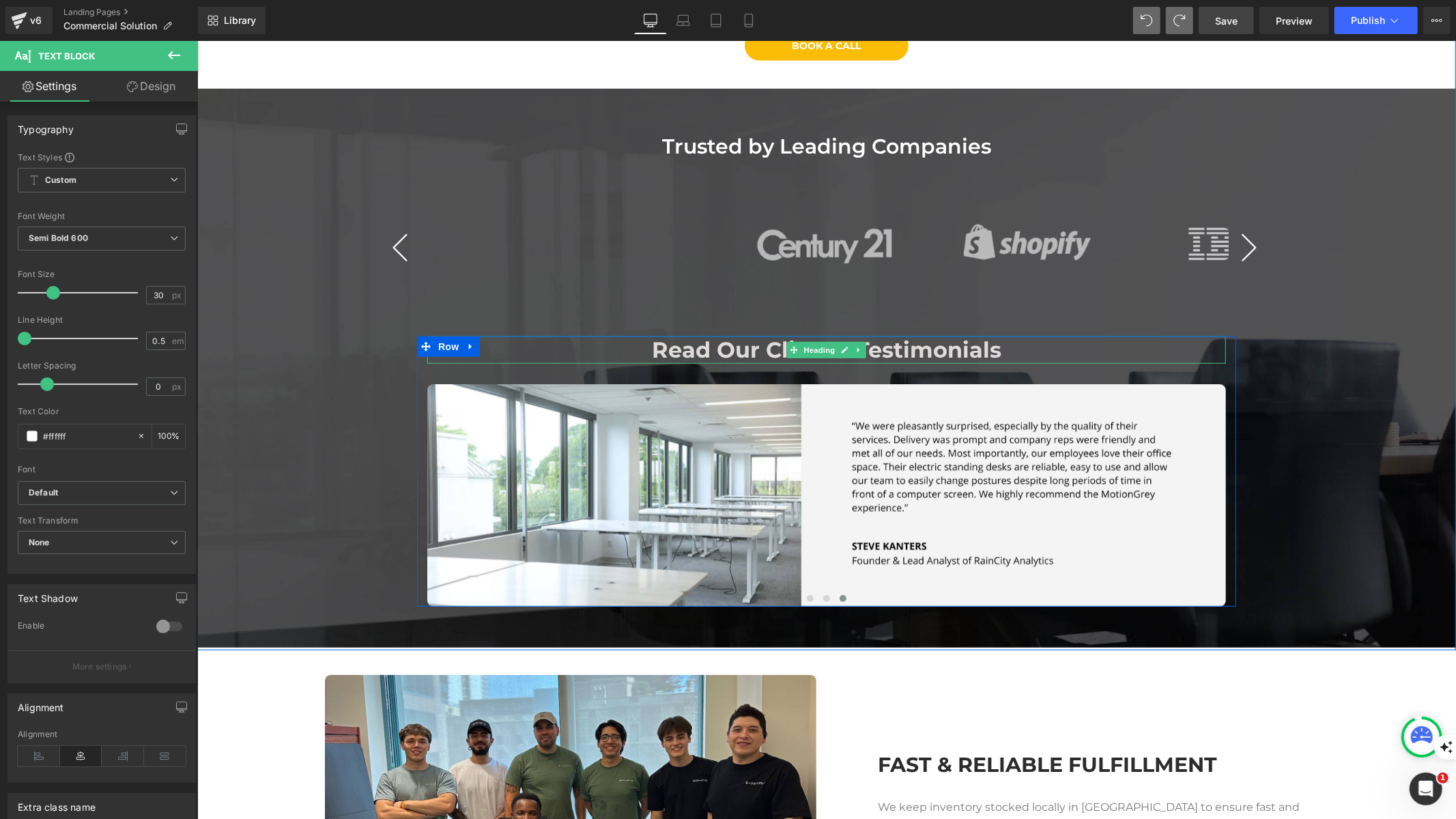
click at [710, 346] on span "Read Our Client's Testimonials" at bounding box center [826, 349] width 350 height 26
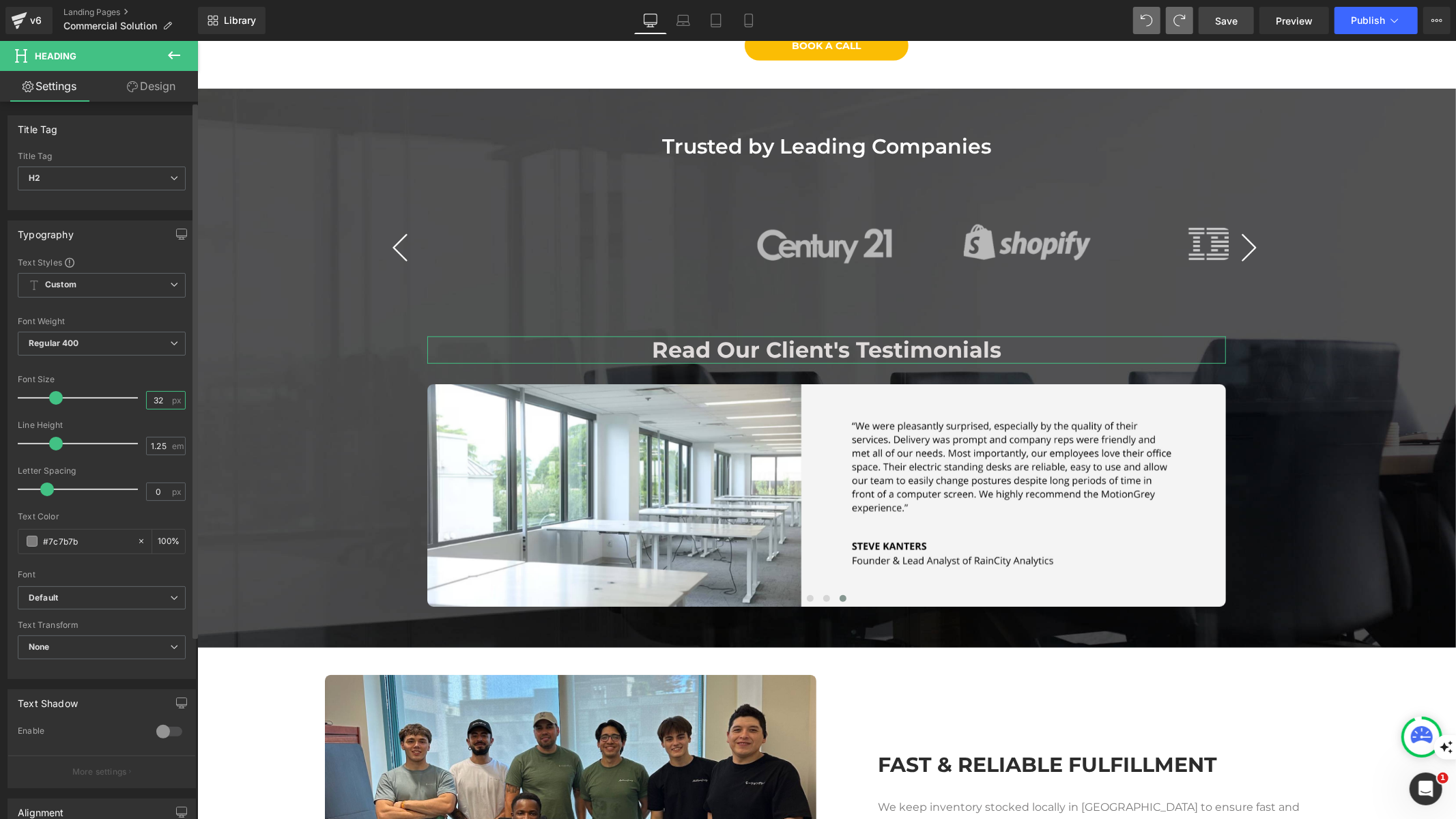
click at [150, 403] on input "32" at bounding box center [159, 400] width 24 height 17
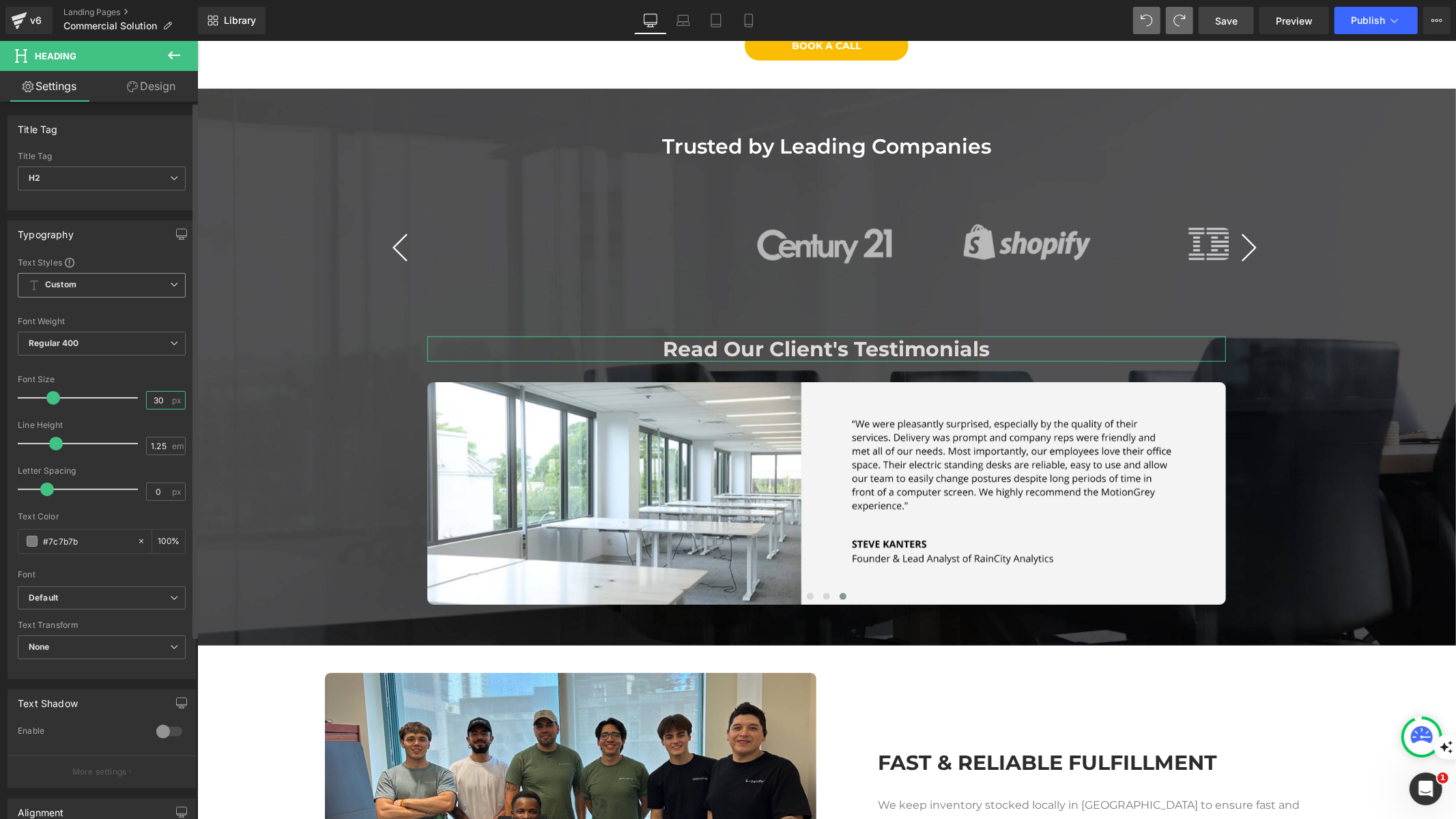
type input "30"
click at [147, 284] on span "Custom Setup Global Style" at bounding box center [101, 285] width 168 height 25
click at [147, 284] on span "Custom Setup Global Style" at bounding box center [98, 285] width 162 height 25
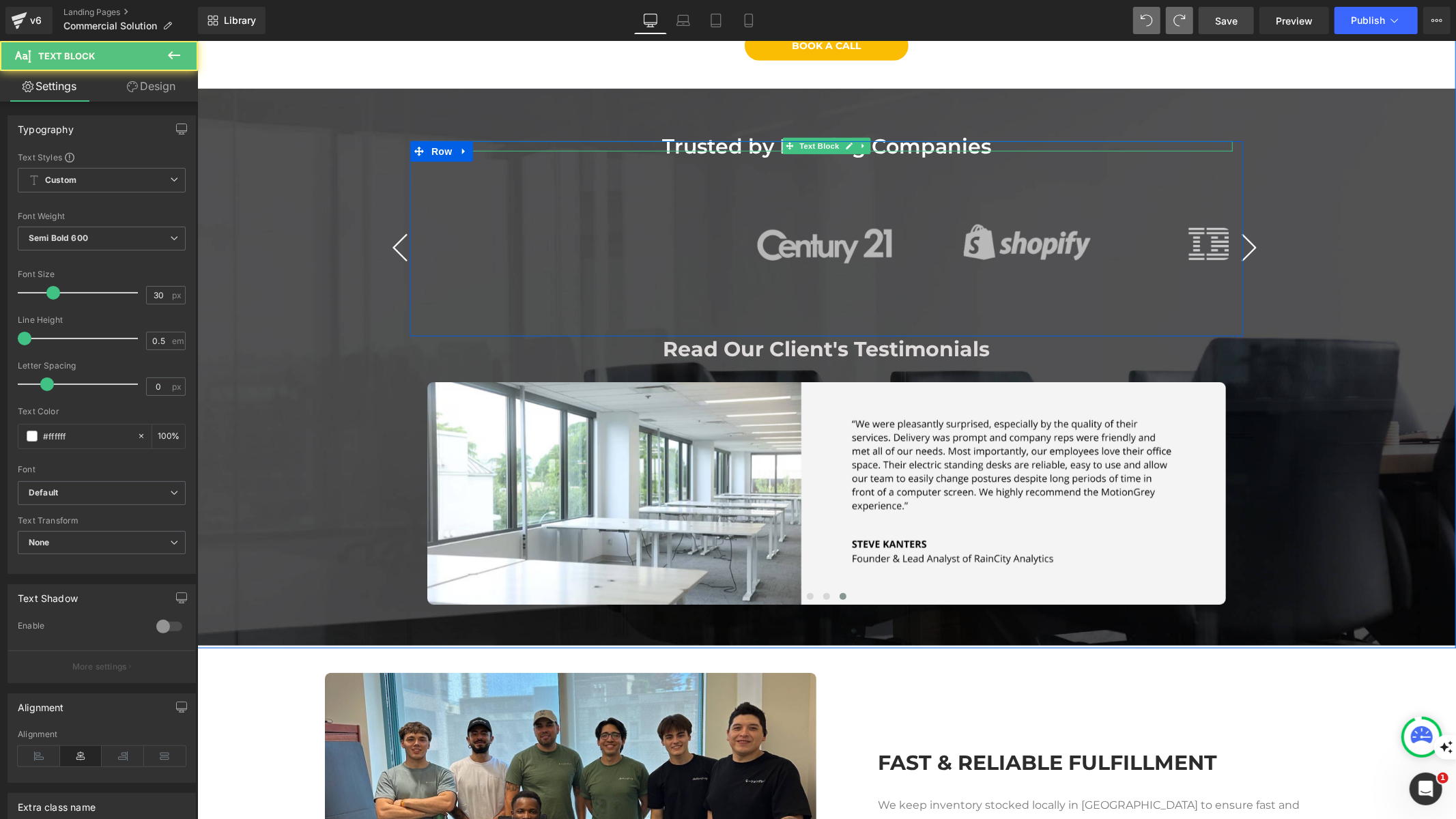
click at [942, 145] on div "Trusted by Leading Companies" at bounding box center [826, 145] width 812 height 10
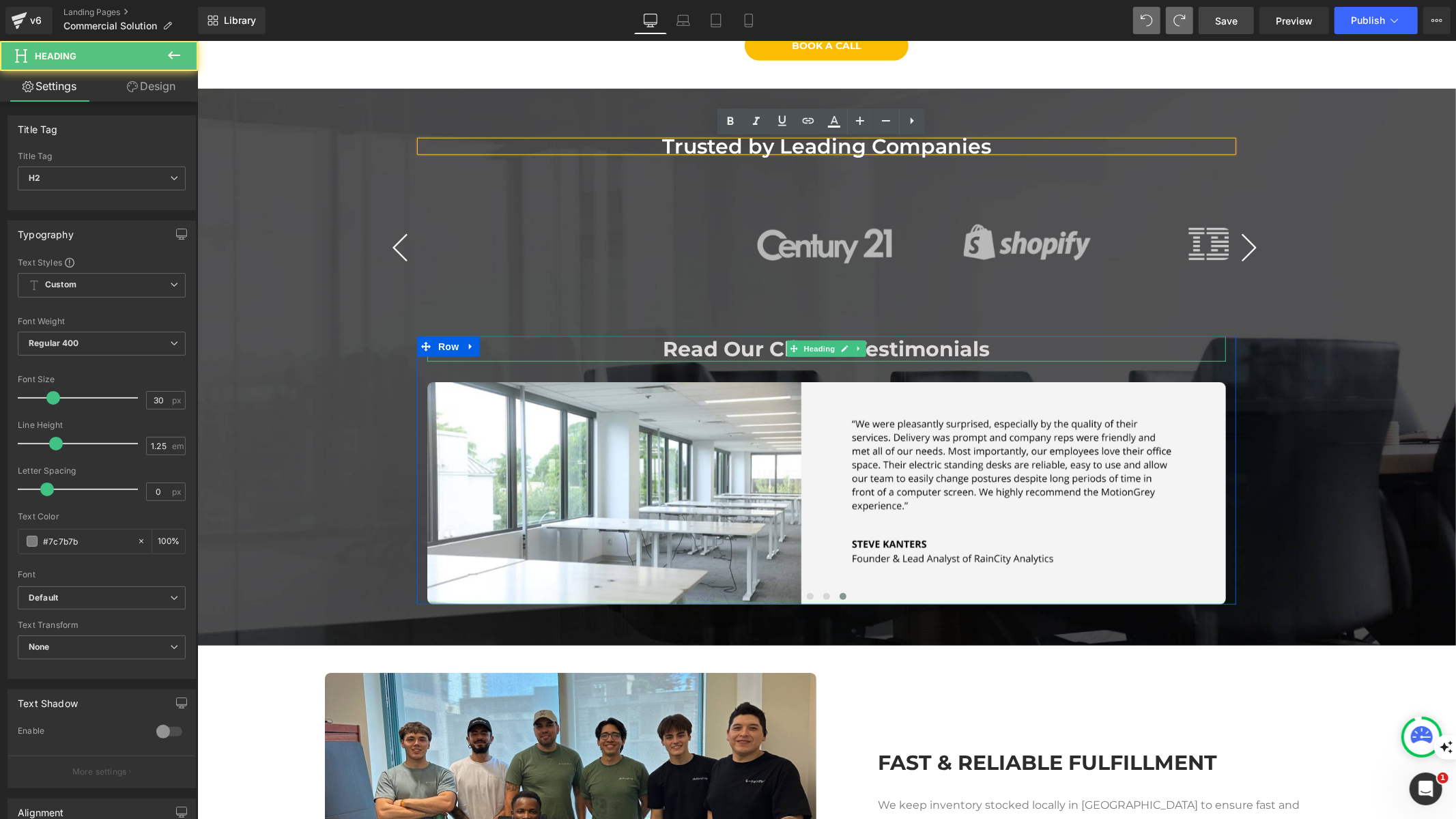
click at [900, 340] on span "Read Our Client's Testimonials" at bounding box center [826, 348] width 327 height 26
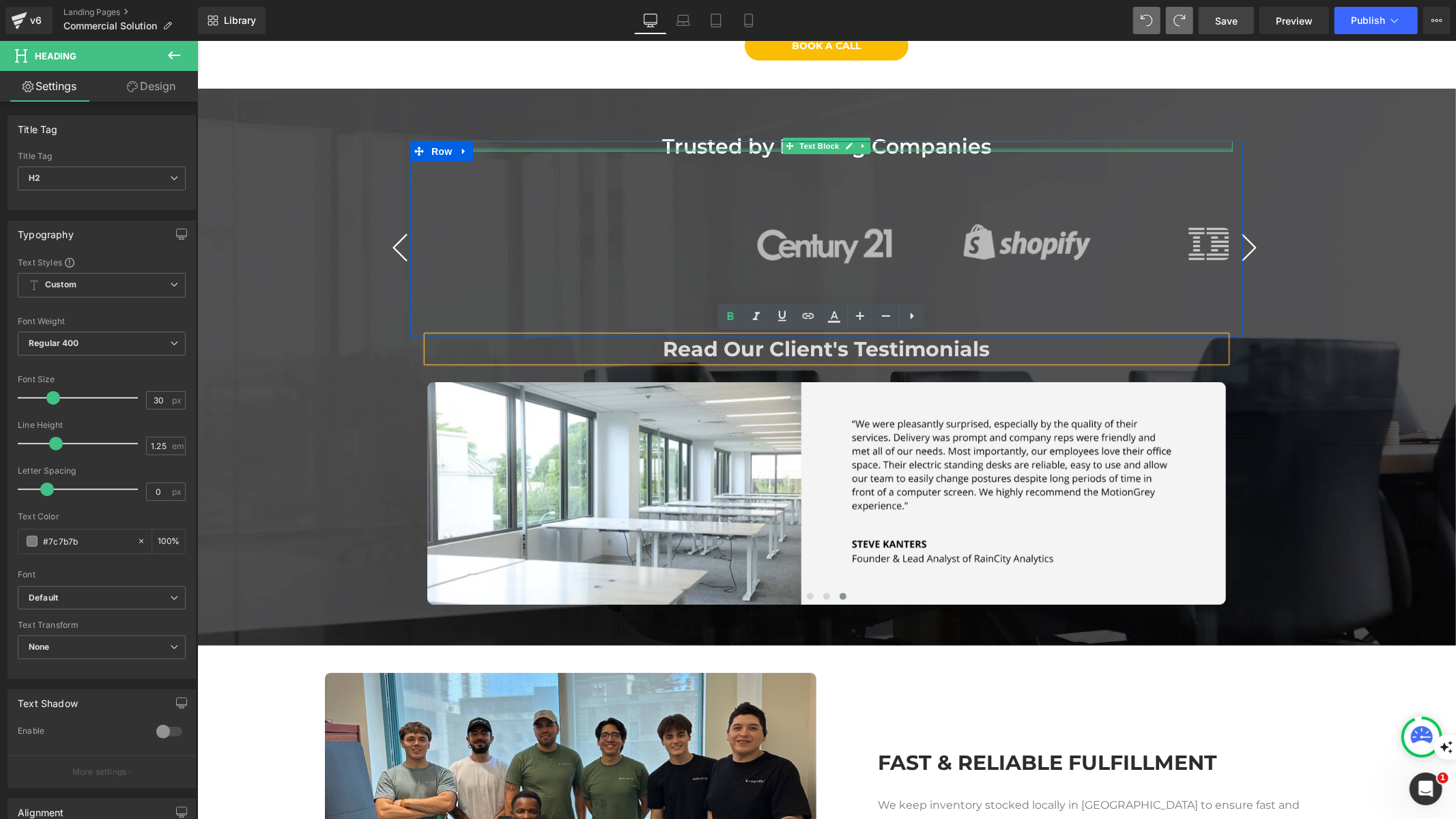
click at [881, 144] on div "Trusted by Leading Companies" at bounding box center [826, 145] width 812 height 10
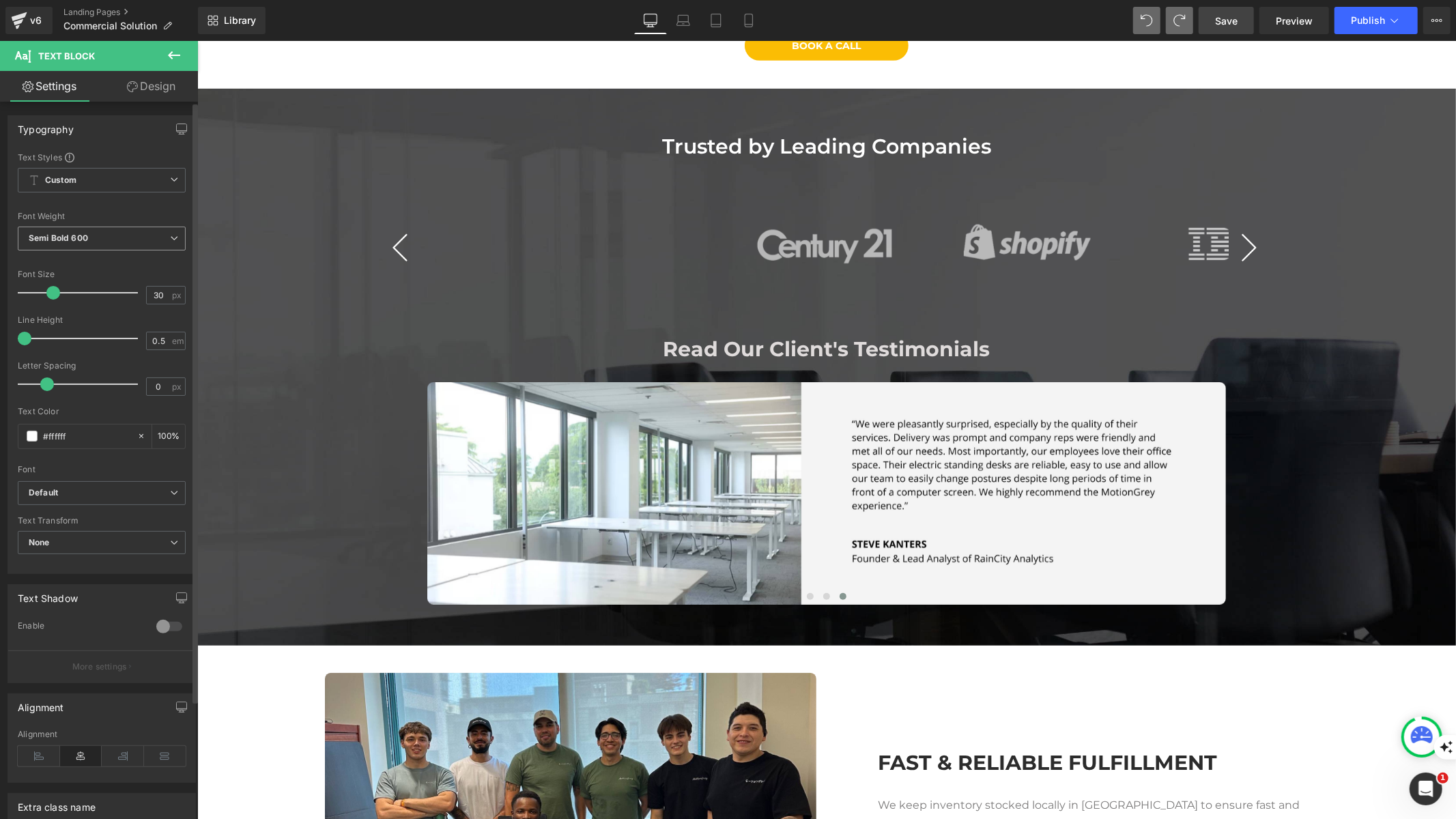
click at [159, 238] on span "Semi Bold 600" at bounding box center [101, 238] width 168 height 24
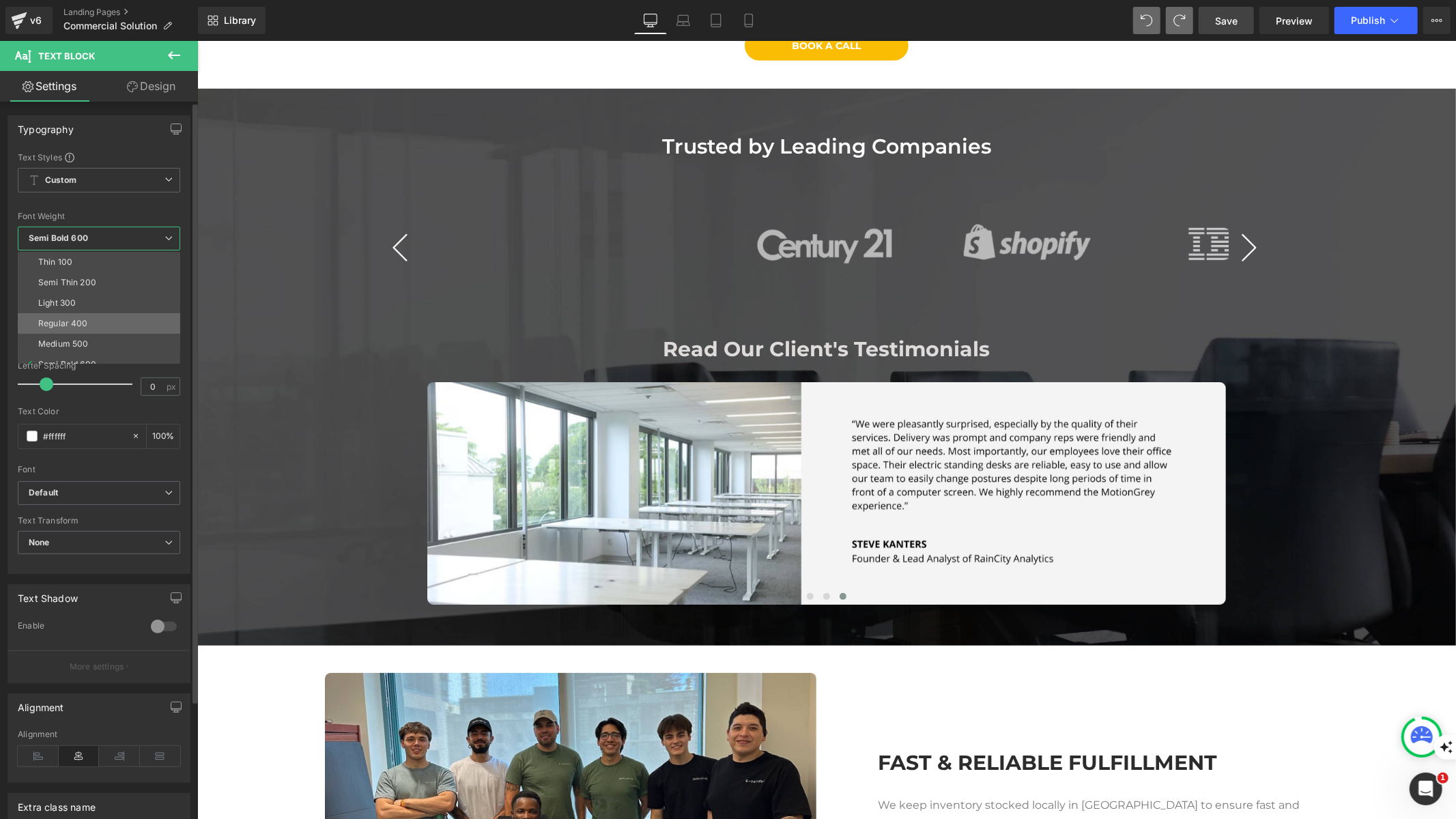
click at [126, 319] on li "Regular 400" at bounding box center [102, 323] width 169 height 21
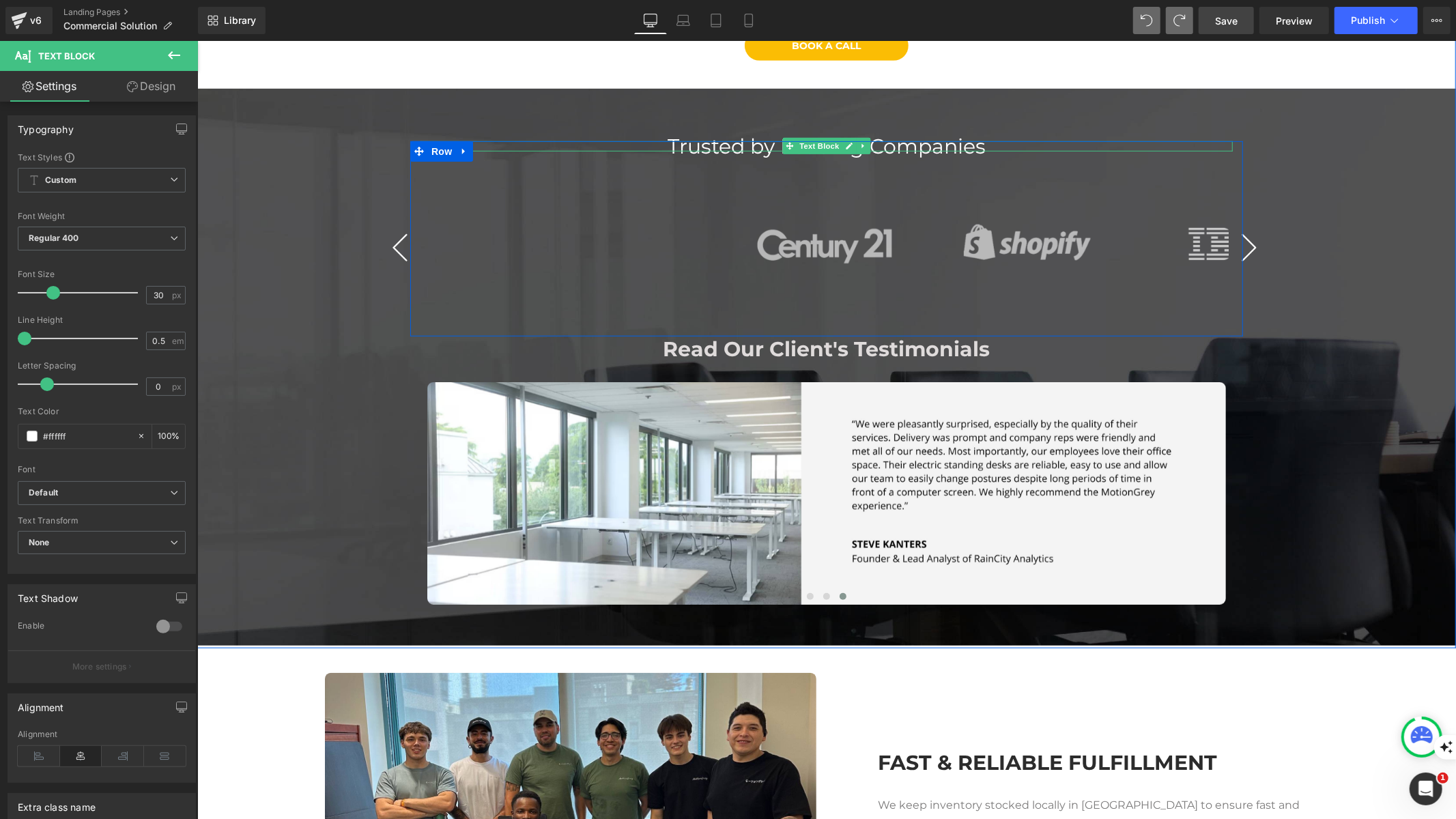
click at [753, 150] on div "Trusted by Leading Companies" at bounding box center [826, 145] width 812 height 10
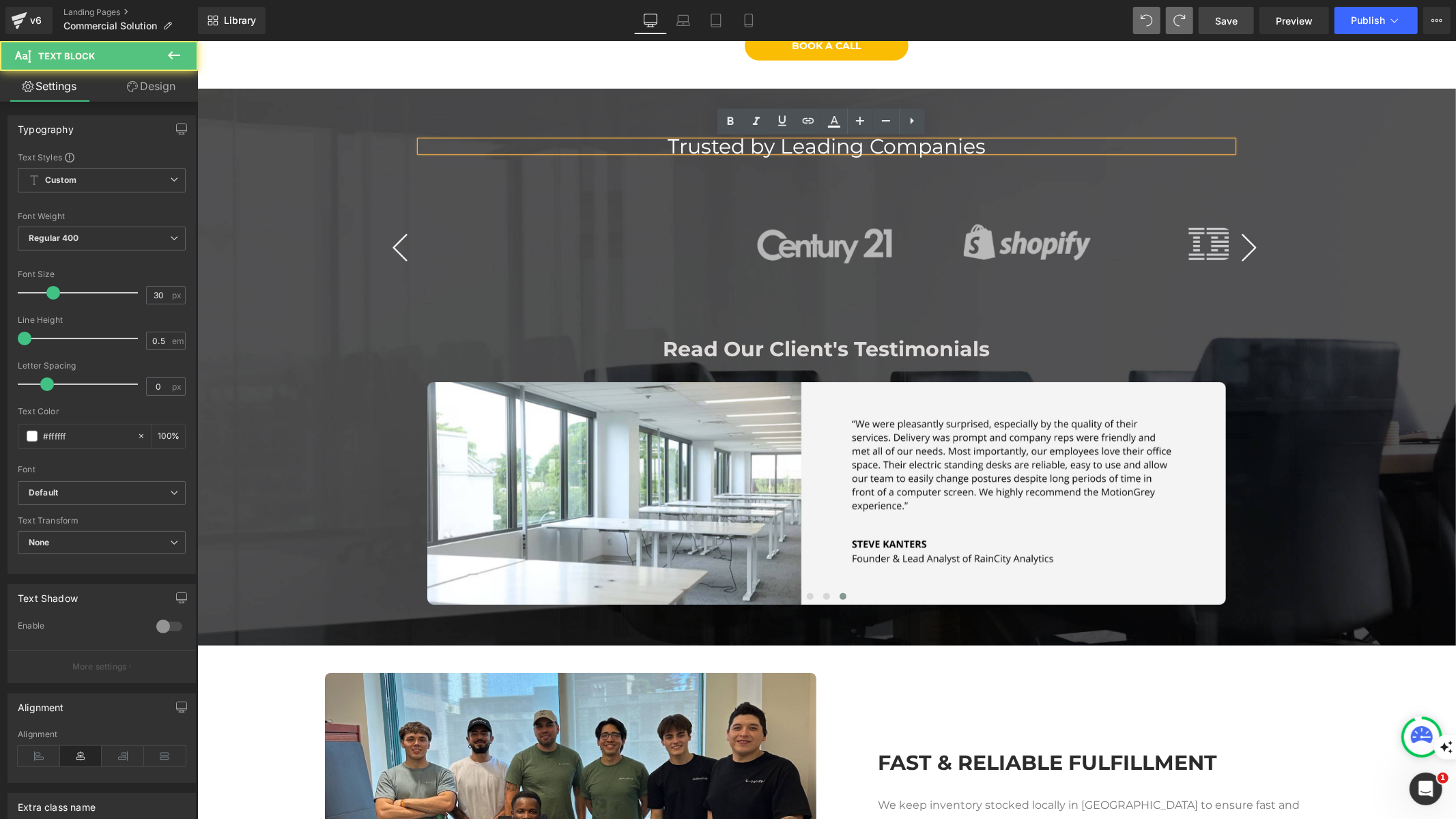
click at [763, 144] on div "Trusted by Leading Companies" at bounding box center [826, 145] width 812 height 10
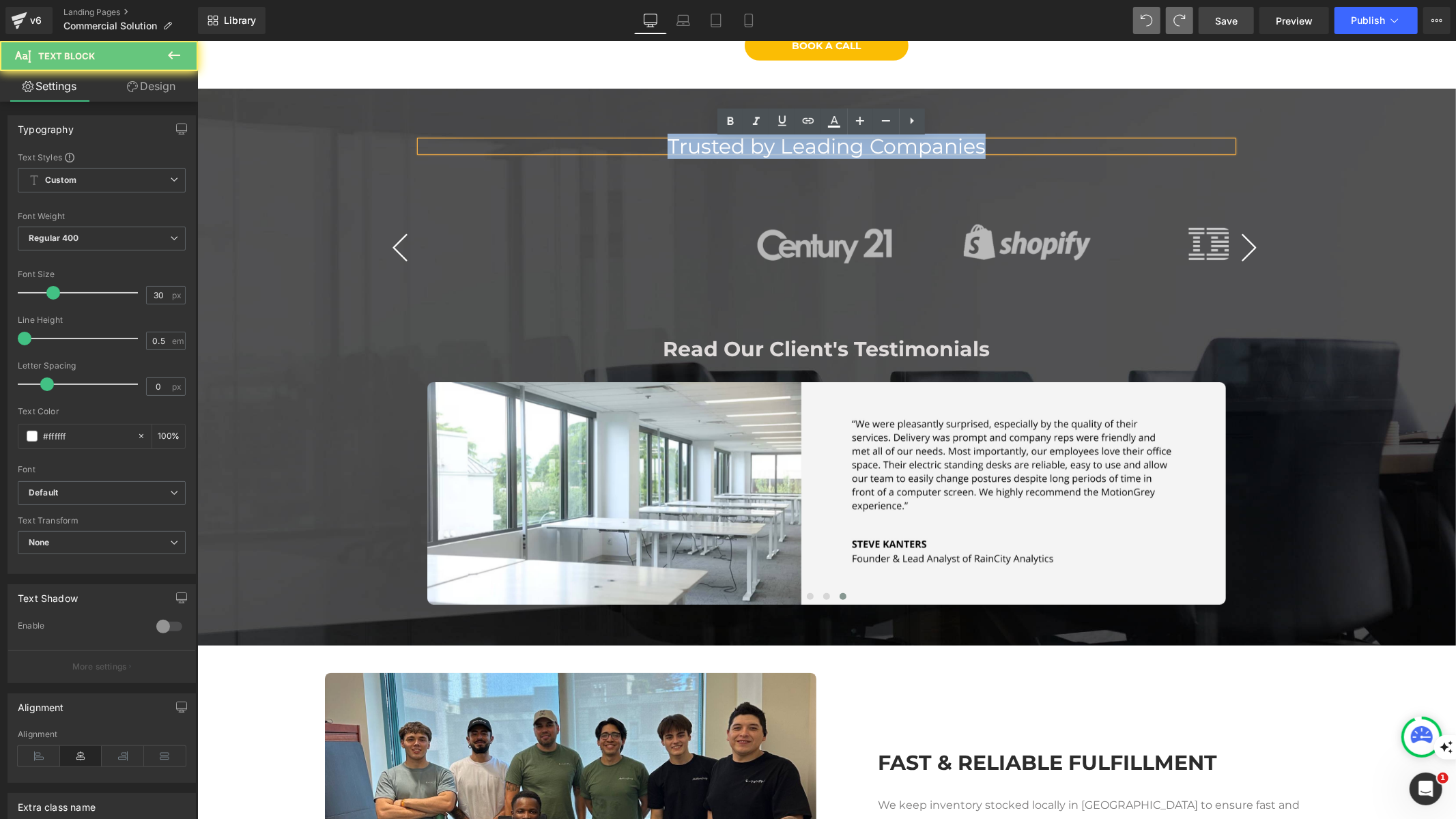
click at [763, 144] on div "Trusted by Leading Companies" at bounding box center [826, 145] width 812 height 10
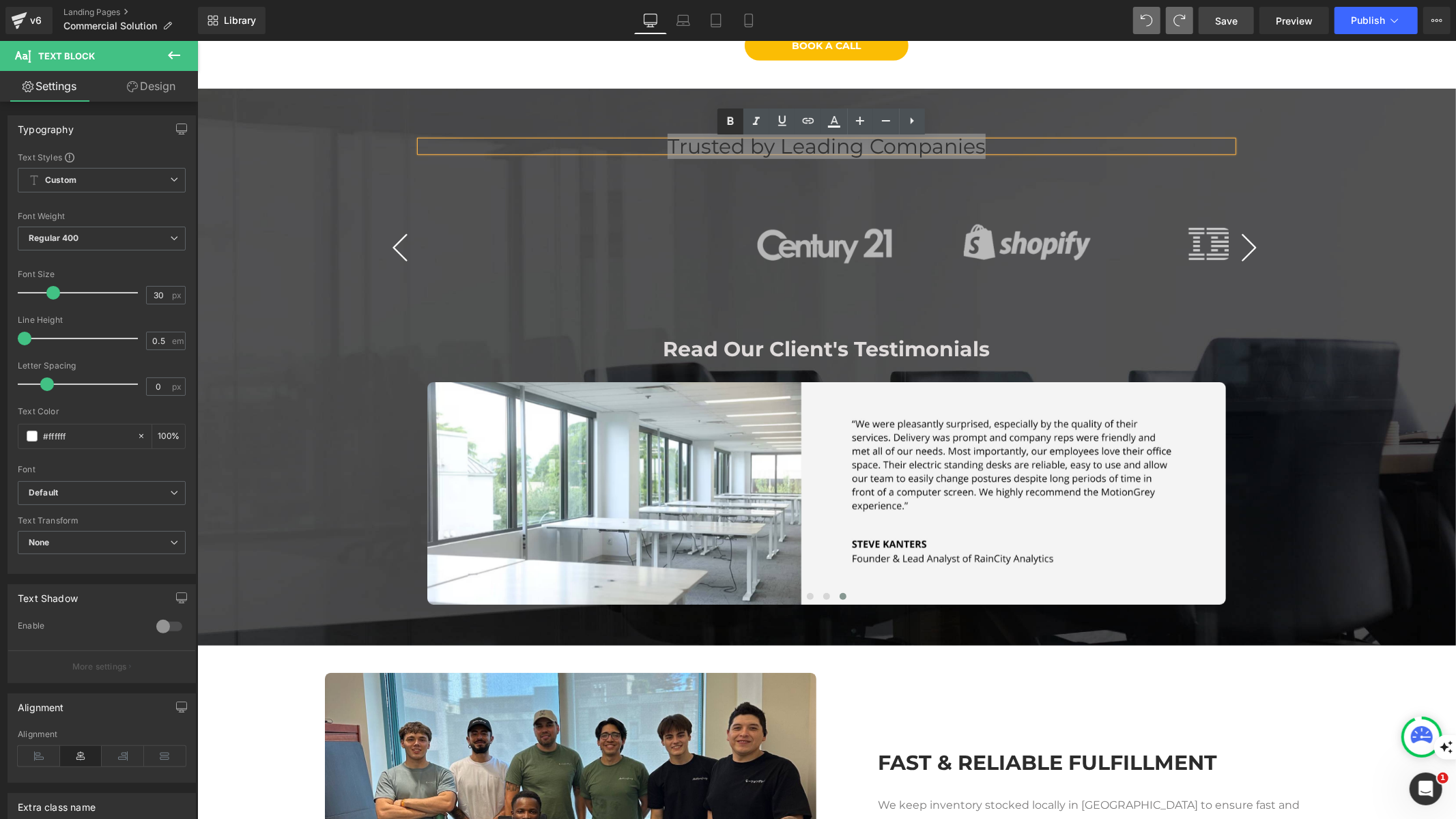
click at [733, 121] on icon at bounding box center [730, 121] width 6 height 8
click at [272, 250] on div "Trusted by Leading Companies Text Block Image Image Image" at bounding box center [826, 366] width 1258 height 475
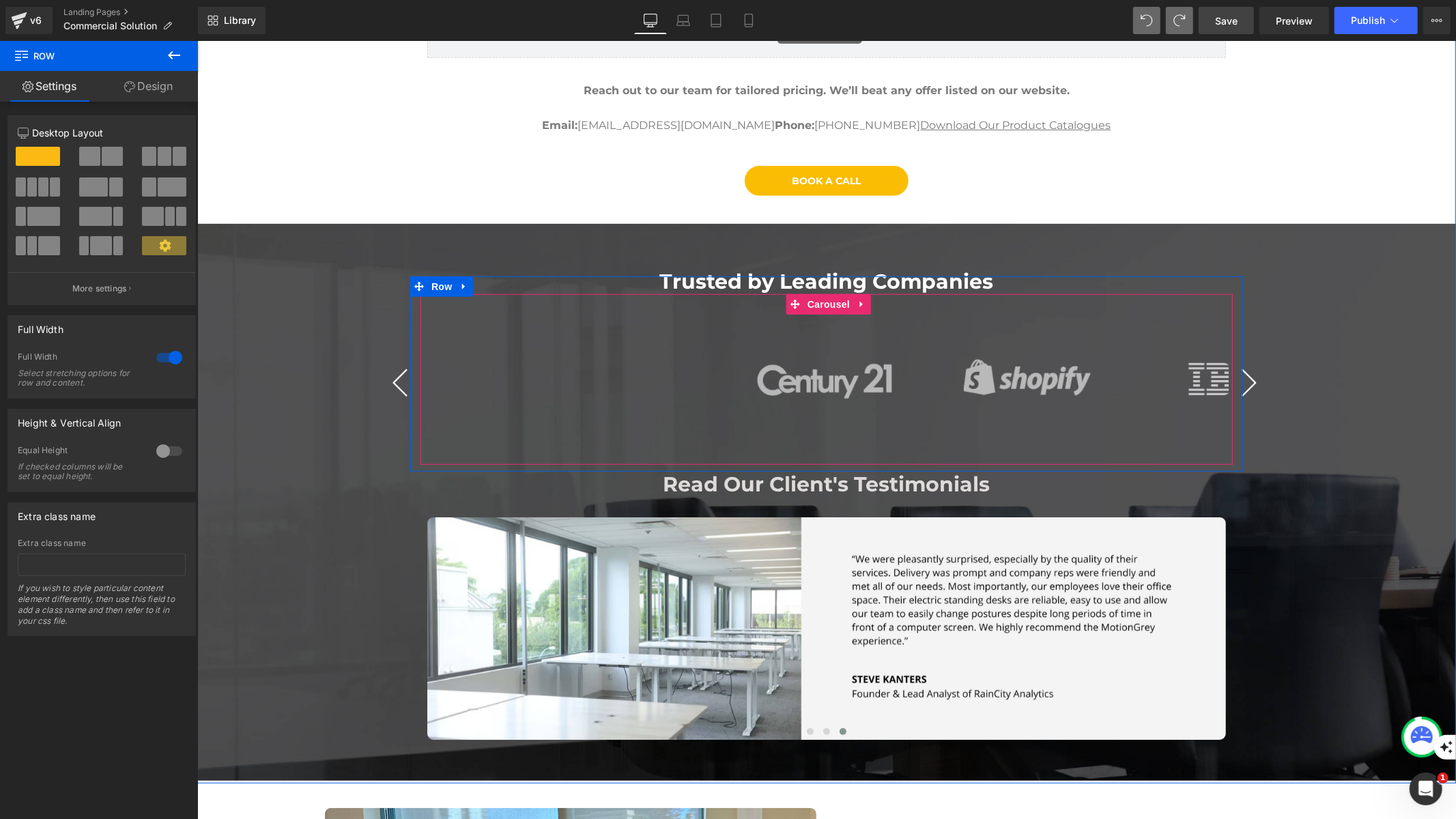
scroll to position [0, 0]
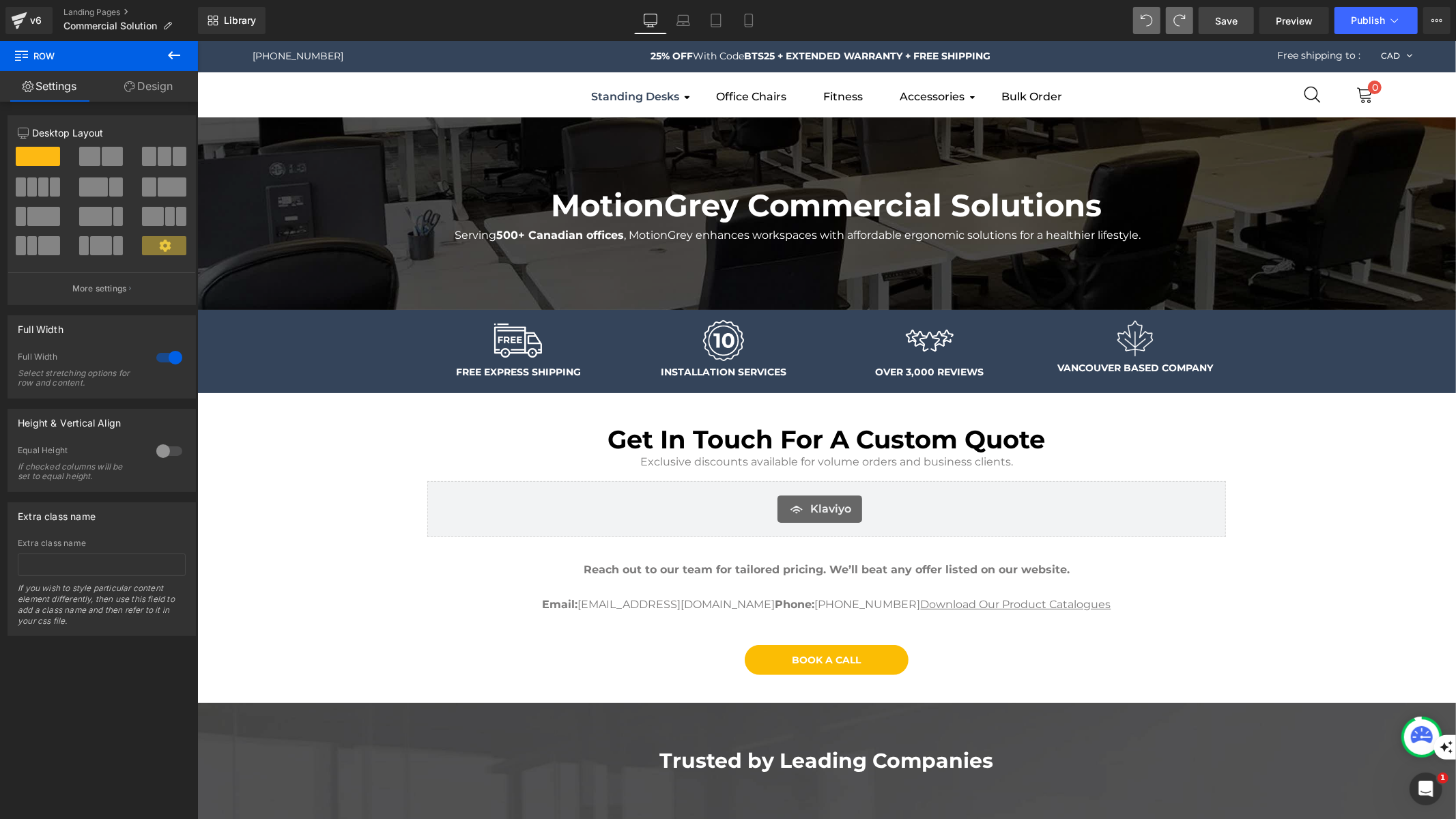
click at [1239, 28] on link "Save" at bounding box center [1226, 20] width 55 height 27
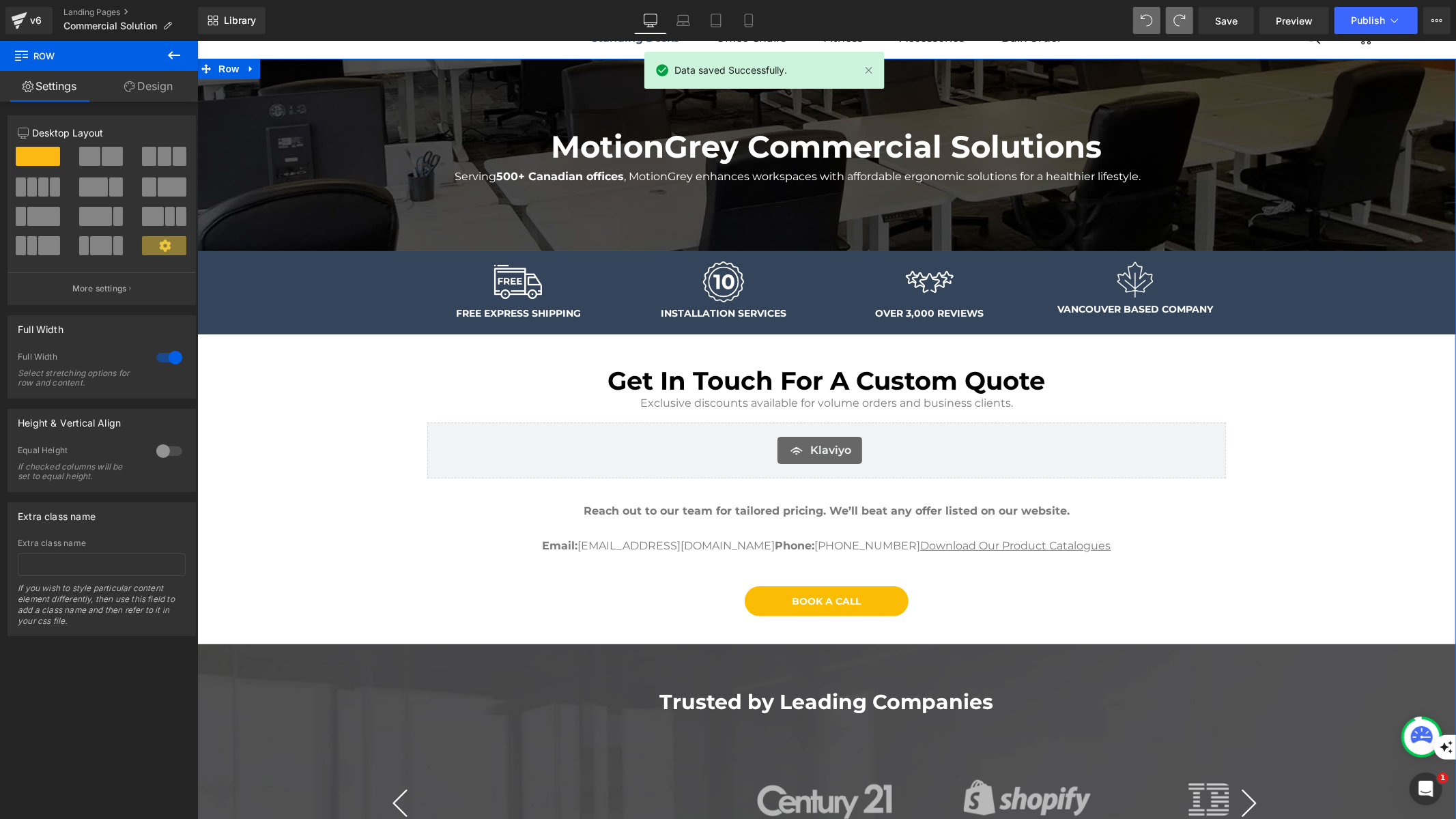
scroll to position [50, 0]
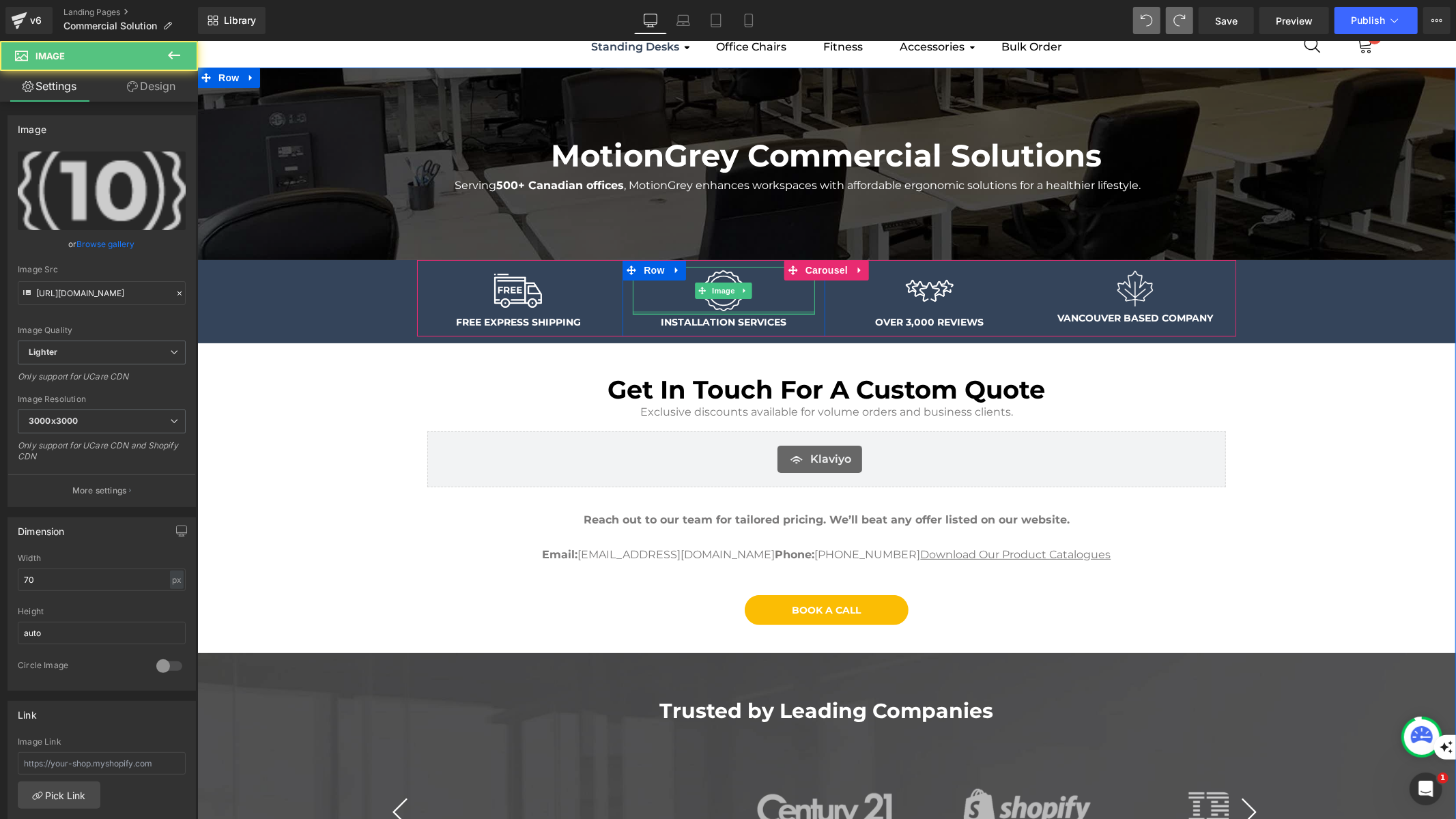
click at [776, 309] on div at bounding box center [723, 290] width 182 height 48
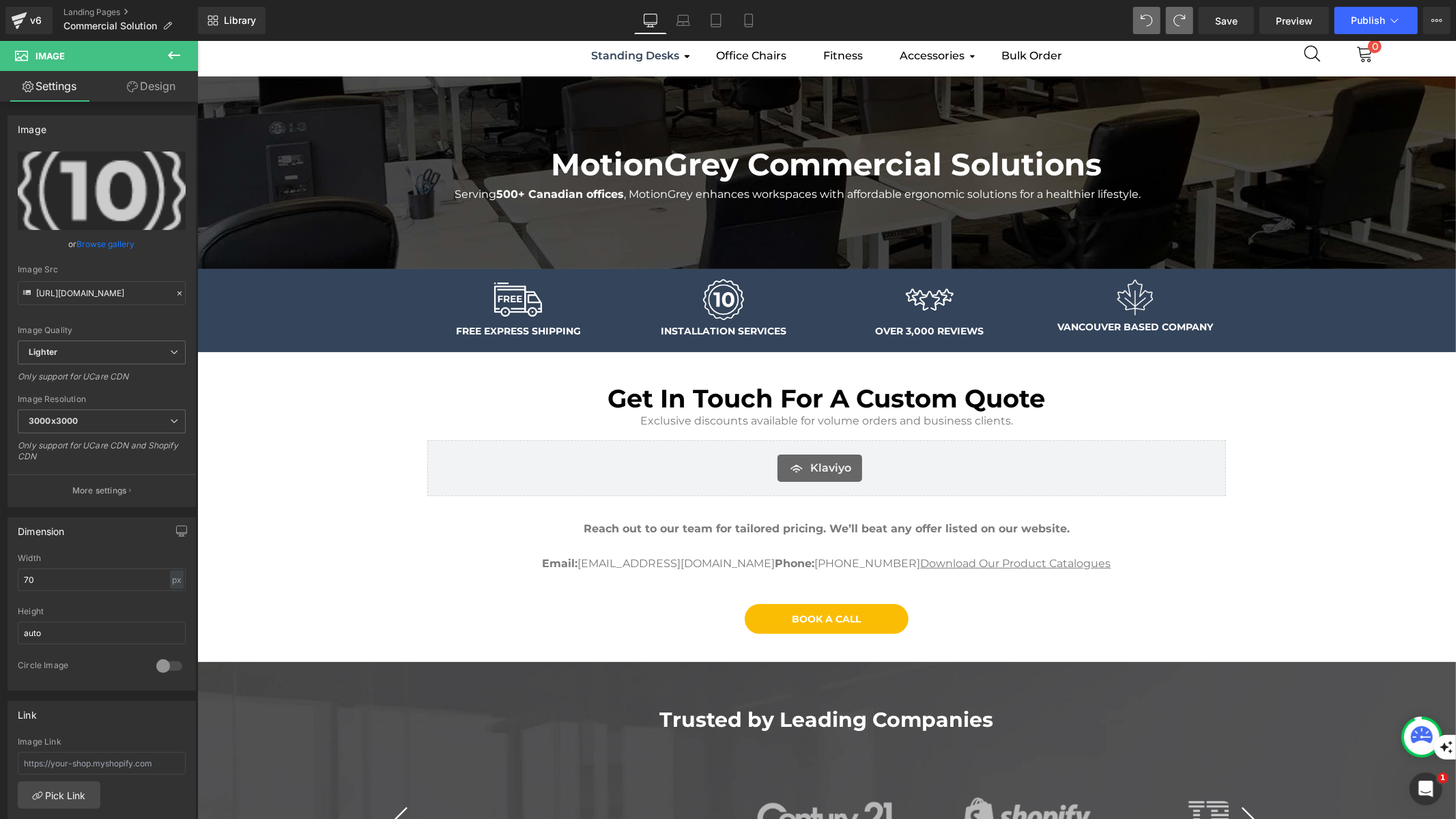
scroll to position [0, 0]
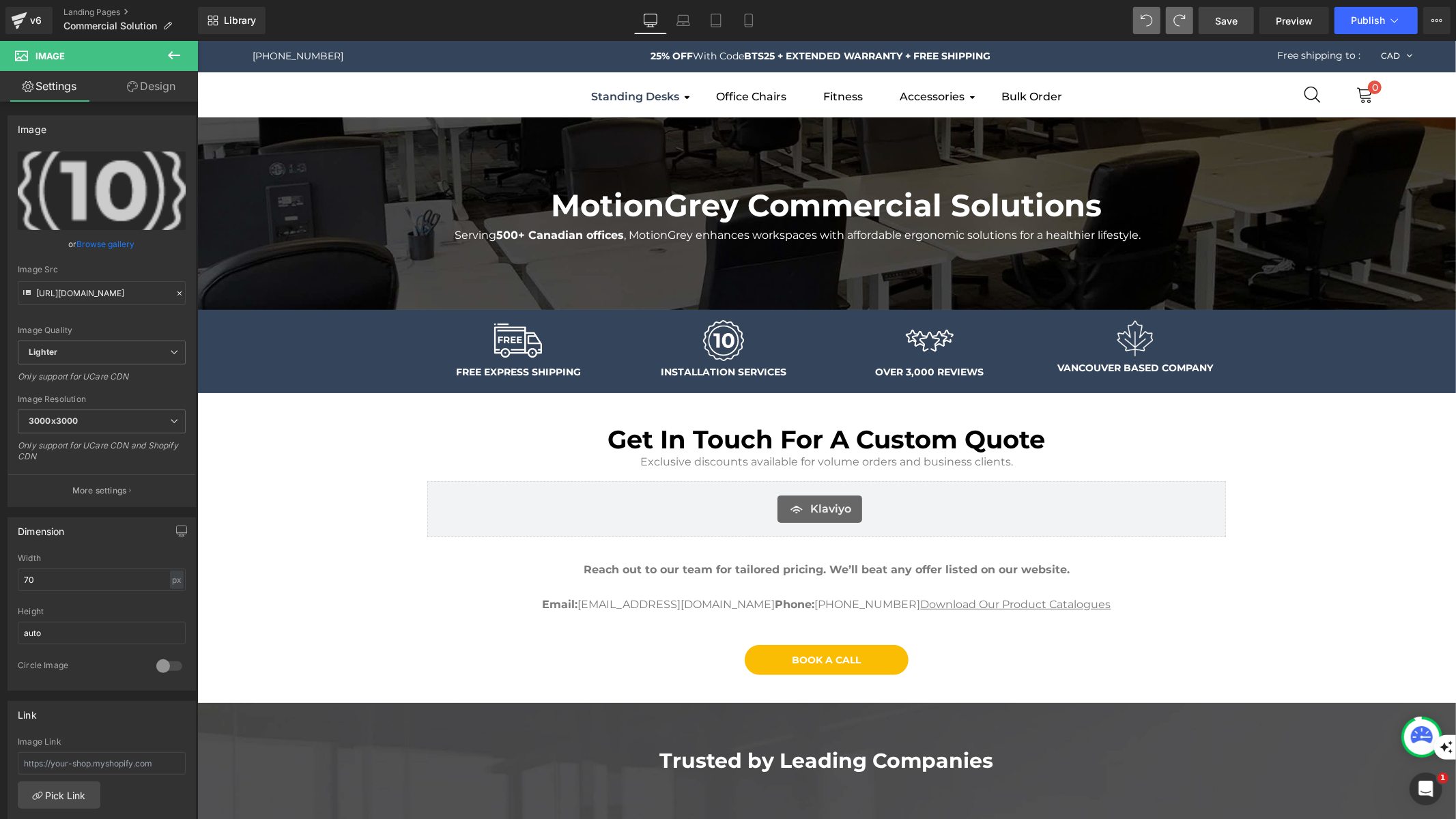
click at [1226, 24] on span "Save" at bounding box center [1226, 21] width 22 height 14
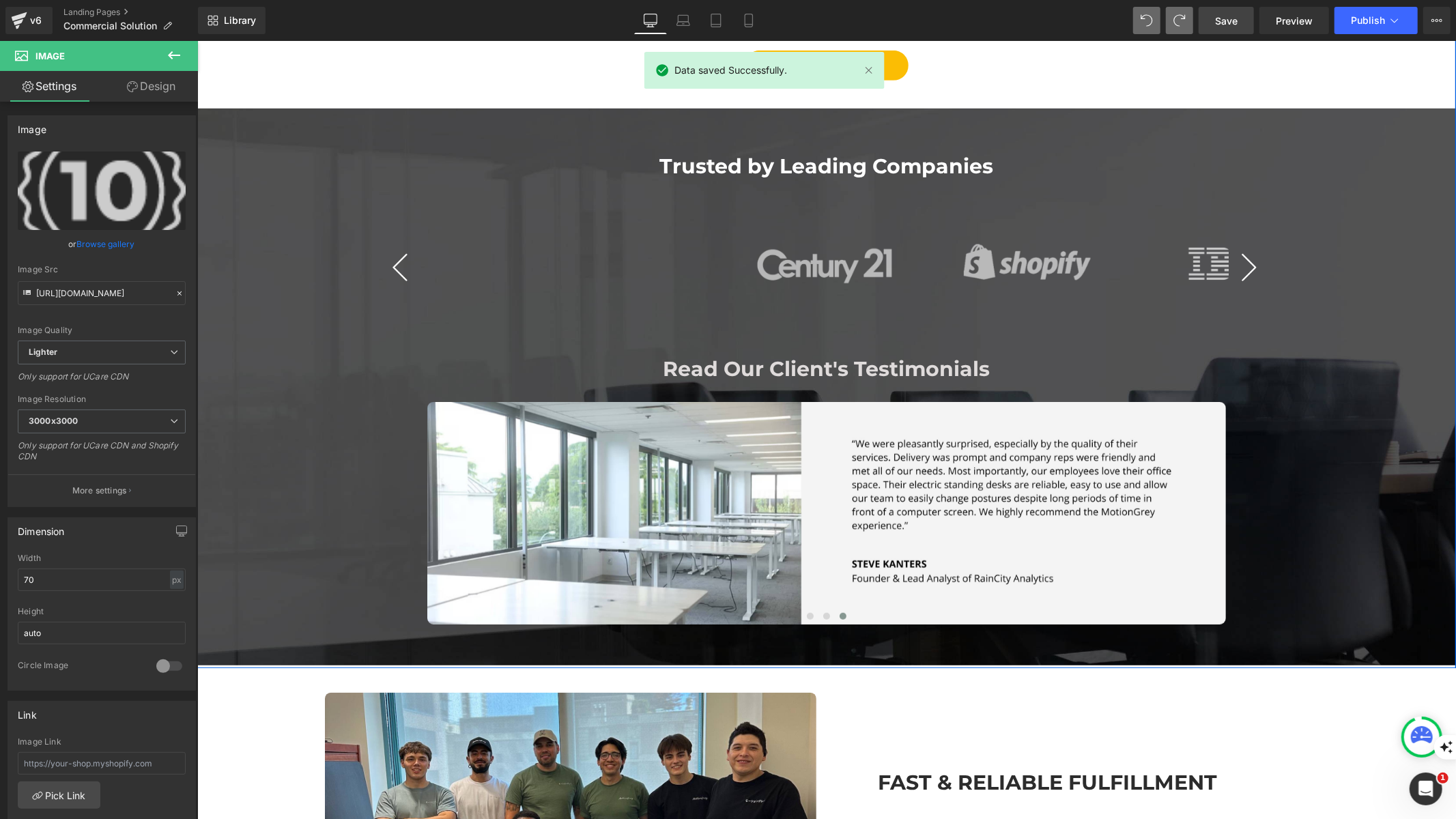
scroll to position [626, 0]
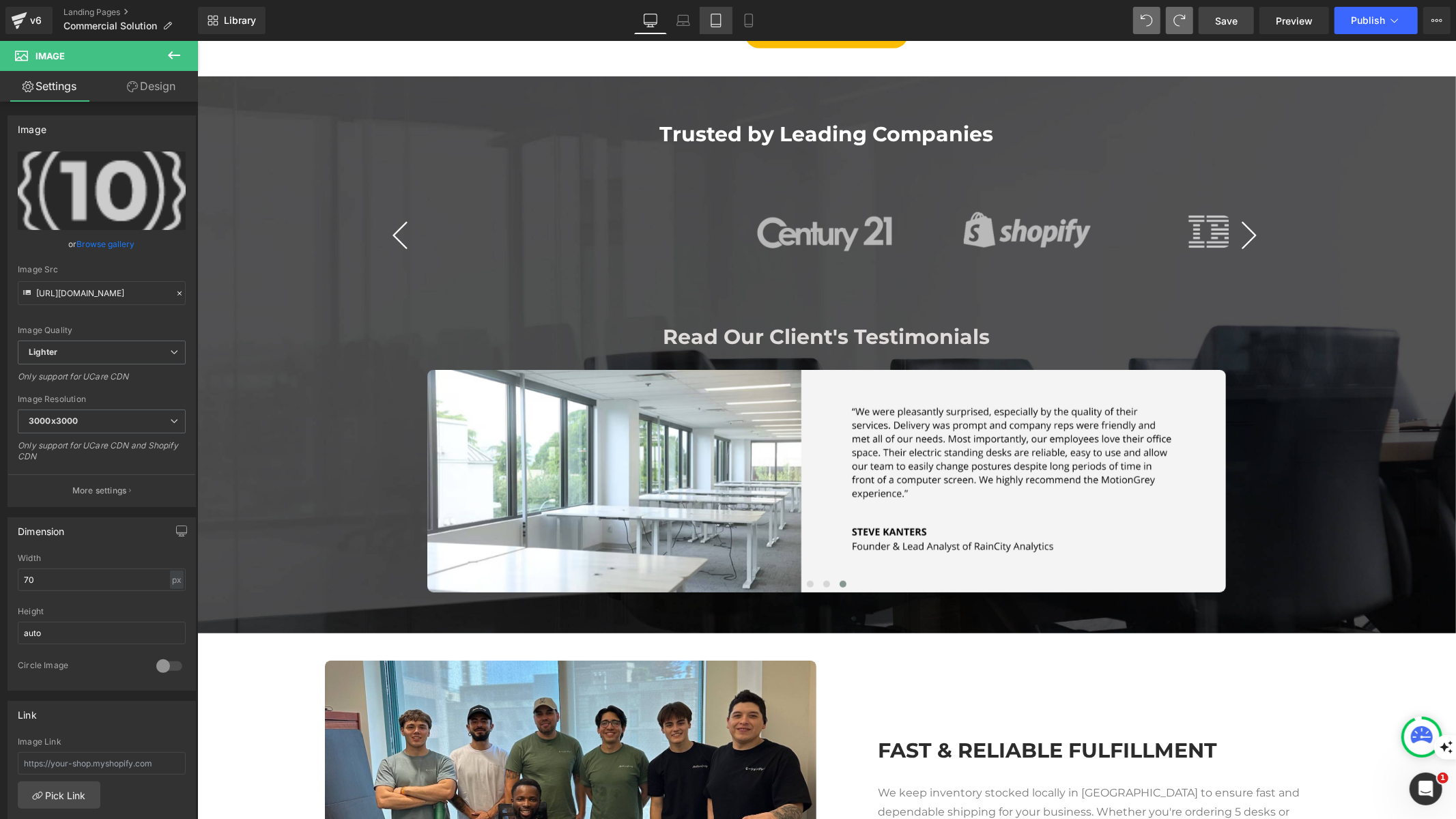
click at [714, 26] on icon at bounding box center [716, 21] width 10 height 13
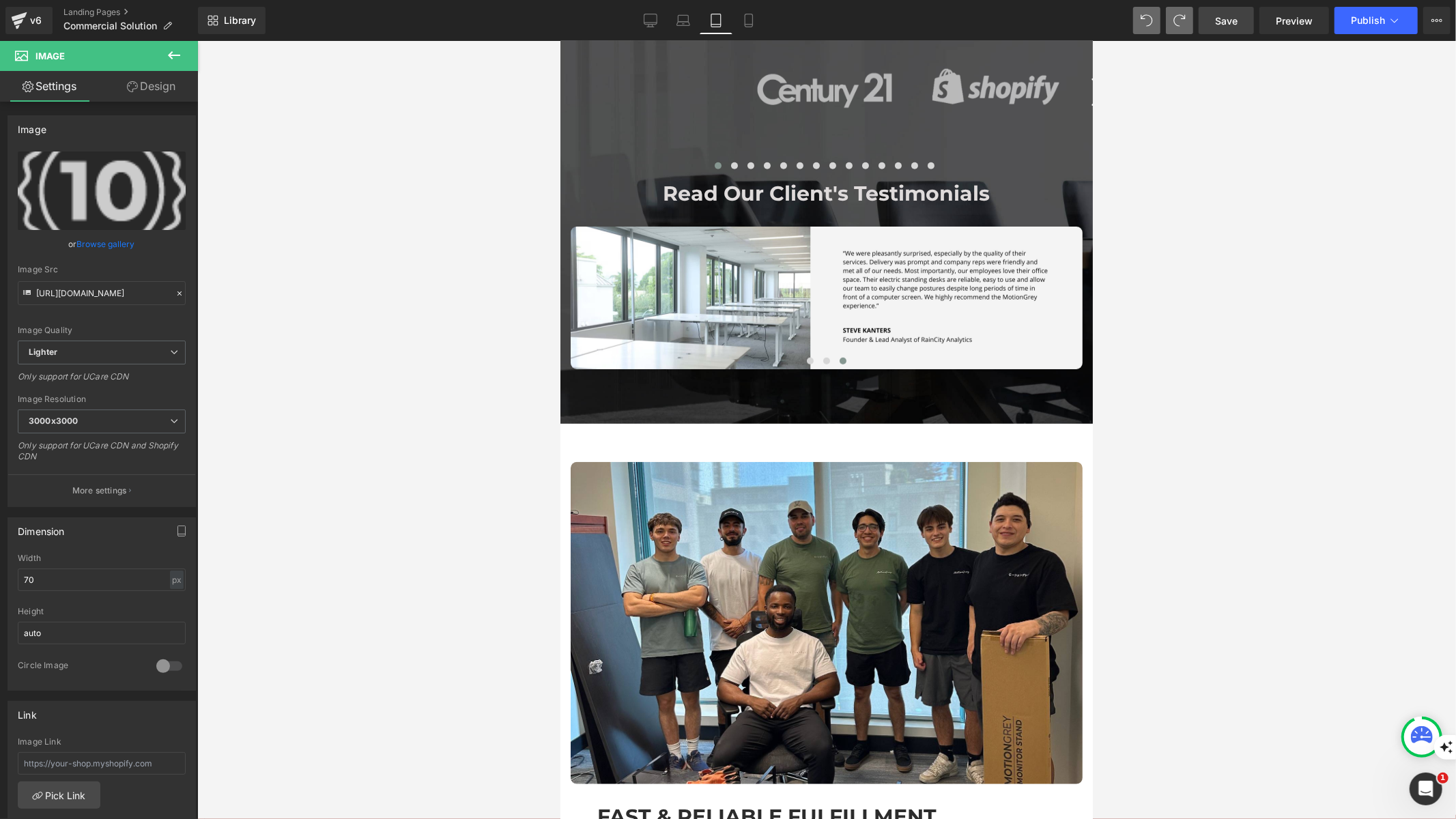
scroll to position [558, 0]
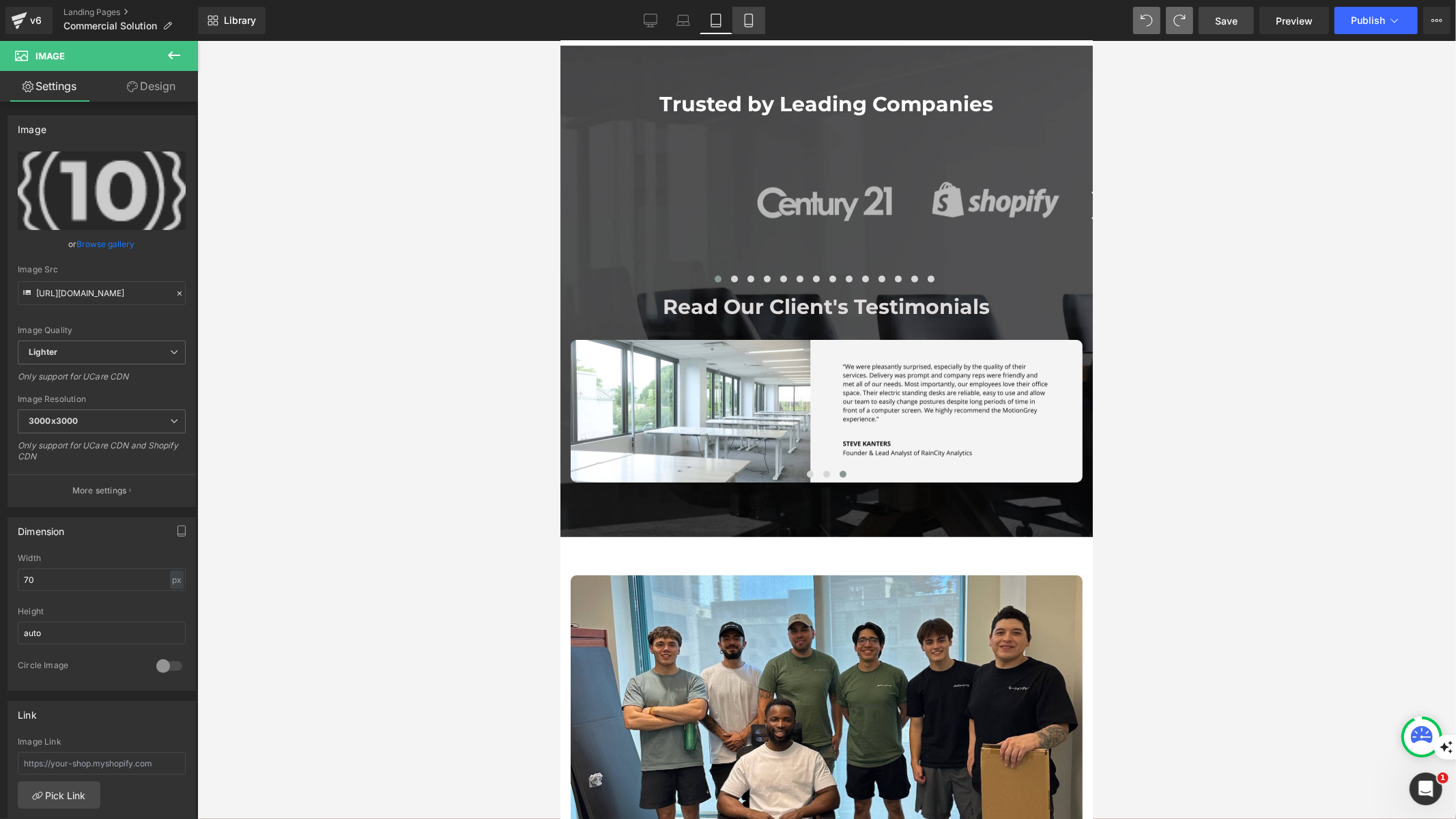
click at [747, 13] on link "Mobile" at bounding box center [749, 20] width 33 height 27
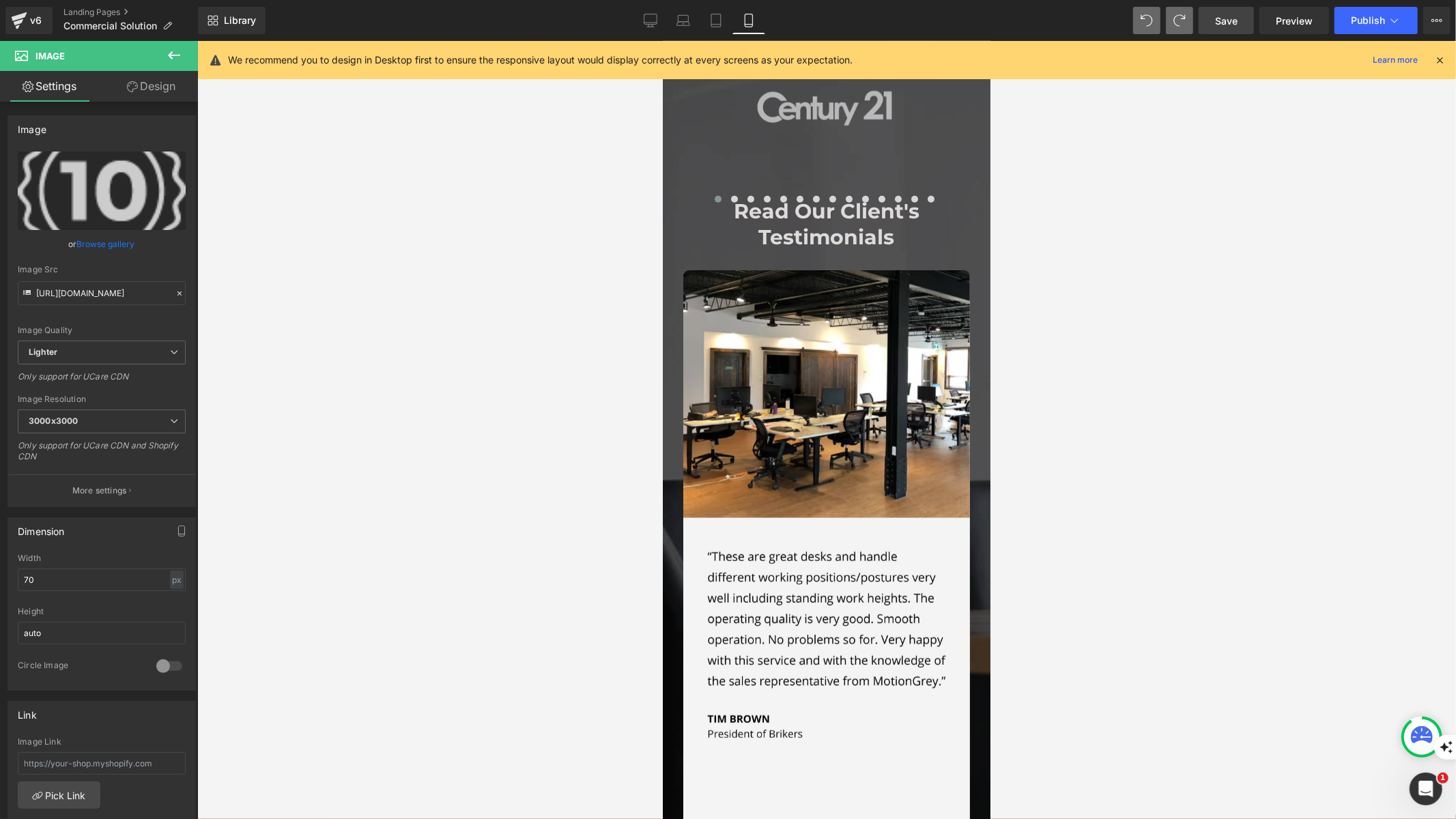
scroll to position [0, 0]
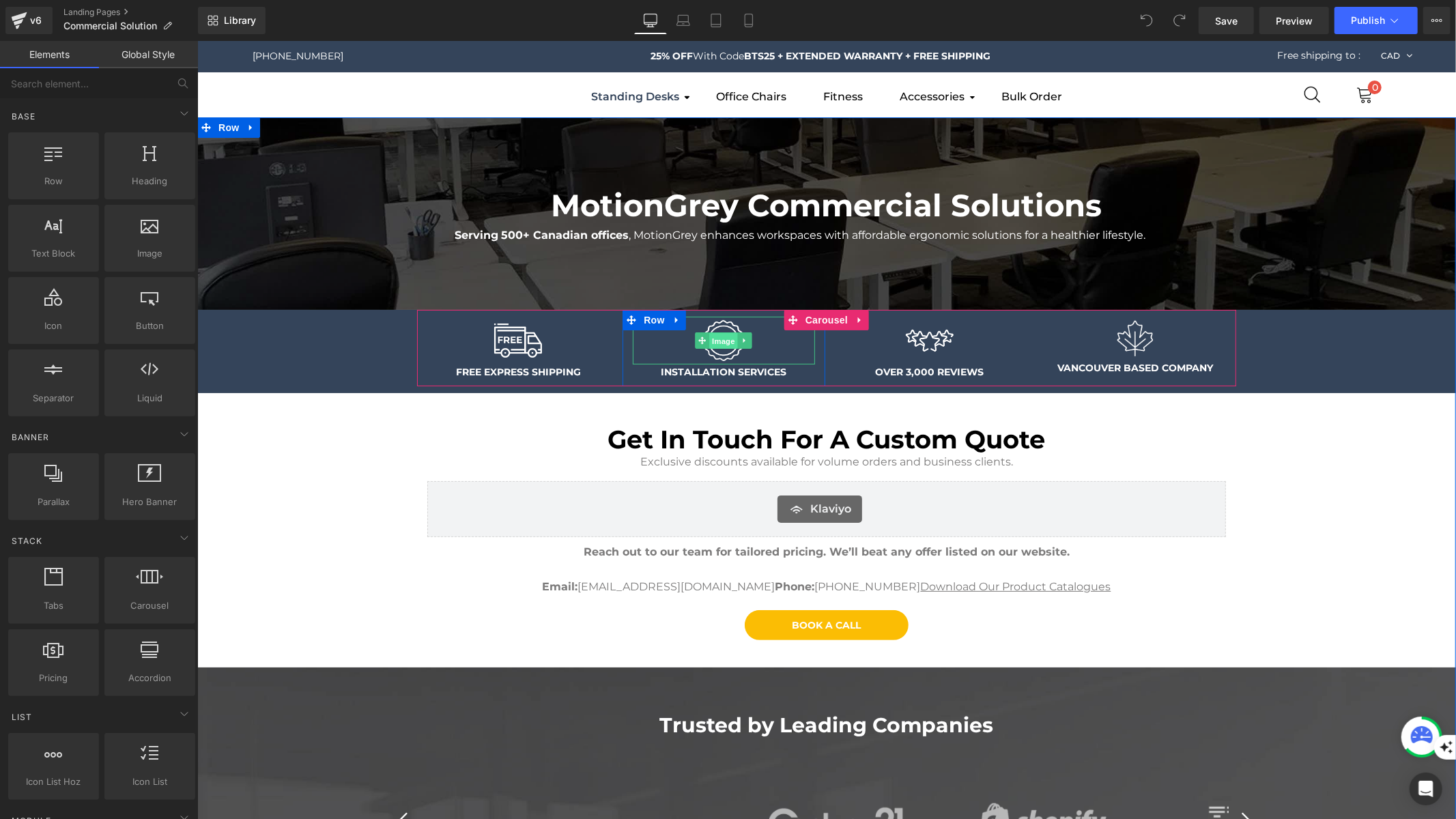
click at [723, 341] on span "Image" at bounding box center [723, 340] width 29 height 17
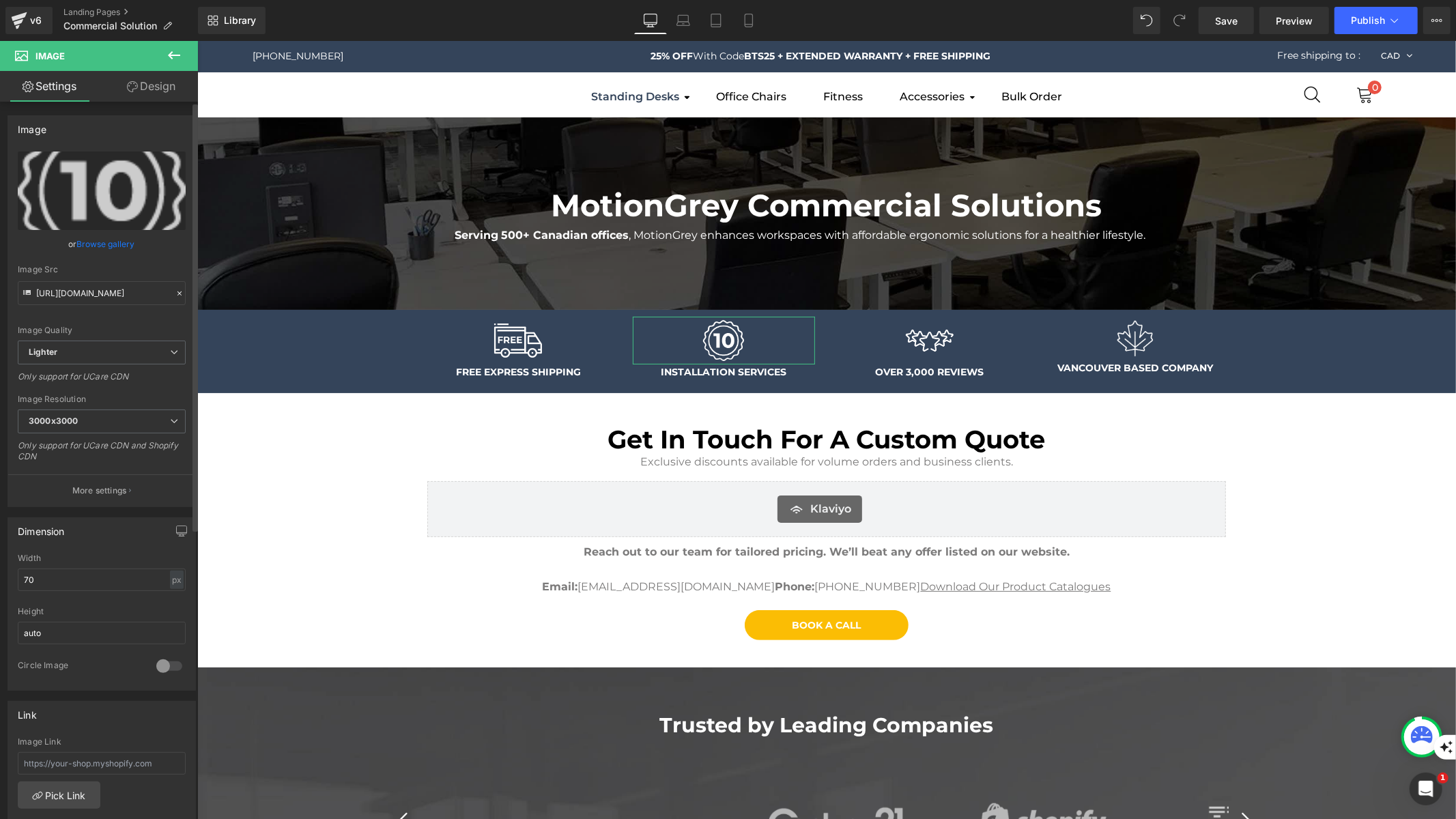
click at [113, 247] on link "Browse gallery" at bounding box center [106, 244] width 58 height 24
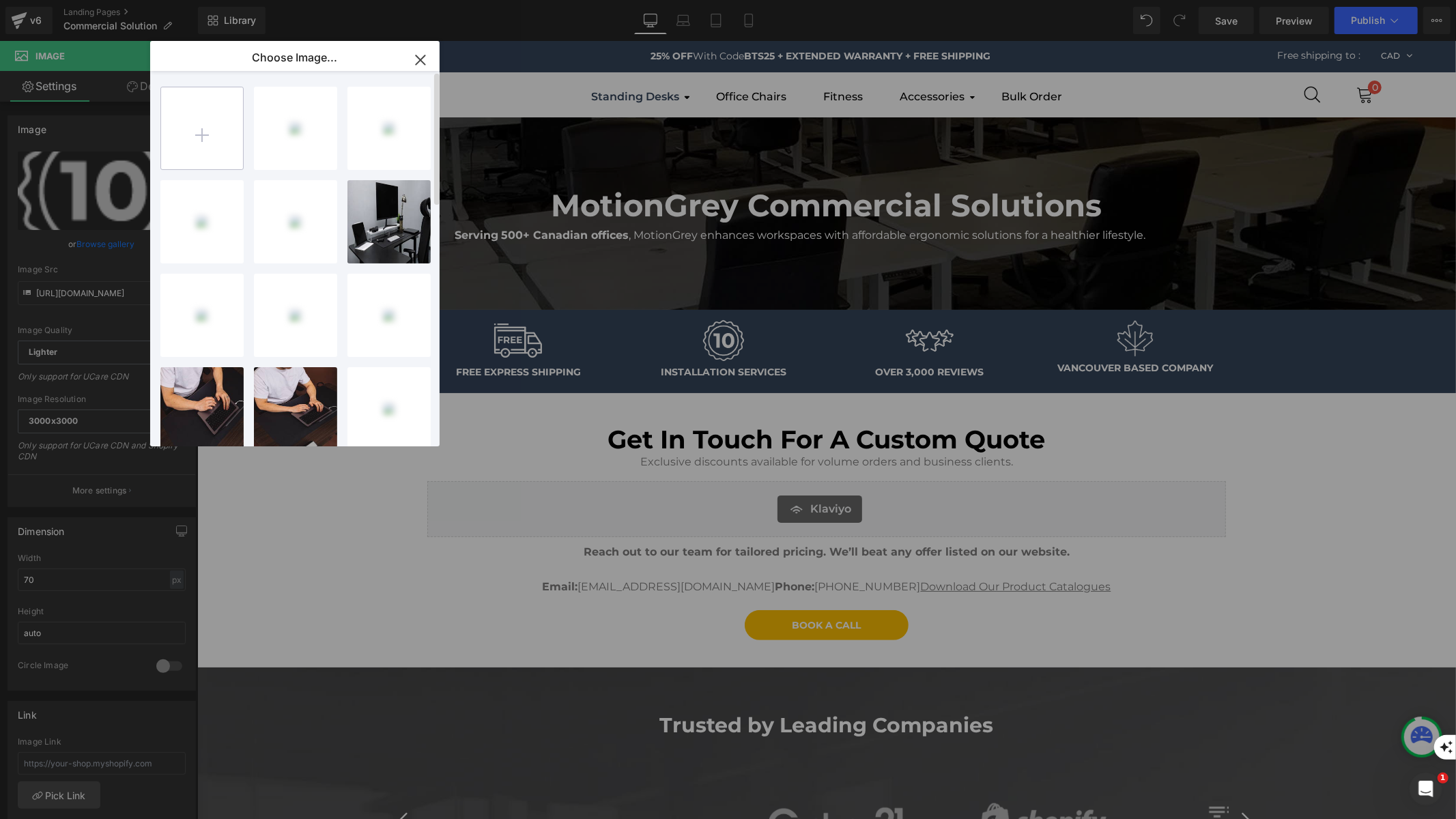
click at [213, 126] on input "file" at bounding box center [202, 128] width 82 height 82
type input "C:\fakepath\Installation service-01.png"
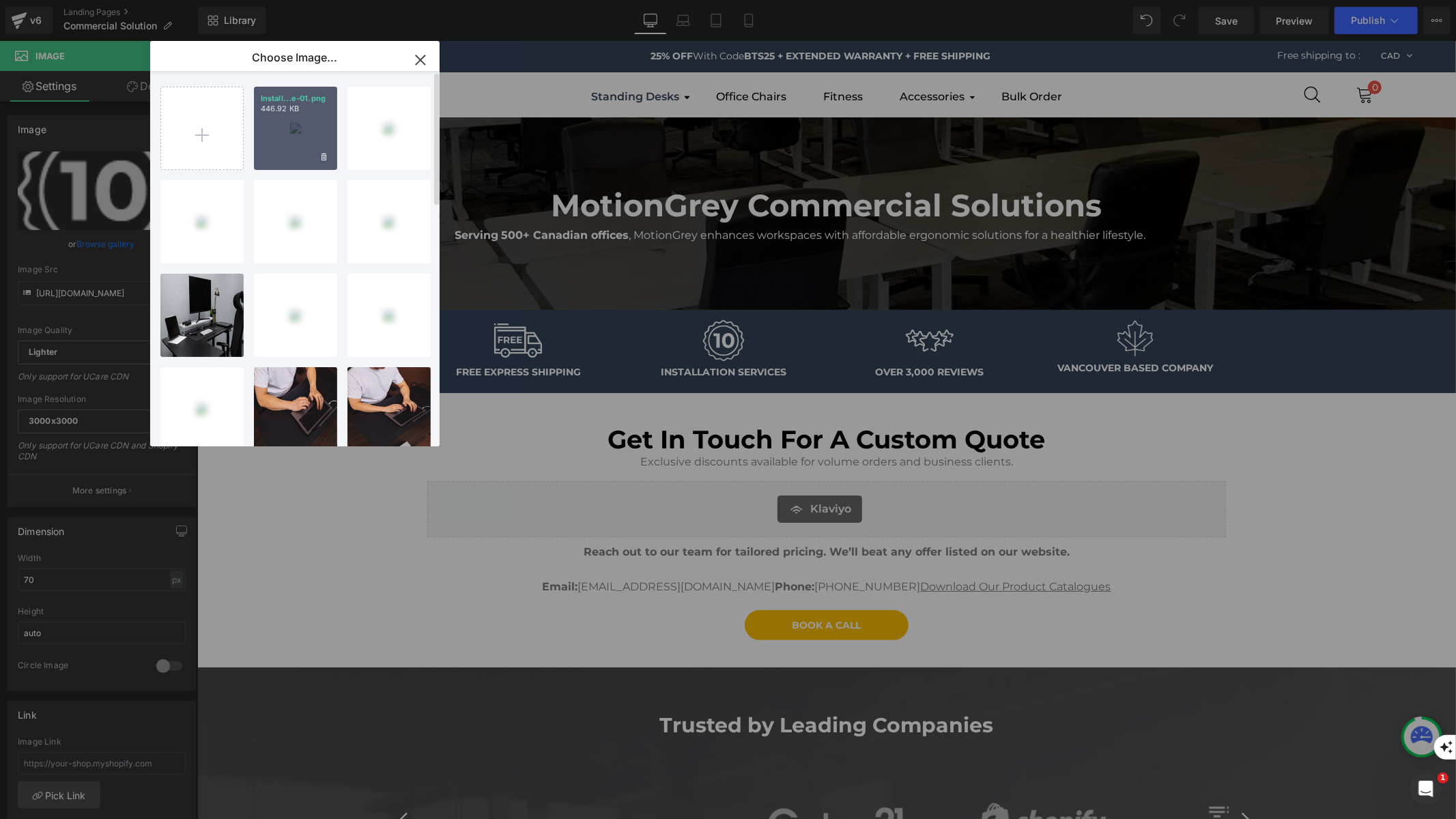
click at [316, 121] on div "Install...e-01.png 446.92 KB" at bounding box center [295, 128] width 84 height 83
type input "[URL][DOMAIN_NAME]"
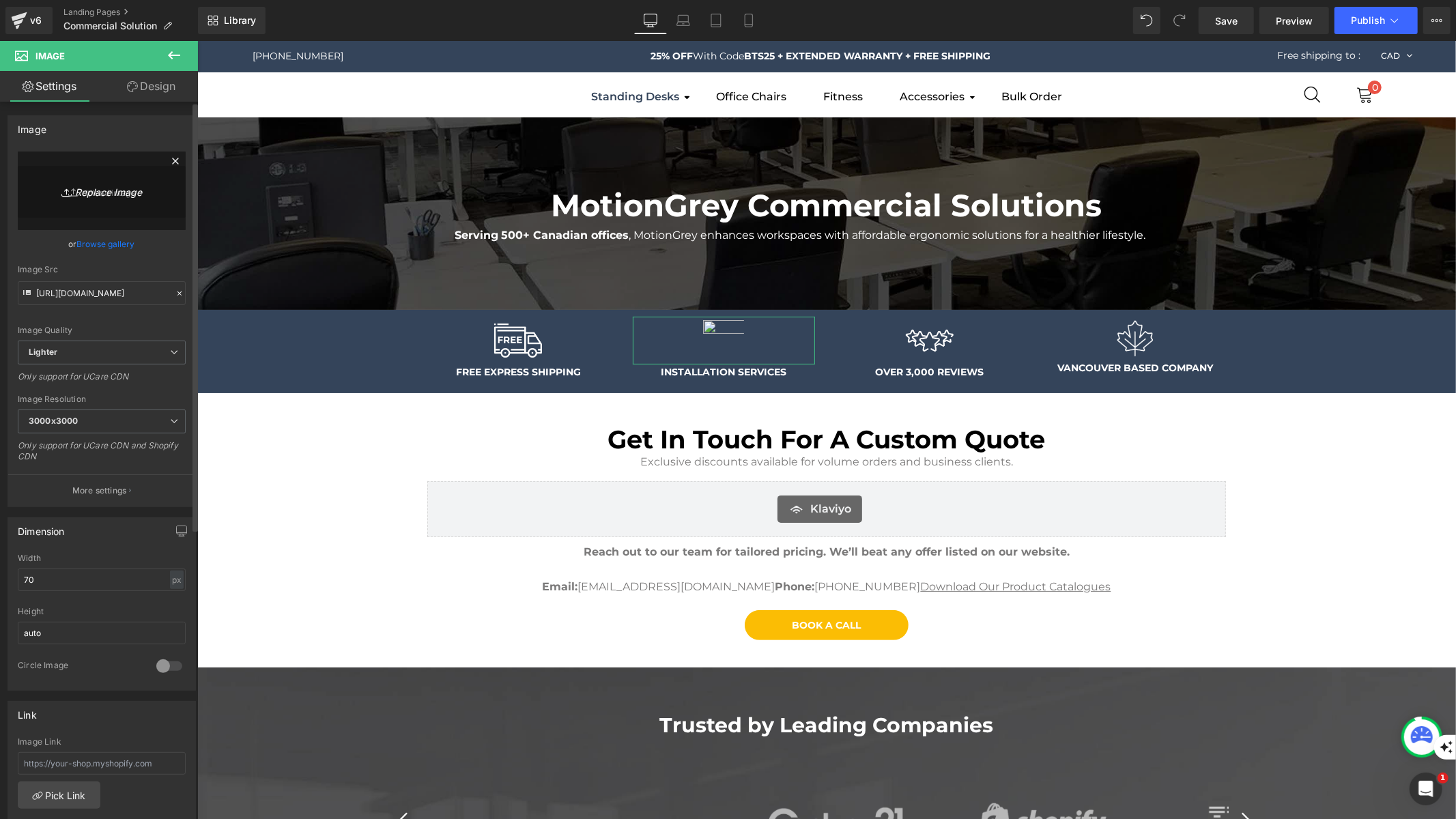
click at [105, 199] on link "Replace Image" at bounding box center [101, 190] width 168 height 79
type input "C:\fakepath\Installation service-01.png"
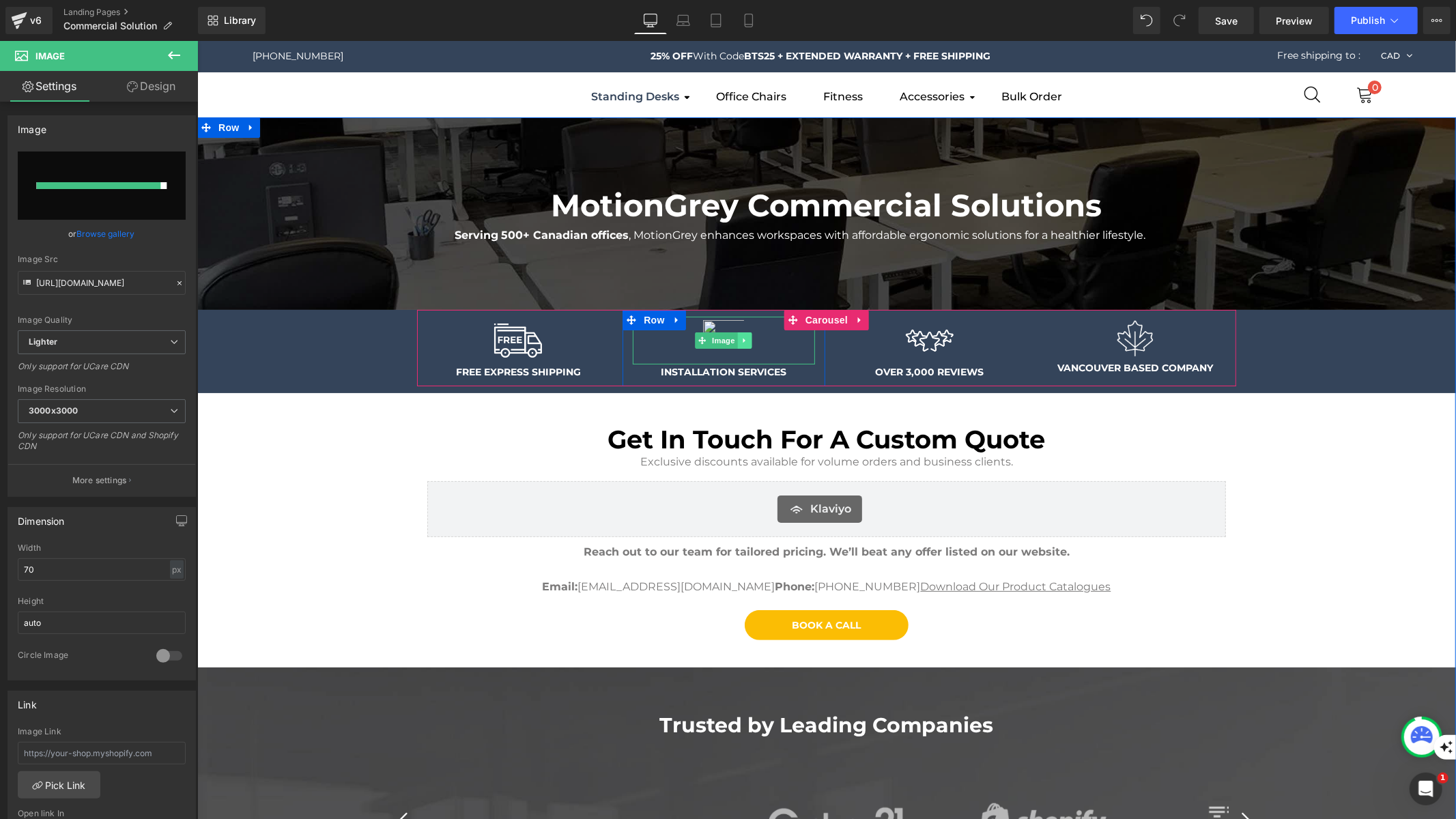
click at [741, 342] on icon at bounding box center [744, 340] width 7 height 8
click at [712, 322] on img at bounding box center [723, 340] width 48 height 48
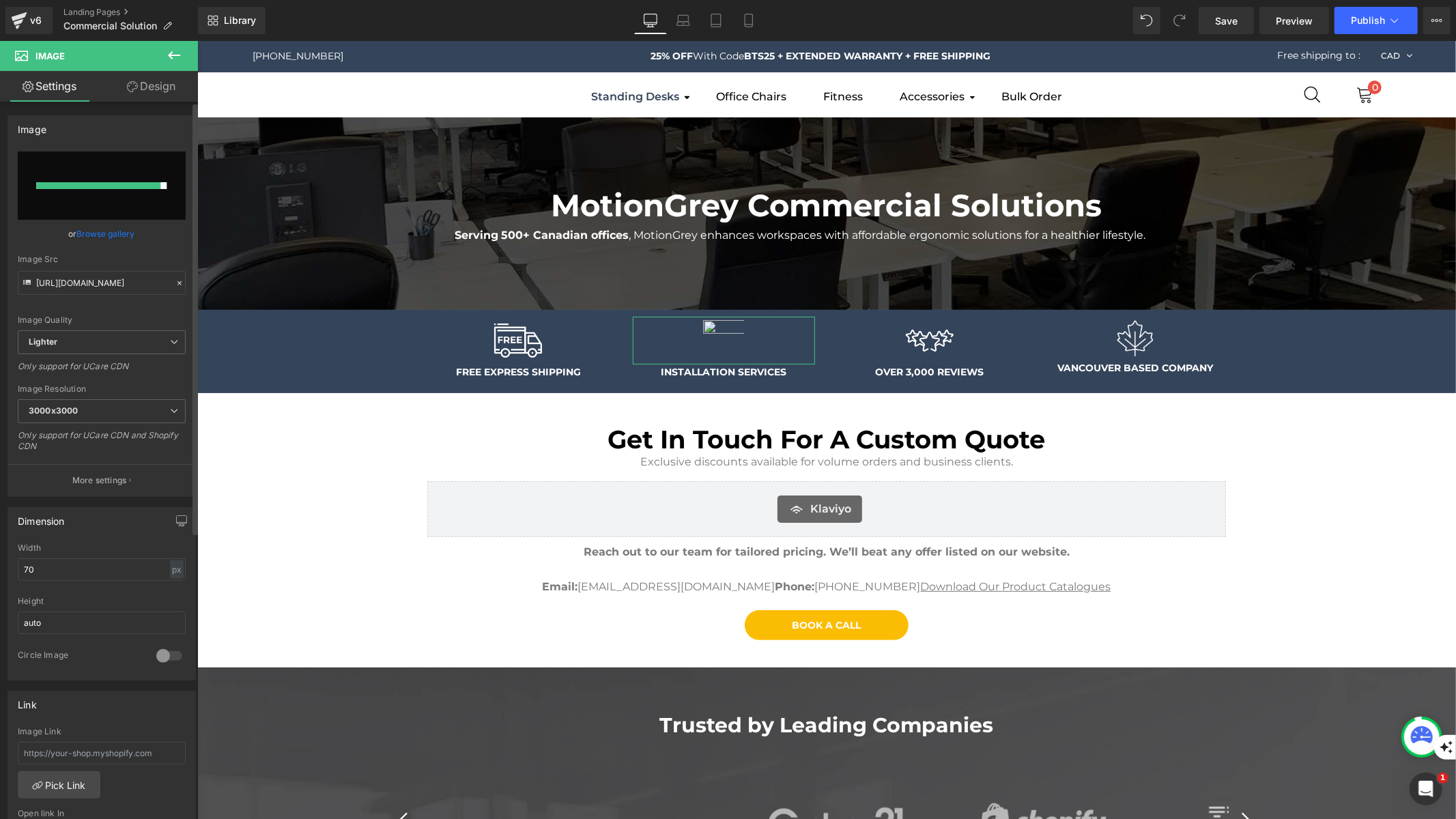
click at [93, 233] on link "Browse gallery" at bounding box center [106, 233] width 58 height 24
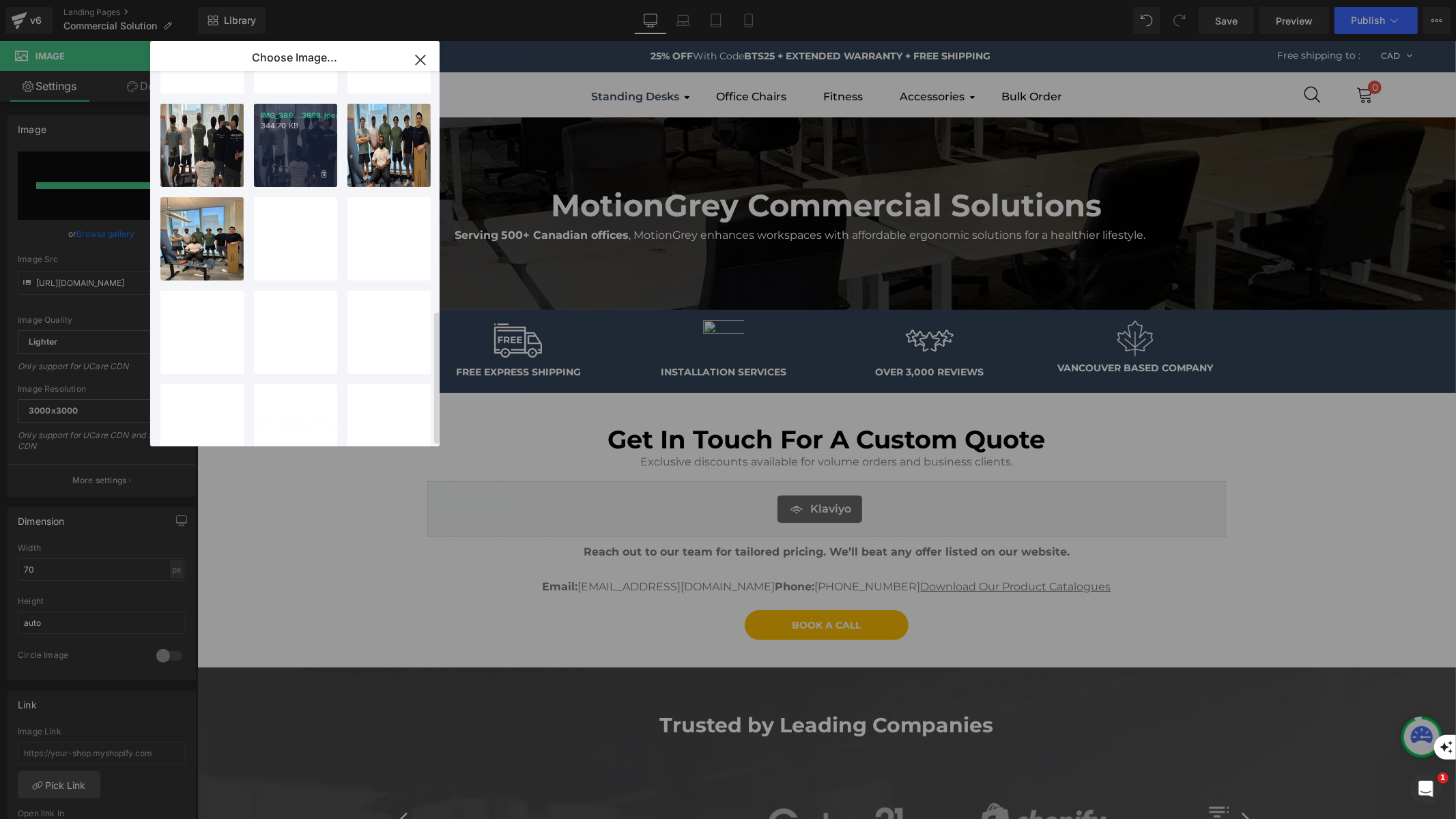
scroll to position [674, 0]
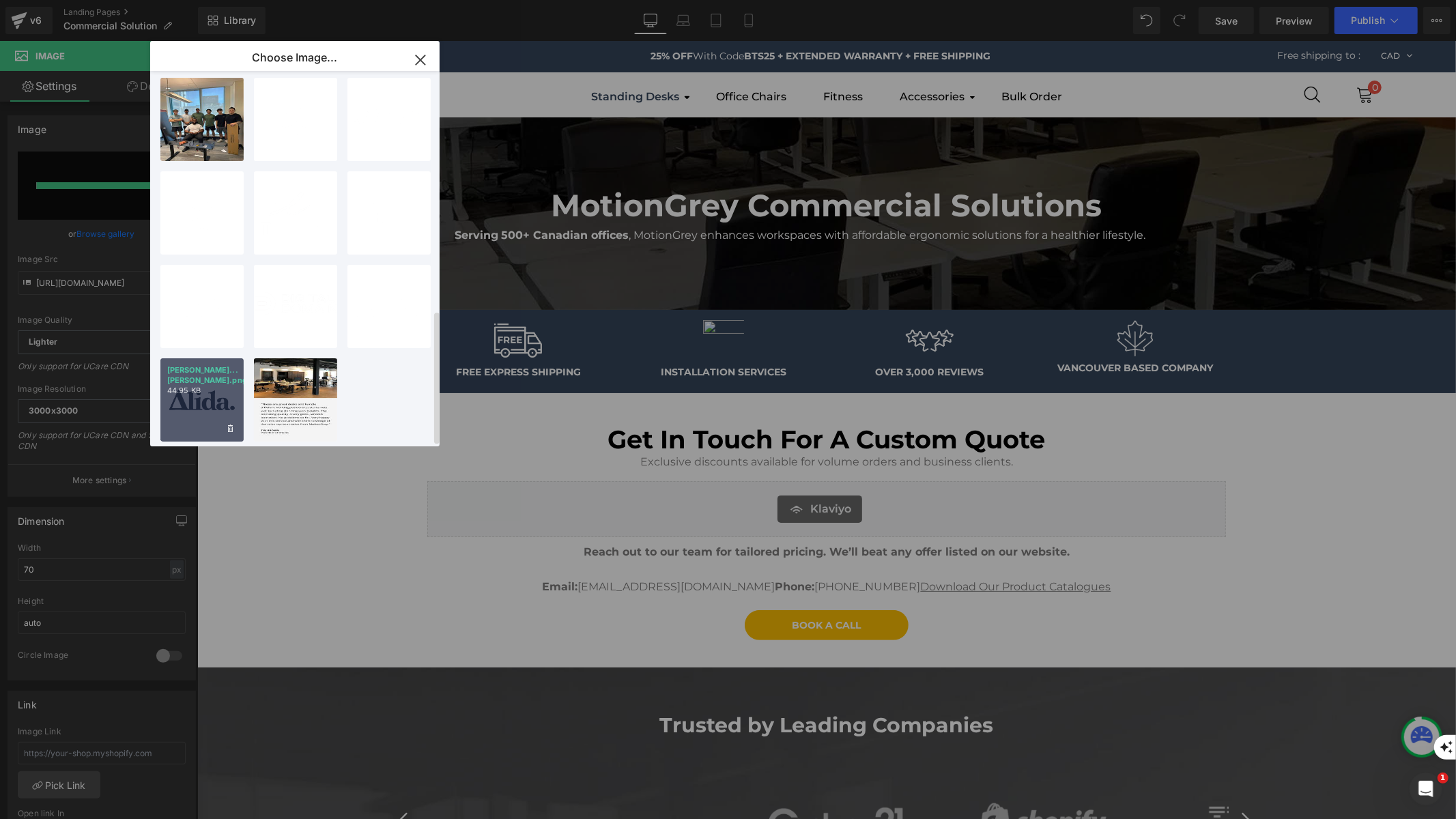
click at [197, 401] on div "[PERSON_NAME]...[PERSON_NAME].png 44.95 KB" at bounding box center [202, 399] width 84 height 83
type input "[URL][DOMAIN_NAME][PERSON_NAME]"
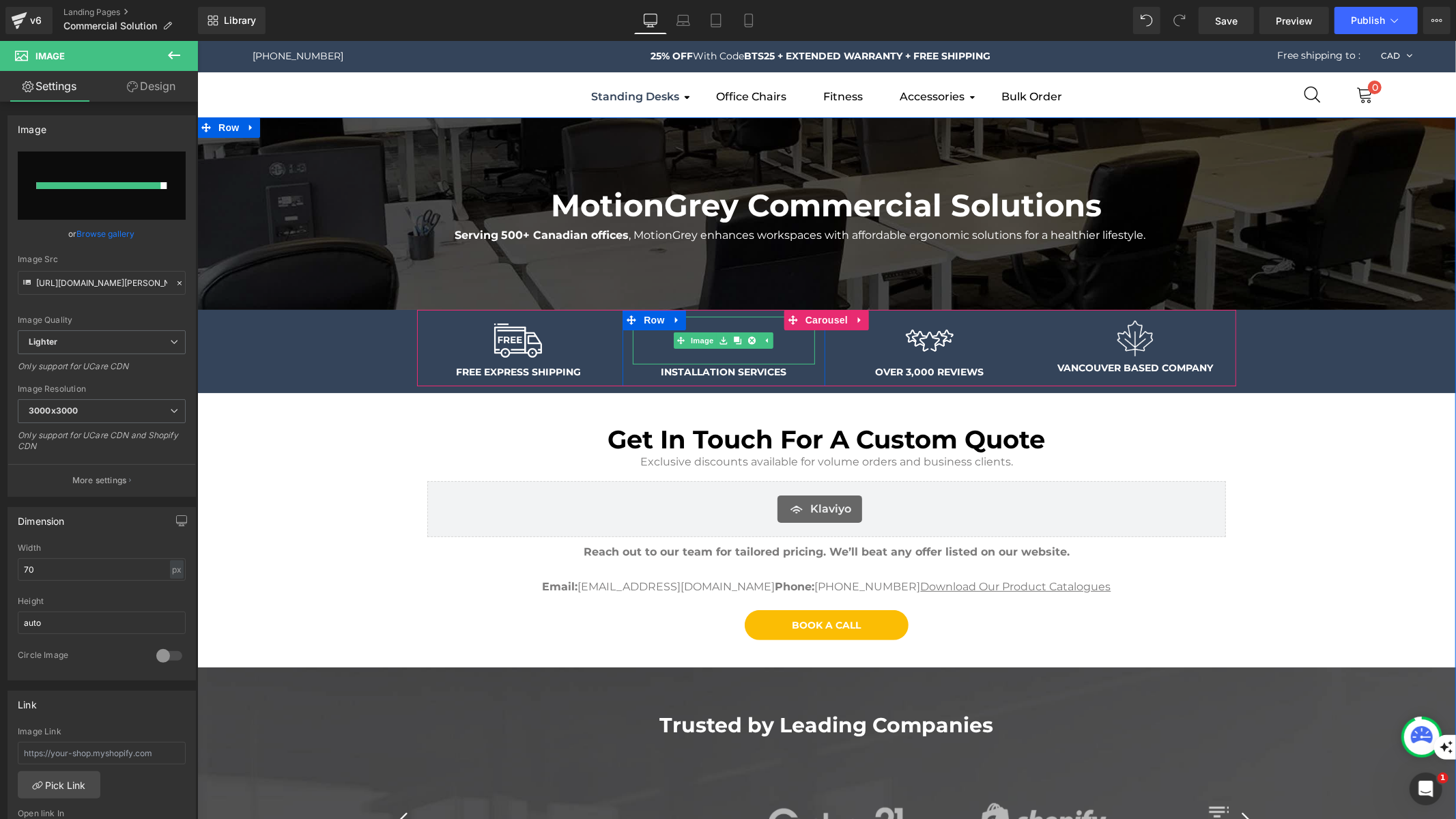
click at [699, 349] on img at bounding box center [723, 340] width 48 height 48
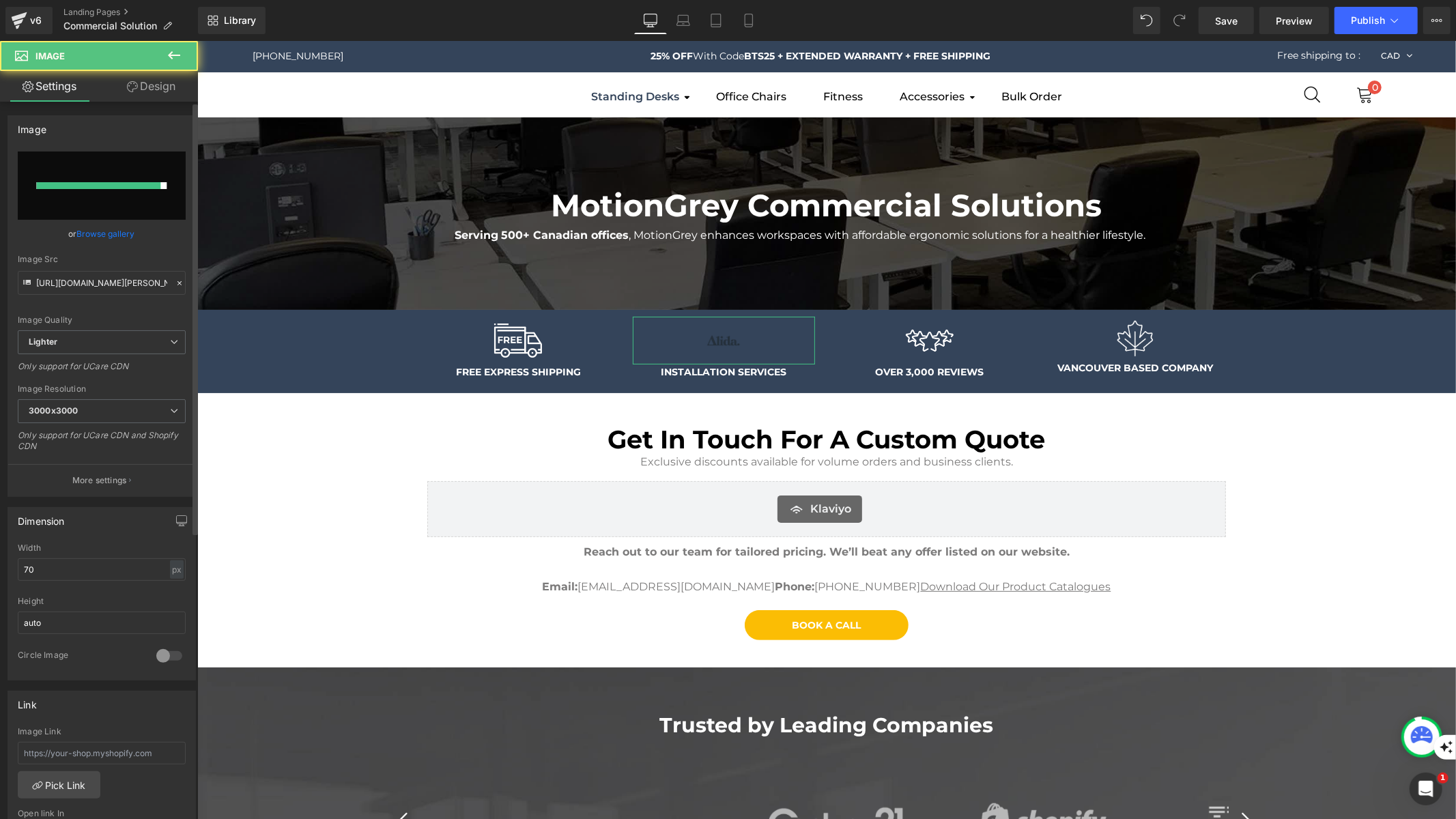
click at [80, 234] on link "Browse gallery" at bounding box center [106, 233] width 58 height 24
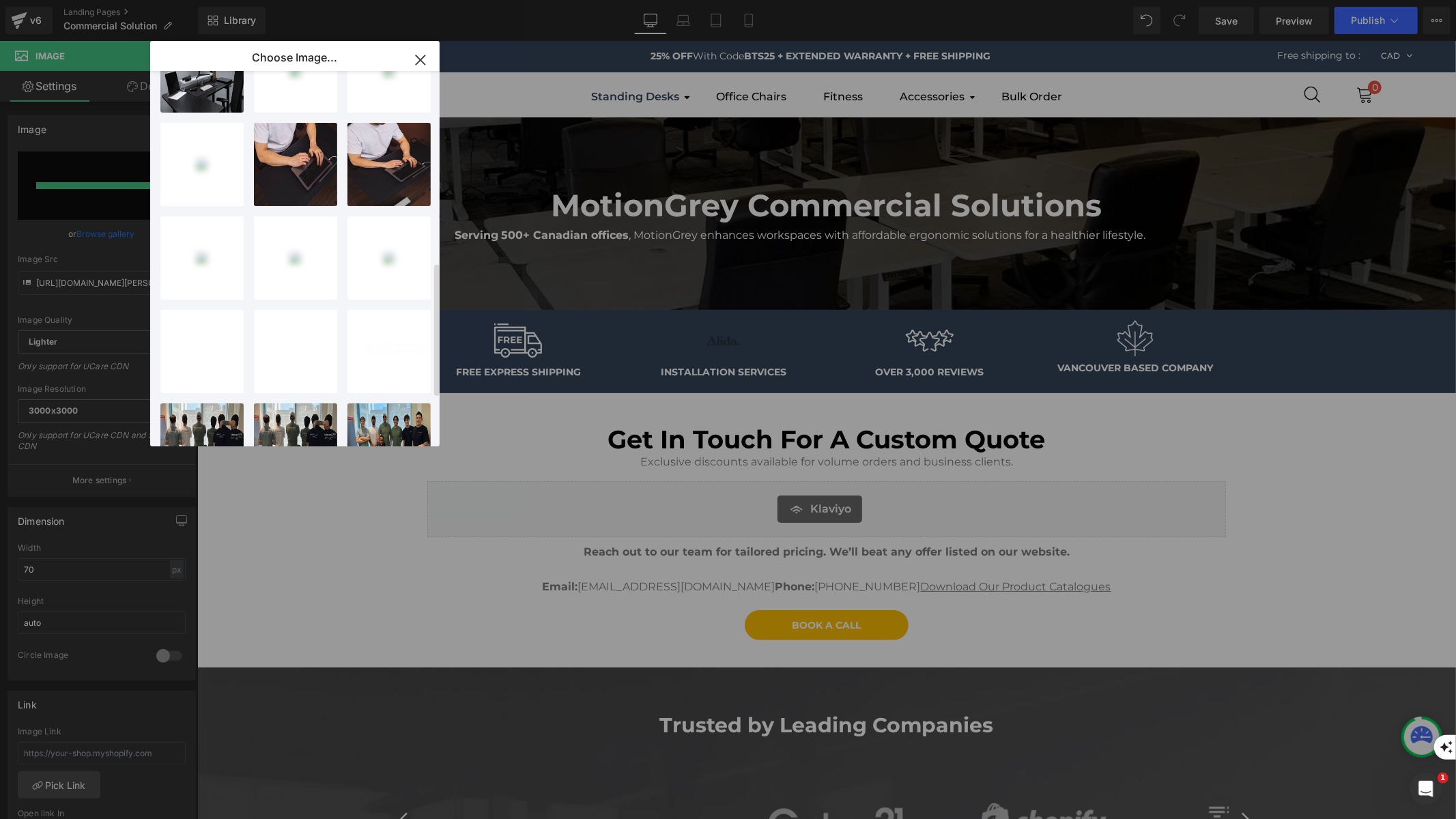
scroll to position [0, 0]
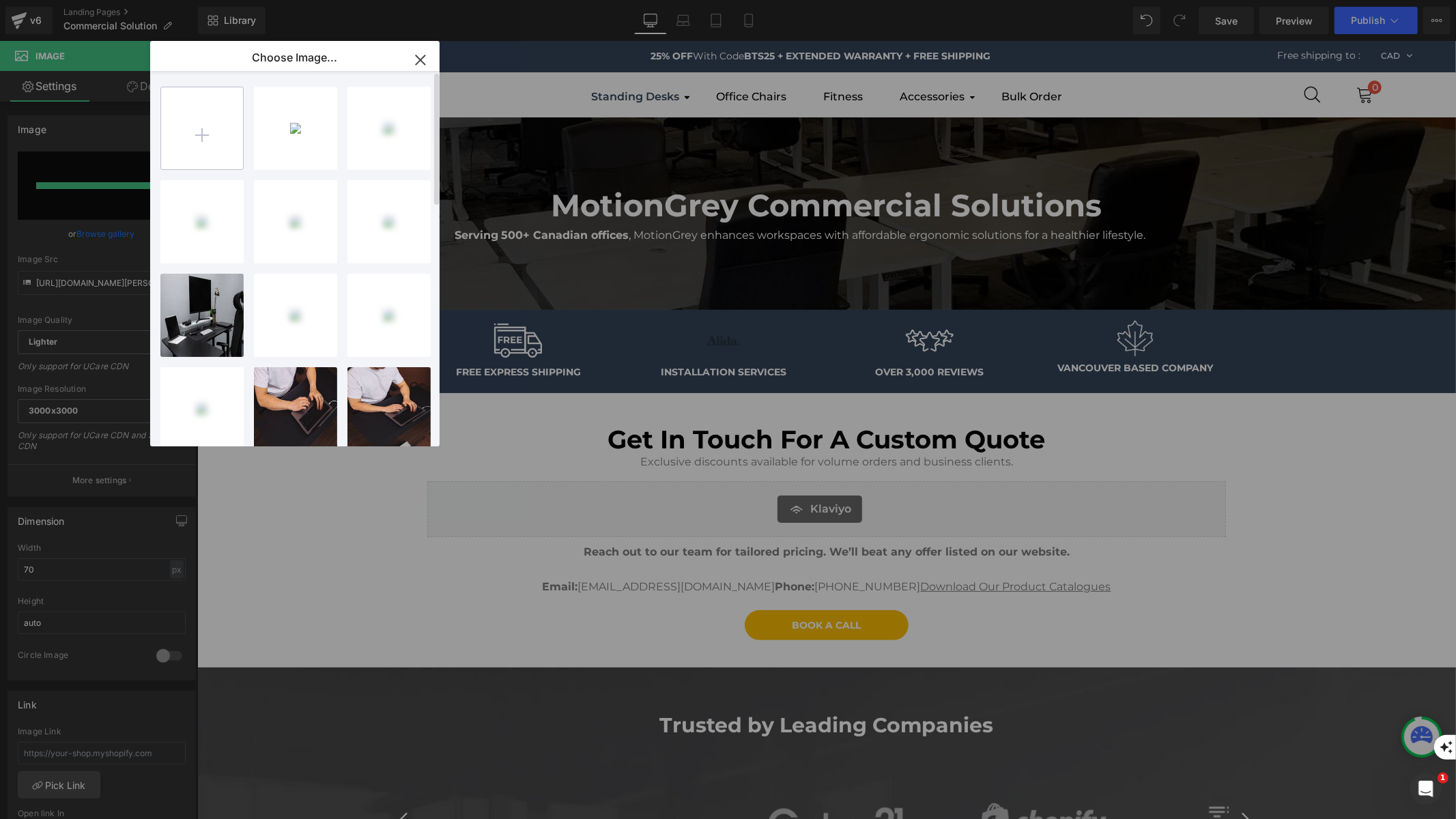
click at [212, 122] on input "file" at bounding box center [202, 128] width 82 height 82
click at [185, 144] on input "file" at bounding box center [202, 128] width 82 height 82
type input "C:\fakepath\Untitled design (11).jpeg"
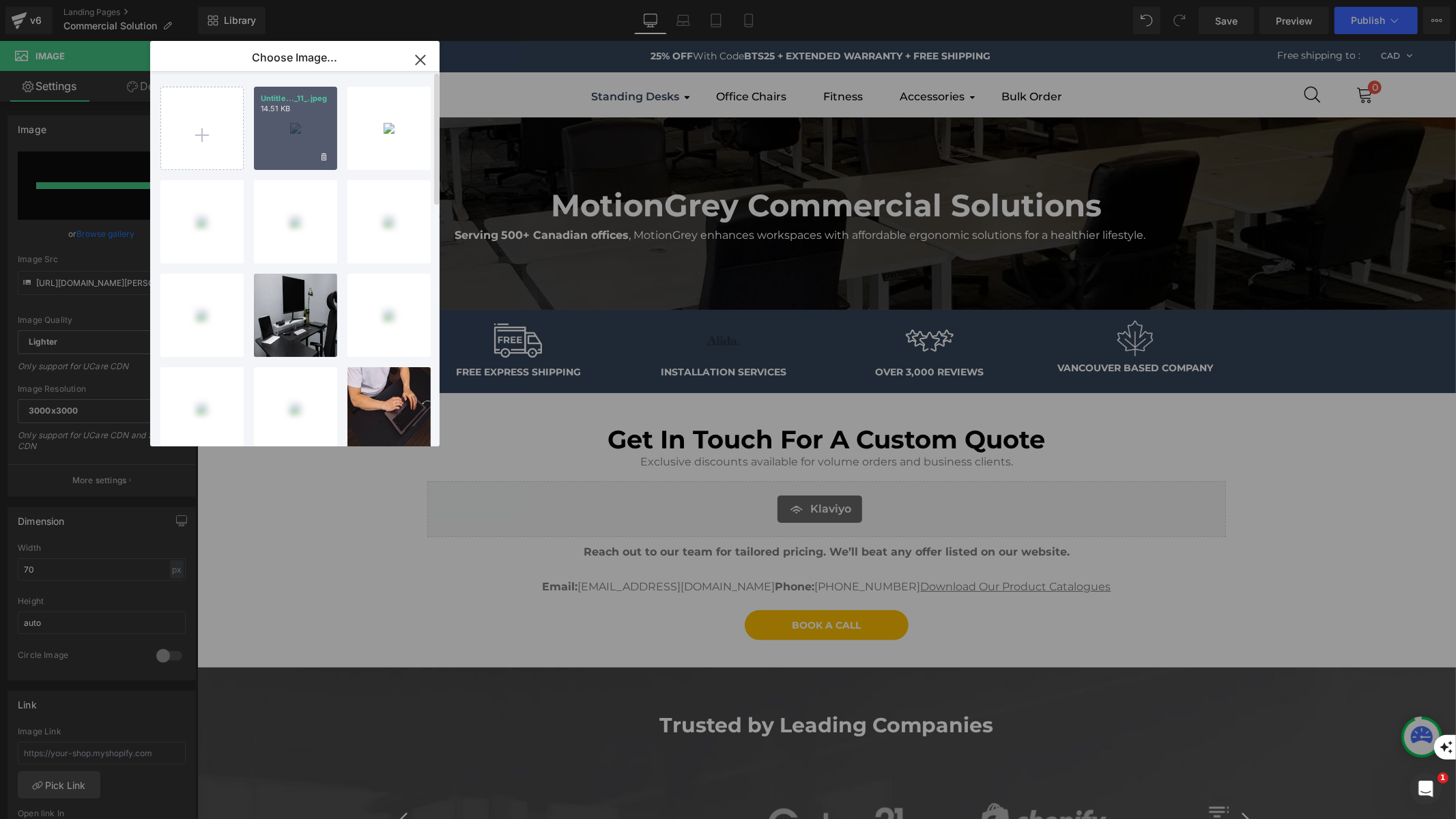
click at [293, 131] on div "Untitle..._11_.jpeg 14.51 KB" at bounding box center [295, 128] width 84 height 83
type input "[URL][DOMAIN_NAME]"
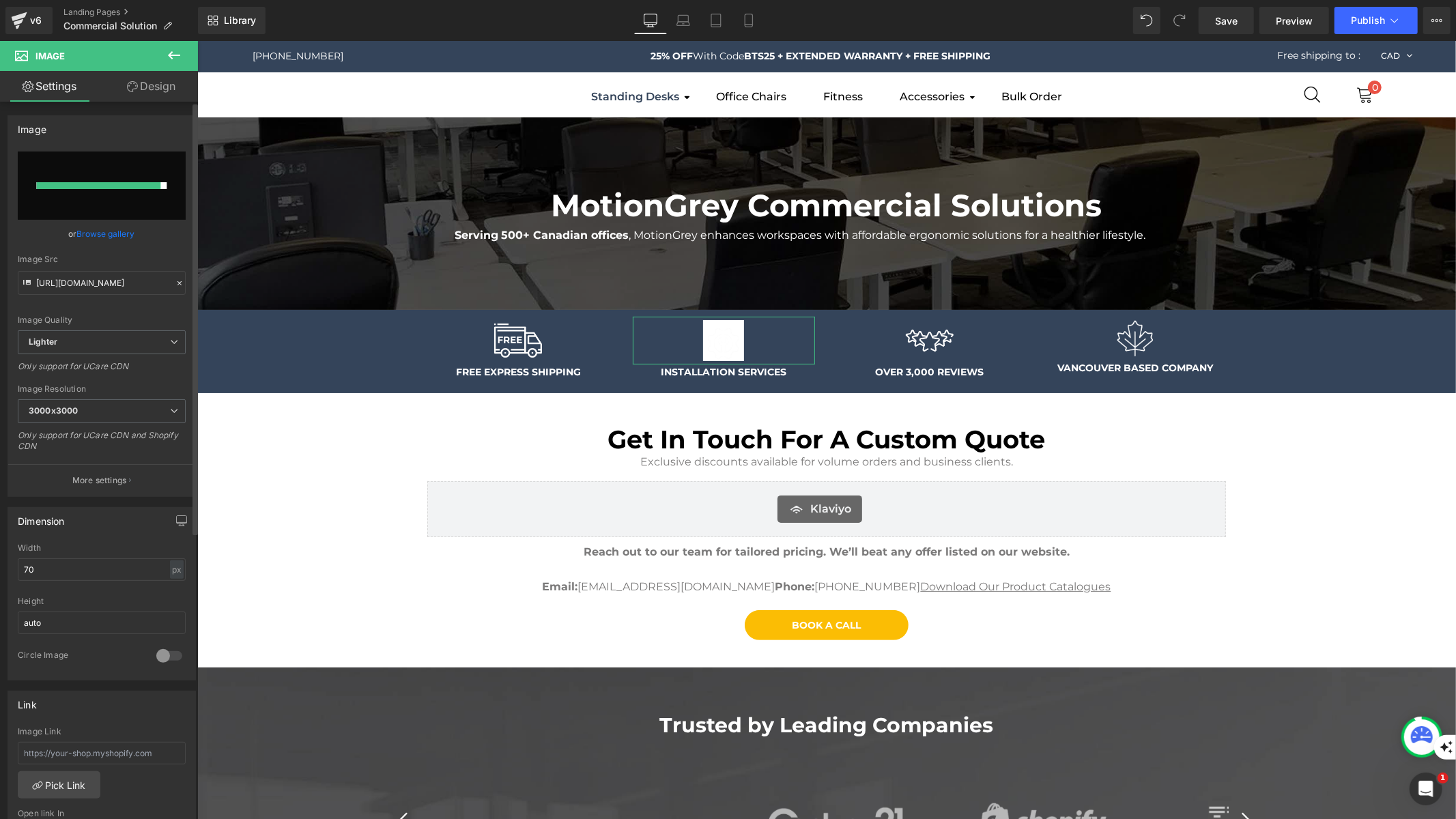
click at [116, 236] on link "Browse gallery" at bounding box center [106, 233] width 58 height 24
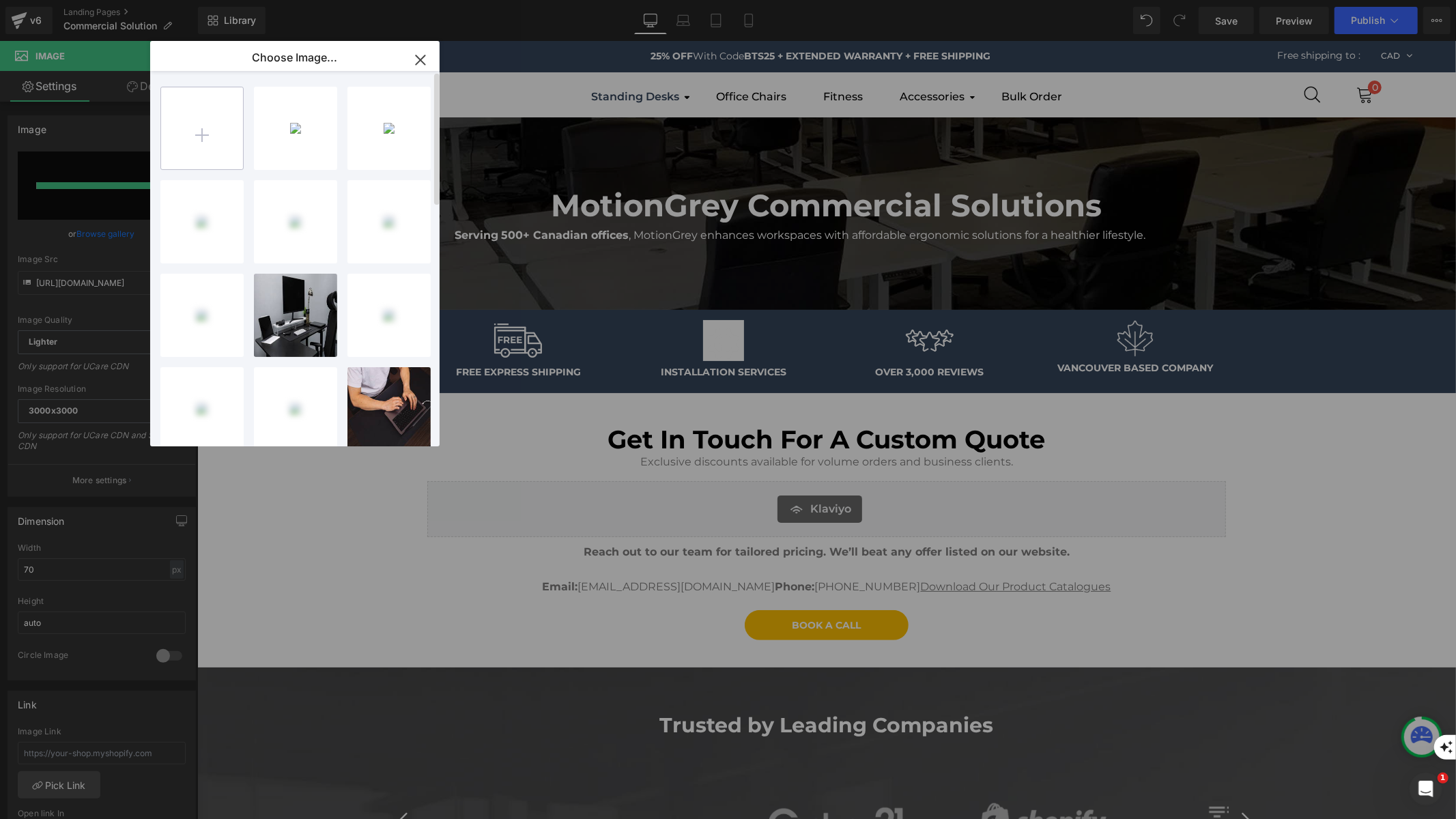
click at [225, 139] on input "file" at bounding box center [202, 128] width 82 height 82
type input "C:\fakepath\Untitled design (11).png"
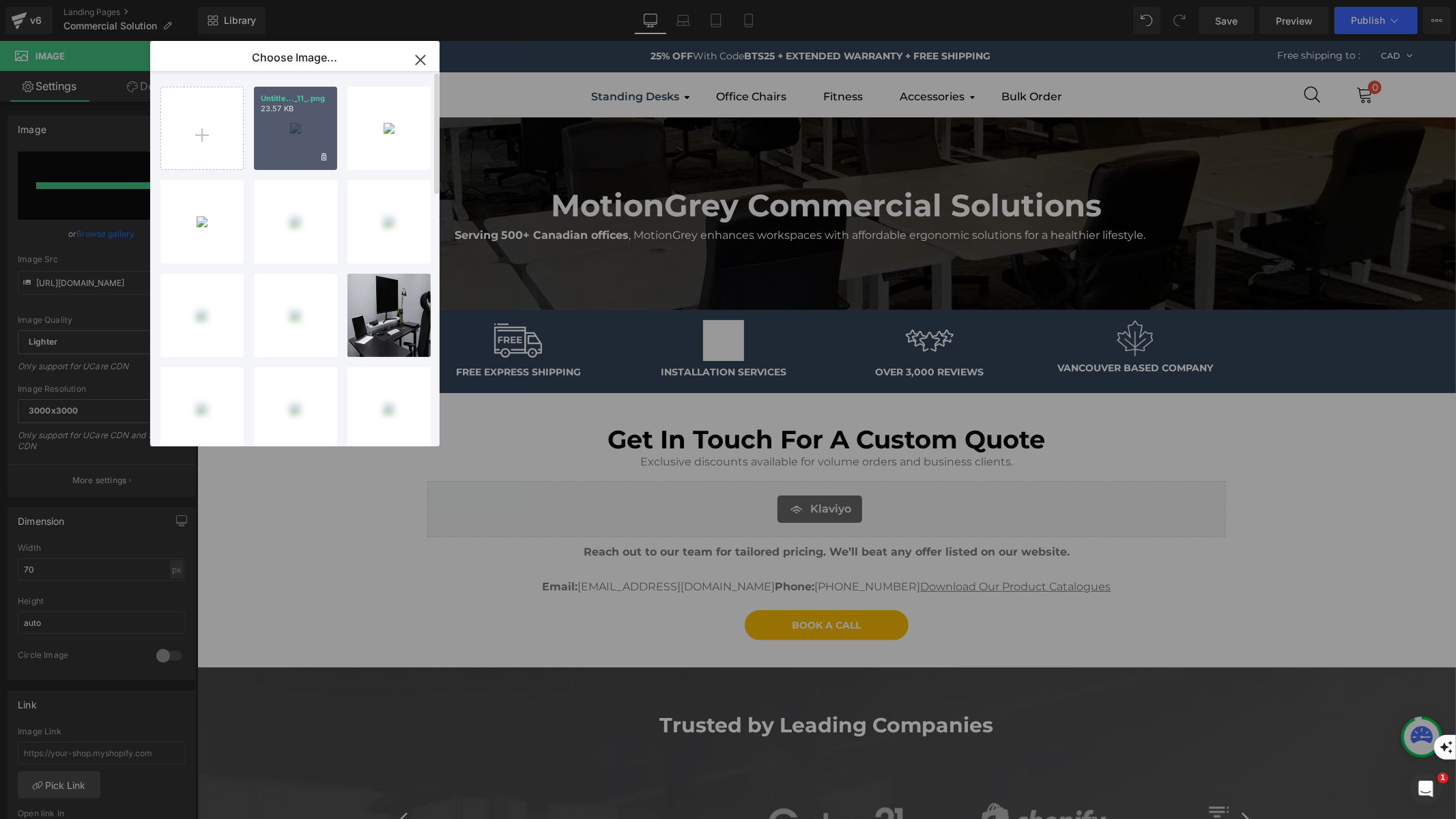
click at [292, 124] on div "Untitle..._11_.png 23.57 KB" at bounding box center [295, 128] width 84 height 83
type input "[URL][DOMAIN_NAME]"
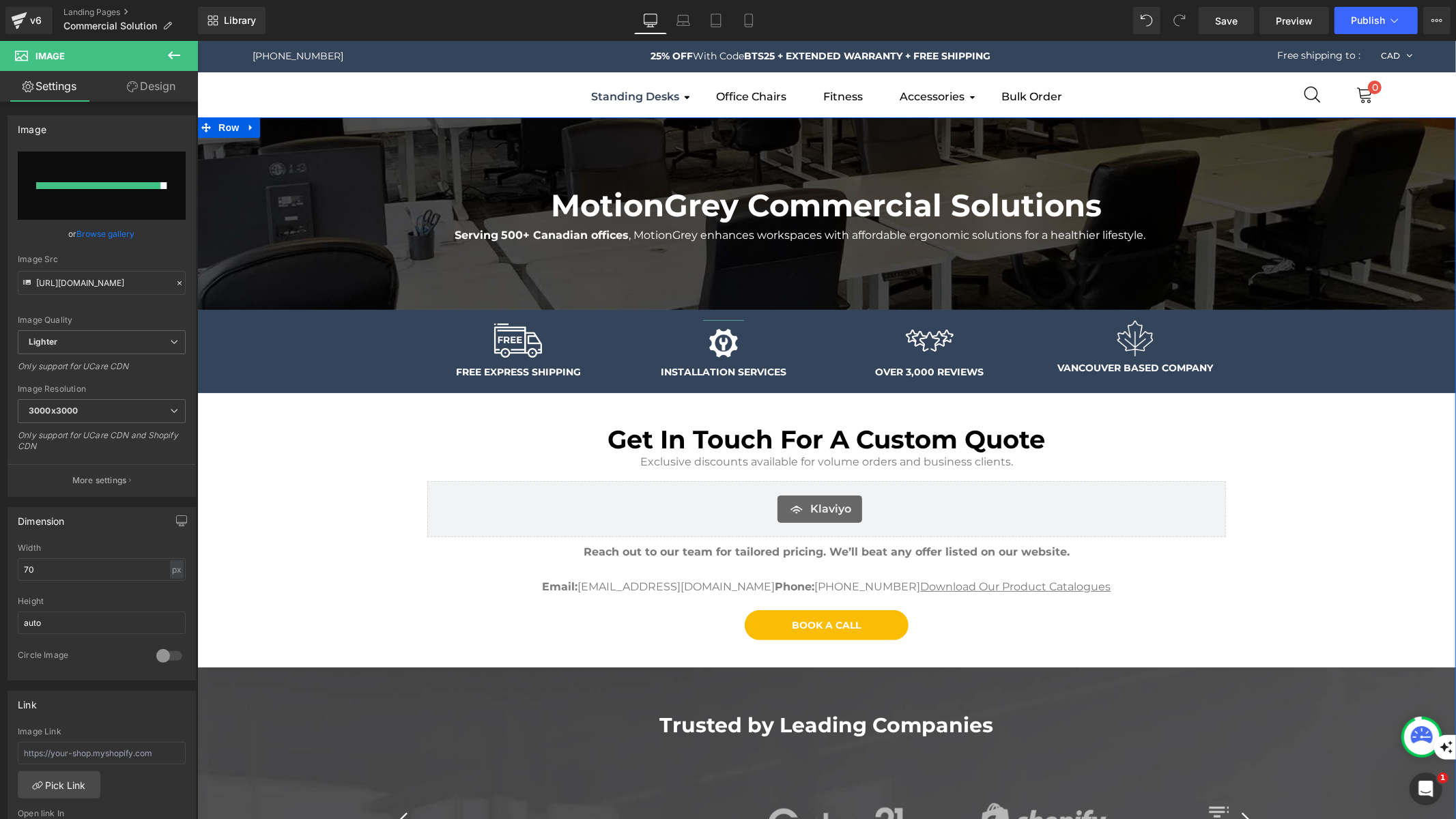
click at [295, 440] on div "MotionGrey Commercial Solutions Heading Serving 500+ Canadian offices , MotionG…" at bounding box center [826, 820] width 1258 height 1407
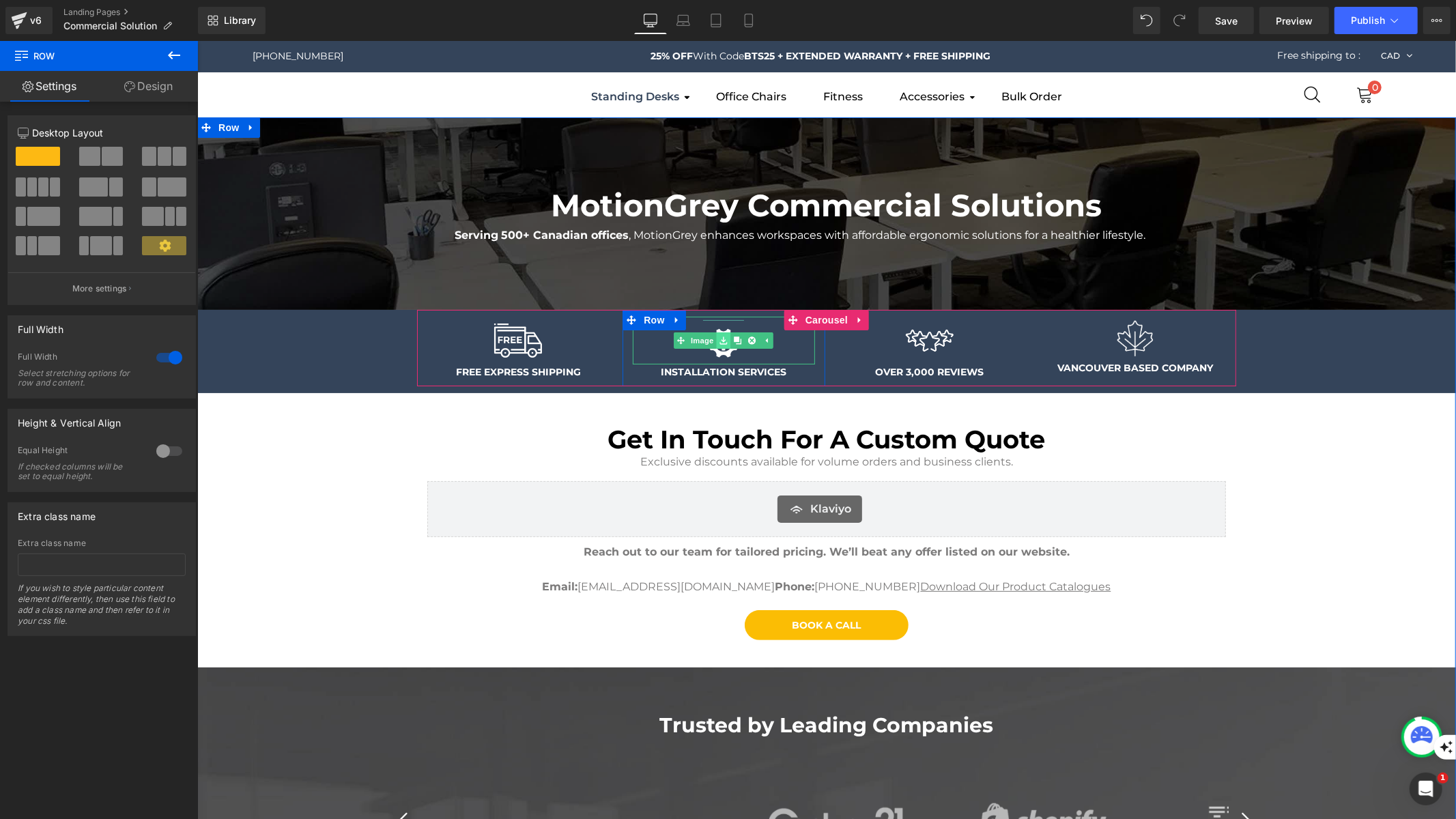
click at [716, 340] on link at bounding box center [723, 340] width 14 height 17
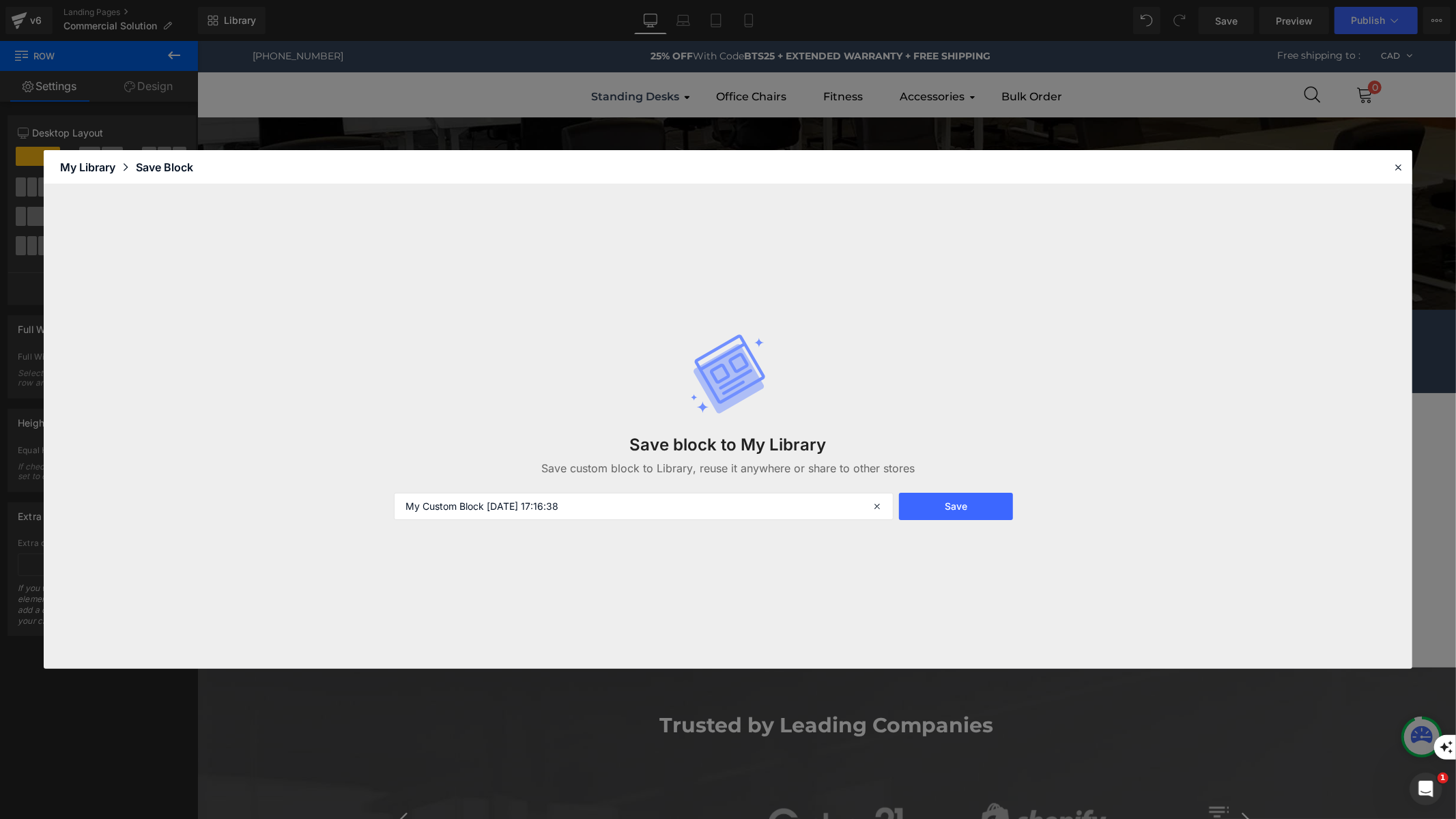
click at [743, 342] on icon at bounding box center [729, 369] width 70 height 69
click at [1400, 168] on icon at bounding box center [1397, 167] width 12 height 12
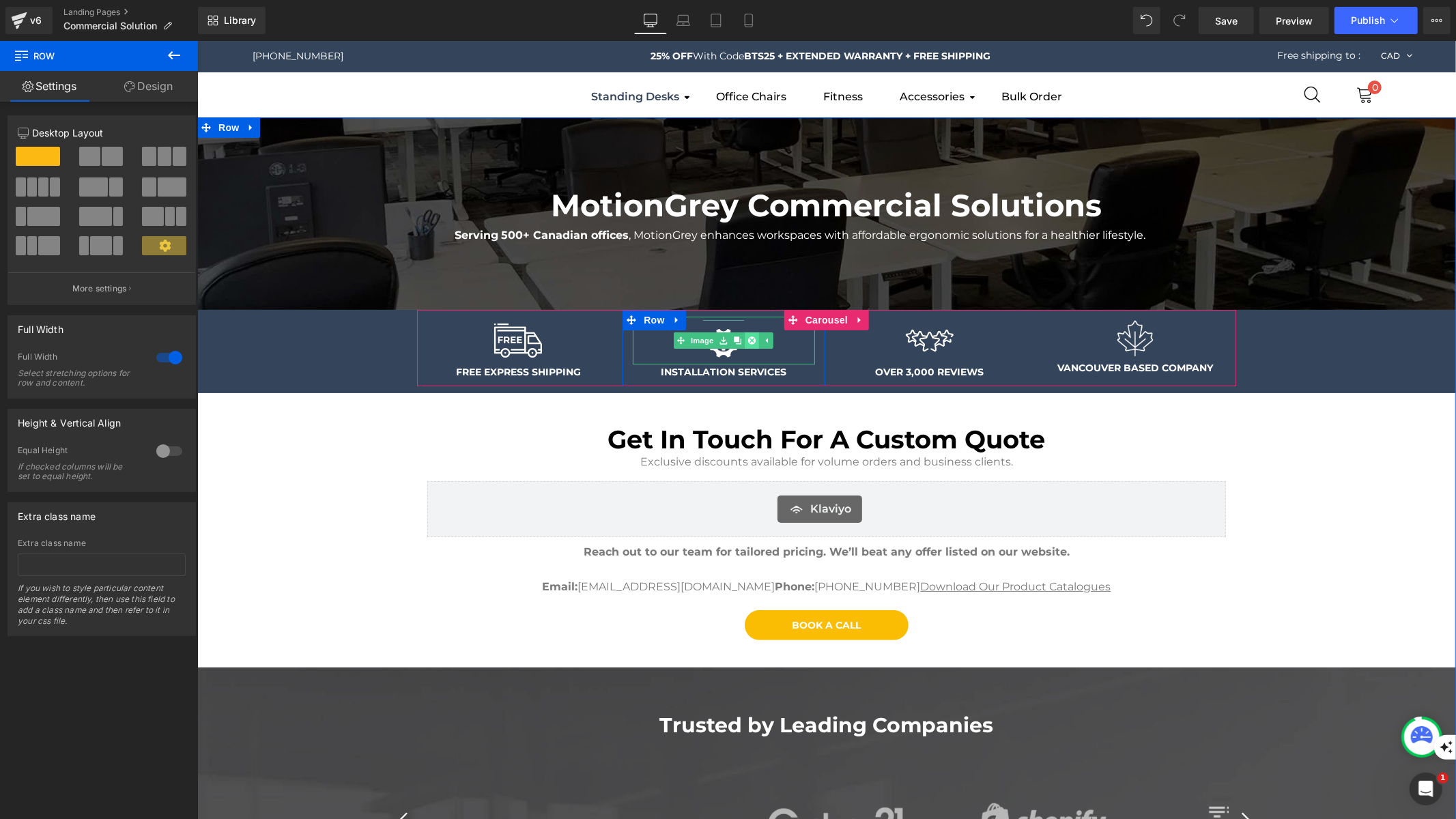
click at [745, 336] on link at bounding box center [752, 340] width 14 height 17
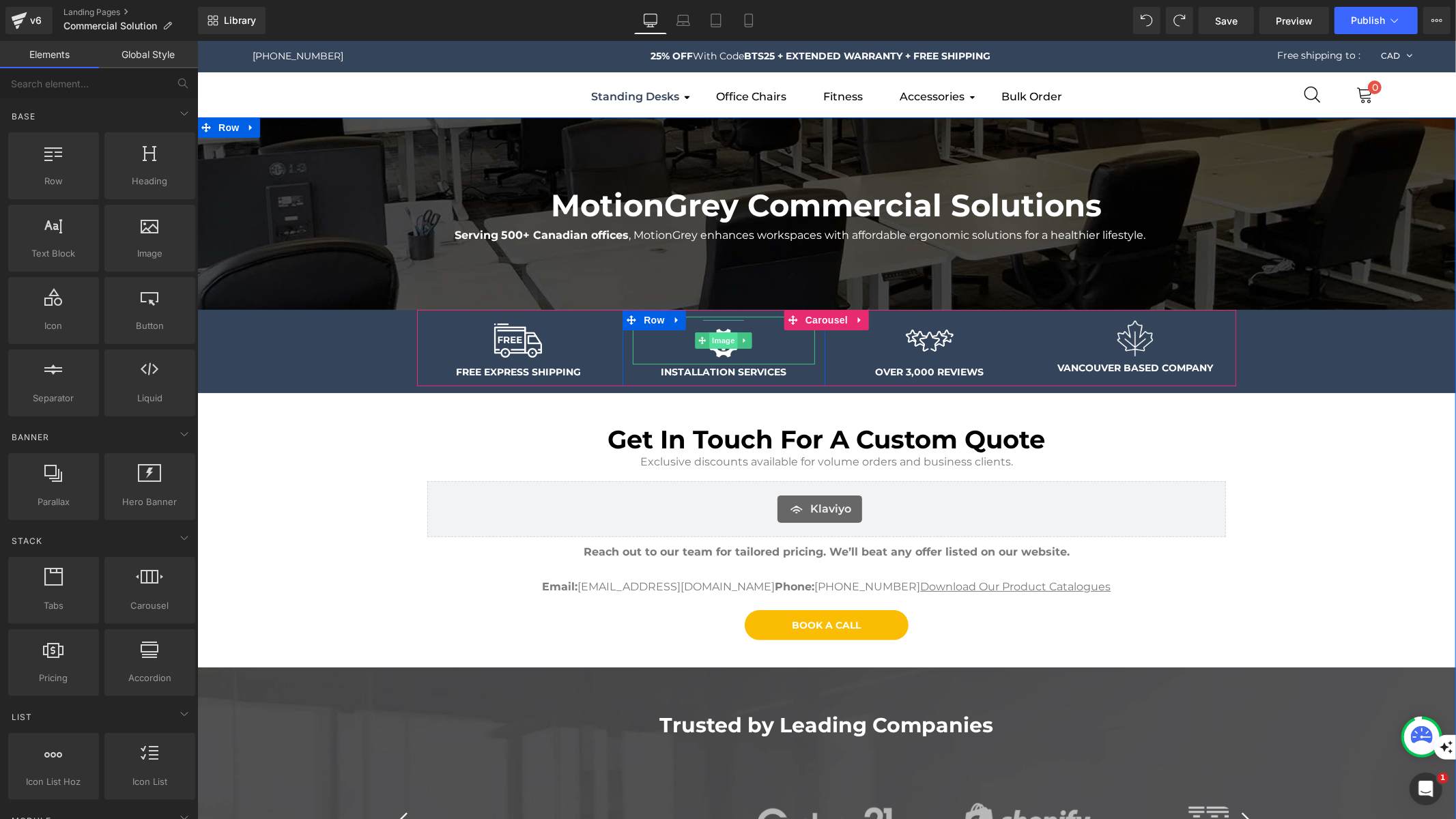
click at [718, 340] on span "Image" at bounding box center [723, 340] width 29 height 17
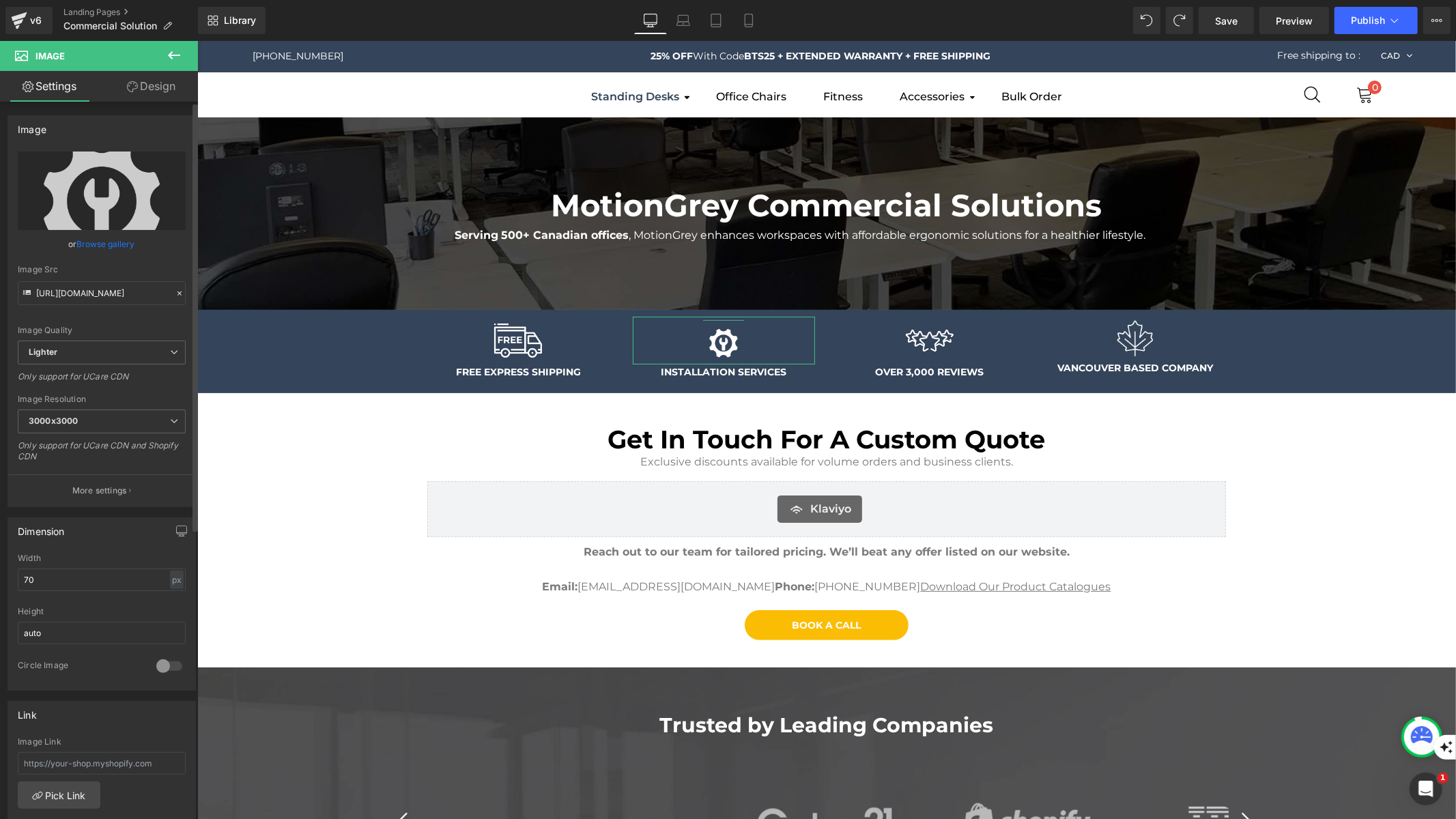
click at [104, 242] on link "Browse gallery" at bounding box center [106, 244] width 58 height 24
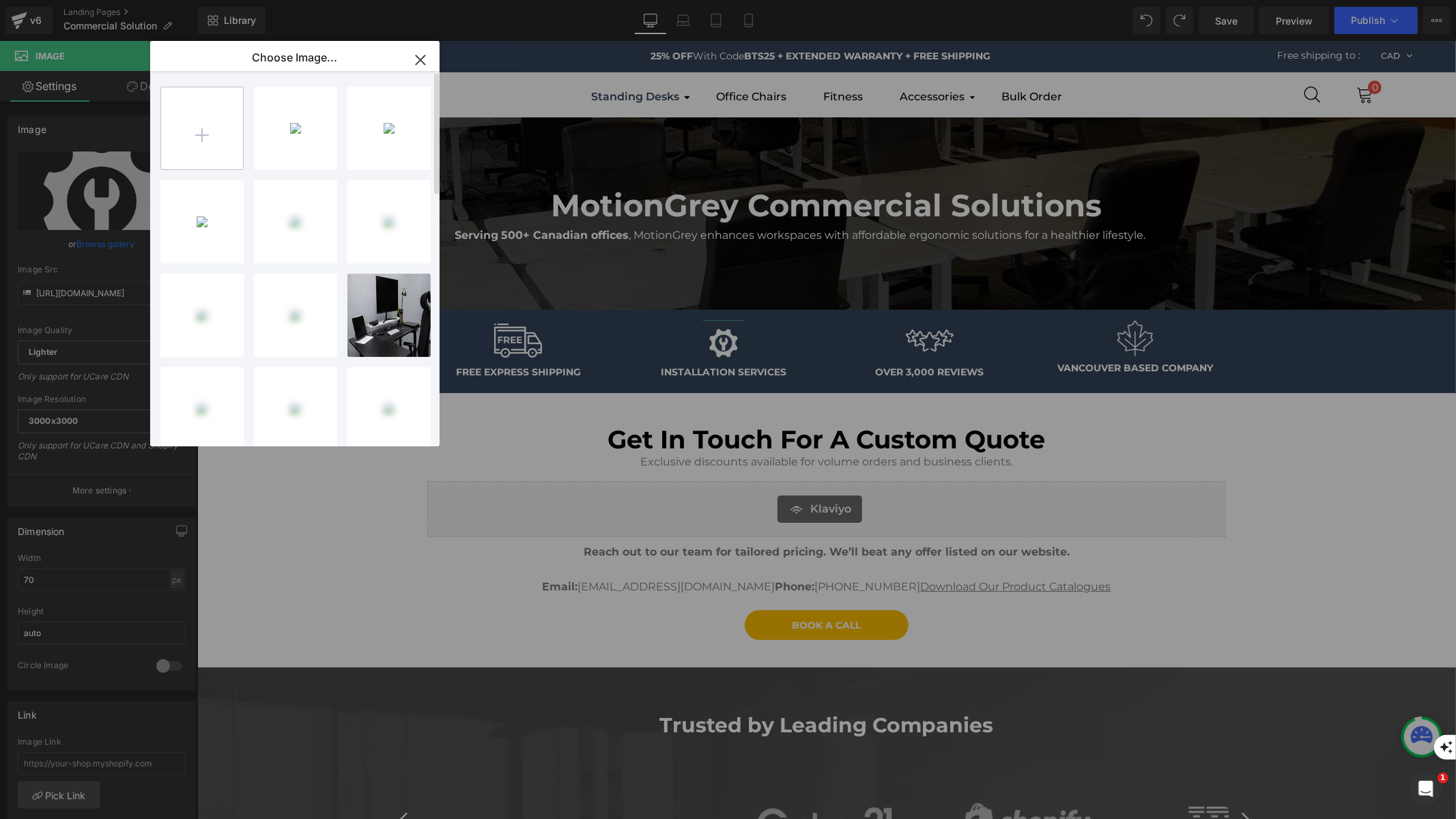
click at [231, 146] on input "file" at bounding box center [202, 128] width 82 height 82
type input "C:\fakepath\Untitled design (12).png"
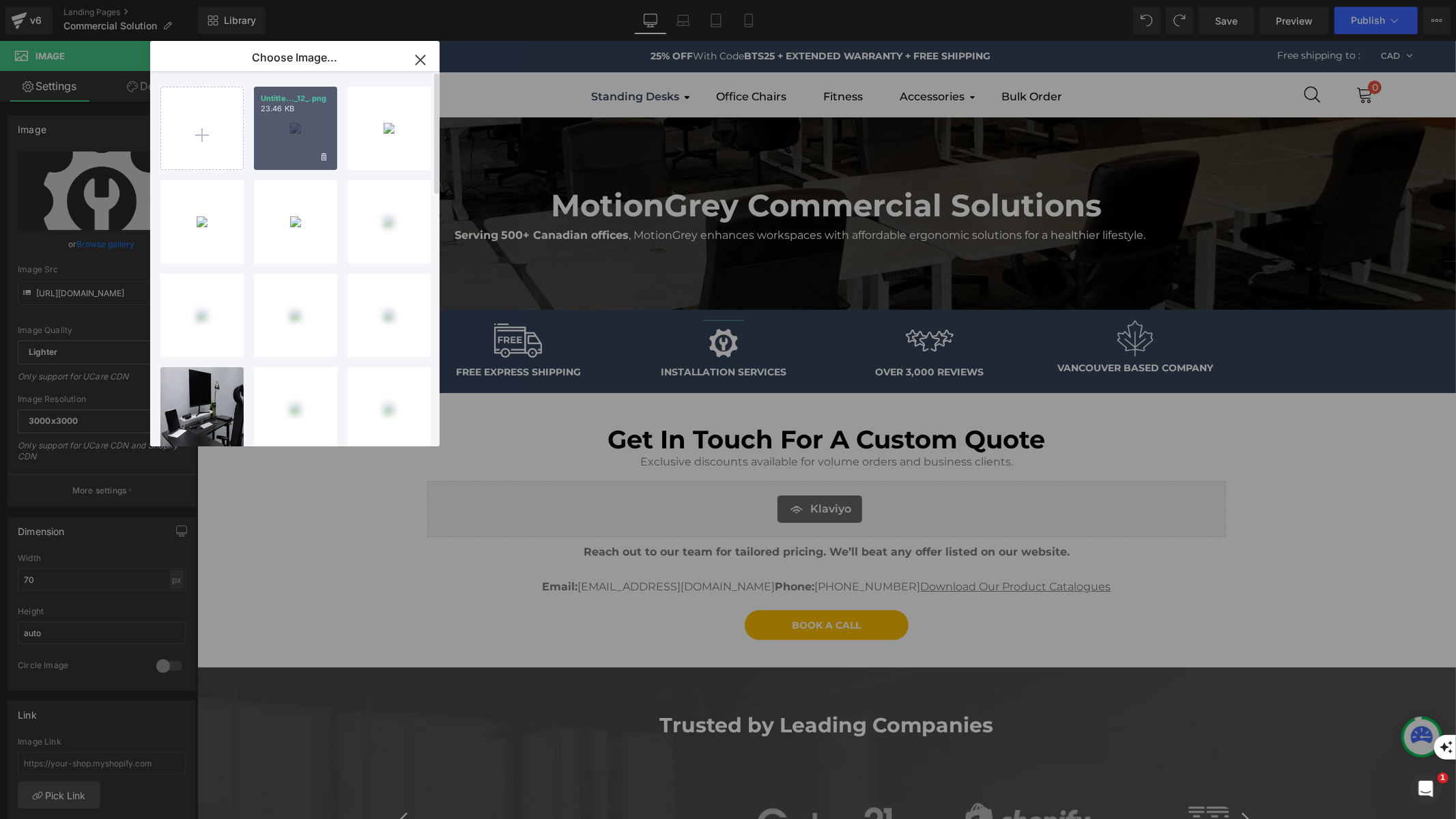
click at [293, 149] on div "Untitle..._12_.png 23.46 KB" at bounding box center [295, 128] width 84 height 83
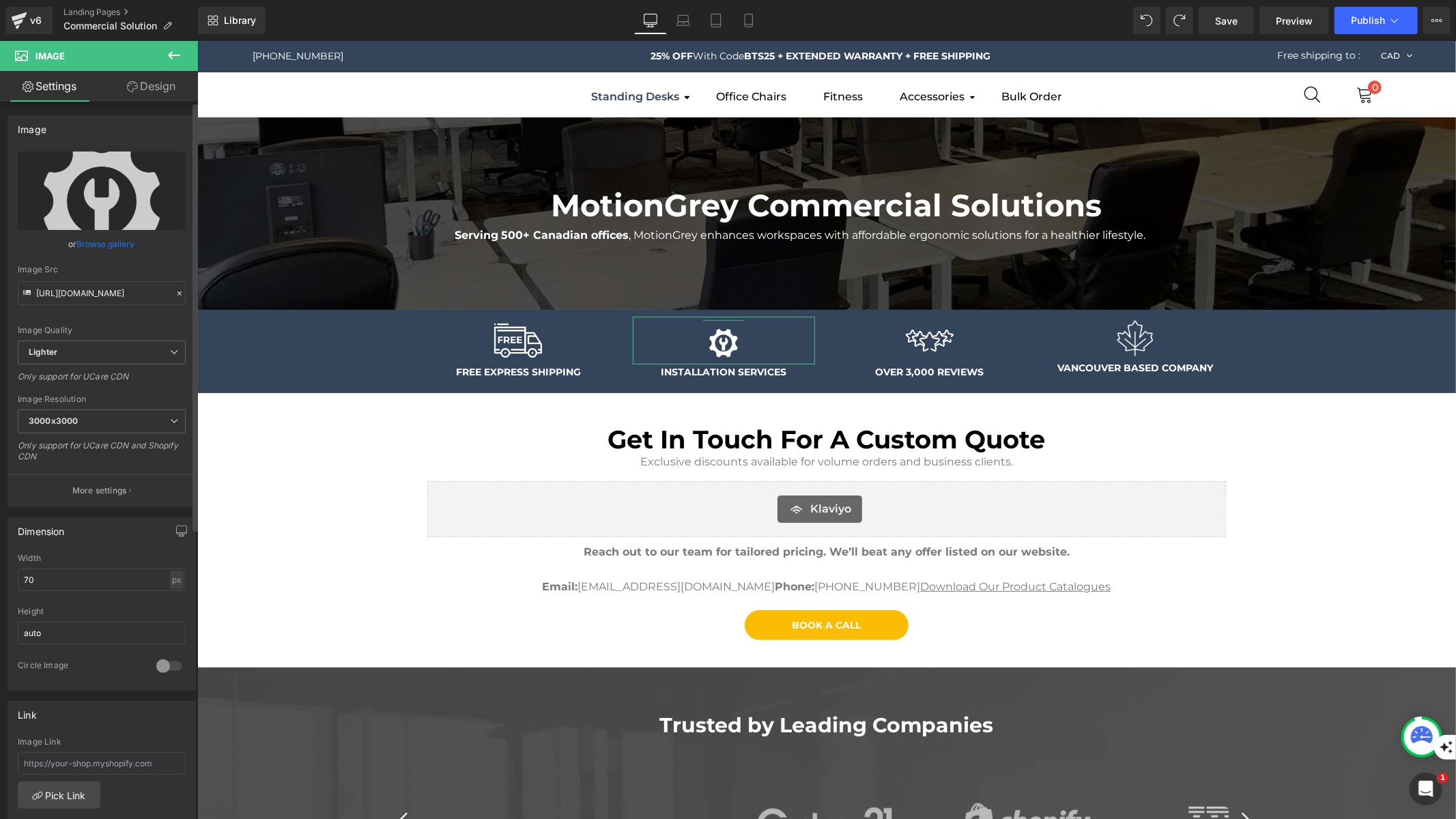
click at [120, 240] on link "Browse gallery" at bounding box center [106, 244] width 58 height 24
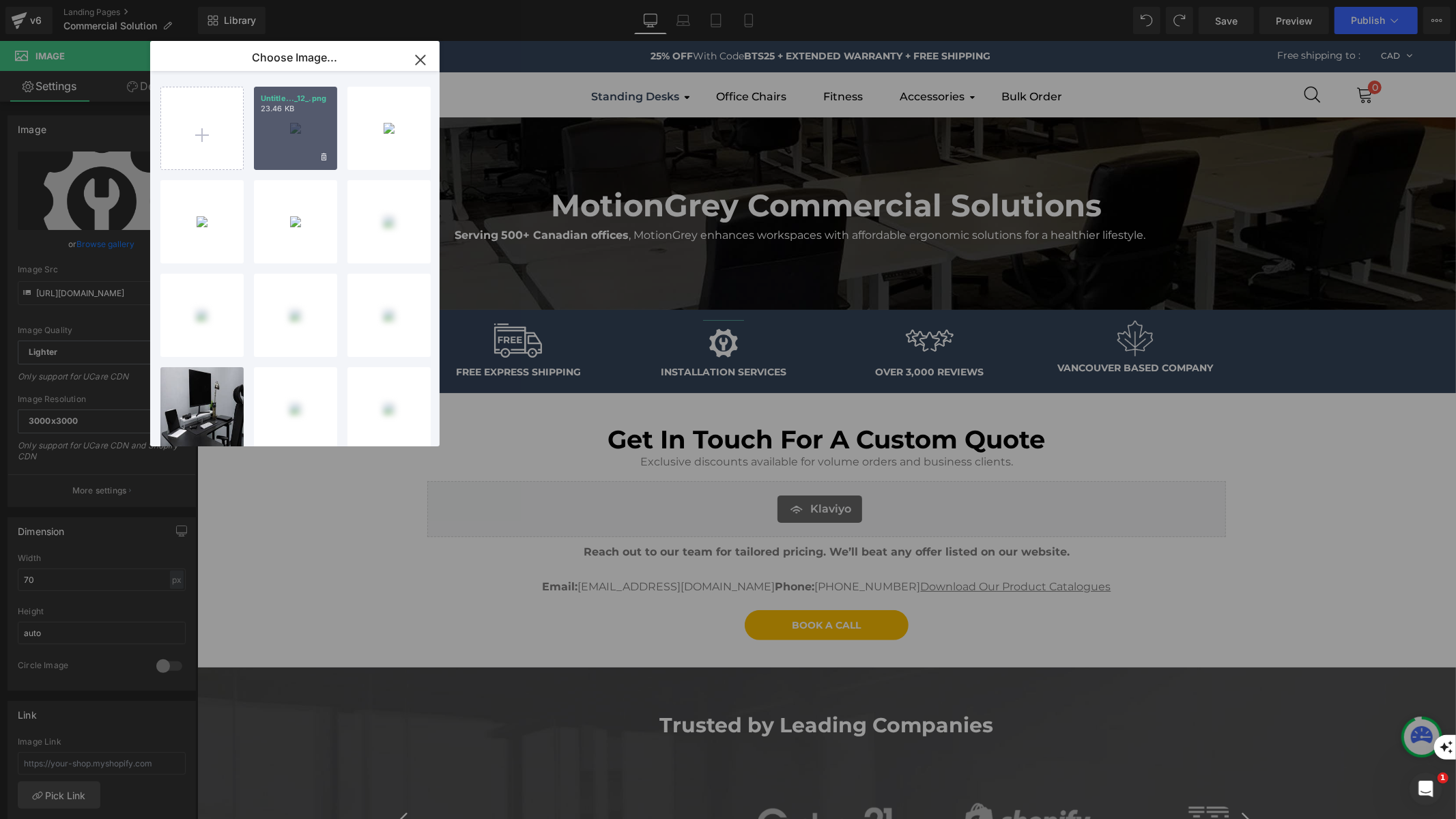
click at [300, 143] on div "Untitle..._12_.png 23.46 KB" at bounding box center [295, 128] width 84 height 83
type input "[URL][DOMAIN_NAME]"
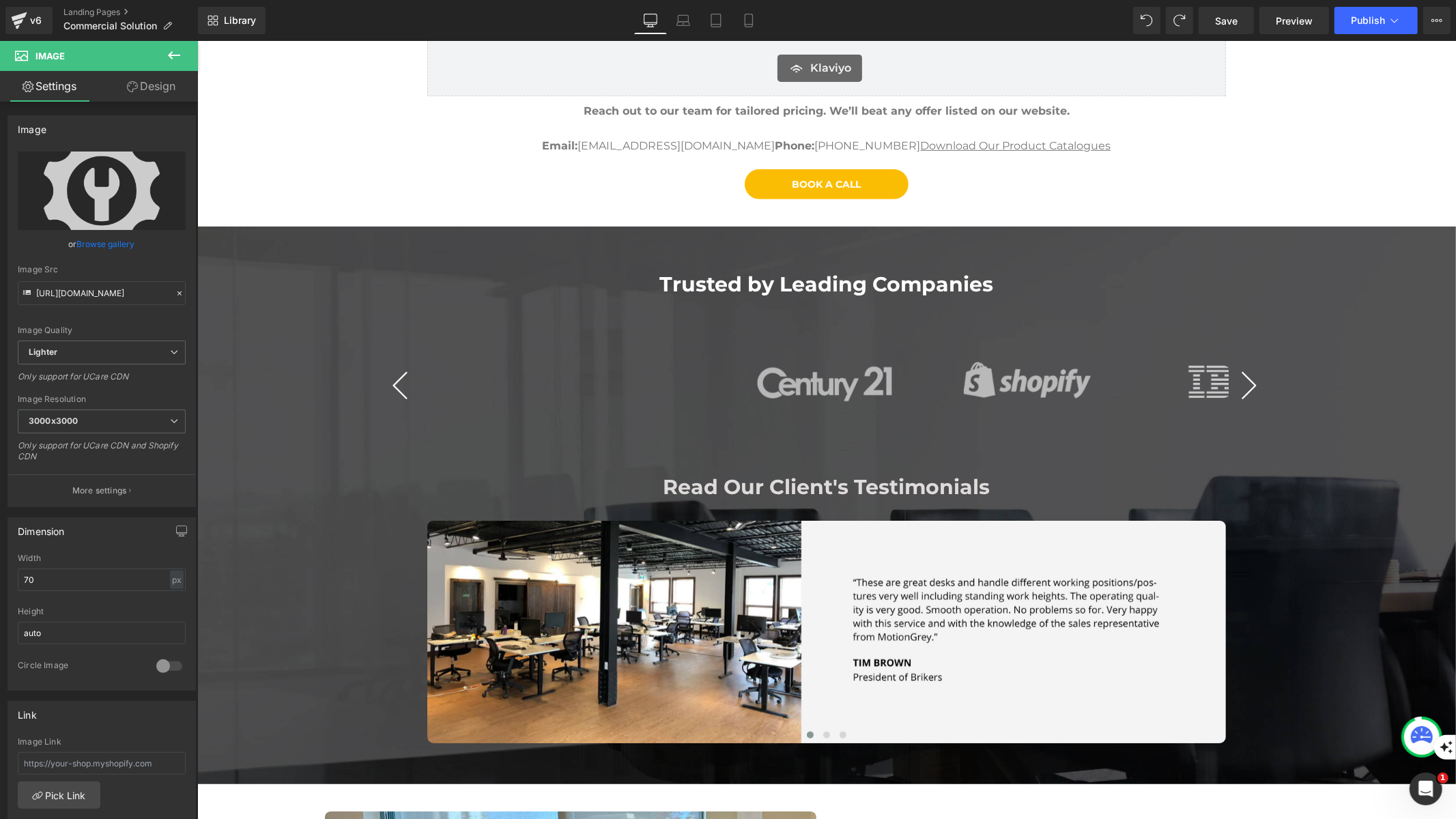
scroll to position [49, 0]
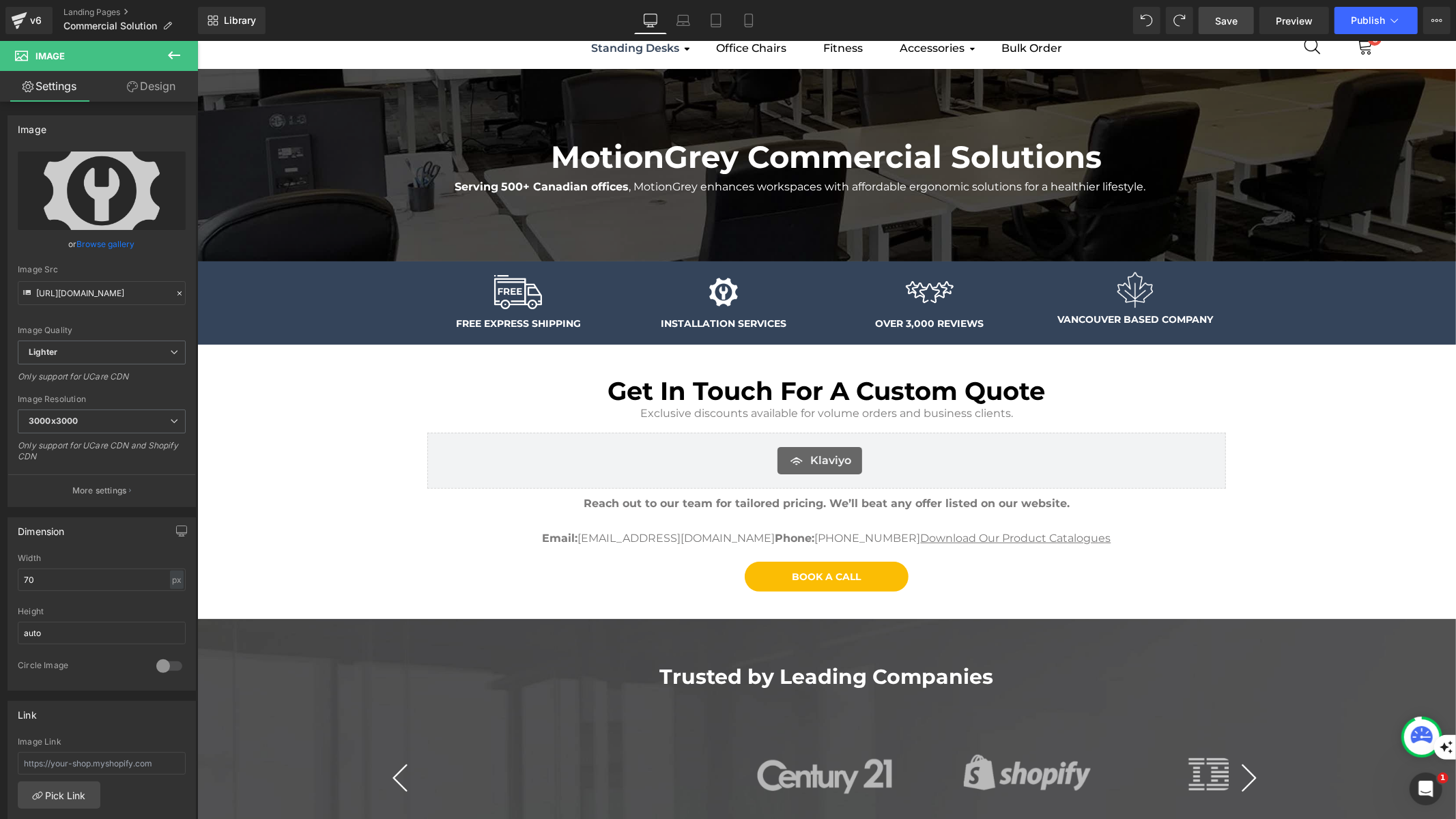
click at [1242, 26] on link "Save" at bounding box center [1226, 20] width 55 height 27
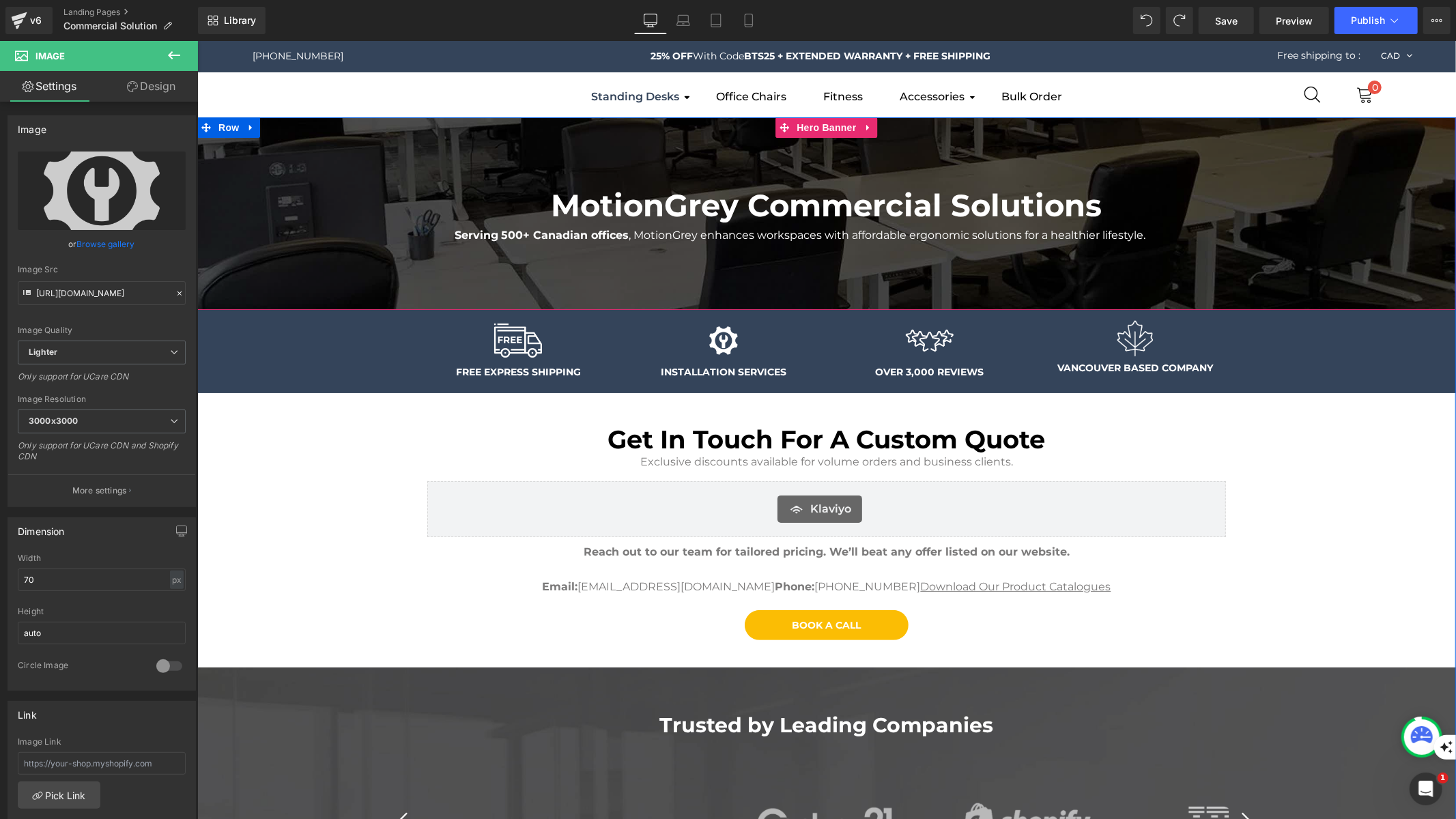
scroll to position [1, 0]
drag, startPoint x: 380, startPoint y: 40, endPoint x: 195, endPoint y: 66, distance: 186.8
